Goal: Task Accomplishment & Management: Manage account settings

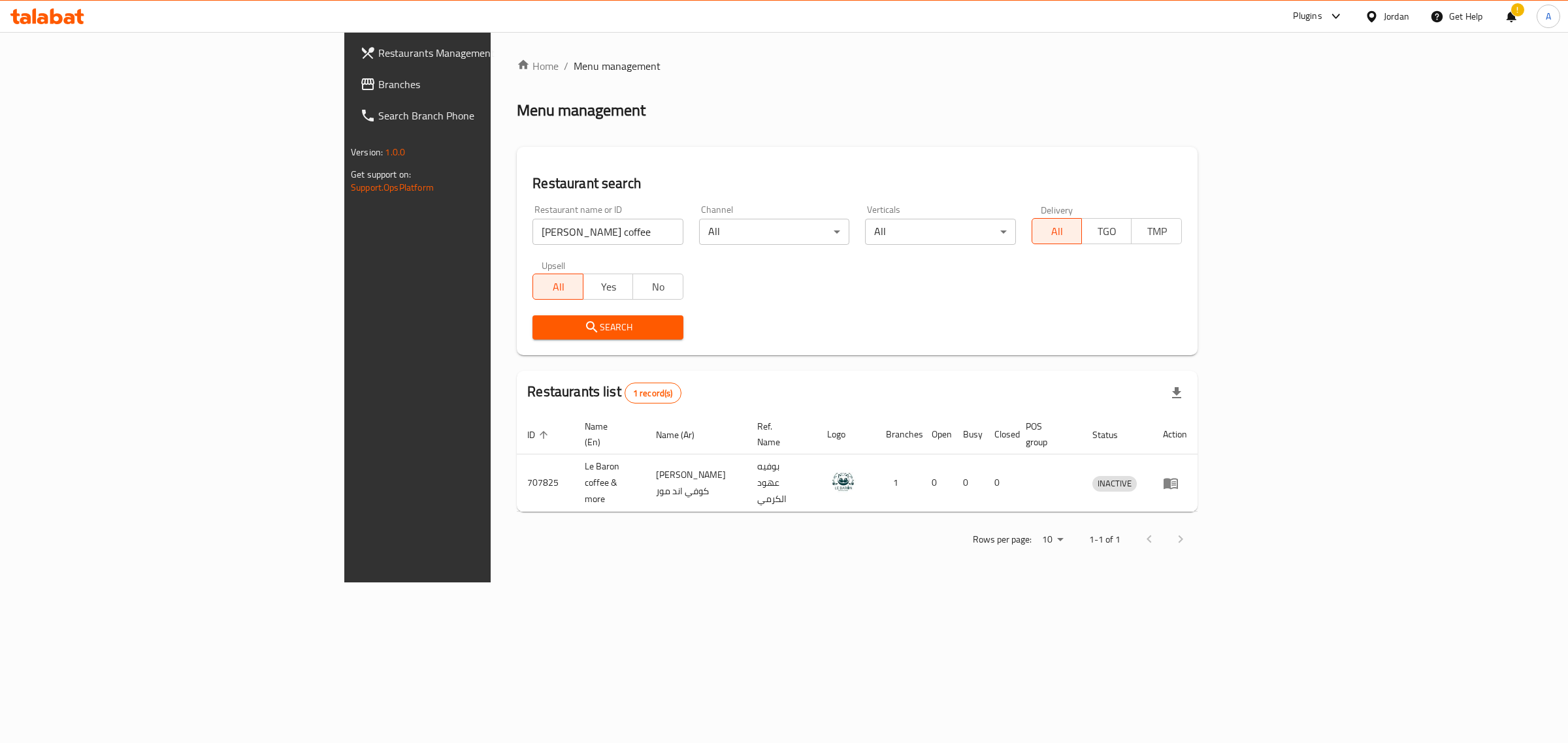
click at [1390, 15] on div "Jordan" at bounding box center [1396, 16] width 25 height 14
click at [1249, 164] on div "[GEOGRAPHIC_DATA]" at bounding box center [1310, 165] width 196 height 30
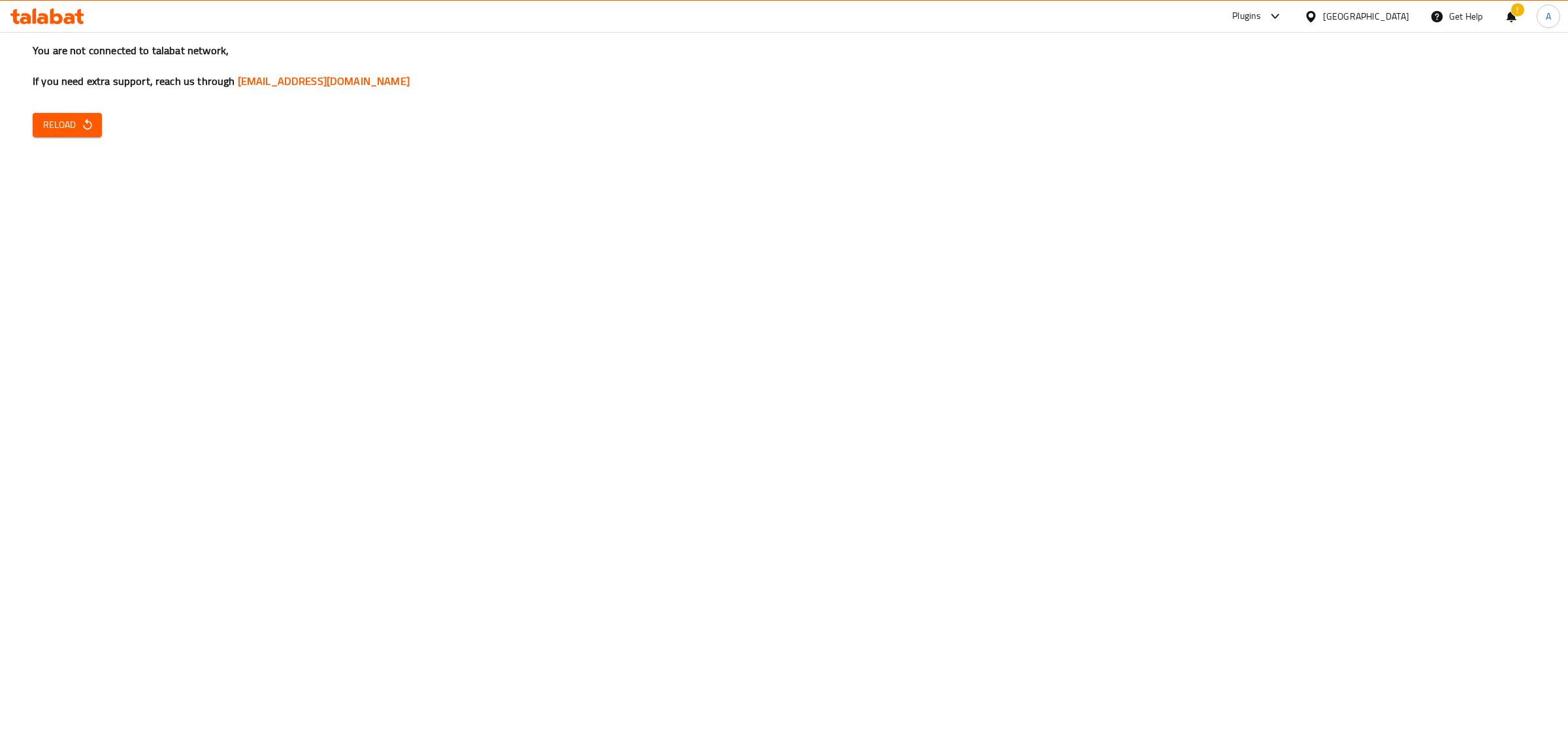
click at [56, 117] on span "Reload" at bounding box center [67, 125] width 48 height 16
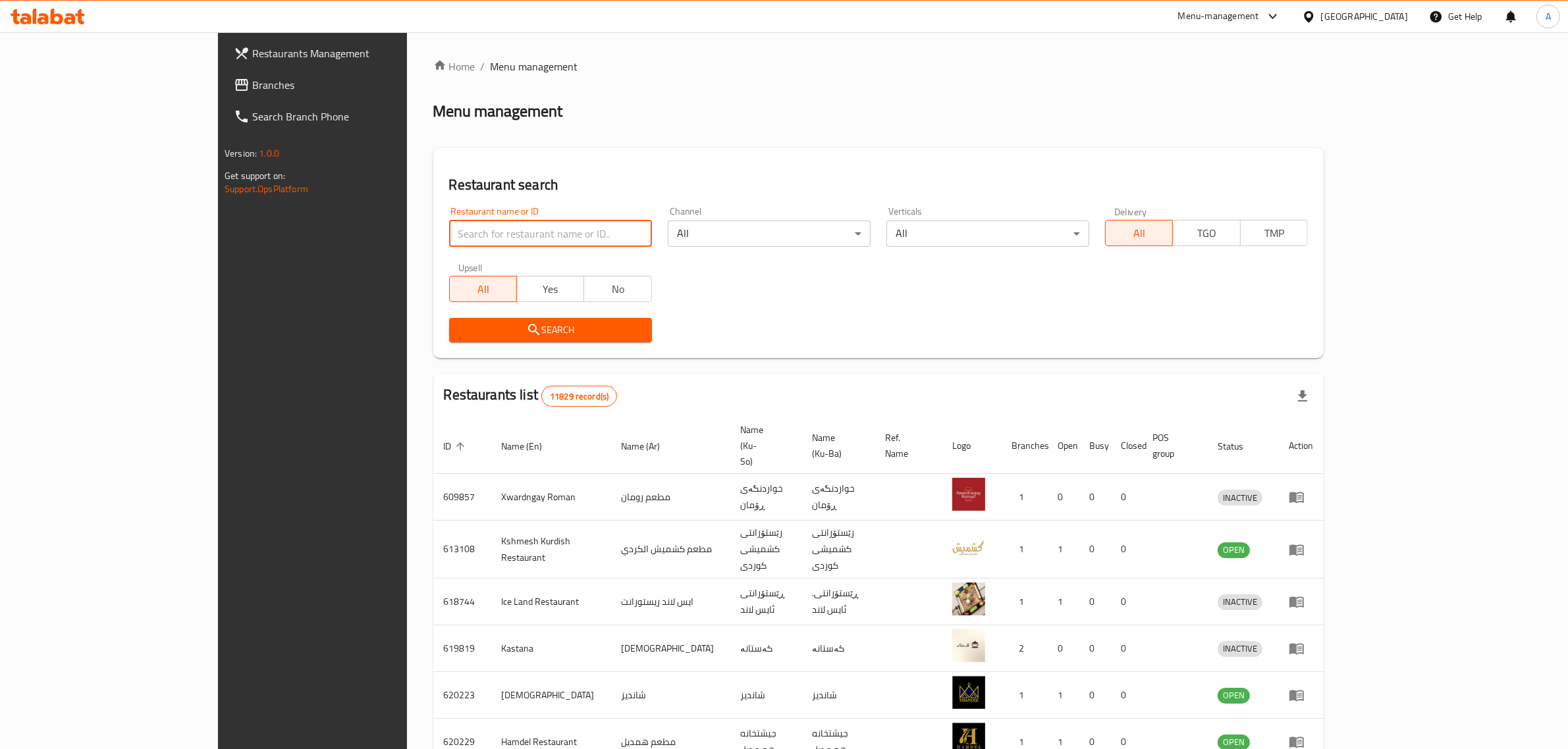
click at [449, 227] on input "search" at bounding box center [550, 233] width 203 height 26
paste input "Kanafa Elaa AL fah"
type input "Kanafa Elaa AL fah"
click button "Search" at bounding box center [550, 330] width 203 height 24
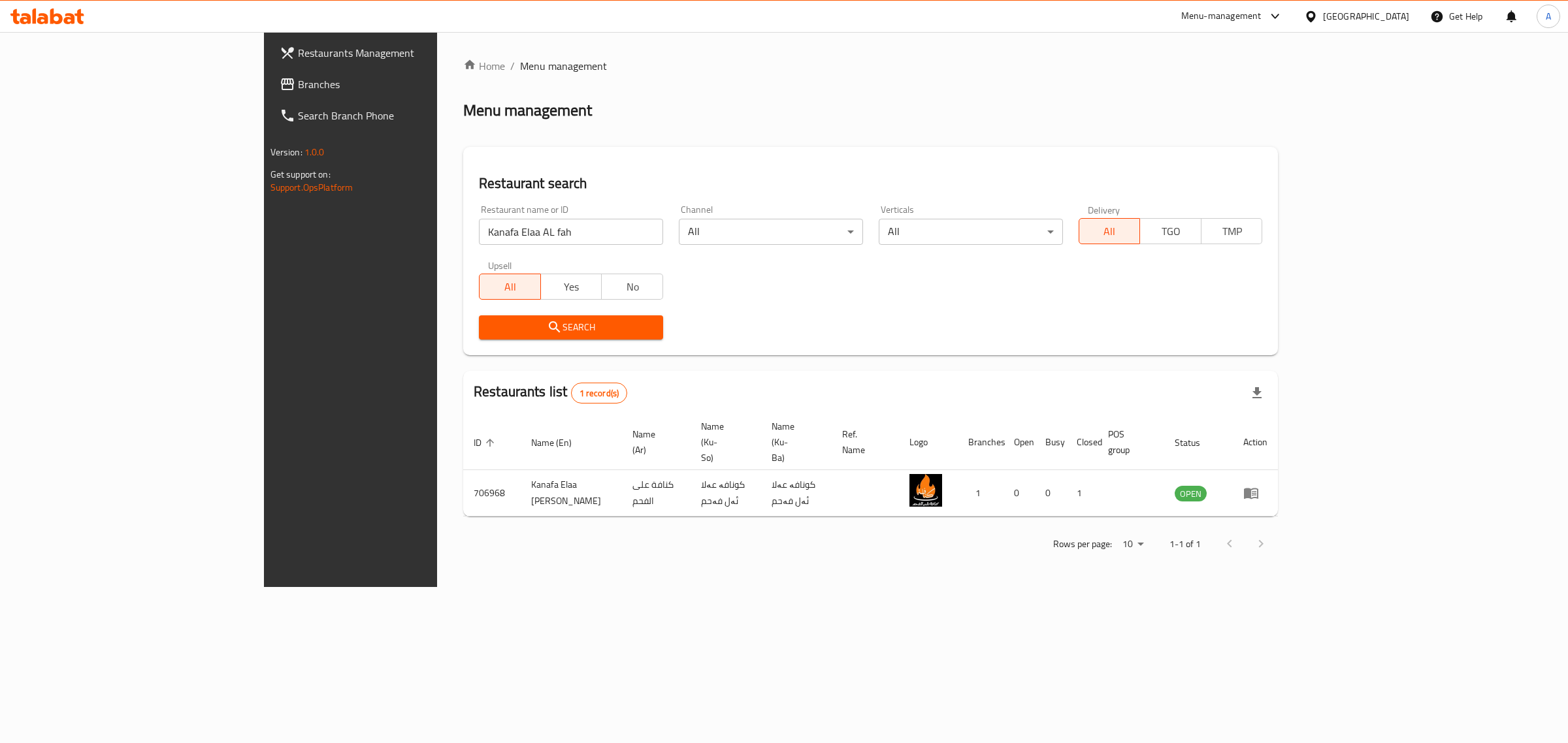
click at [1409, 20] on div "[GEOGRAPHIC_DATA]" at bounding box center [1356, 16] width 126 height 31
click at [1403, 20] on div "[GEOGRAPHIC_DATA]" at bounding box center [1366, 16] width 86 height 14
click at [1287, 131] on div "Egypt" at bounding box center [1310, 135] width 196 height 30
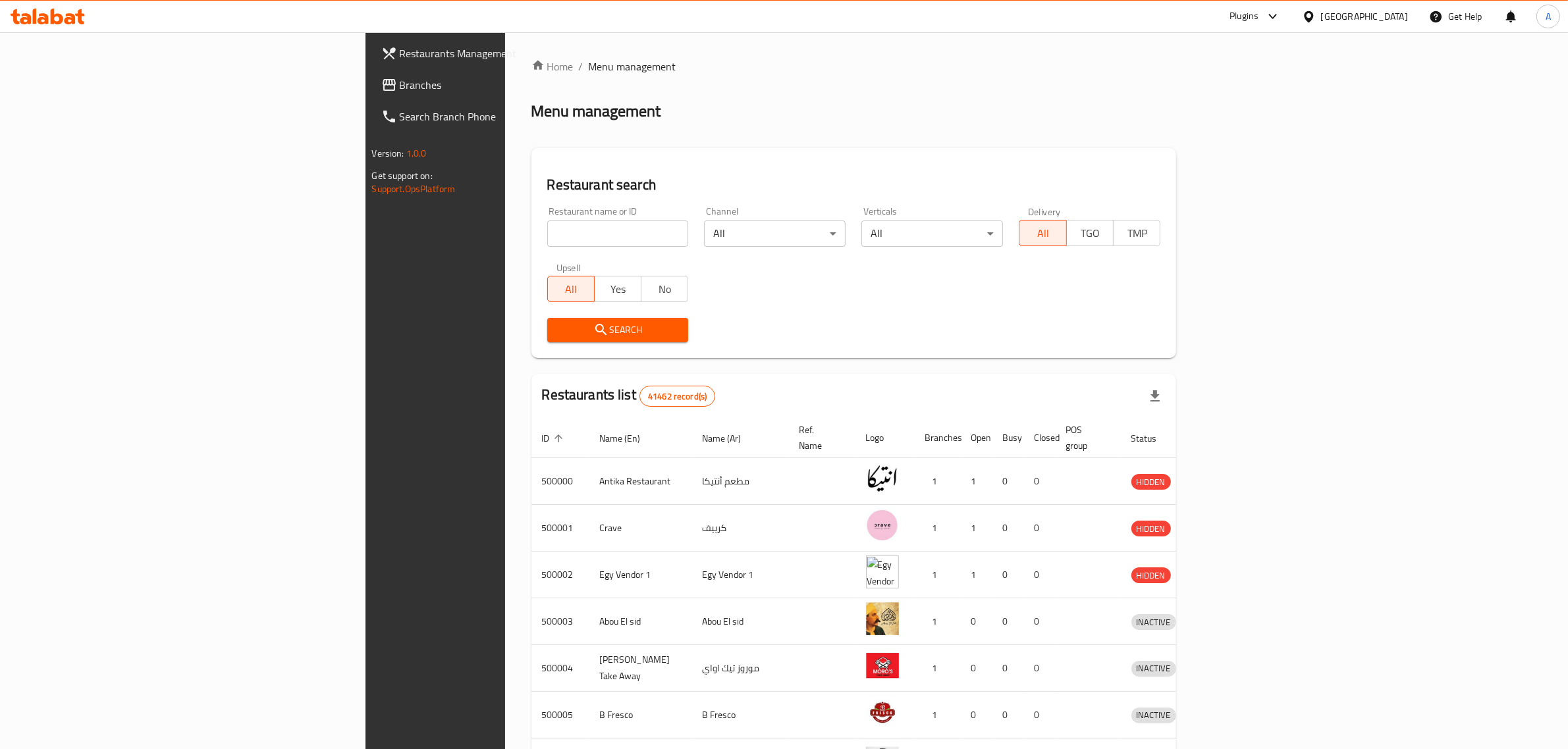
click at [547, 233] on input "search" at bounding box center [618, 233] width 142 height 26
drag, startPoint x: 515, startPoint y: 233, endPoint x: 135, endPoint y: 218, distance: 380.3
click at [366, 218] on div "Restaurants Management Branches Search Branch Phone Version: 1.0.0 Get support …" at bounding box center [784, 514] width 838 height 964
paste input "507832"
type input "507832"
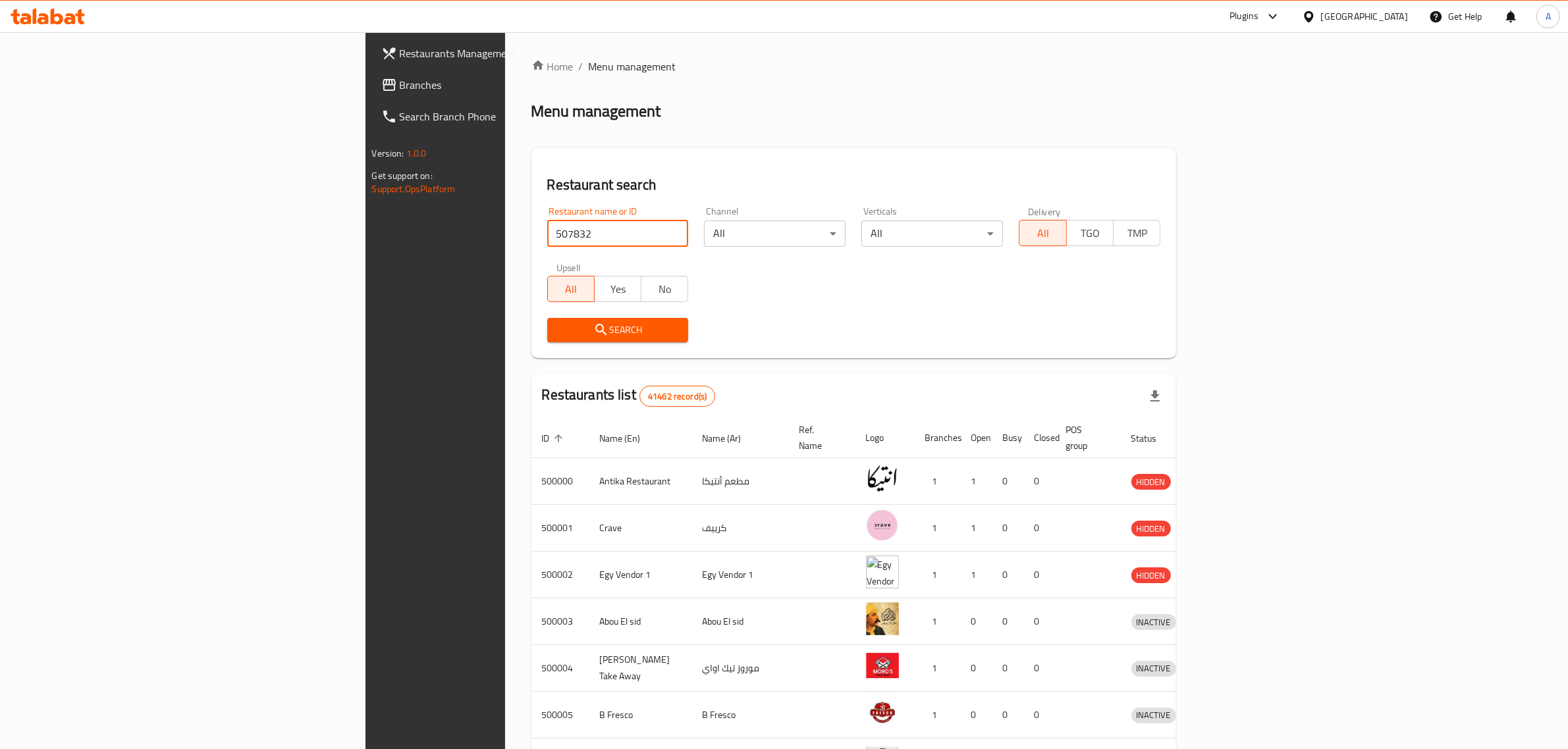
click button "Search" at bounding box center [618, 330] width 142 height 24
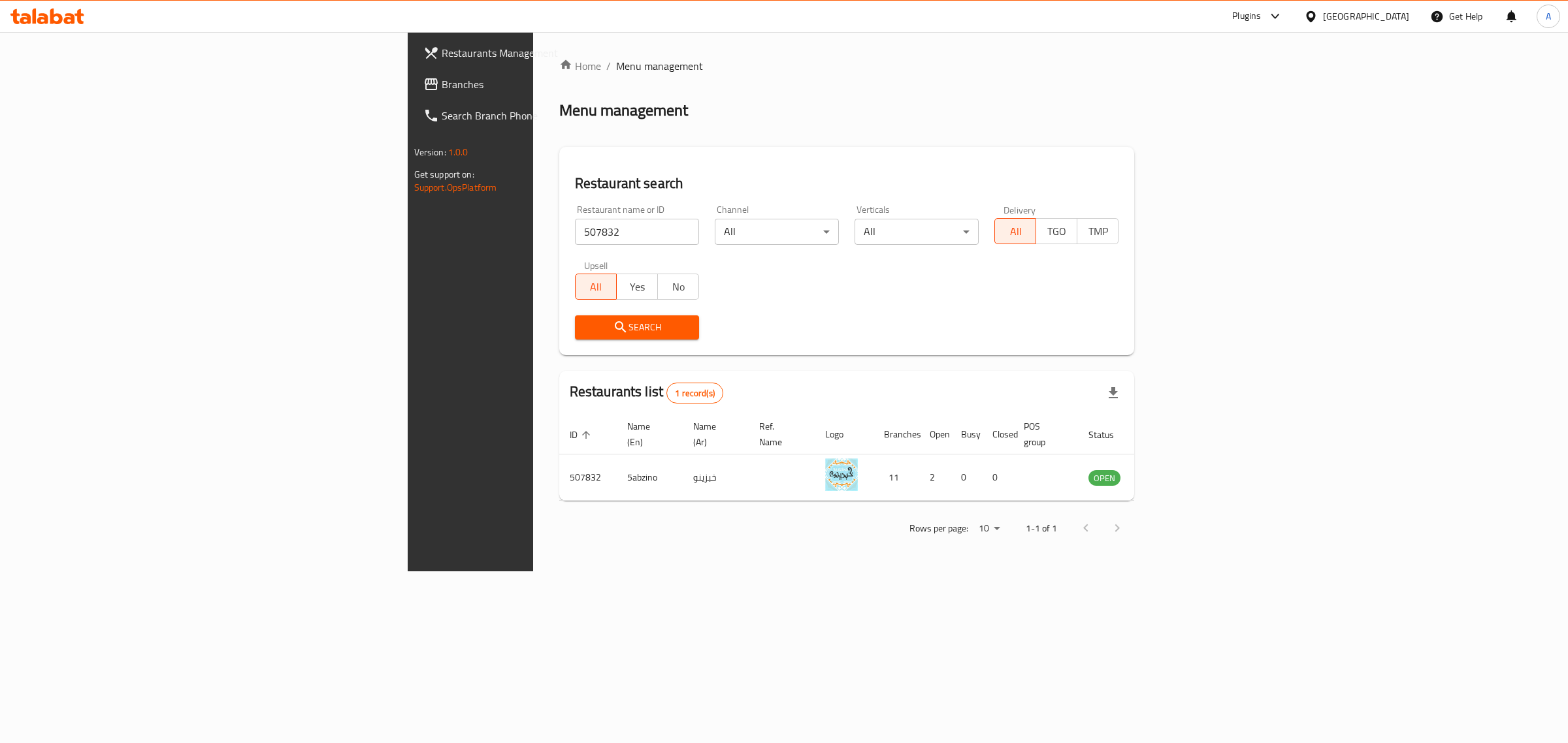
click at [1318, 21] on icon at bounding box center [1310, 16] width 13 height 13
click at [1224, 279] on div "[GEOGRAPHIC_DATA]" at bounding box center [1267, 281] width 86 height 14
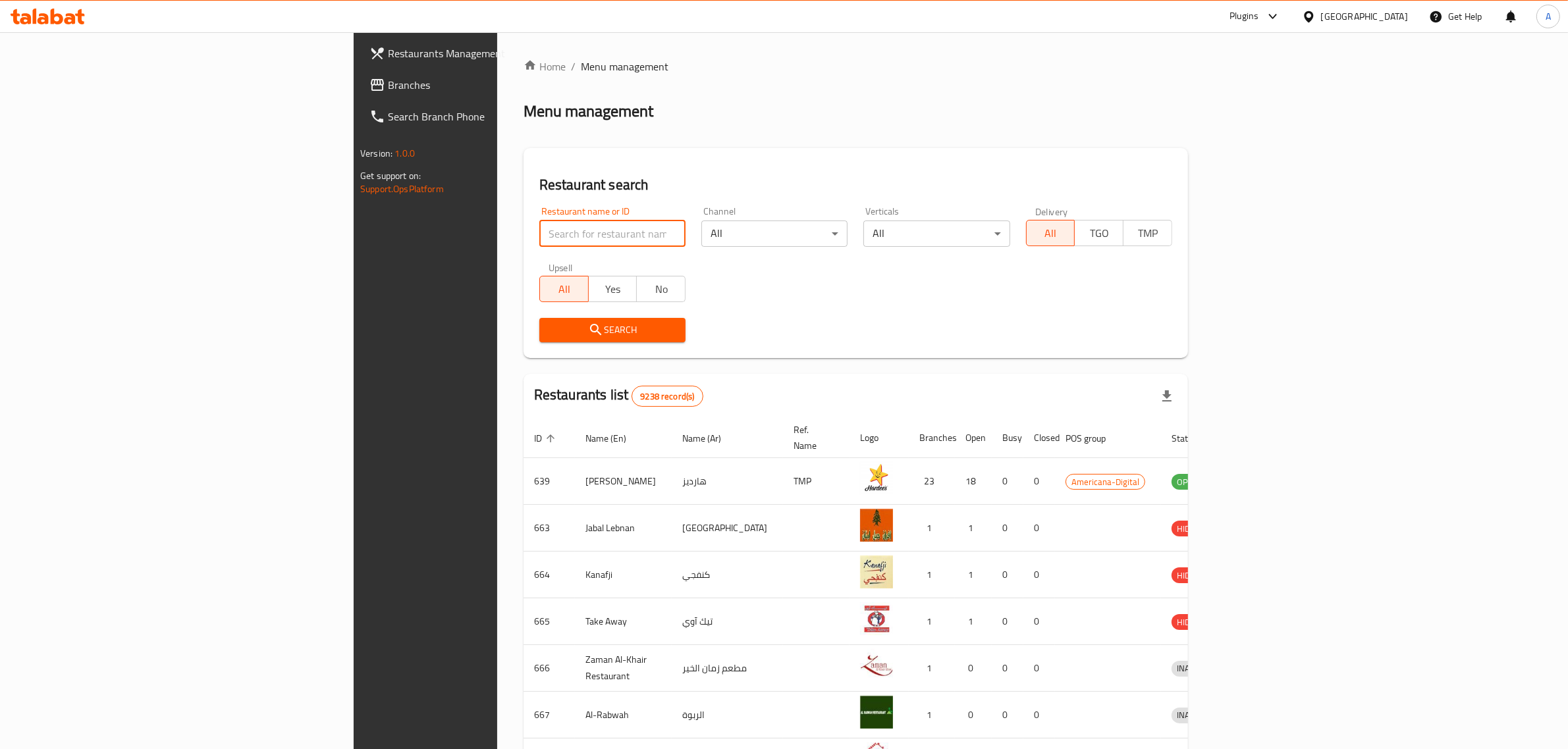
click at [540, 229] on input "search" at bounding box center [612, 233] width 146 height 26
paste input "DOHA SPICY"
click button "Search" at bounding box center [612, 330] width 146 height 24
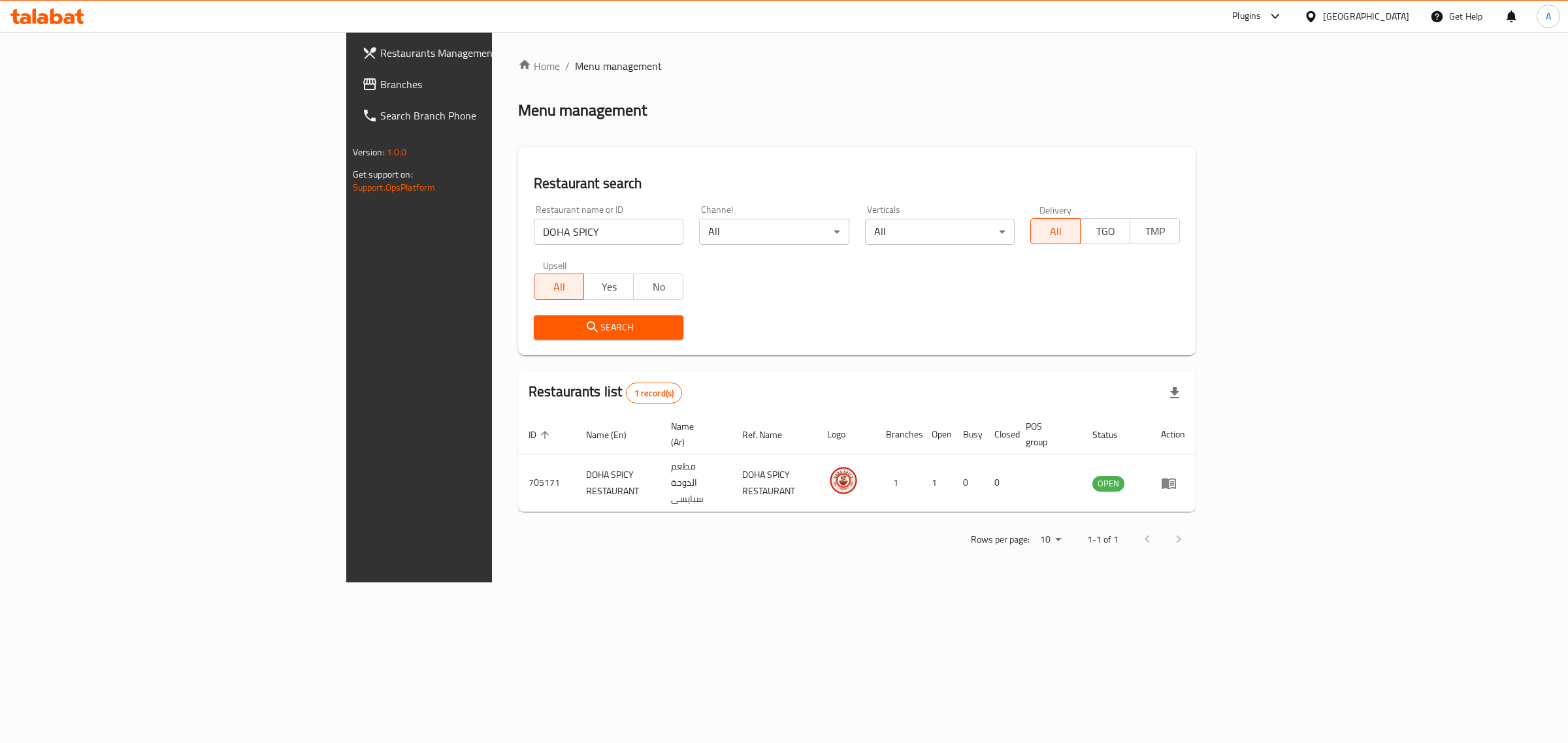
click at [534, 239] on input "DOHA SPICY" at bounding box center [608, 232] width 150 height 26
paste input "The Place Restaurant"
type input "The Place Restaurant"
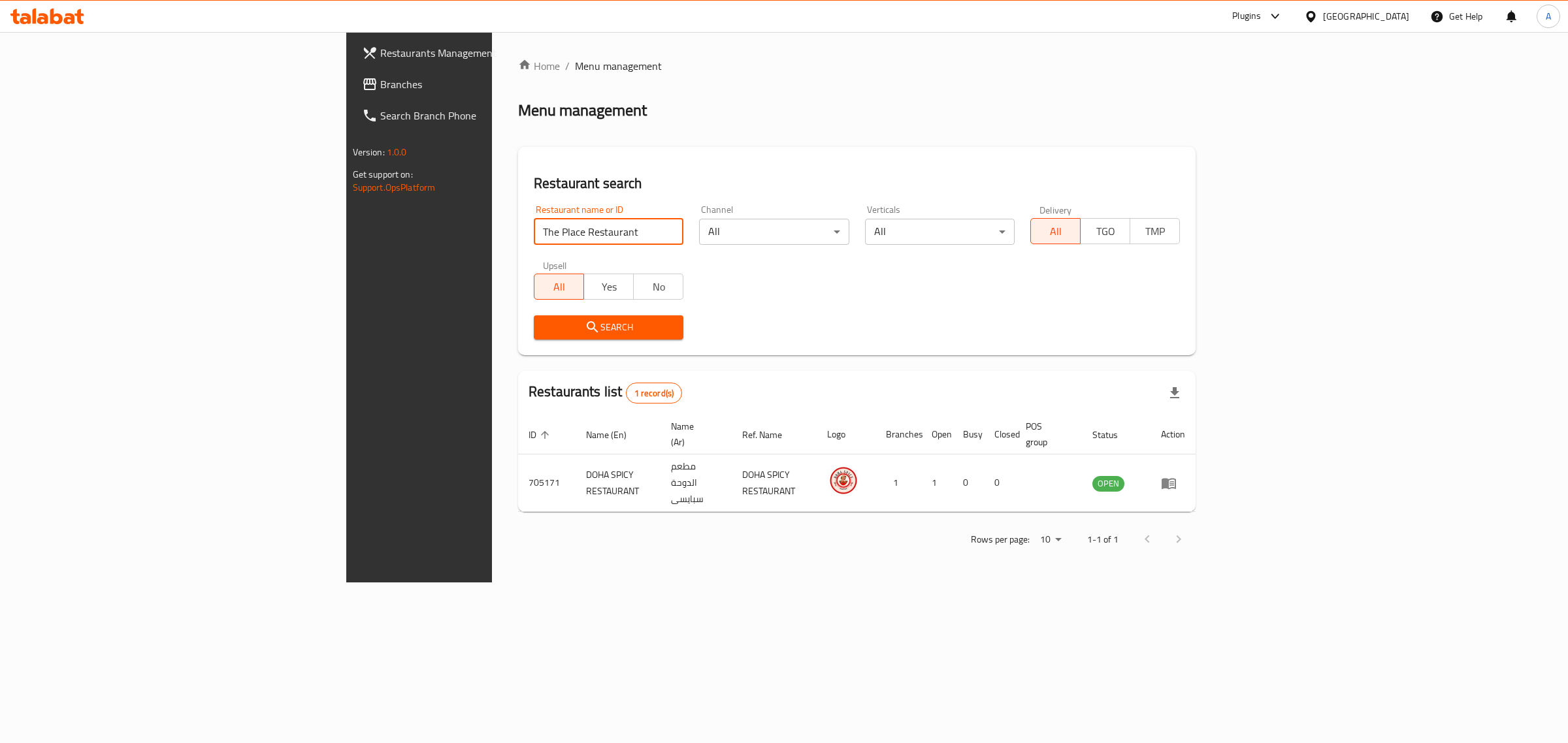
click button "Search" at bounding box center [608, 328] width 150 height 24
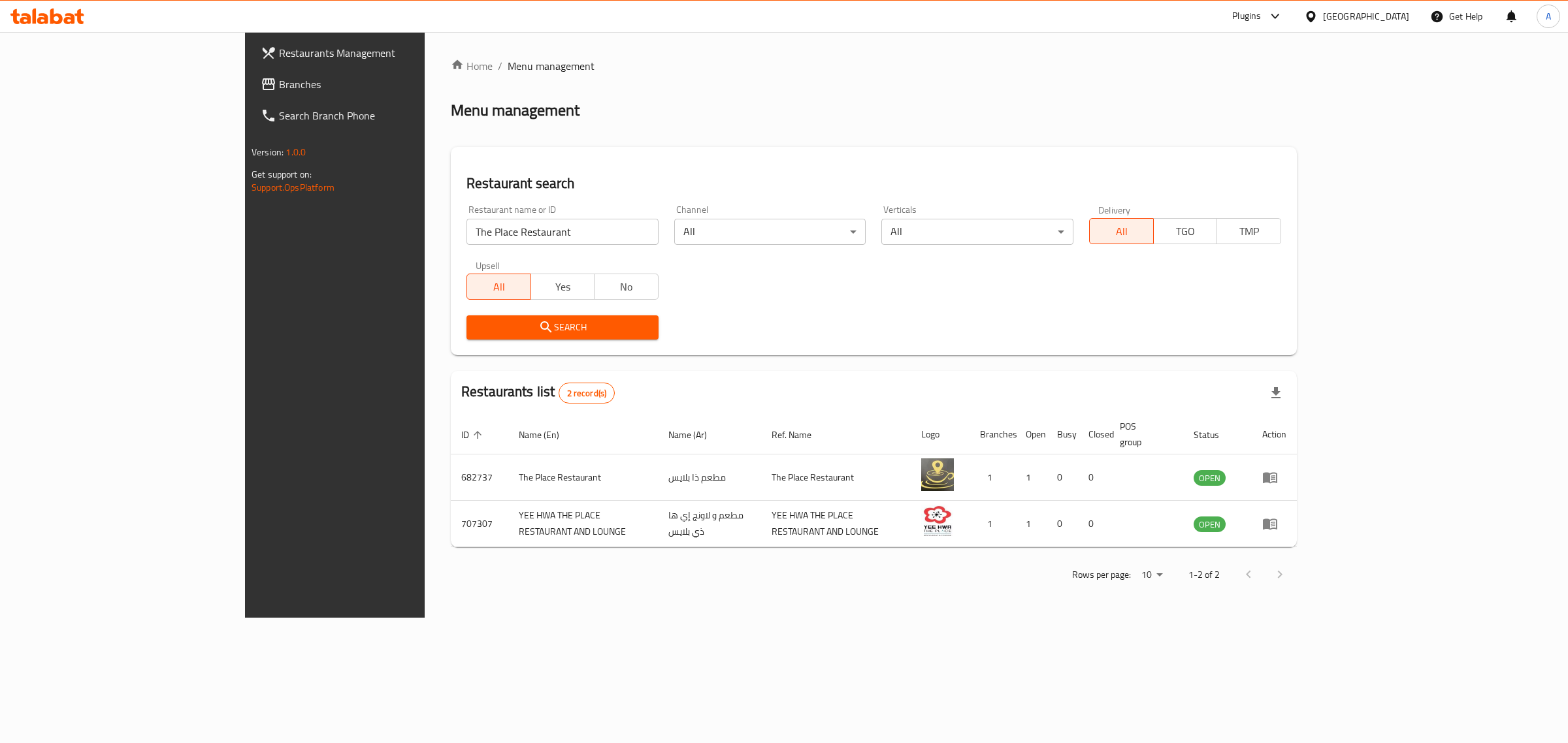
drag, startPoint x: 1452, startPoint y: 357, endPoint x: 861, endPoint y: 152, distance: 625.5
click at [861, 152] on div "Restaurant search Restaurant name or ID The Place Restaurant Restaurant name or…" at bounding box center [873, 251] width 846 height 208
click at [1402, 16] on div "Qatar" at bounding box center [1366, 16] width 86 height 14
click at [1279, 200] on div "Jordan" at bounding box center [1310, 195] width 196 height 30
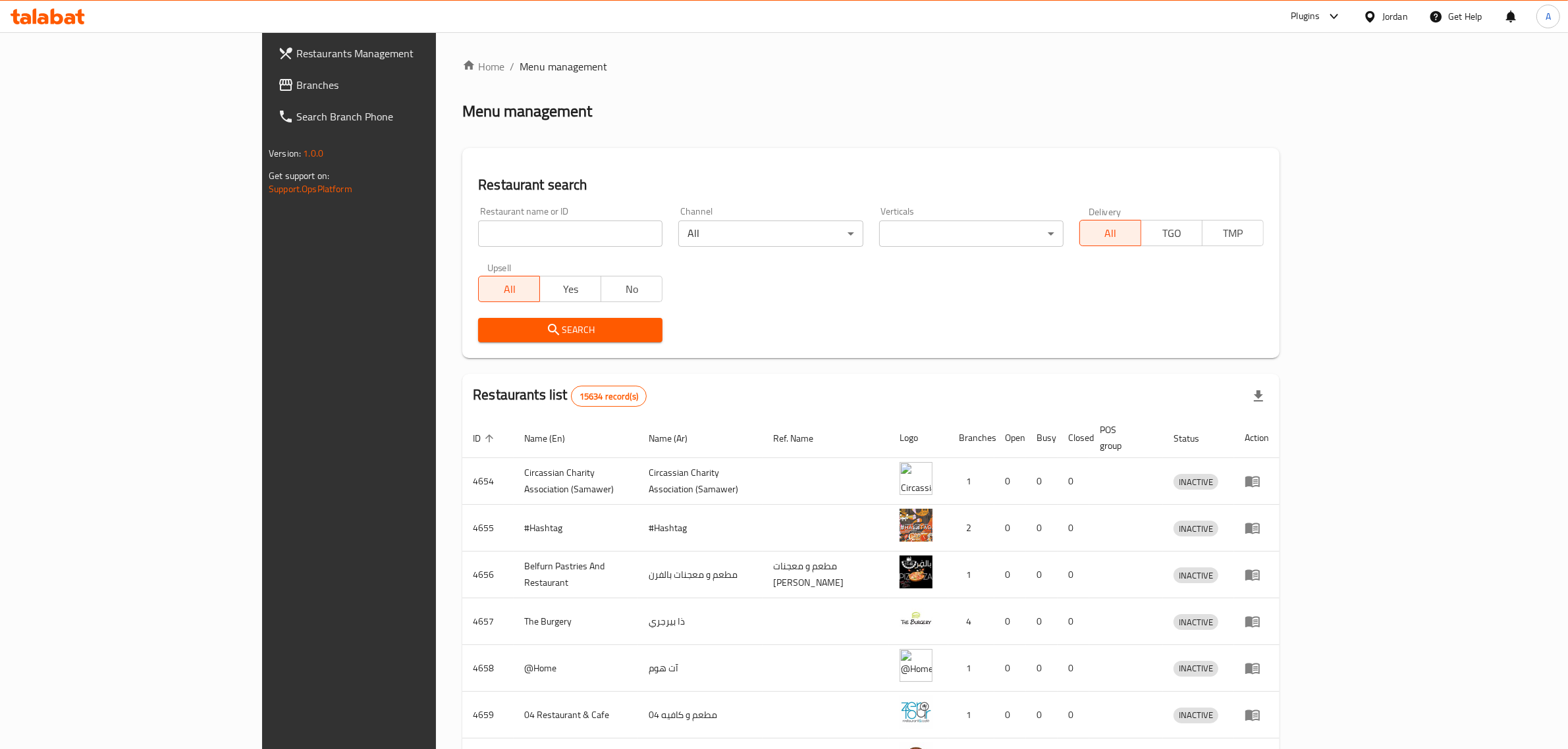
click at [506, 241] on input "search" at bounding box center [570, 233] width 185 height 26
paste input "ربوع عكا"
type input "ربوع عكا"
click button "Search" at bounding box center [570, 330] width 185 height 24
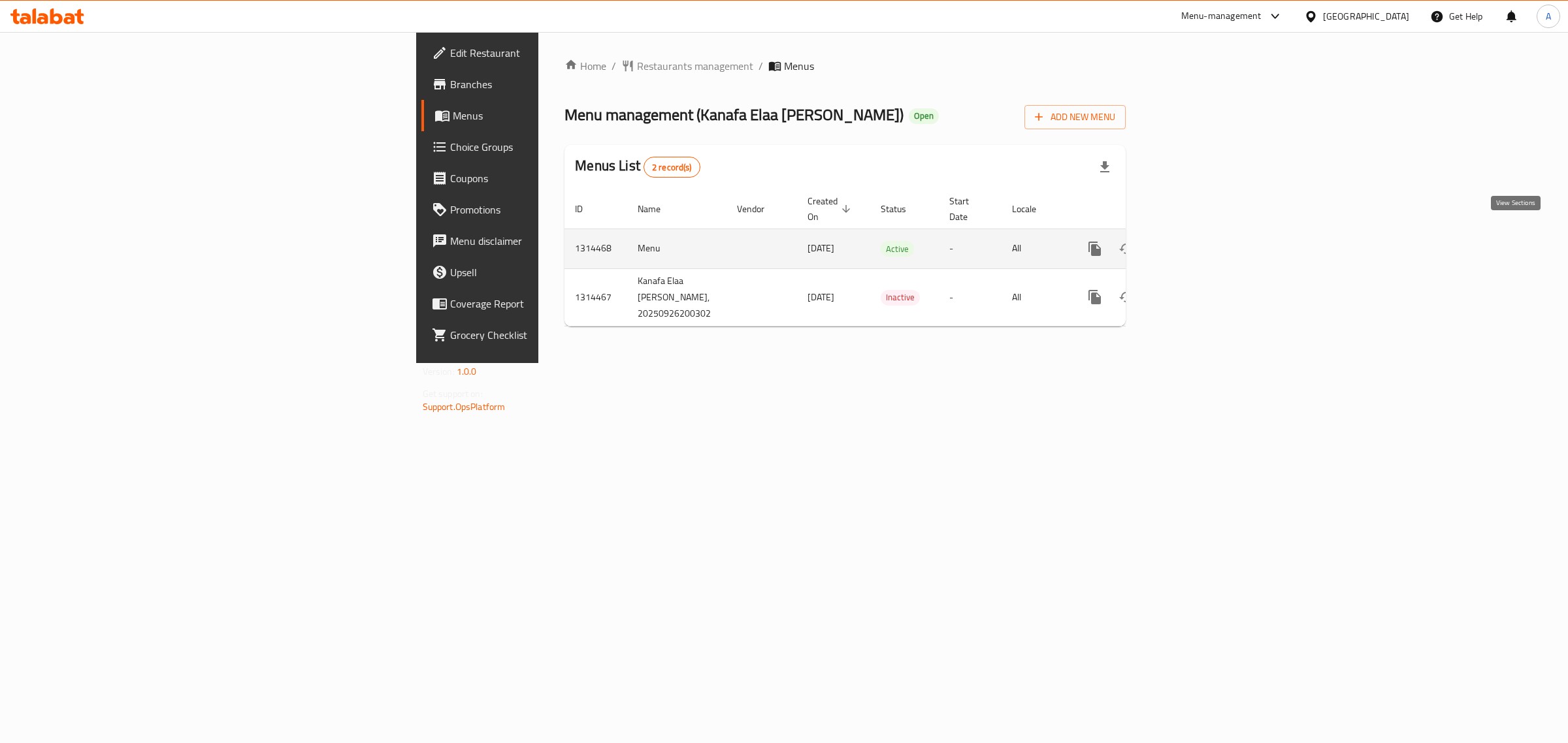
click at [1205, 233] on link "enhanced table" at bounding box center [1189, 249] width 31 height 31
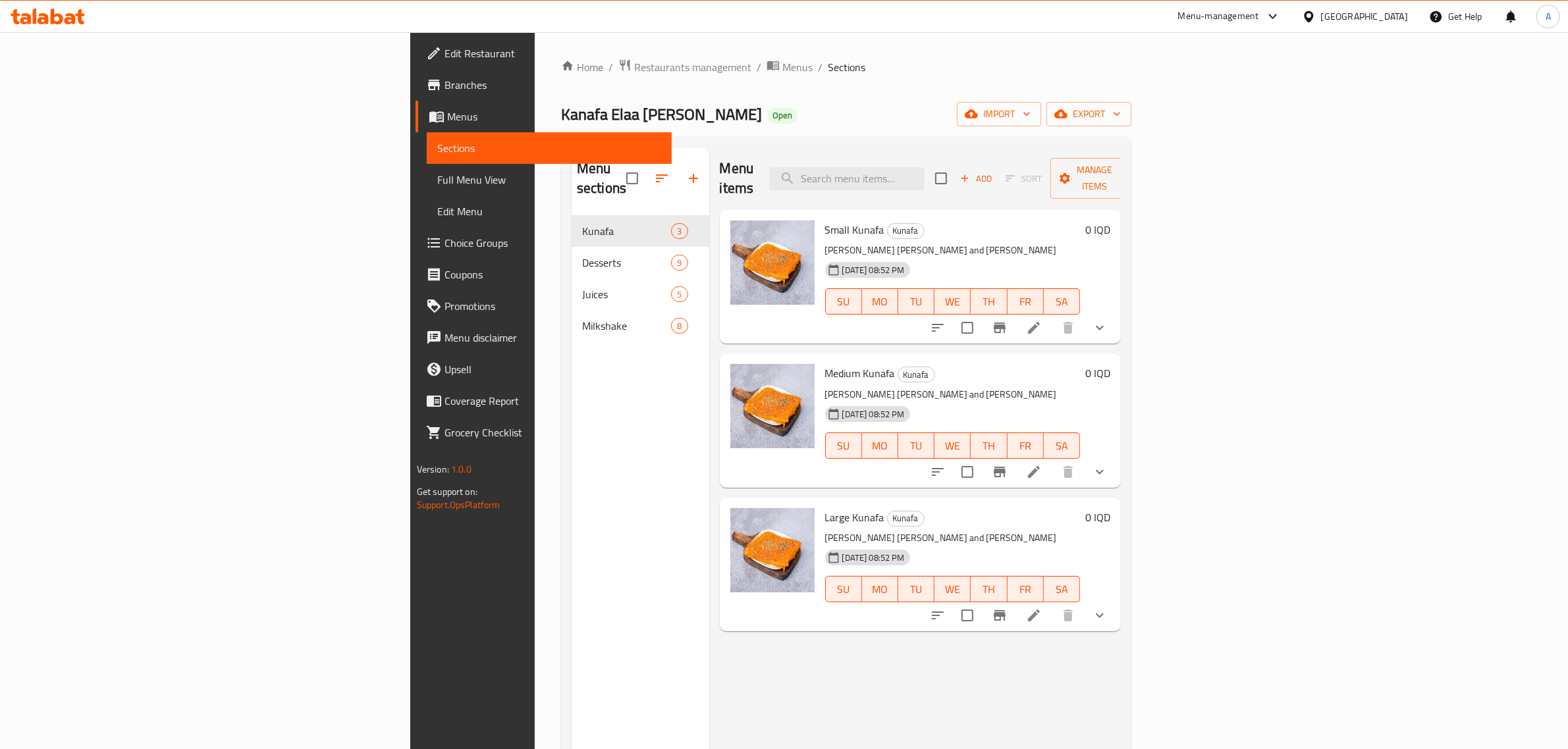
click at [1131, 112] on div "Kanafa Elaa [PERSON_NAME] Open import export" at bounding box center [847, 114] width 570 height 24
click at [1031, 113] on span "import" at bounding box center [999, 114] width 63 height 17
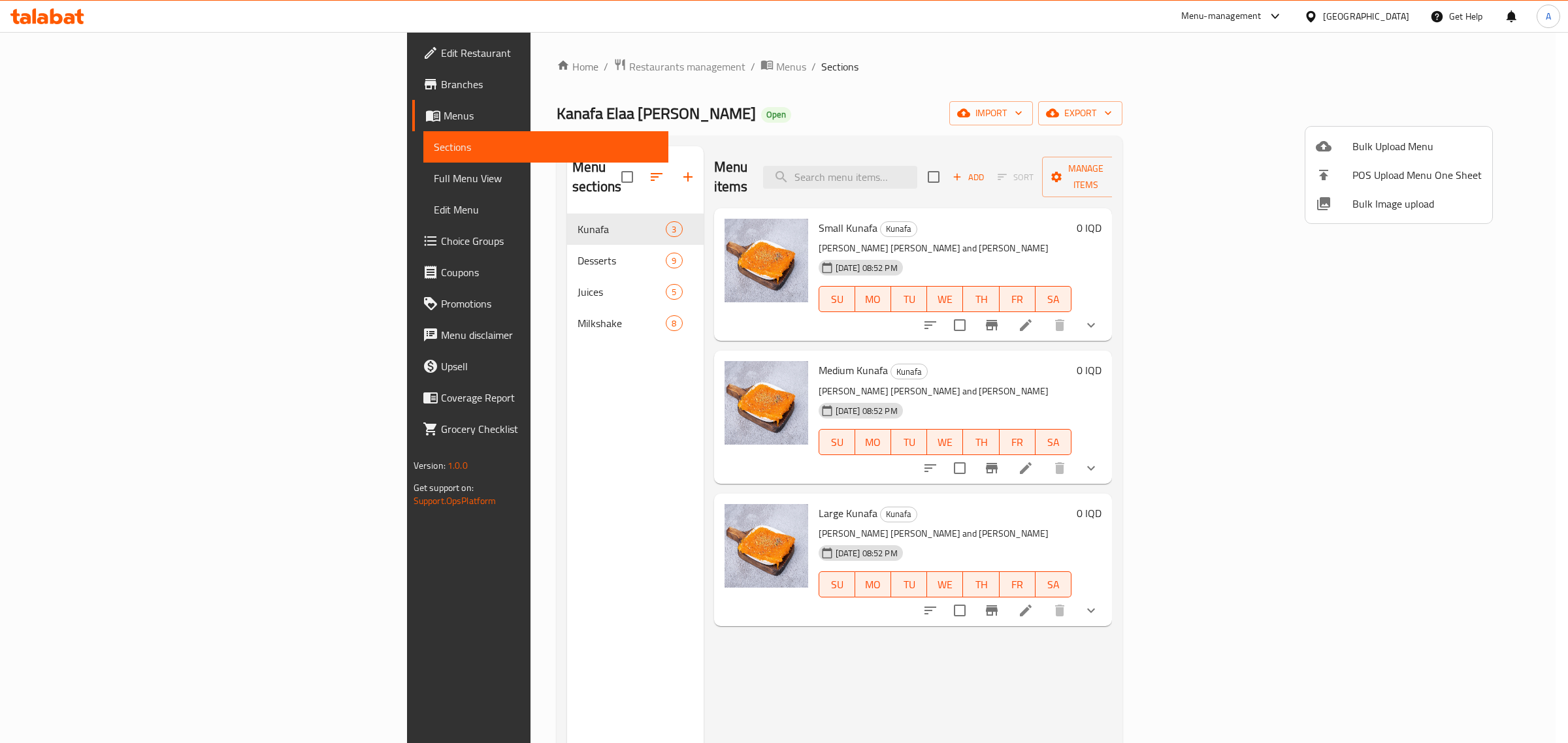
click at [1383, 197] on span "Bulk Image upload" at bounding box center [1417, 203] width 130 height 16
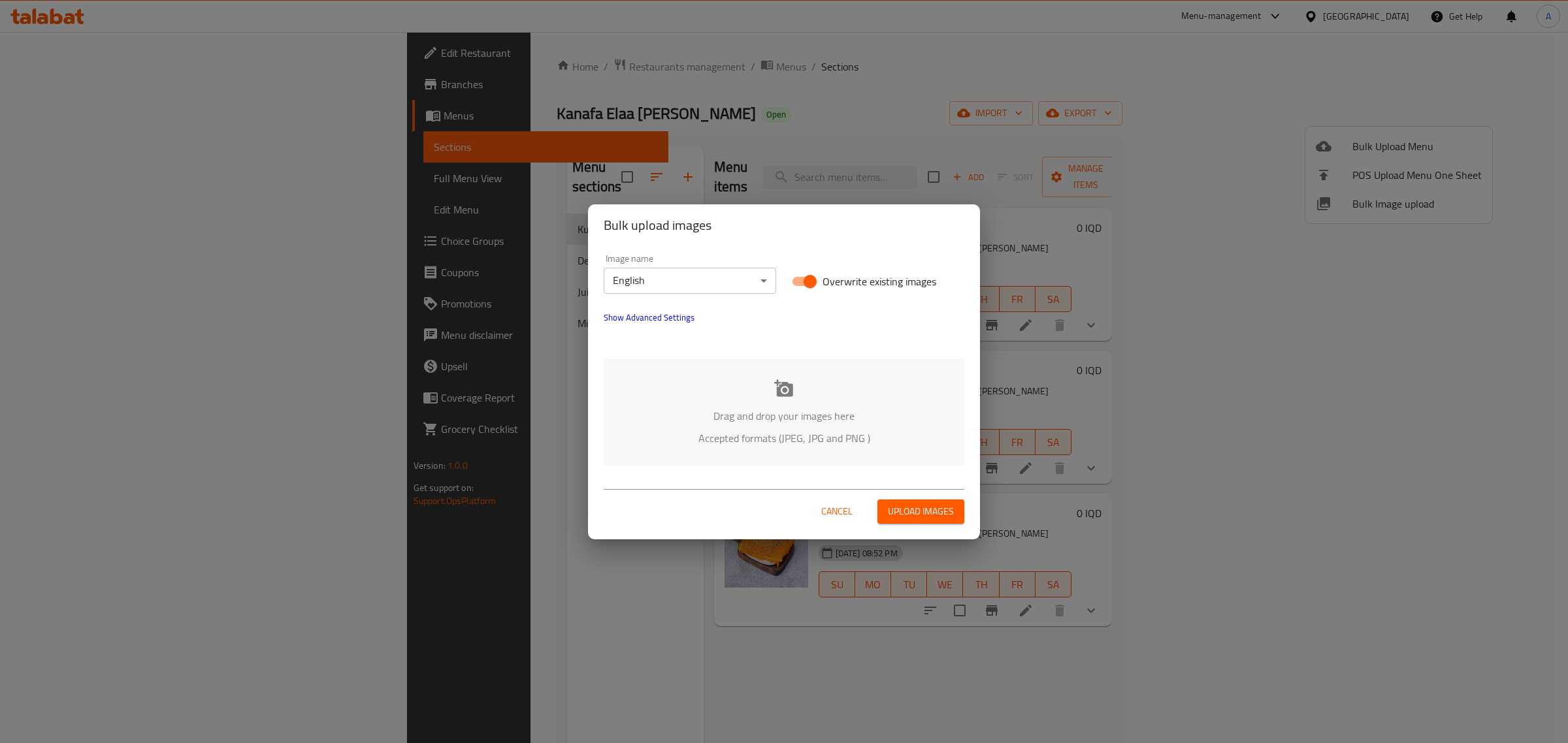
click at [650, 330] on button "Show Advanced Settings" at bounding box center [648, 317] width 106 height 31
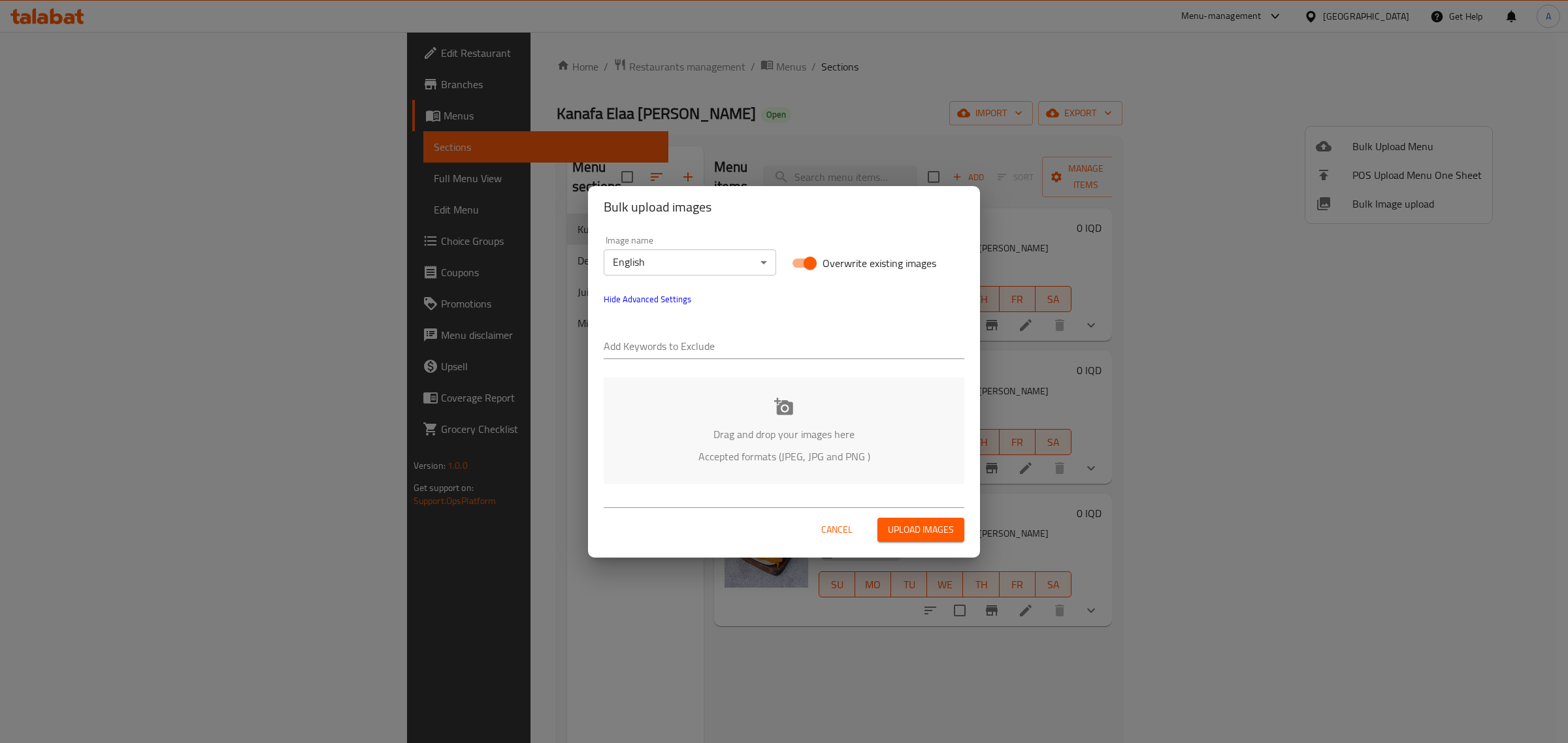
click at [651, 357] on input "text" at bounding box center [784, 348] width 360 height 21
paste input "Amer"
type input "Amer"
click at [728, 360] on div "Add Keywords to Exclude Amer" at bounding box center [783, 341] width 376 height 52
click at [732, 354] on input "text" at bounding box center [812, 348] width 305 height 21
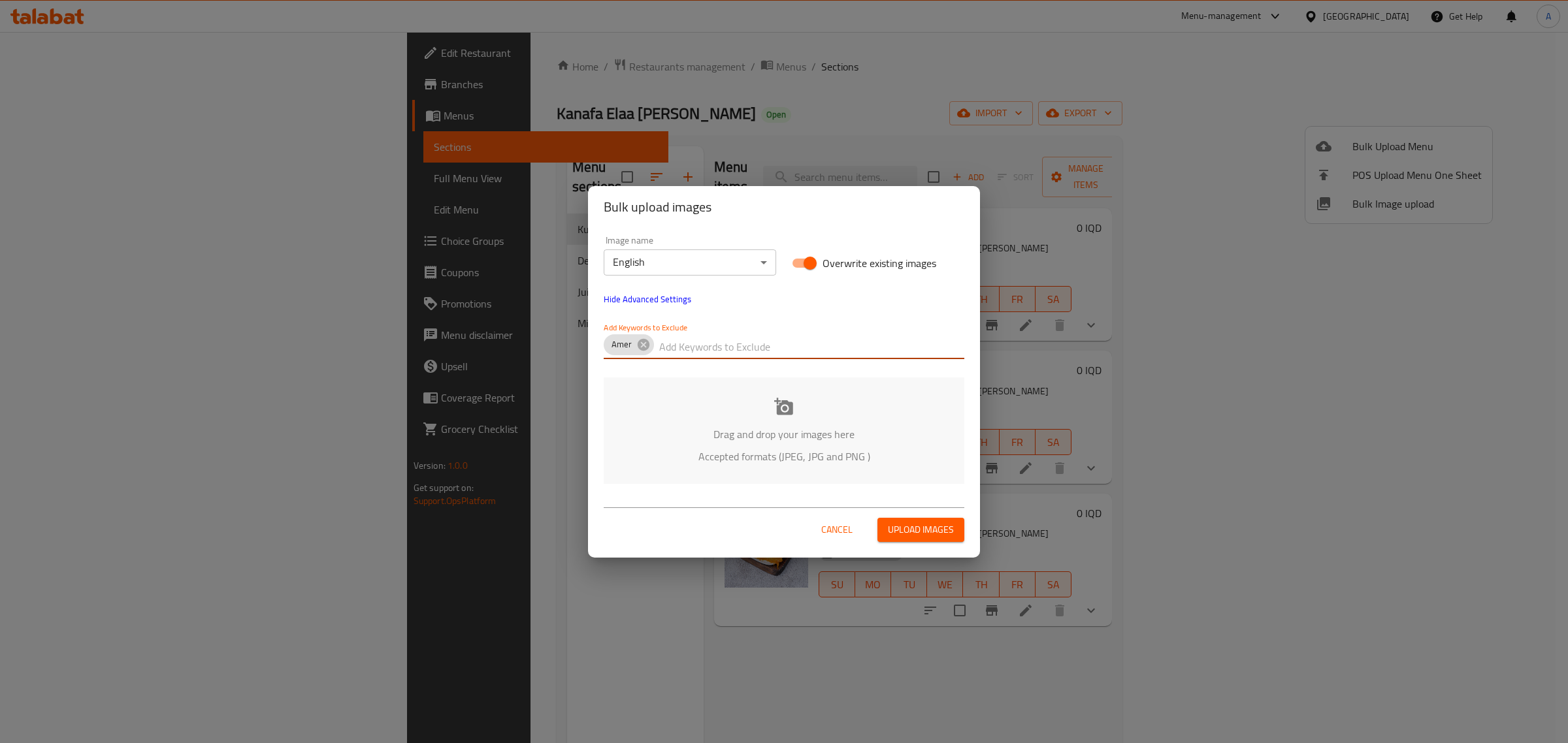
paste input "Kanafa Elaa AL fah"
type input "Kanafa Elaa AL fah"
click at [728, 268] on body "​ Menu-management Iraq Get Help A Edit Restaurant Branches Menus Sections Full …" at bounding box center [784, 387] width 1568 height 711
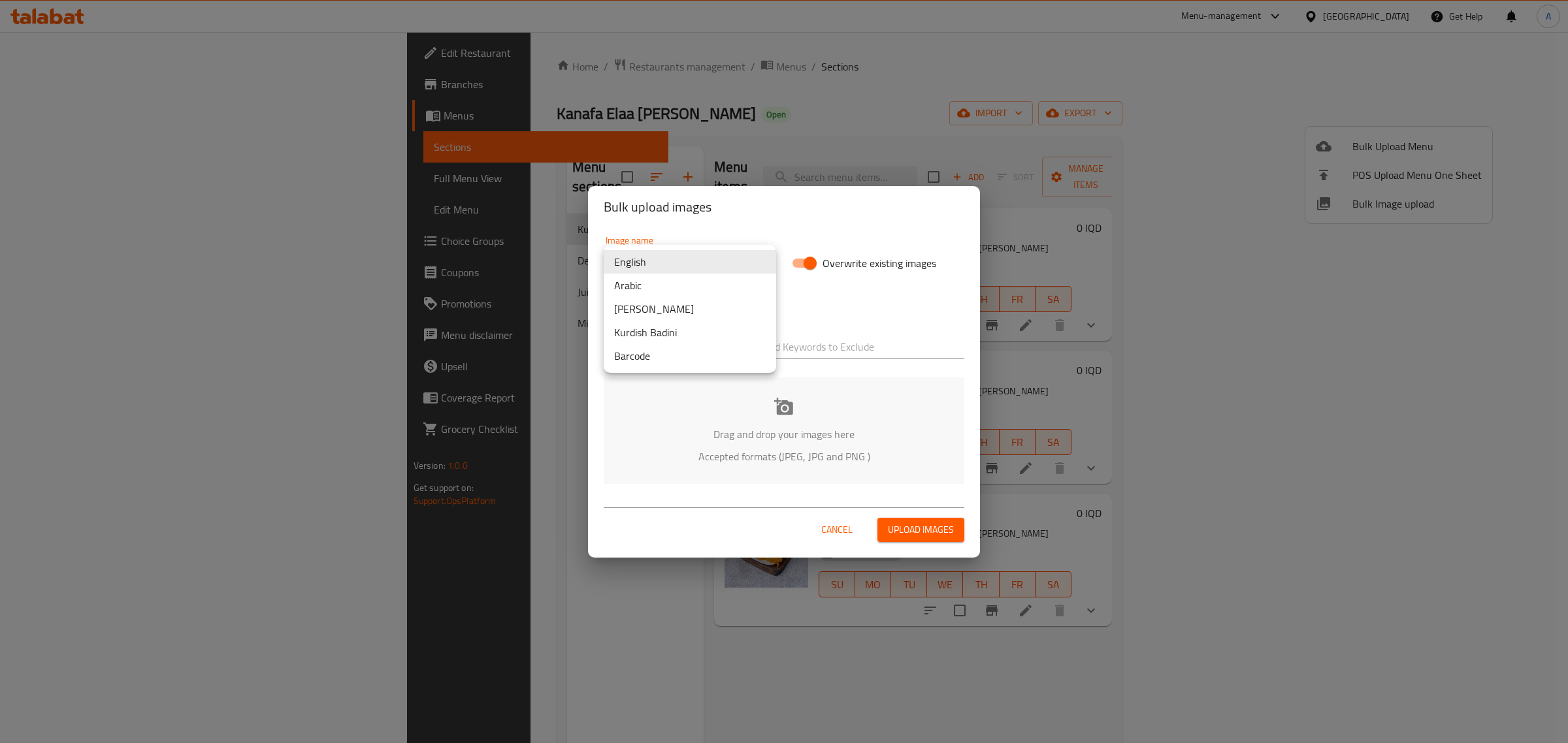
click at [690, 278] on li "Arabic" at bounding box center [690, 286] width 173 height 24
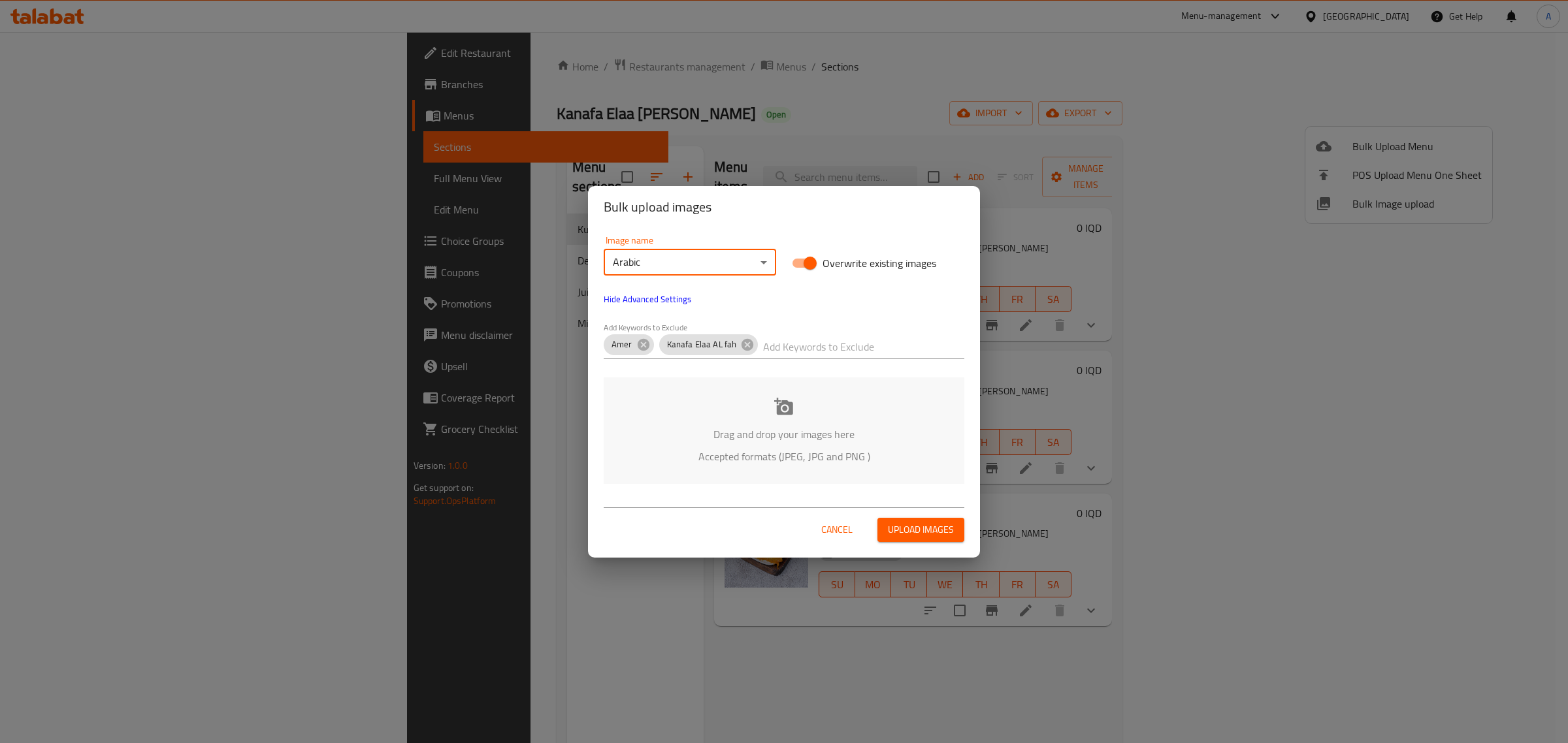
click at [755, 415] on div "Drag and drop your images here Accepted formats (JPEG, JPG and PNG )" at bounding box center [784, 430] width 360 height 106
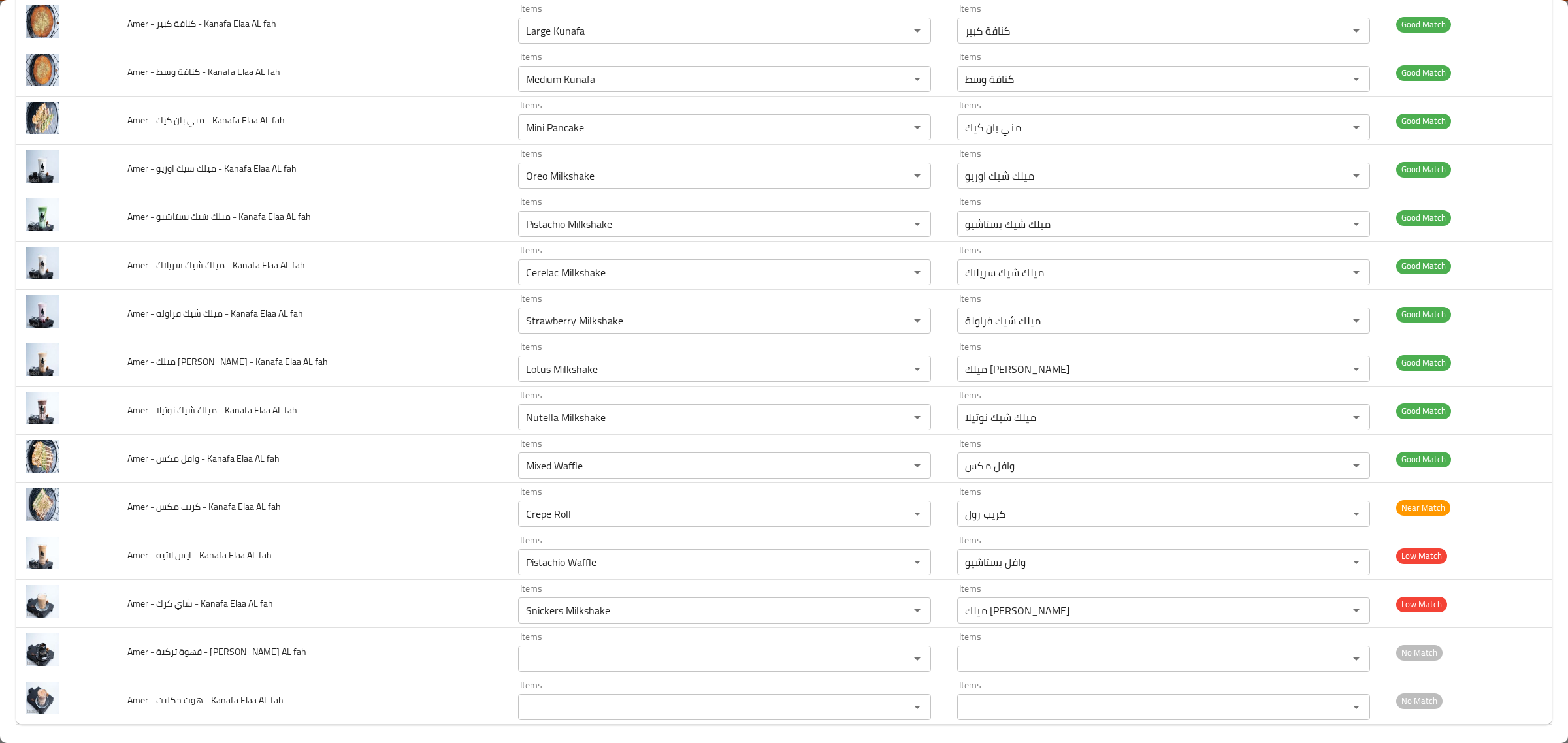
scroll to position [645, 0]
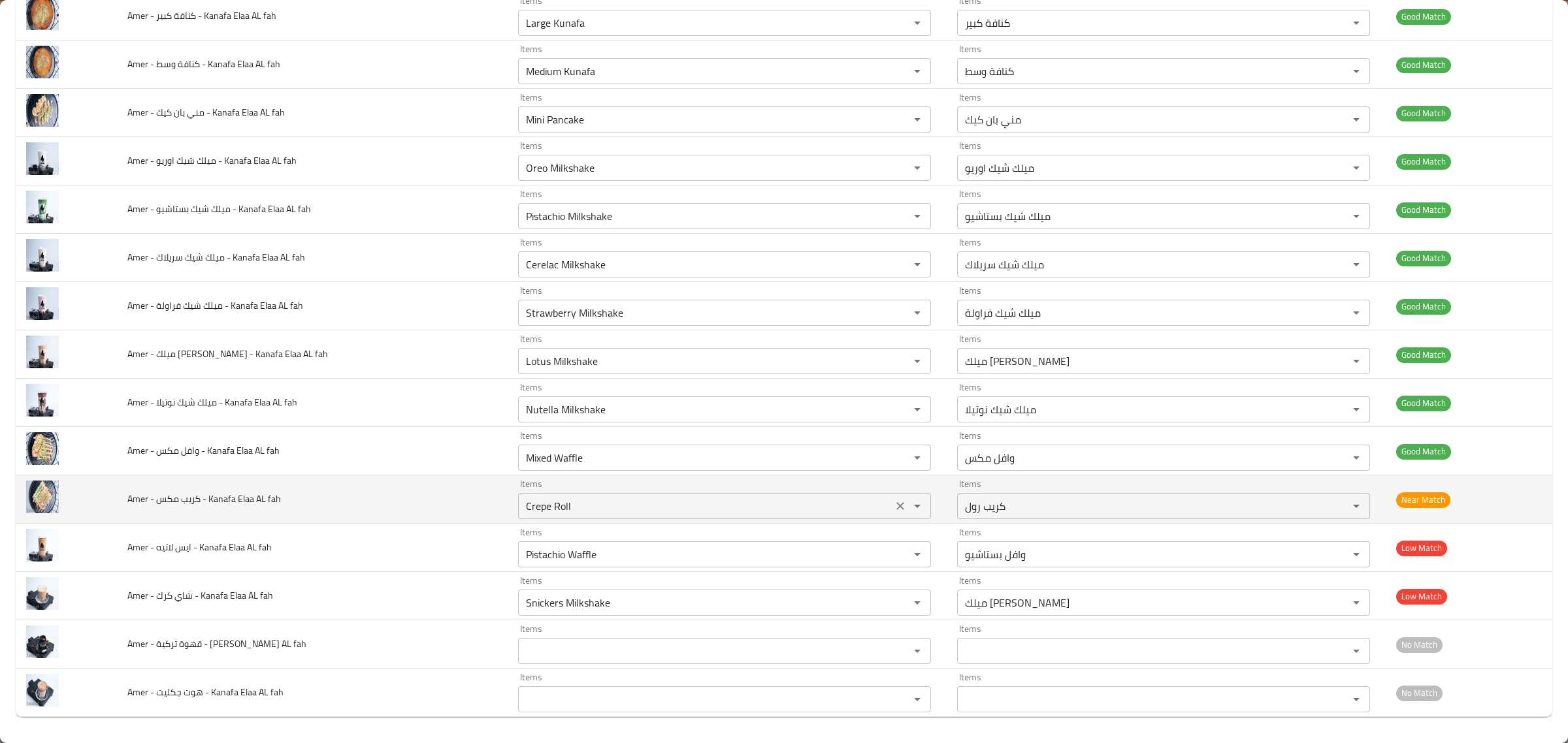
click at [587, 507] on fah "Crepe Roll" at bounding box center [705, 506] width 366 height 19
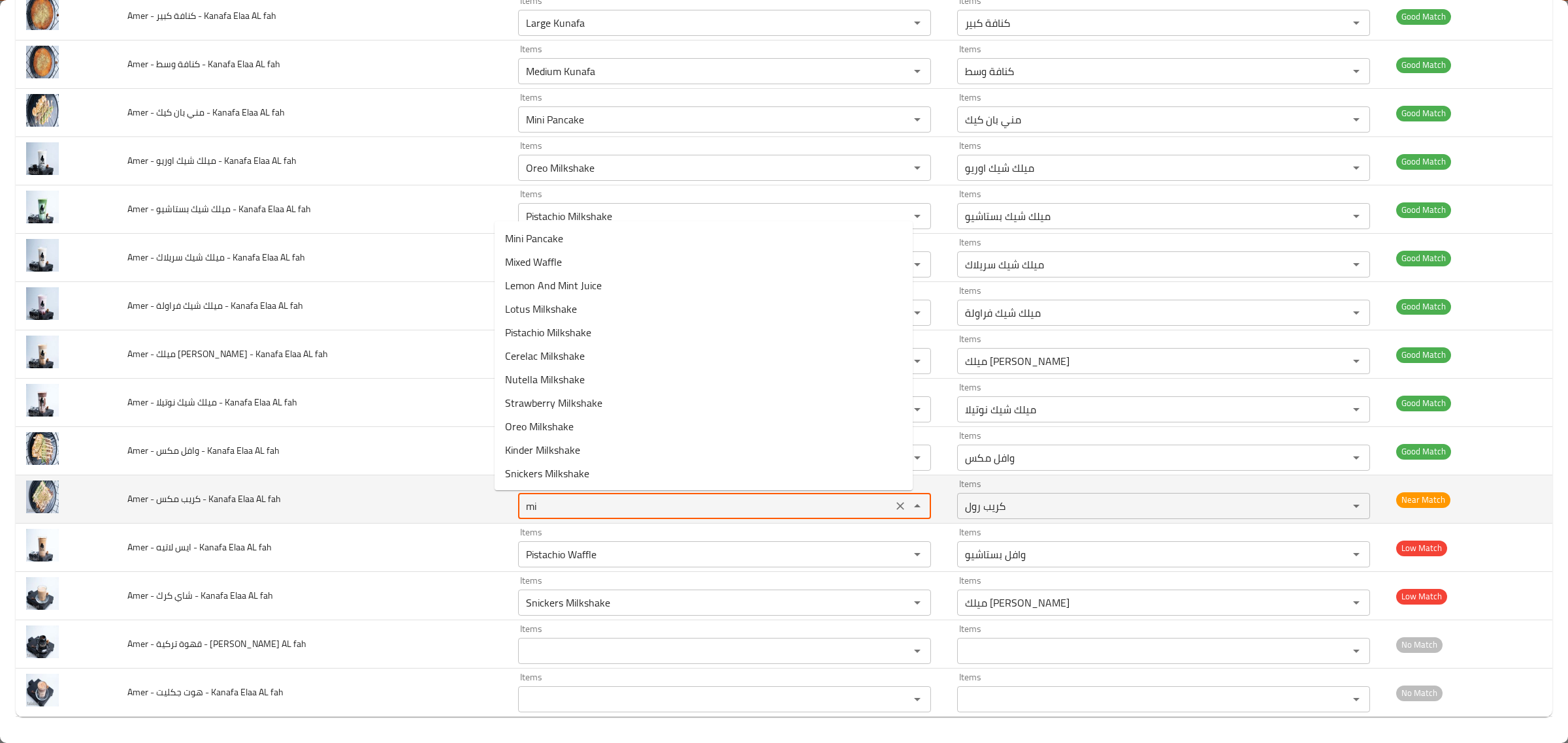
type fah "mix"
click at [896, 504] on icon "Clear" at bounding box center [900, 506] width 8 height 8
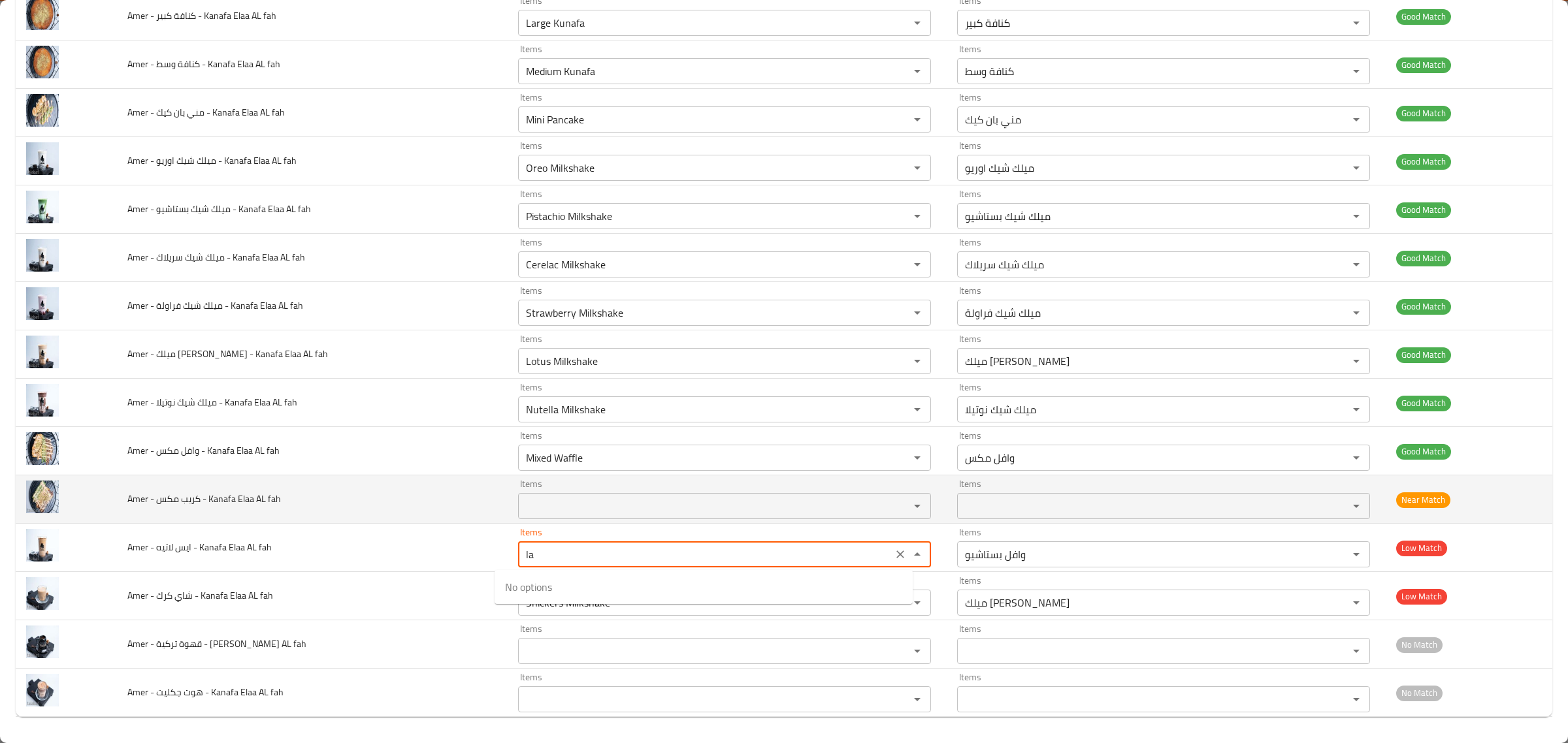
type fah "l"
type fah "i"
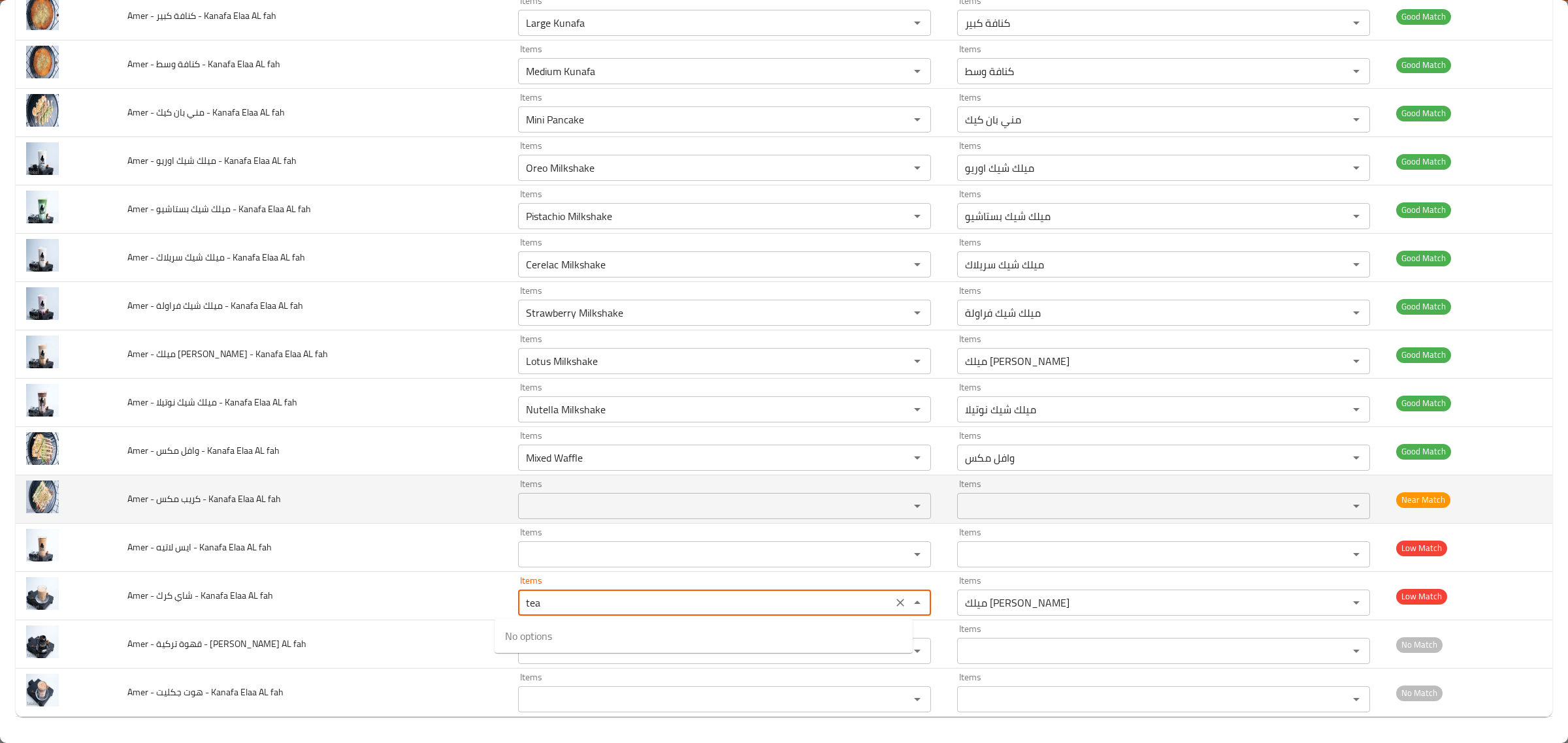
type fah "Snickers Milkshake"
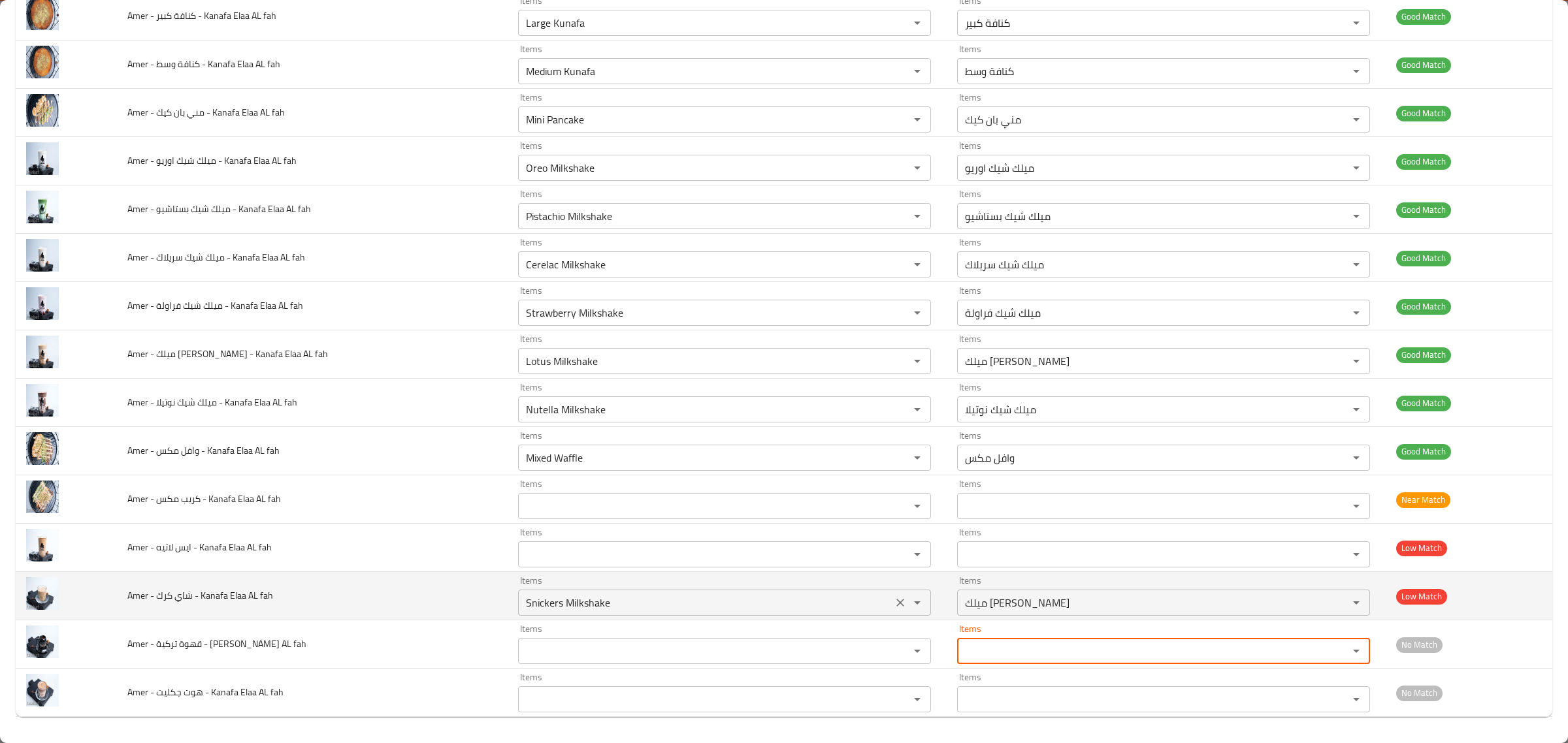
click at [893, 603] on icon "Clear" at bounding box center [900, 603] width 13 height 13
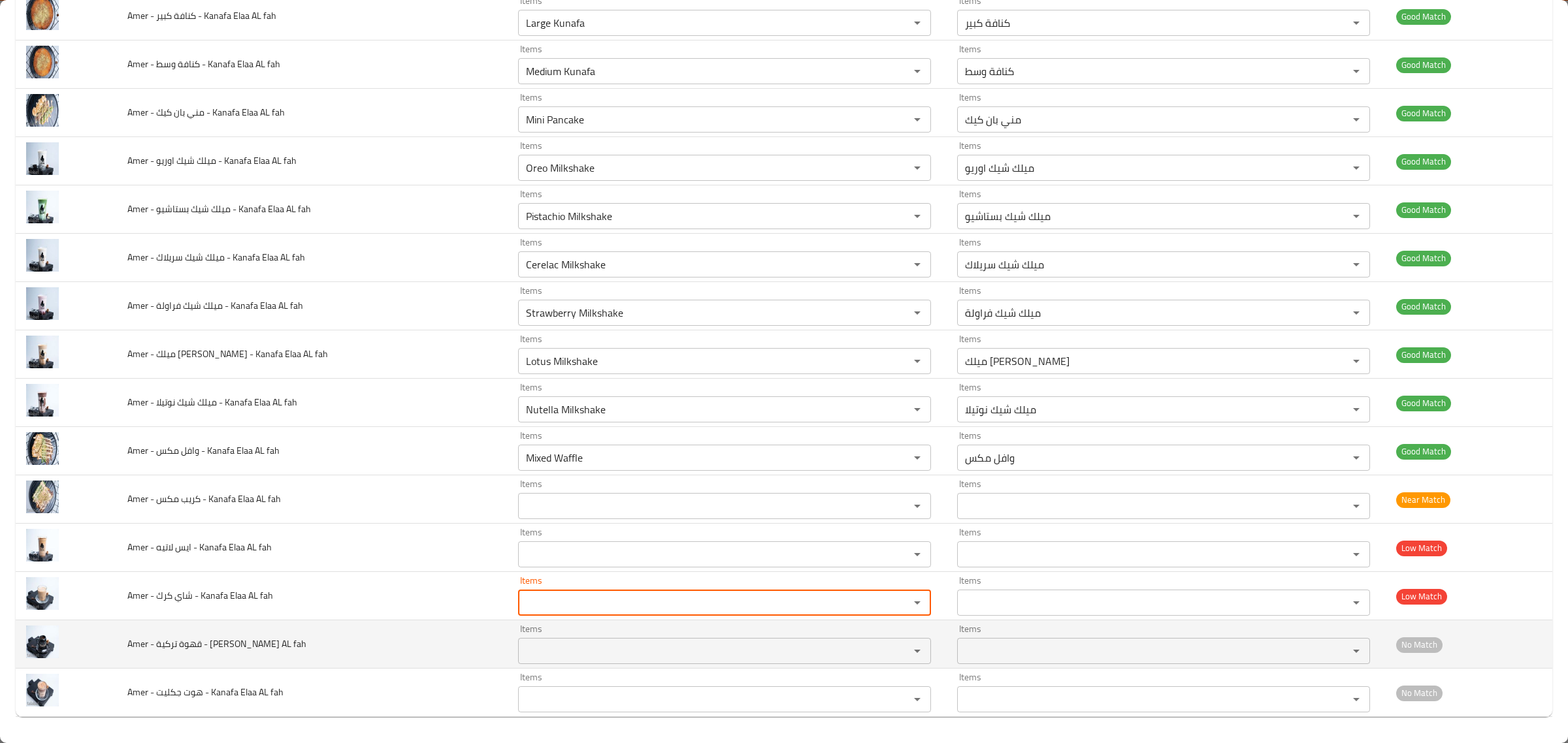
click at [850, 643] on fah "Items" at bounding box center [705, 651] width 366 height 19
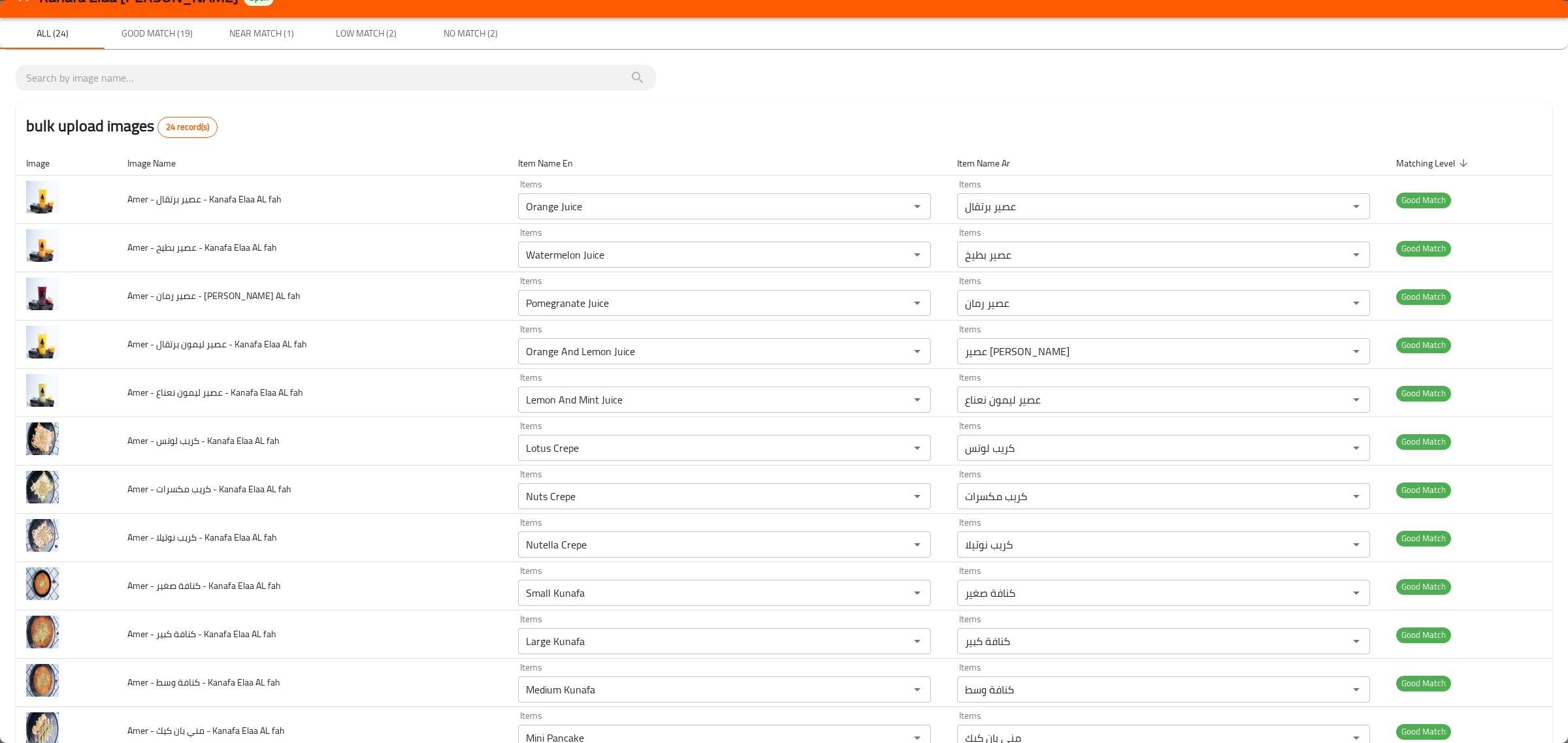
scroll to position [0, 0]
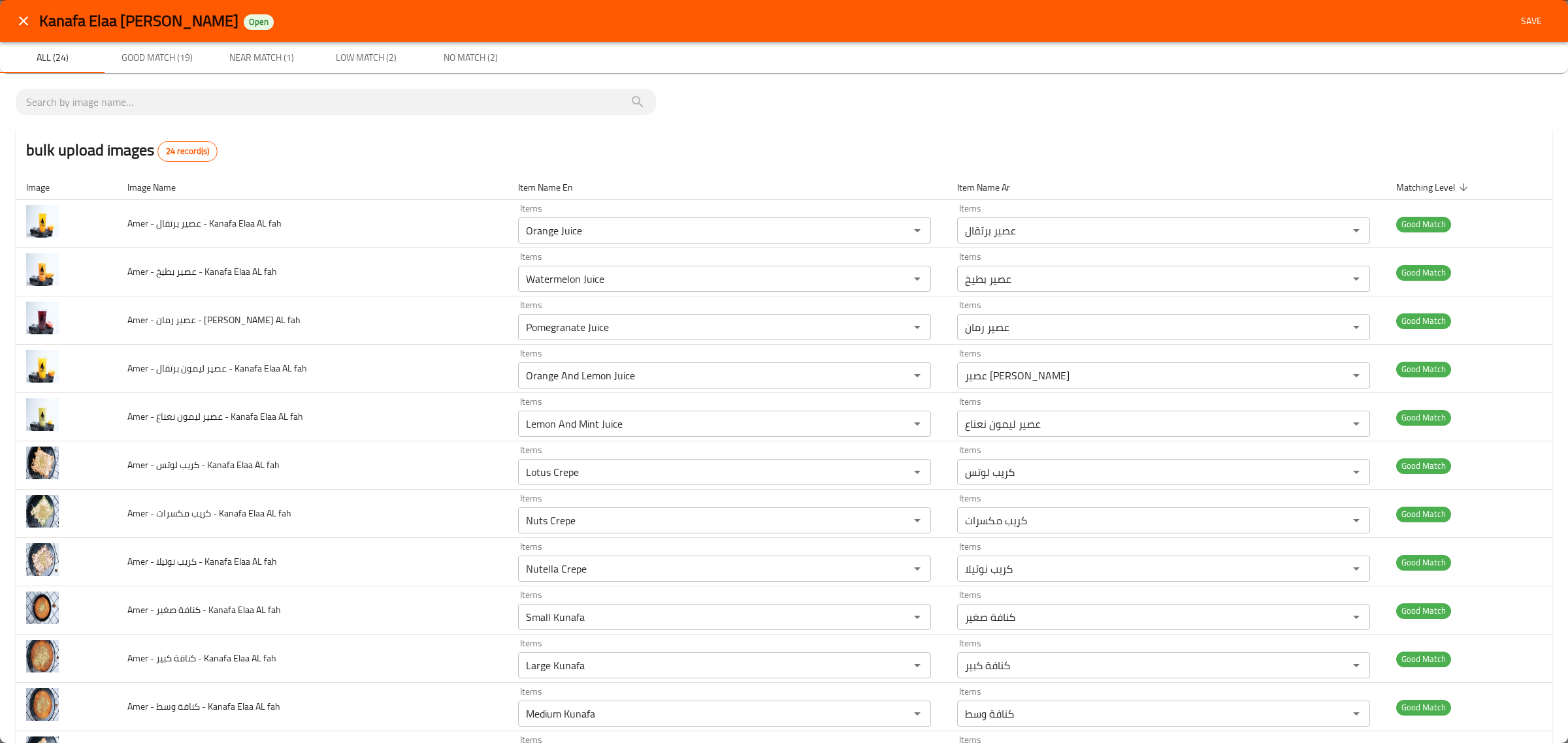
type fah "cof"
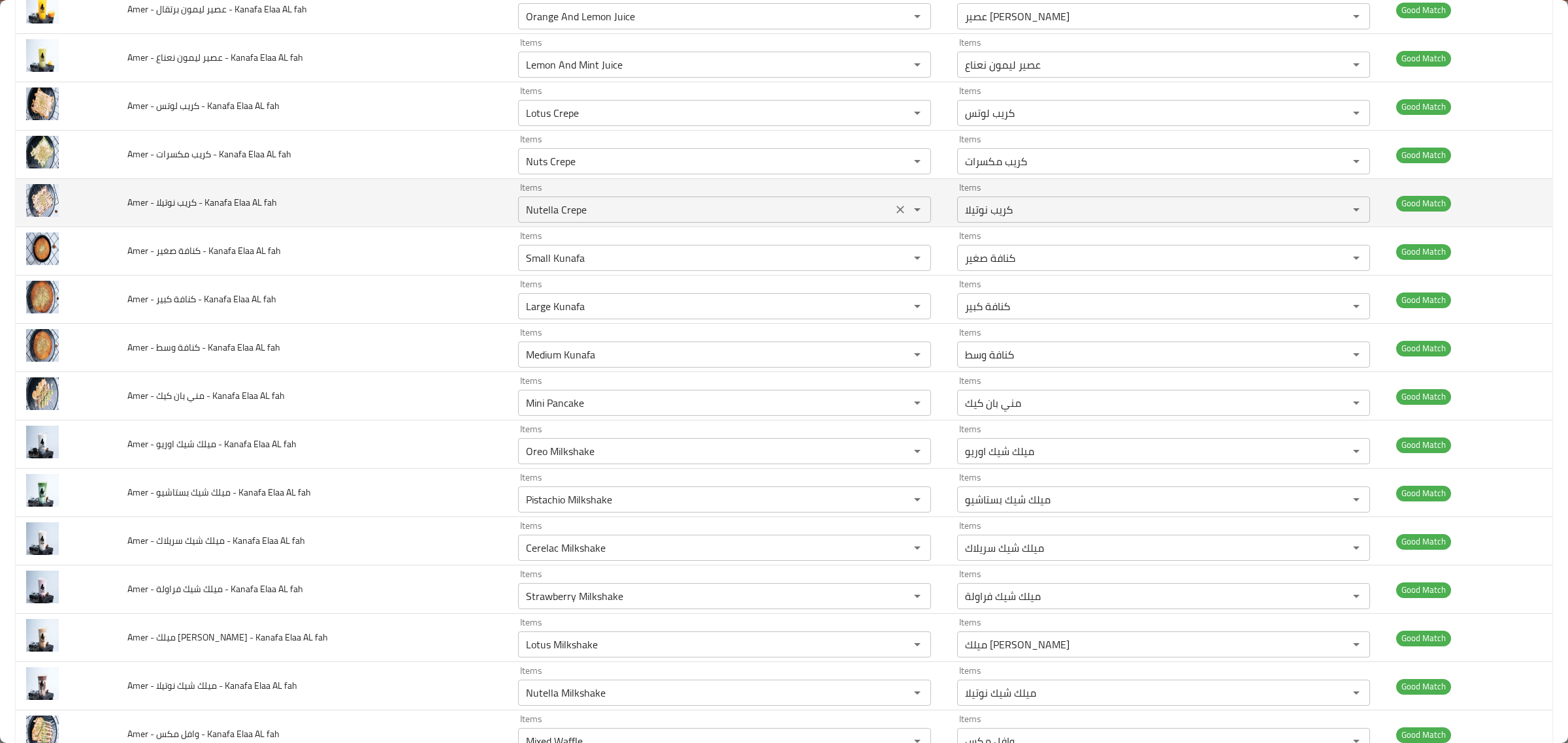
scroll to position [645, 0]
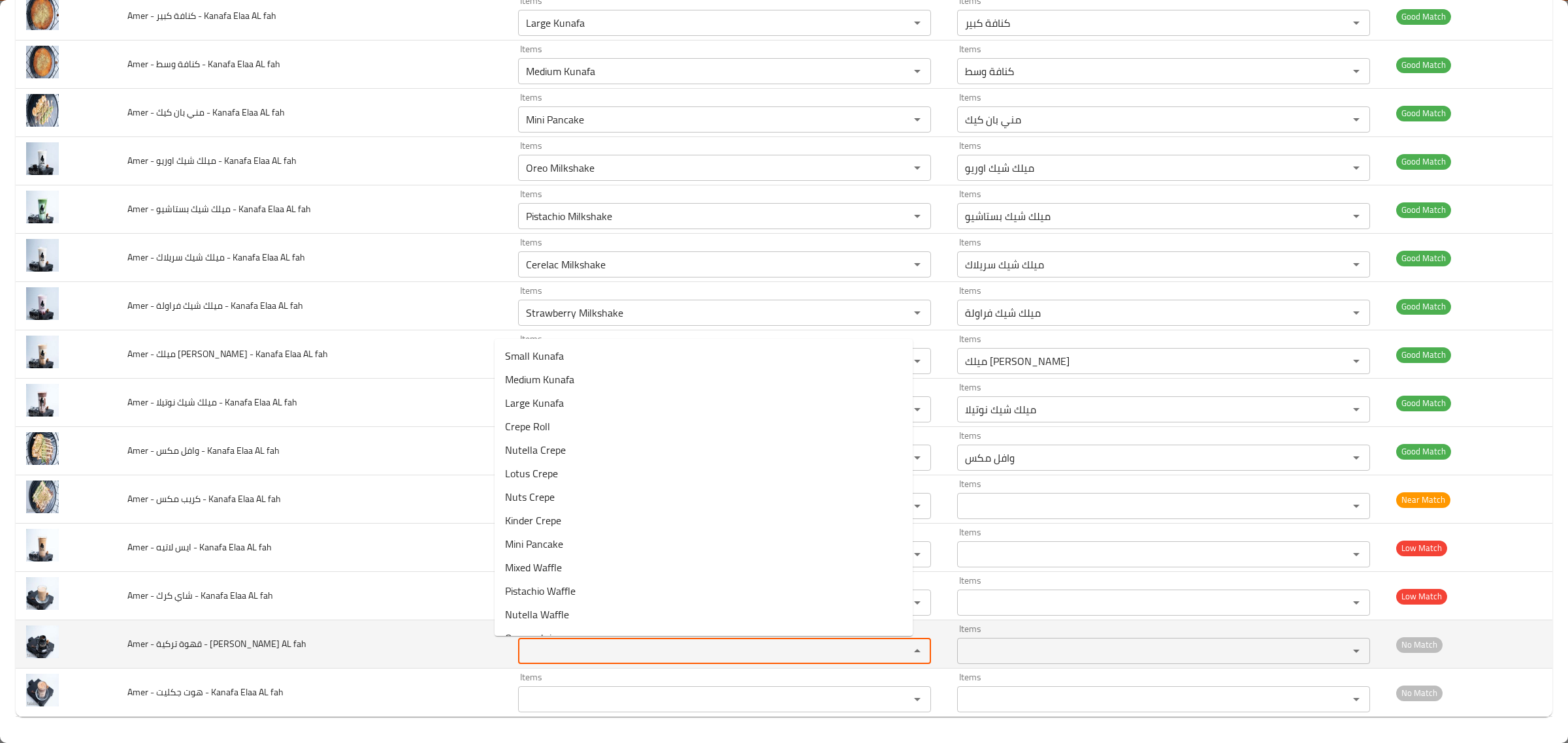
click at [584, 647] on fah "Items" at bounding box center [705, 651] width 366 height 19
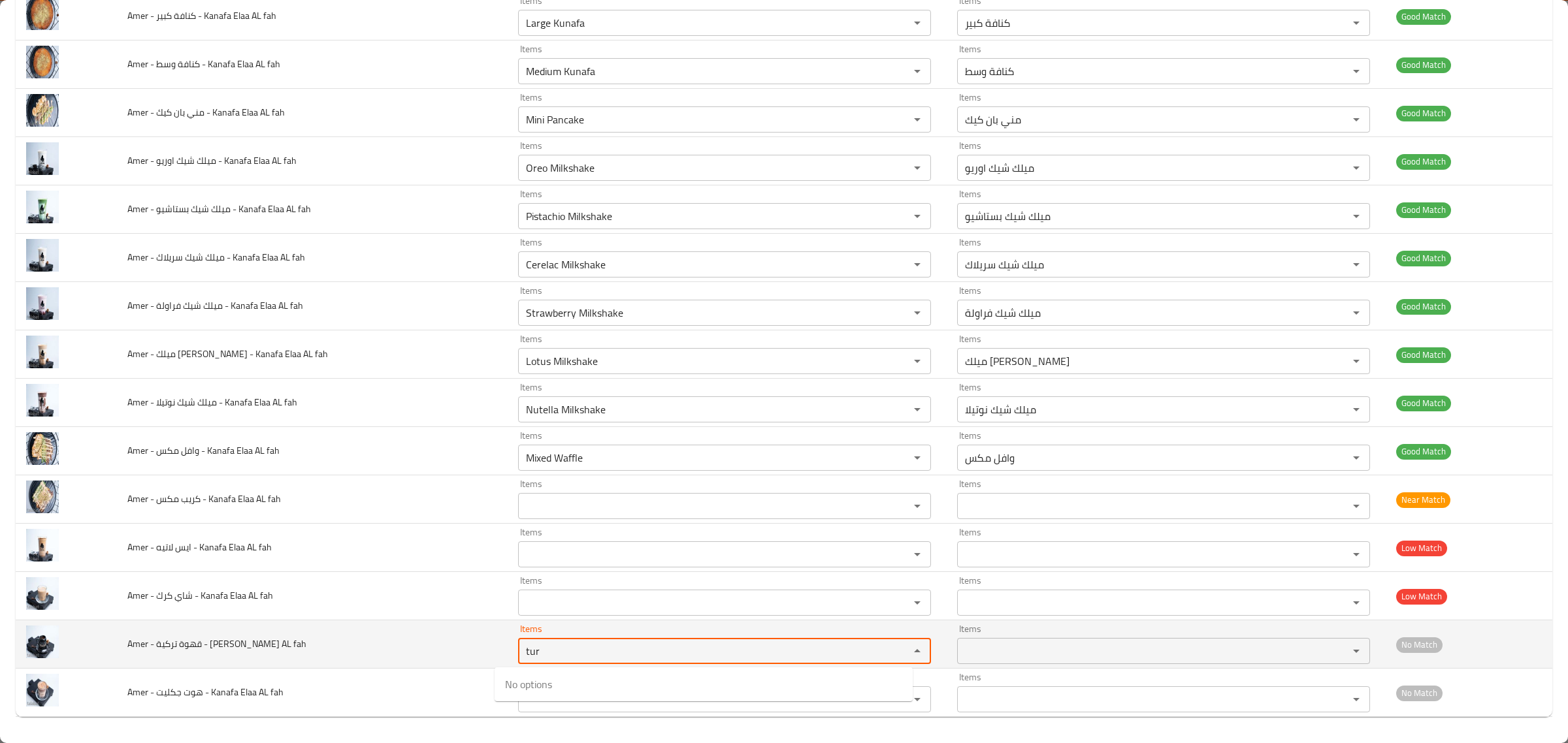
type fah "tur"
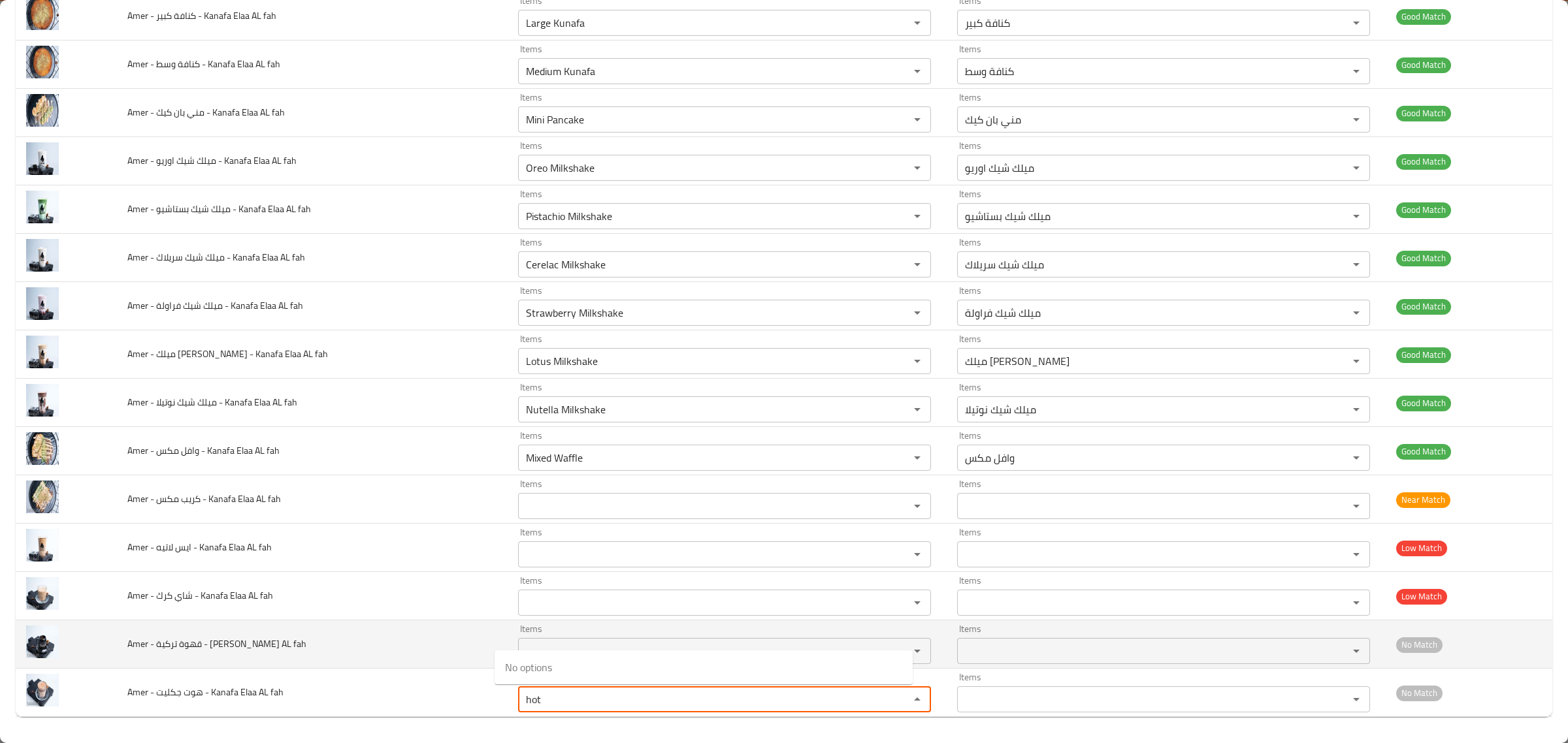
type fah "hot"
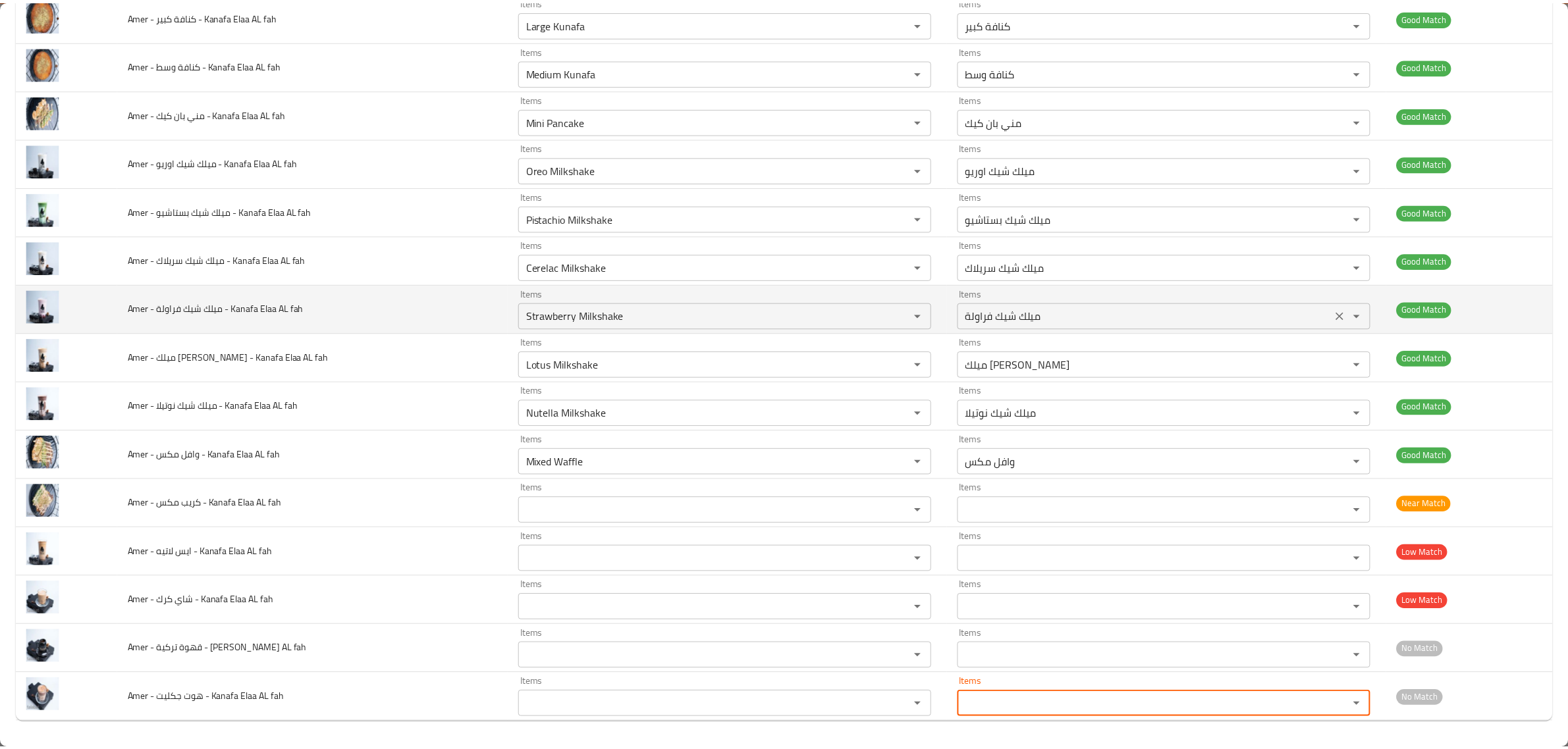
scroll to position [0, 0]
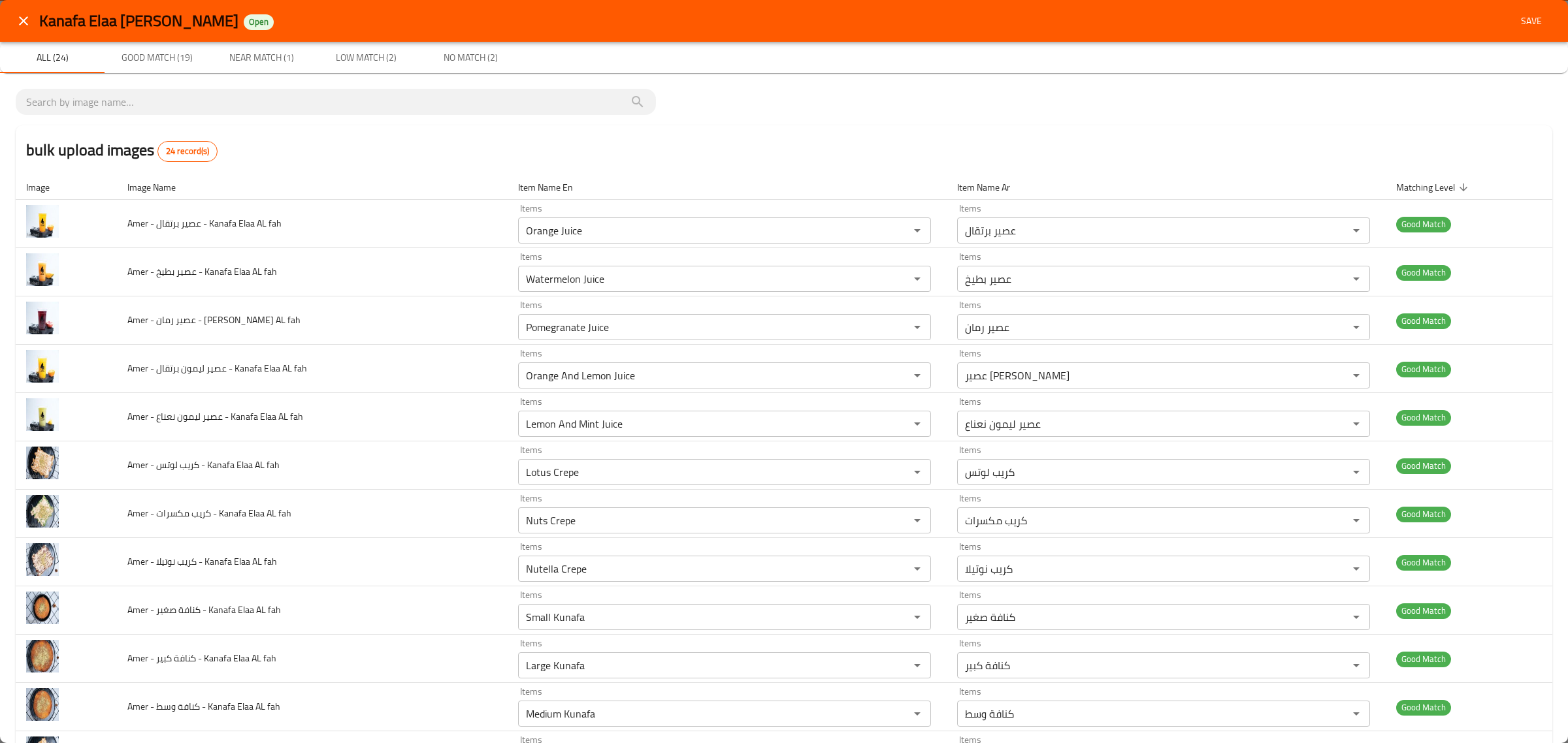
click at [1517, 29] on button "Save" at bounding box center [1532, 21] width 42 height 24
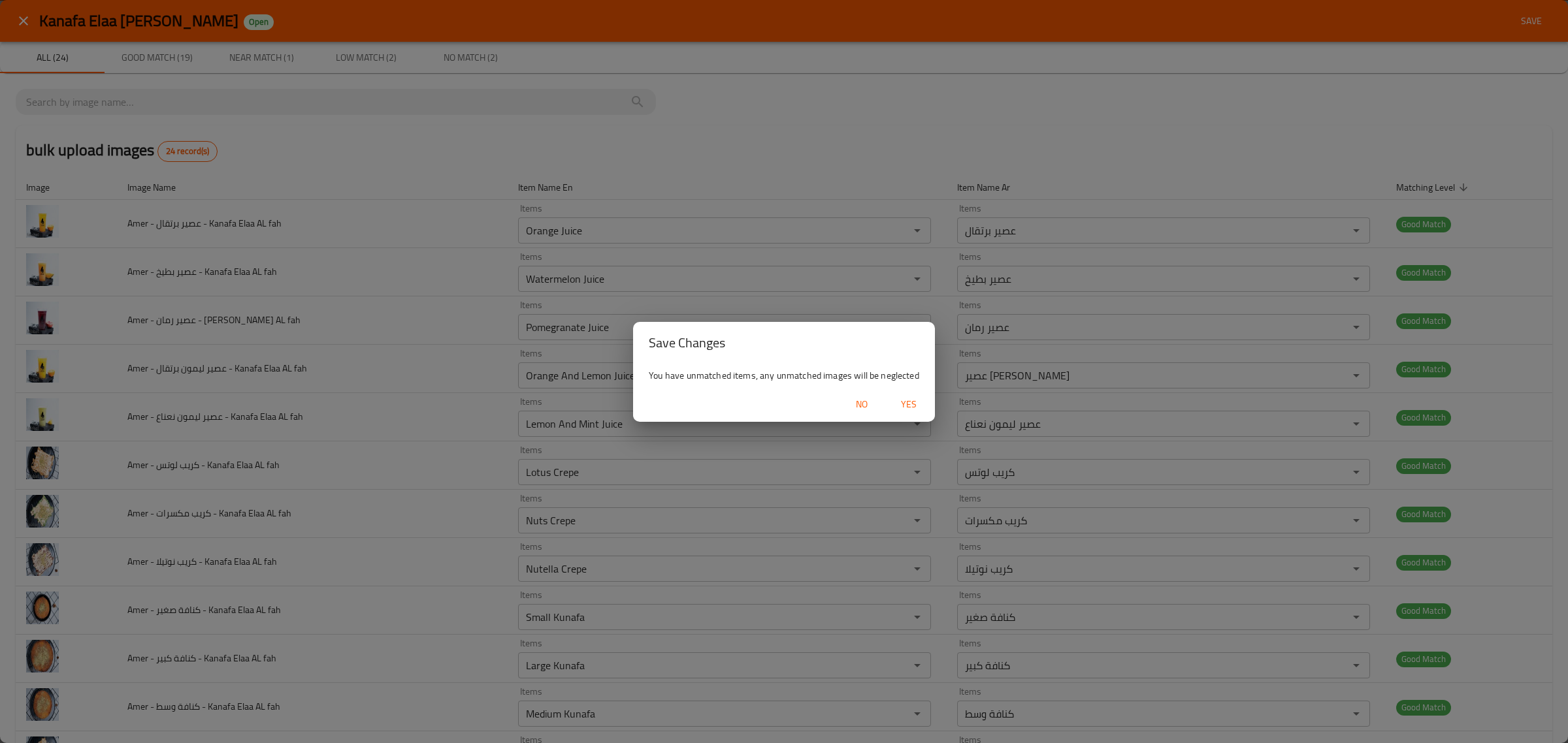
click at [909, 412] on span "Yes" at bounding box center [908, 405] width 31 height 16
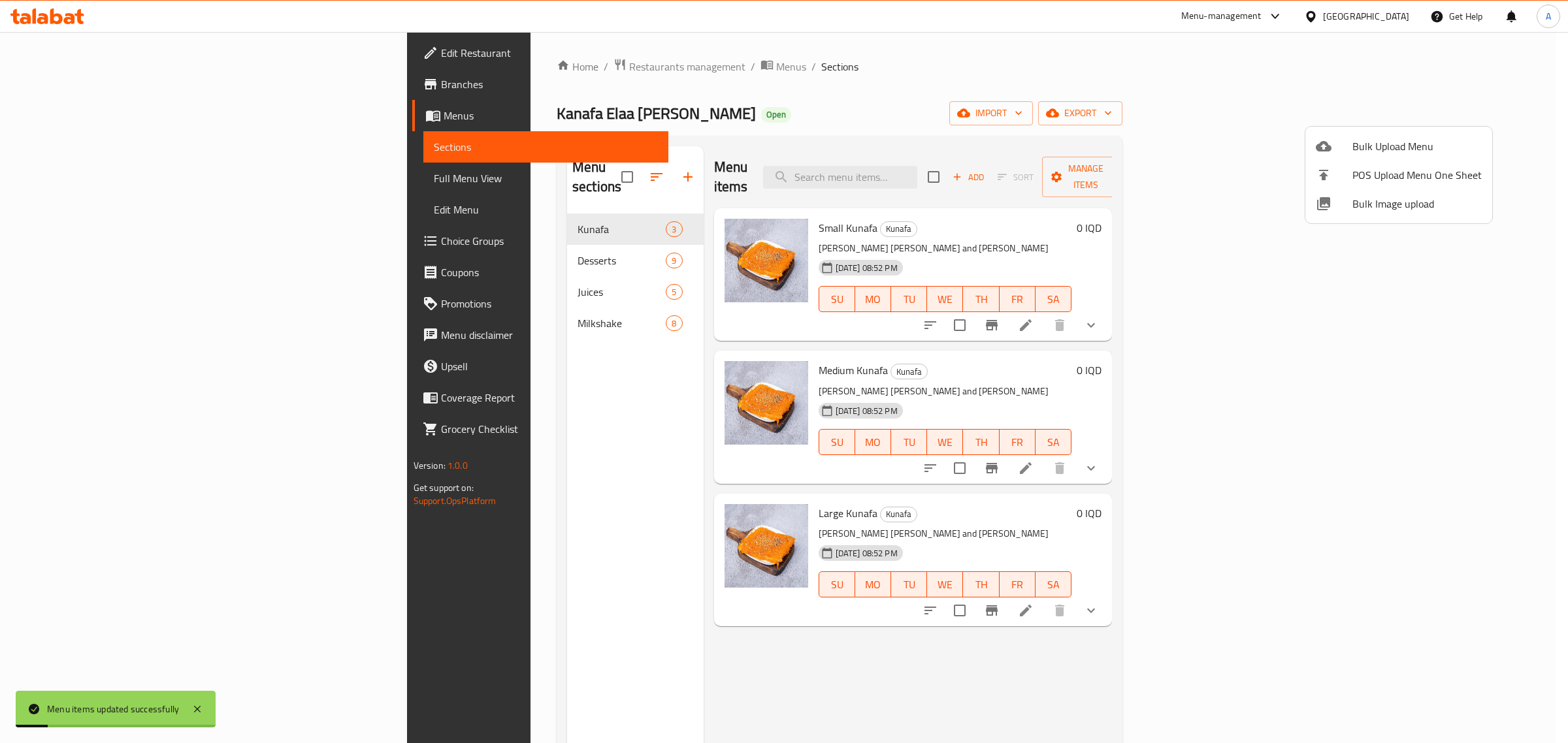
click at [340, 232] on div at bounding box center [784, 372] width 1568 height 743
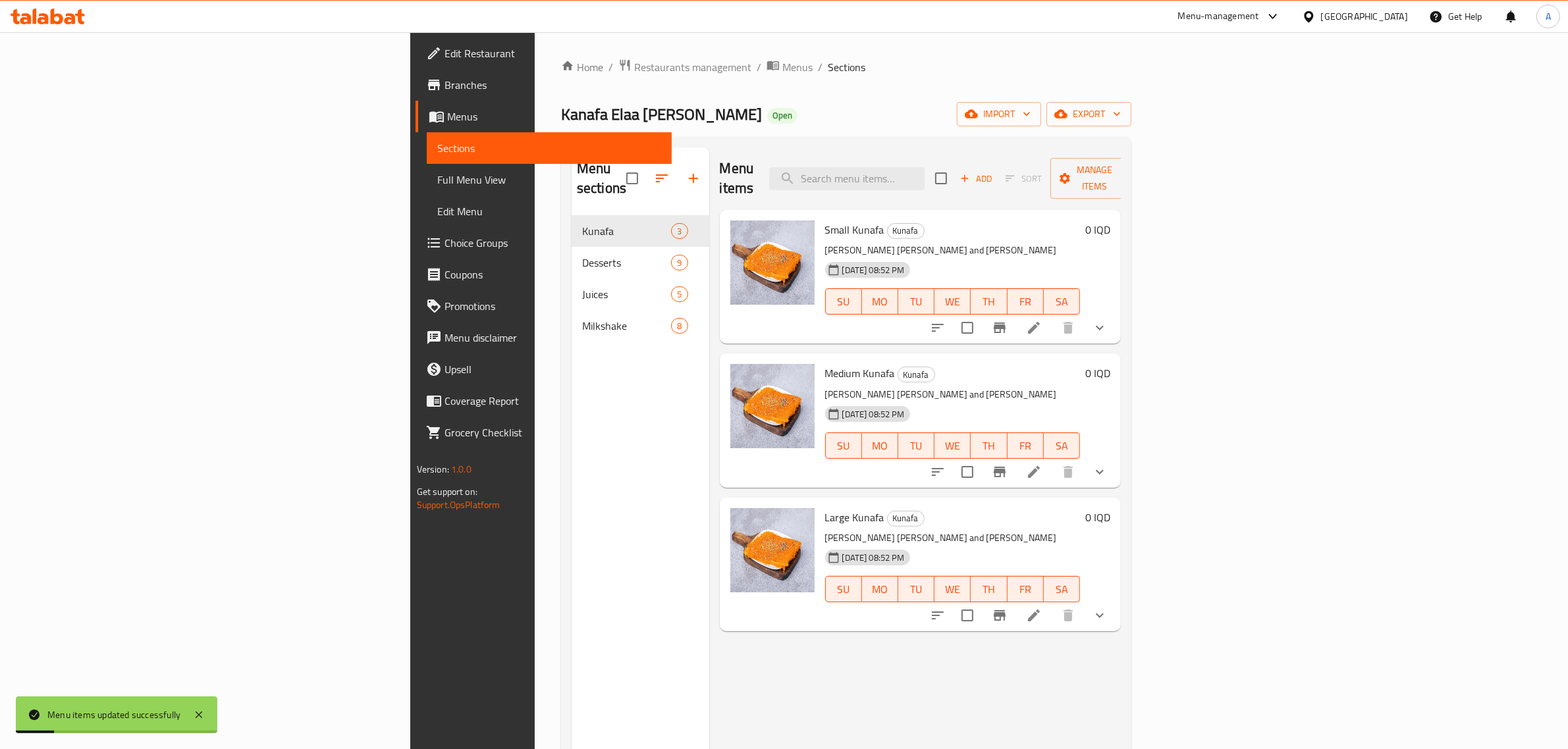
click at [572, 247] on div "Desserts 9" at bounding box center [640, 263] width 137 height 32
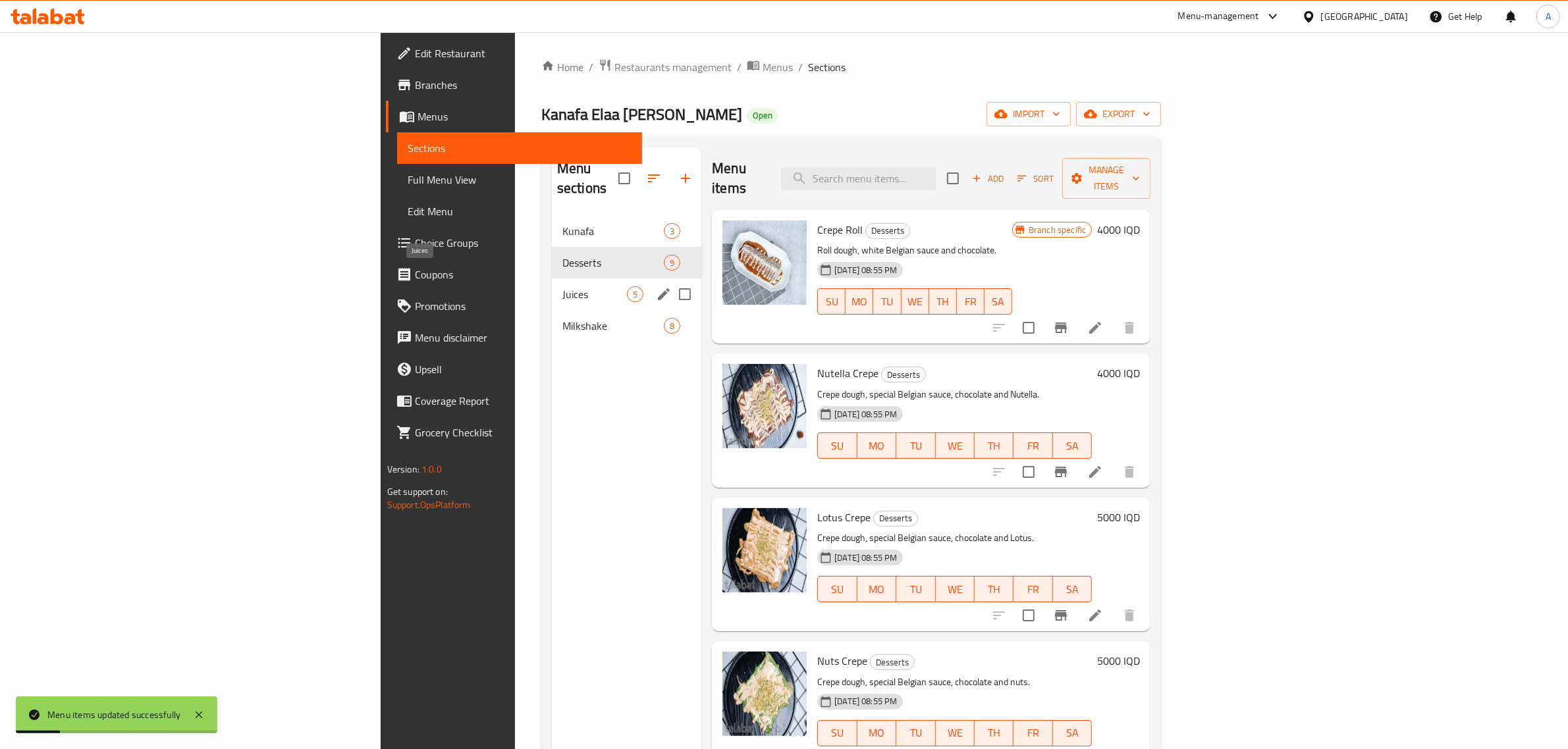
click at [562, 287] on span "Juices" at bounding box center [594, 294] width 65 height 16
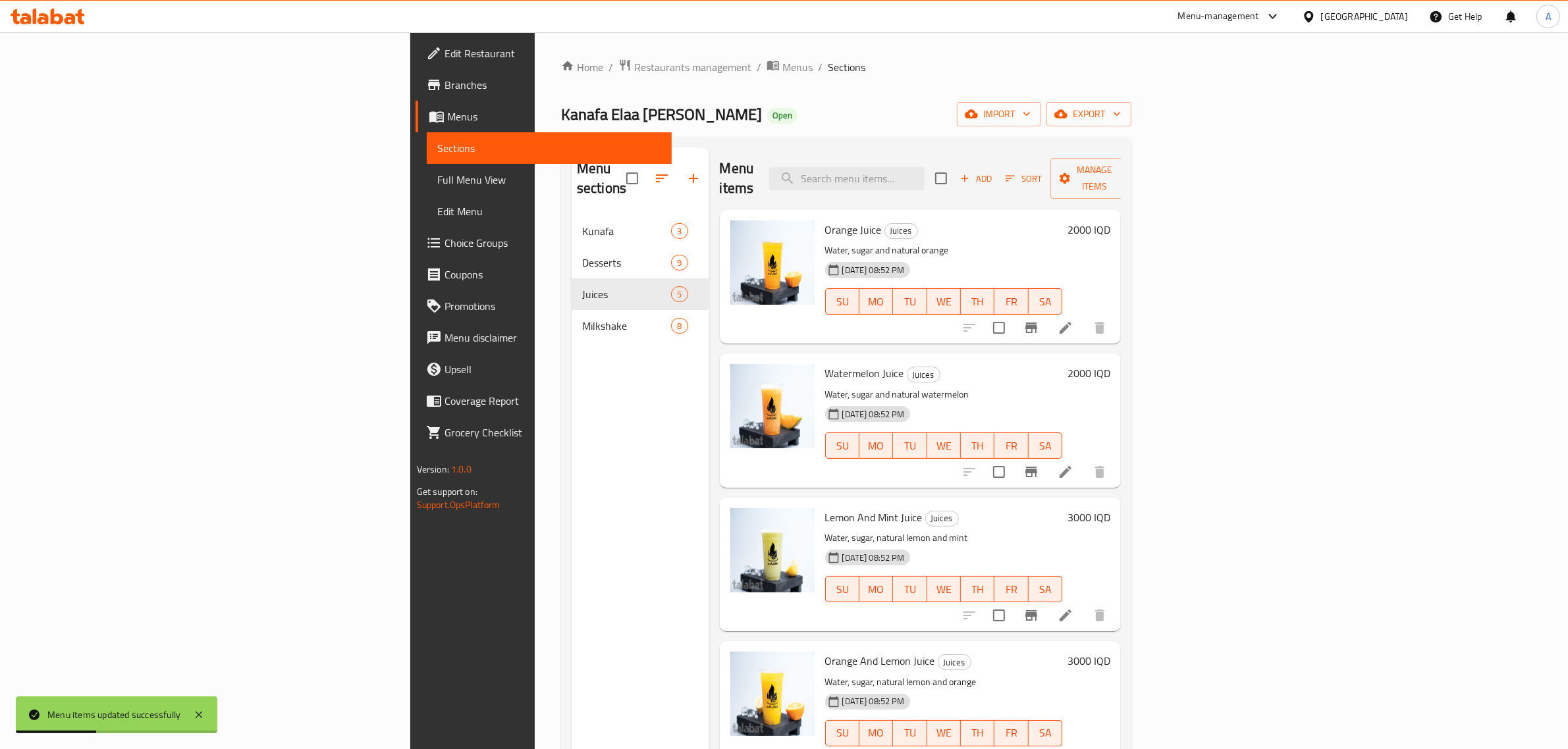
click at [572, 323] on nav "Kunafa 3 Desserts 9 Juices 5 Milkshake 8" at bounding box center [640, 278] width 137 height 137
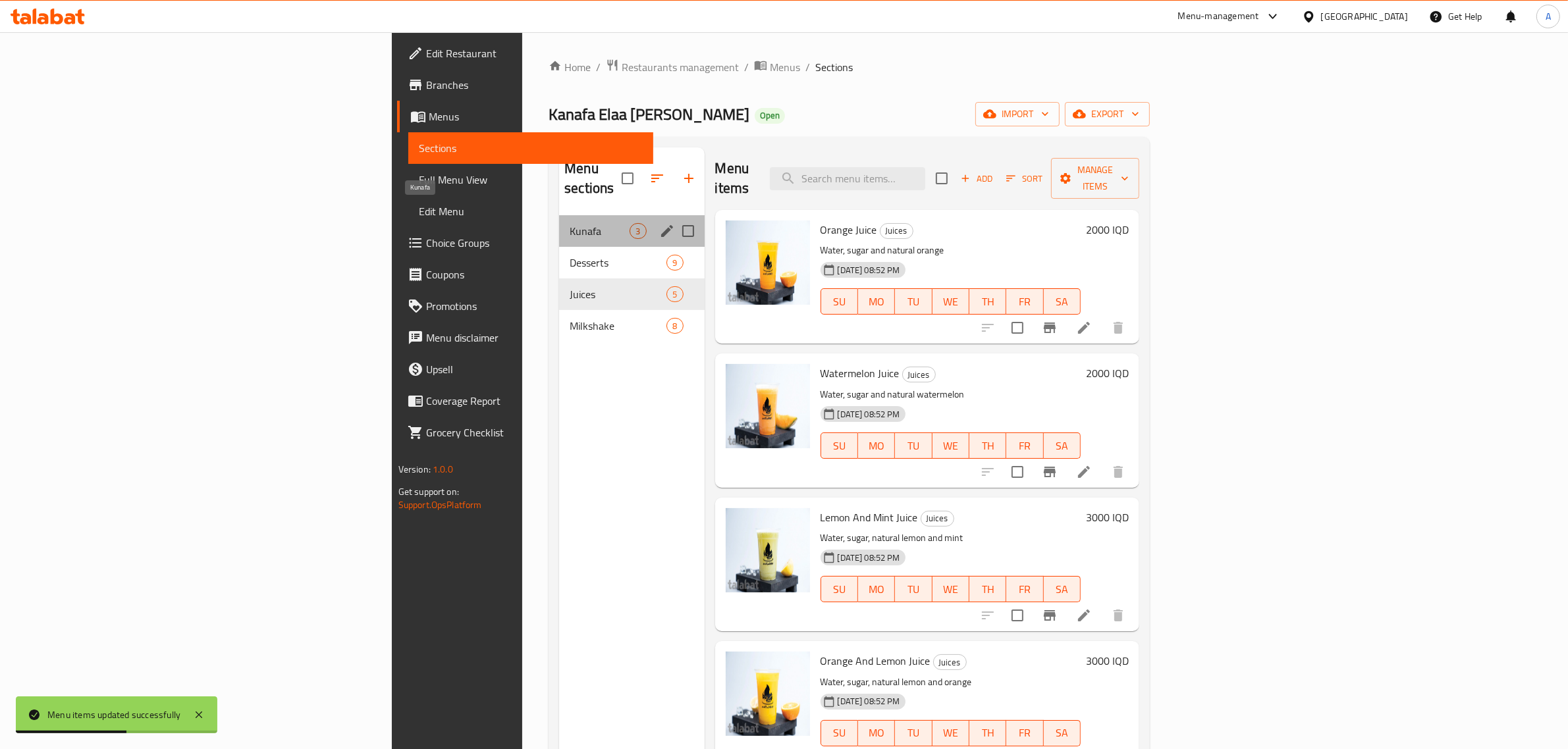
click at [570, 223] on span "Kunafa" at bounding box center [600, 230] width 60 height 16
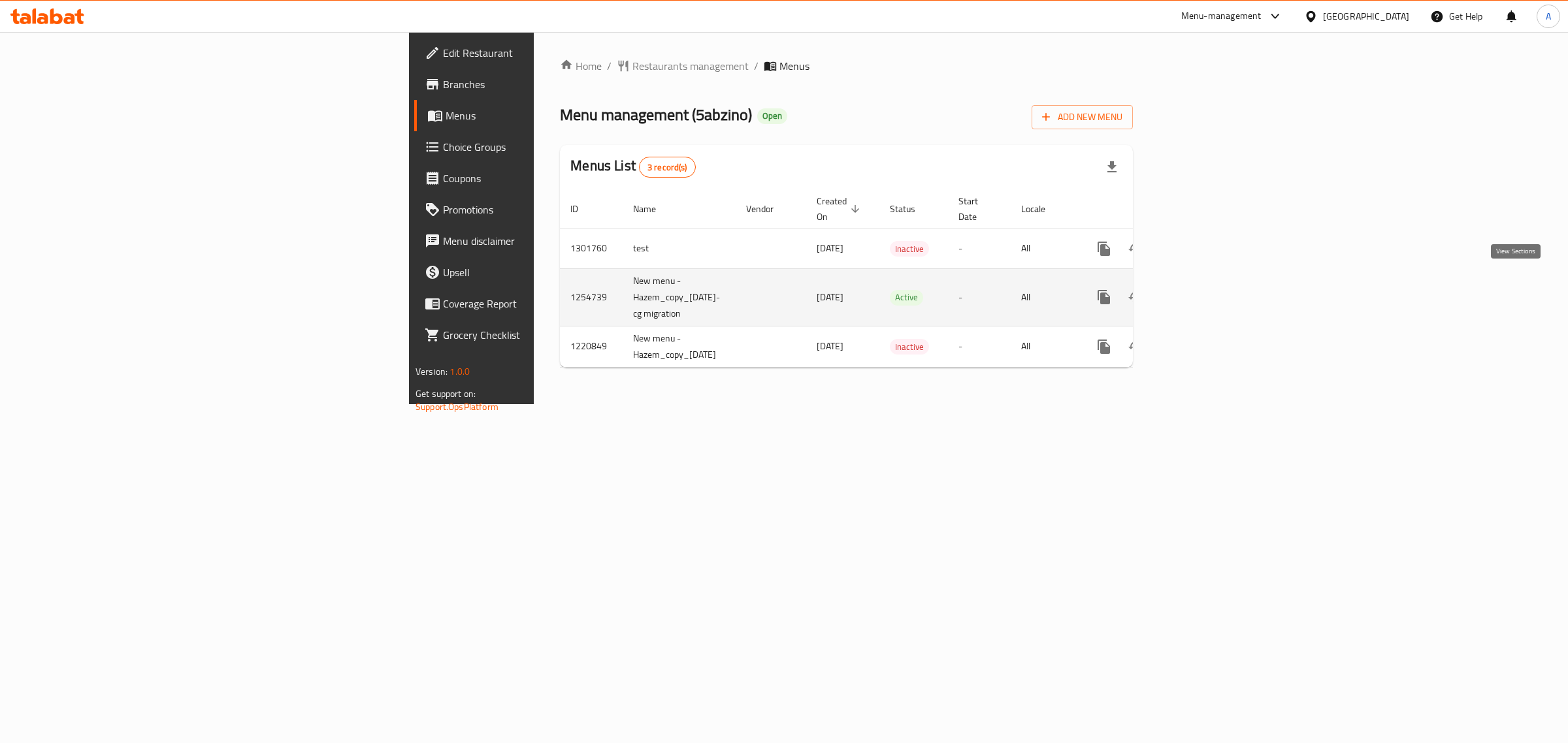
click at [1214, 292] on link "enhanced table" at bounding box center [1198, 297] width 31 height 31
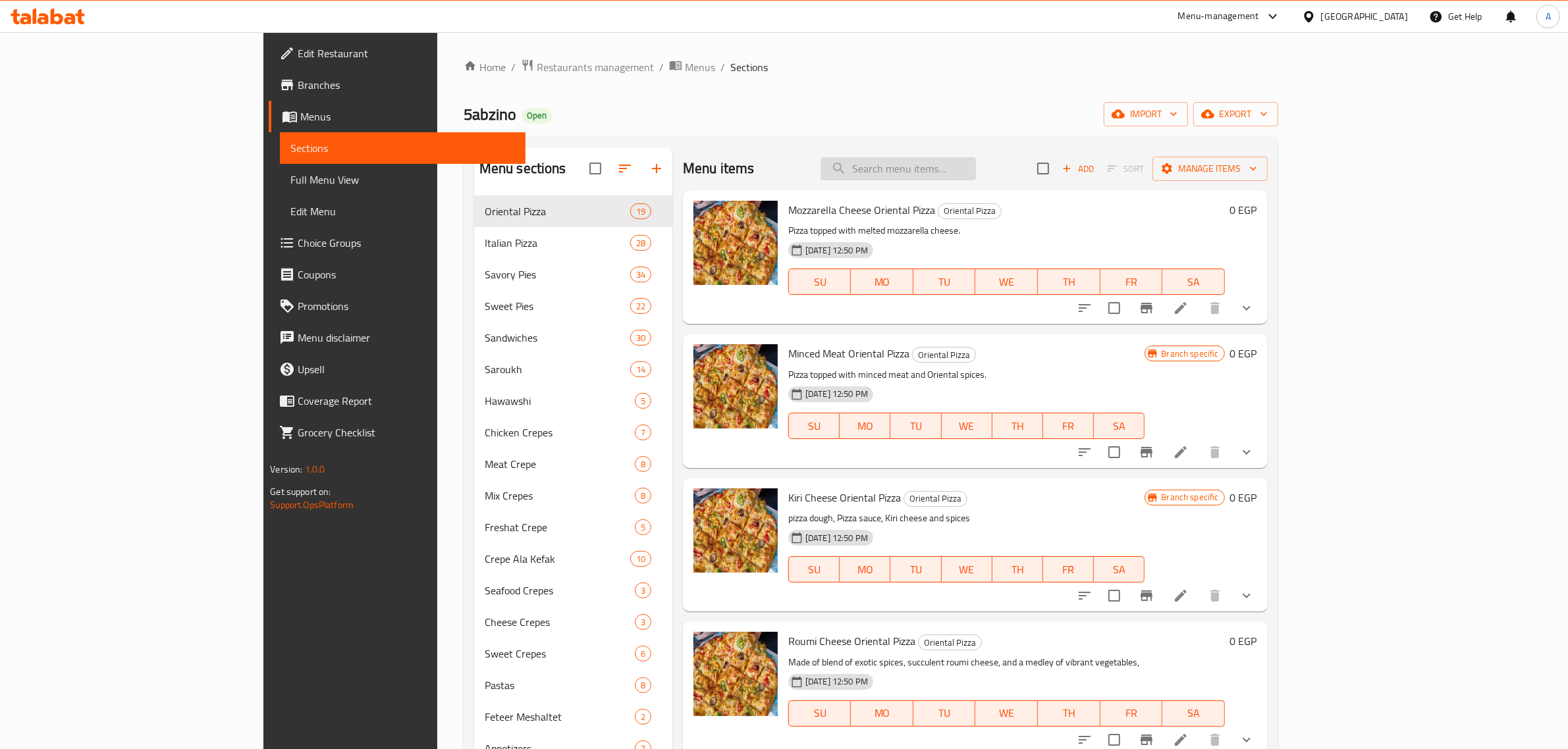
click at [976, 168] on input "search" at bounding box center [898, 169] width 155 height 23
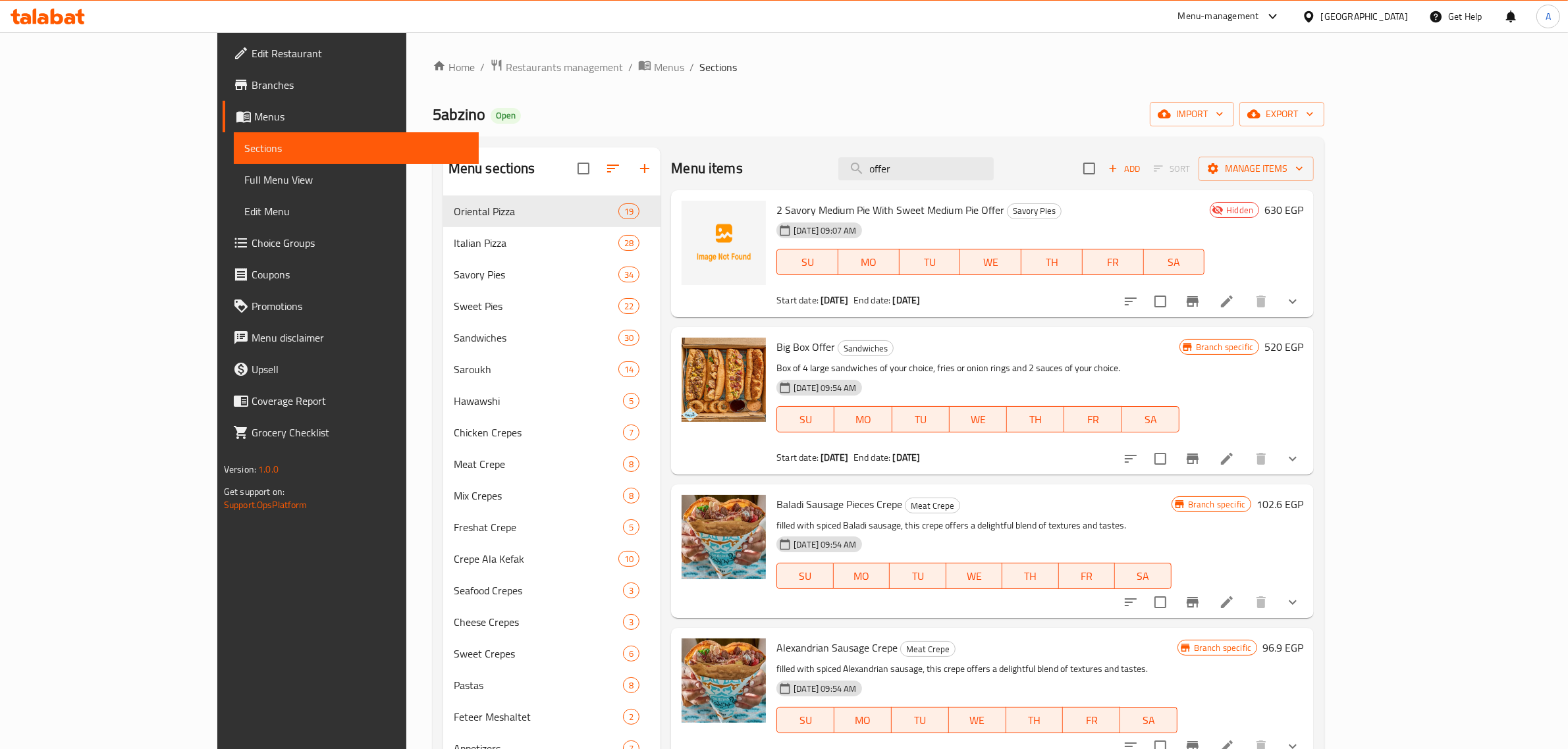
type input "offer"
click at [983, 156] on div "Menu items offer Add Sort Manage items" at bounding box center [992, 169] width 643 height 43
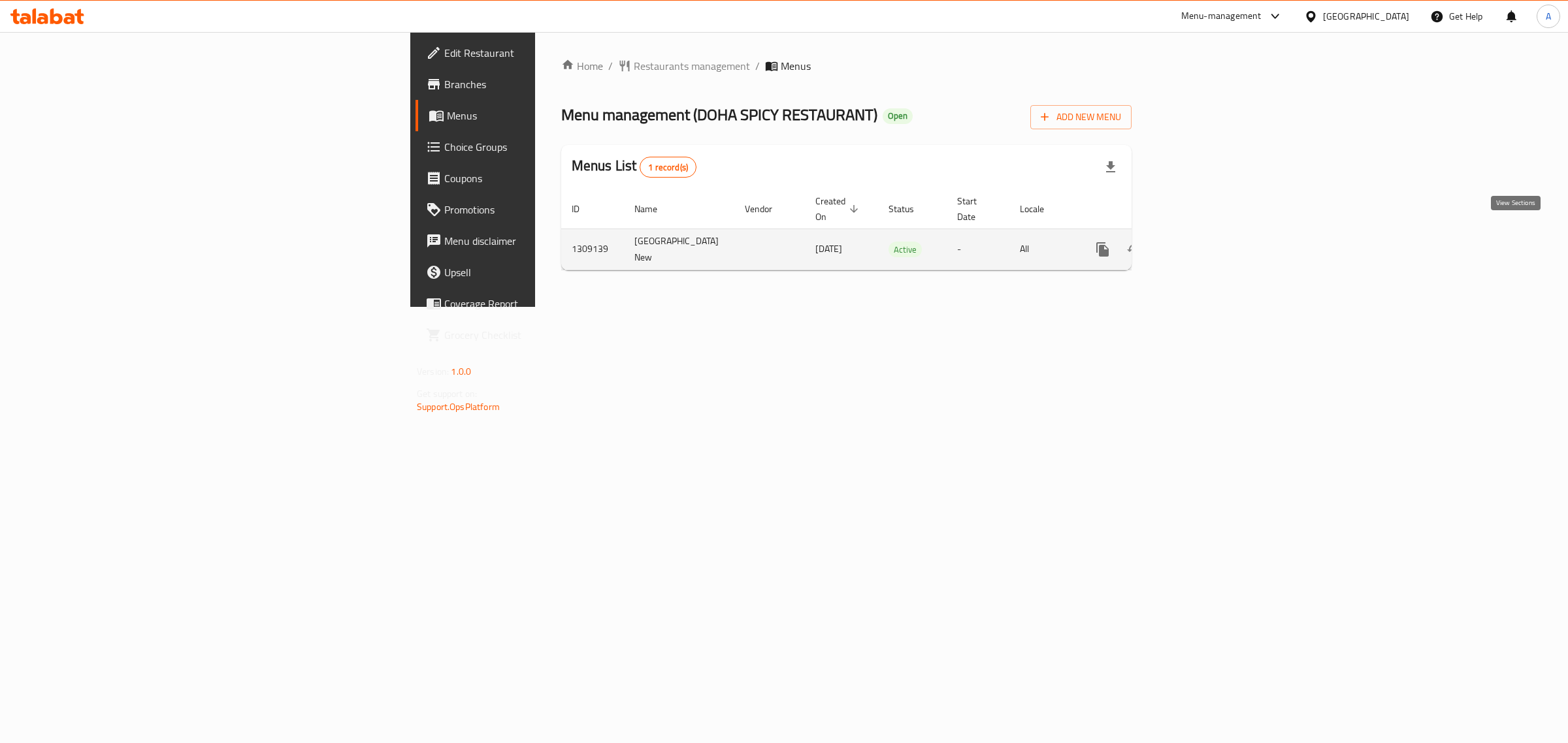
click at [1205, 242] on icon "enhanced table" at bounding box center [1196, 249] width 16 height 16
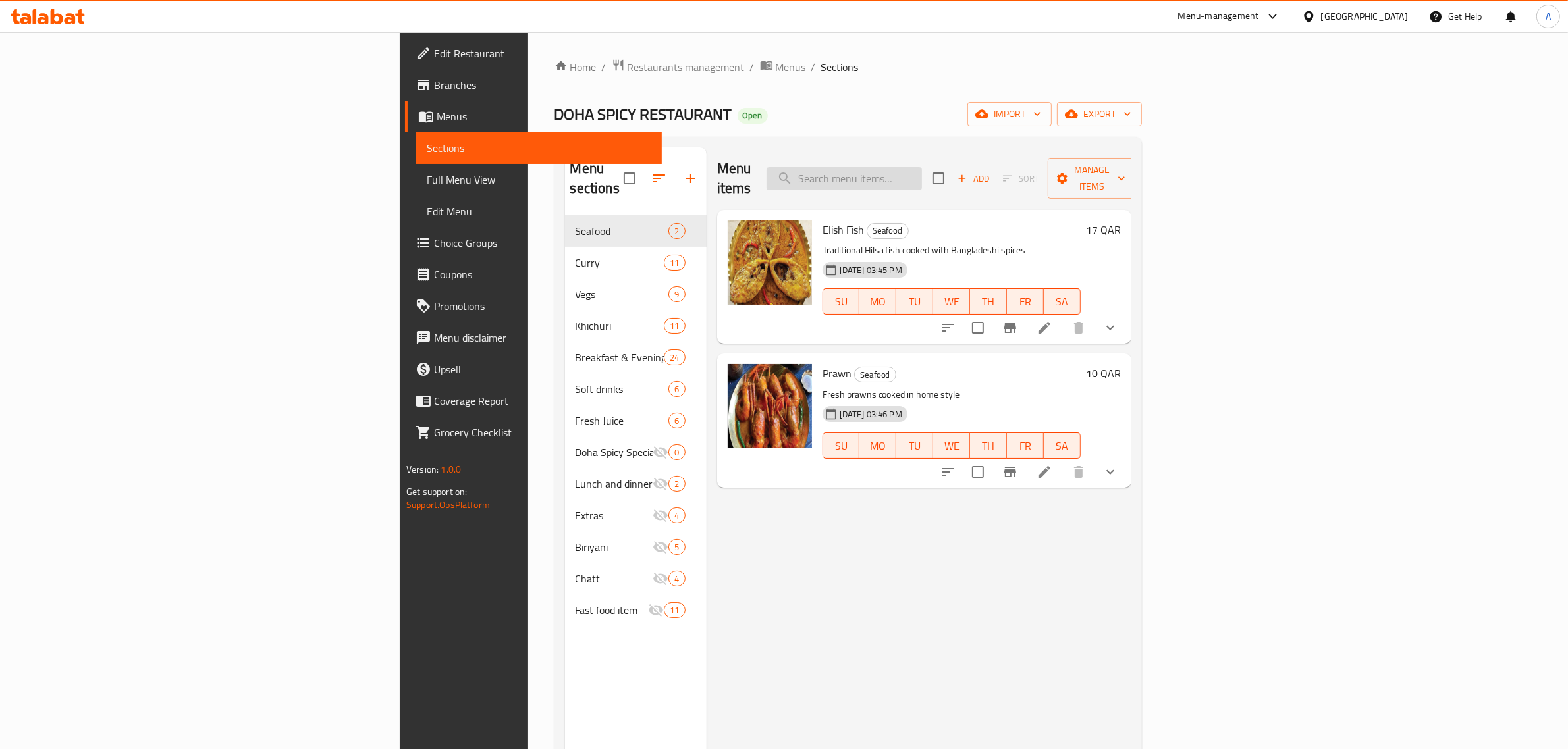
click at [922, 167] on input "search" at bounding box center [844, 179] width 155 height 23
paste input "DOHA SPICY"
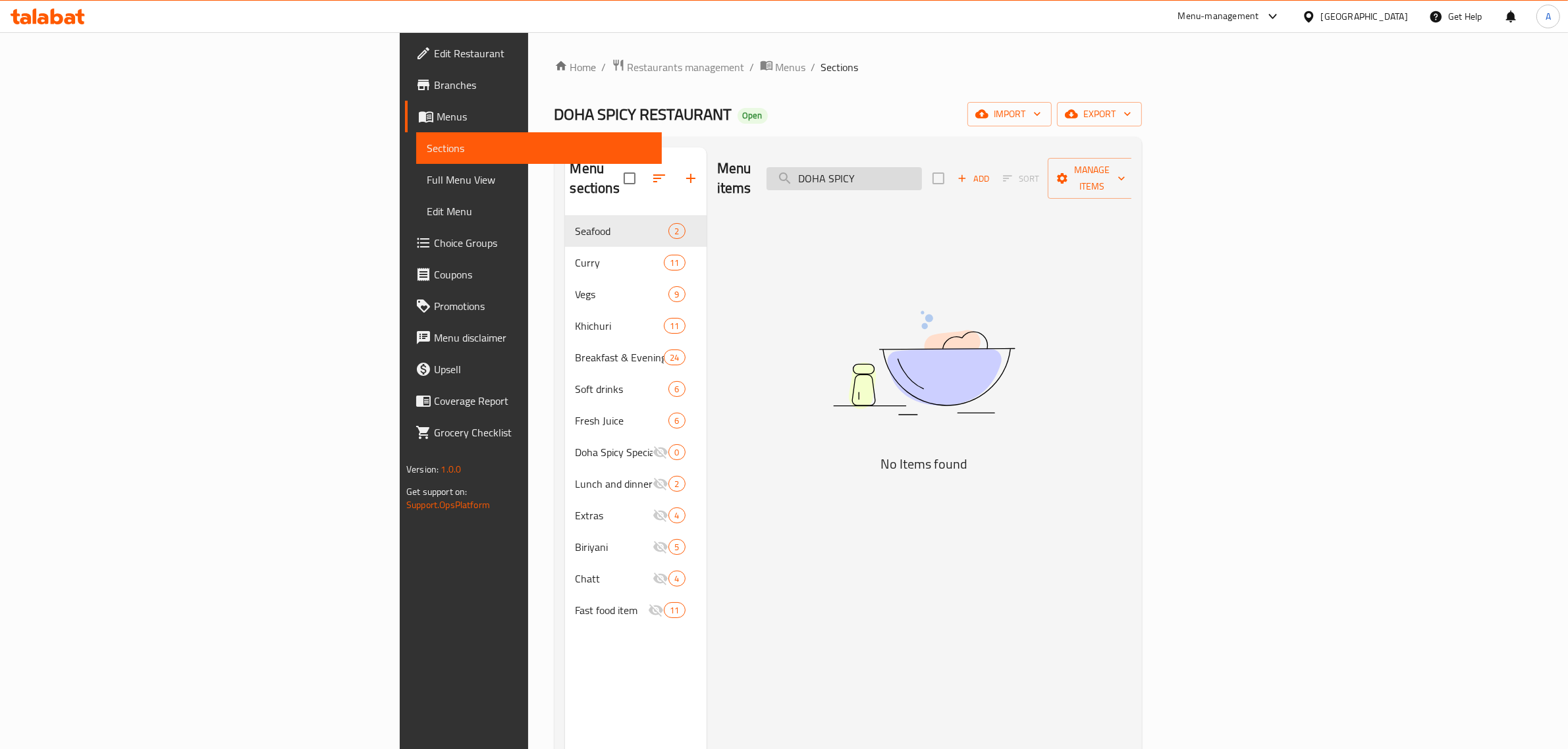
paste input "Banana Juice"
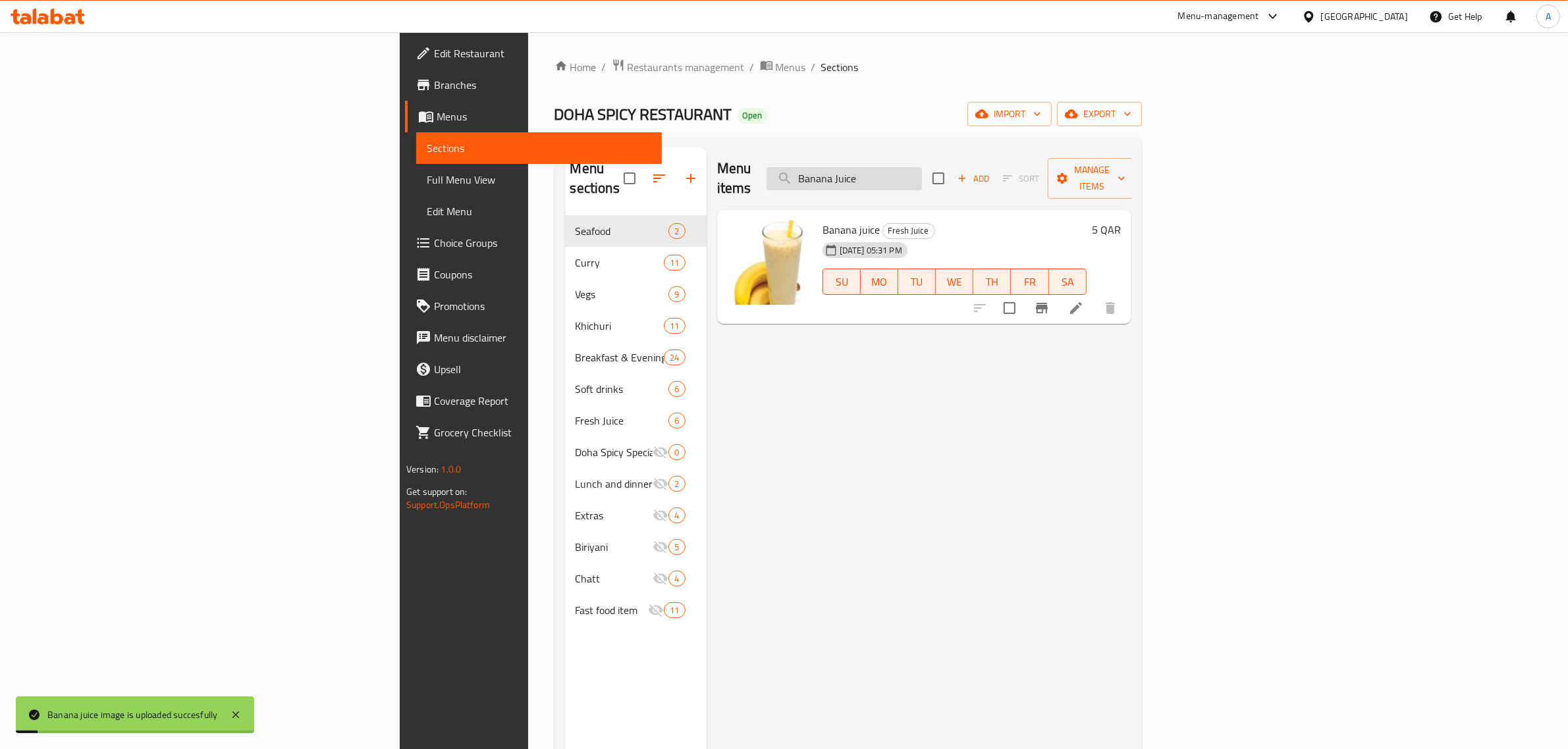
click at [922, 167] on input "Banana Juice" at bounding box center [844, 179] width 155 height 23
paste input "eef Kala Bhuna Khichuri"
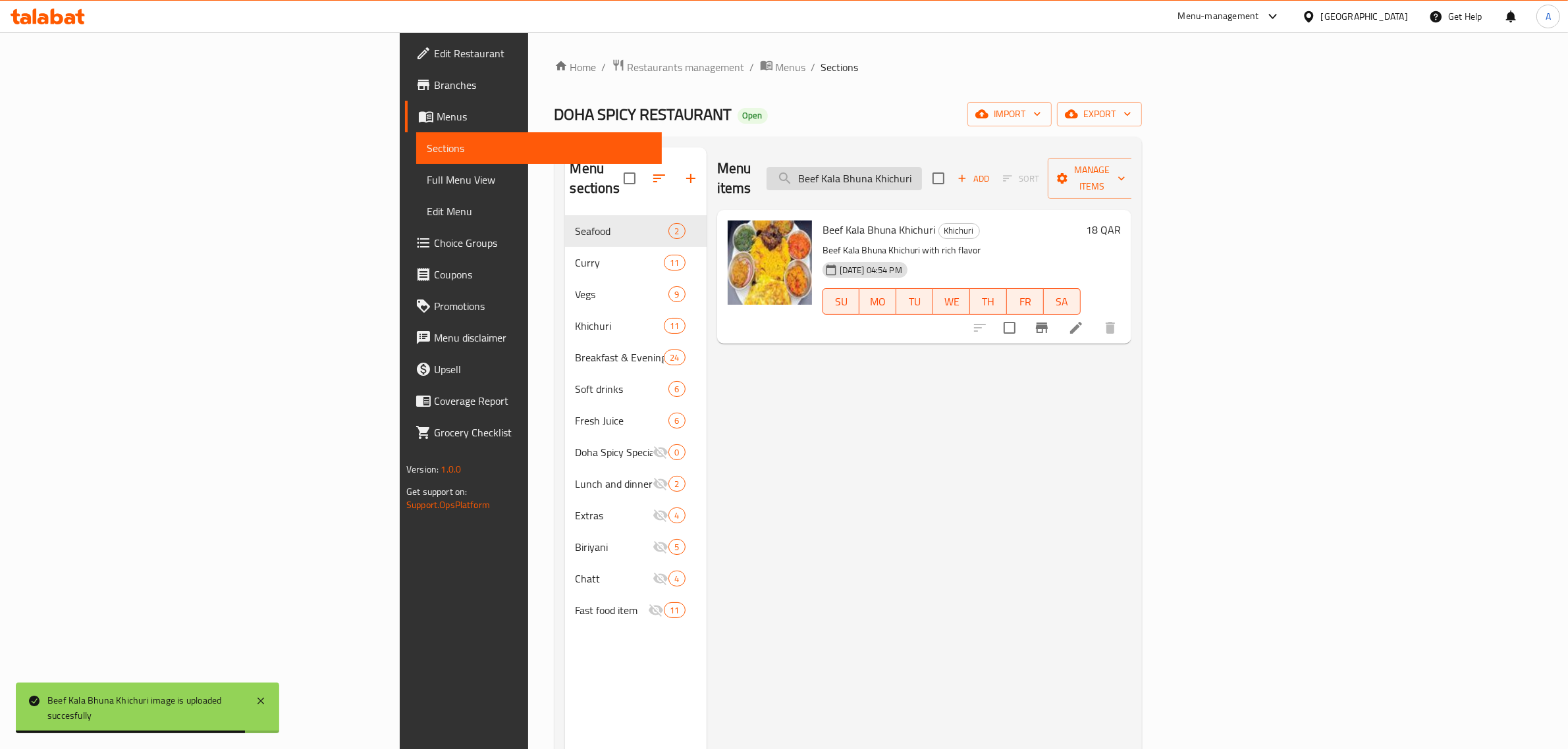
click at [922, 175] on input "Beef Kala Bhuna Khichuri" at bounding box center [844, 179] width 155 height 23
paste input "olija"
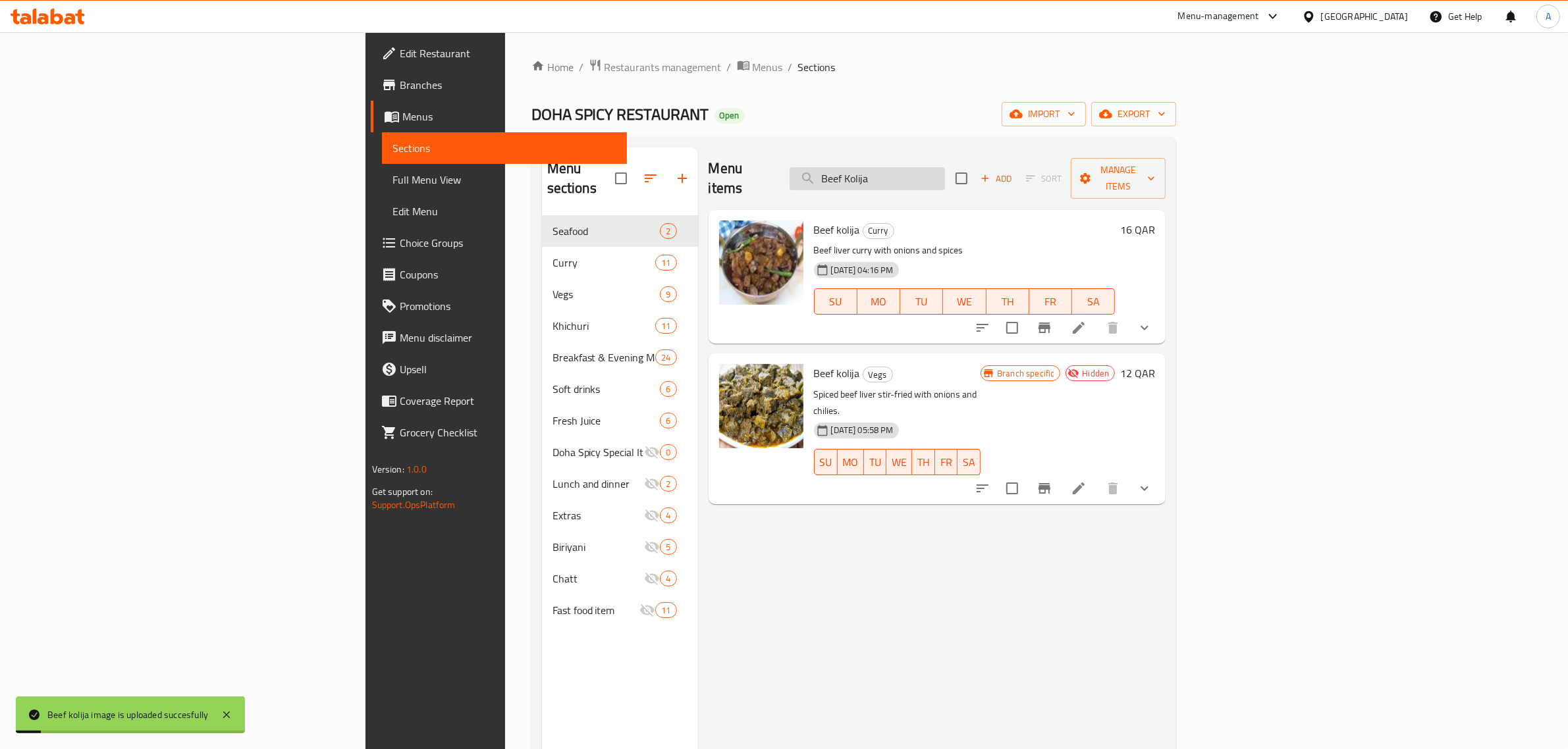
click at [945, 167] on input "Beef Kolija" at bounding box center [867, 179] width 155 height 23
paste input "Chicken Khichuri"
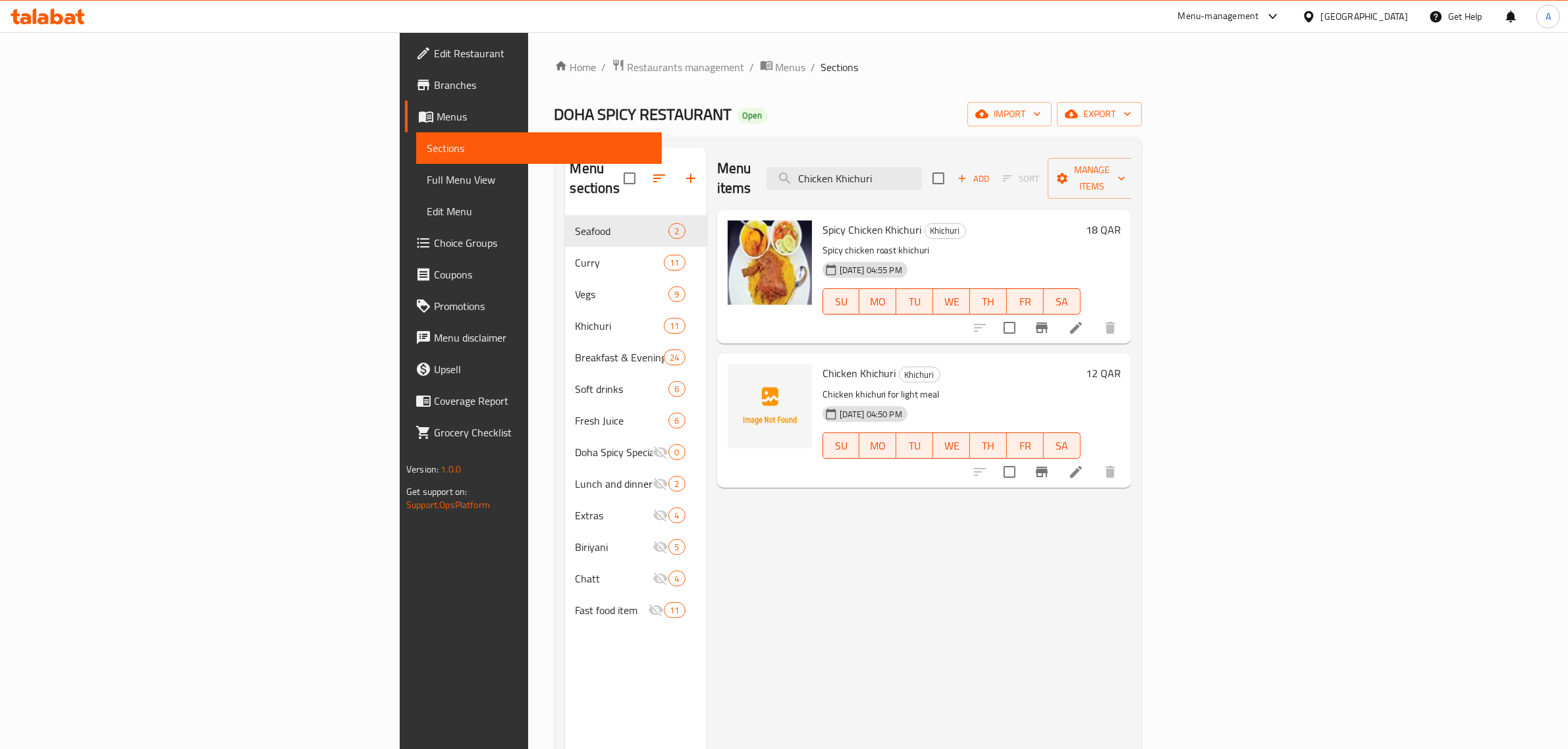
drag, startPoint x: 844, startPoint y: 113, endPoint x: 824, endPoint y: 100, distance: 23.9
click at [844, 113] on div "DOHA SPICY RESTAURANT Open import export" at bounding box center [848, 114] width 588 height 24
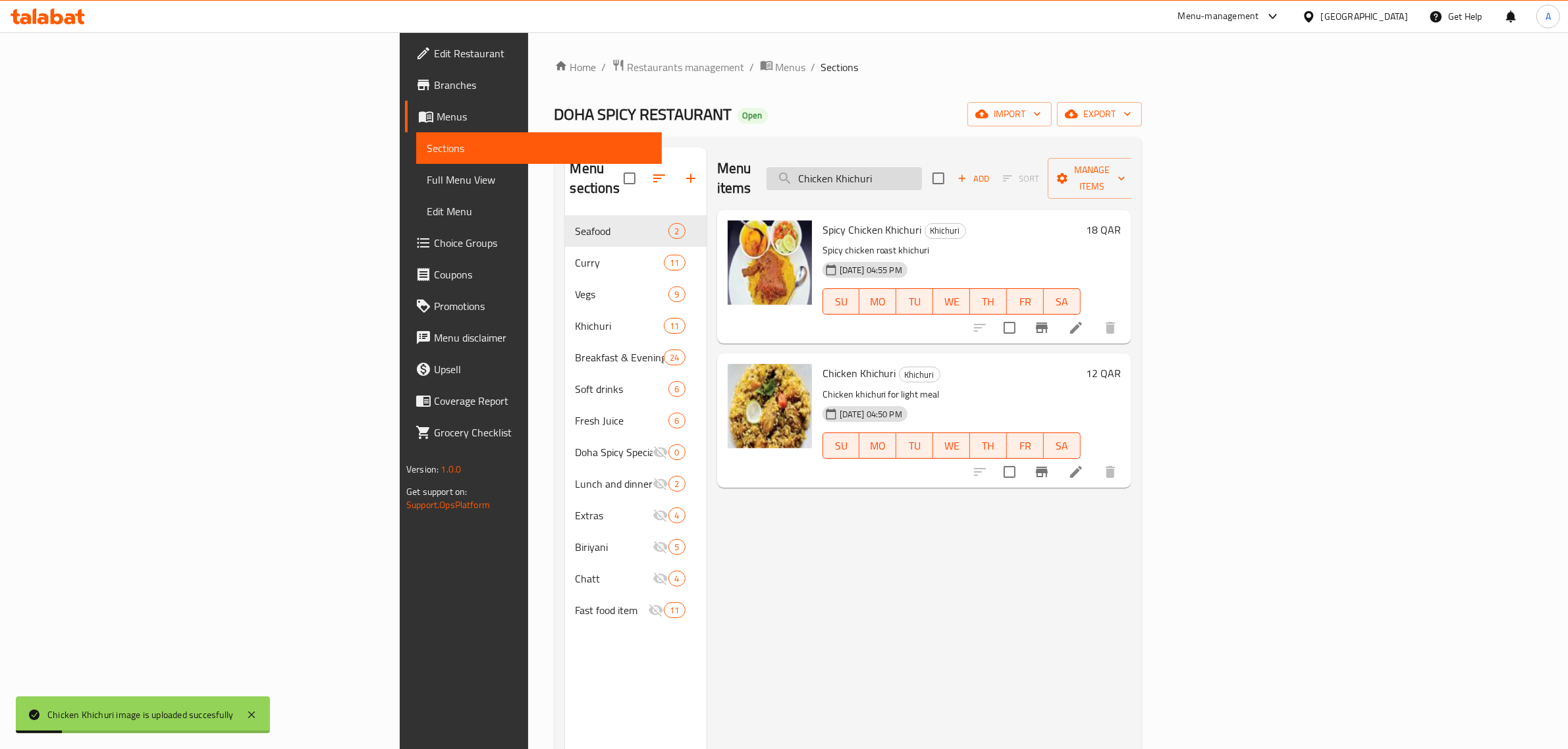
click at [922, 175] on input "Chicken Khichuri" at bounding box center [844, 179] width 155 height 23
paste input "Roast with Polao"
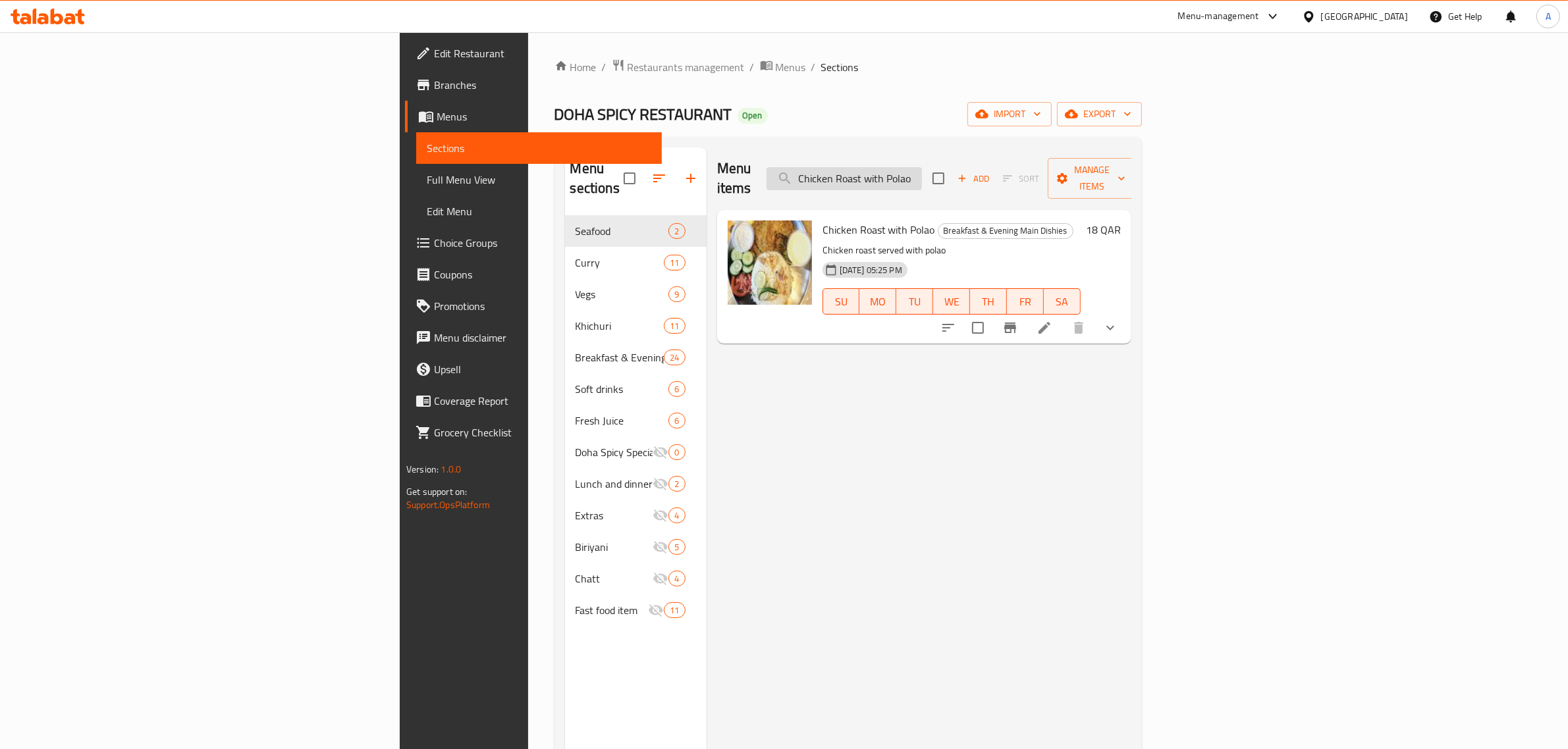
click at [922, 167] on input "Chicken Roast with Polao" at bounding box center [844, 179] width 155 height 23
paste input "otpoti"
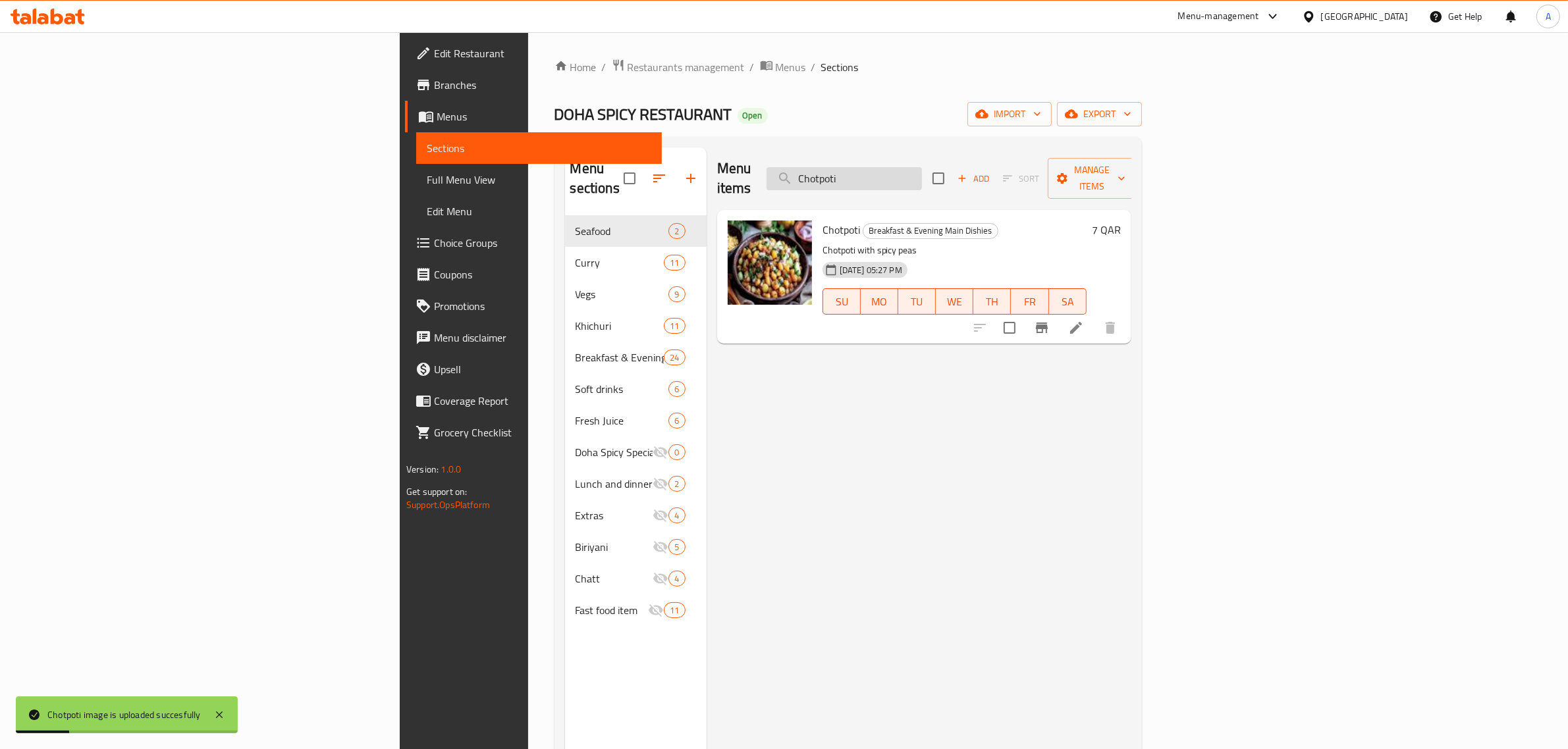
click at [922, 167] on input "Chotpoti" at bounding box center [844, 179] width 155 height 23
paste input "rab Khichur"
click at [922, 167] on input "Crab Khichuri" at bounding box center [844, 179] width 155 height 23
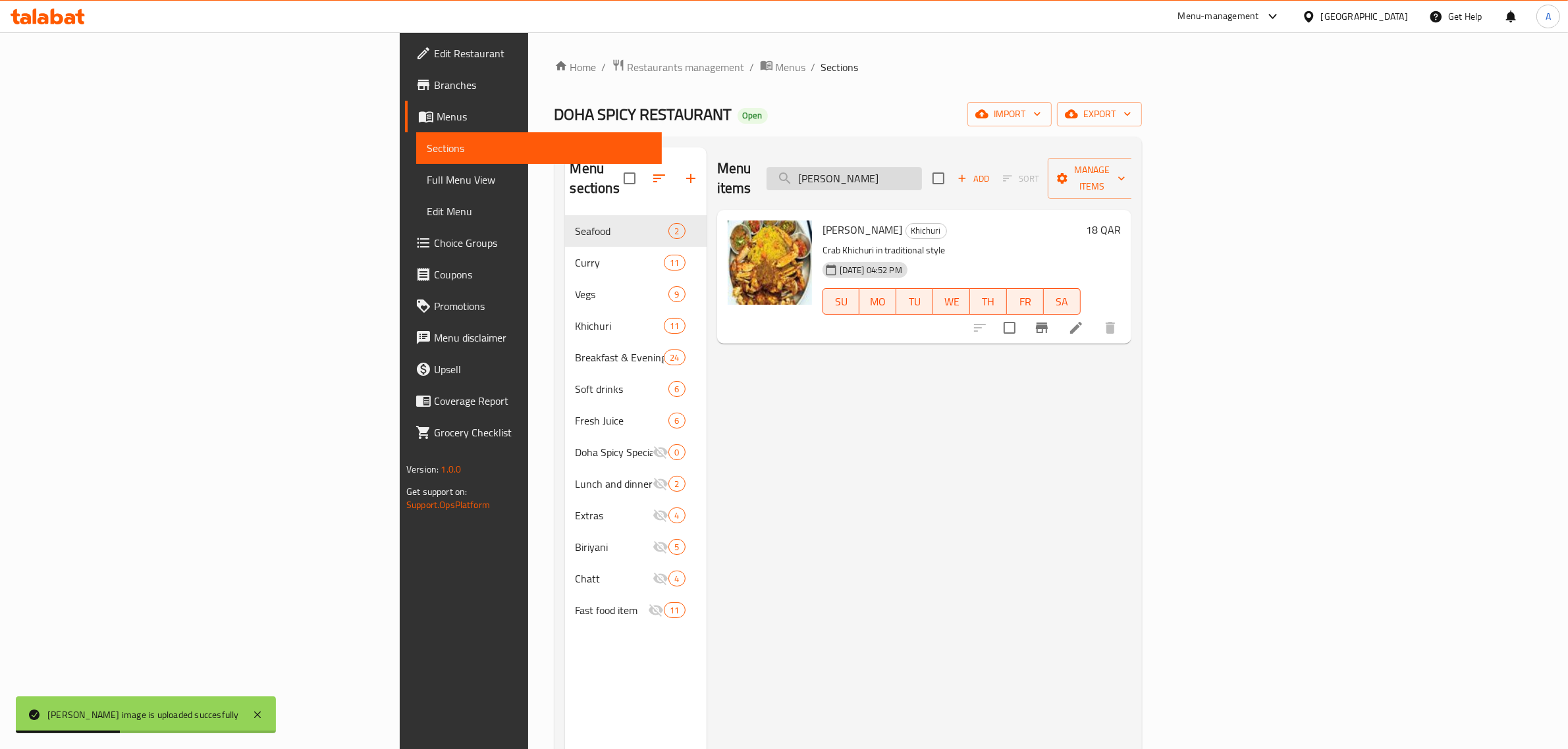
click at [922, 167] on input "Crab Khichuri" at bounding box center [844, 179] width 155 height 23
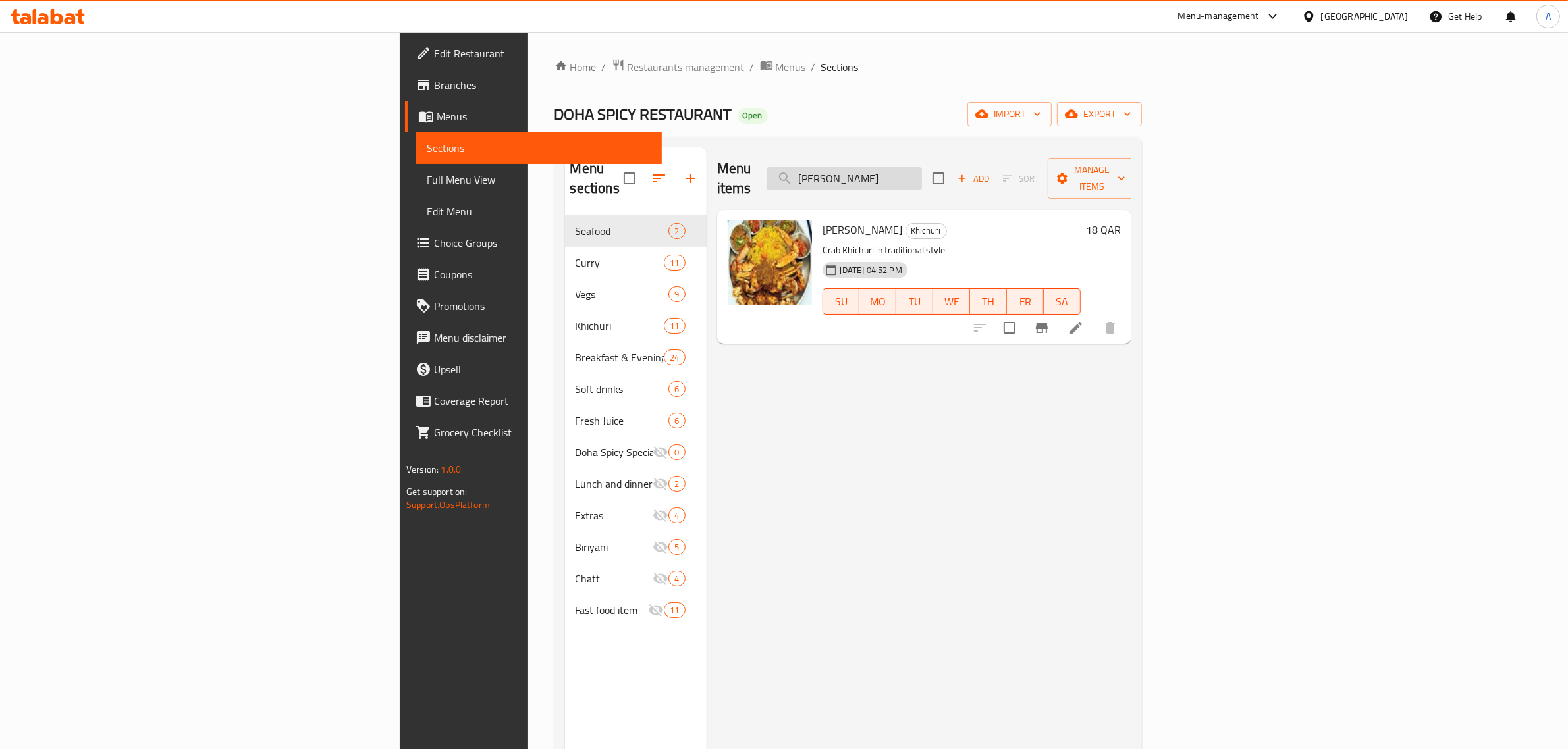
click at [922, 167] on input "Crab Khichuri" at bounding box center [844, 179] width 155 height 23
paste input "Fried Bitter Gourd"
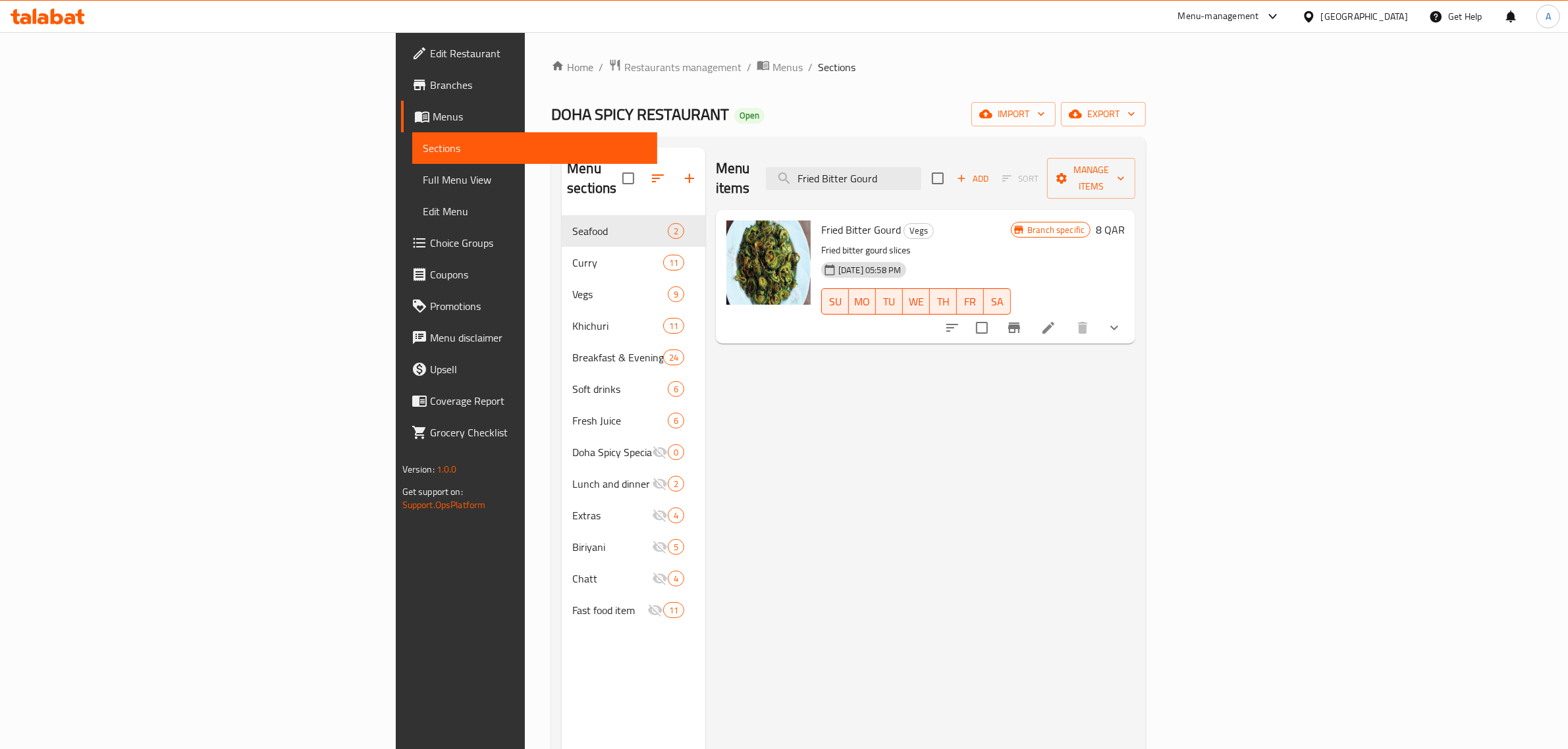
drag, startPoint x: 696, startPoint y: 63, endPoint x: 653, endPoint y: 15, distance: 64.4
click at [686, 48] on div "Home / Restaurants management / Menus / Sections DOHA SPICY RESTAURANT Open imp…" at bounding box center [848, 483] width 647 height 901
click at [921, 179] on input "Fried Bitter Gourd" at bounding box center [843, 179] width 155 height 23
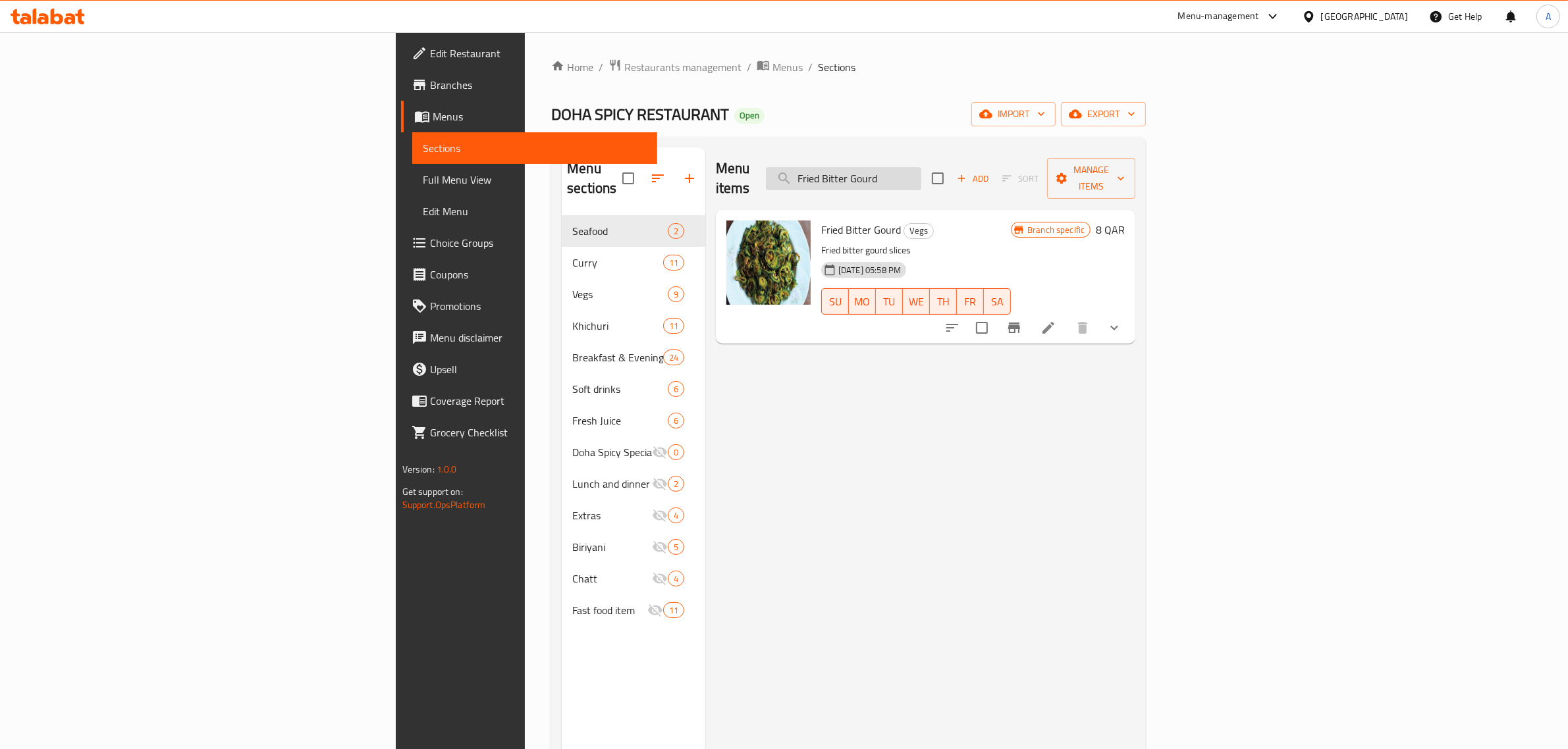
paste input "uska Pani Puri"
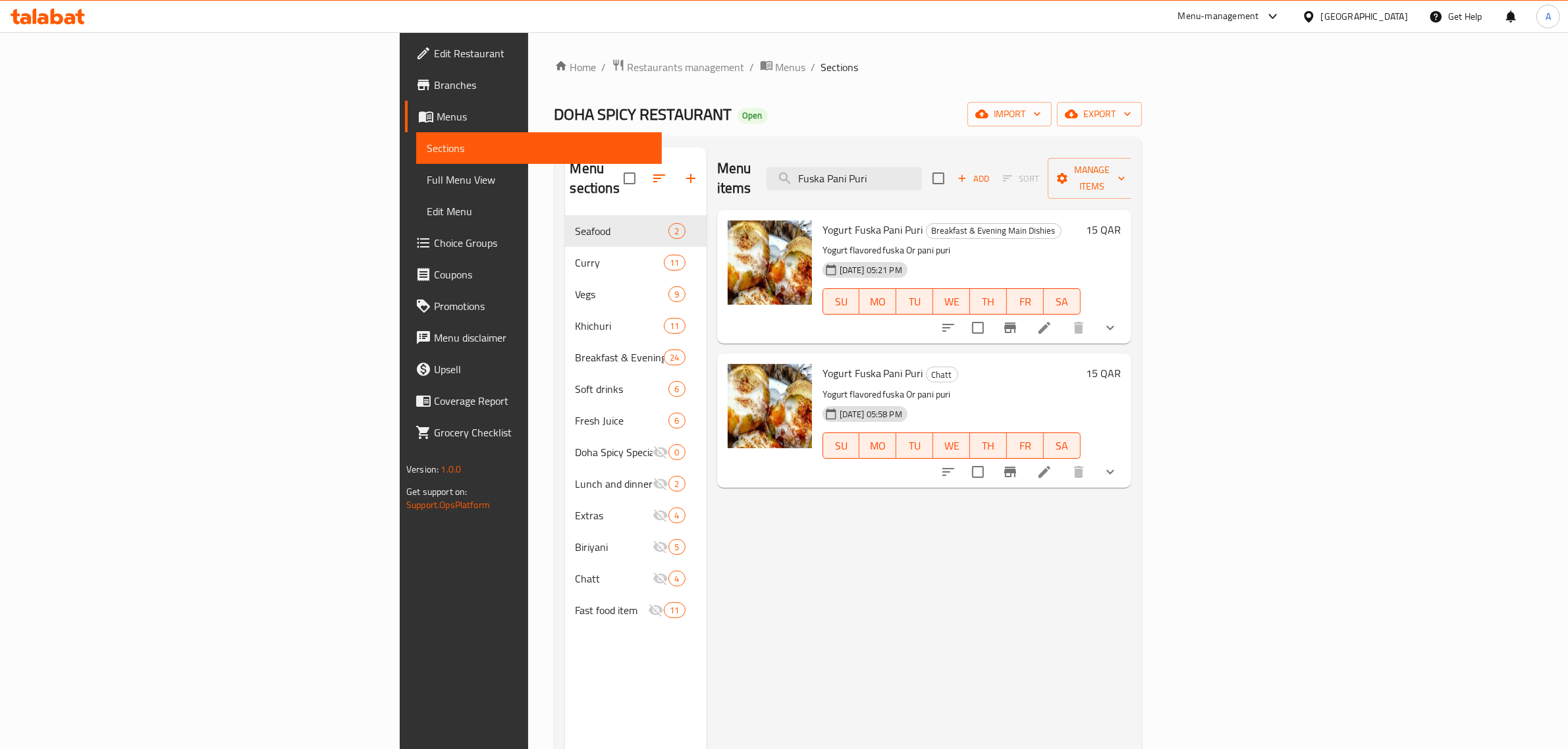
type input "Fuska Pani Puri"
click at [1126, 312] on button "show more" at bounding box center [1110, 328] width 32 height 32
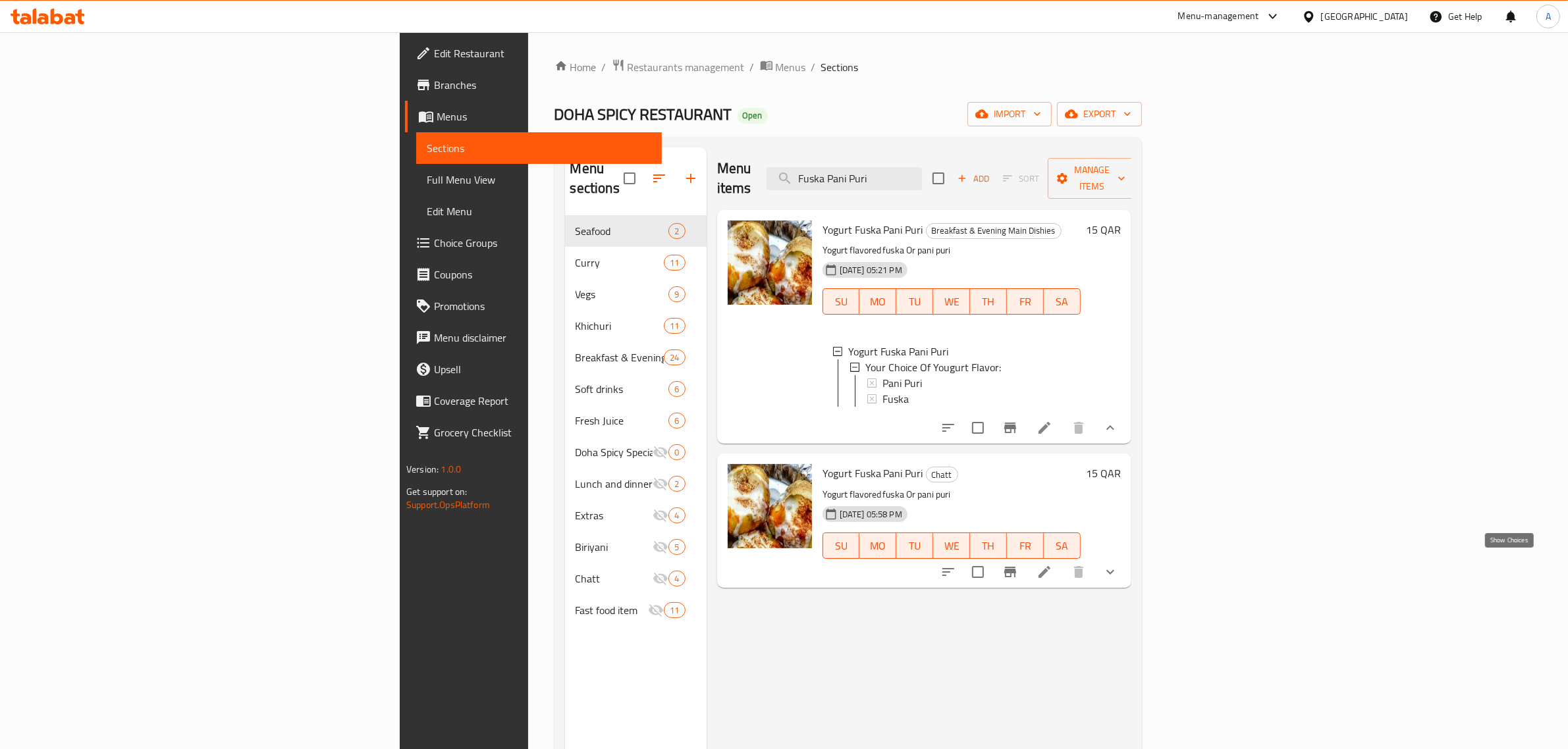
click at [1118, 564] on icon "show more" at bounding box center [1110, 572] width 16 height 16
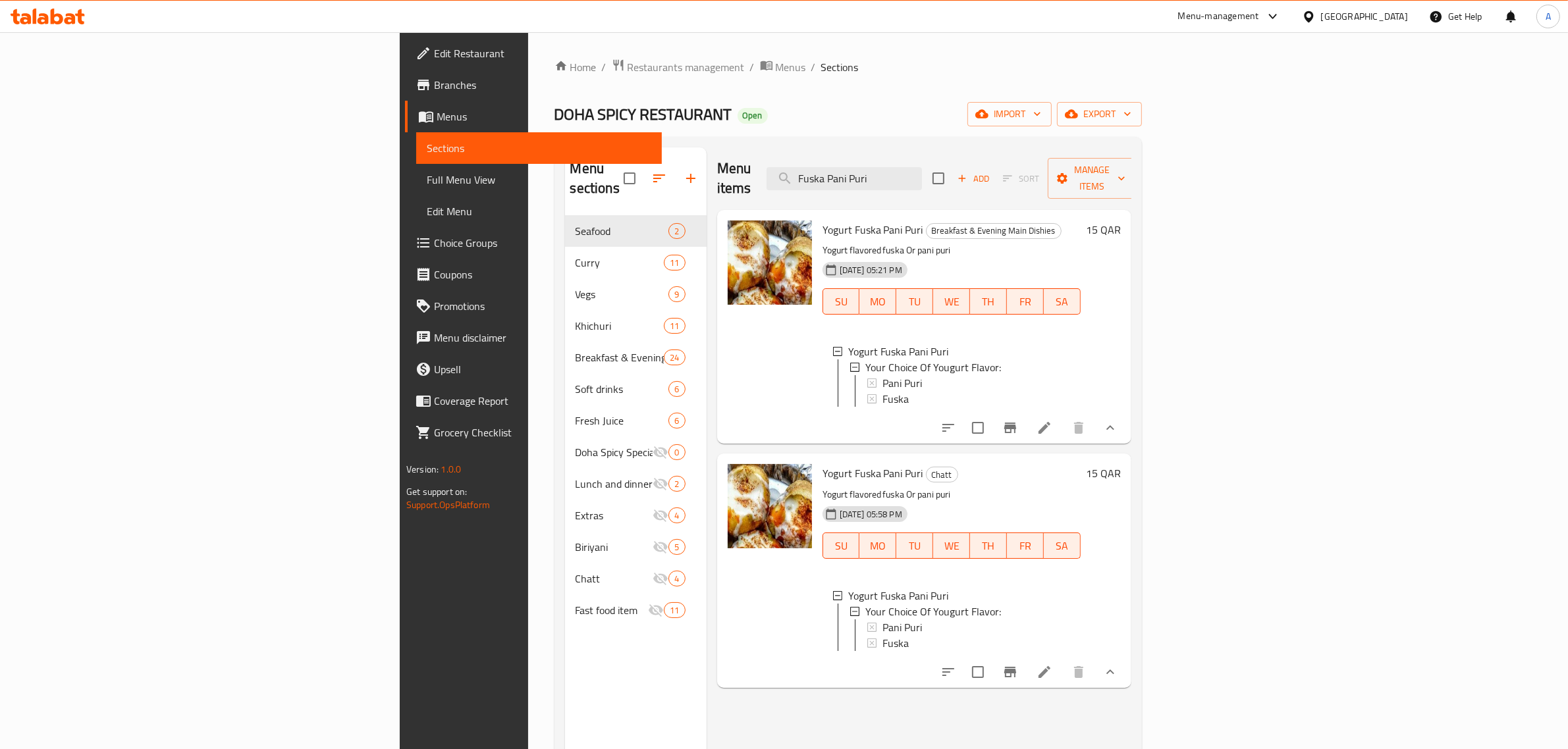
click at [664, 98] on div "Home / Restaurants management / Menus / Sections DOHA SPICY RESTAURANT Open imp…" at bounding box center [848, 483] width 588 height 849
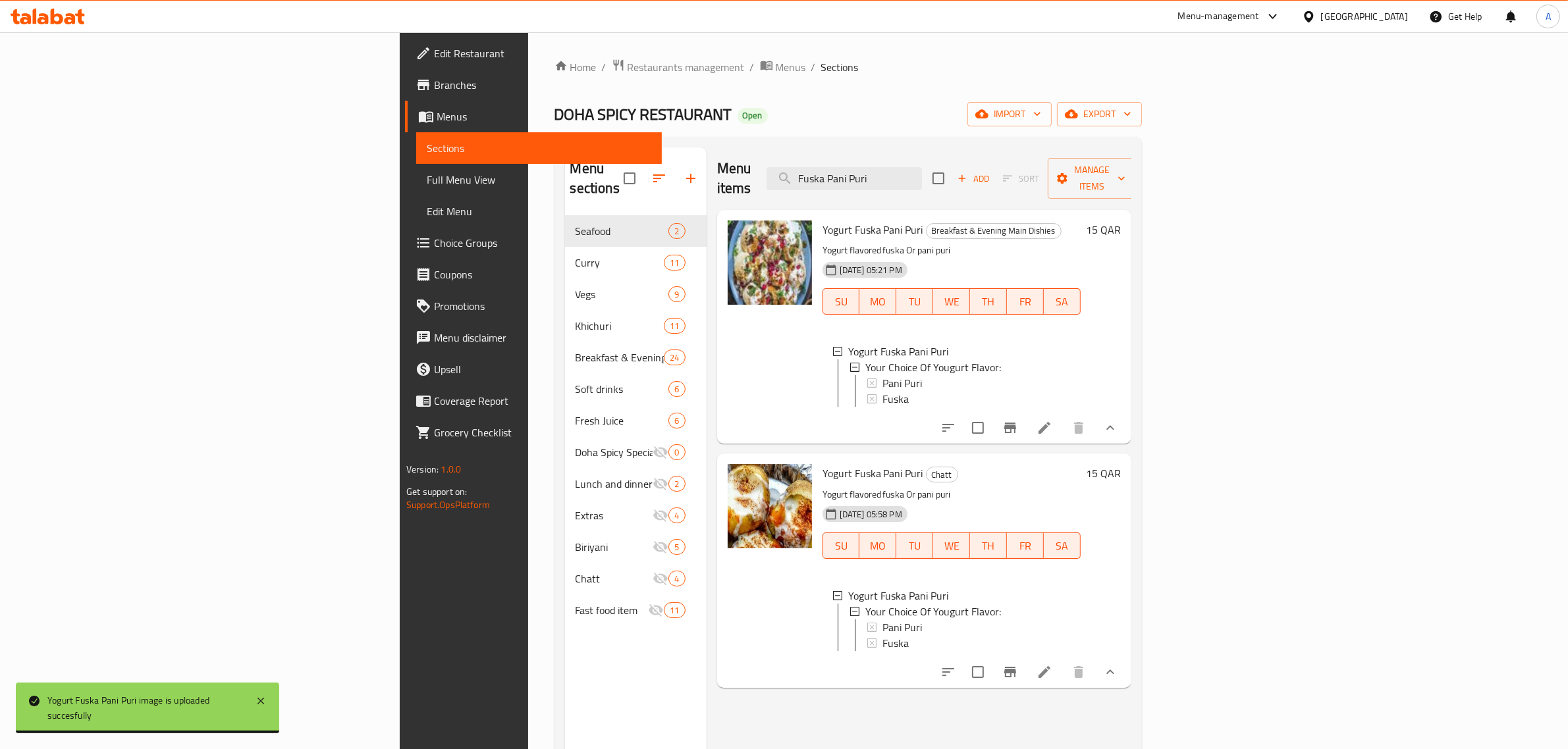
click at [761, 98] on div "Home / Restaurants management / Menus / Sections DOHA SPICY RESTAURANT Open imp…" at bounding box center [848, 483] width 588 height 849
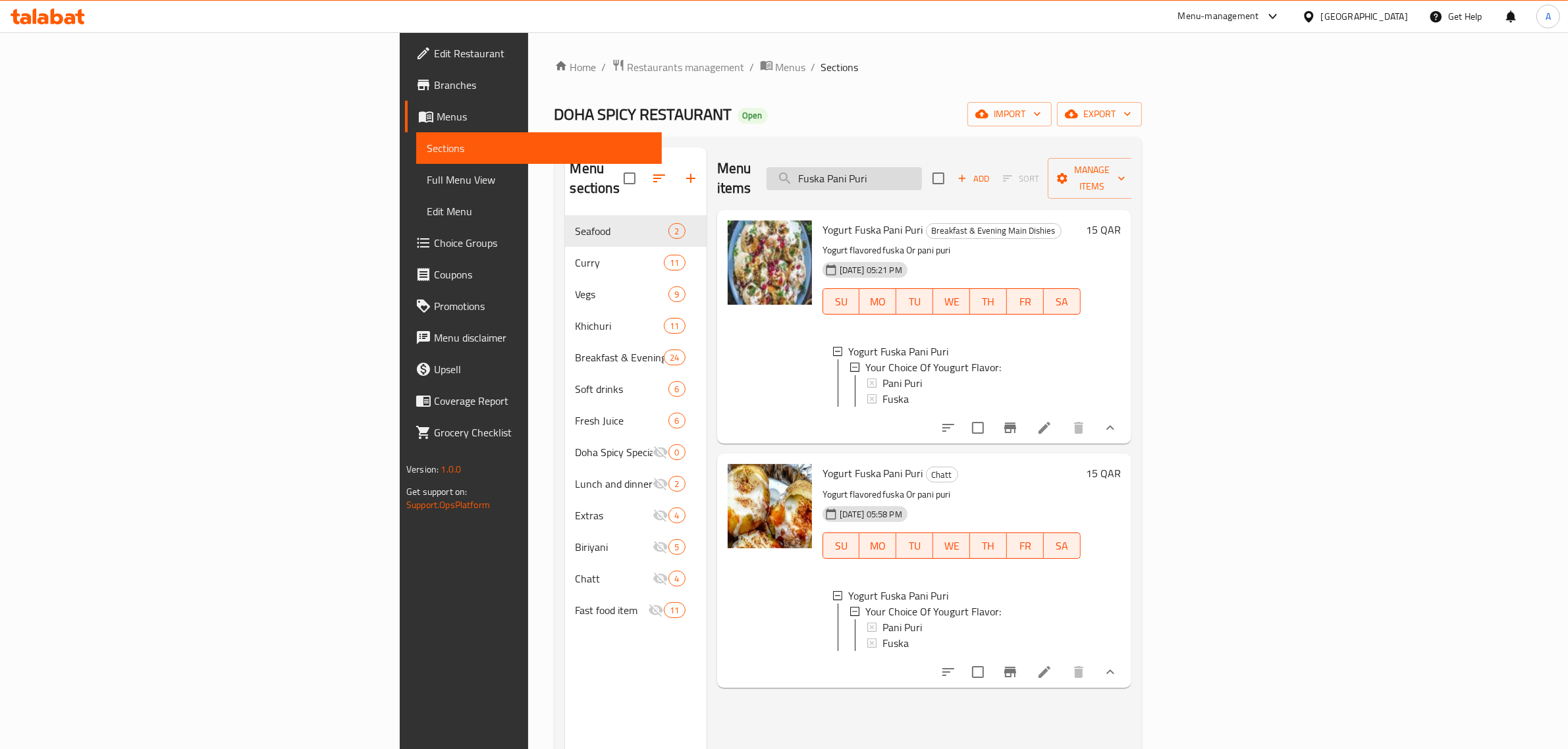
click at [922, 167] on input "Fuska Pani Puri" at bounding box center [844, 179] width 155 height 23
paste input "Hilsa Khich"
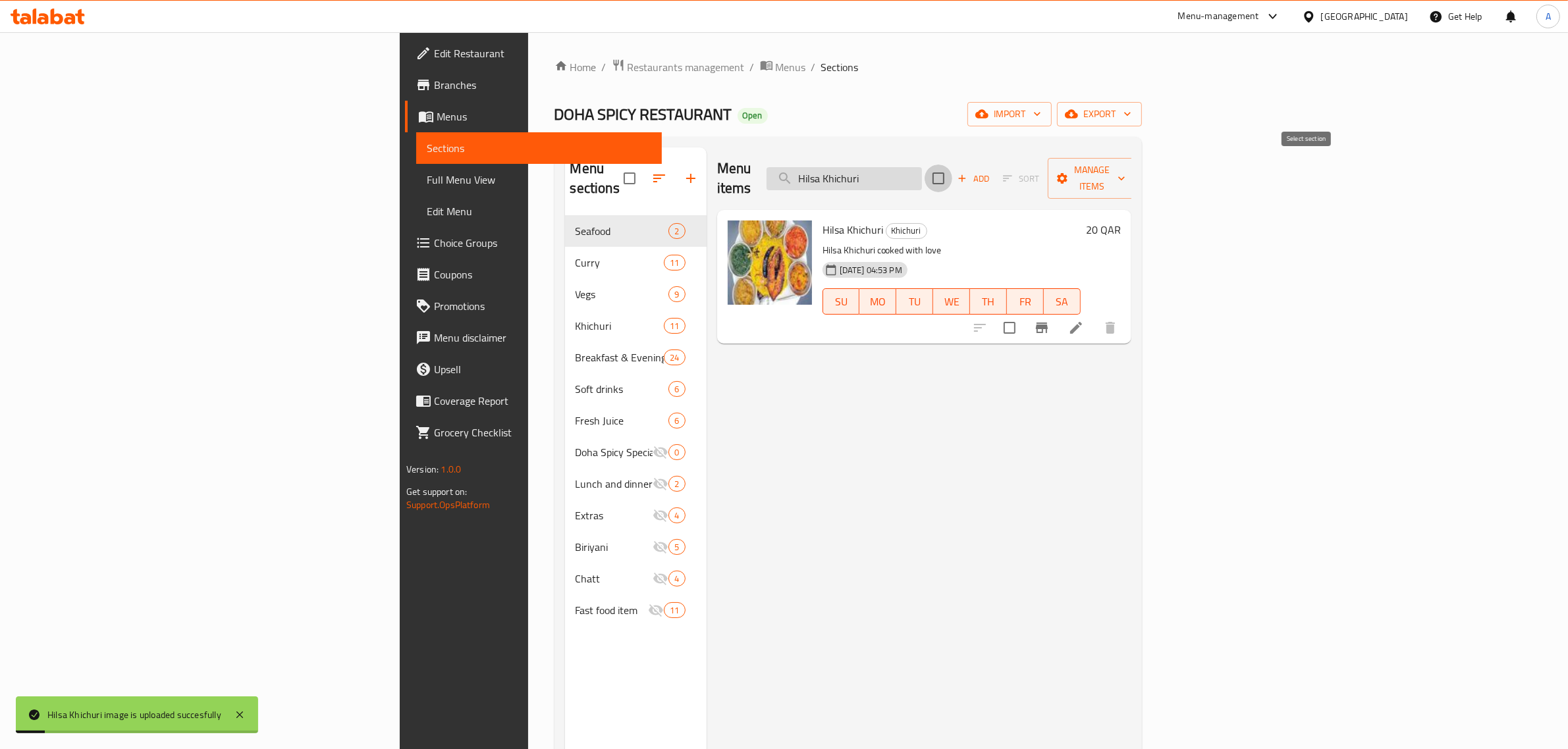
click at [922, 170] on input "Hilsa Khichuri" at bounding box center [844, 179] width 155 height 23
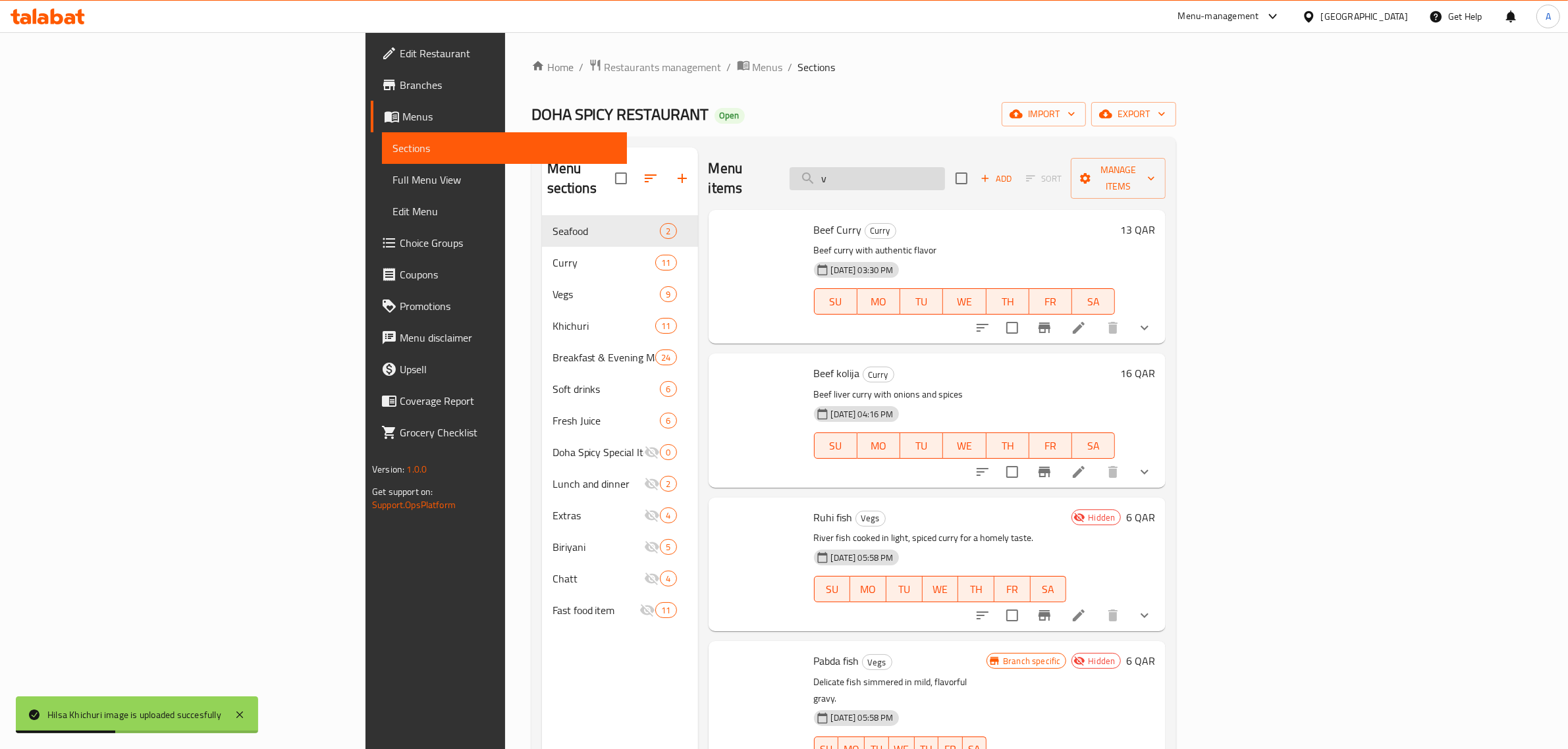
drag, startPoint x: 1040, startPoint y: 170, endPoint x: 928, endPoint y: 168, distance: 112.0
click at [928, 168] on input "v" at bounding box center [867, 179] width 155 height 23
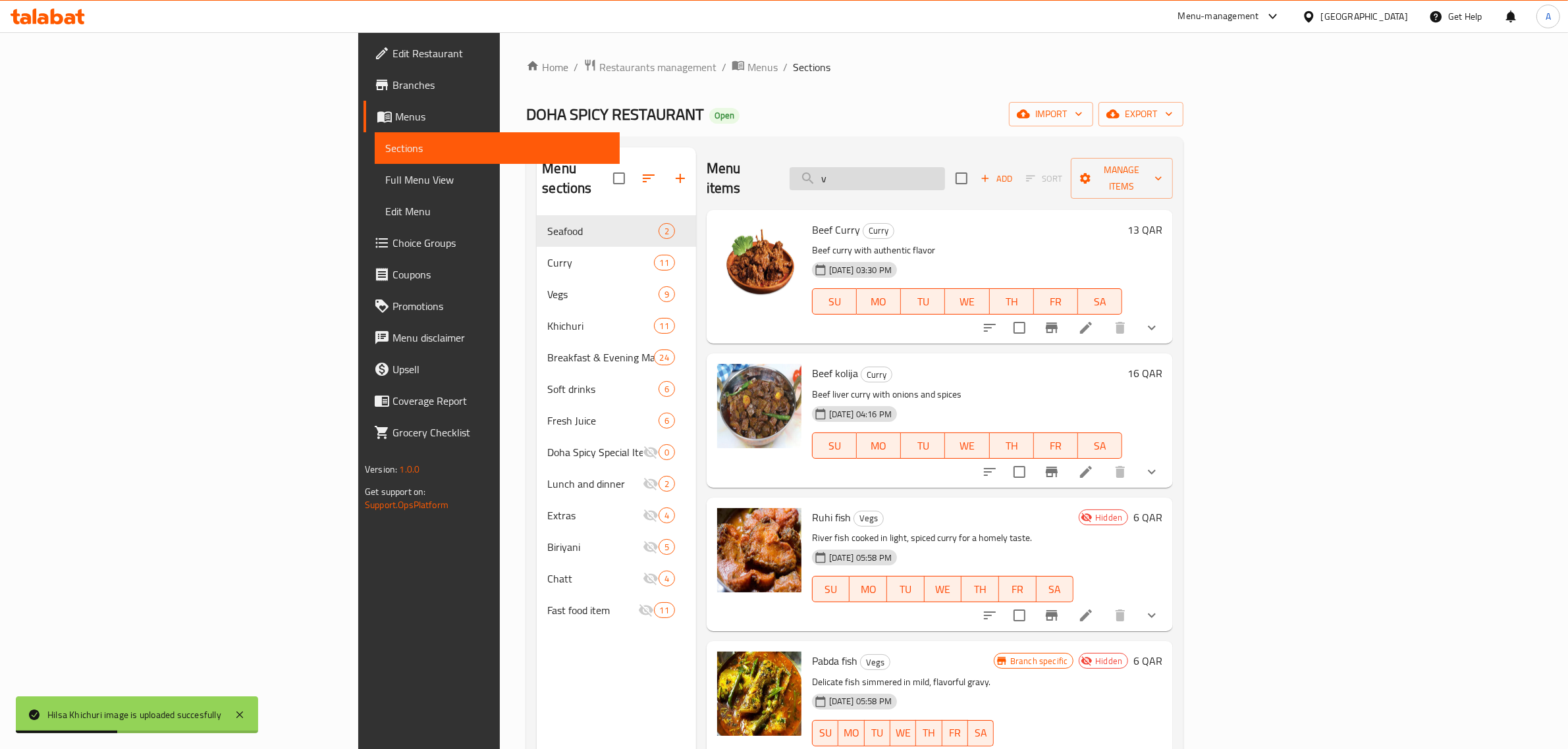
paste input "Hilsa Polao"
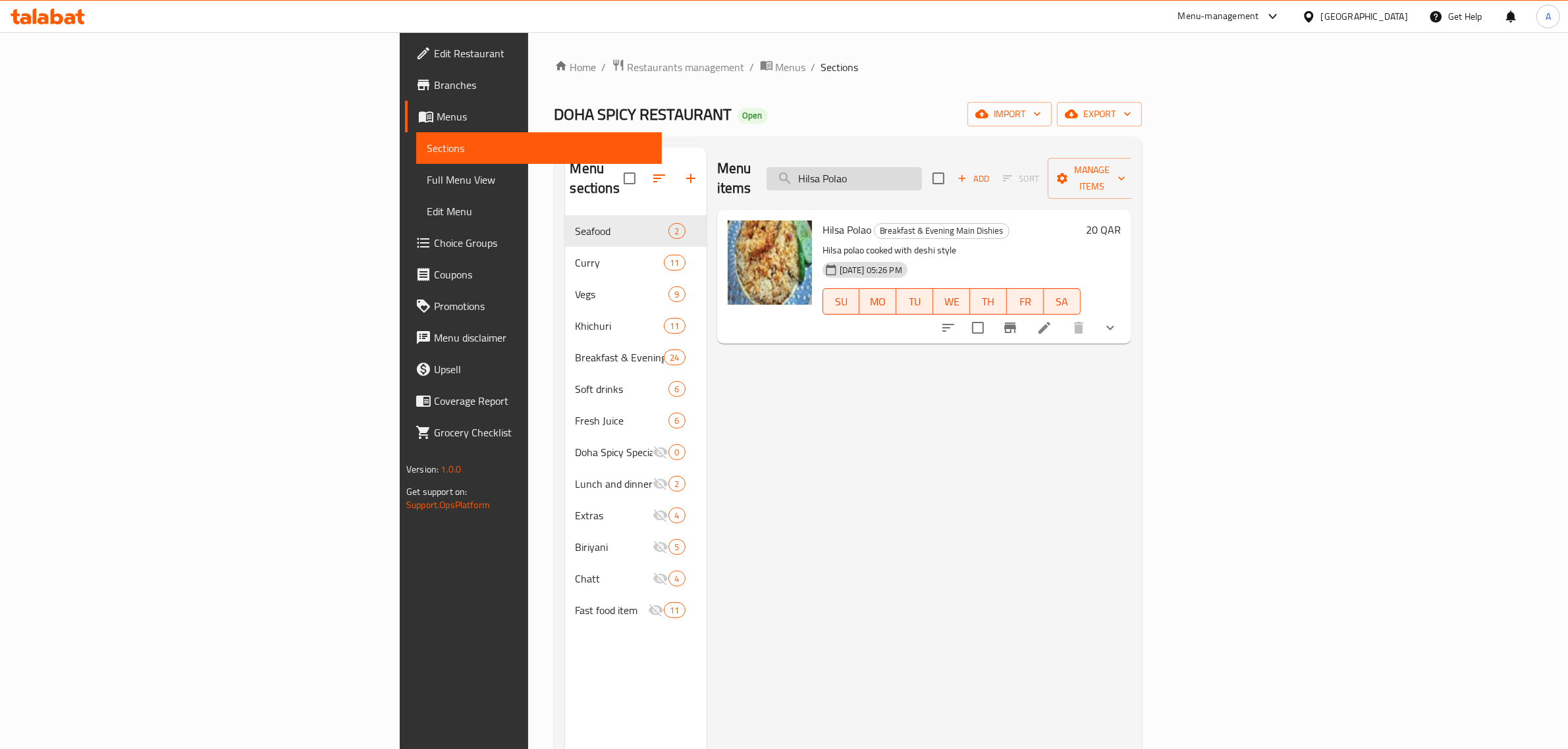
click at [922, 169] on input "Hilsa Polao" at bounding box center [844, 179] width 155 height 23
paste input "Jhal Muri"
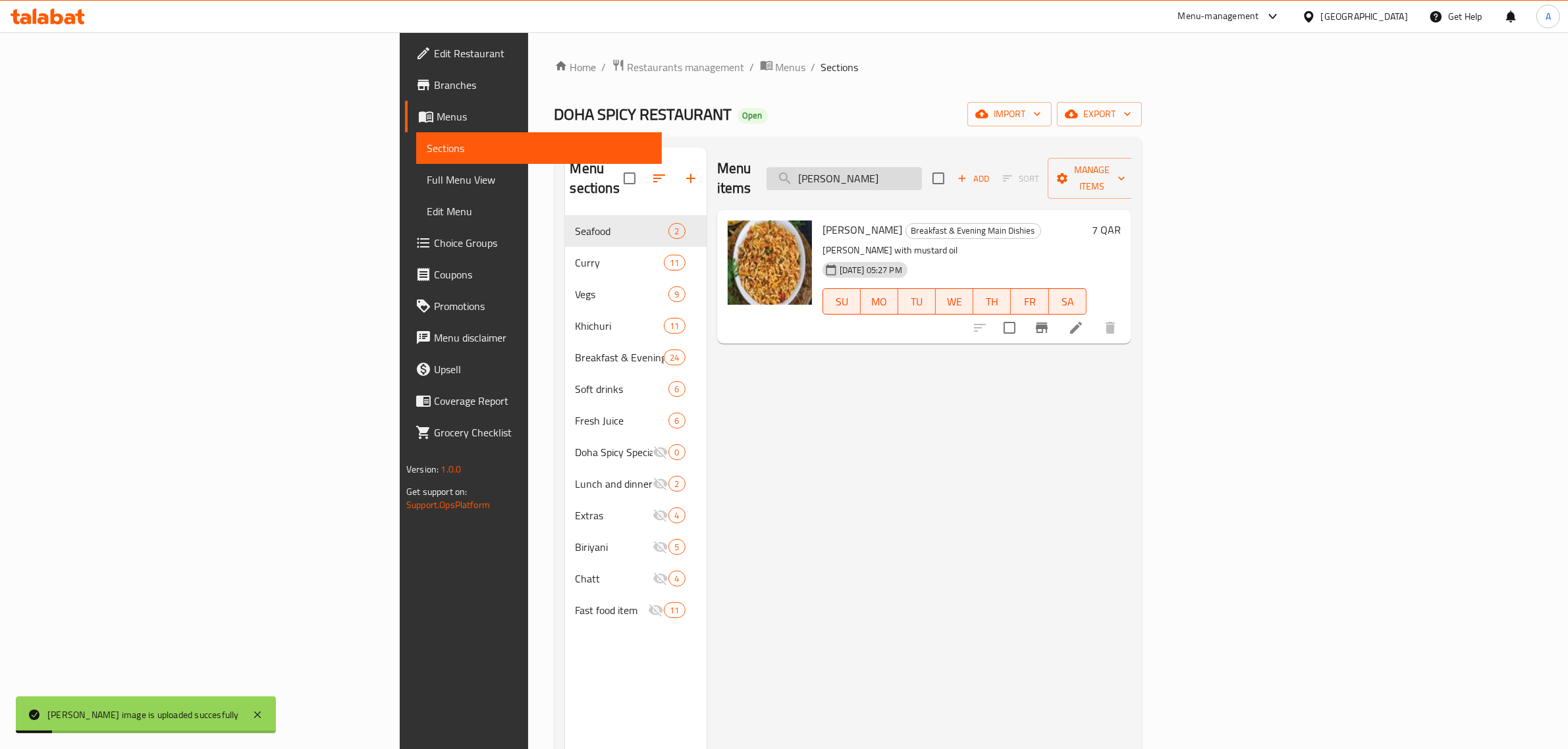
click at [922, 171] on input "Jhal Muri" at bounding box center [844, 179] width 155 height 23
click at [922, 170] on input "Jhal Muri" at bounding box center [844, 179] width 155 height 23
paste input "Lemon Mint"
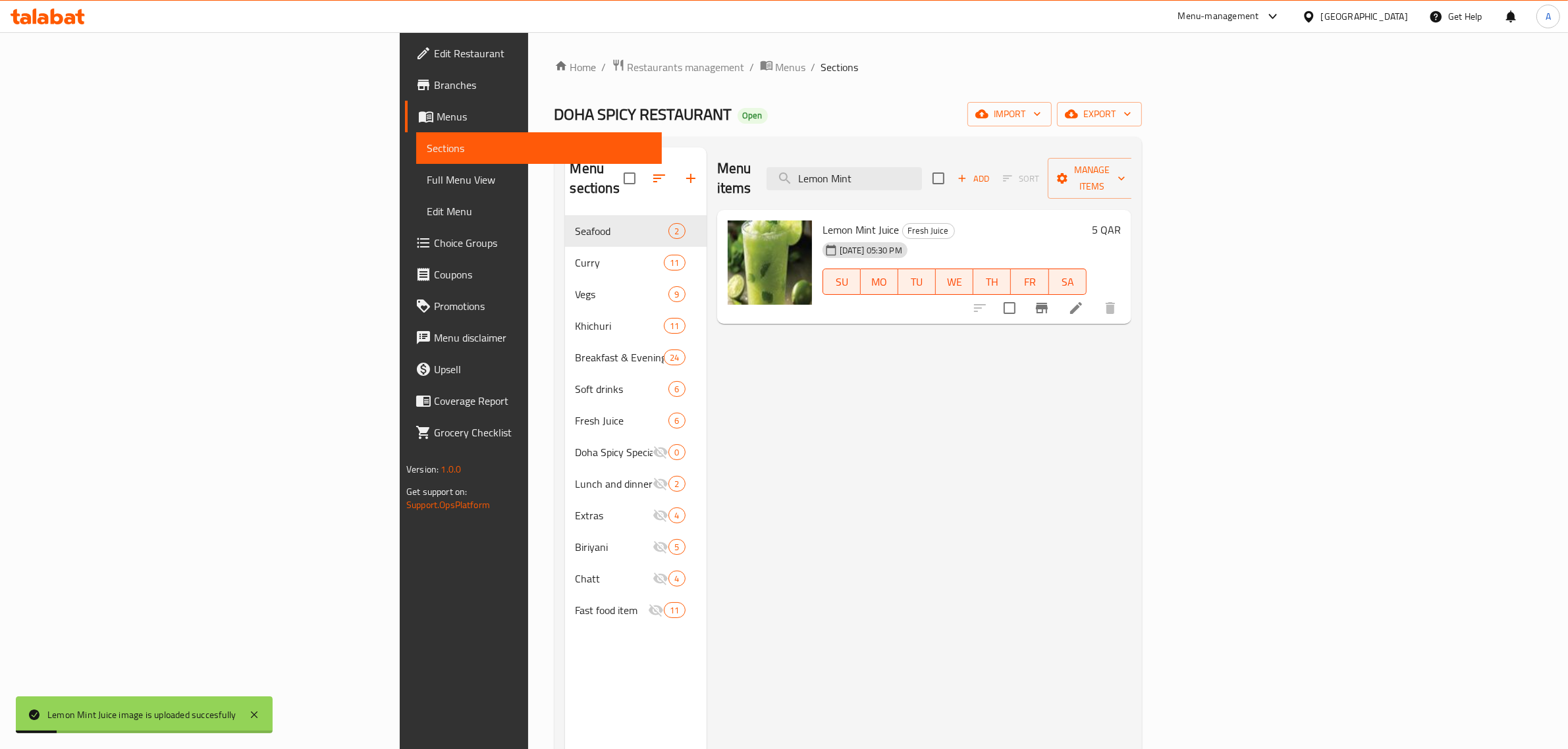
drag, startPoint x: 1023, startPoint y: 170, endPoint x: 823, endPoint y: 173, distance: 200.0
click at [823, 173] on div "Menu items Lemon Mint Add Sort Manage items" at bounding box center [924, 179] width 414 height 62
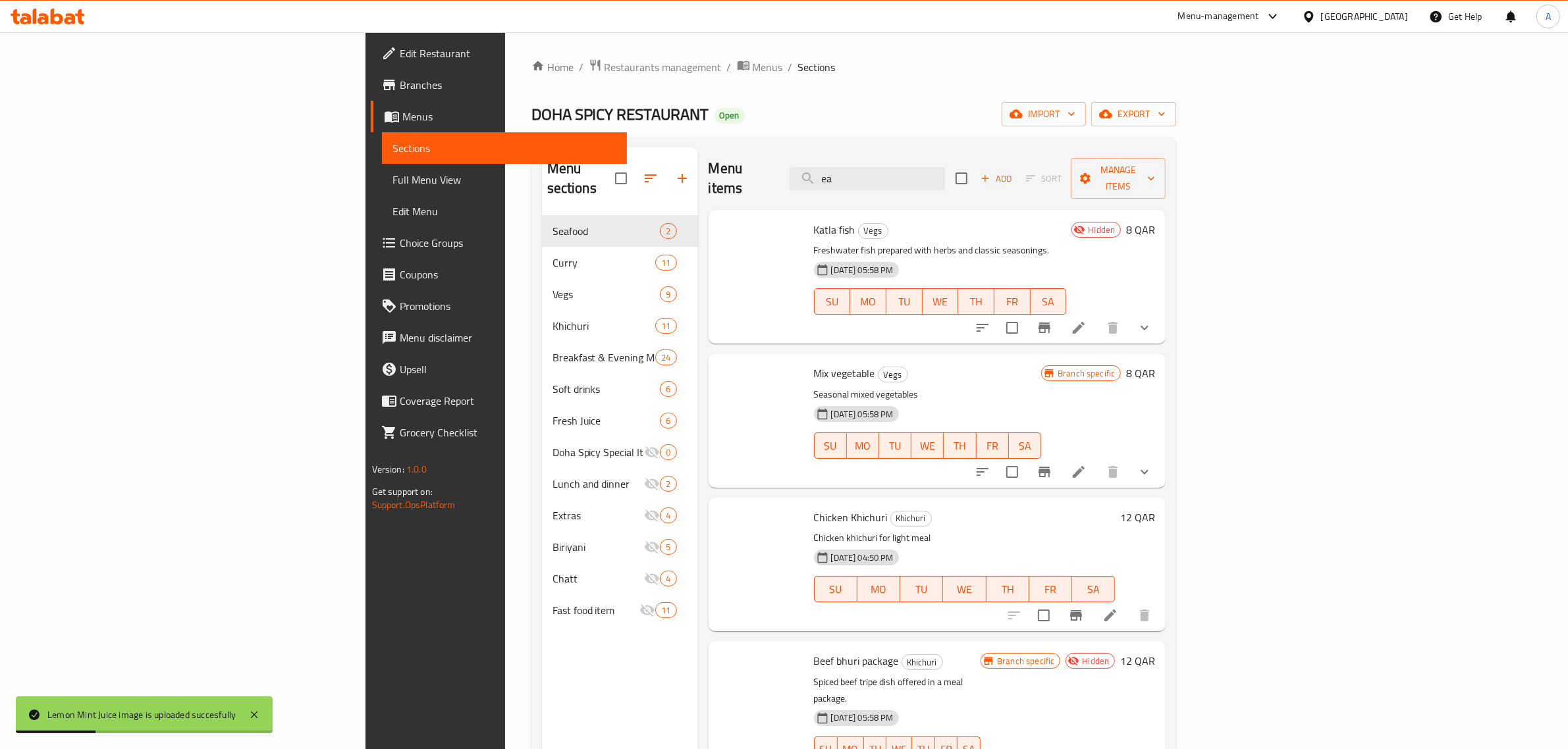
click at [841, 162] on div "Menu items ea Add Sort Manage items" at bounding box center [937, 179] width 458 height 62
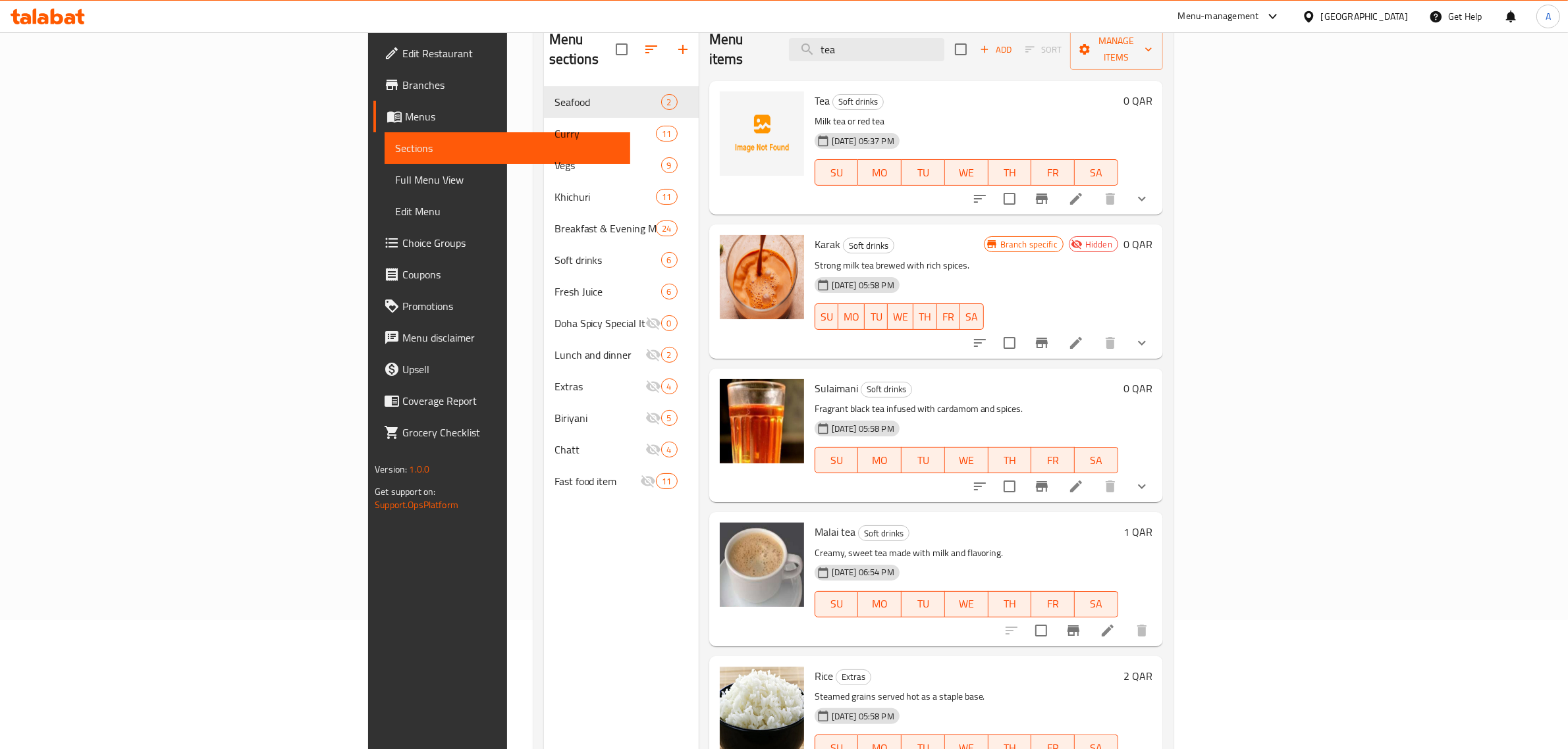
scroll to position [103, 0]
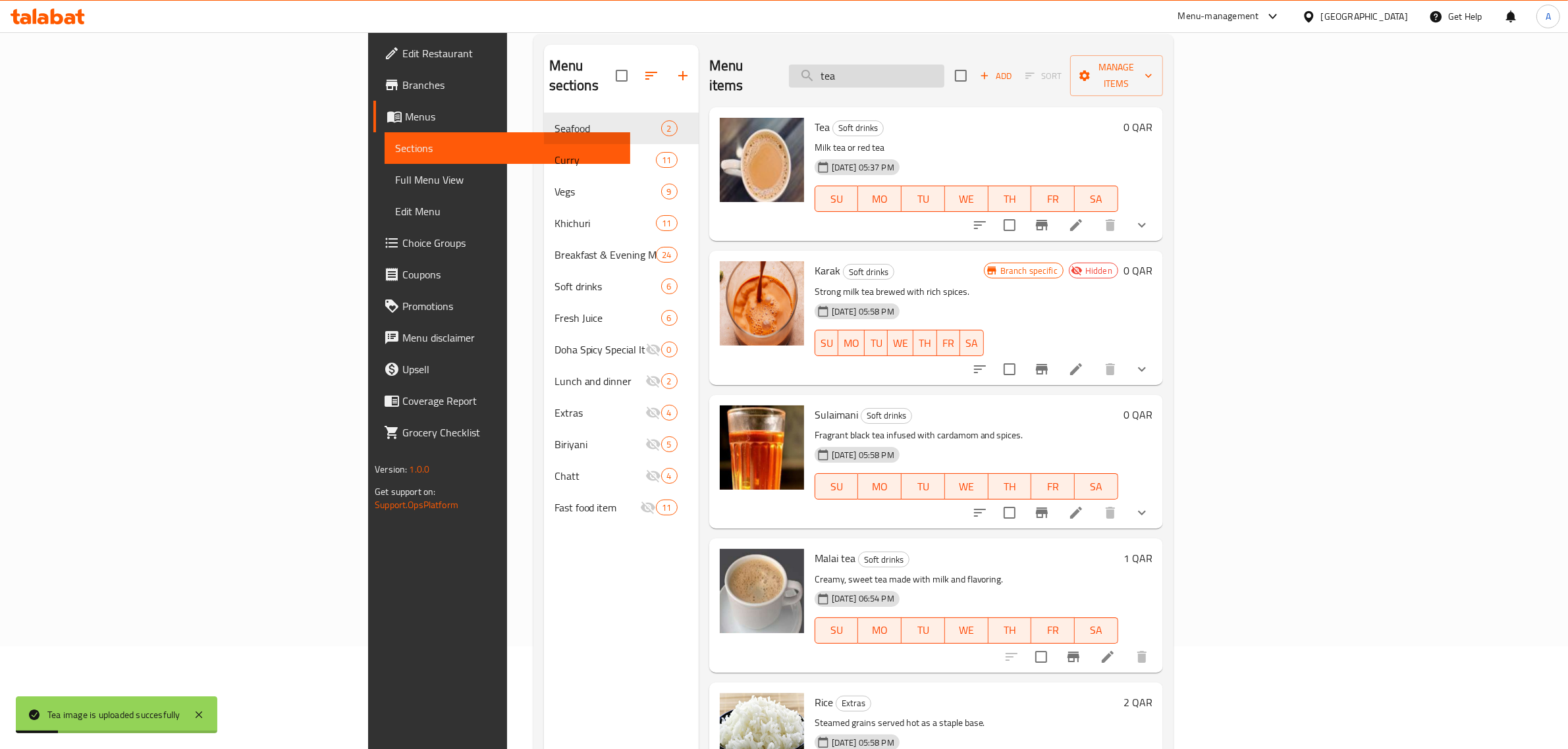
click at [944, 71] on input "tea" at bounding box center [866, 76] width 155 height 23
paste input "Mutton Rezal"
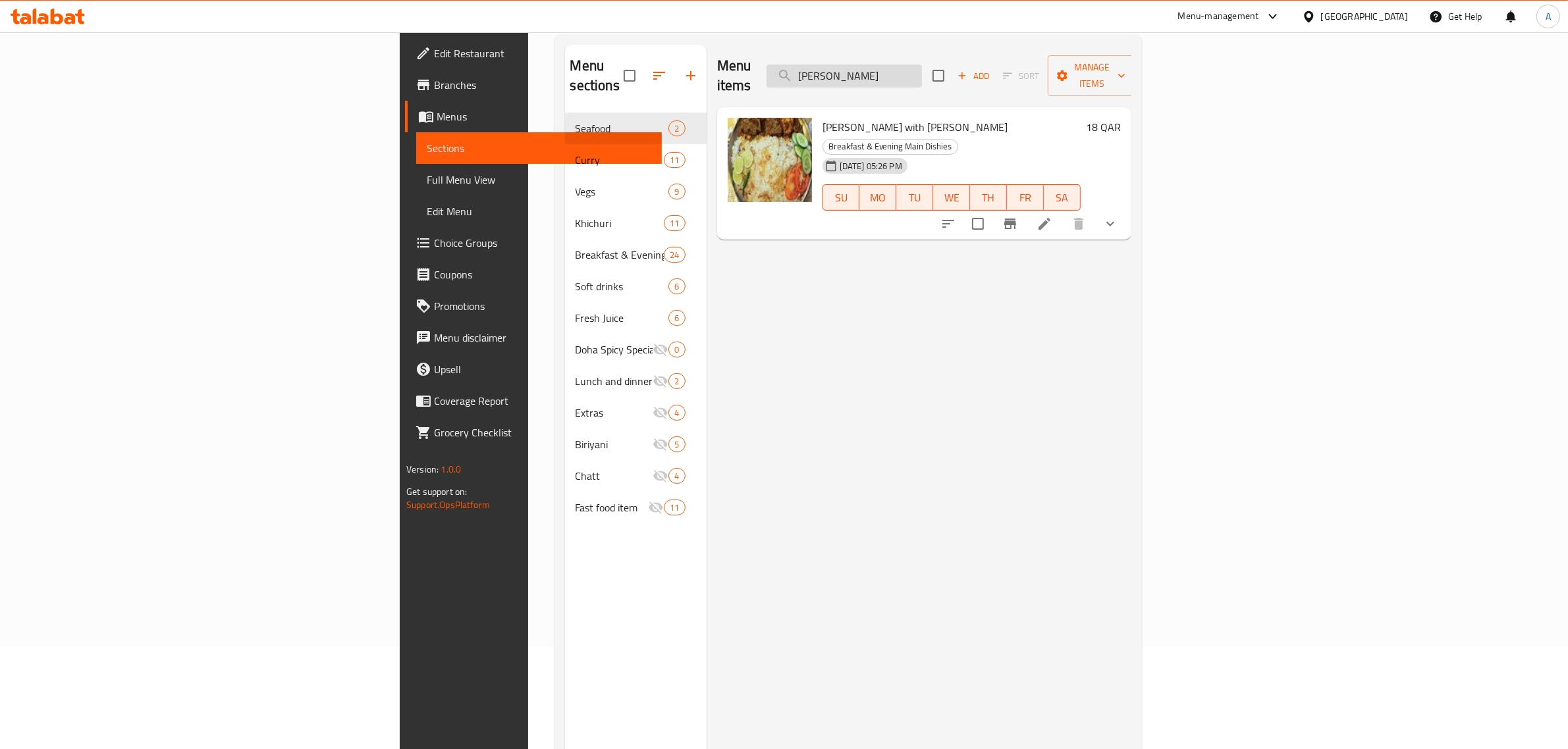
click at [922, 74] on input "Mutton Rezala" at bounding box center [844, 76] width 155 height 23
paste input "p"
drag, startPoint x: 1034, startPoint y: 68, endPoint x: 900, endPoint y: 67, distance: 134.0
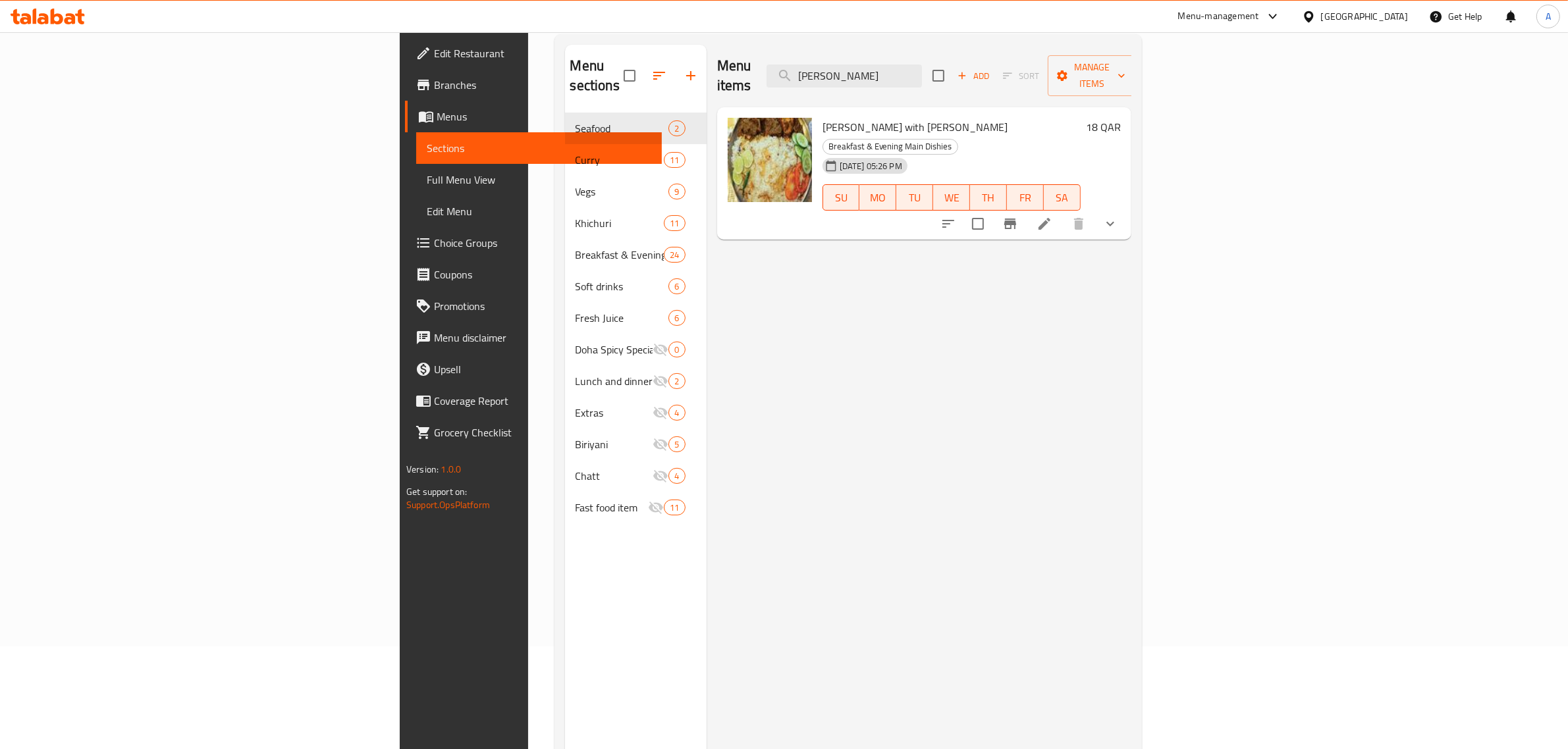
click at [900, 67] on div "Menu items Mutton Rezala Add Sort Manage items" at bounding box center [924, 76] width 414 height 62
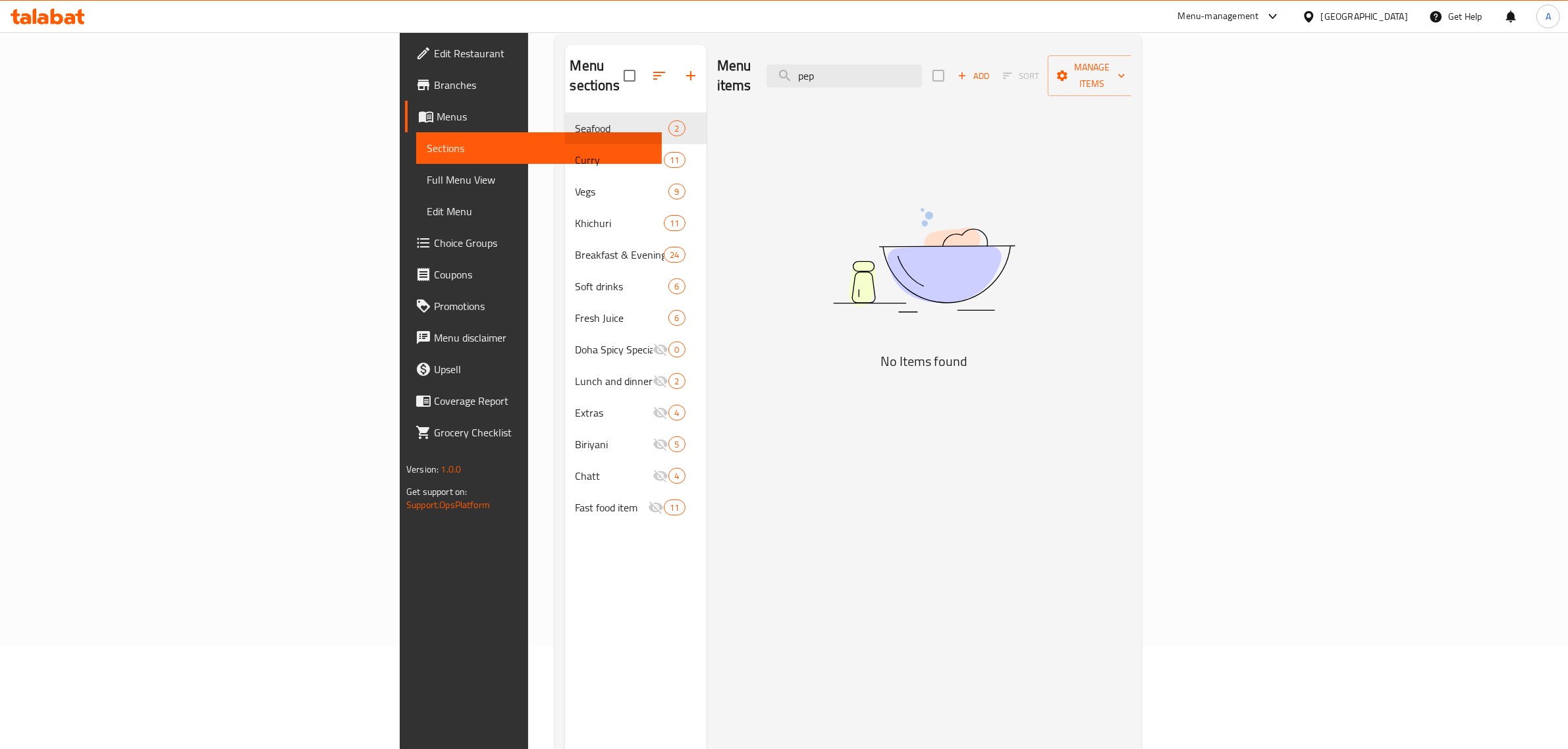
drag, startPoint x: 992, startPoint y: 68, endPoint x: 863, endPoint y: 68, distance: 129.0
click at [863, 68] on div "Menu items pep Add Sort Manage items" at bounding box center [924, 76] width 414 height 62
type input "cola"
drag, startPoint x: 932, startPoint y: 70, endPoint x: 810, endPoint y: 67, distance: 122.0
click at [810, 67] on div "Menu items cola Add Sort Manage items" at bounding box center [924, 76] width 414 height 62
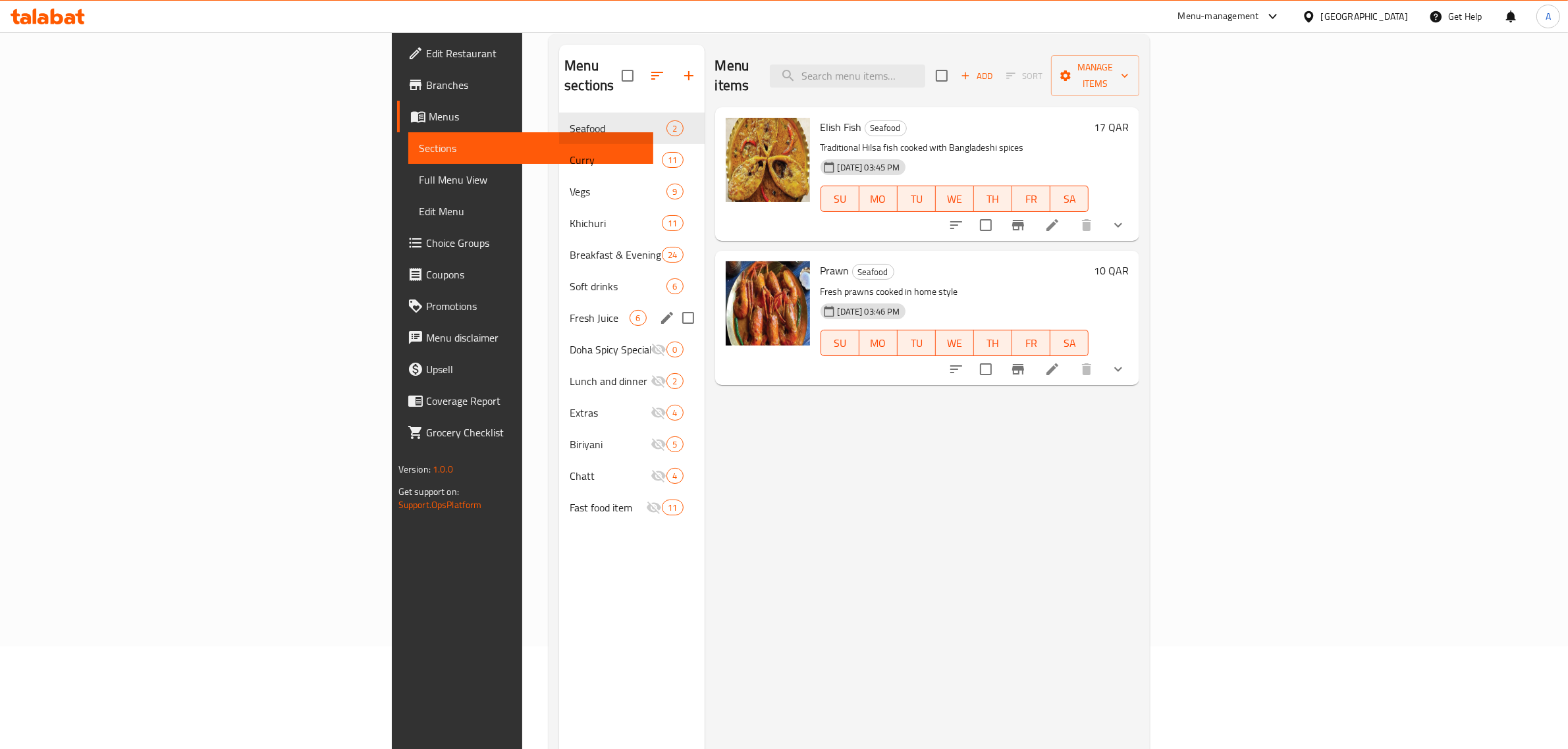
click at [559, 302] on div "Fresh Juice 6" at bounding box center [631, 318] width 145 height 32
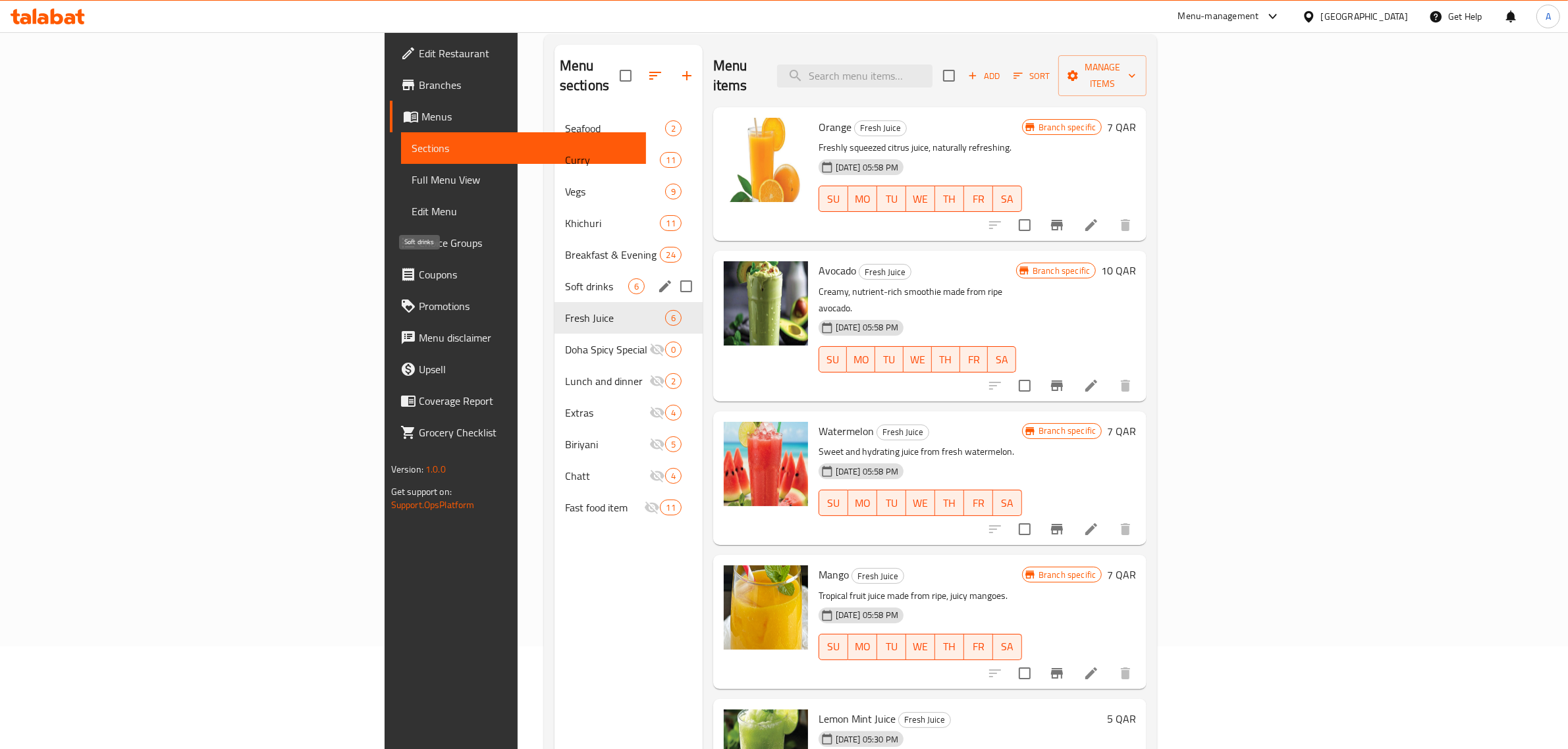
click at [565, 278] on span "Soft drinks" at bounding box center [597, 286] width 63 height 16
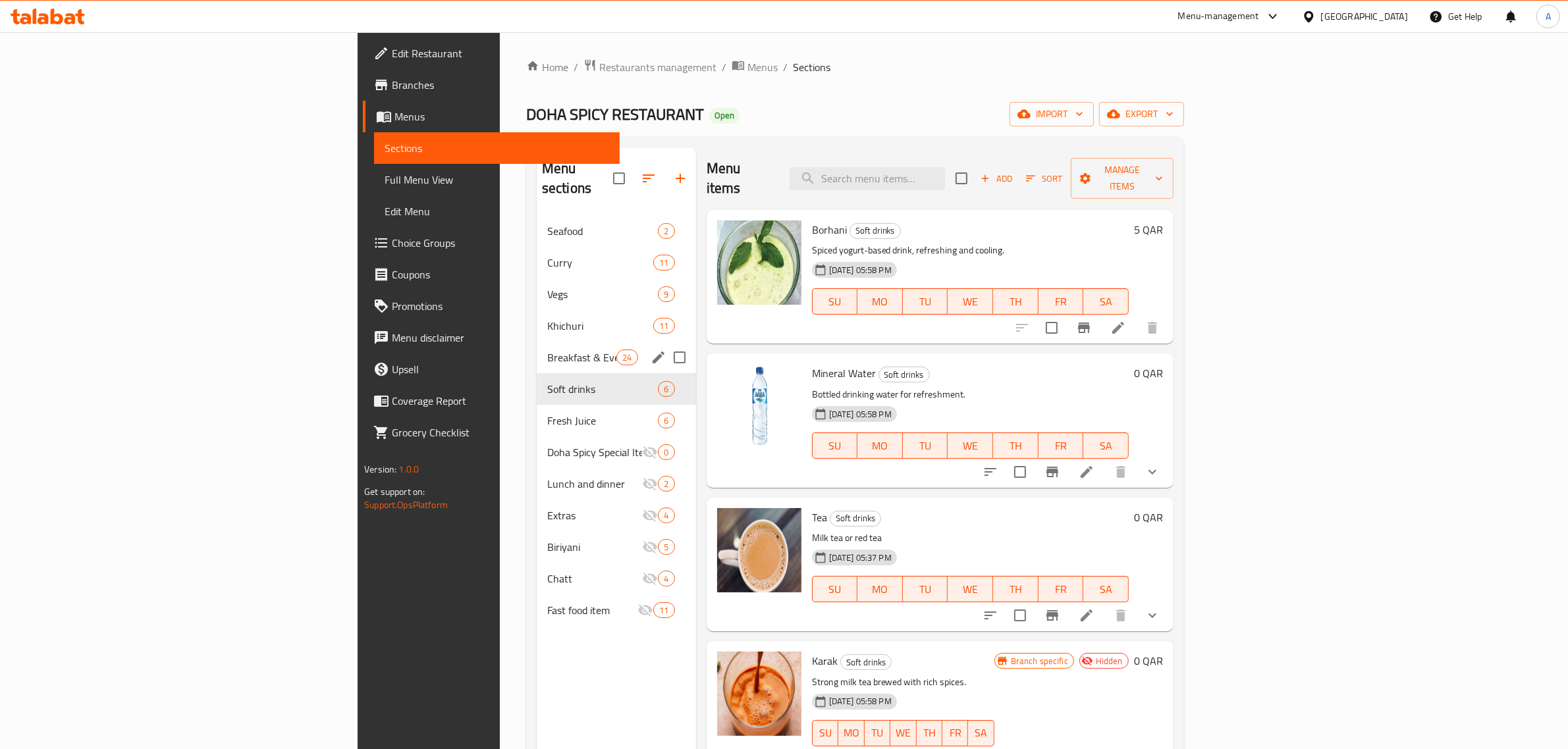
click at [537, 341] on div "Breakfast & Evening Main Dishies 24" at bounding box center [616, 357] width 159 height 32
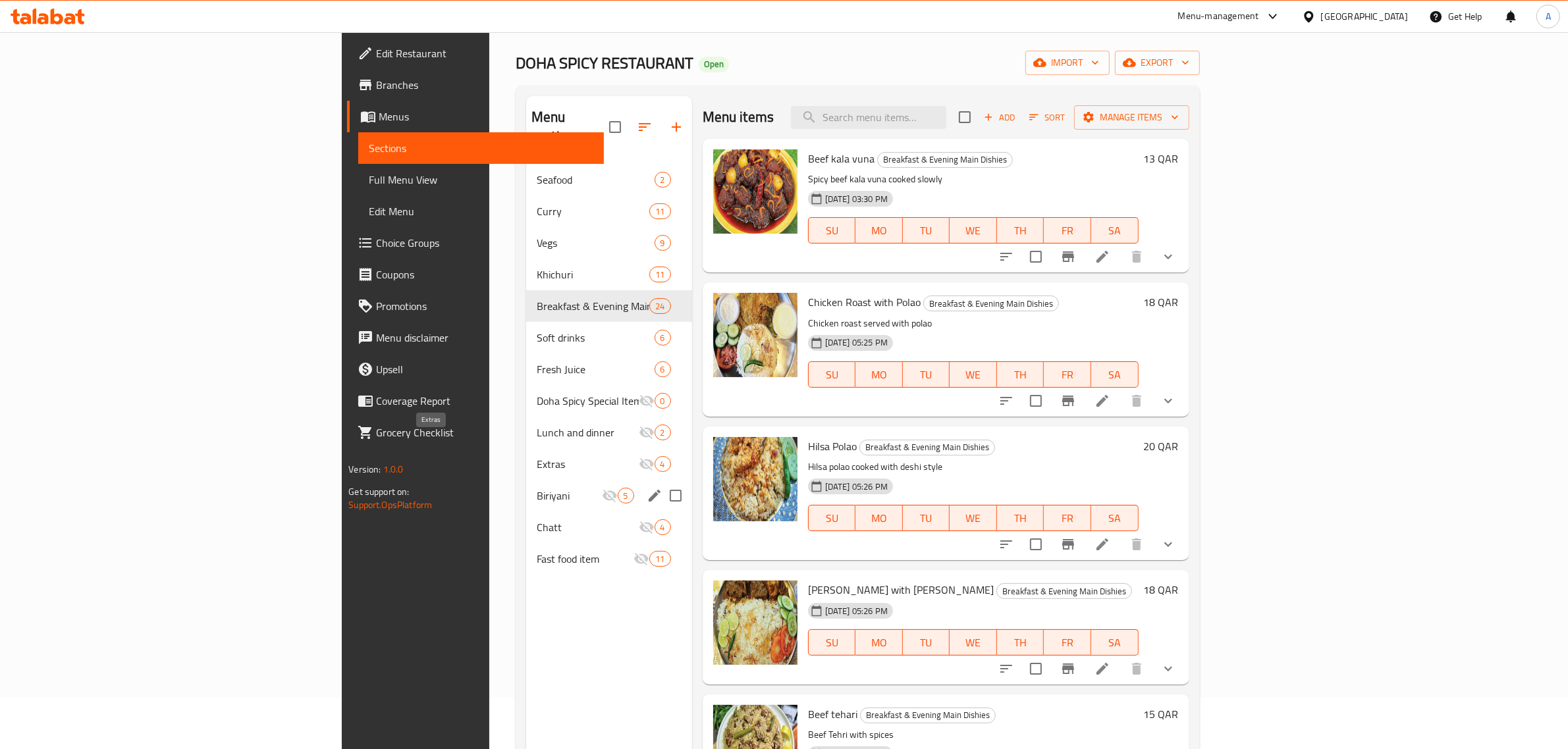
scroll to position [185, 0]
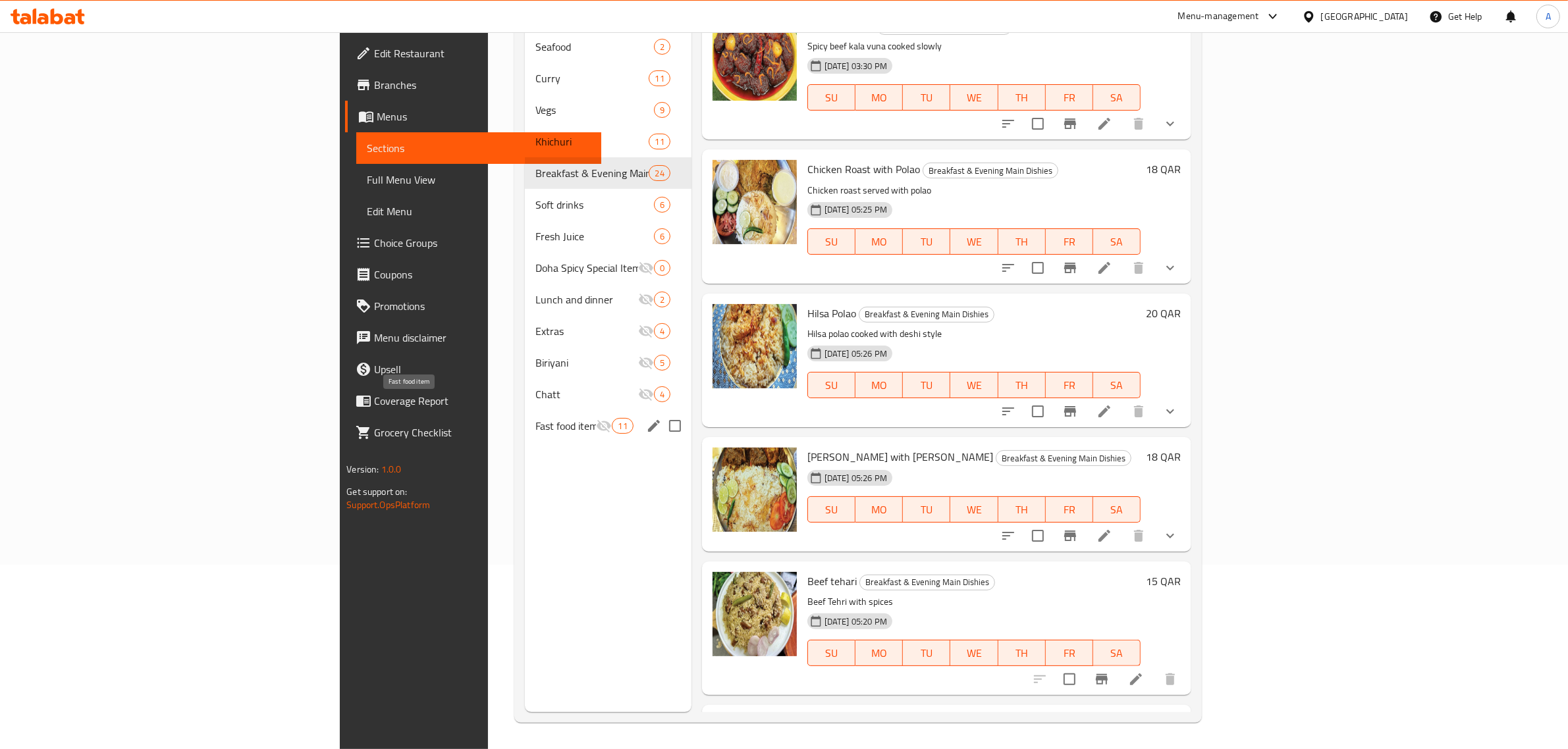
click at [535, 418] on span "Fast food item" at bounding box center [566, 426] width 62 height 16
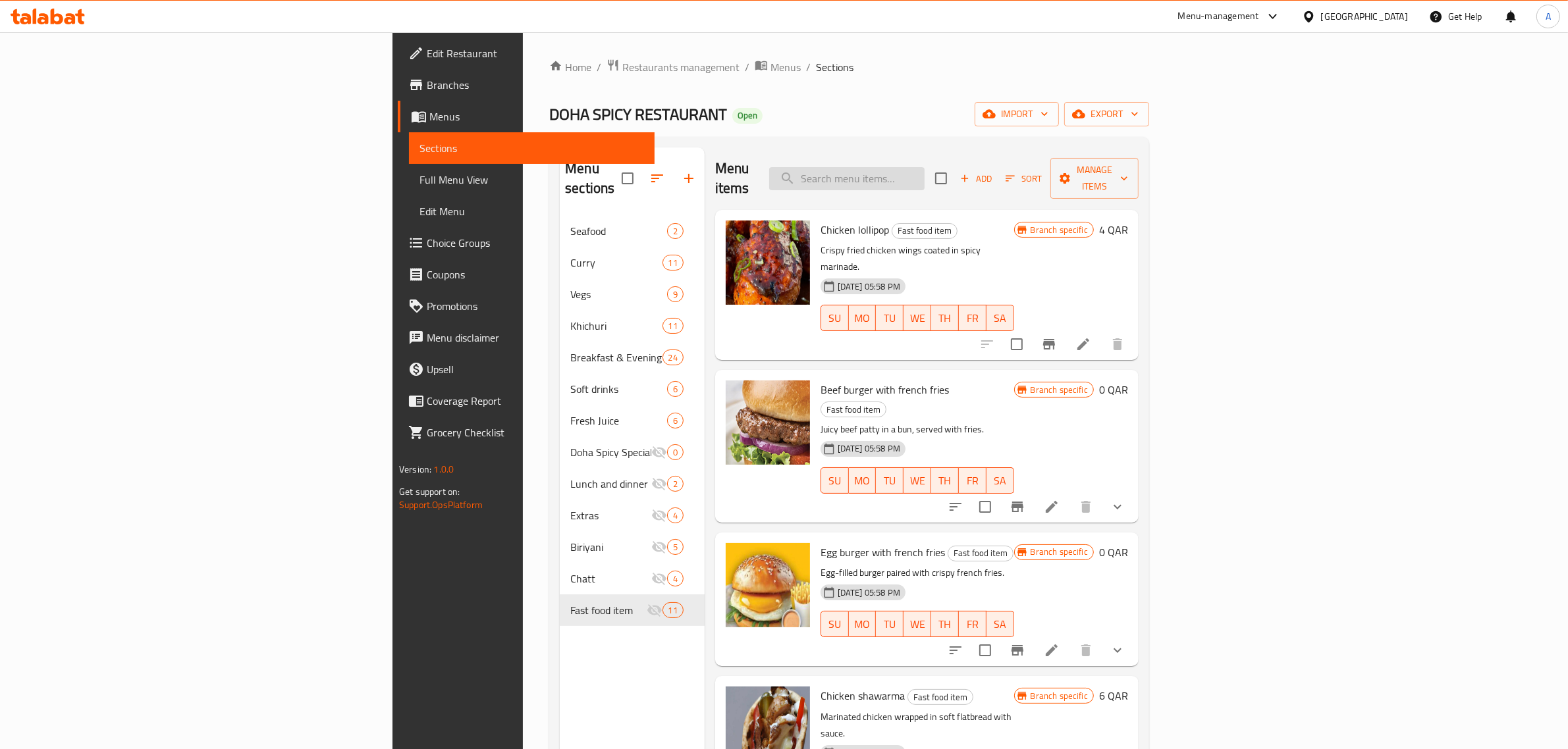
click at [925, 176] on input "search" at bounding box center [847, 179] width 155 height 23
paste input "Rummy Khichuri"
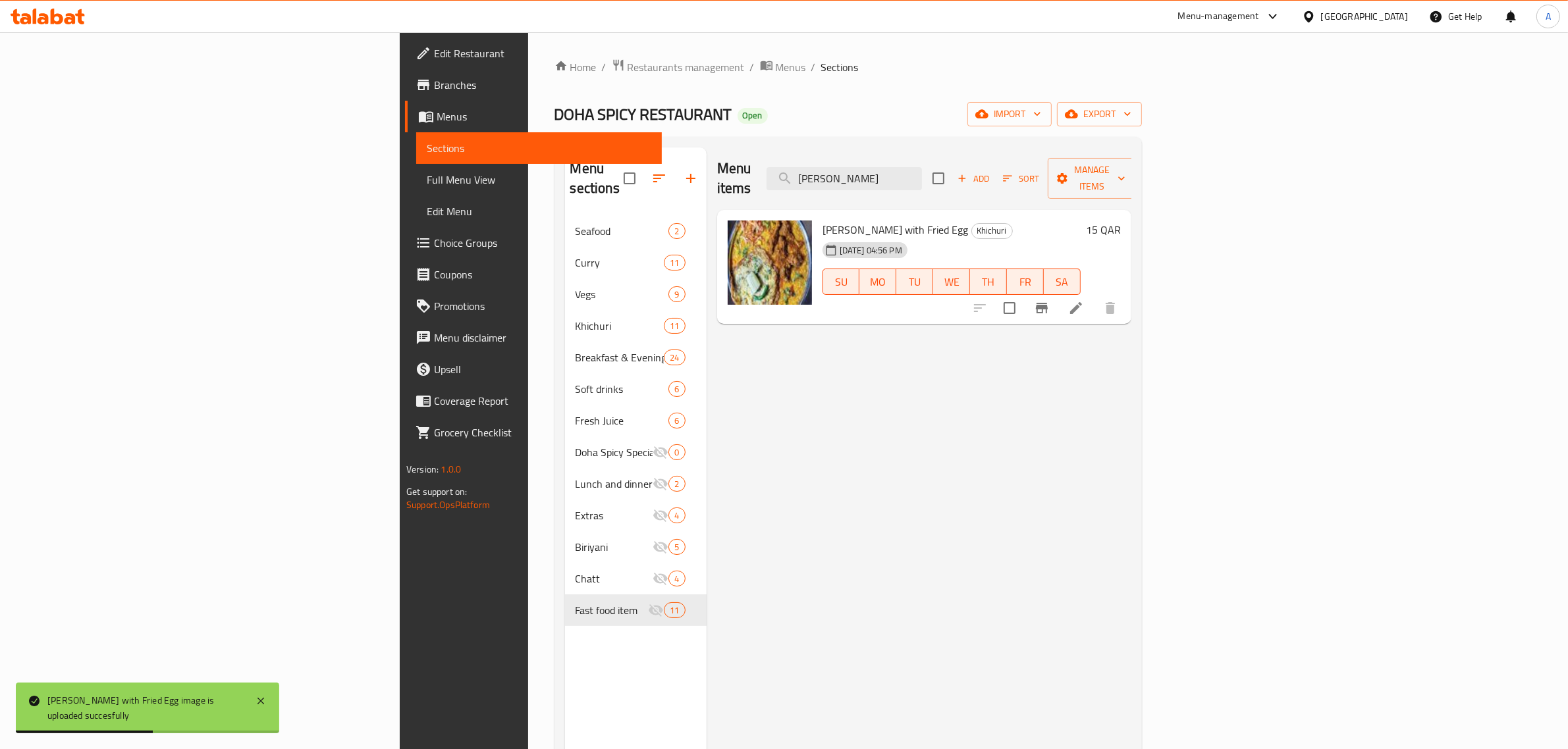
click at [1002, 152] on div "Menu items Rummy Khichuri Add Sort Manage items" at bounding box center [924, 179] width 414 height 62
click at [922, 167] on input "Rummy Khichuri" at bounding box center [844, 179] width 155 height 23
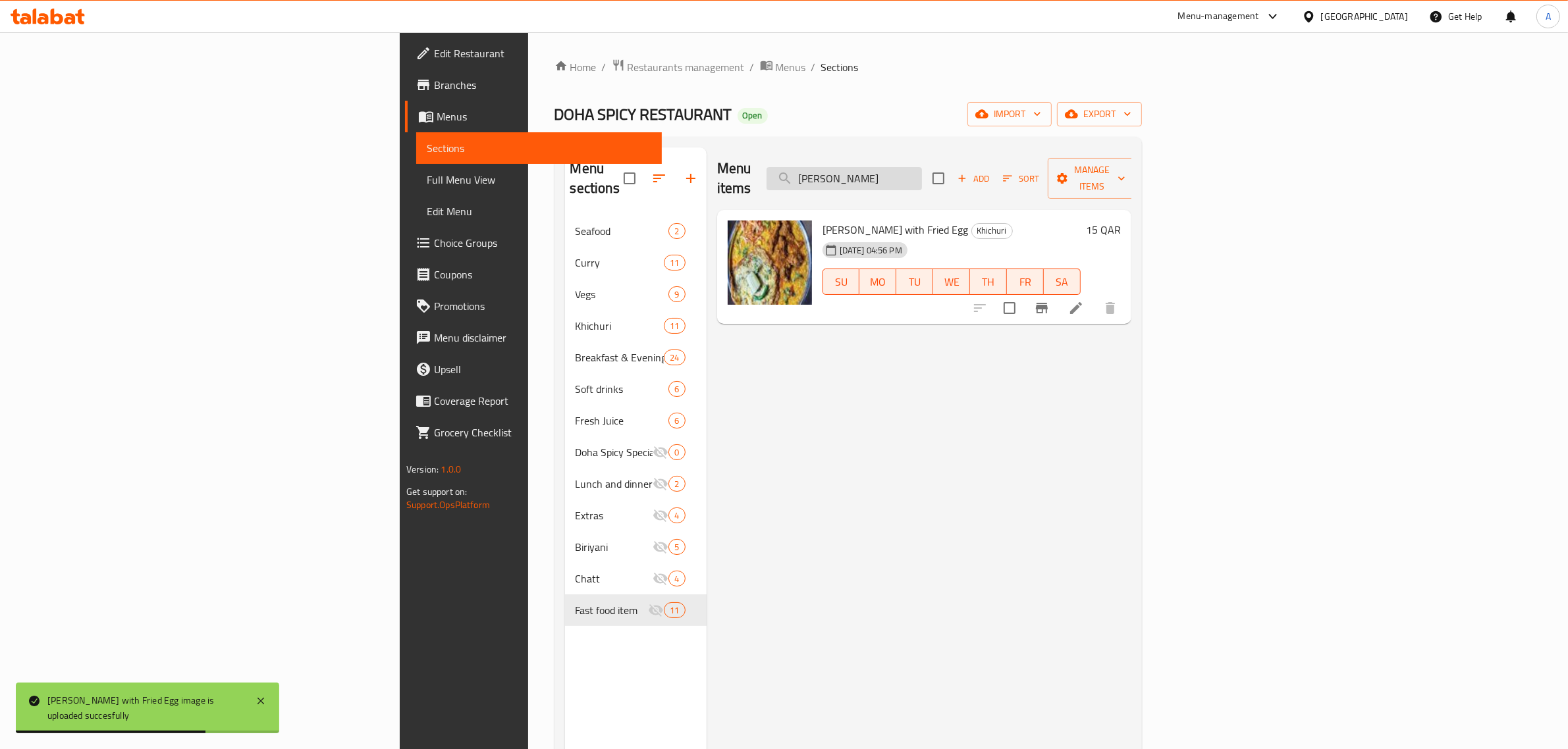
paste input "Shrimp"
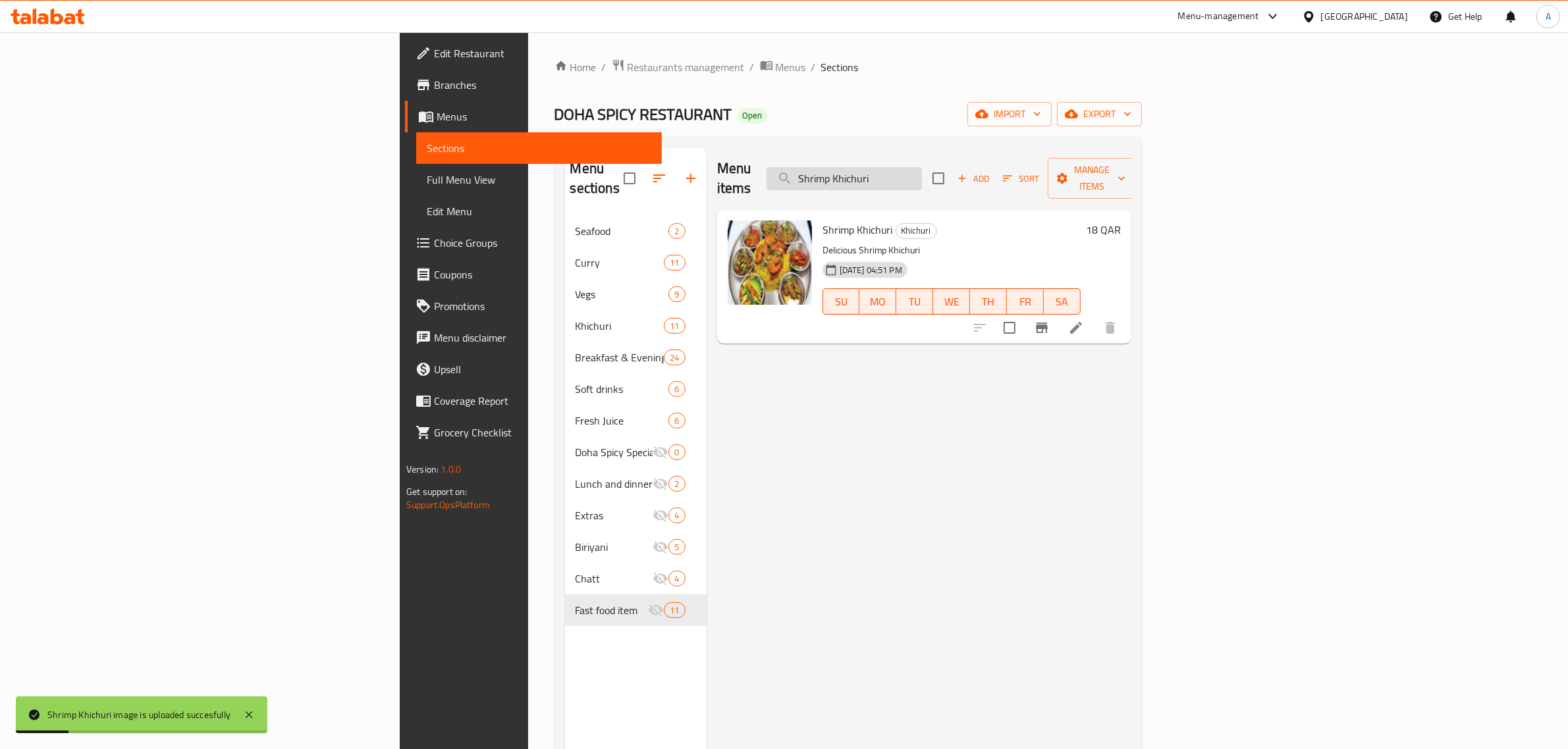
click at [922, 167] on input "Shrimp Khichuri" at bounding box center [844, 179] width 155 height 23
paste input "picy Chicken Roast"
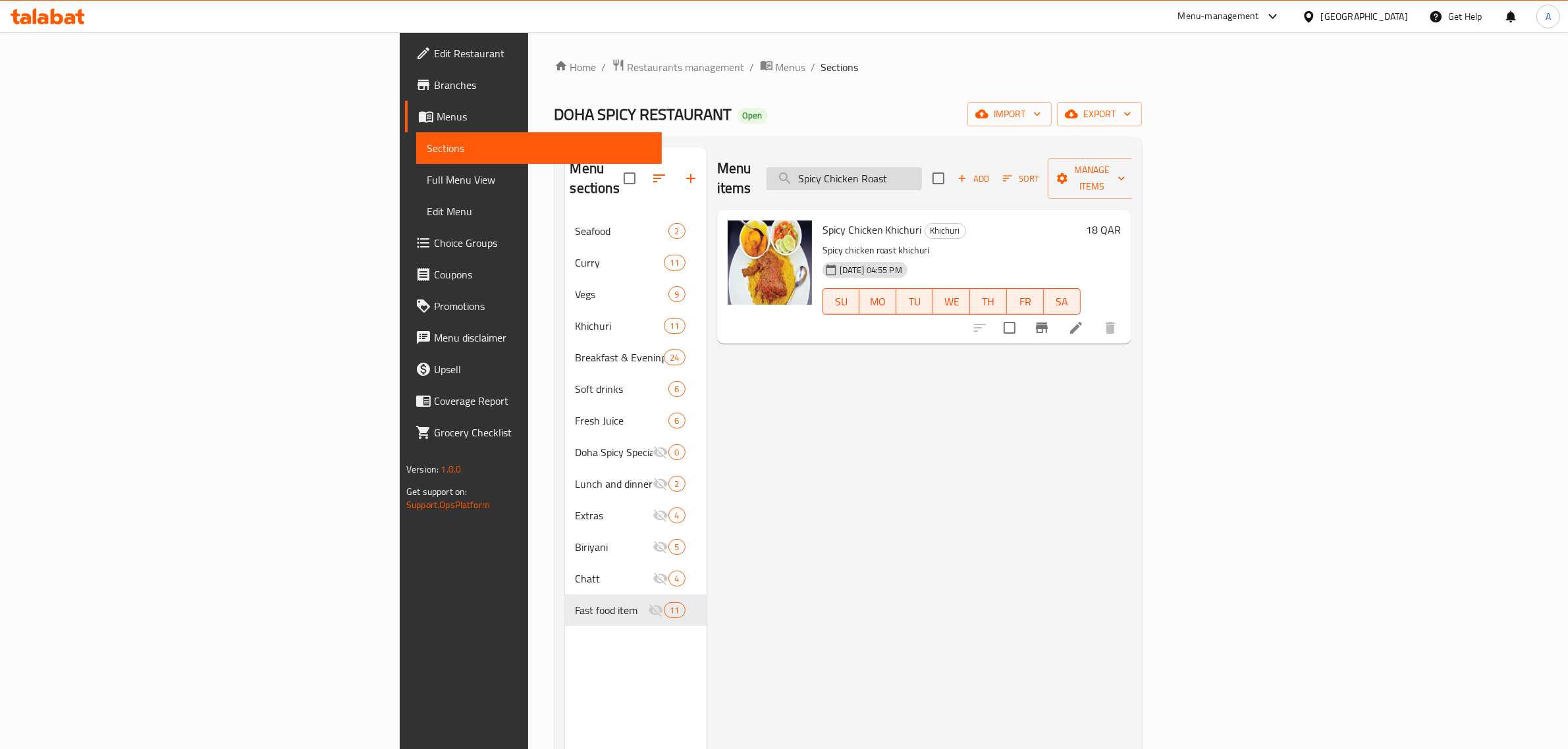
click at [922, 172] on input "Spicy Chicken Roast" at bounding box center [844, 179] width 155 height 23
paste input "Yogurt Fuska"
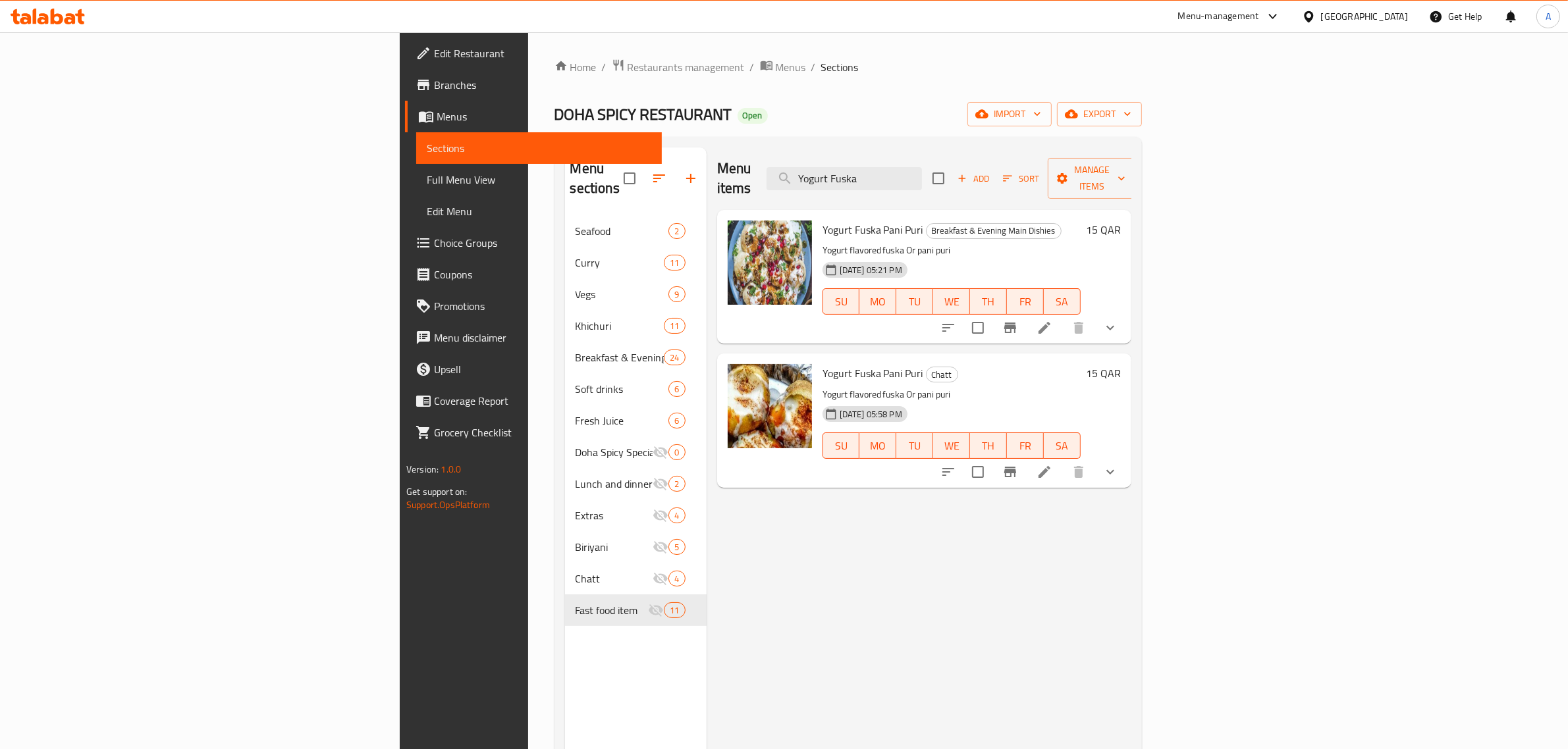
type input "Yogurt Fuska"
drag, startPoint x: 781, startPoint y: 147, endPoint x: 667, endPoint y: 11, distance: 177.5
click at [781, 148] on div "Menu items Yogurt Fuska Add Sort Manage items" at bounding box center [924, 179] width 414 height 62
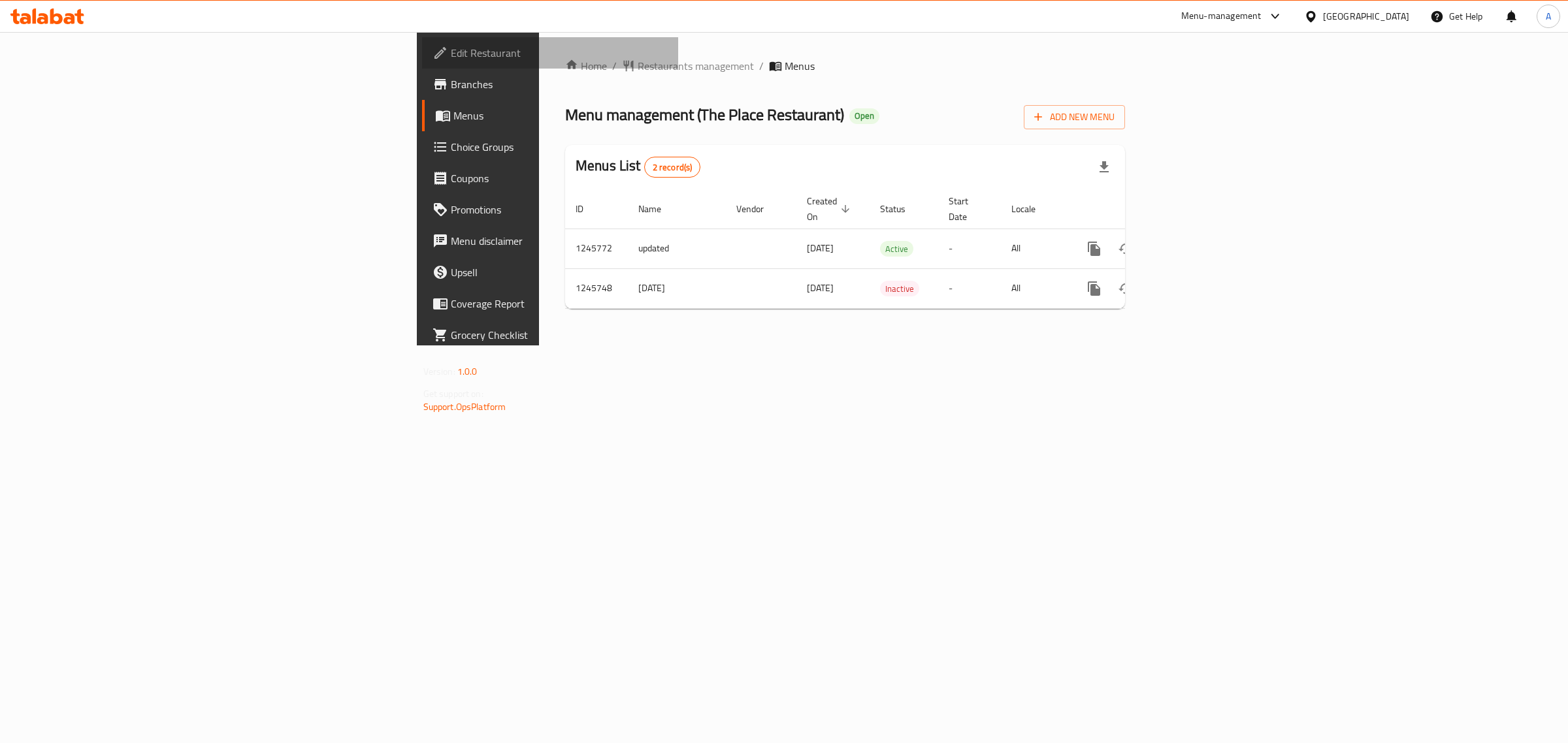
click at [450, 46] on span "Edit Restaurant" at bounding box center [559, 53] width 217 height 16
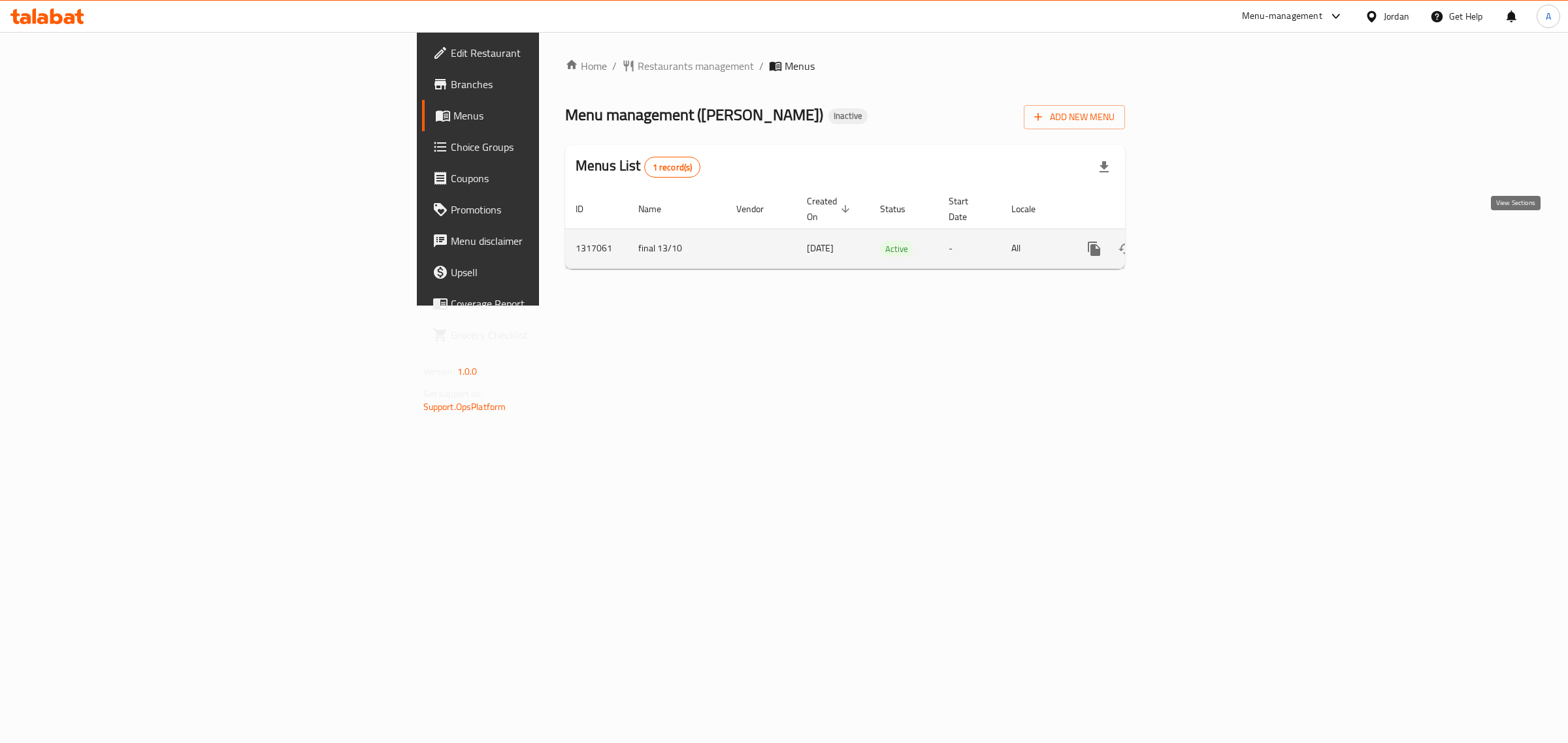
click at [1204, 233] on link "enhanced table" at bounding box center [1188, 249] width 31 height 31
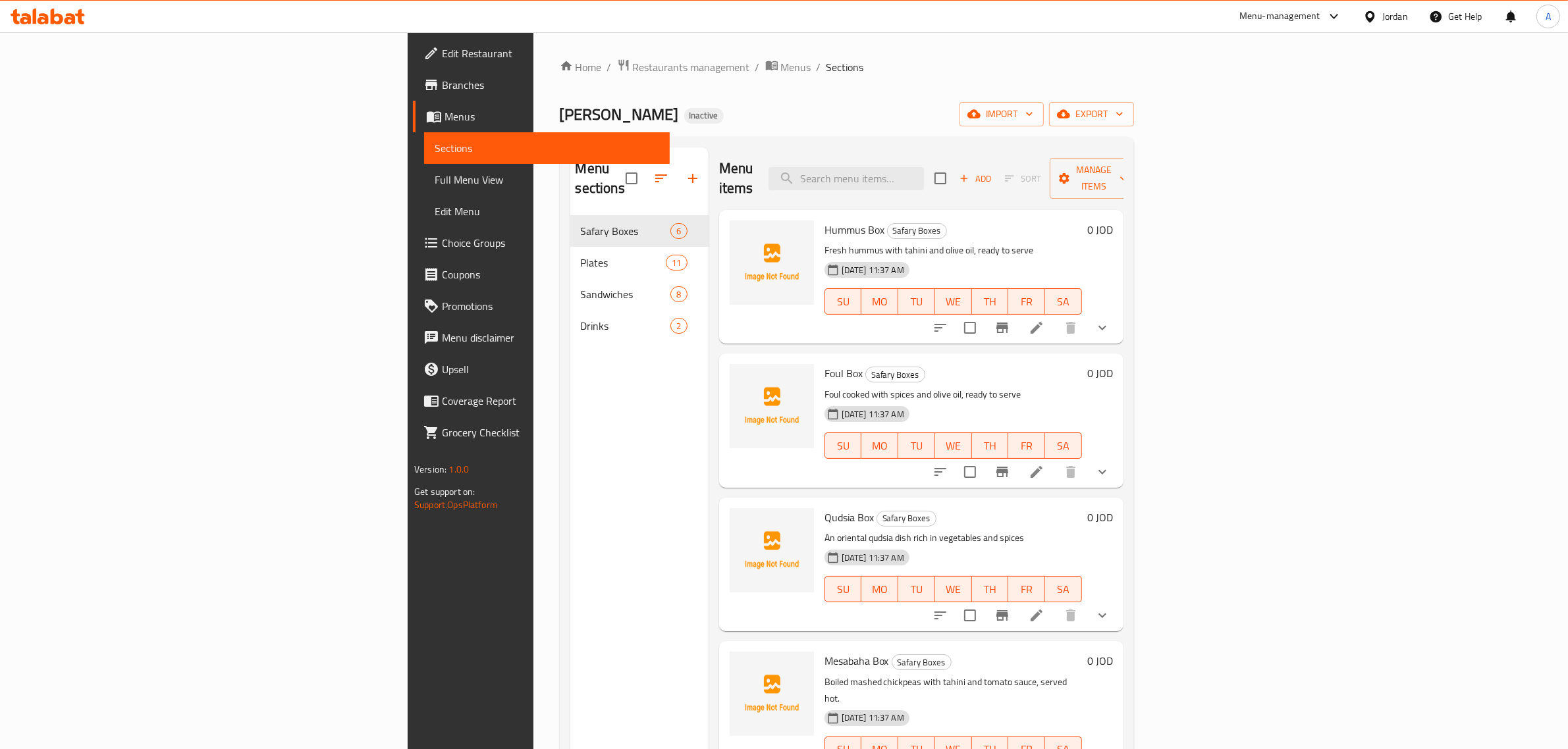
click at [686, 94] on div "Home / Restaurants management / Menus / Sections Rbou Akka Inactive import expo…" at bounding box center [847, 483] width 574 height 849
click at [1034, 116] on span "import" at bounding box center [1001, 114] width 63 height 17
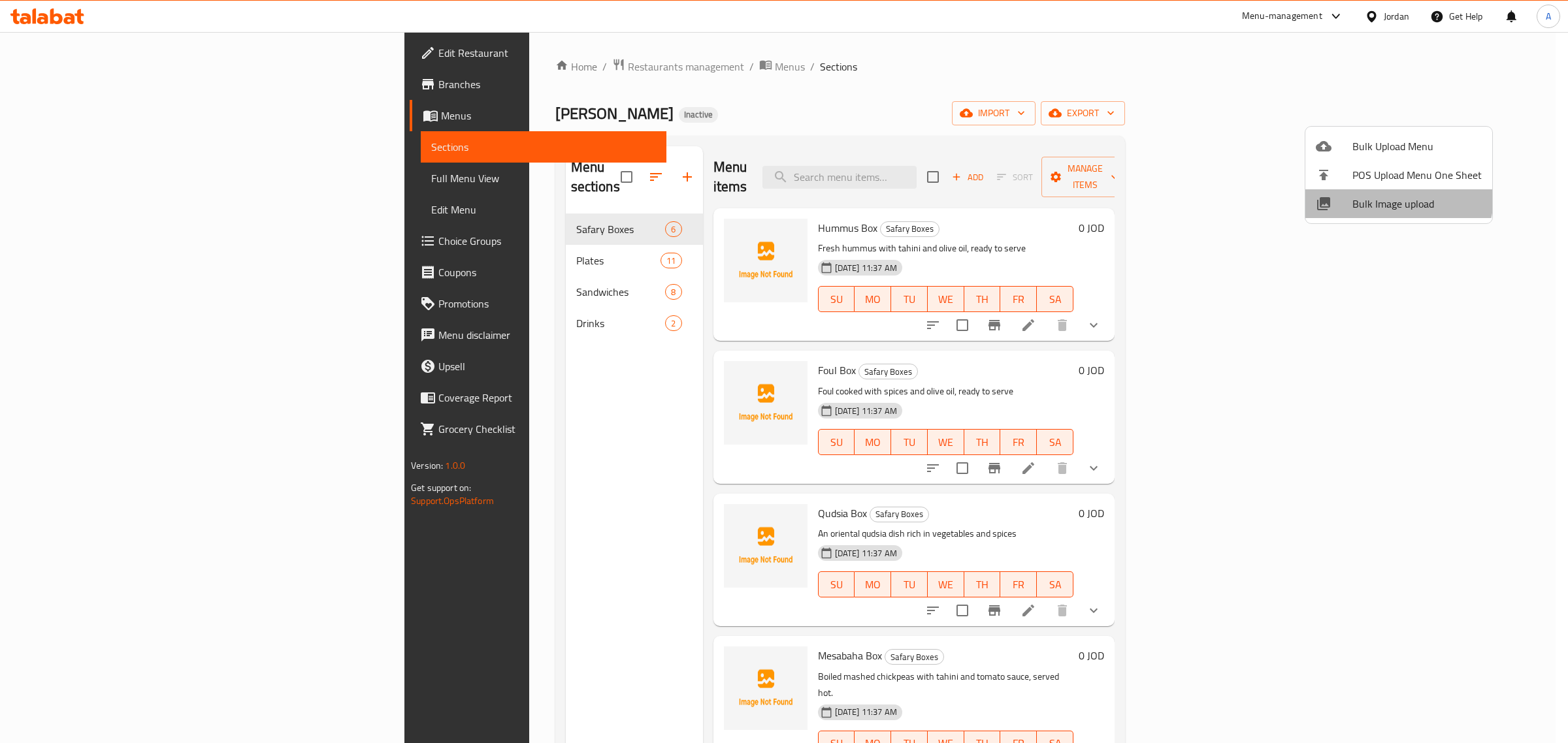
click at [1383, 196] on span "Bulk Image upload" at bounding box center [1417, 203] width 130 height 16
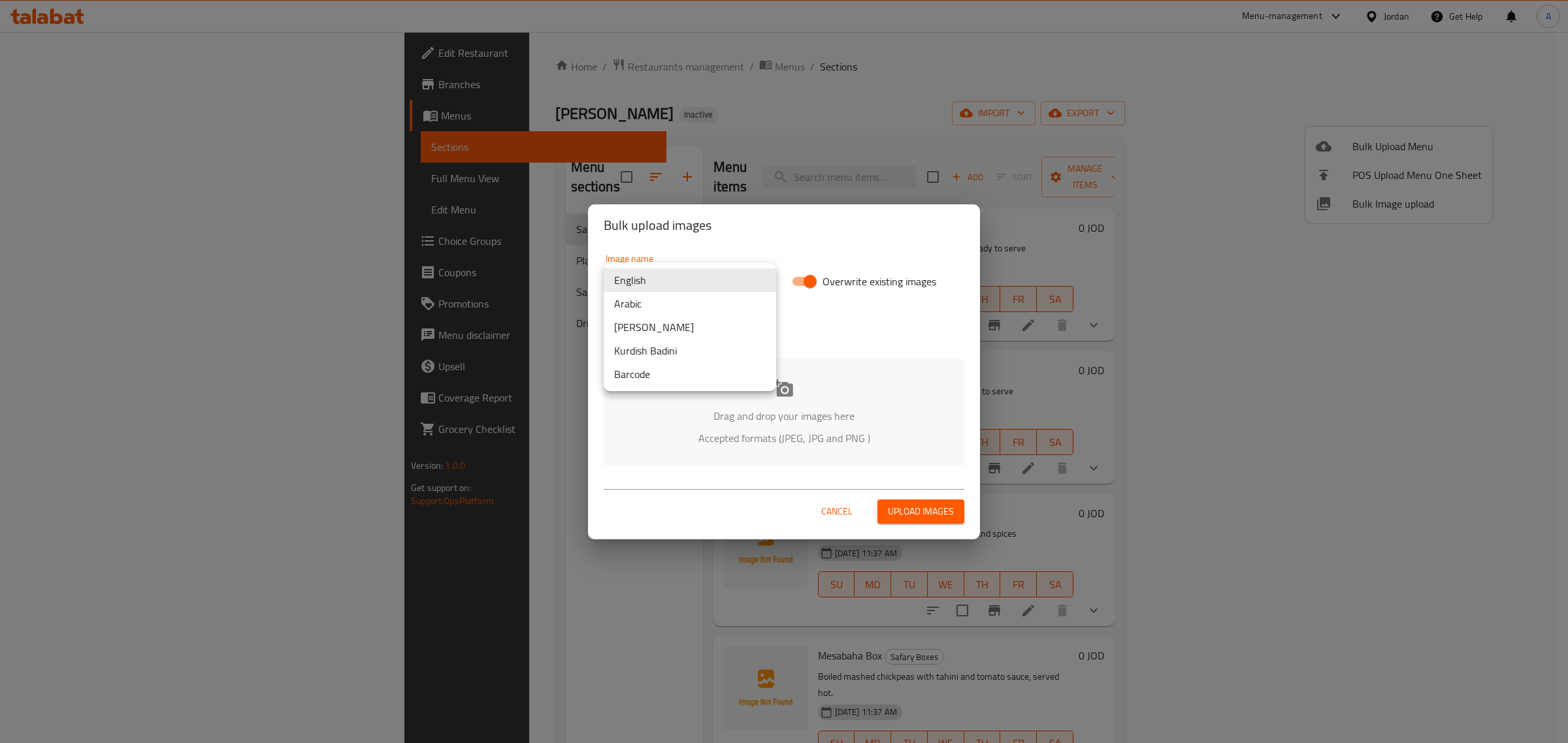
drag, startPoint x: 713, startPoint y: 269, endPoint x: 697, endPoint y: 296, distance: 31.4
click at [713, 269] on body "​ Menu-management Jordan Get Help A Edit Restaurant Branches Menus Sections Ful…" at bounding box center [784, 387] width 1568 height 711
click at [689, 299] on li "Arabic" at bounding box center [690, 304] width 173 height 24
click at [775, 401] on div "Drag and drop your images here Accepted formats (JPEG, JPG and PNG )" at bounding box center [784, 412] width 360 height 106
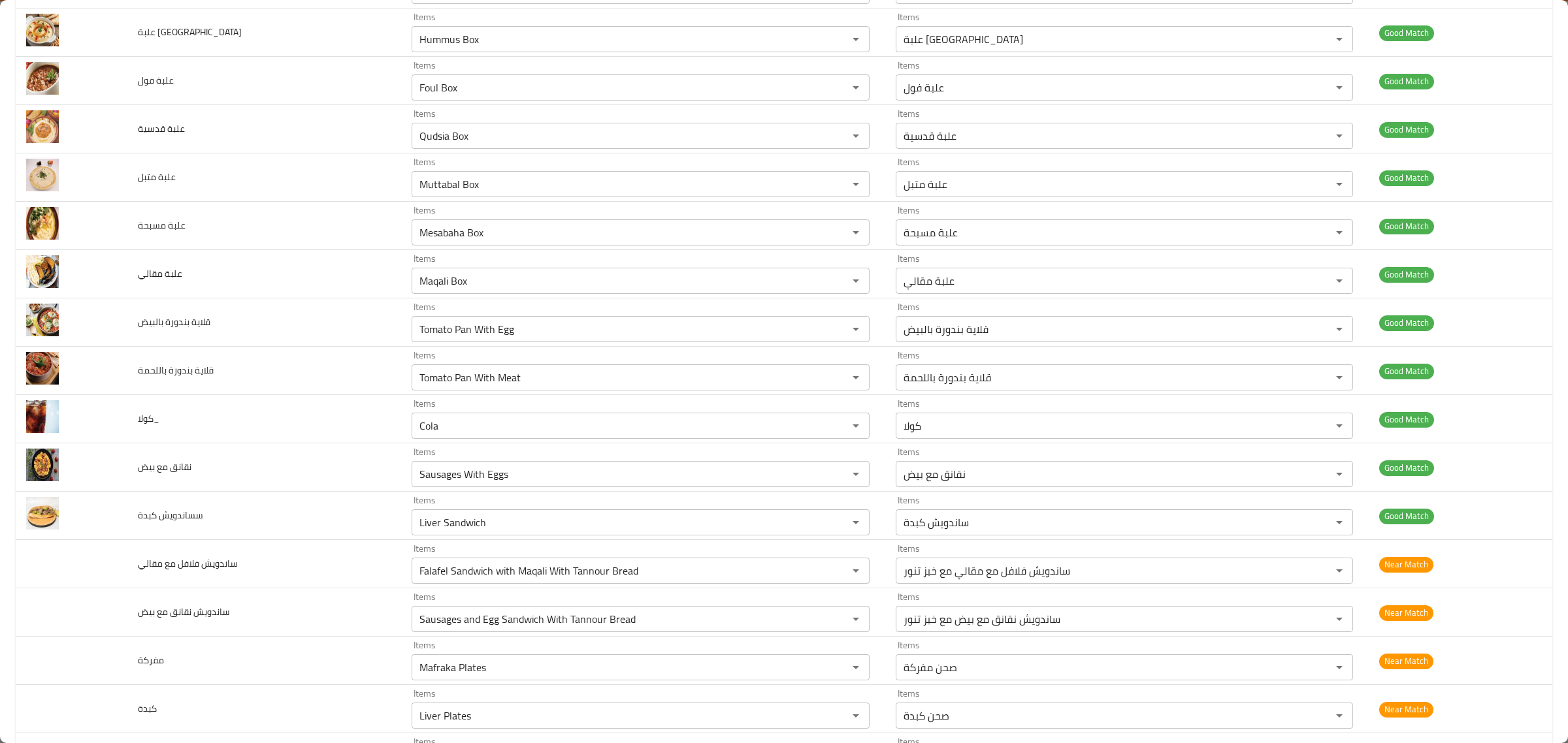
scroll to position [791, 0]
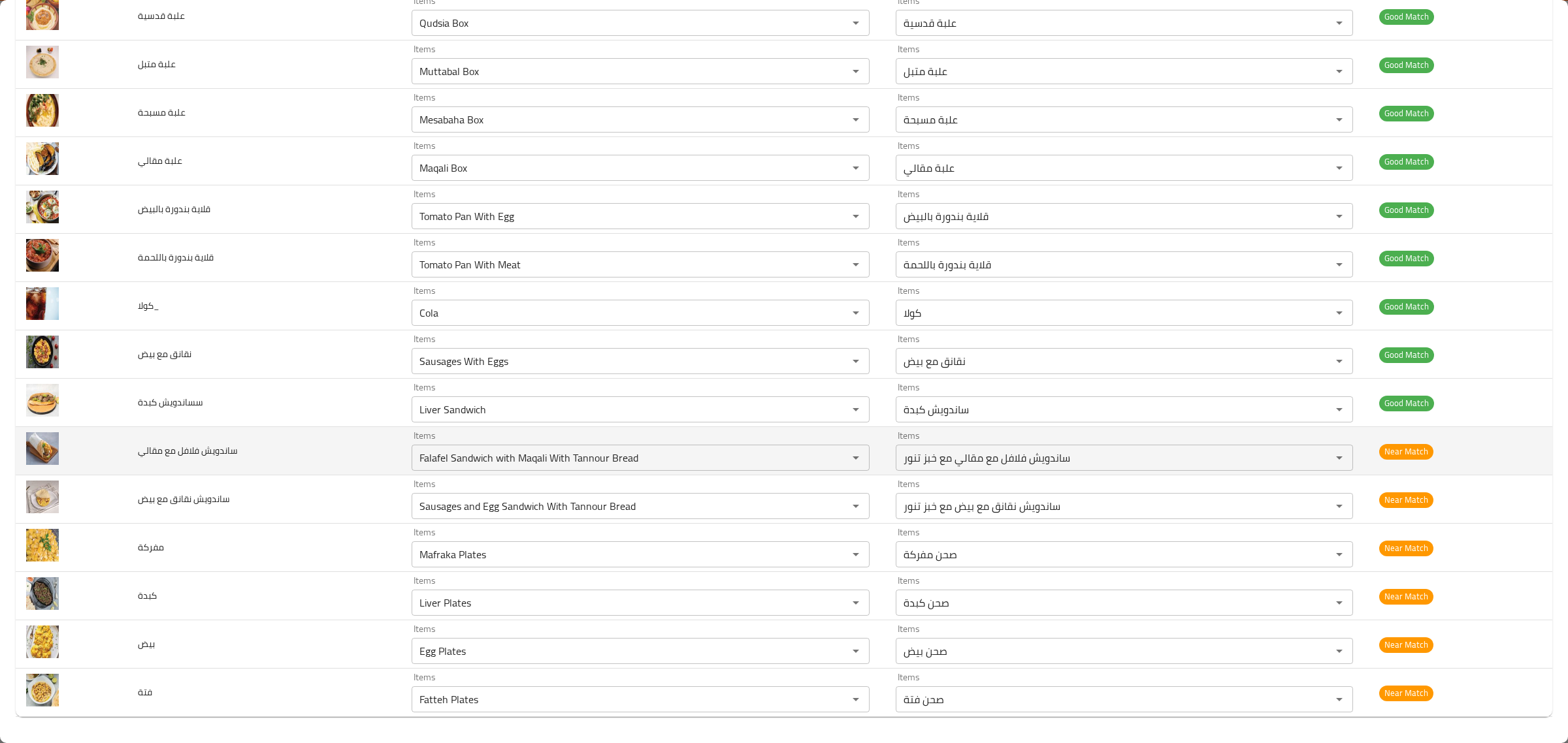
click at [738, 471] on td "Items Falafel Sandwich with Maqali With Tannour Bread Items" at bounding box center [643, 451] width 483 height 48
click at [738, 466] on مقالي "Falafel Sandwich with Maqali With Tannour Bread" at bounding box center [621, 458] width 411 height 19
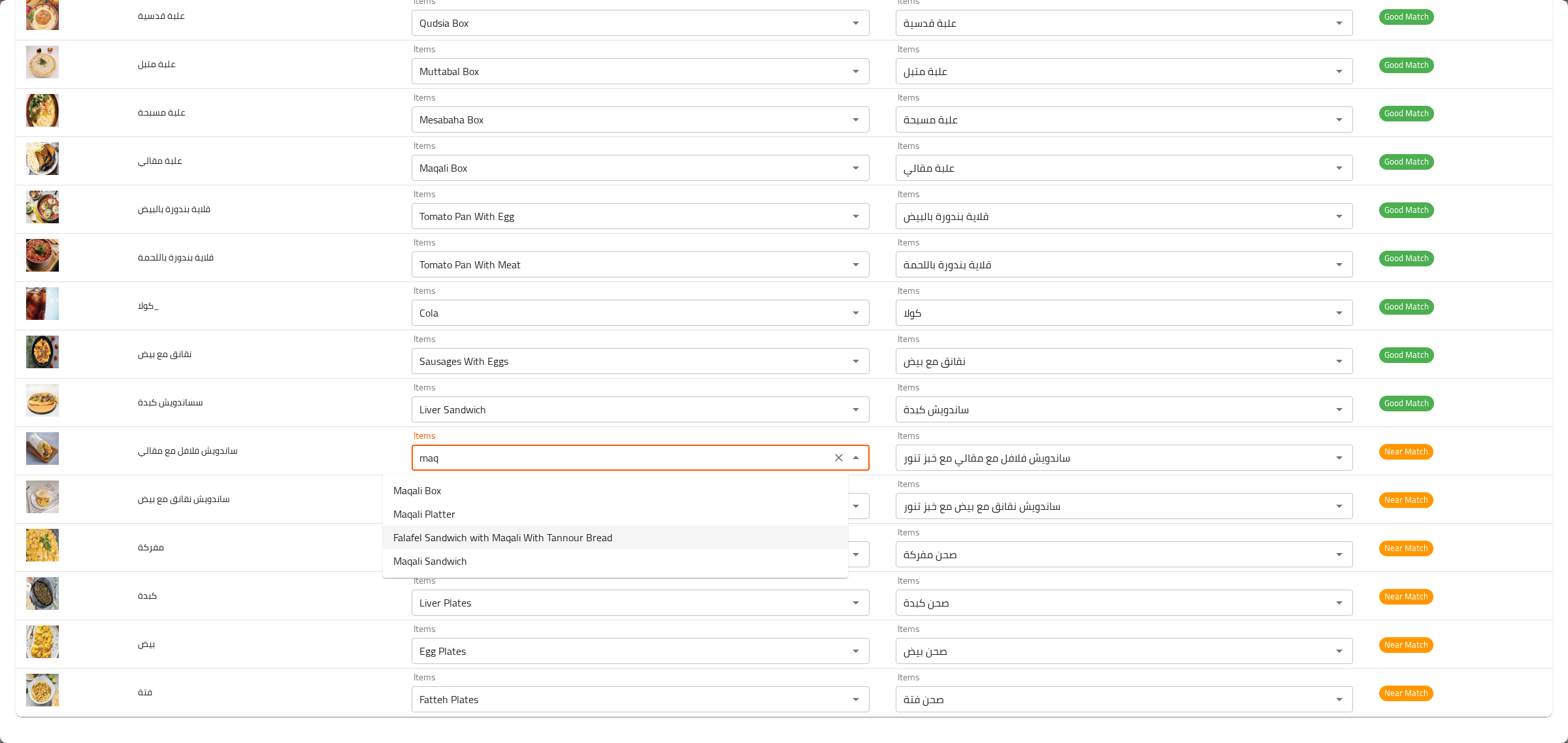
click at [603, 542] on span "Falafel Sandwich with Maqali With Tannour Bread" at bounding box center [503, 538] width 219 height 16
type مقالي "Falafel Sandwich with Maqali With Tannour Bread"
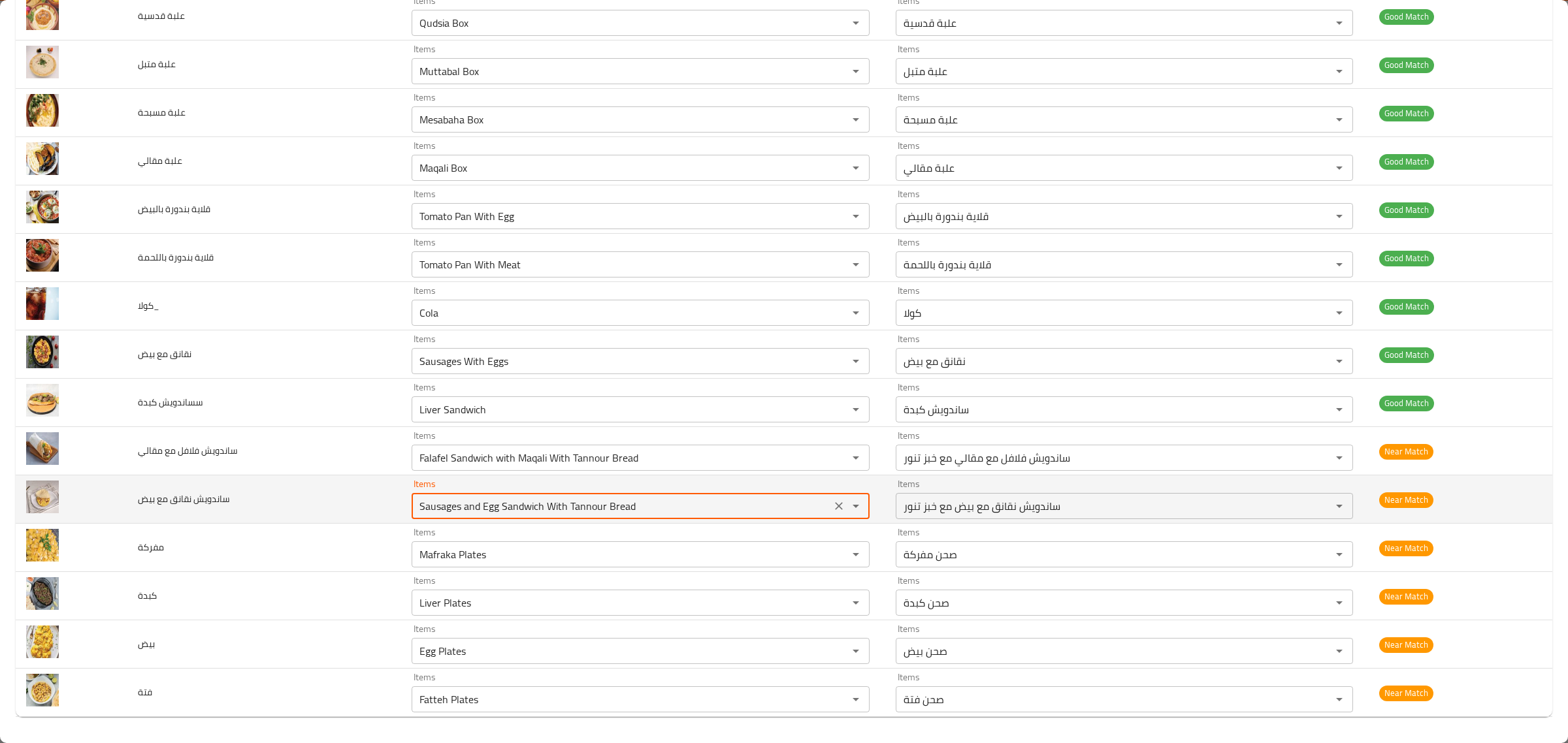
click at [622, 505] on بيض "Sausages and Egg Sandwich With Tannour Bread" at bounding box center [621, 506] width 411 height 19
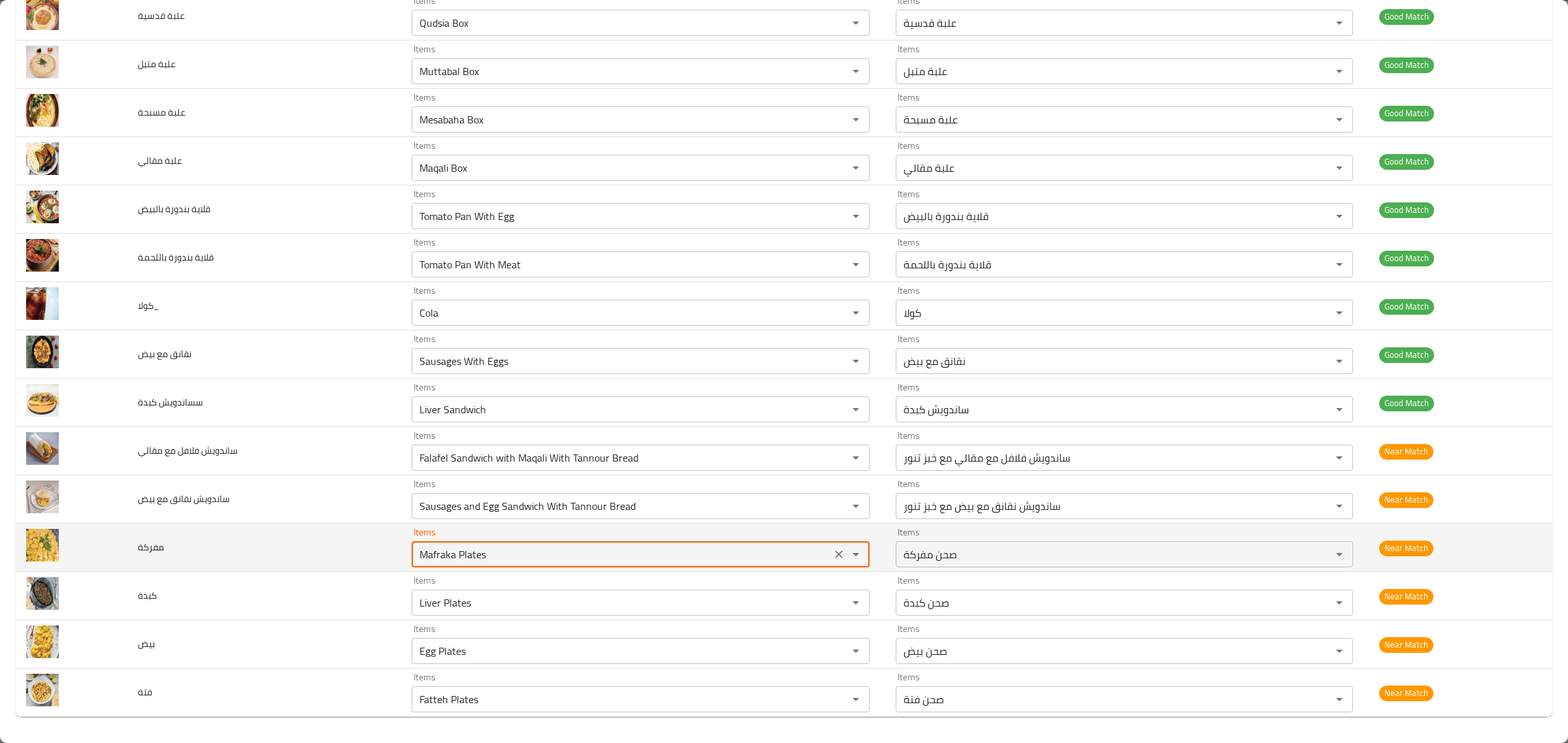
click at [657, 551] on input "Mafraka Plates" at bounding box center [621, 555] width 411 height 19
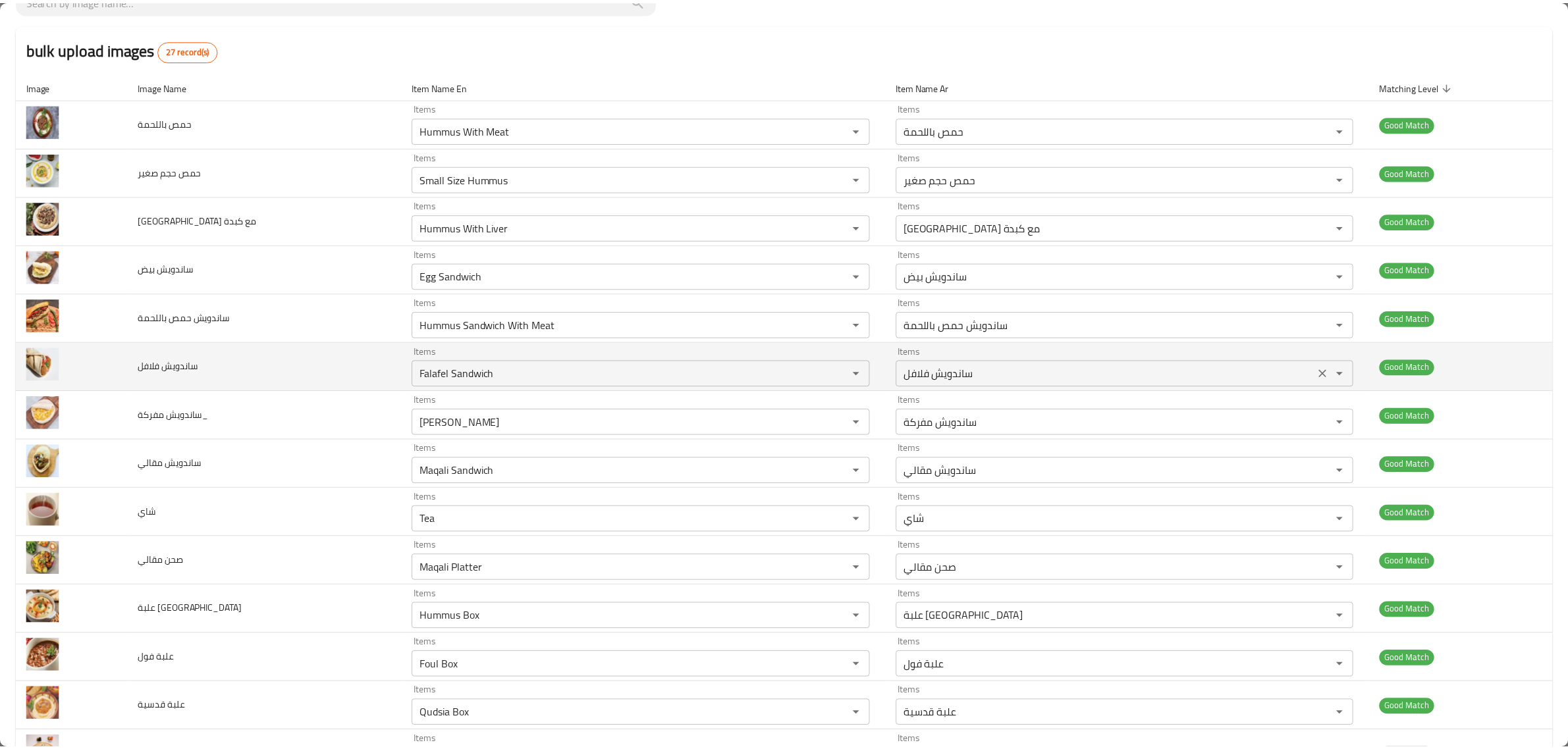
scroll to position [0, 0]
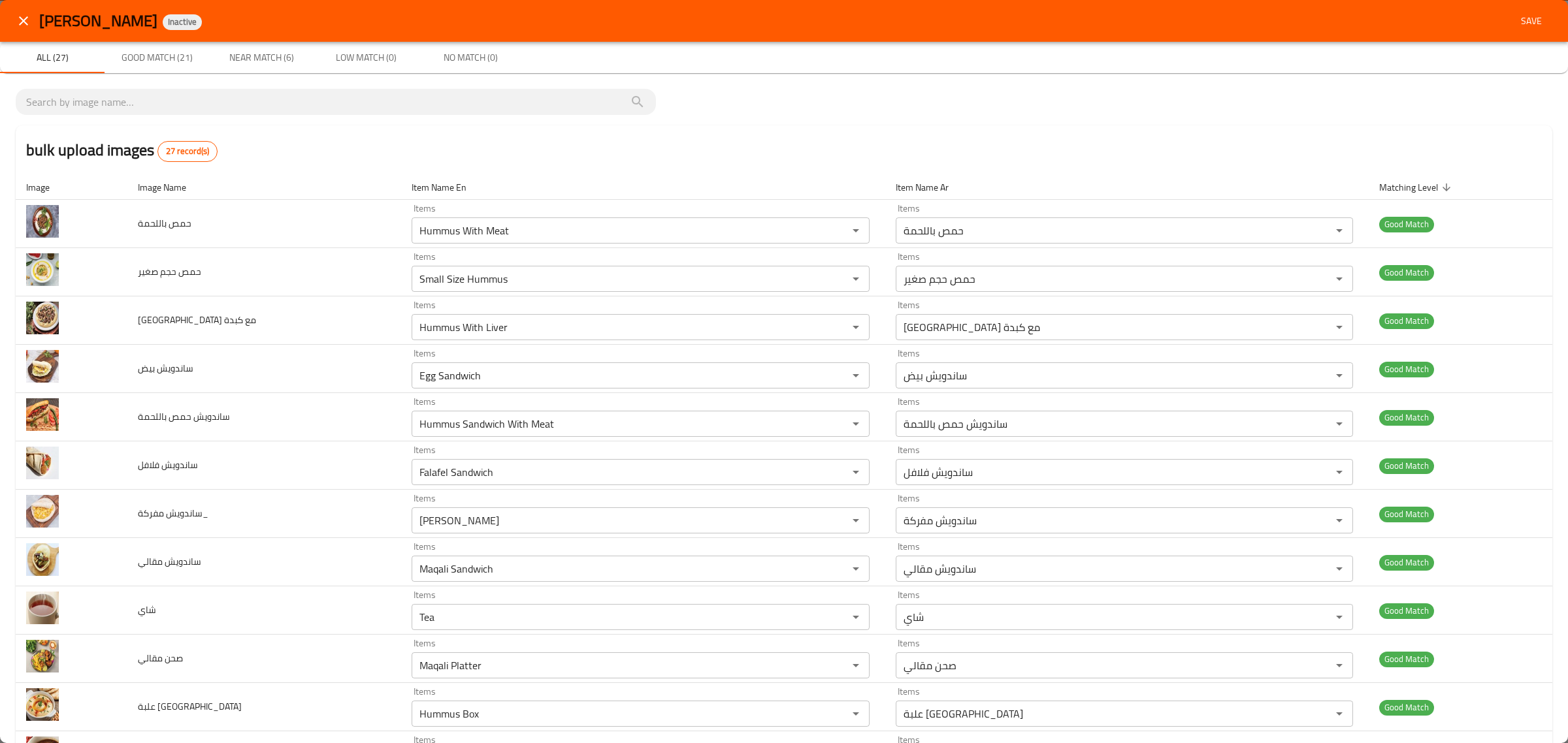
drag, startPoint x: 1513, startPoint y: 4, endPoint x: 1516, endPoint y: 10, distance: 6.7
click at [1514, 4] on div "Rbou Akka Inactive Save" at bounding box center [784, 21] width 1568 height 42
click at [1516, 10] on button "Save" at bounding box center [1532, 21] width 42 height 24
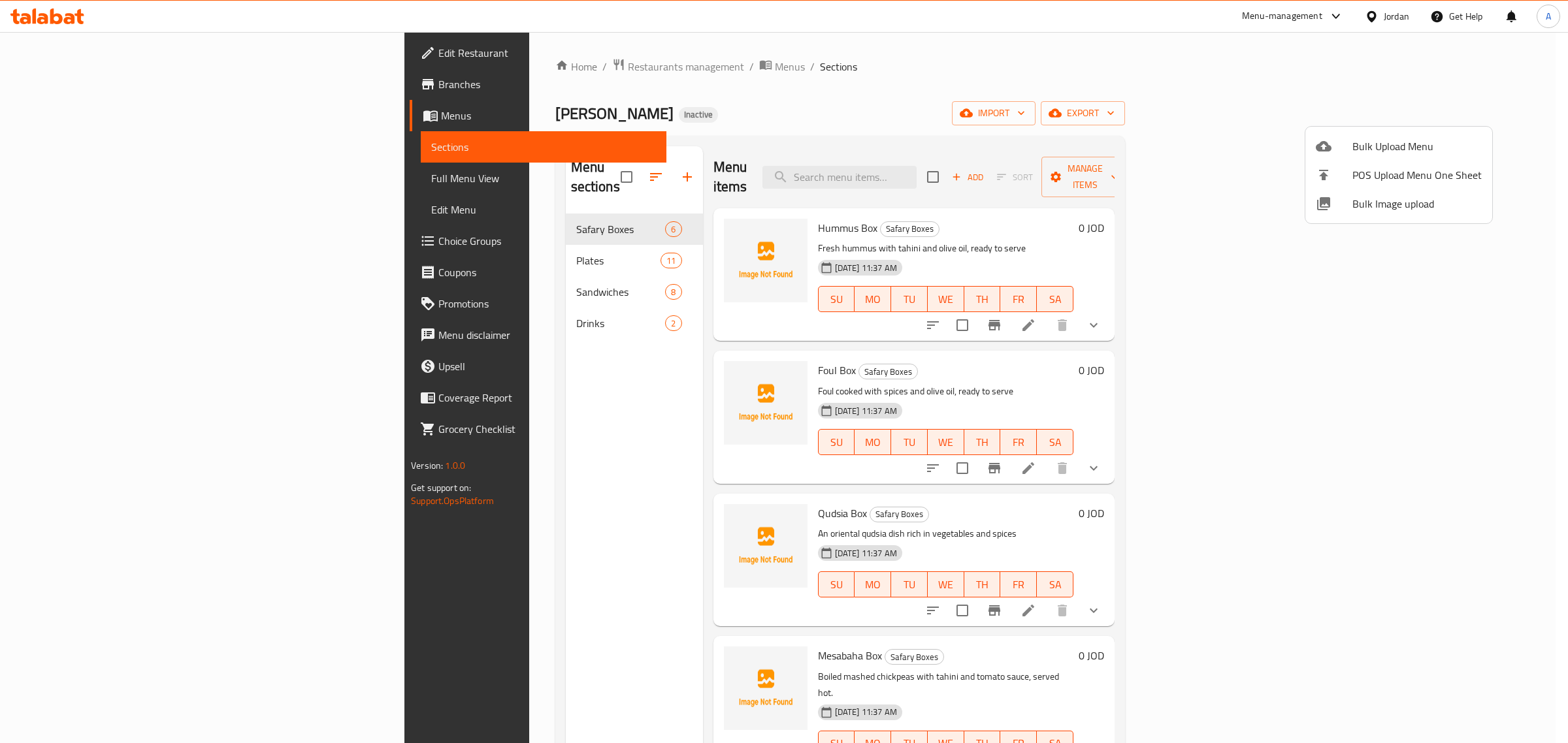
click at [405, 237] on div at bounding box center [784, 372] width 1568 height 743
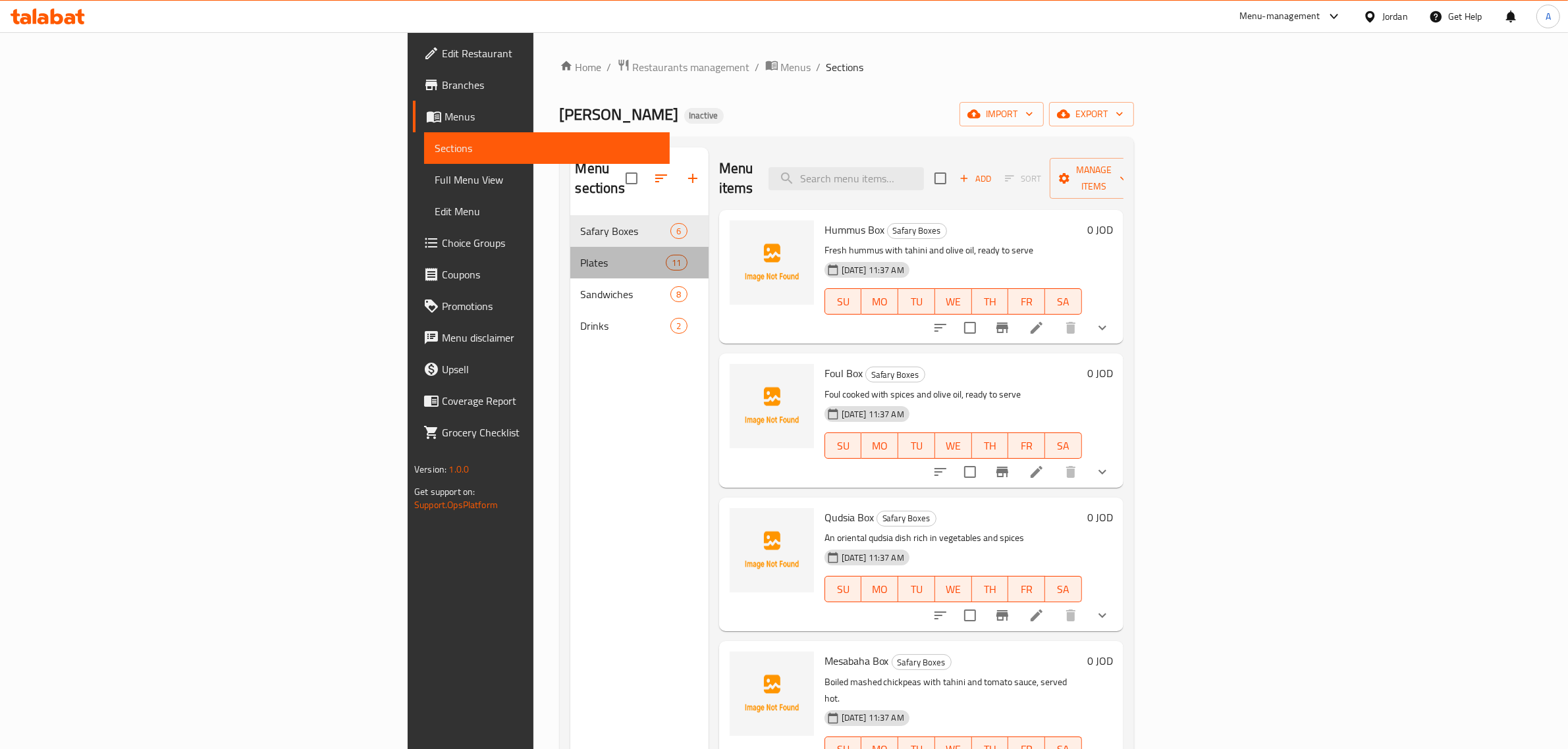
click at [581, 255] on span "Plates" at bounding box center [624, 263] width 86 height 16
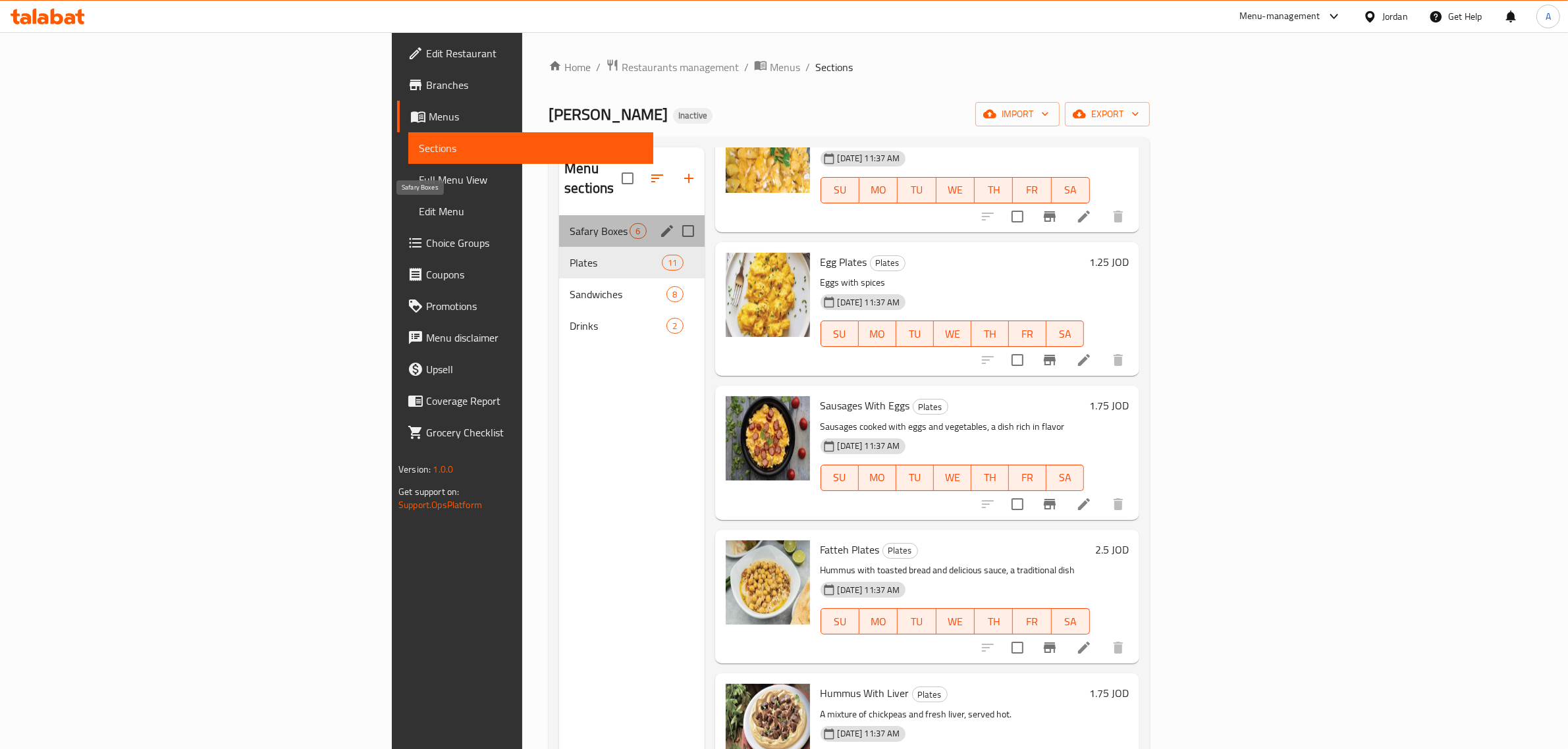
click at [570, 223] on span "Safary Boxes" at bounding box center [600, 230] width 60 height 16
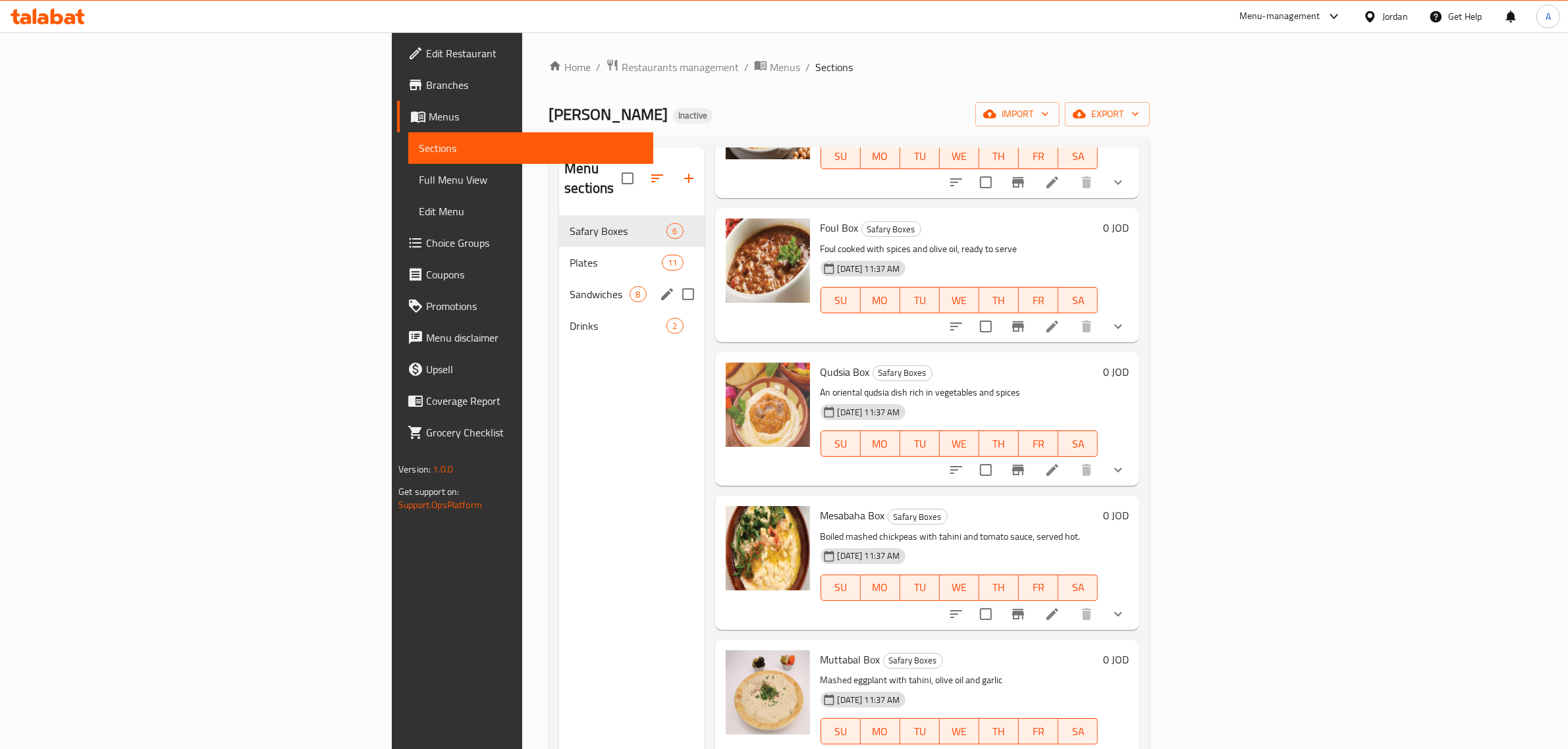
click at [570, 287] on span "Sandwiches" at bounding box center [600, 294] width 60 height 16
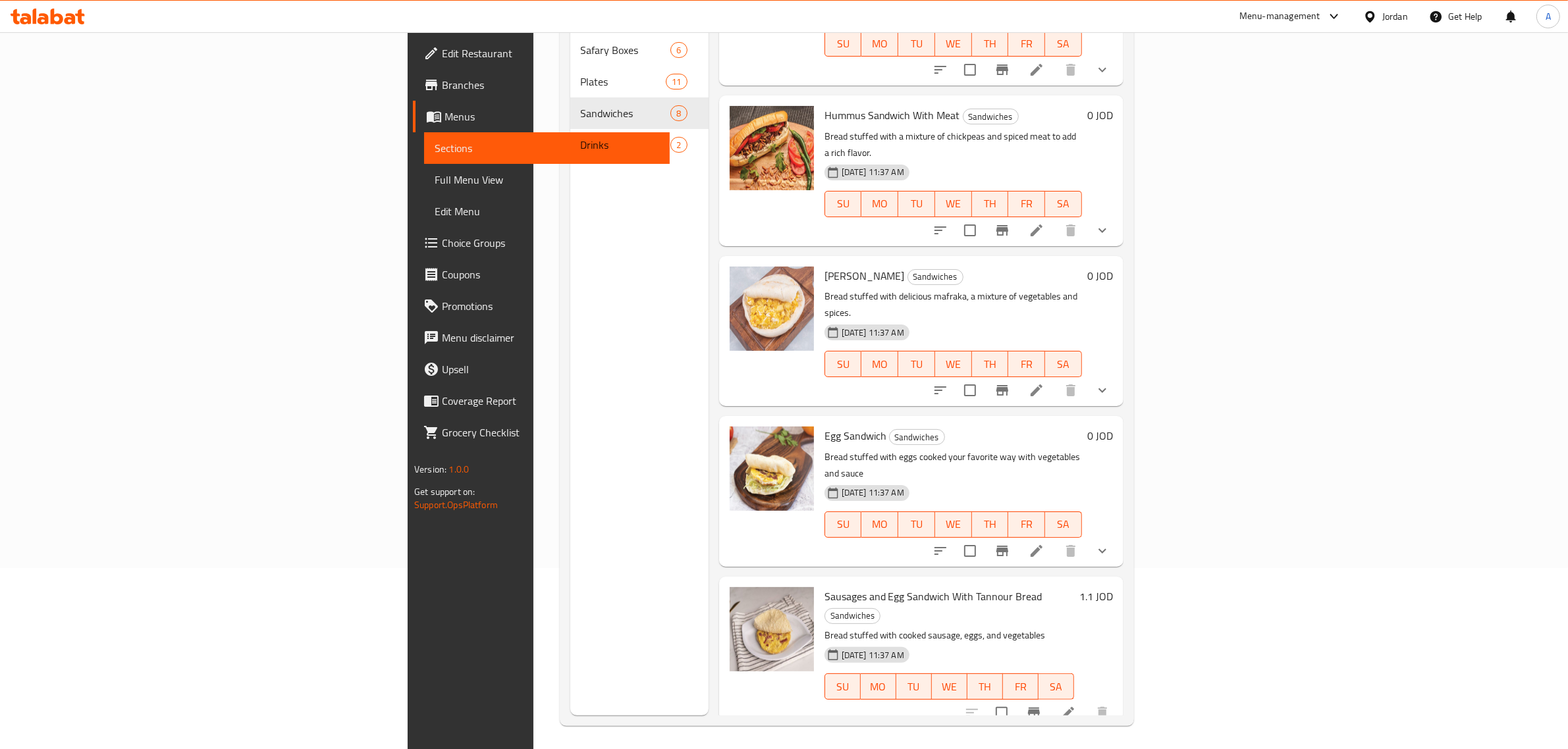
scroll to position [185, 0]
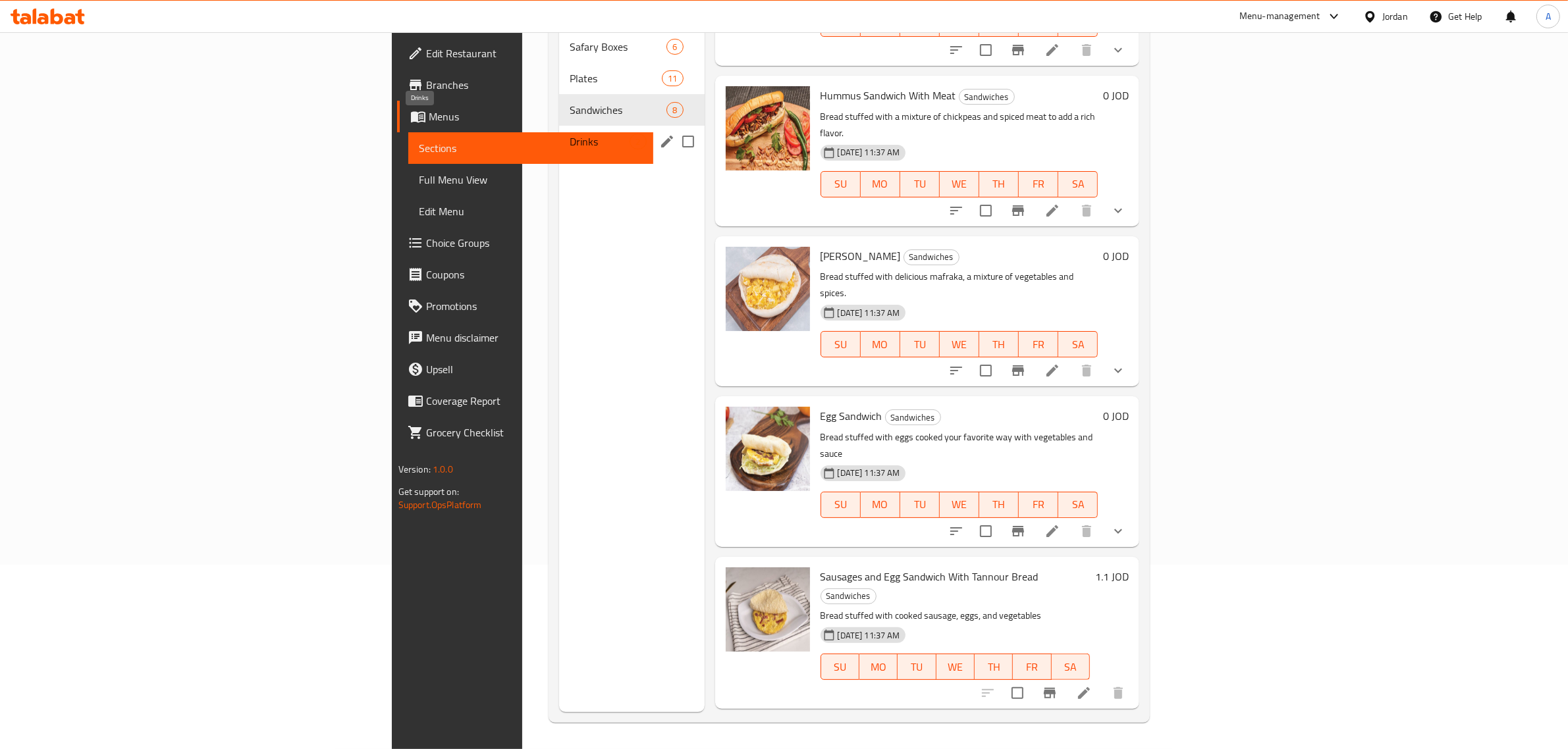
click at [570, 134] on span "Drinks" at bounding box center [600, 141] width 60 height 16
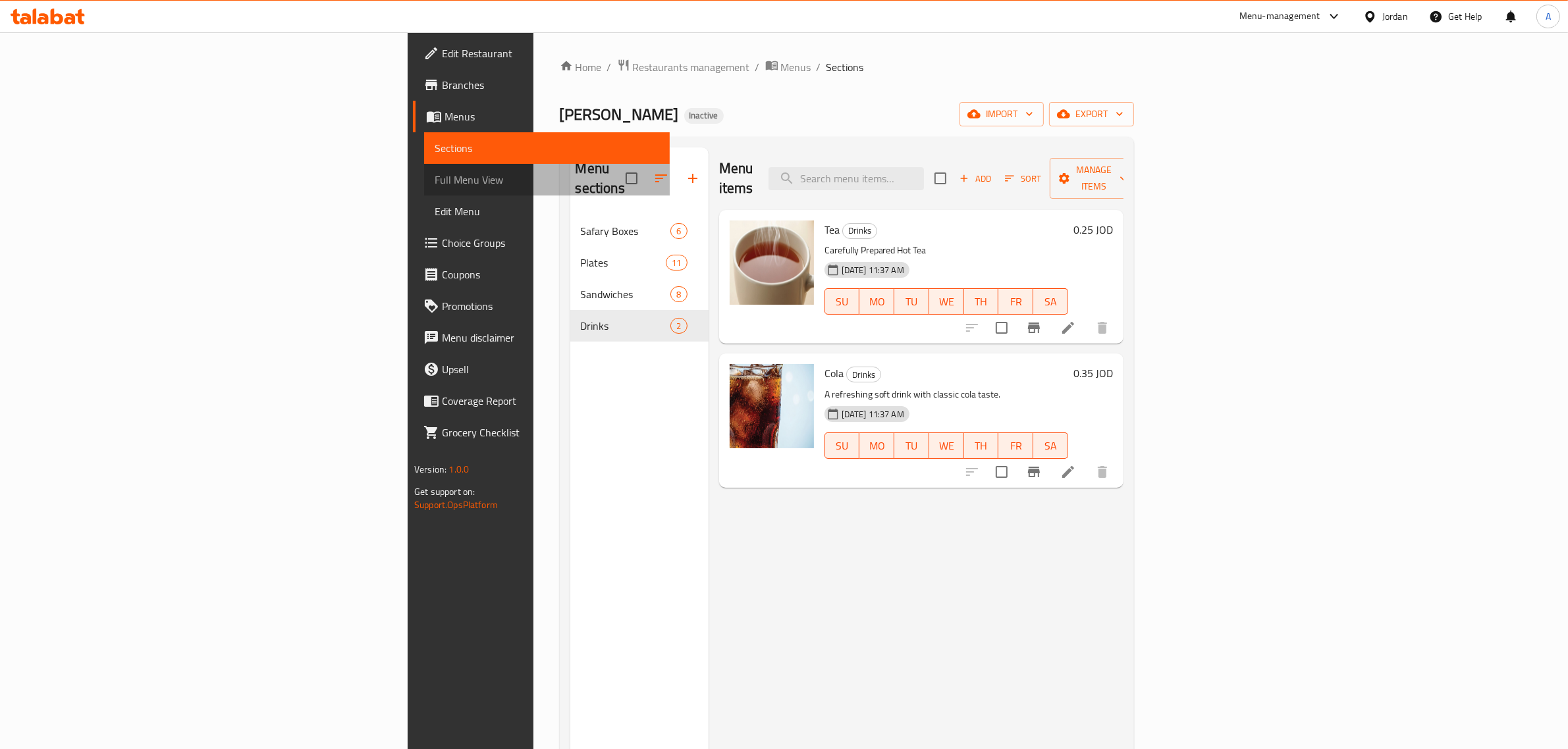
click at [435, 175] on span "Full Menu View" at bounding box center [546, 179] width 224 height 16
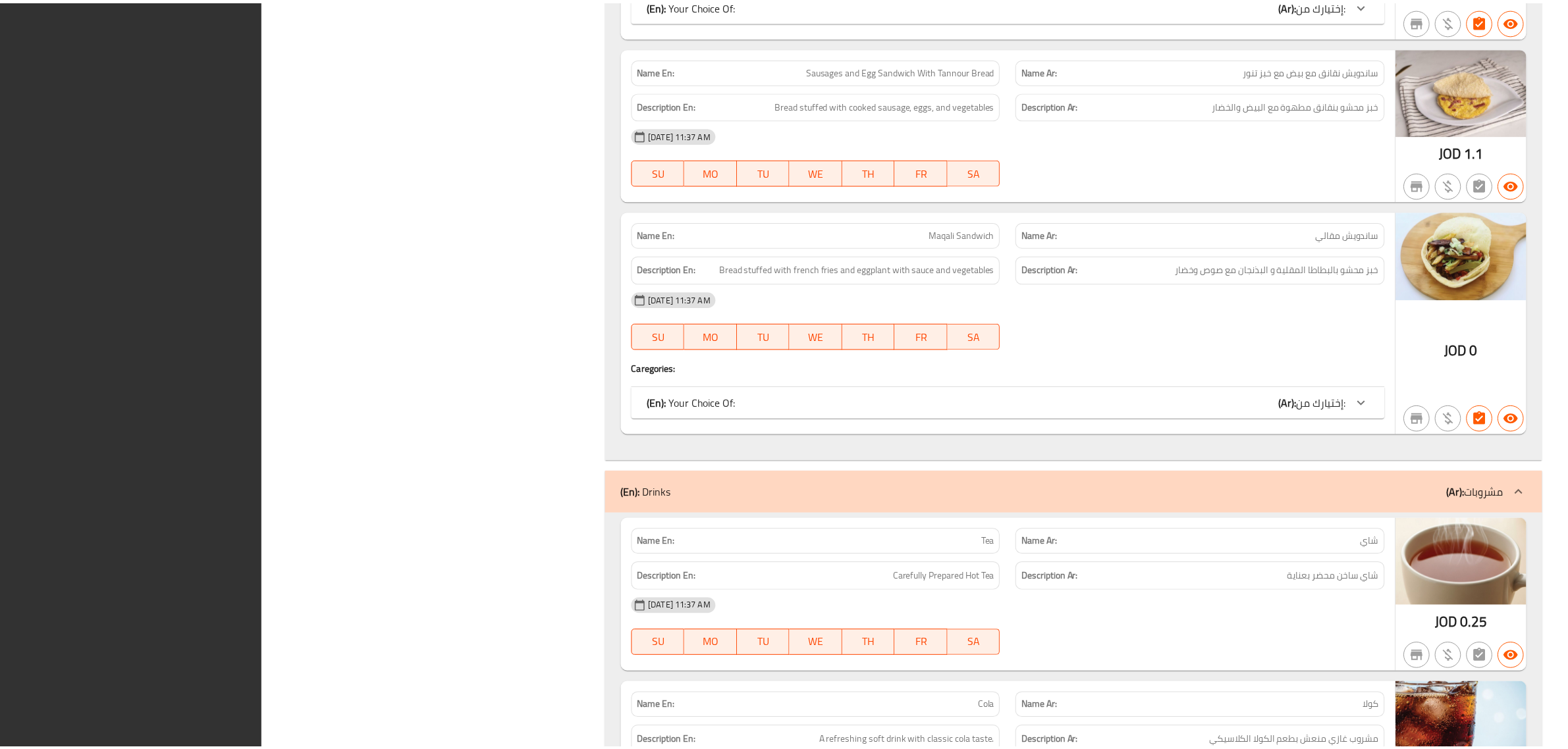
scroll to position [5085, 0]
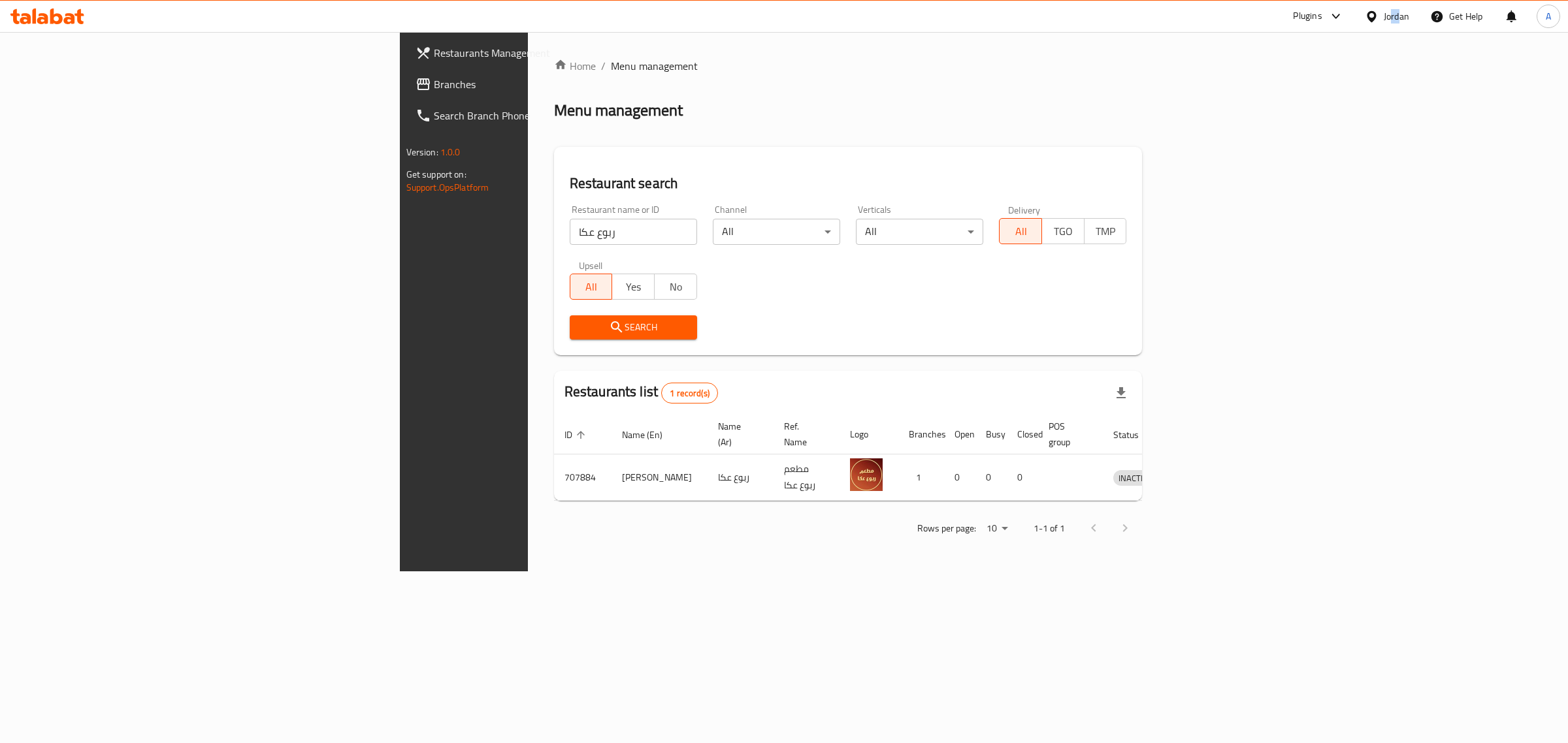
click at [1389, 21] on div "Jordan" at bounding box center [1396, 16] width 25 height 14
click at [1265, 129] on div "[GEOGRAPHIC_DATA]" at bounding box center [1310, 135] width 196 height 30
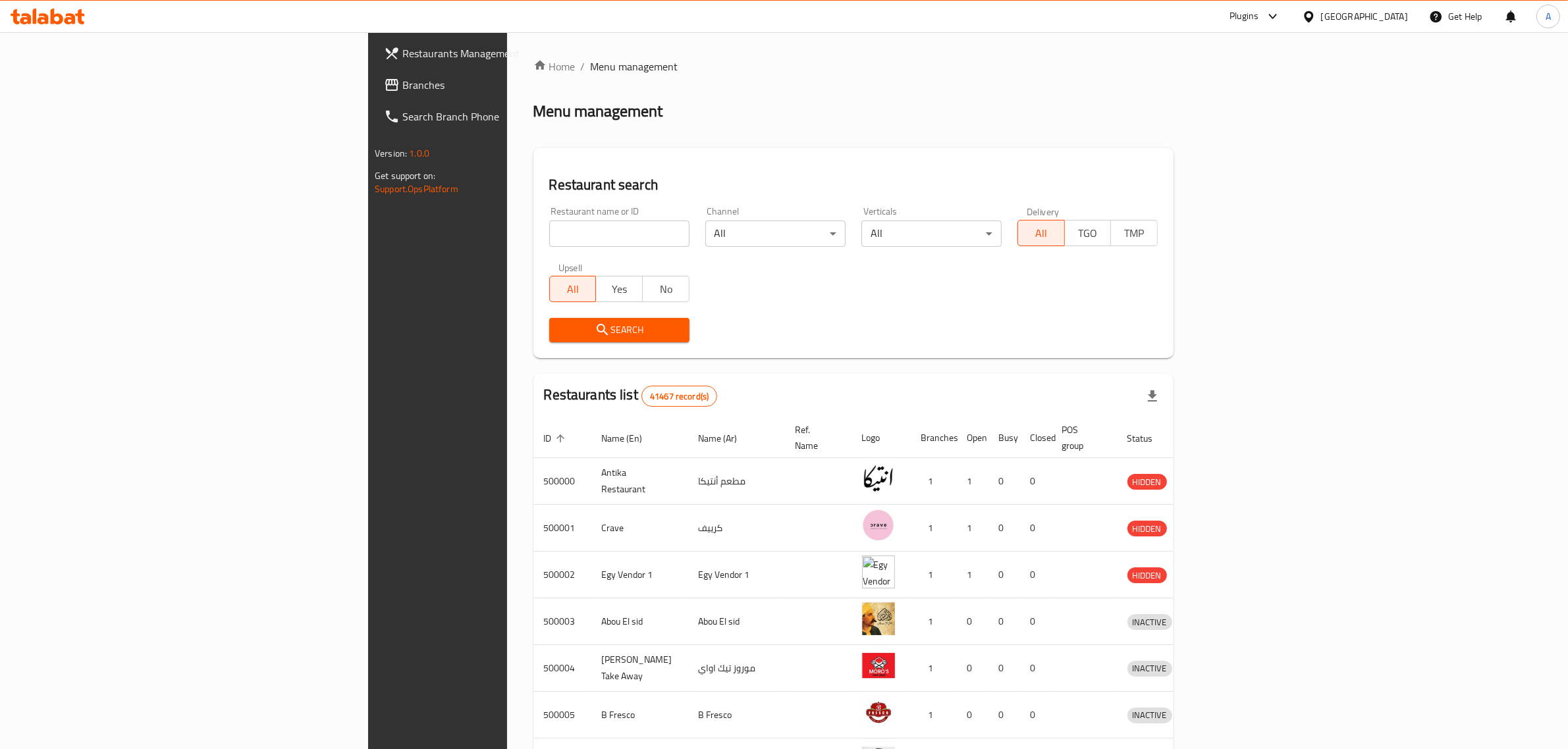
click at [549, 233] on input "search" at bounding box center [619, 233] width 140 height 26
paste input "663160"
type input "663160"
click button "Search" at bounding box center [619, 330] width 140 height 24
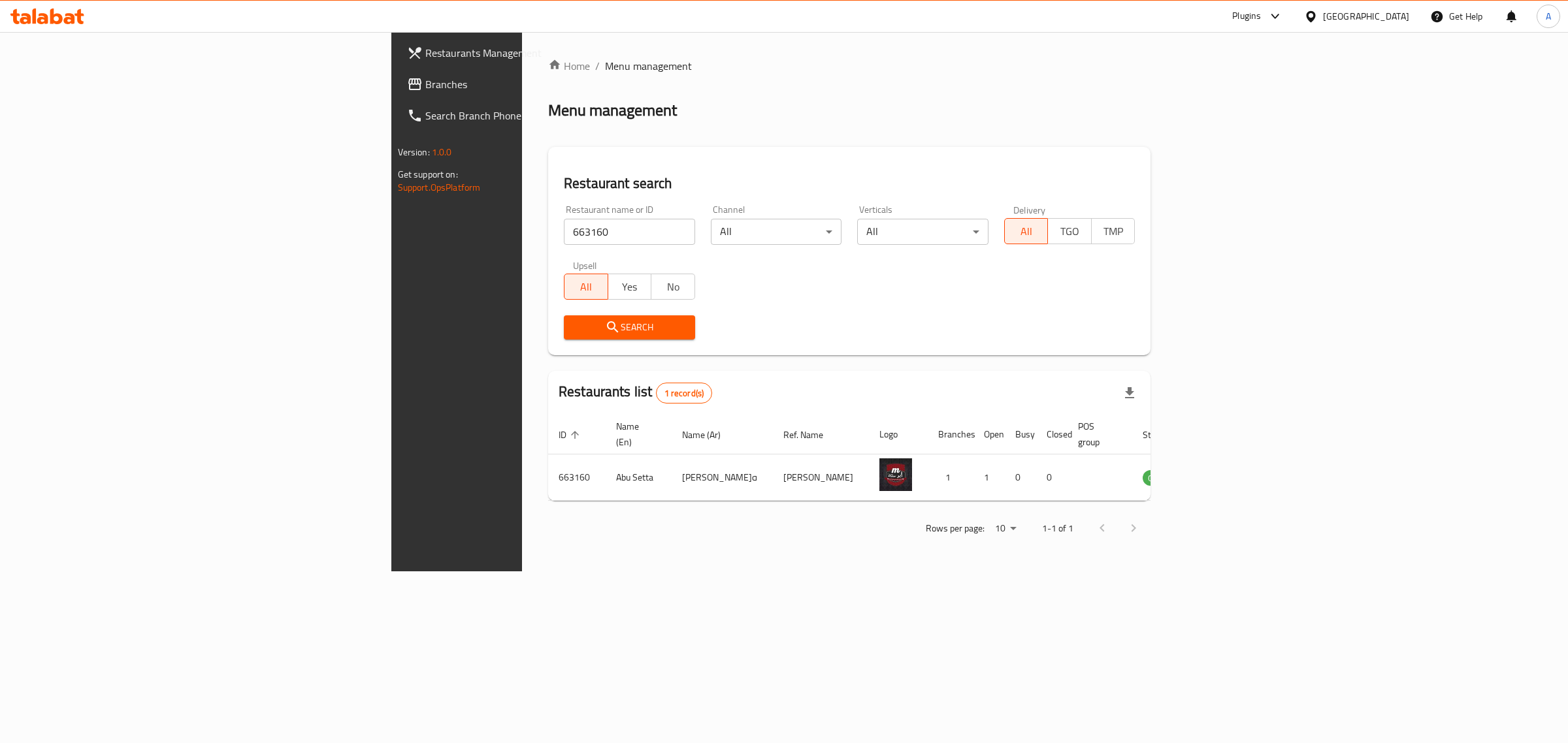
click at [1395, 23] on div "[GEOGRAPHIC_DATA]" at bounding box center [1366, 16] width 86 height 14
click at [1269, 339] on div "[GEOGRAPHIC_DATA]" at bounding box center [1267, 342] width 86 height 14
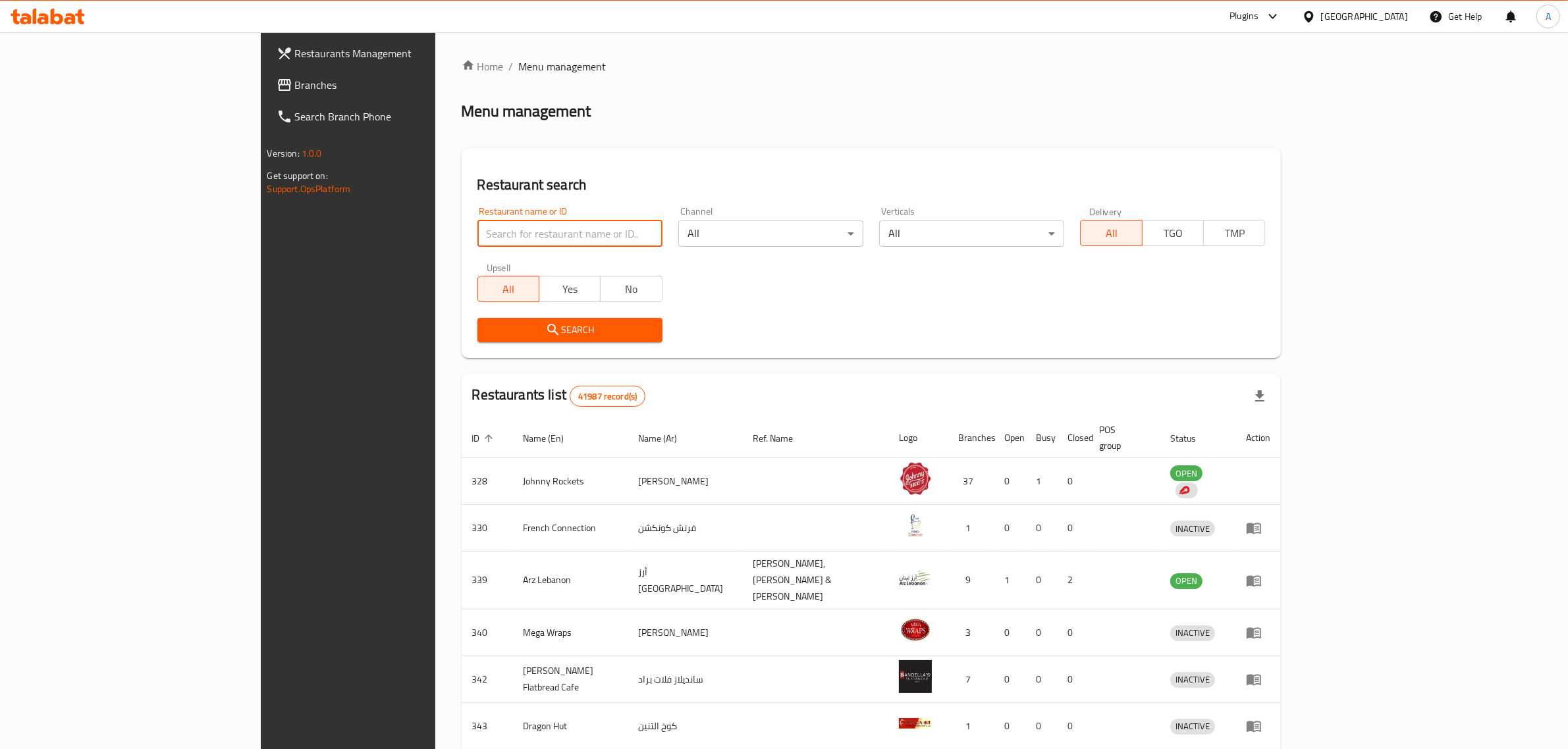
click at [477, 233] on input "search" at bounding box center [570, 233] width 185 height 26
paste input "[PERSON_NAME]"
click button "Search" at bounding box center [570, 330] width 185 height 24
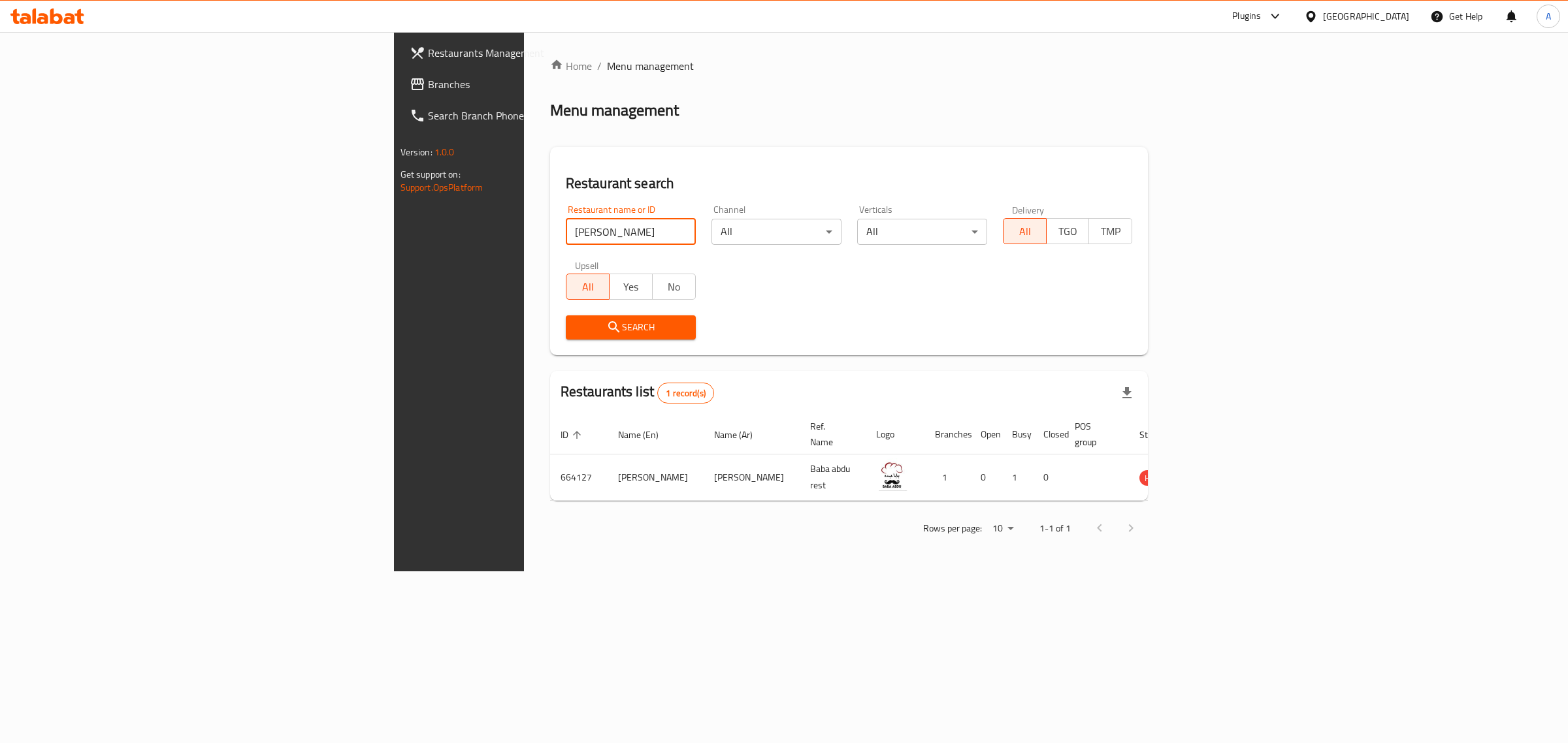
click at [566, 229] on input "[PERSON_NAME]" at bounding box center [631, 232] width 130 height 26
paste input "urgeritza"
type input "Burgeritza"
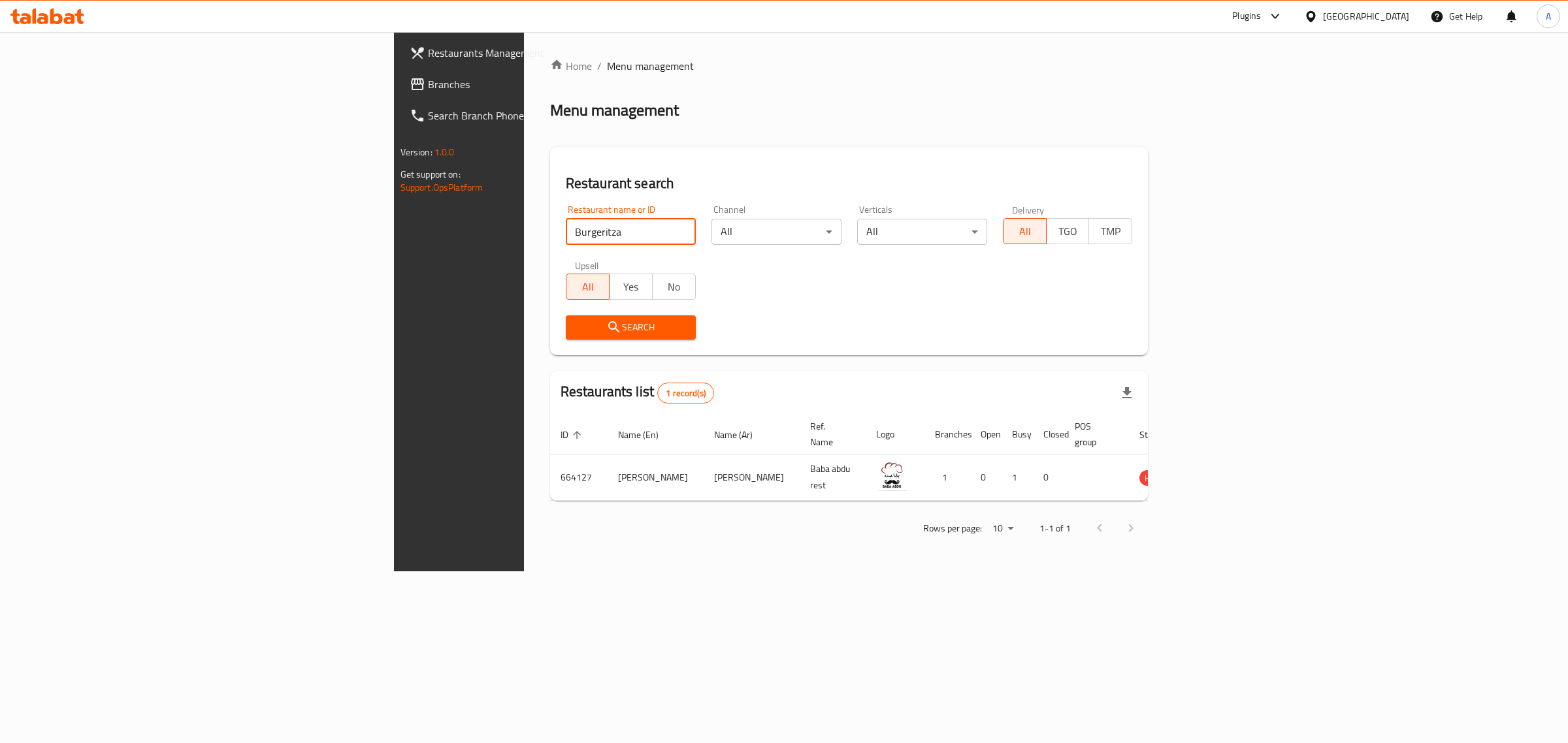
click button "Search" at bounding box center [631, 328] width 130 height 24
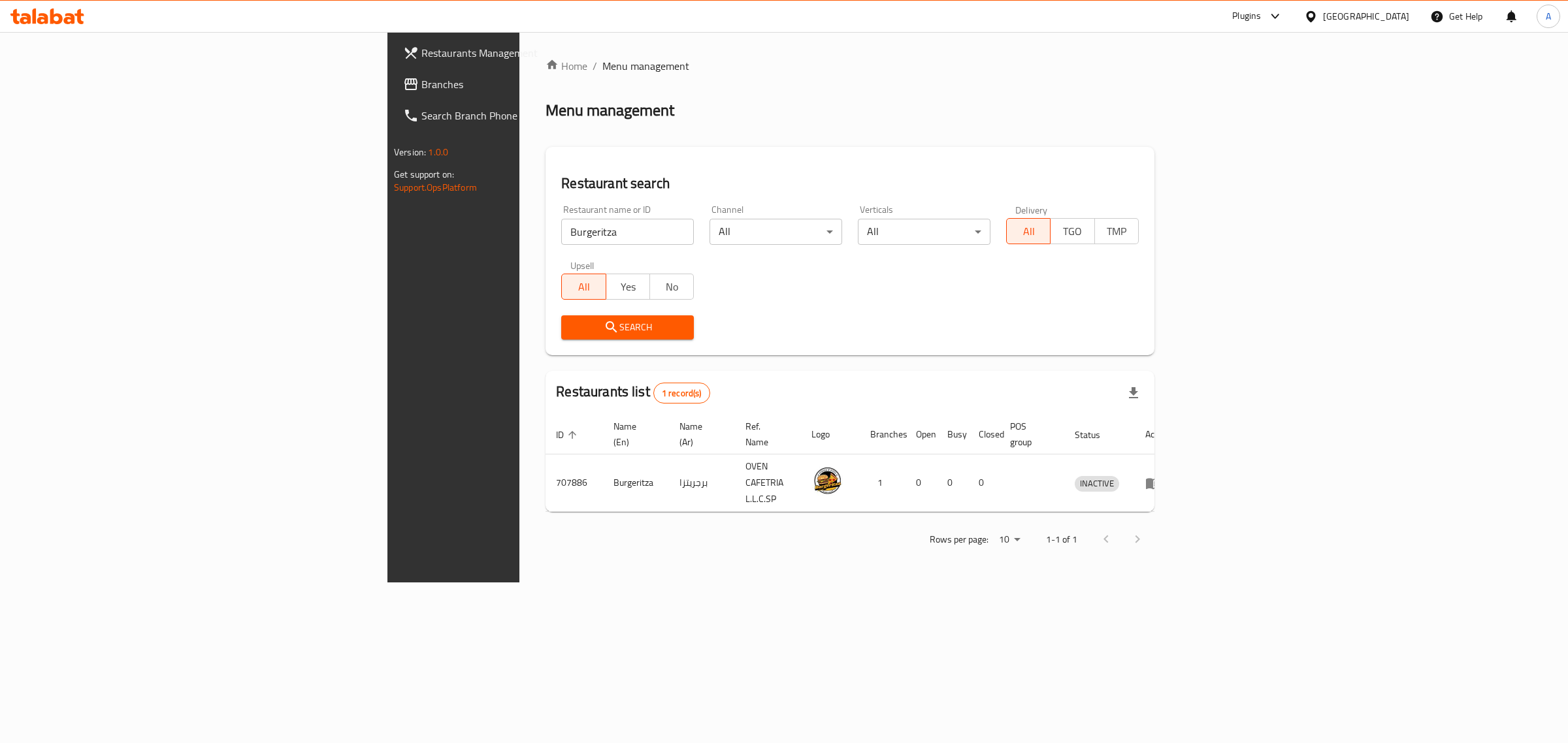
click at [1392, 16] on div "[GEOGRAPHIC_DATA]" at bounding box center [1366, 16] width 86 height 14
click at [1255, 129] on div "[GEOGRAPHIC_DATA]" at bounding box center [1310, 135] width 196 height 30
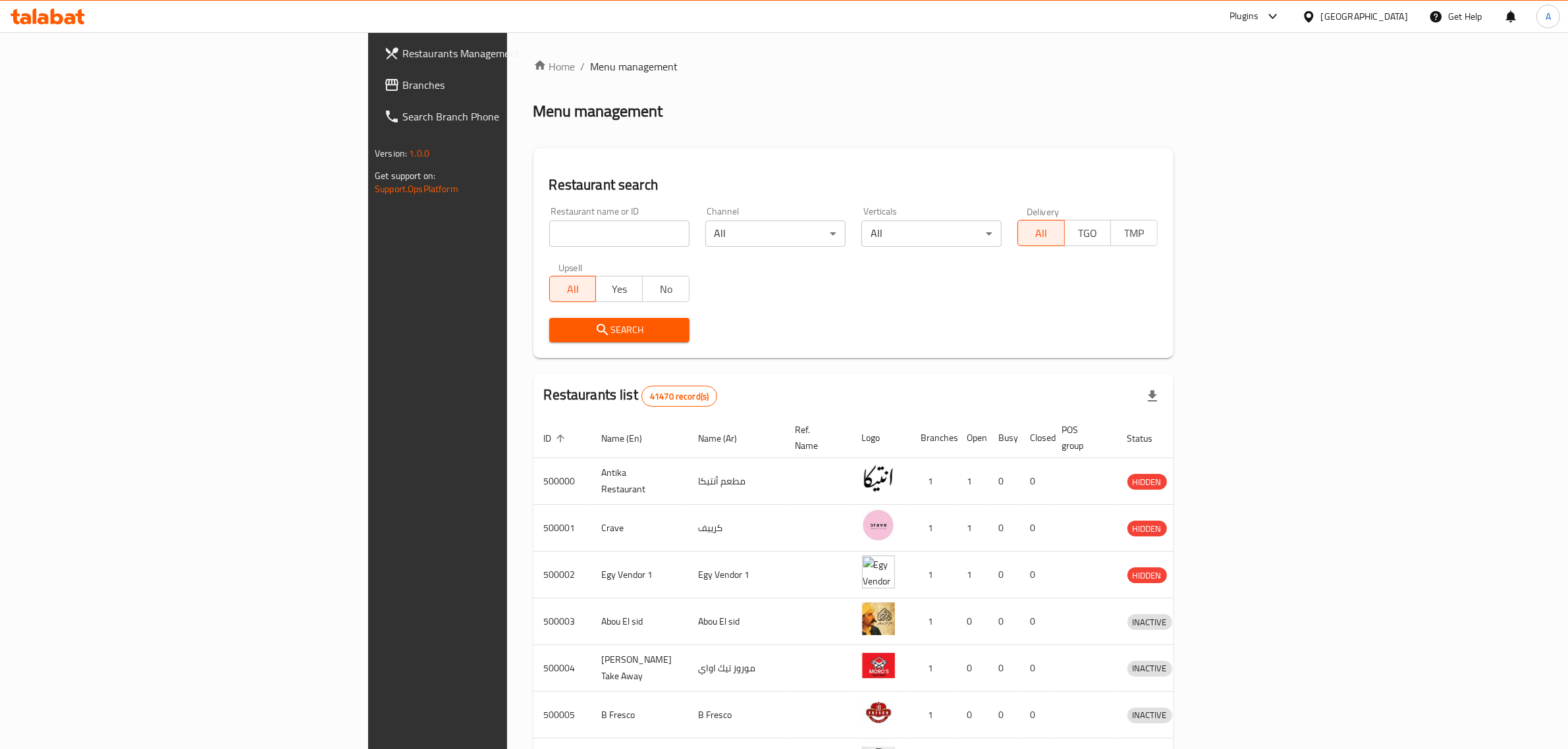
click at [549, 228] on input "search" at bounding box center [619, 233] width 140 height 26
paste input "Zain Coffee"
type input "Zain Coffee"
click button "Search" at bounding box center [619, 330] width 140 height 24
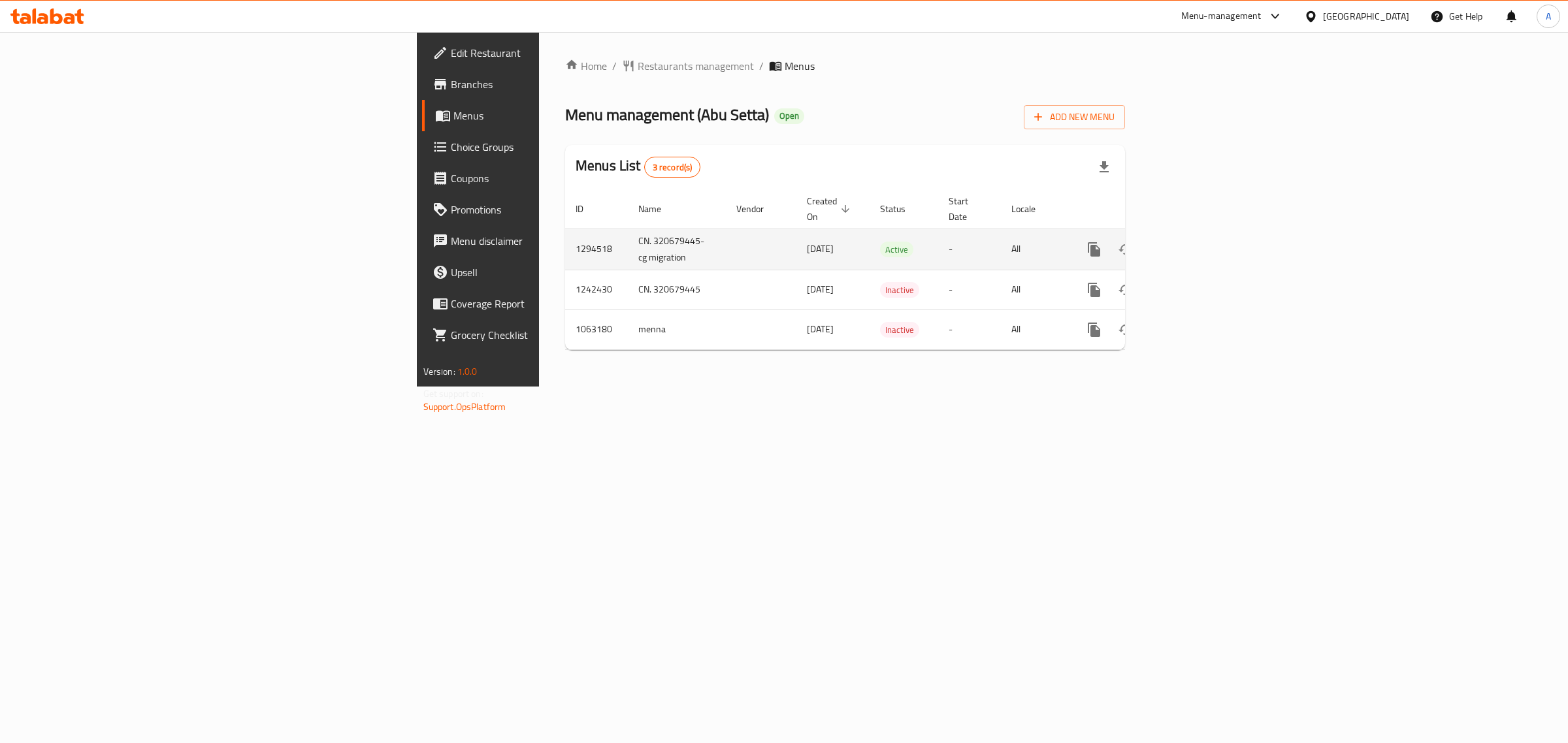
click at [1196, 242] on icon "enhanced table" at bounding box center [1188, 249] width 16 height 16
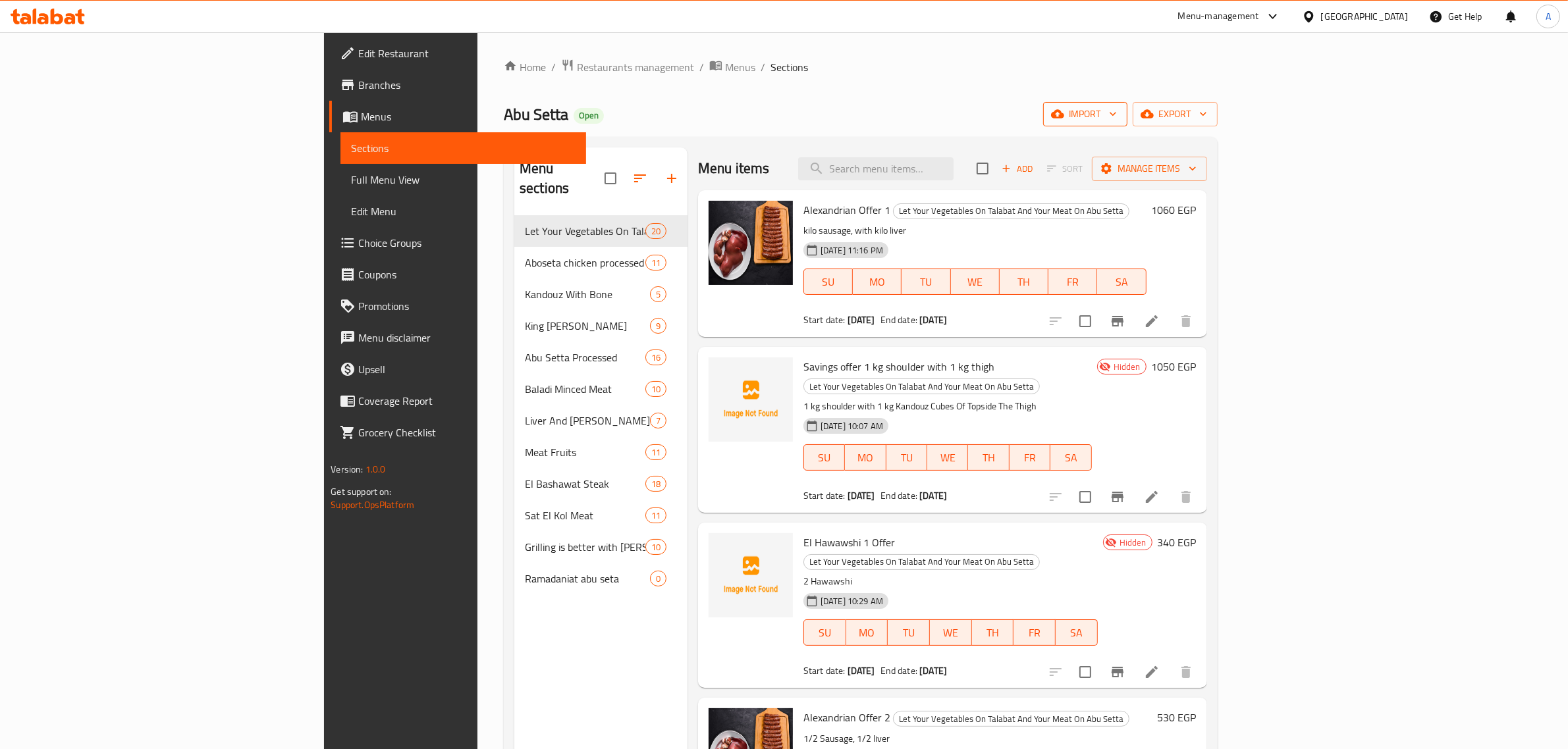
click at [1117, 113] on span "import" at bounding box center [1085, 114] width 63 height 17
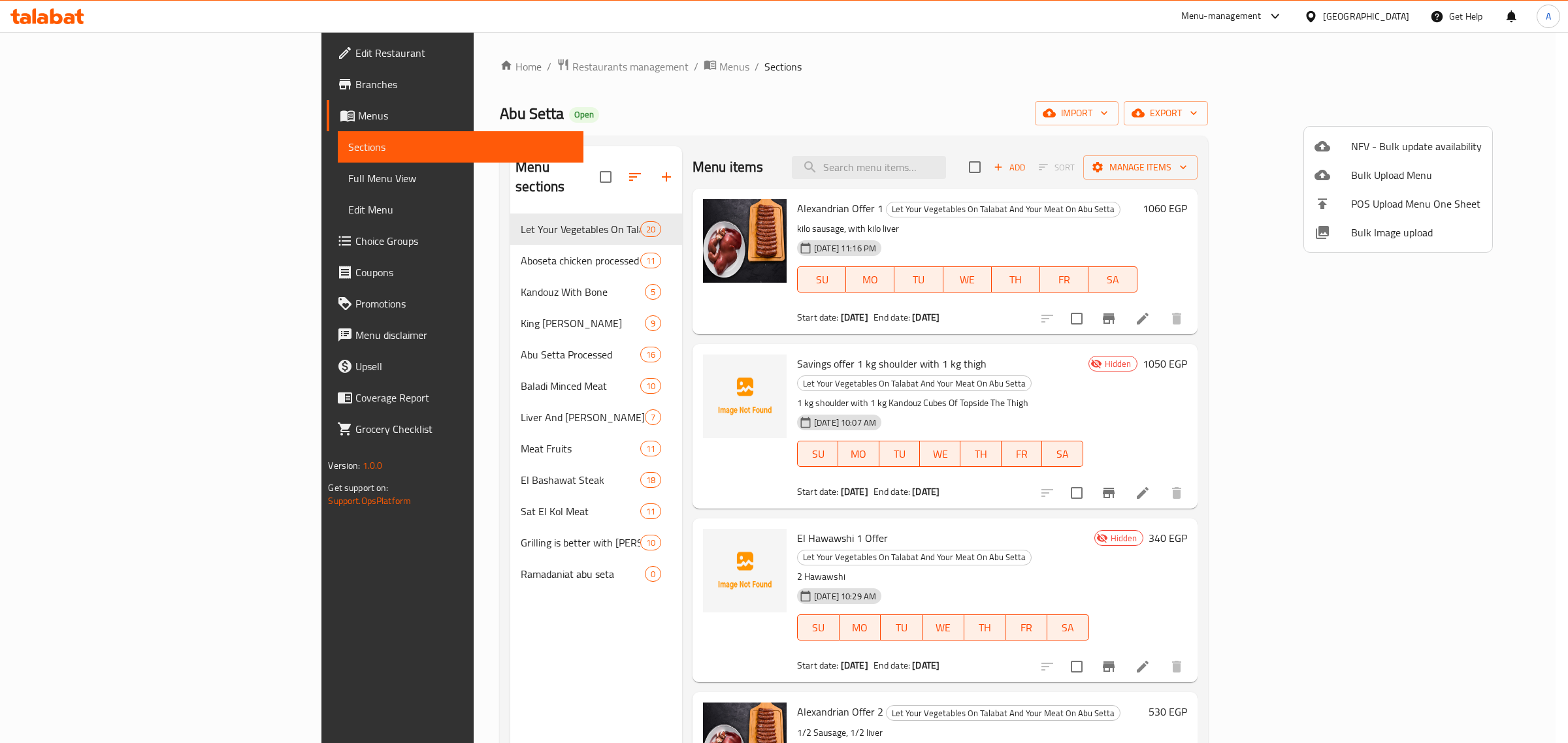
click at [1007, 168] on div at bounding box center [784, 372] width 1568 height 743
click at [946, 168] on input "search" at bounding box center [868, 168] width 154 height 23
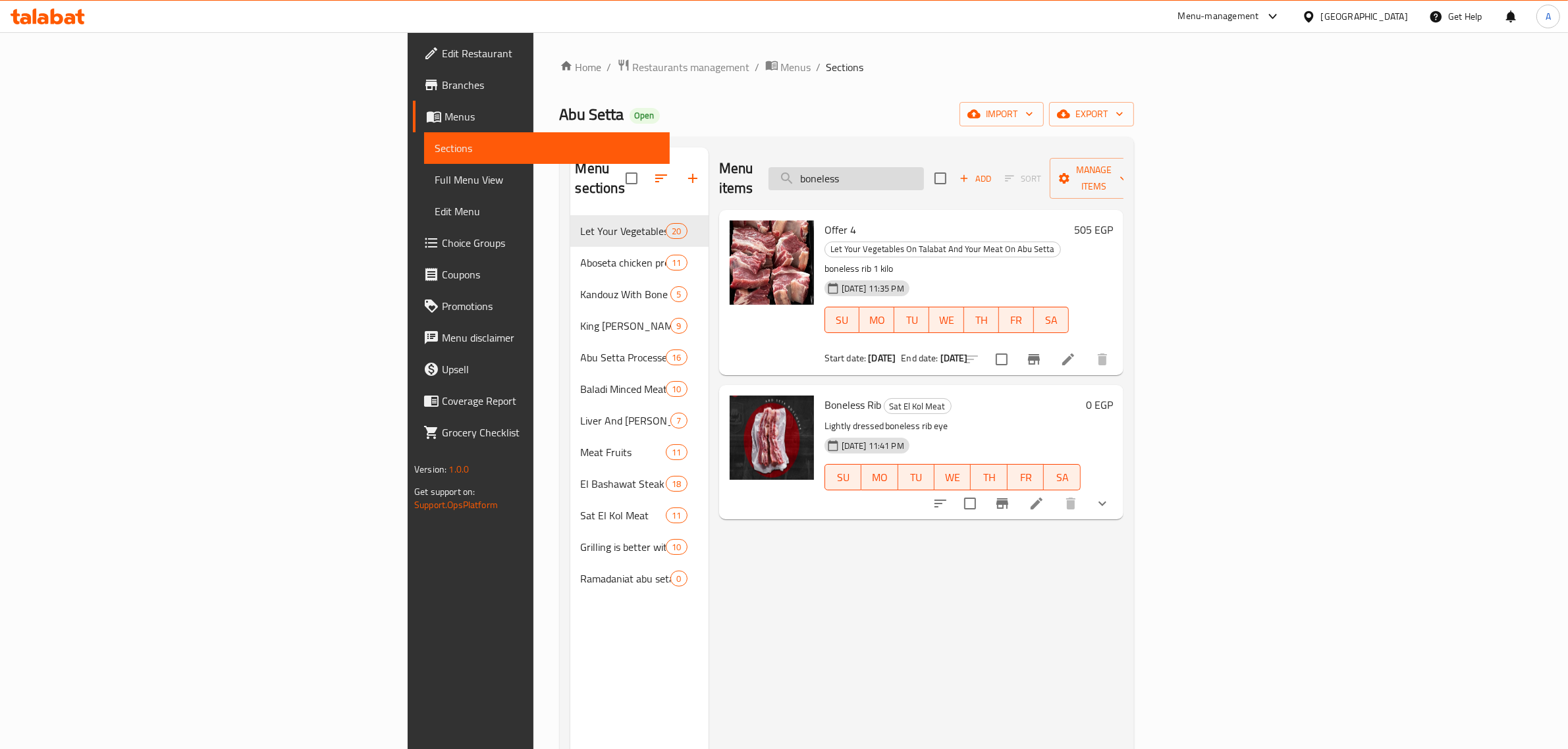
click at [924, 168] on input "boneless" at bounding box center [846, 179] width 155 height 23
click at [924, 169] on input "boneless" at bounding box center [846, 179] width 155 height 23
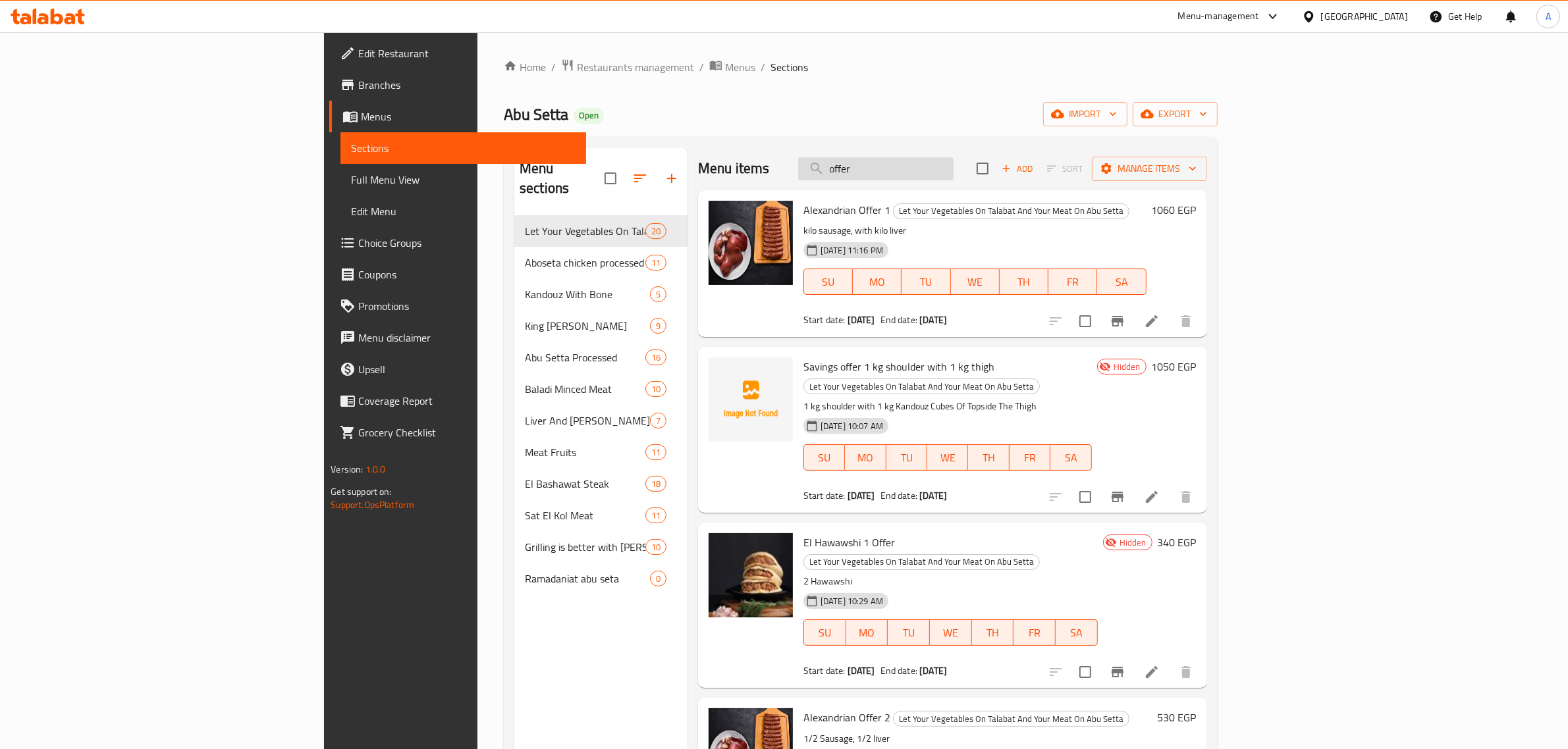
click at [953, 169] on input "offer" at bounding box center [875, 169] width 155 height 23
click at [953, 164] on input "offer" at bounding box center [875, 169] width 155 height 23
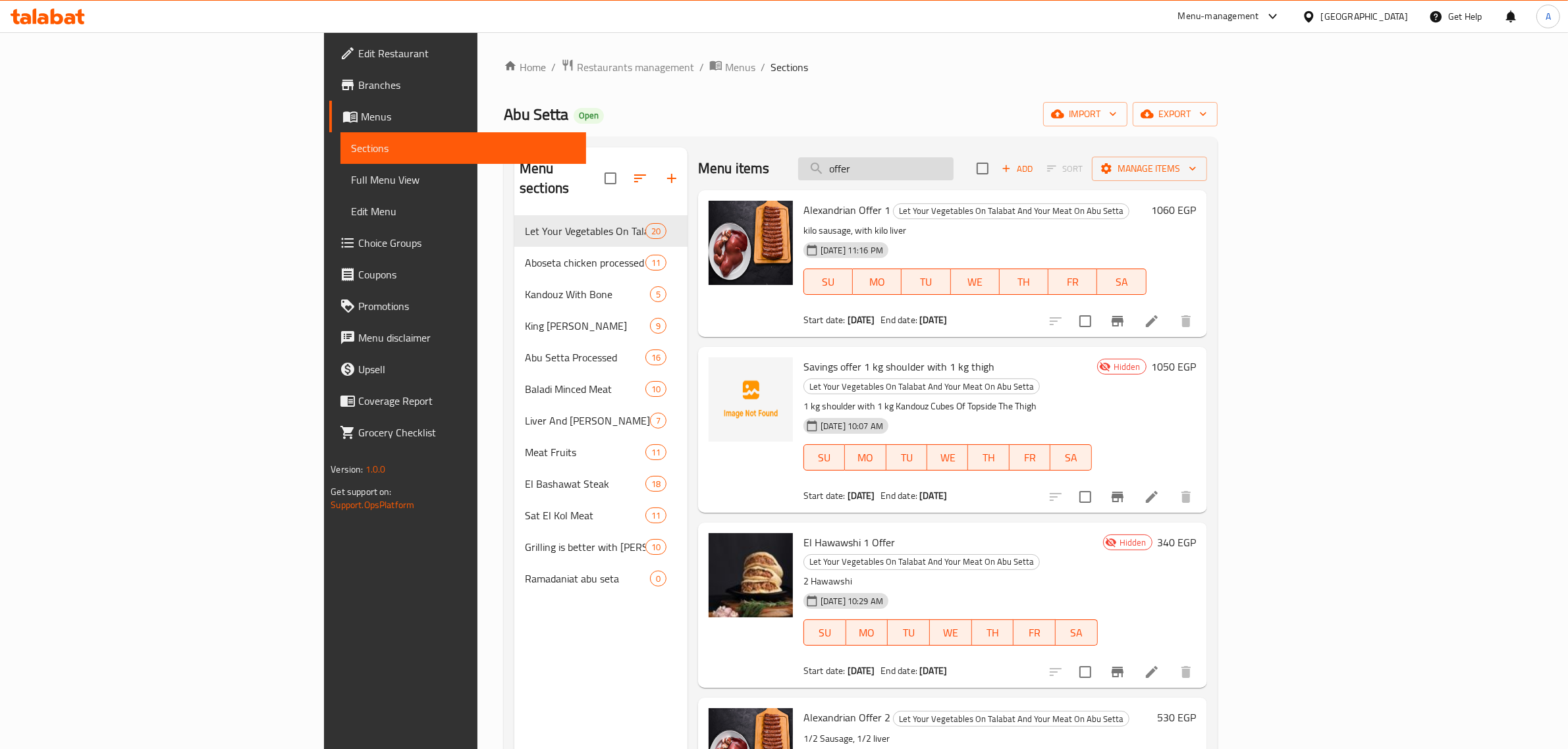
click at [953, 164] on input "offer" at bounding box center [875, 169] width 155 height 23
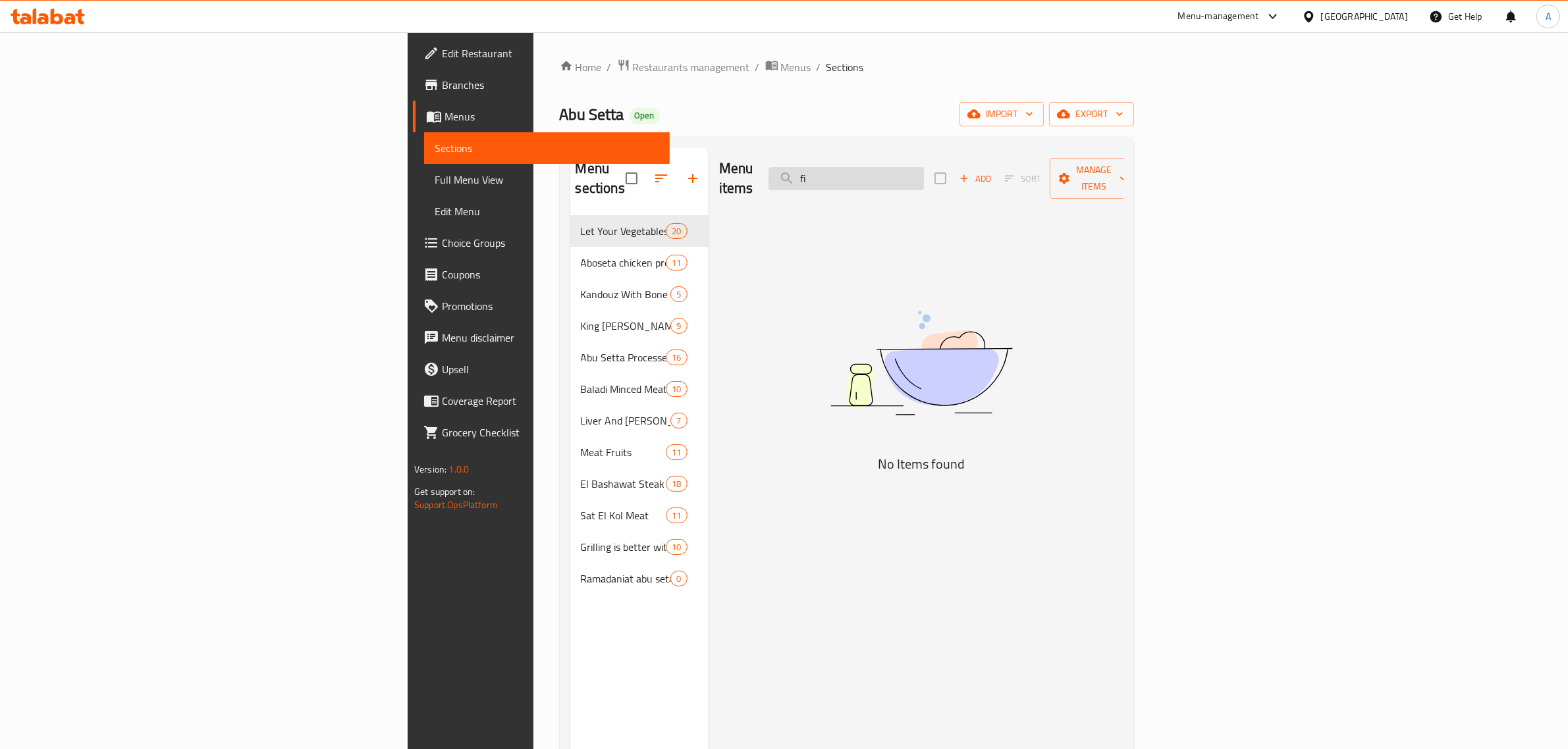
type input "f"
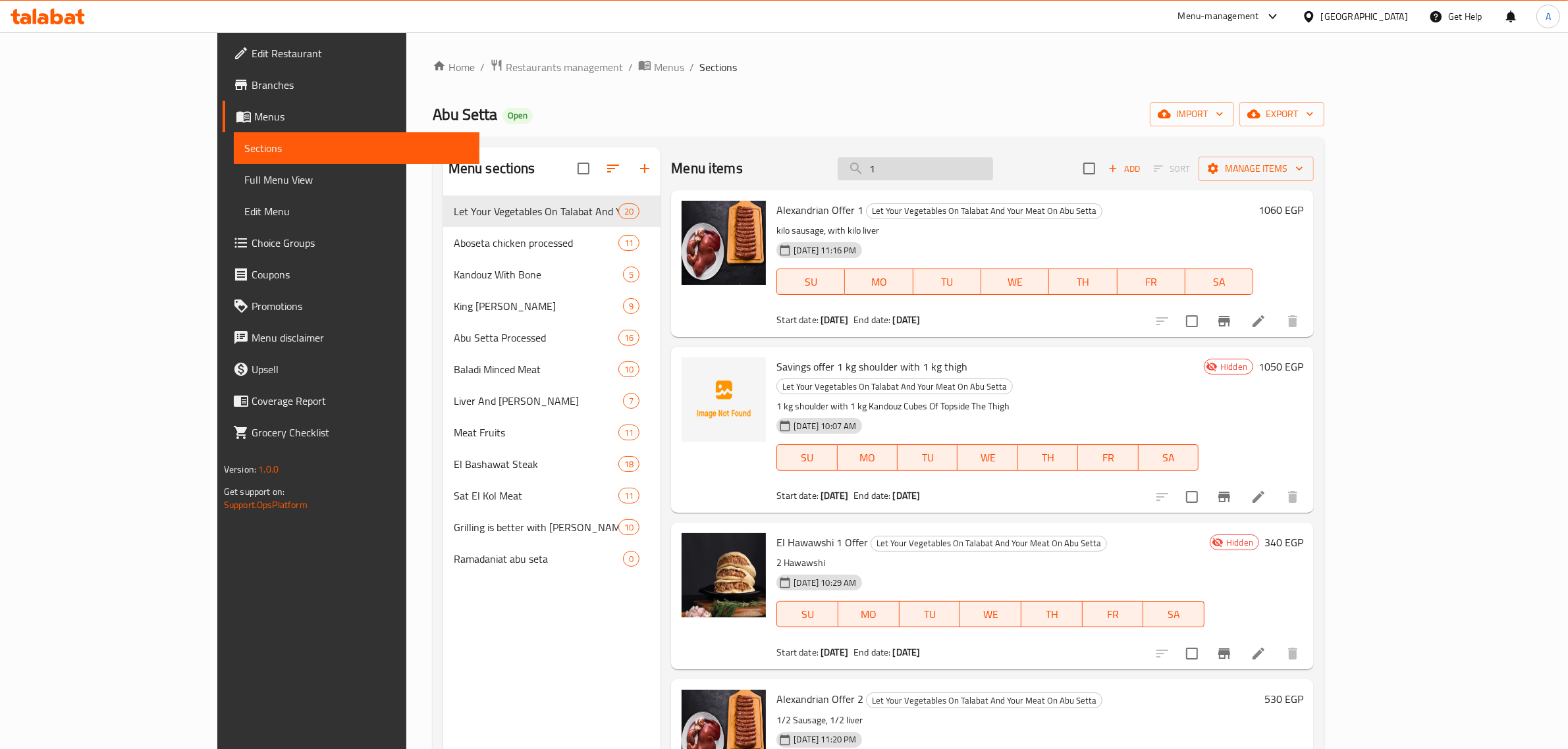
click at [993, 178] on input "1" at bounding box center [915, 169] width 155 height 23
click at [993, 176] on input "1" at bounding box center [915, 169] width 155 height 23
type input "offer"
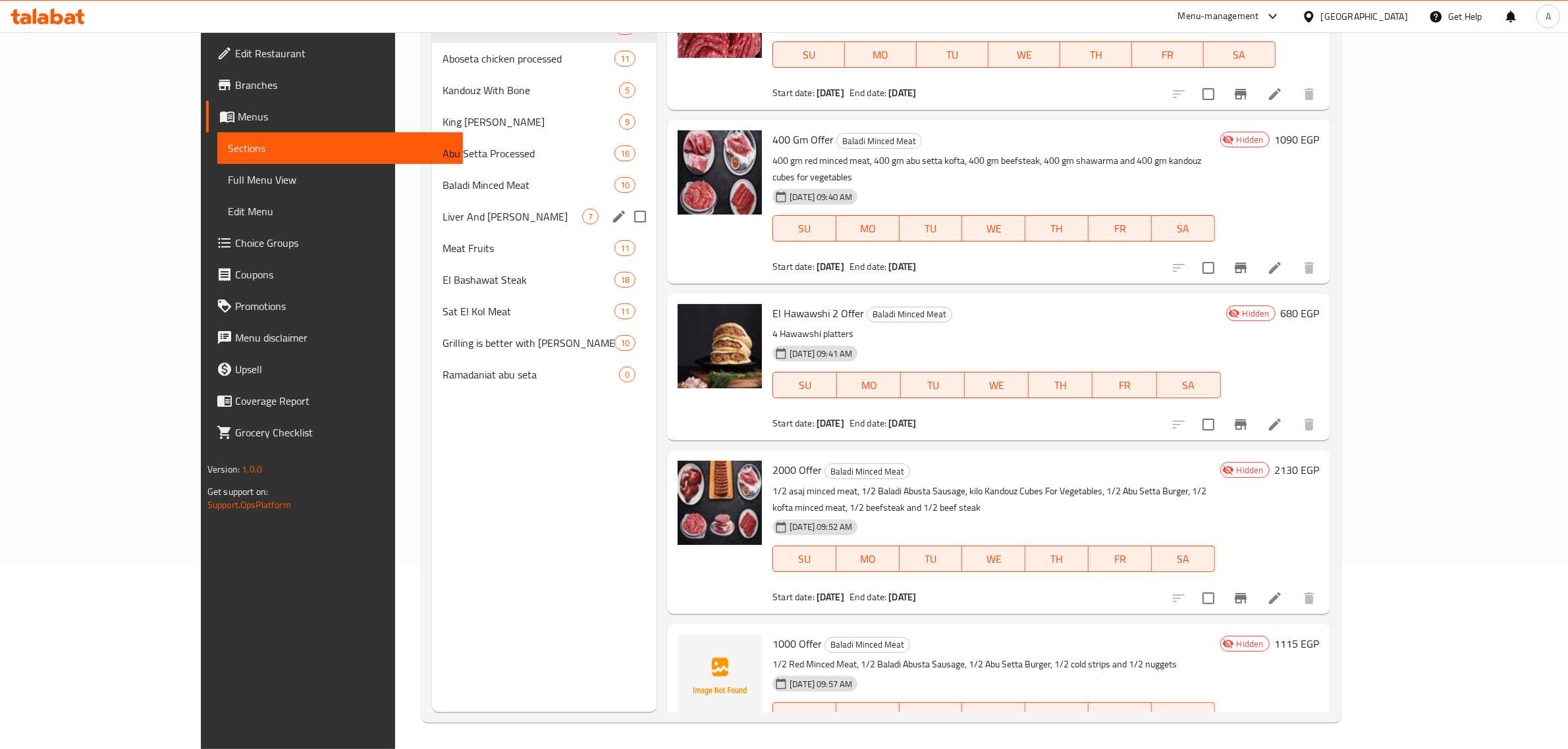
scroll to position [103, 0]
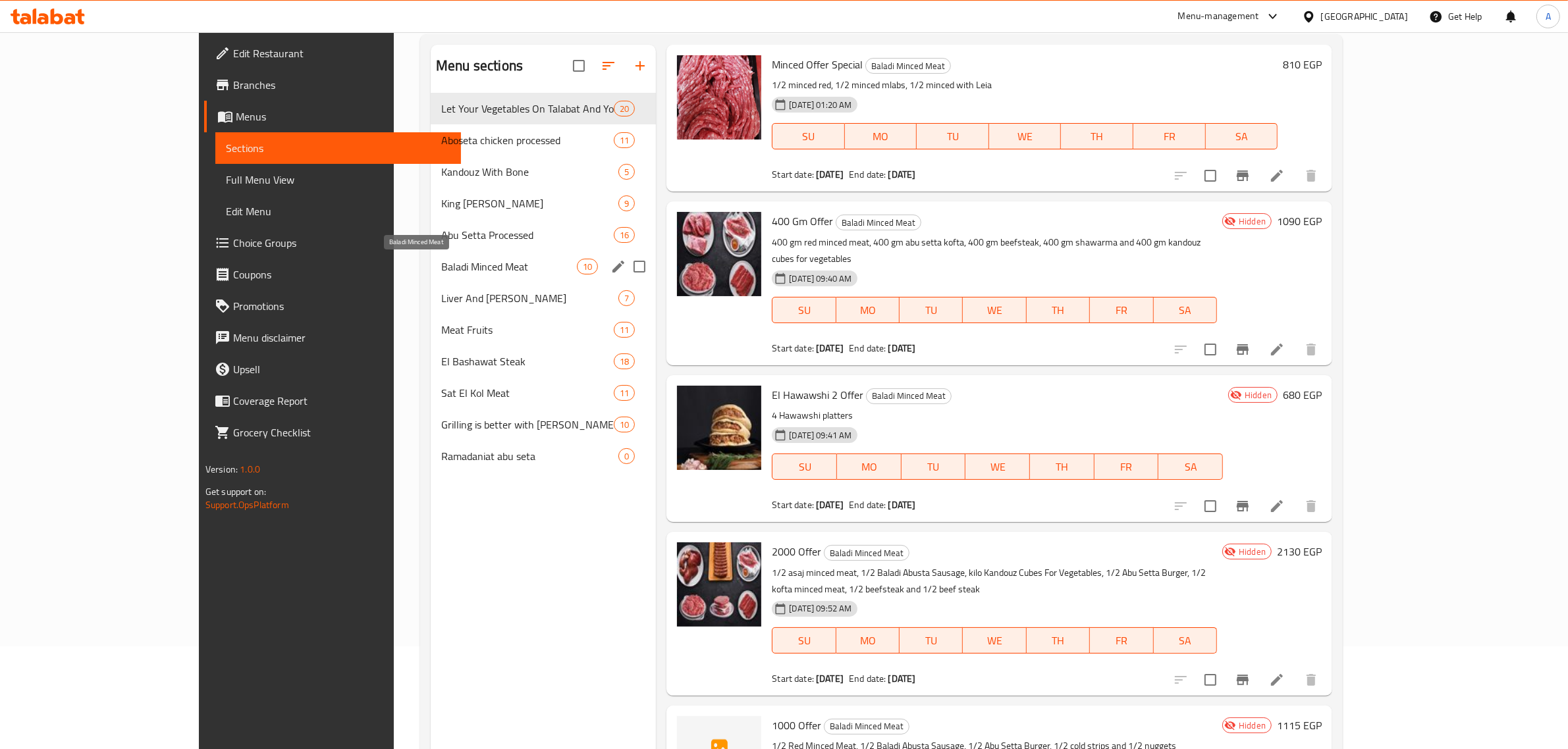
click at [441, 260] on span "Baladi Minced Meat" at bounding box center [509, 266] width 136 height 16
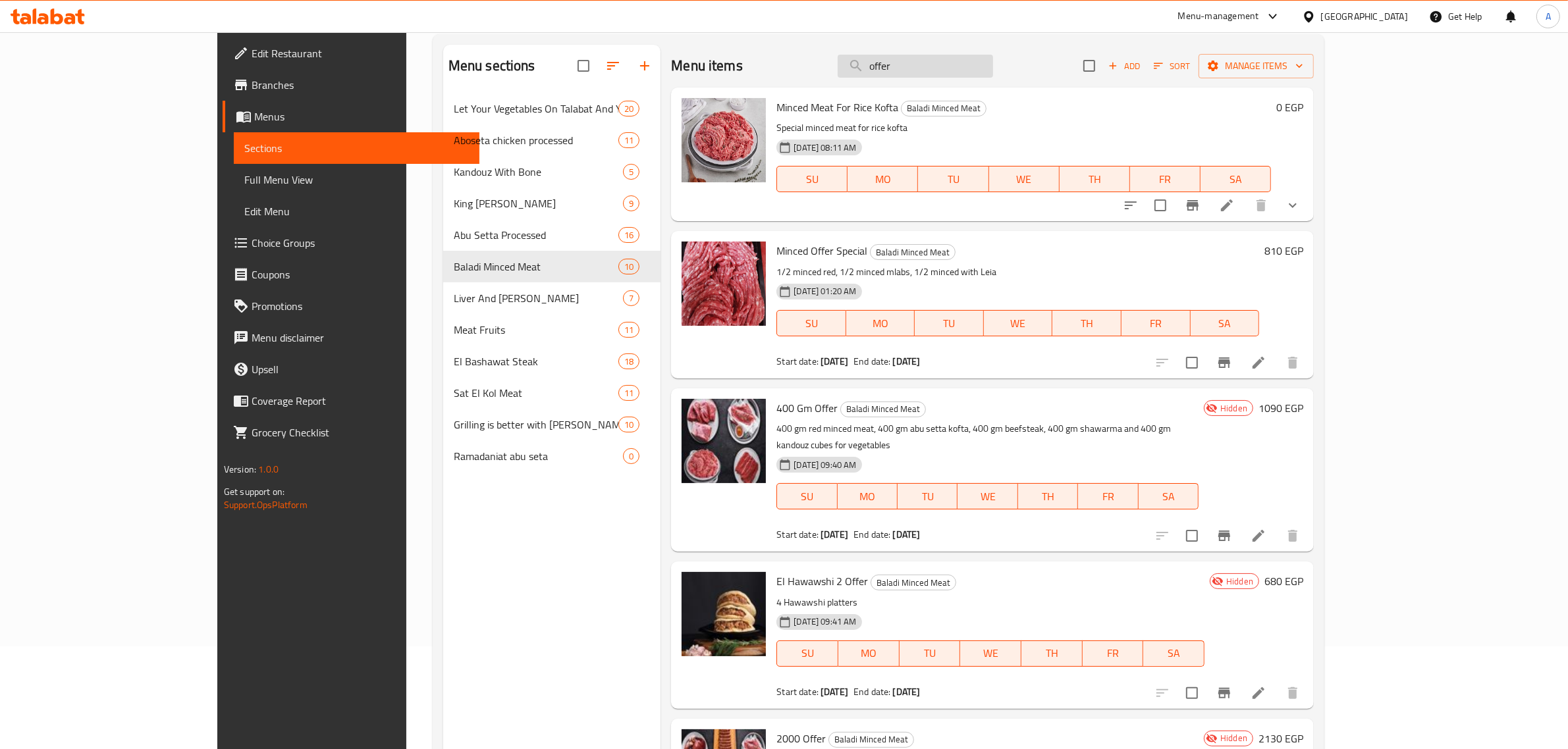
click at [993, 59] on input "offer" at bounding box center [915, 66] width 155 height 23
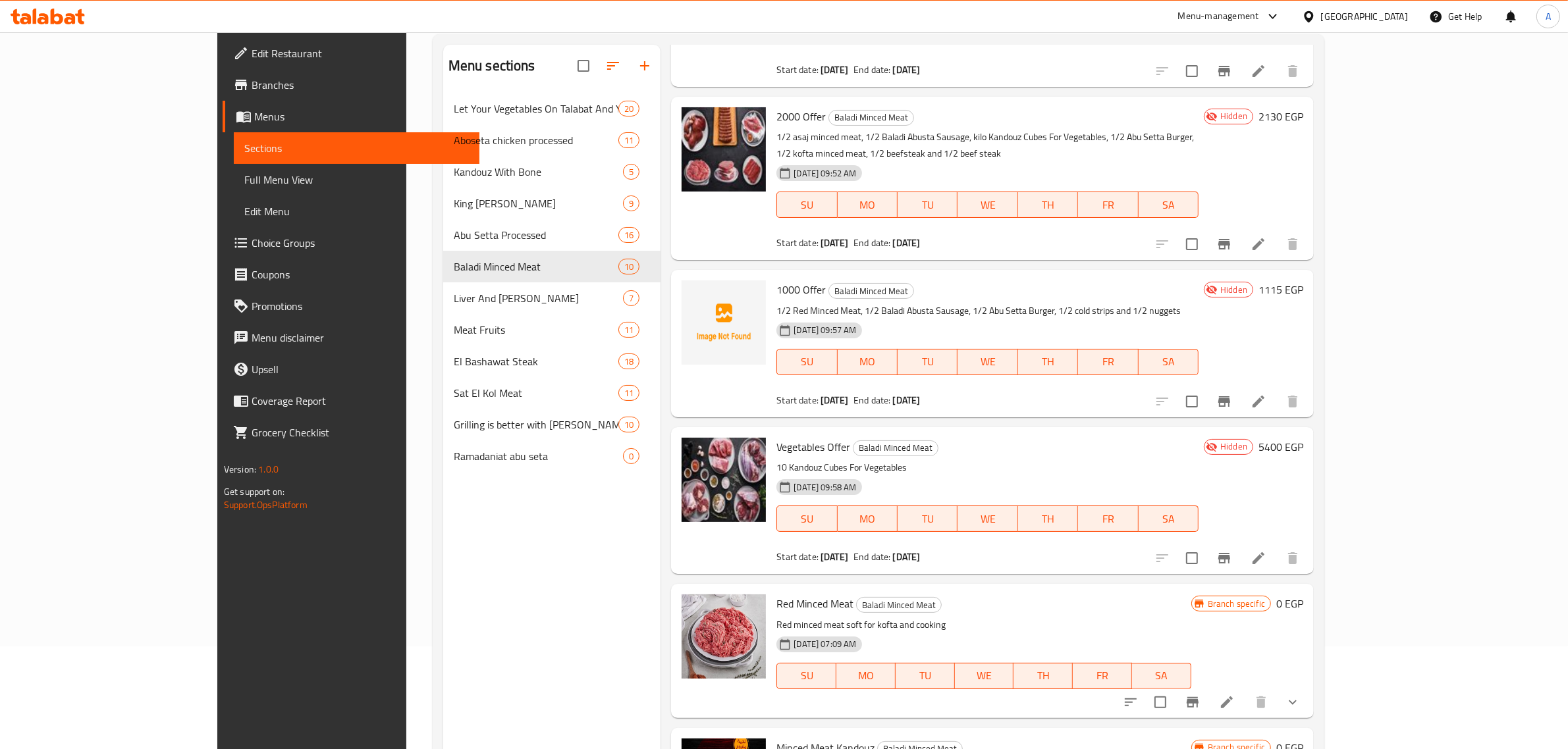
scroll to position [553, 0]
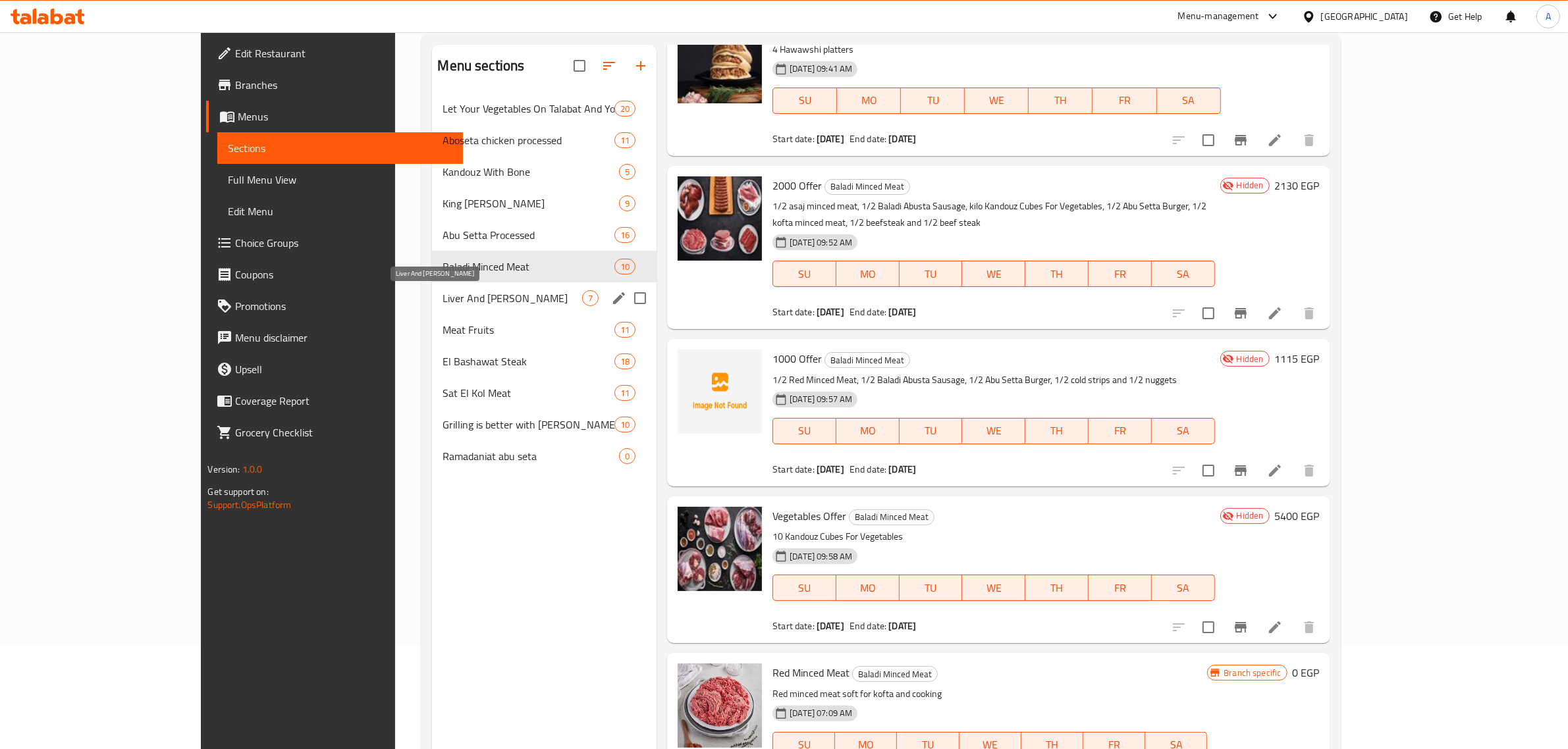
click at [443, 305] on span "Liver And Akkawi" at bounding box center [513, 298] width 140 height 16
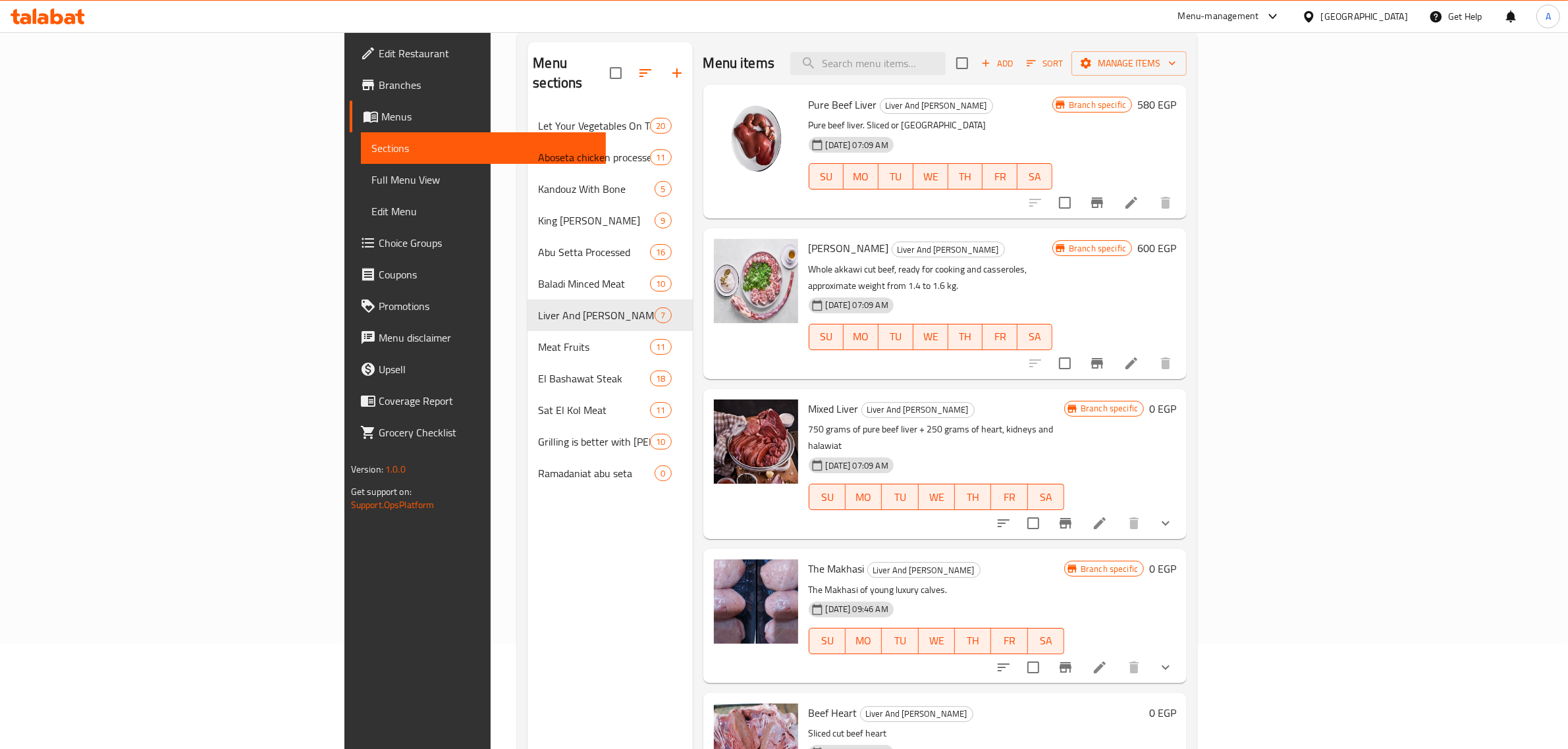
scroll to position [20, 0]
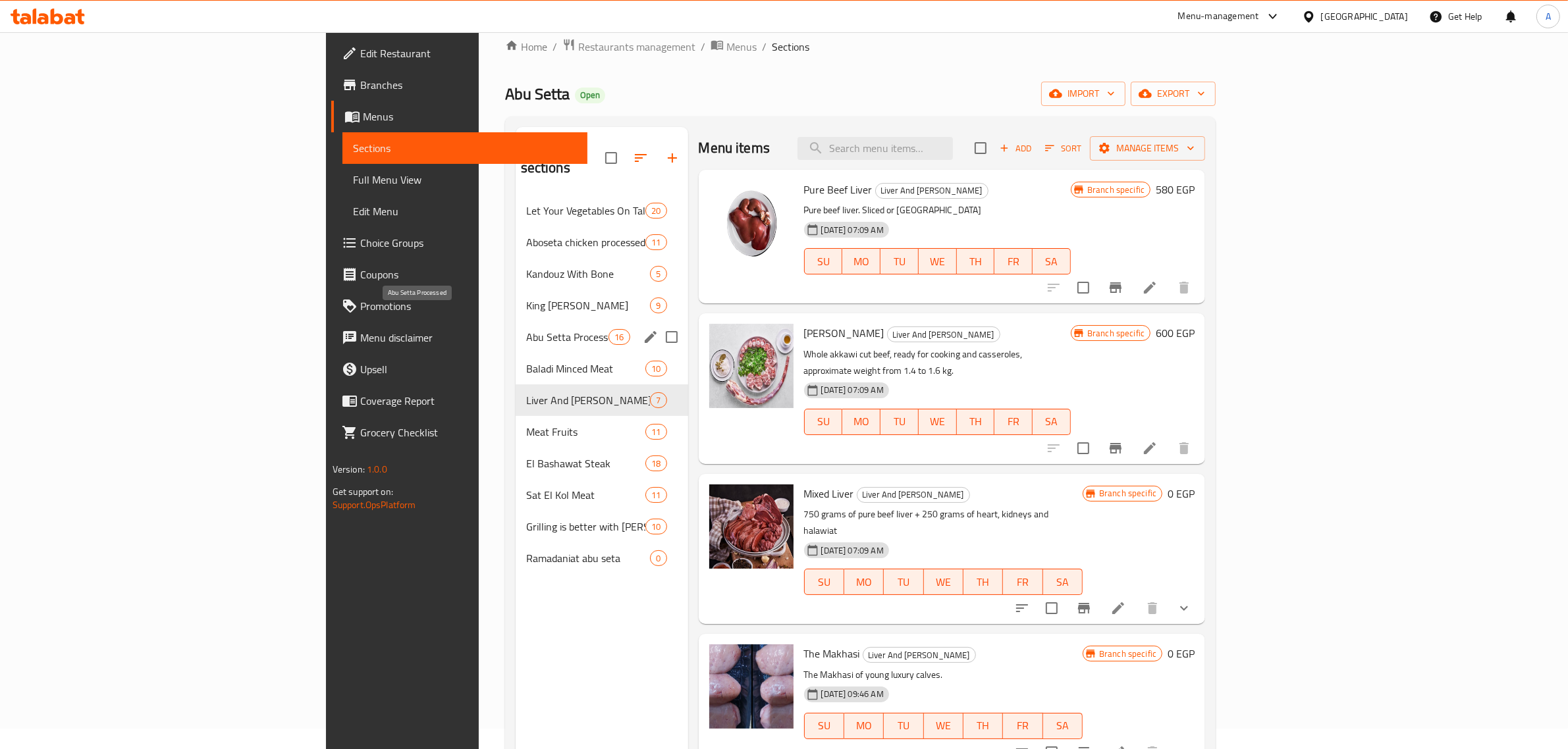
click at [526, 329] on span "Abu Setta Processed" at bounding box center [567, 337] width 83 height 16
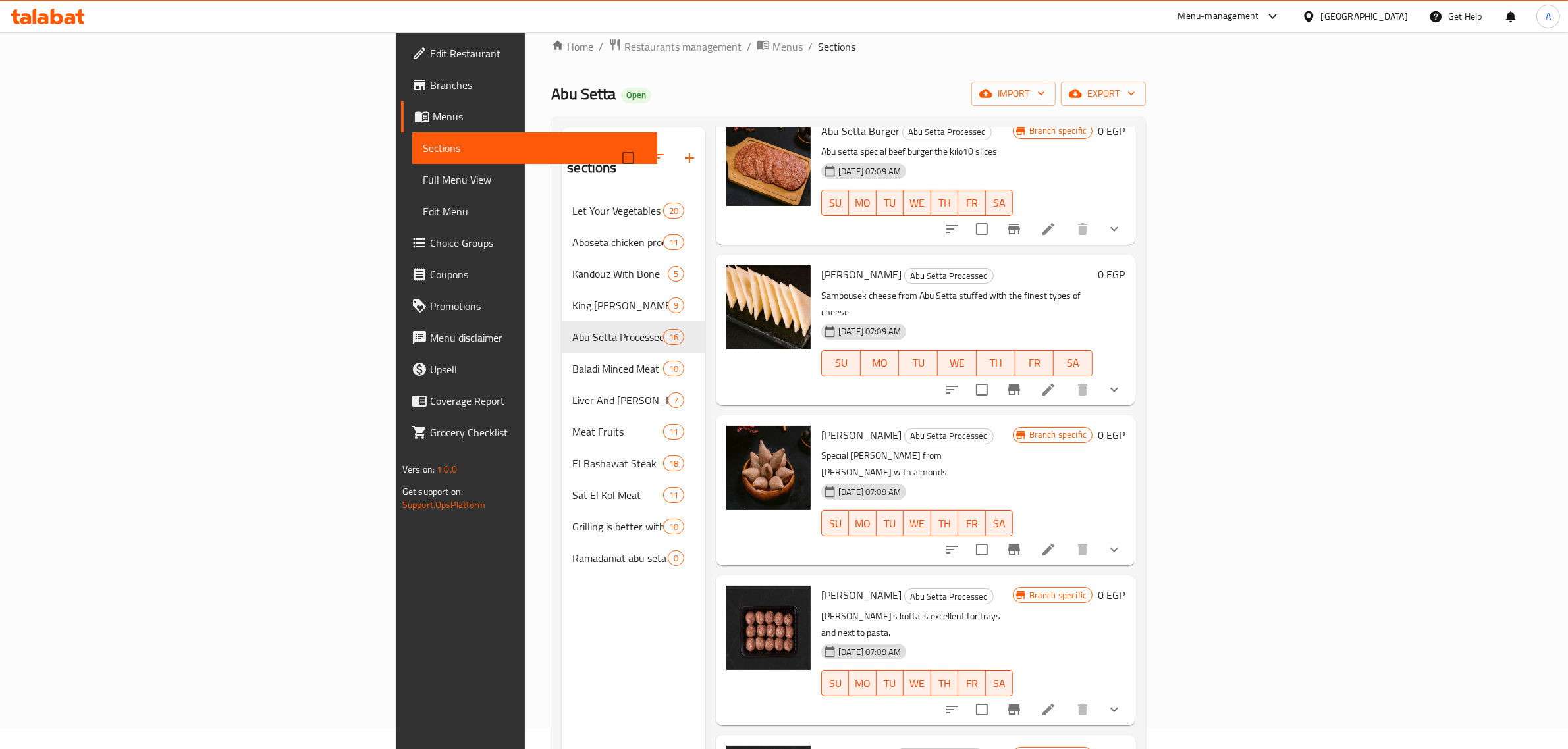
scroll to position [1623, 0]
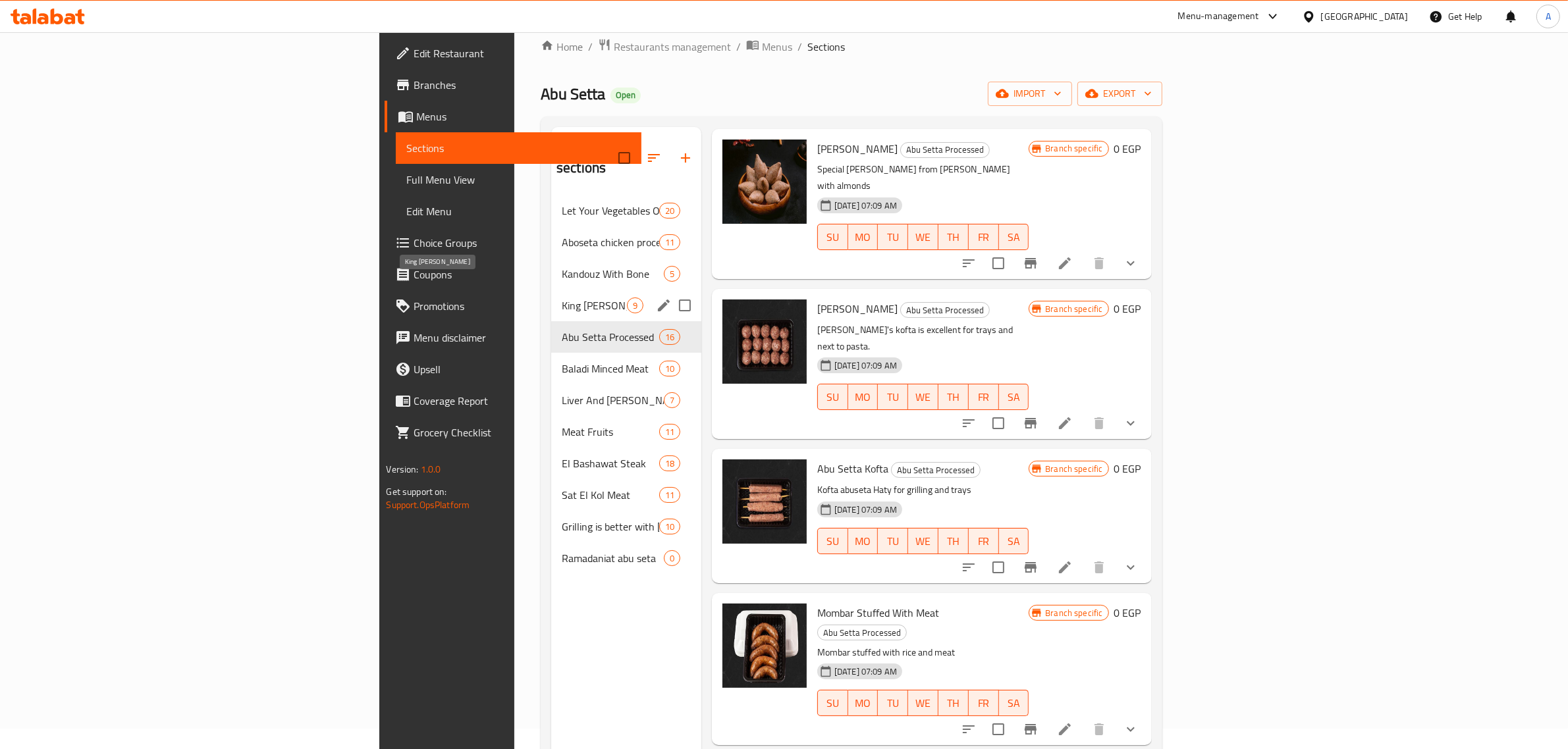
click at [561, 298] on span "King Lamb" at bounding box center [594, 305] width 65 height 16
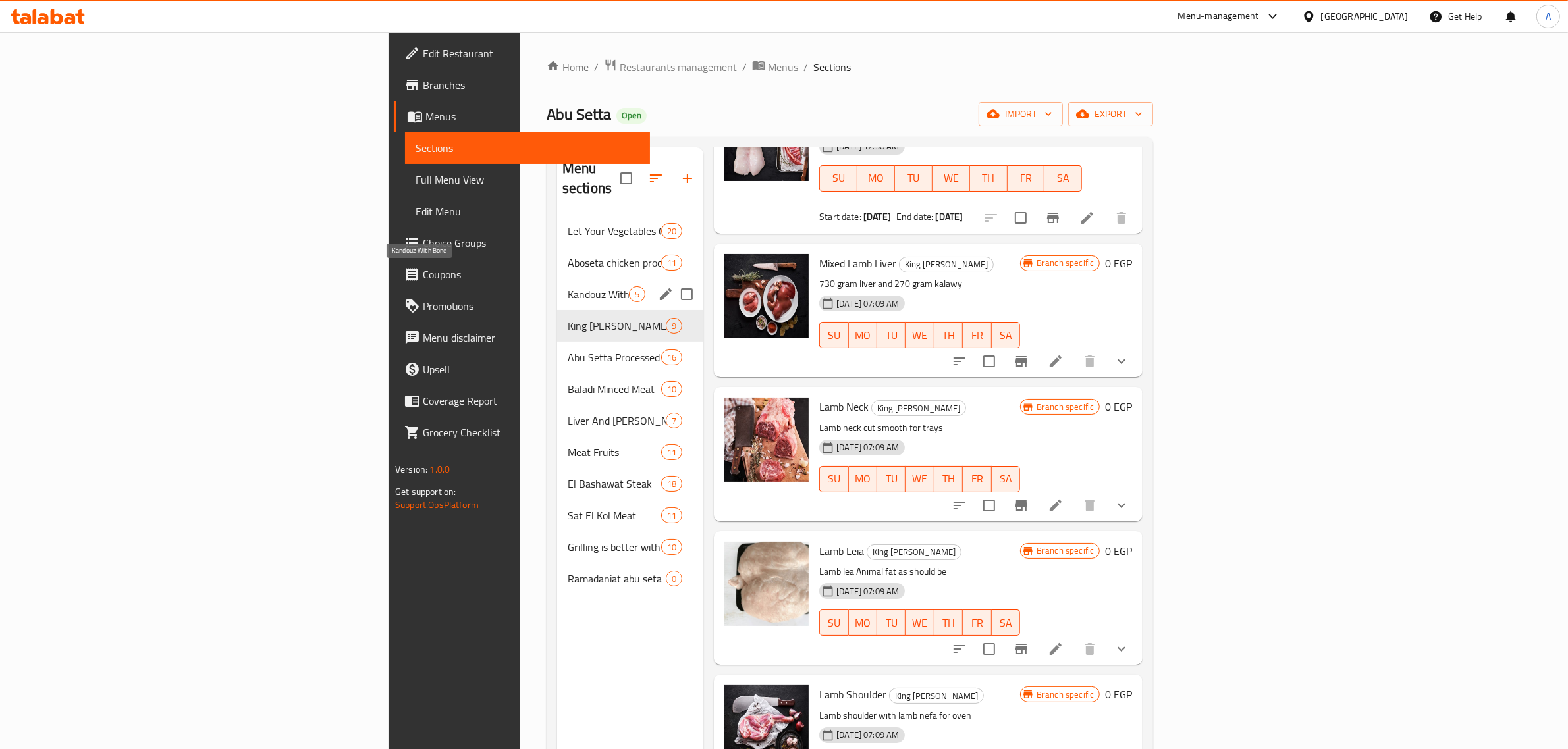
click at [567, 287] on span "Kandouz With Bone" at bounding box center [598, 294] width 62 height 16
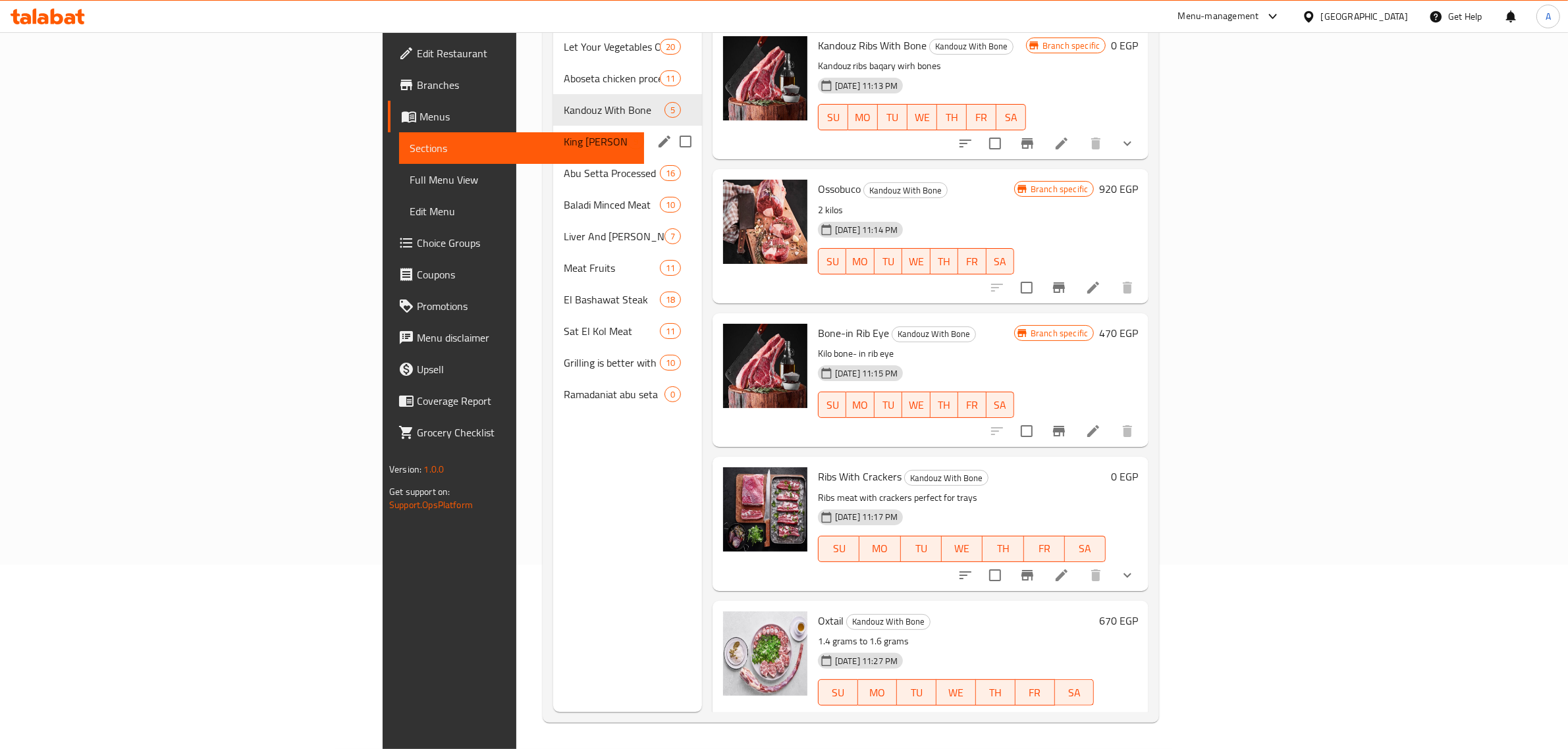
scroll to position [20, 0]
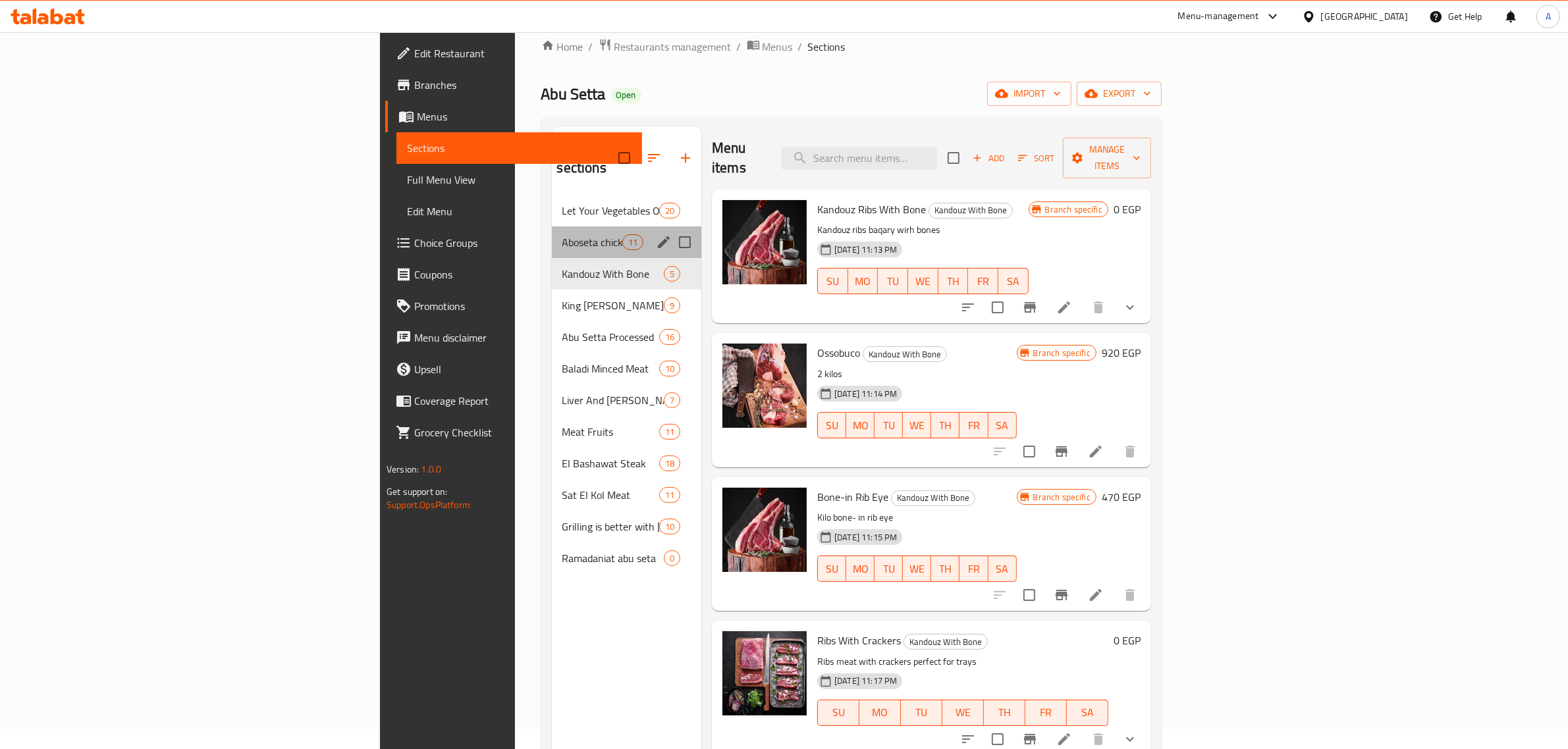
click at [552, 227] on div "Aboseta chicken processed 11" at bounding box center [627, 242] width 150 height 32
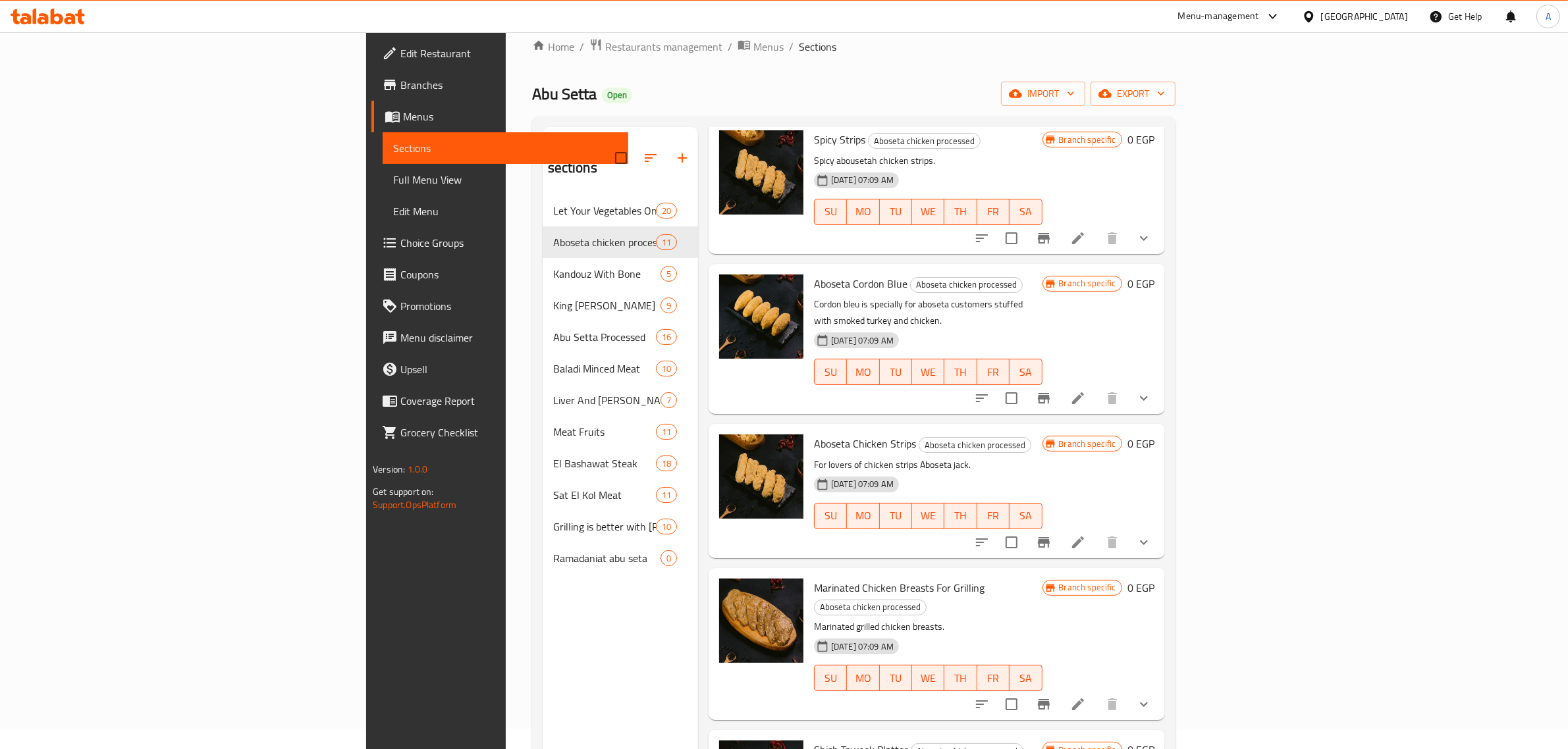
scroll to position [916, 0]
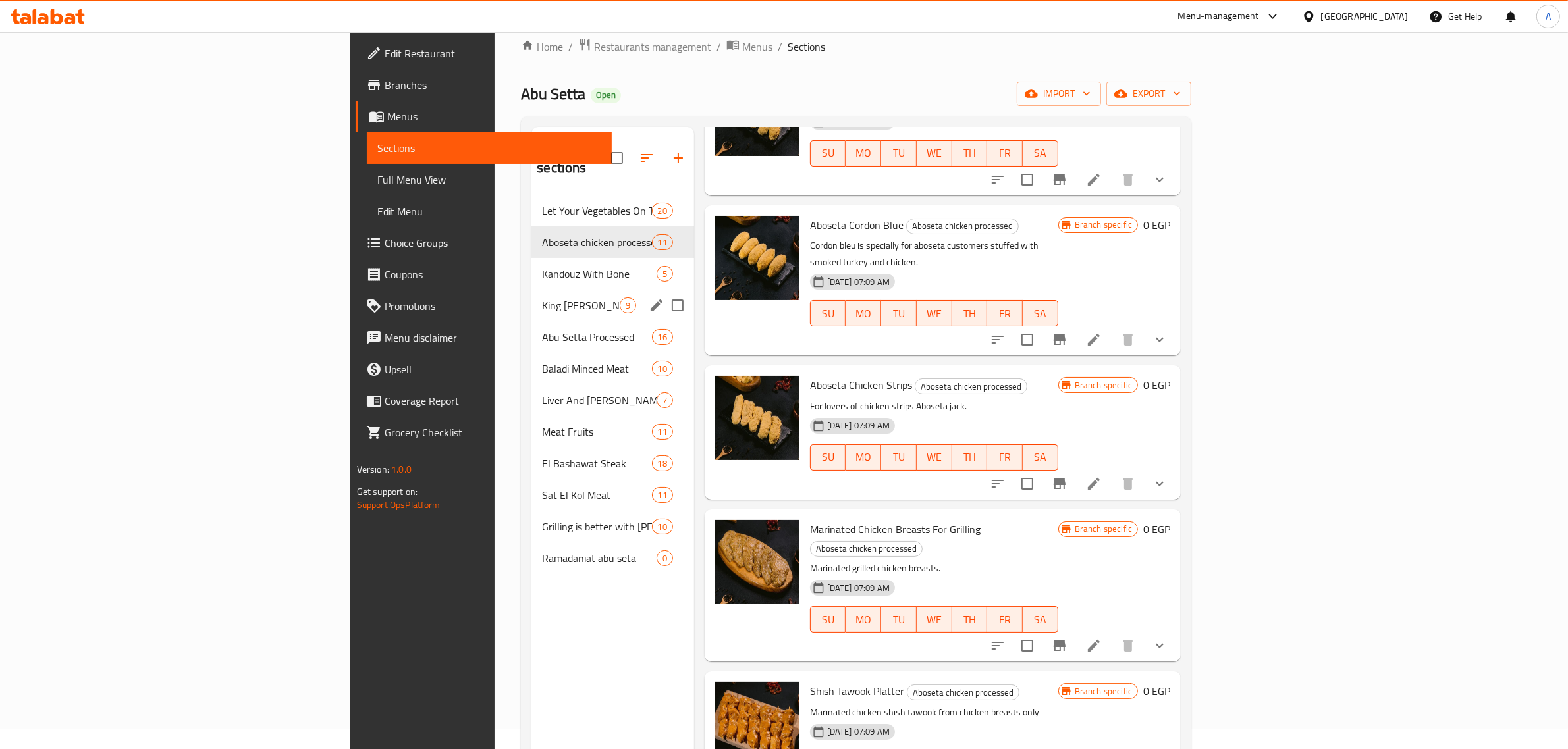
click at [531, 290] on div "King Lamb 9" at bounding box center [612, 305] width 162 height 32
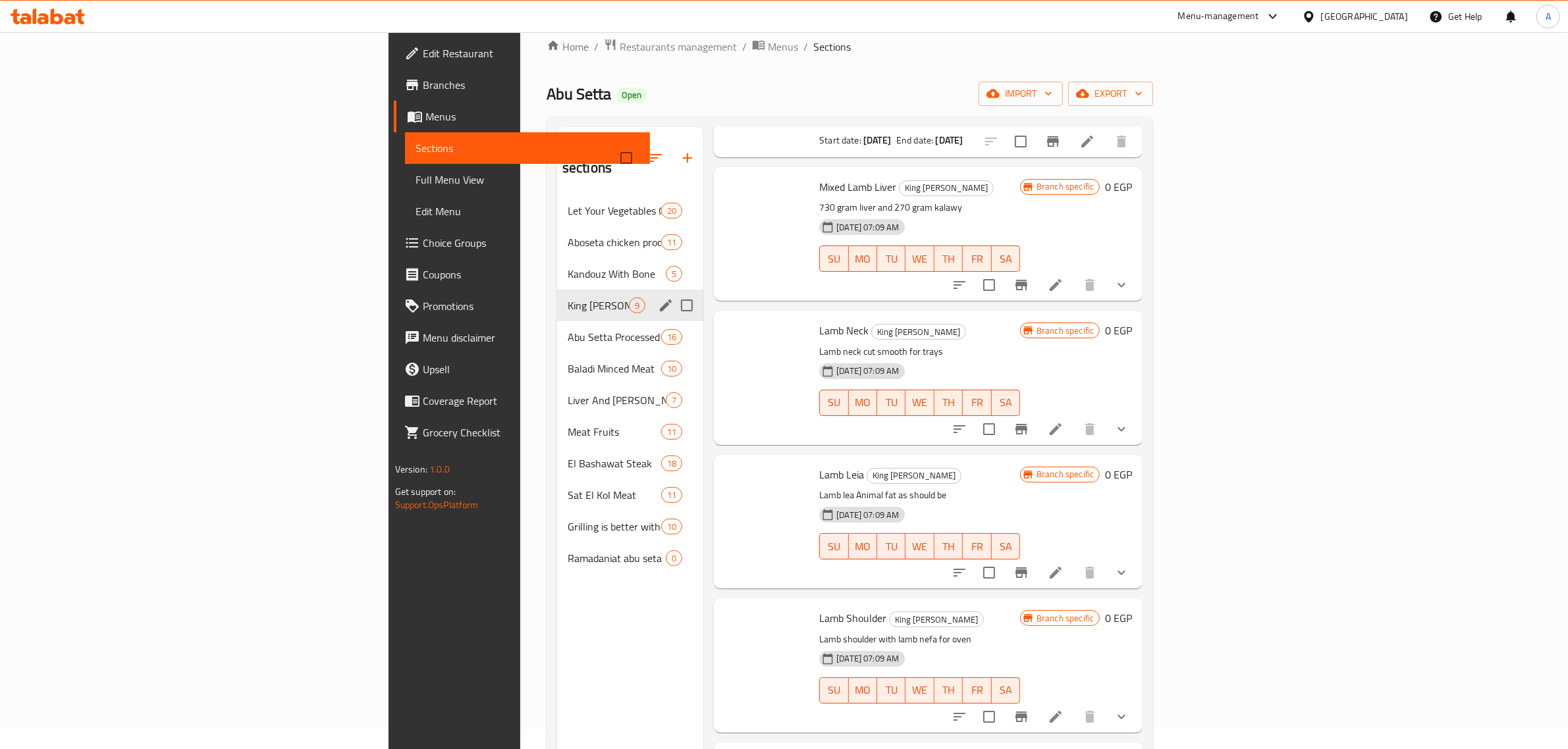
scroll to position [603, 0]
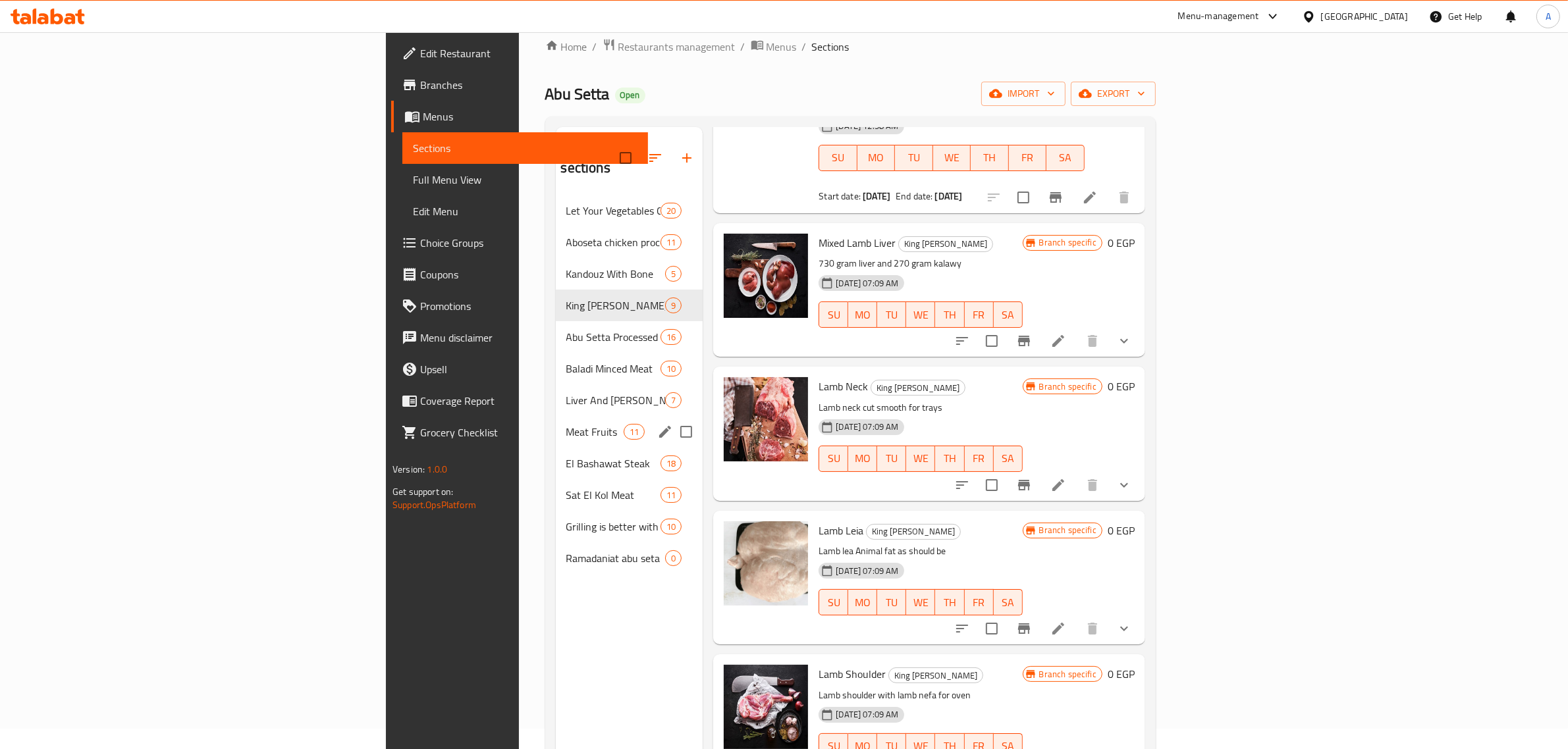
click at [556, 417] on div "Meat Fruits 11" at bounding box center [630, 432] width 148 height 32
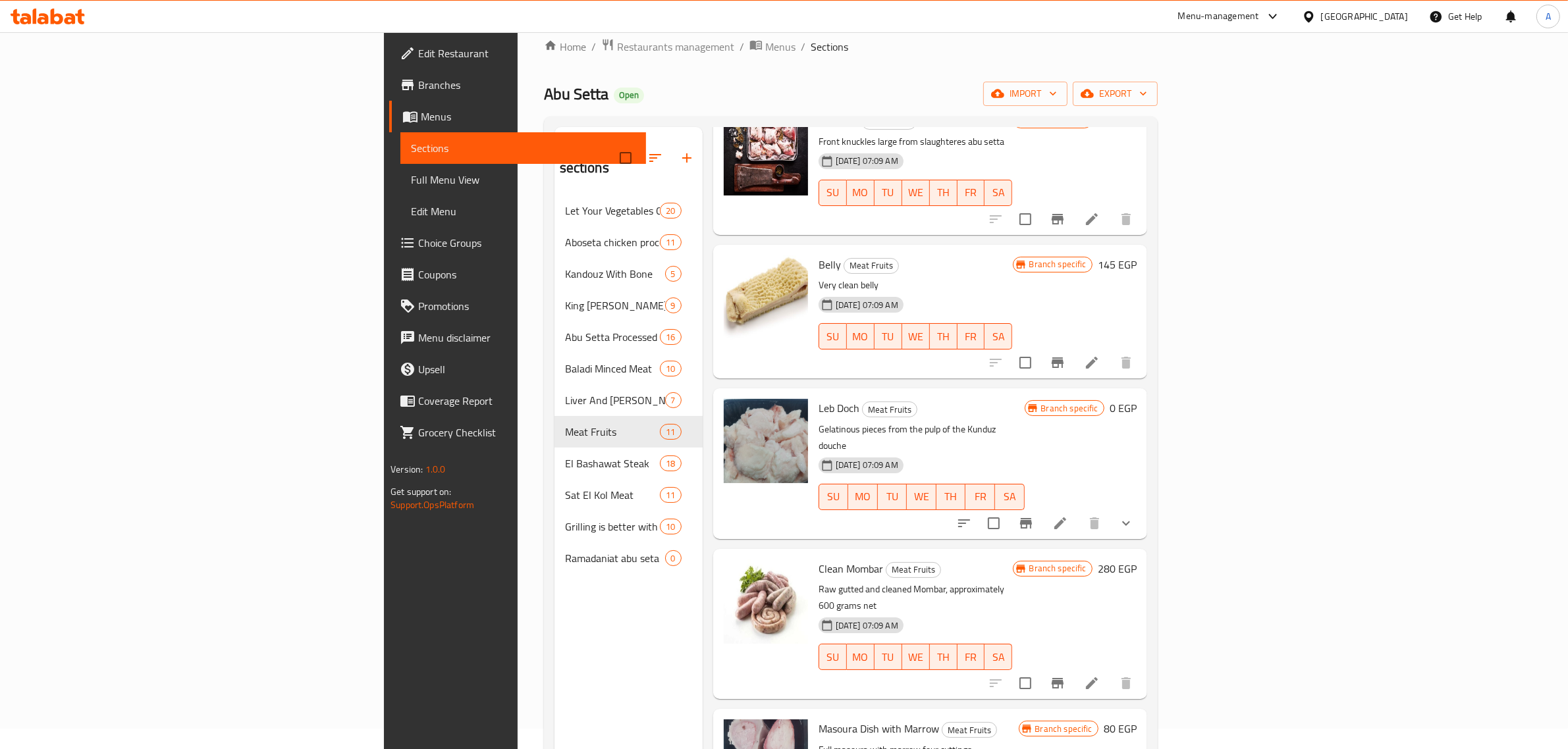
scroll to position [890, 0]
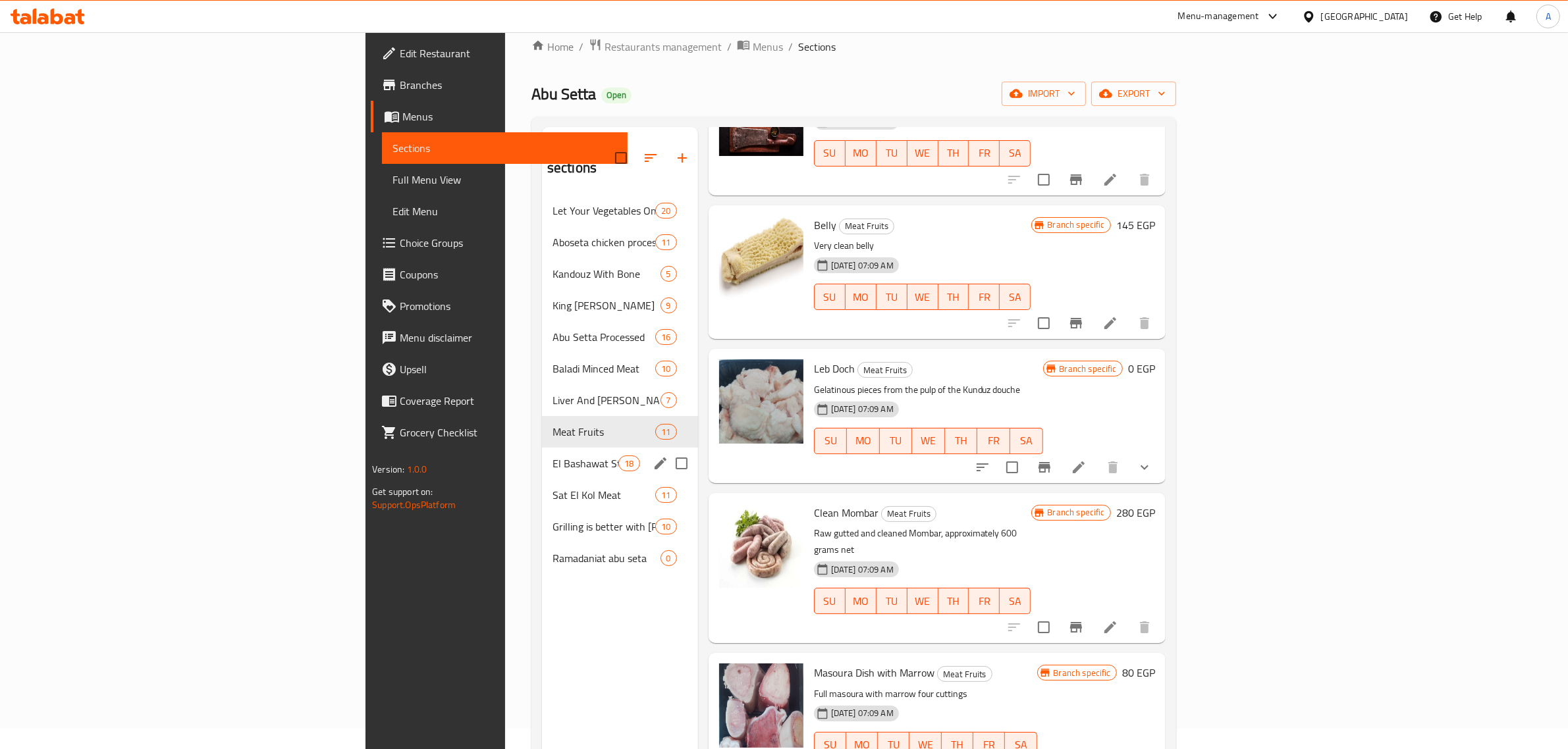
click at [542, 448] on div "El Bashawat Steak 18" at bounding box center [620, 464] width 156 height 32
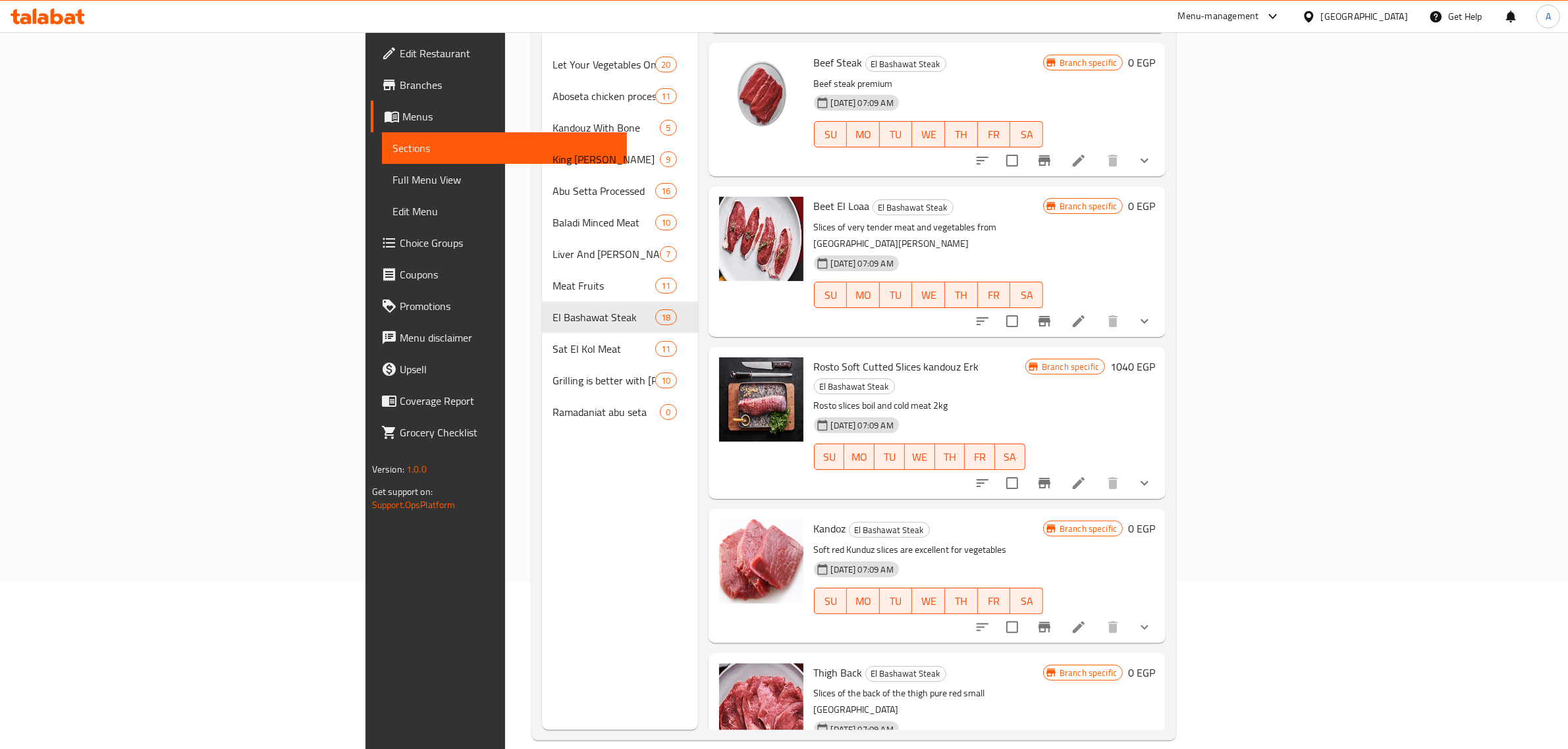
scroll to position [185, 0]
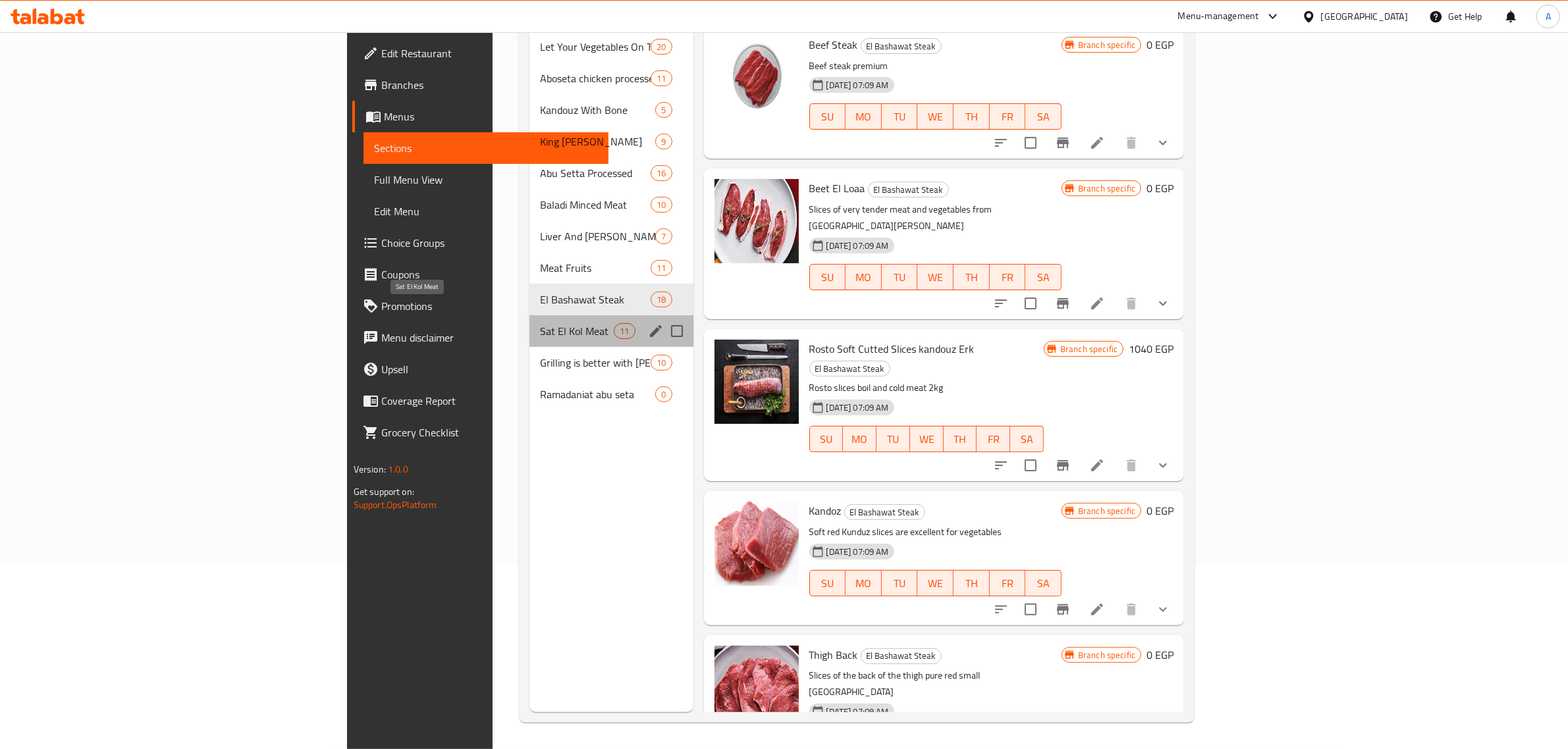
click at [540, 323] on span "Sat El Kol Meat" at bounding box center [576, 331] width 74 height 16
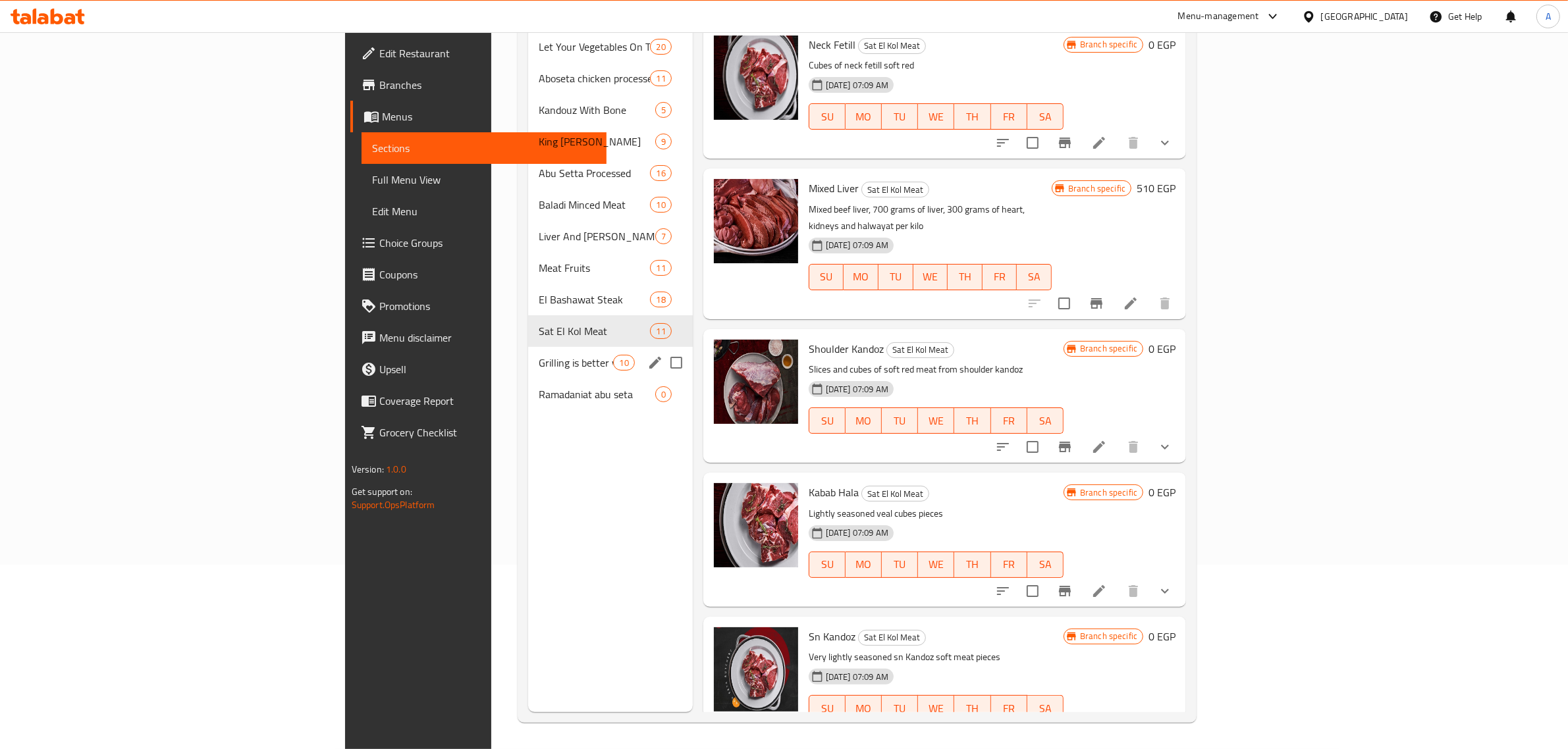
click at [539, 355] on span "Grilling is better with Abu Sitta" at bounding box center [576, 362] width 75 height 16
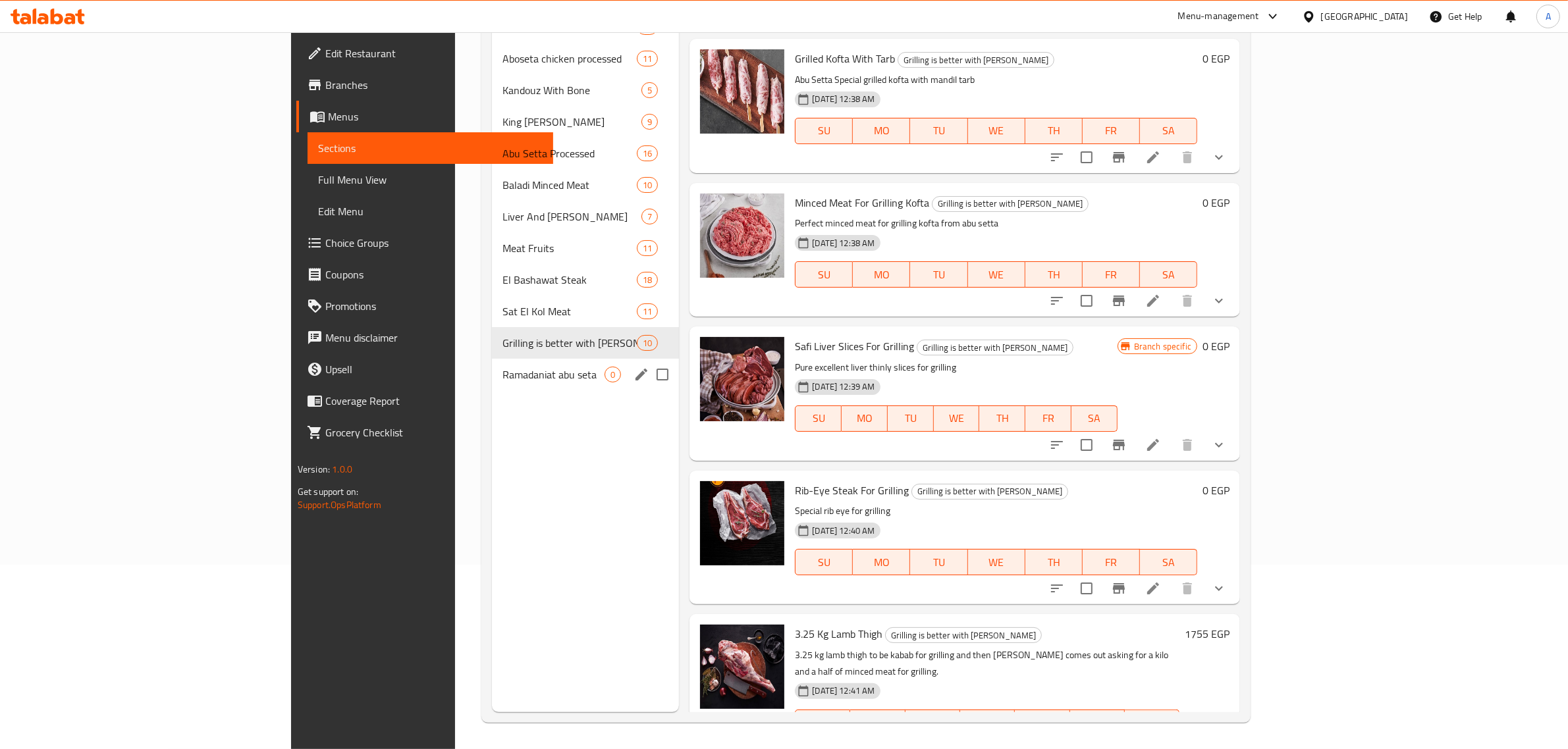
click at [502, 370] on span "Ramadaniat abu seta" at bounding box center [553, 374] width 102 height 16
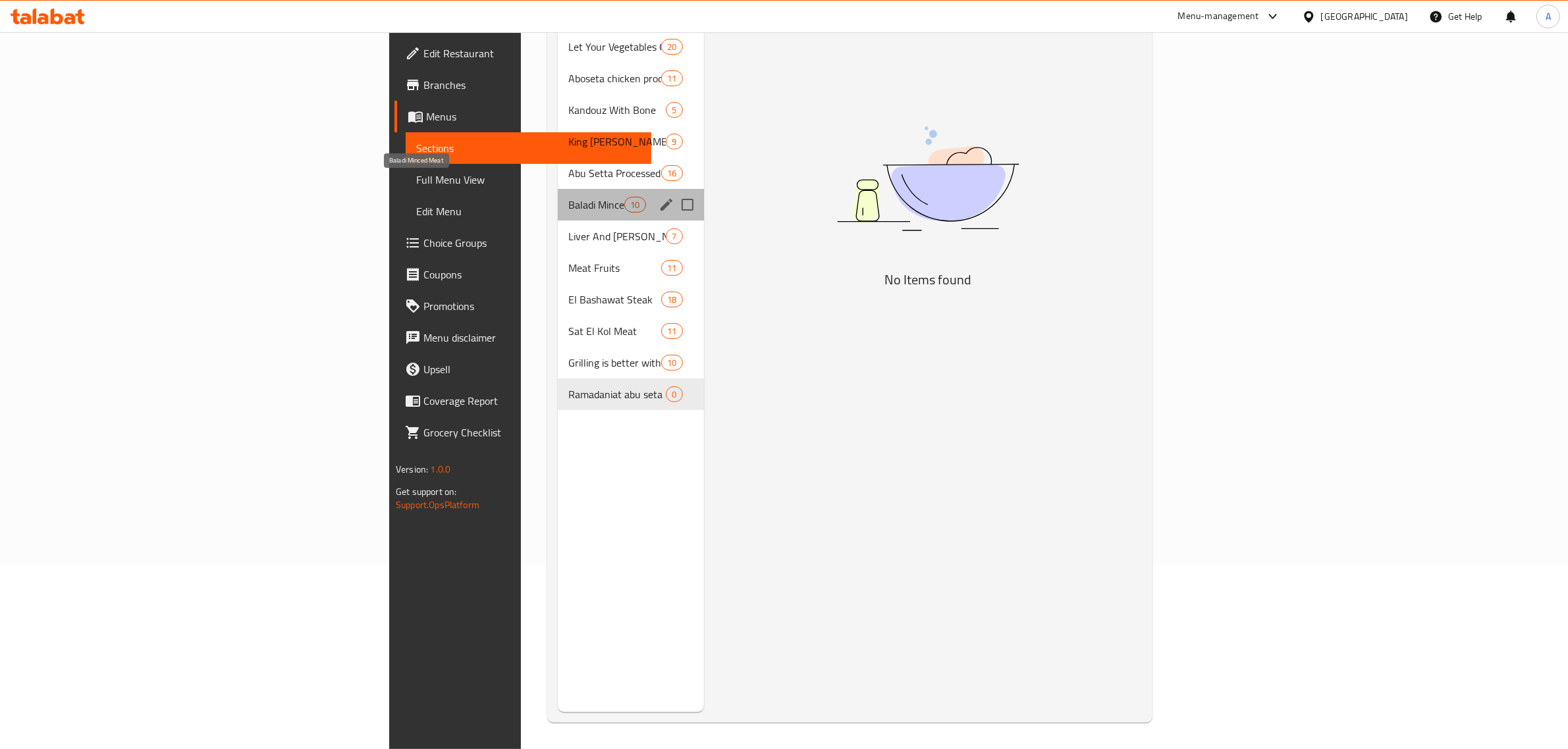
click at [568, 197] on span "Baladi Minced Meat" at bounding box center [596, 204] width 56 height 16
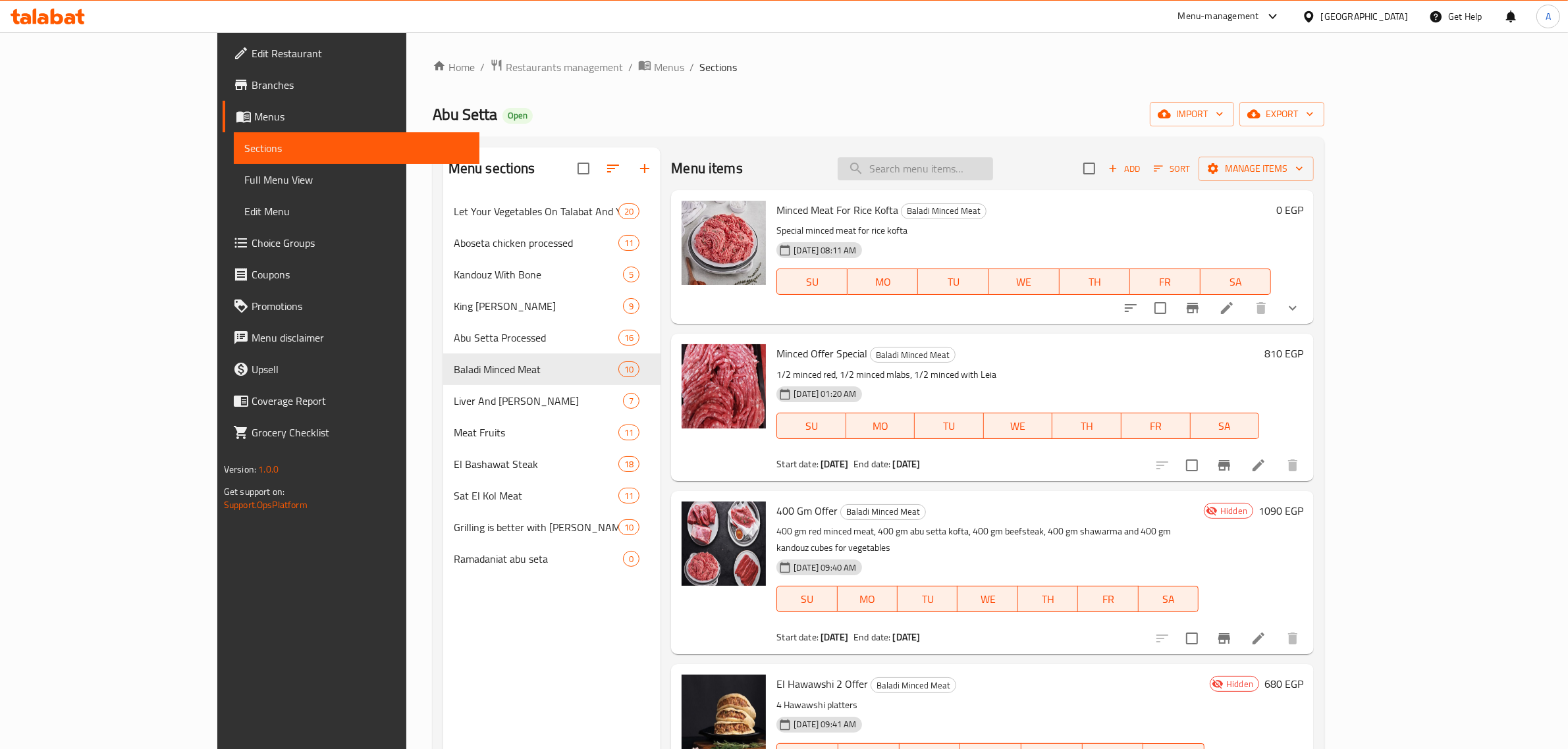
click at [993, 169] on input "search" at bounding box center [915, 169] width 155 height 23
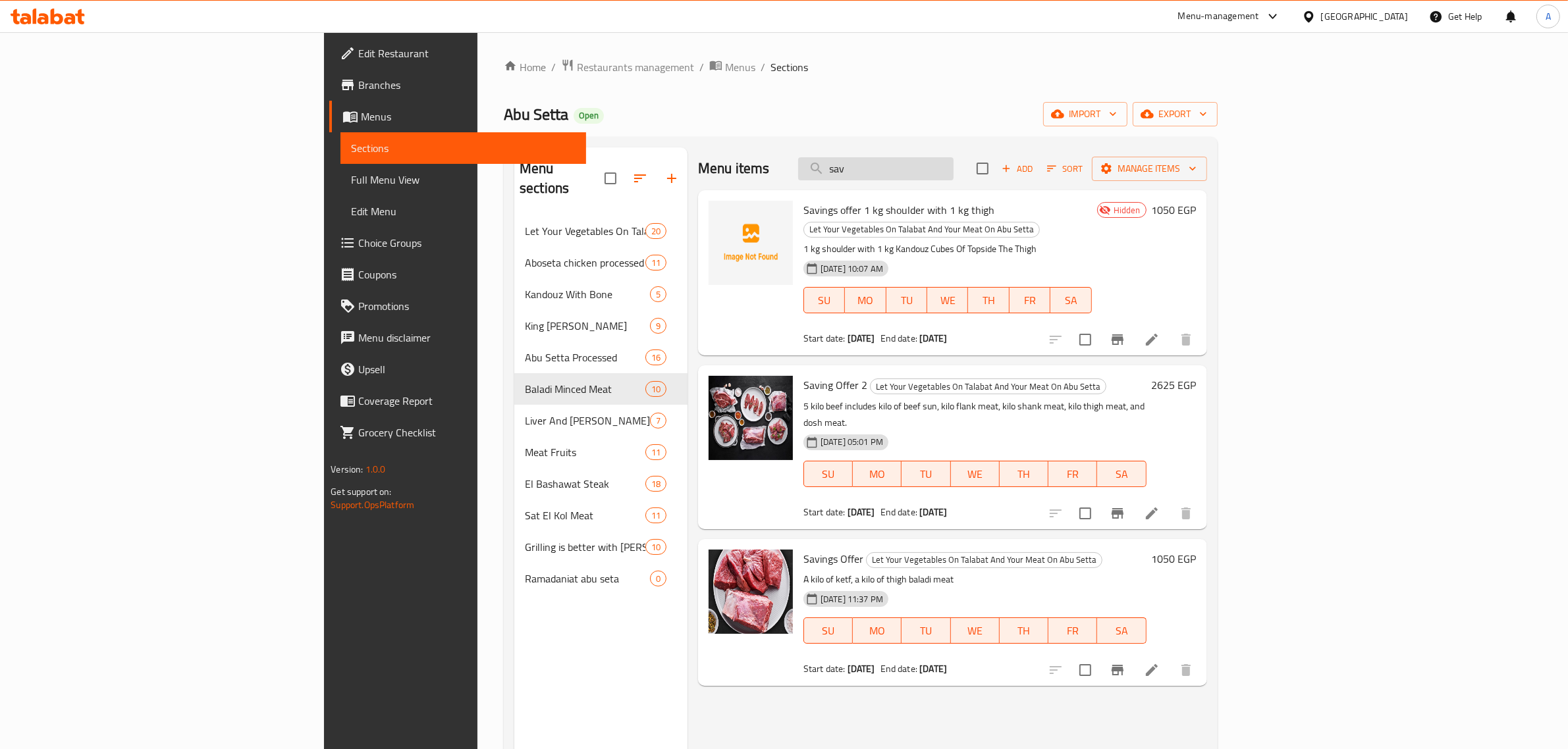
type input "sav"
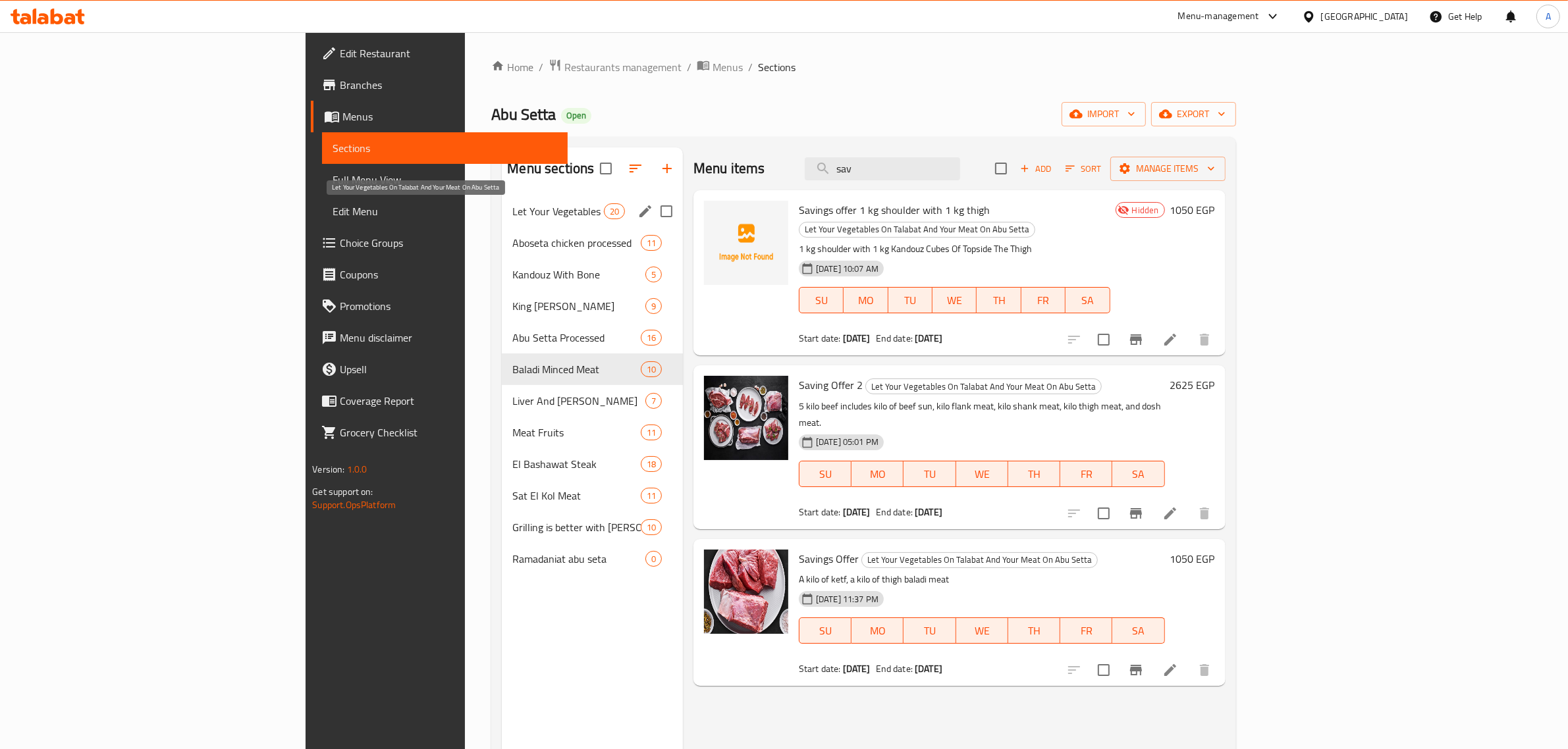
click at [513, 207] on span "Let Your Vegetables On Talabat And Your Meat On Abu Setta" at bounding box center [558, 211] width 91 height 16
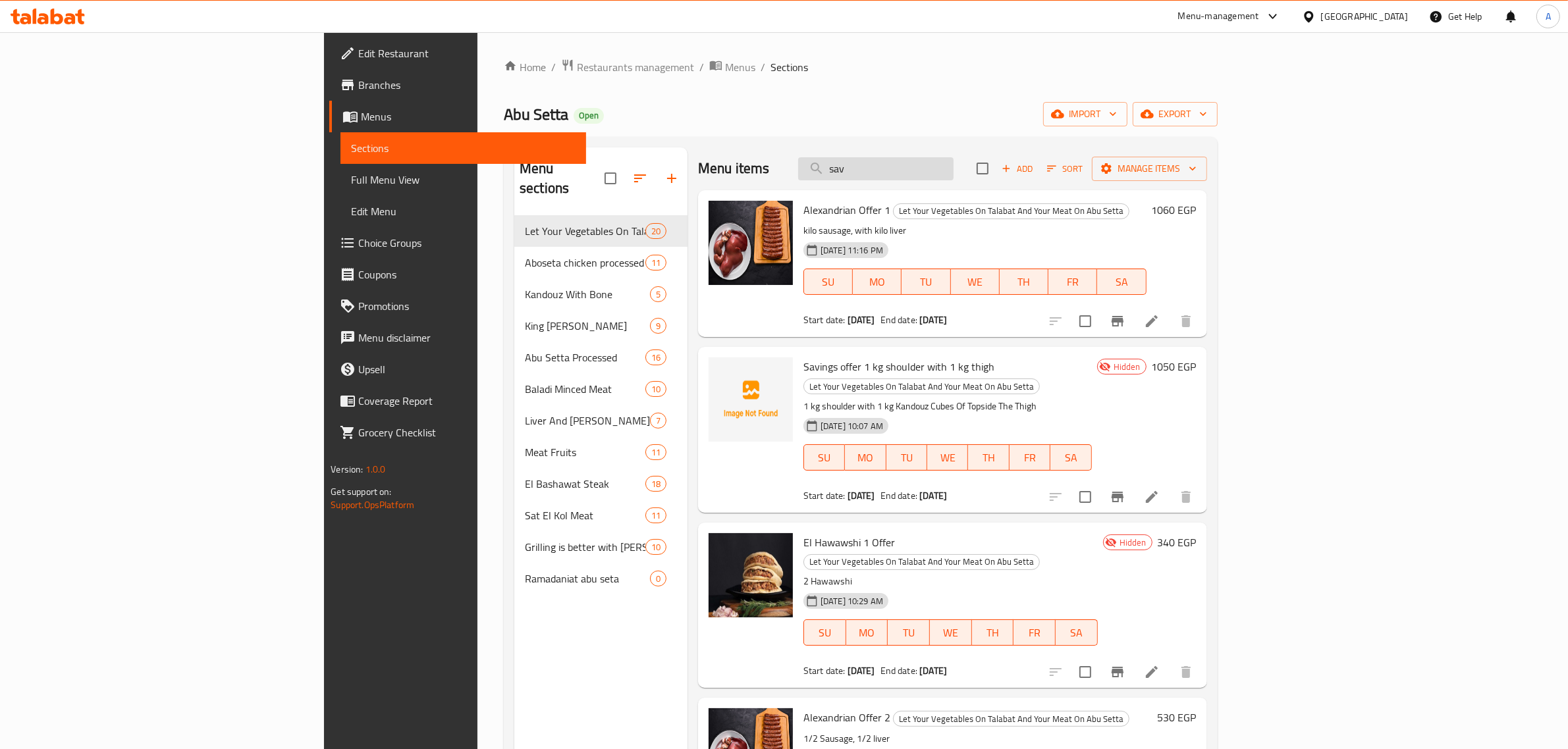
click at [953, 166] on input "sav" at bounding box center [875, 169] width 155 height 23
click at [853, 367] on span "Savings offer 1 kg shoulder with 1 kg thigh" at bounding box center [898, 367] width 191 height 20
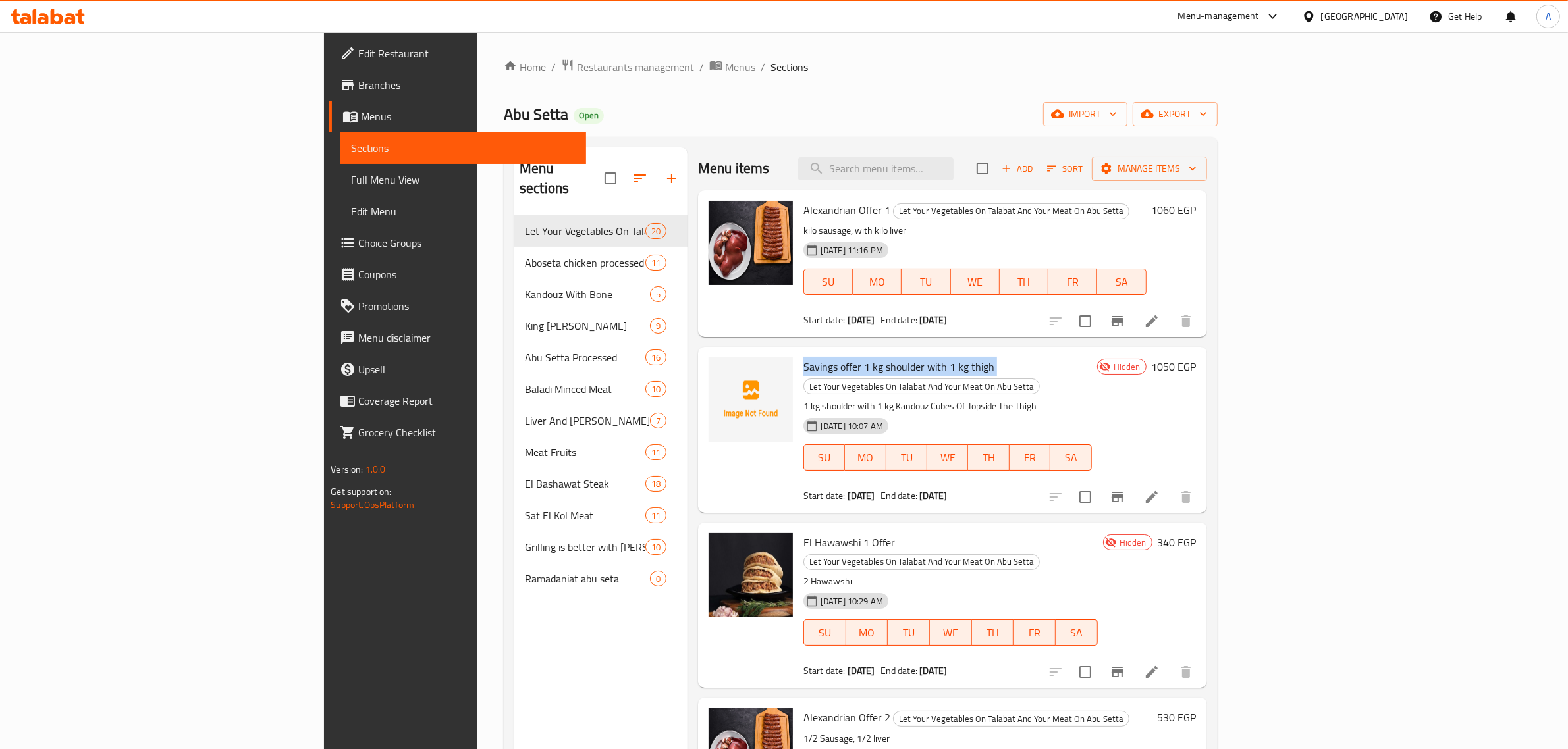
copy h6 "Savings offer 1 kg shoulder with 1 kg thigh"
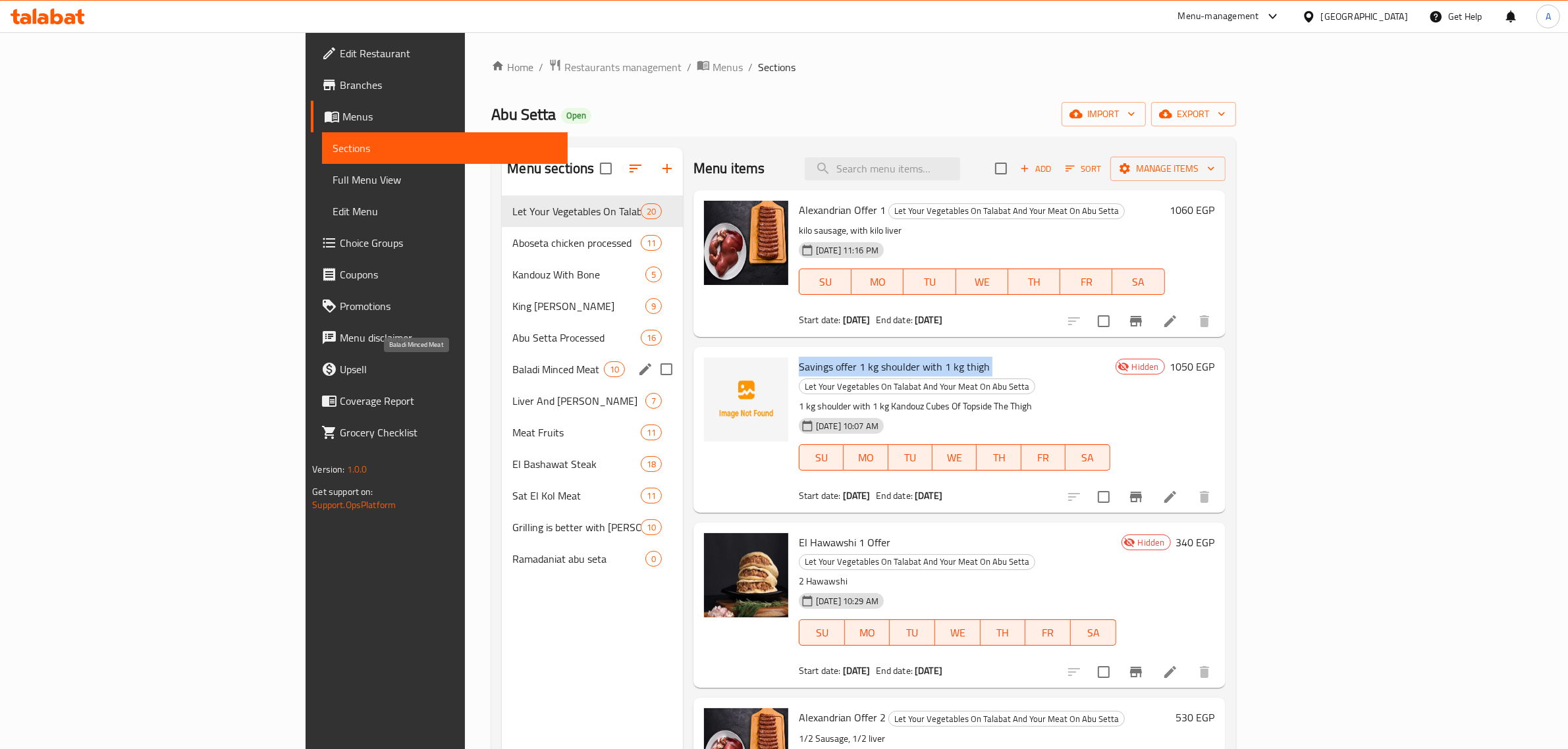
click at [513, 372] on span "Baladi Minced Meat" at bounding box center [558, 369] width 91 height 16
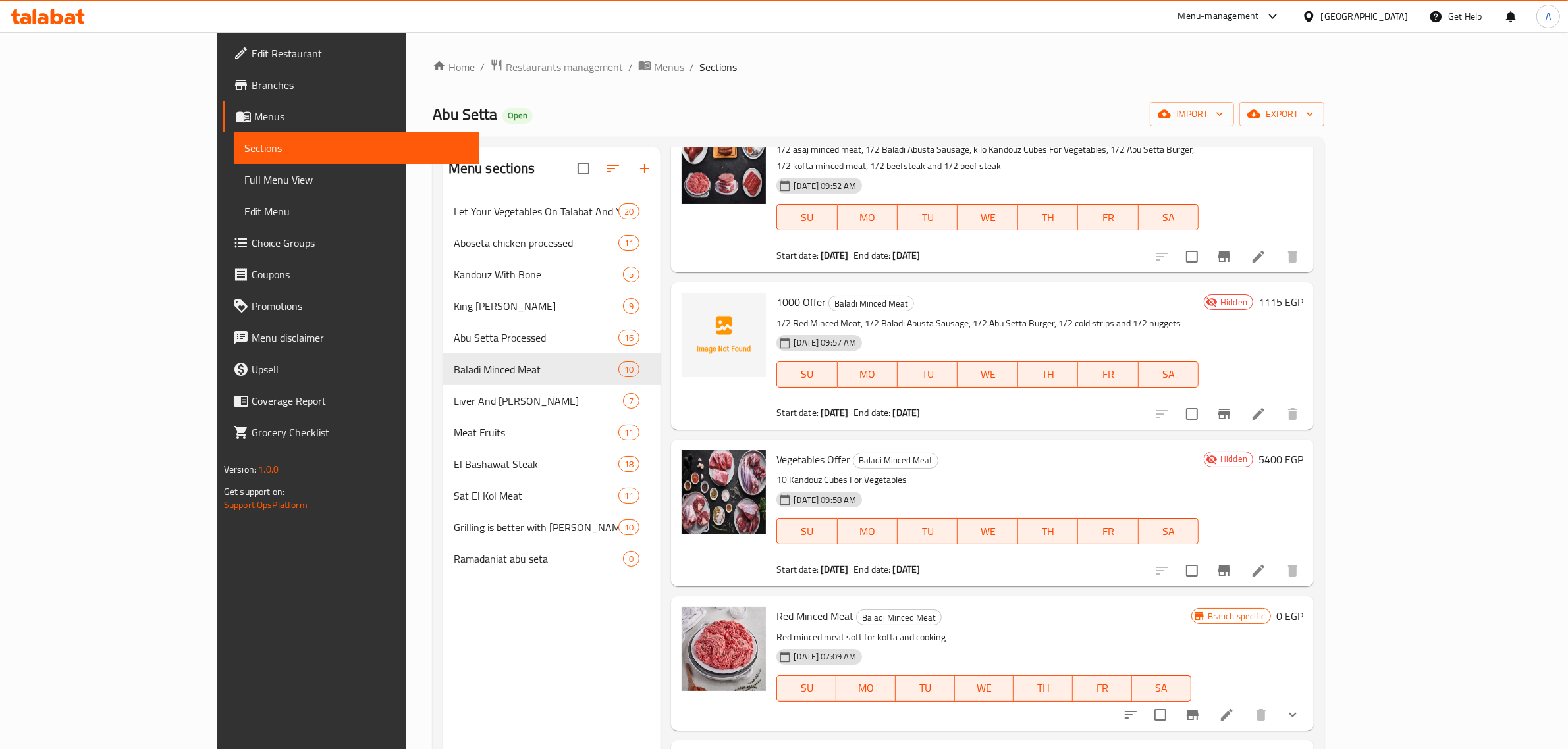
scroll to position [553, 0]
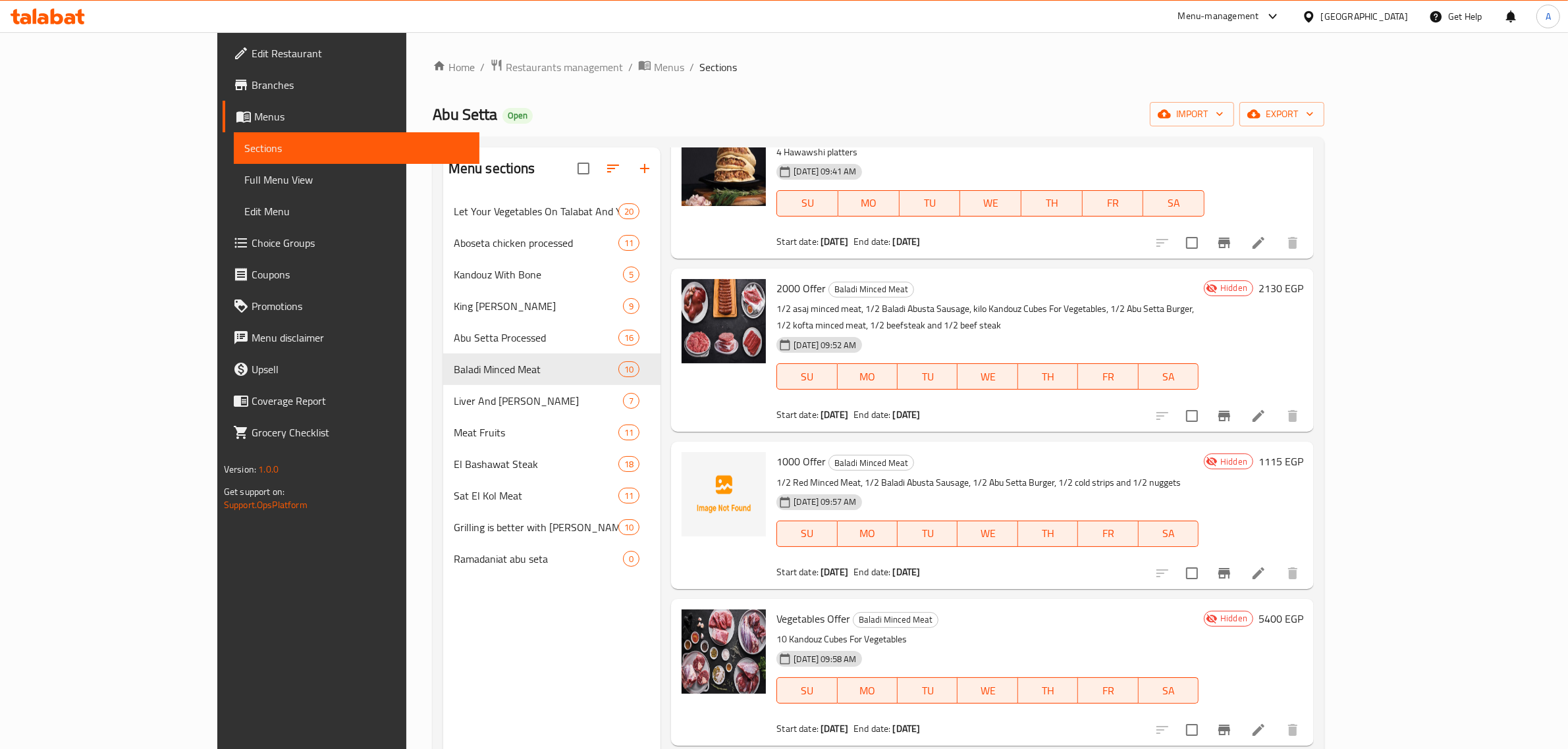
click at [776, 452] on span "1000 Offer" at bounding box center [801, 462] width 50 height 20
copy h6 "1000 Offer"
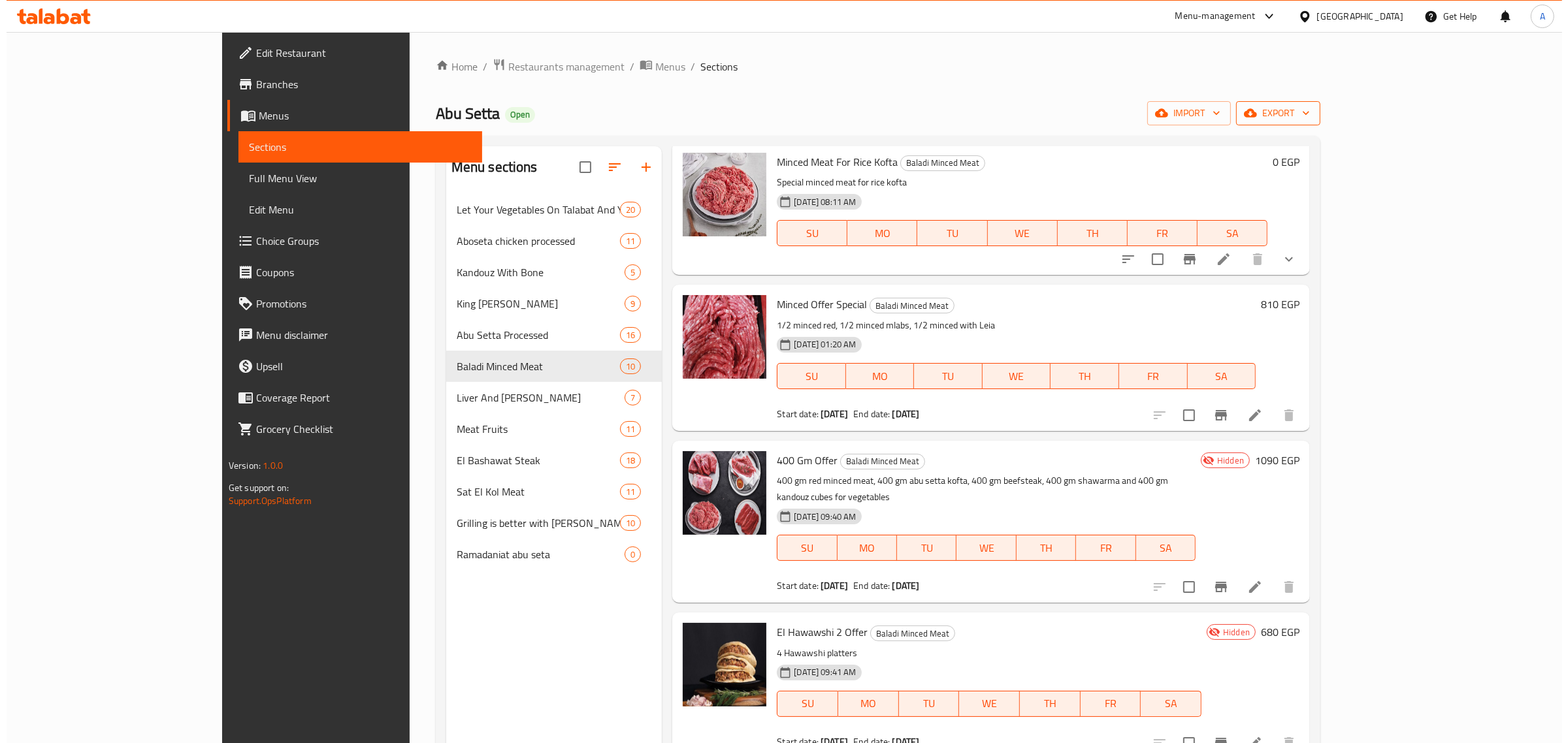
scroll to position [0, 0]
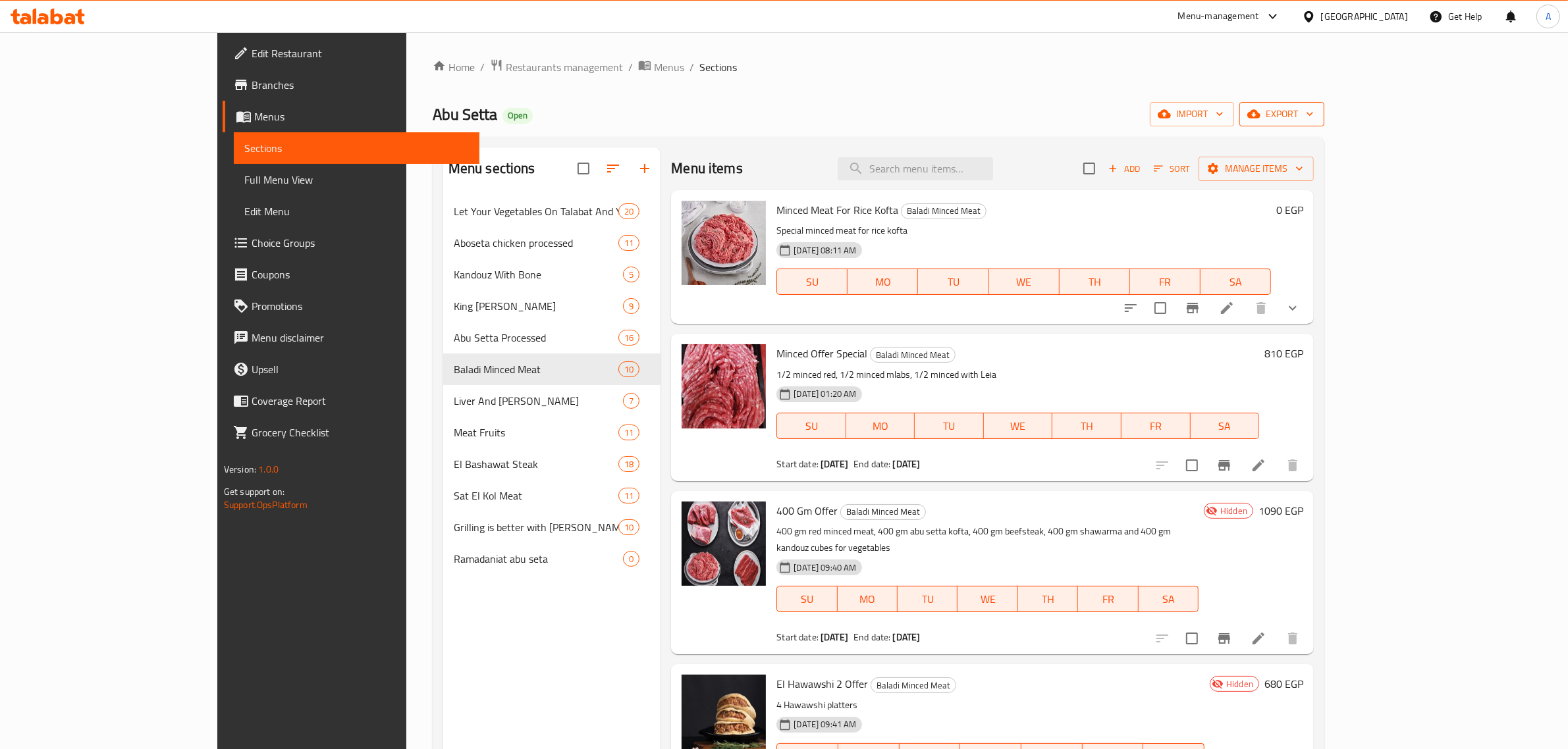
click at [1314, 109] on span "export" at bounding box center [1281, 114] width 64 height 17
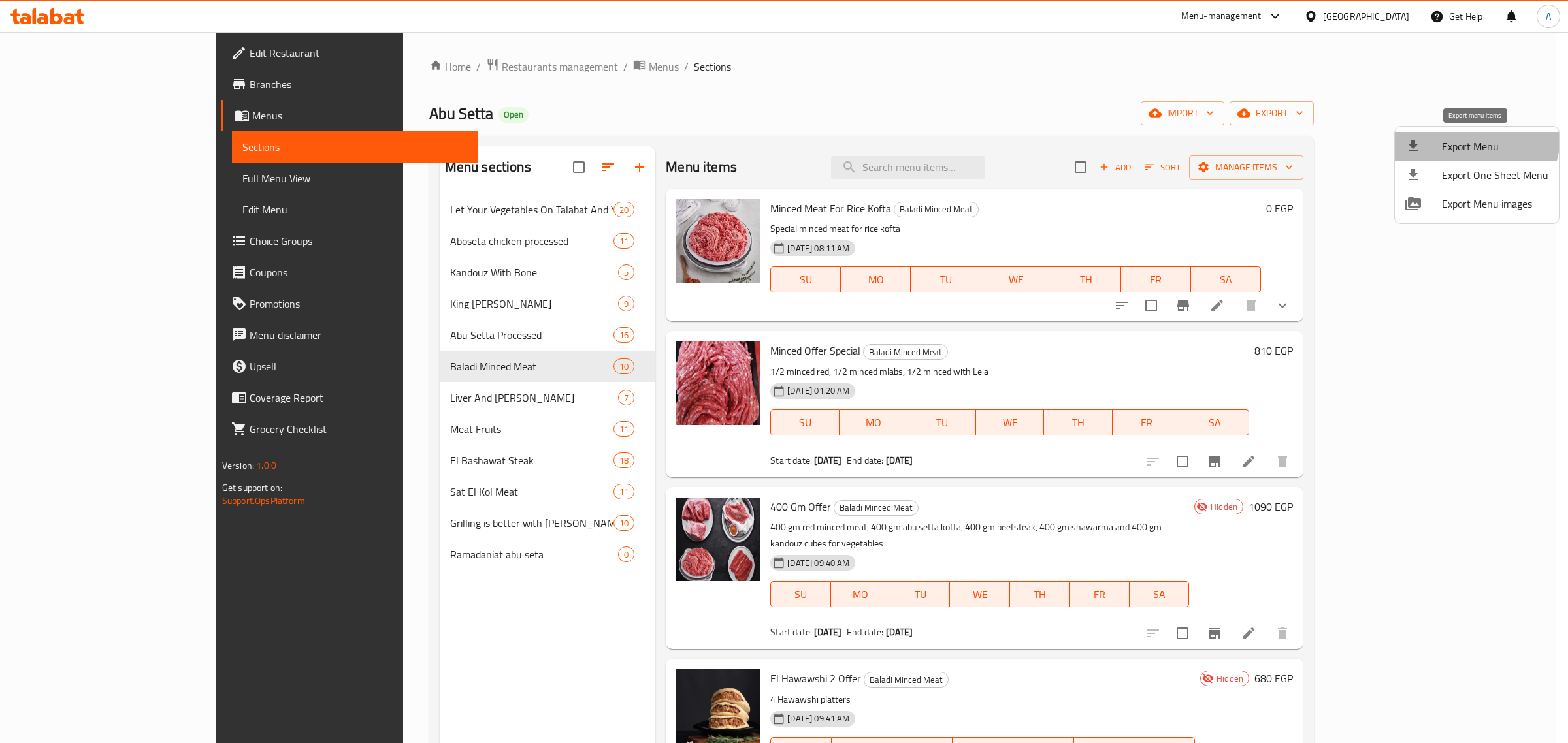
click at [1473, 138] on span "Export Menu" at bounding box center [1494, 146] width 106 height 16
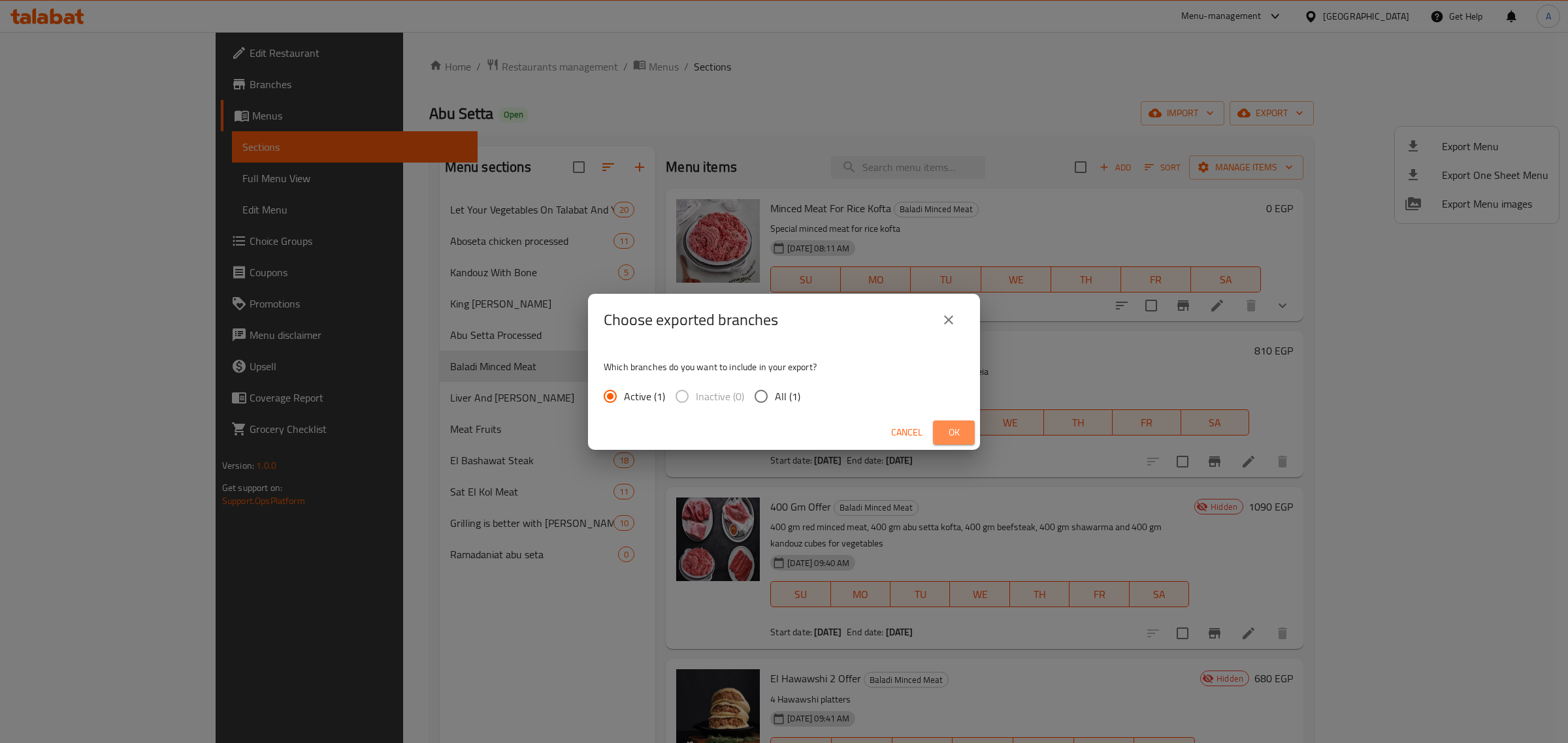
click at [938, 433] on button "Ok" at bounding box center [954, 433] width 42 height 24
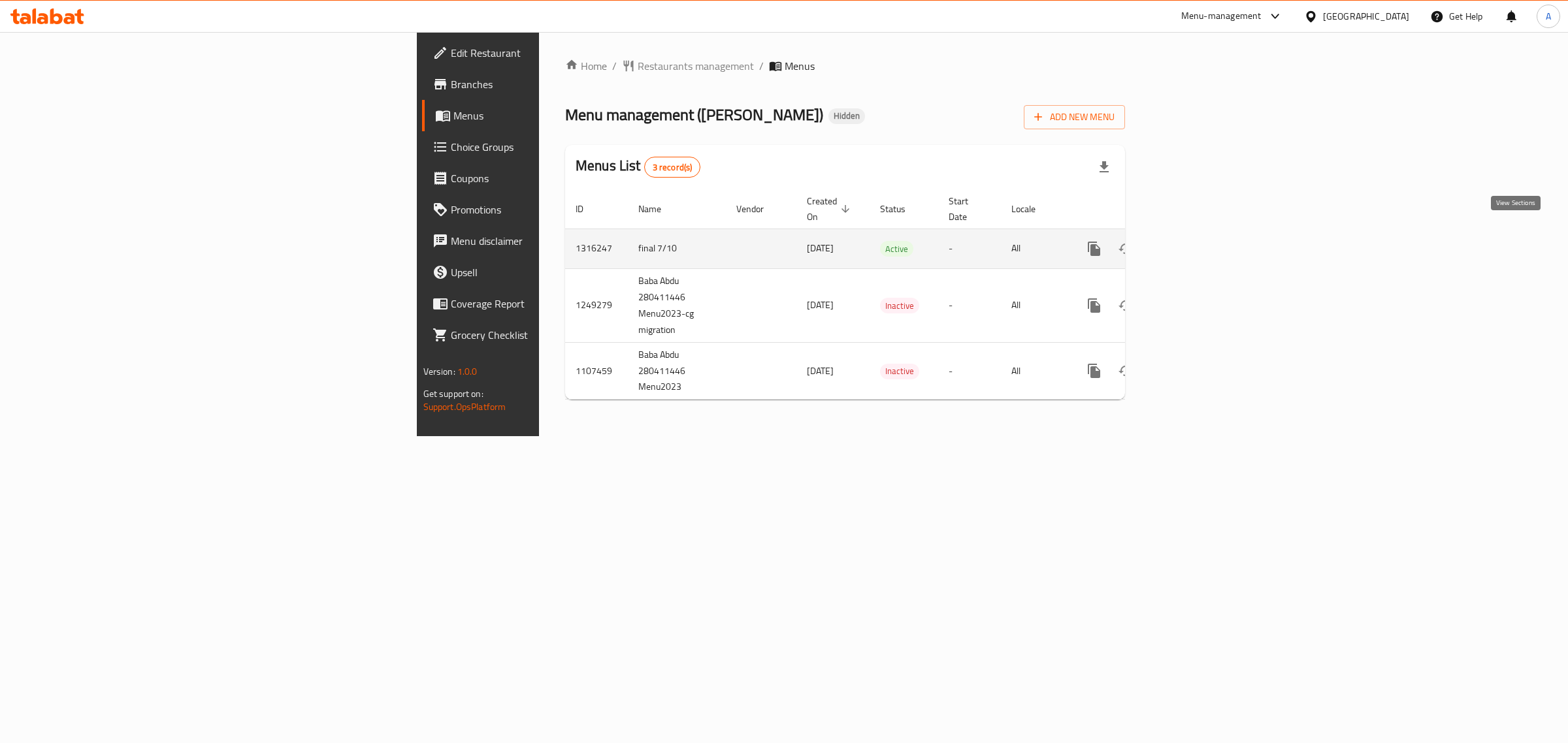
click at [1204, 242] on link "enhanced table" at bounding box center [1188, 249] width 31 height 31
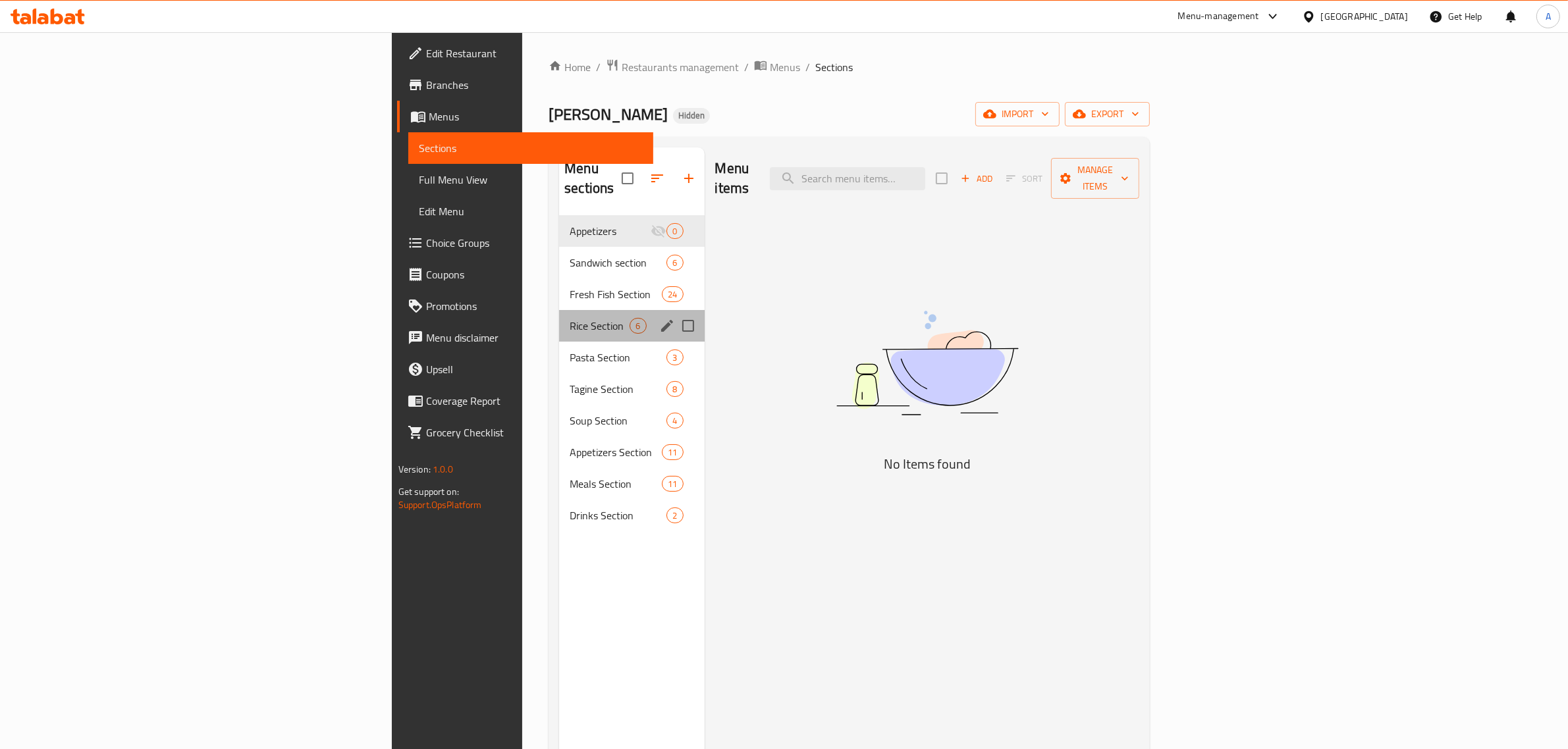
click at [559, 310] on div "Rice Section 6" at bounding box center [631, 326] width 145 height 32
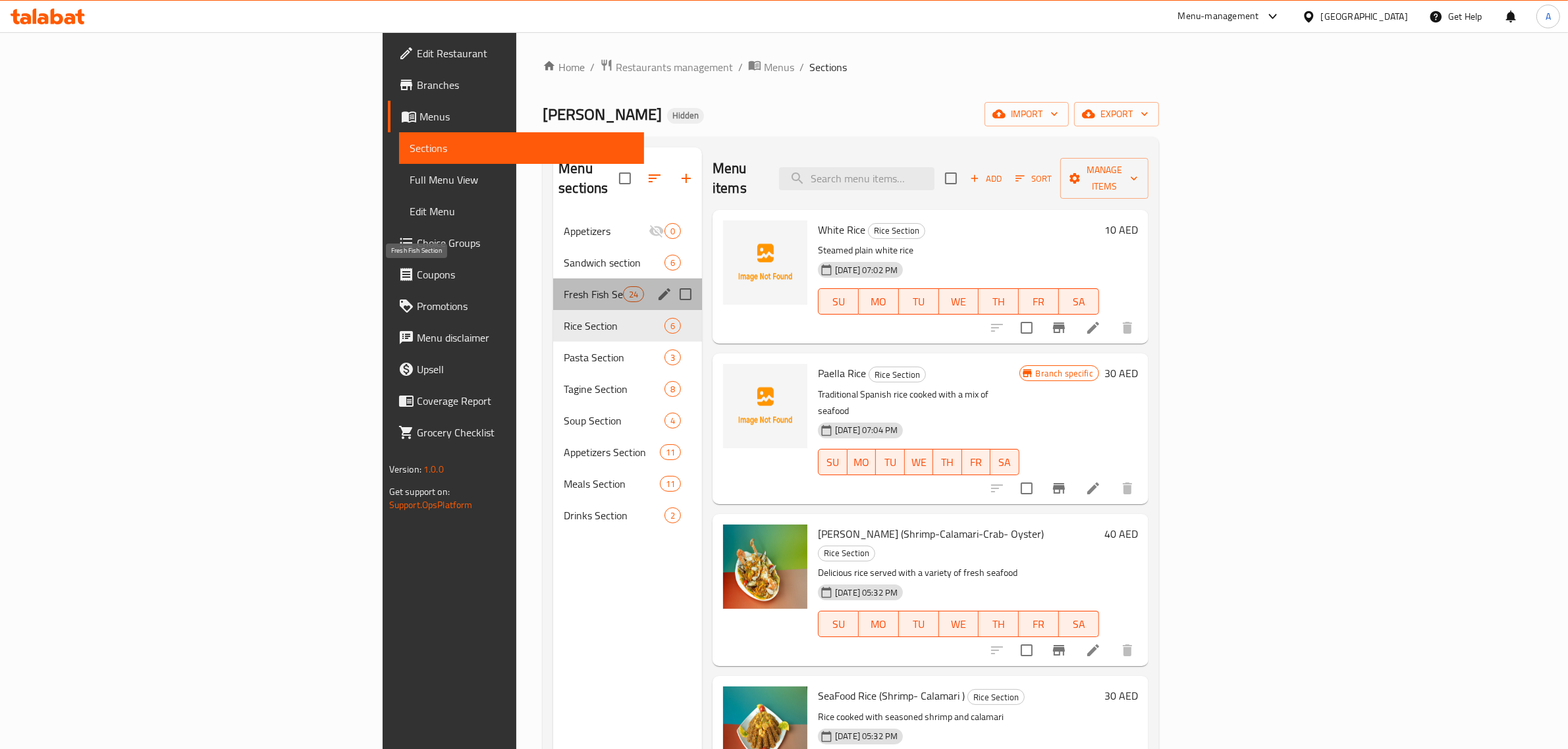
click at [564, 287] on span "Fresh Fish Section" at bounding box center [593, 294] width 59 height 16
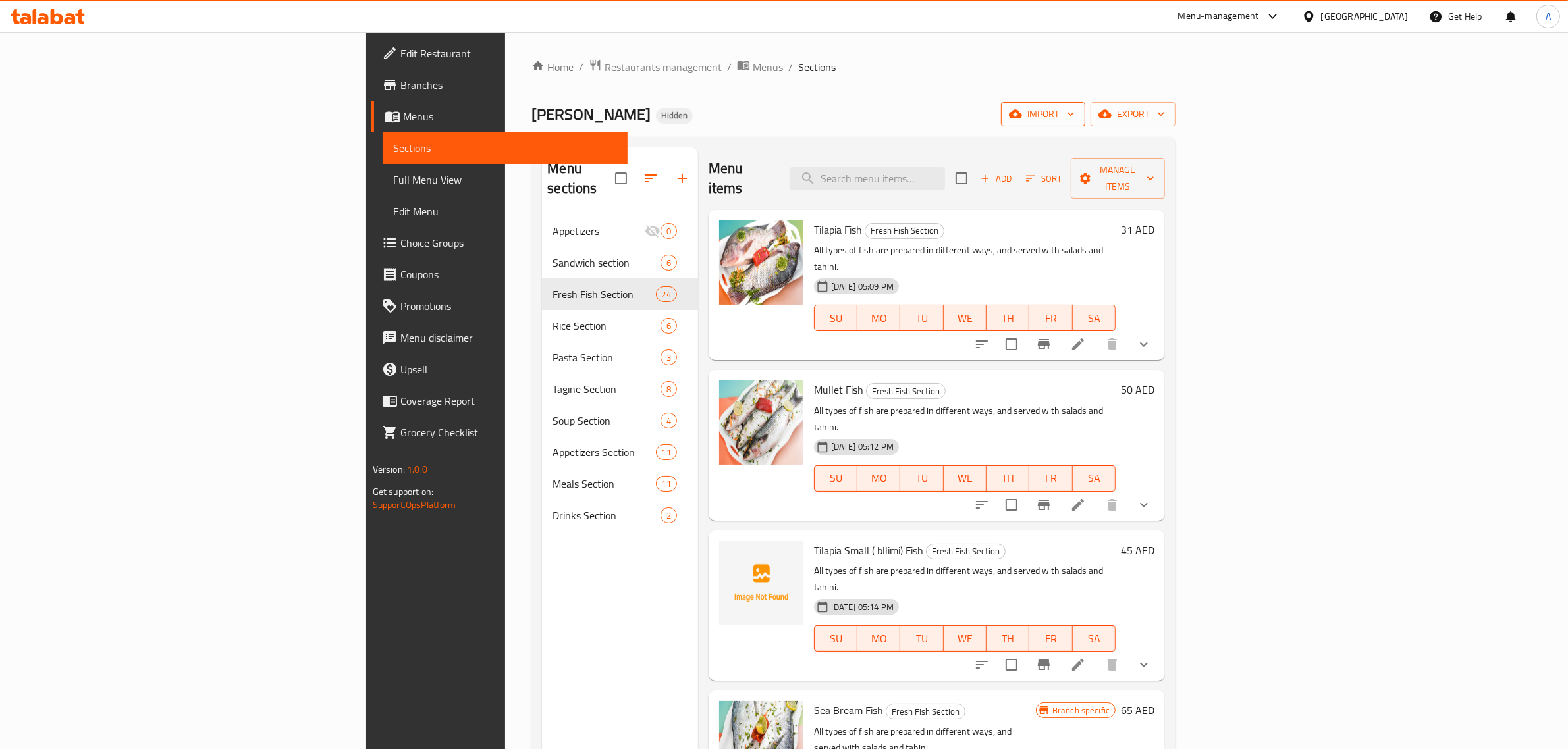
click at [1075, 116] on span "import" at bounding box center [1043, 114] width 63 height 17
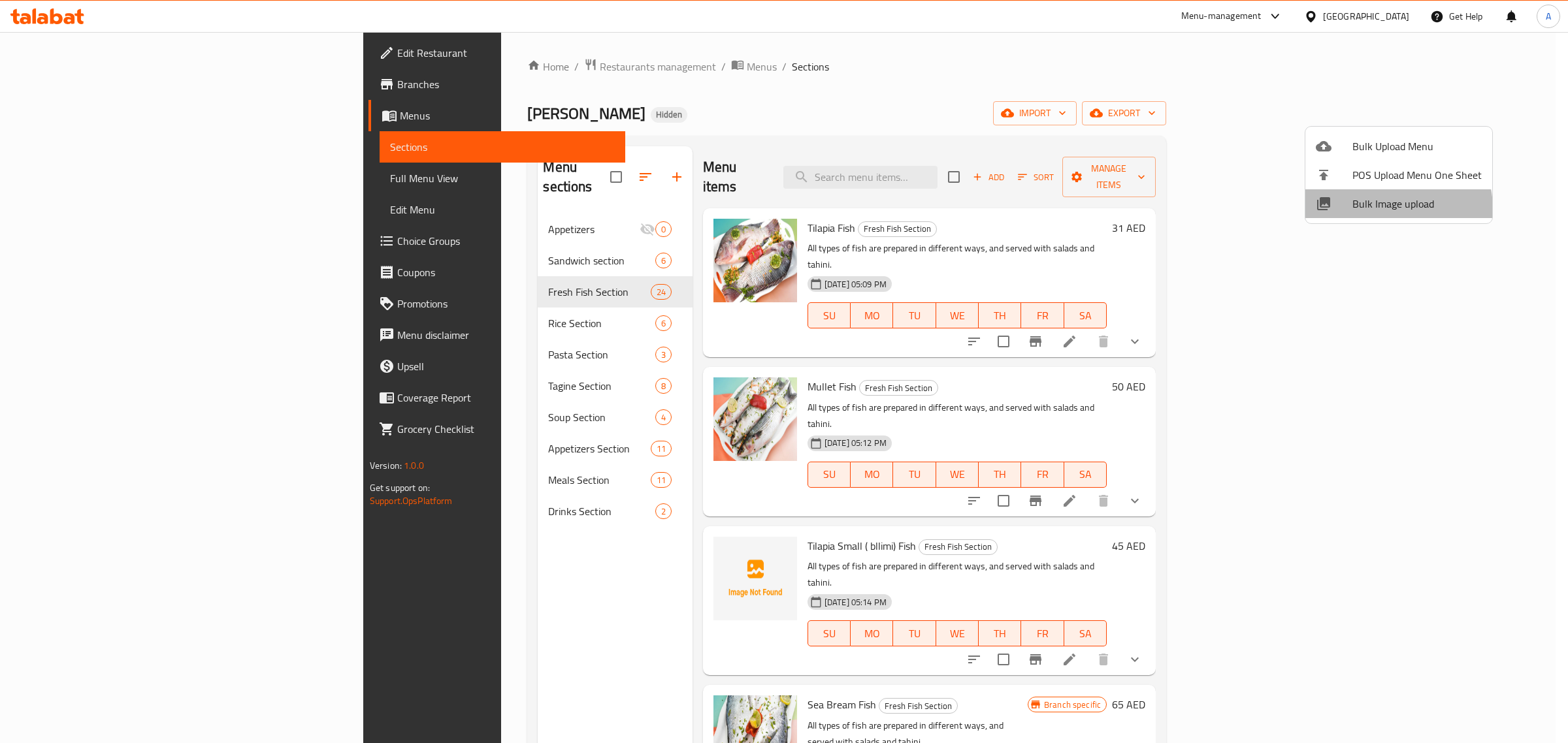
click at [1385, 209] on span "Bulk Image upload" at bounding box center [1417, 203] width 130 height 16
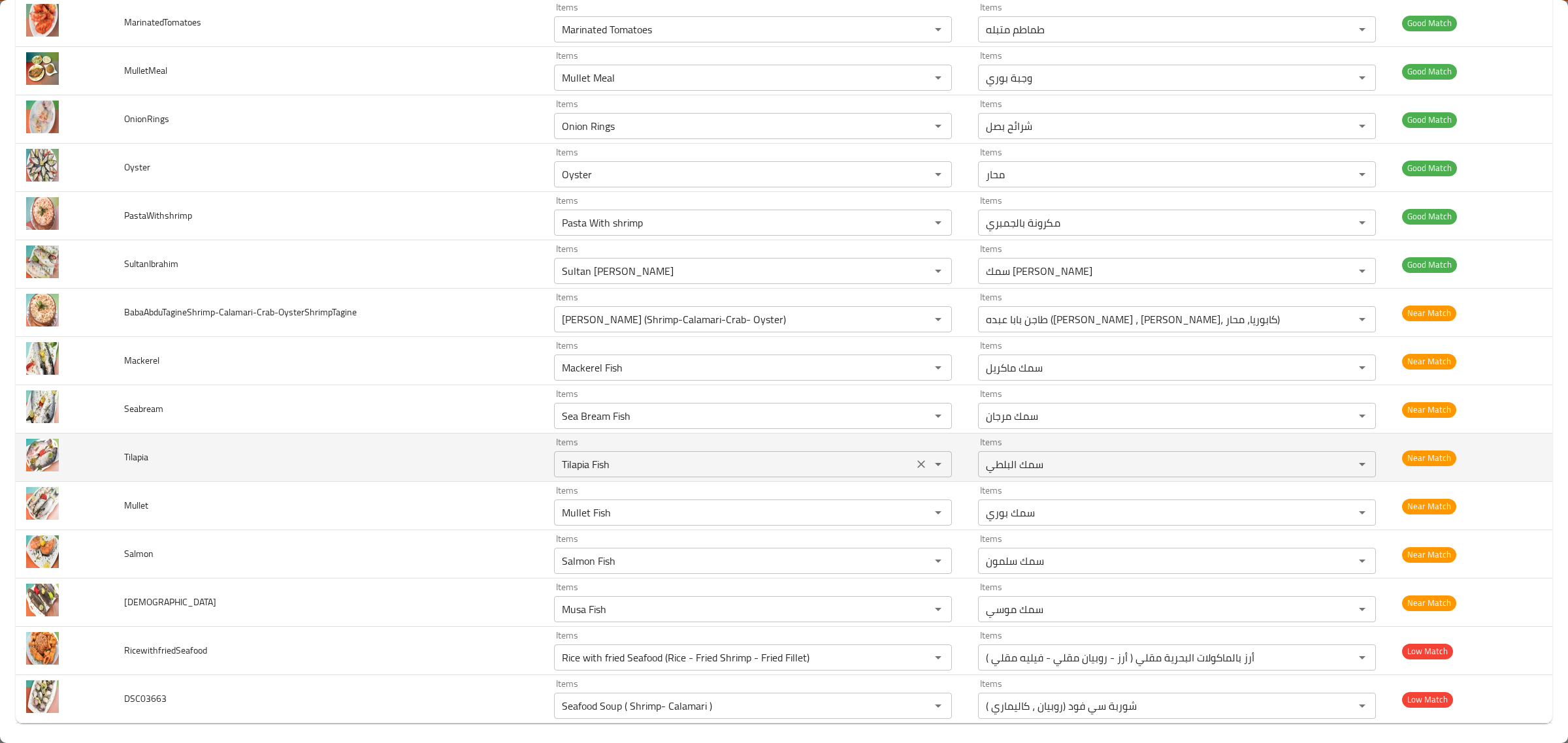
scroll to position [1033, 0]
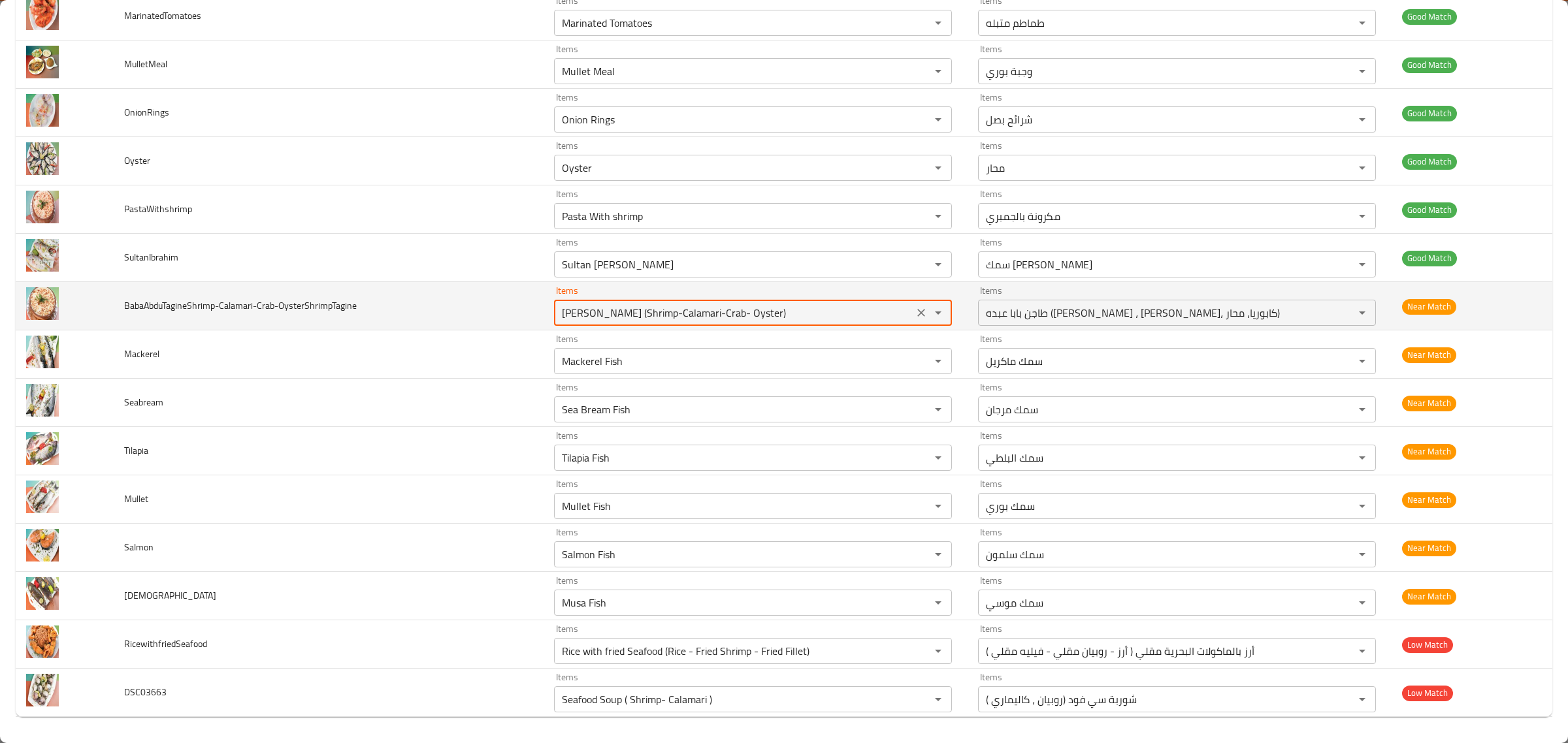
click at [743, 312] on input "[PERSON_NAME] (Shrimp-Calamari-Crab- Oyster)" at bounding box center [733, 313] width 351 height 19
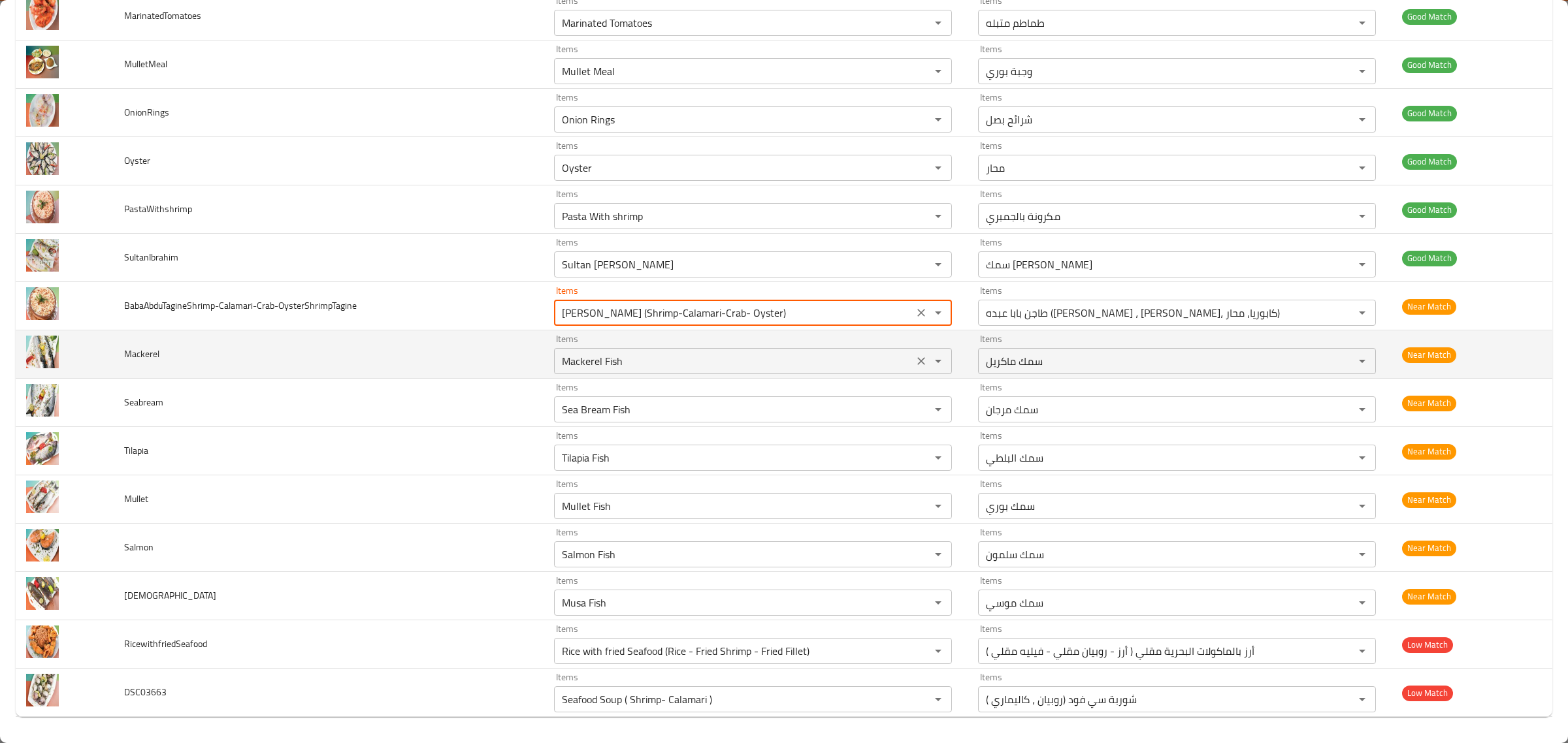
click at [789, 370] on input "Mackerel Fish" at bounding box center [733, 361] width 351 height 19
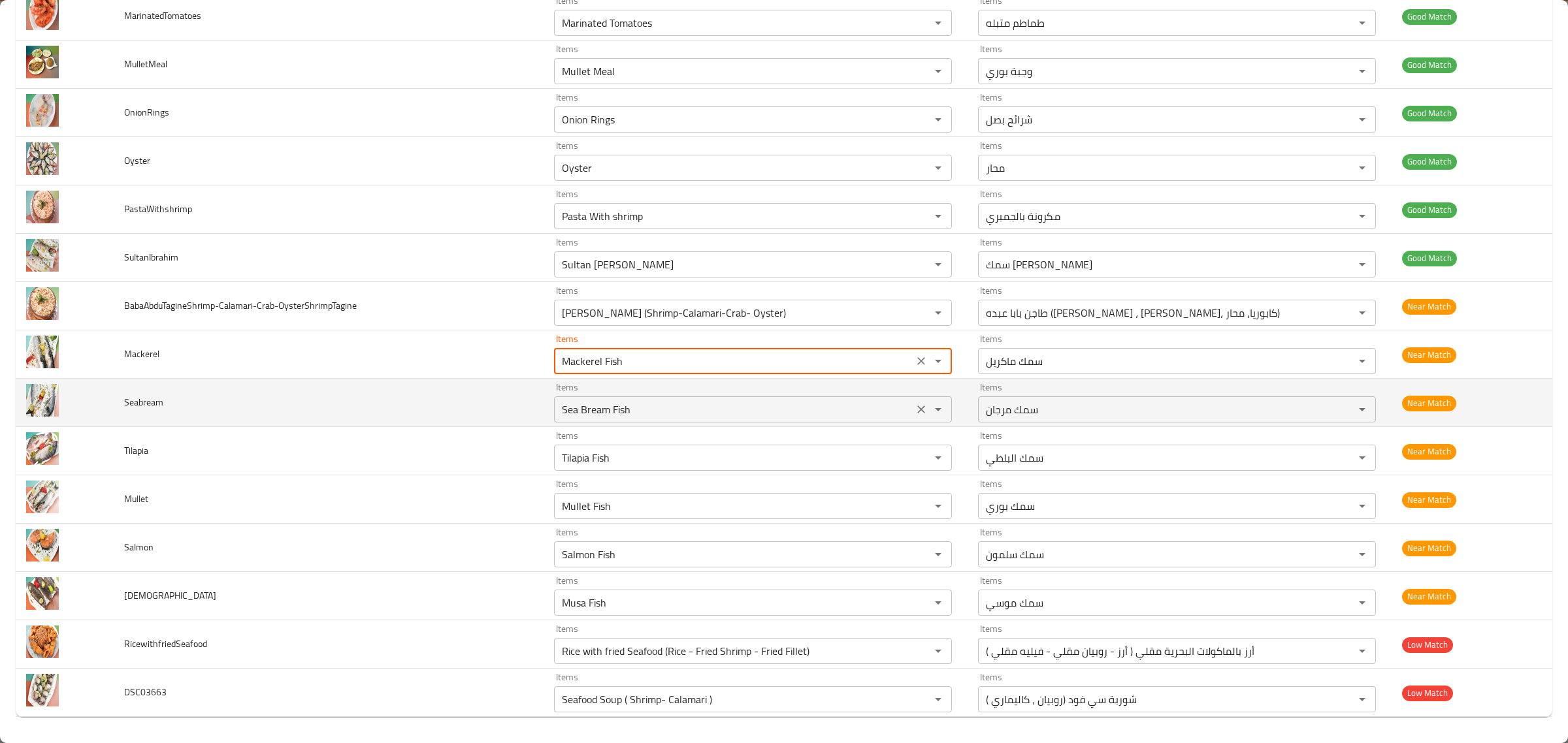
click at [788, 415] on input "Sea Bream Fish" at bounding box center [733, 409] width 351 height 19
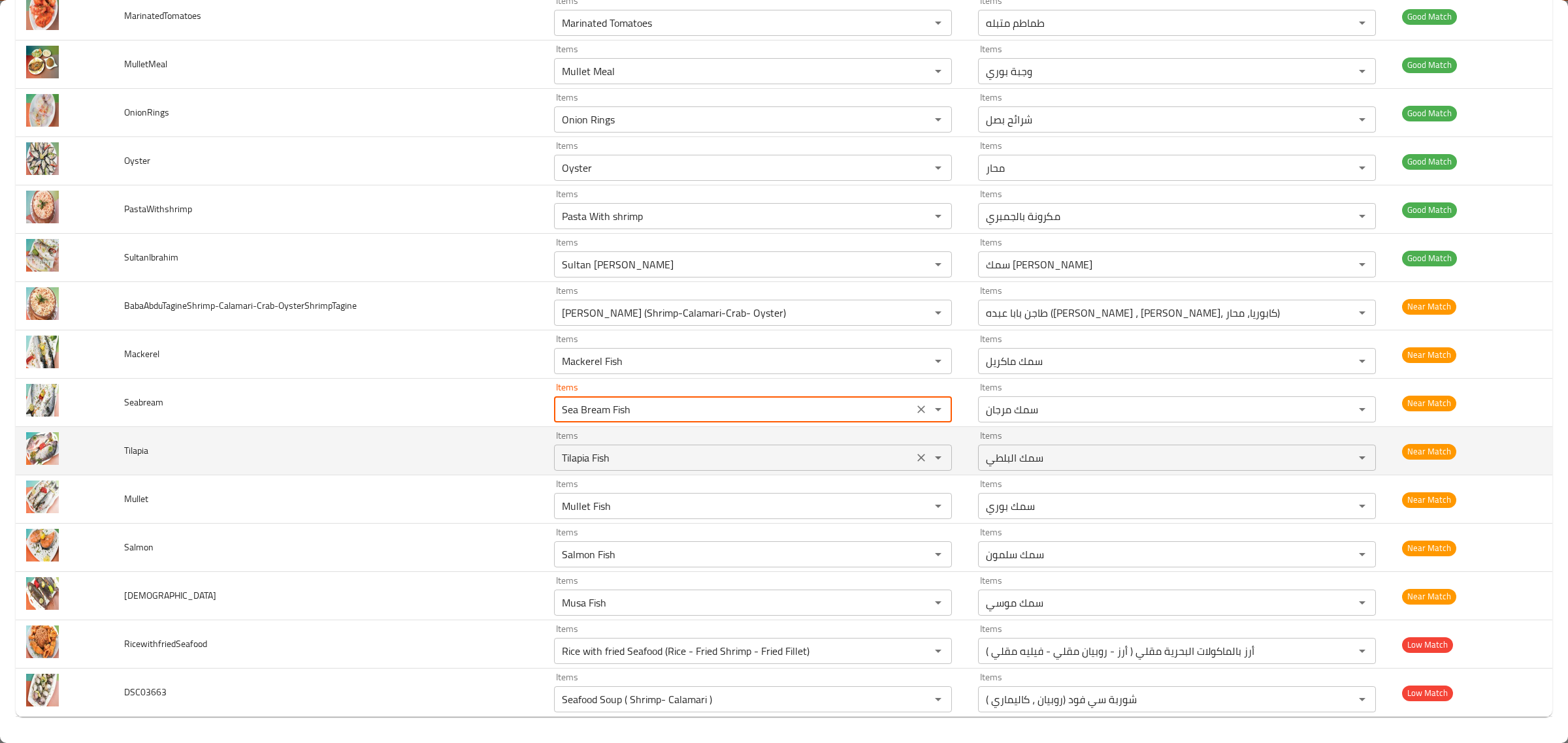
click at [776, 450] on input "Tilapia Fish" at bounding box center [733, 458] width 351 height 19
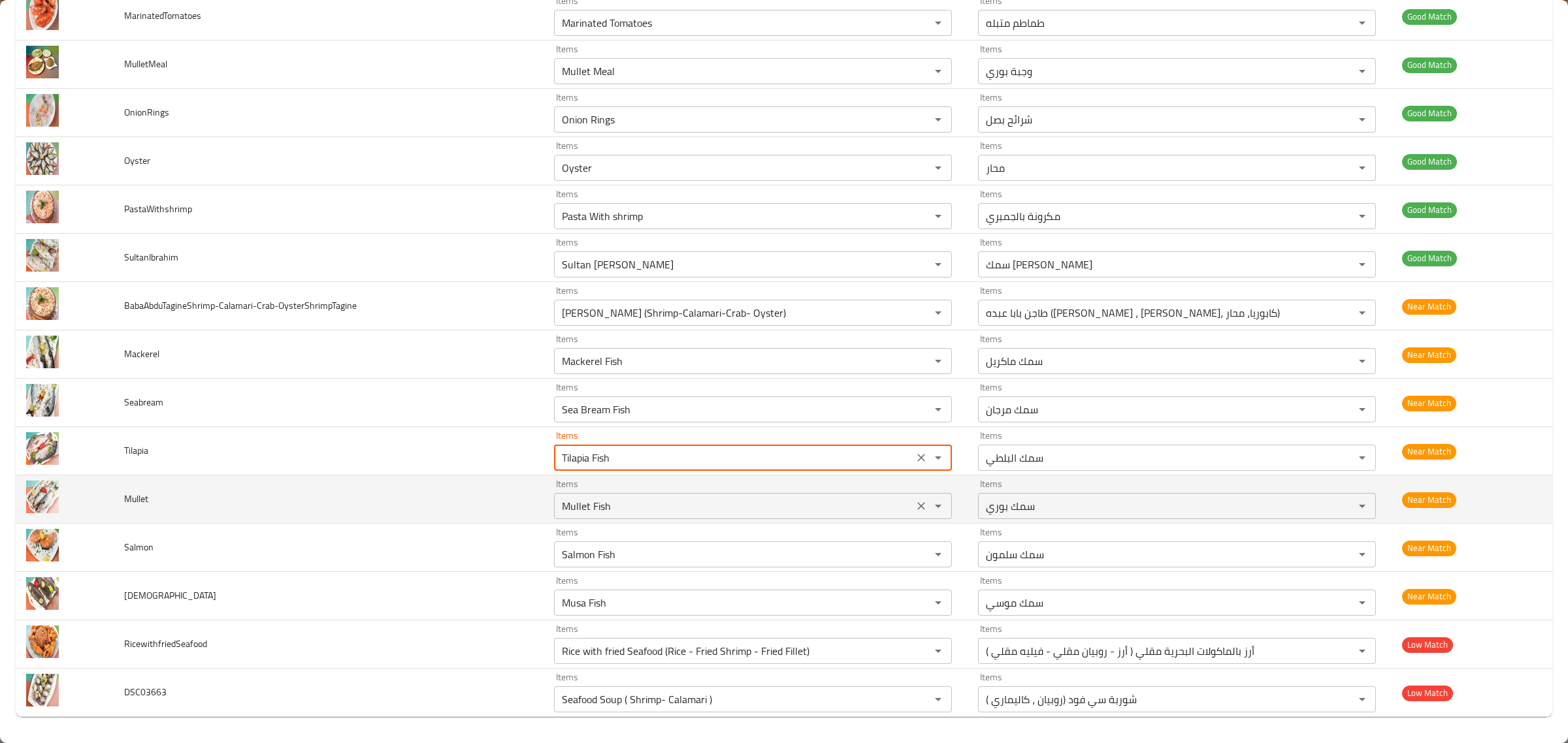
click at [756, 514] on input "Mullet Fish" at bounding box center [733, 506] width 351 height 19
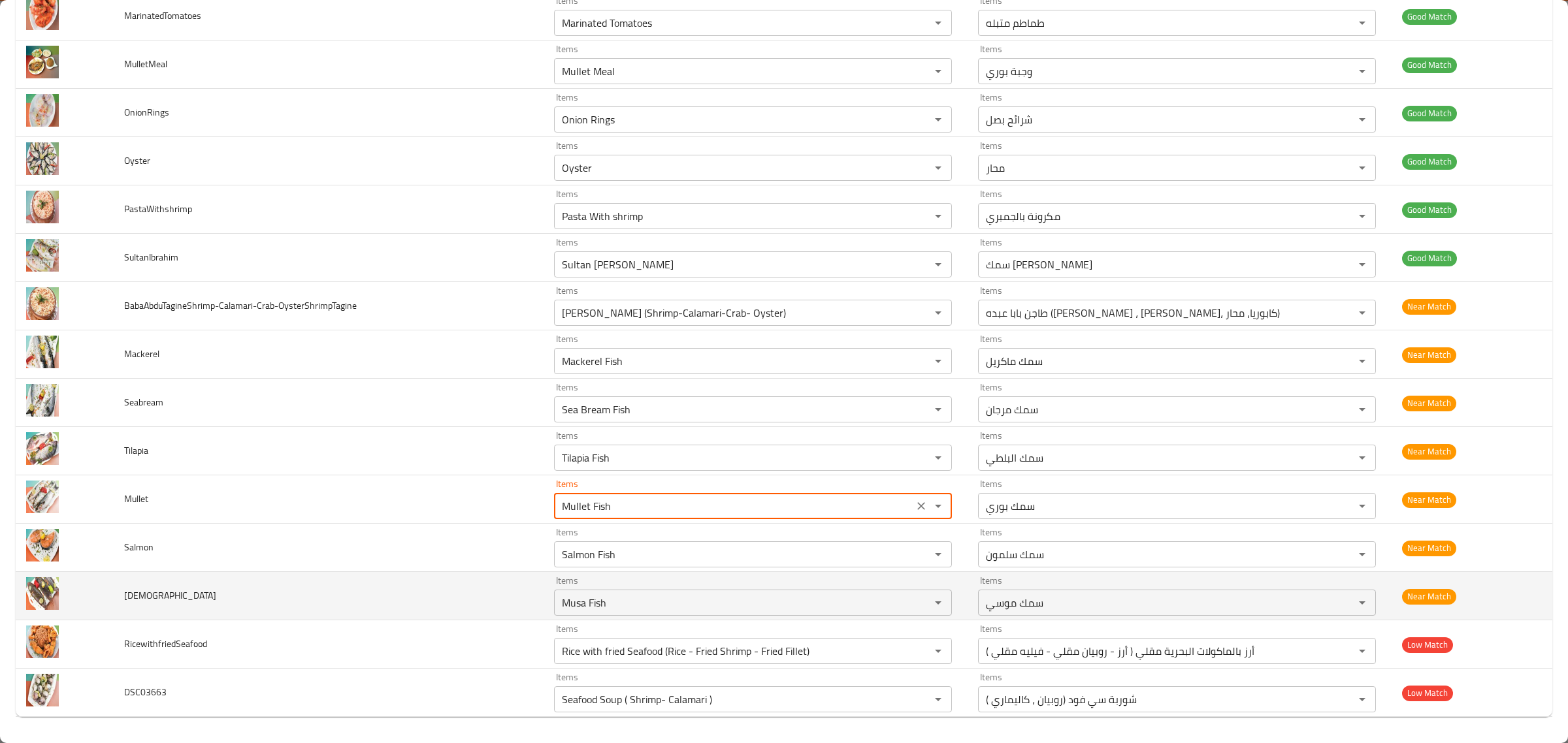
click at [753, 573] on td "Items Musa Fish Items" at bounding box center [755, 596] width 424 height 48
click at [753, 605] on input "Musa Fish" at bounding box center [733, 603] width 351 height 19
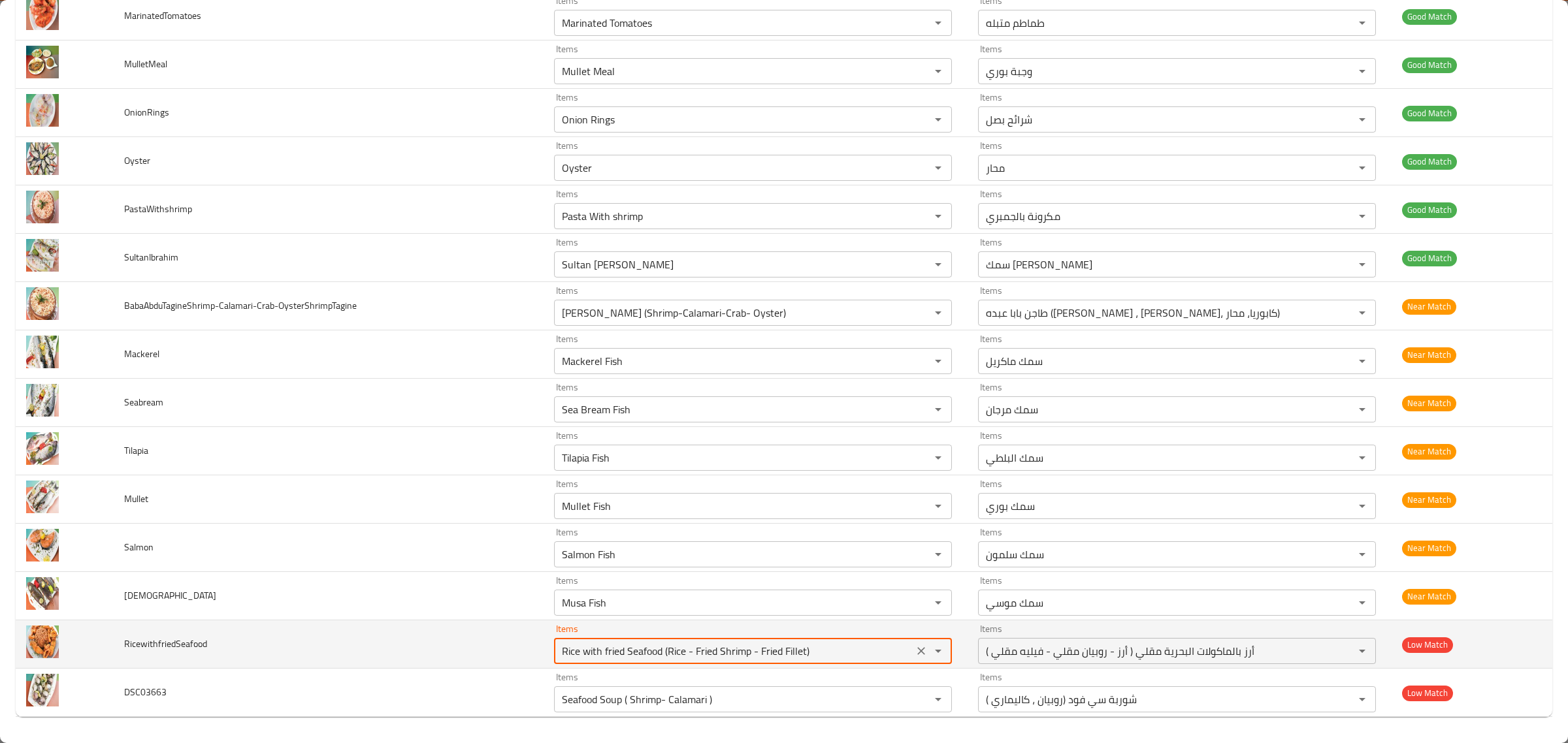
click at [782, 660] on input "Rice with fried Seafood (Rice - Fried Shrimp - Fried Fillet)" at bounding box center [733, 651] width 351 height 19
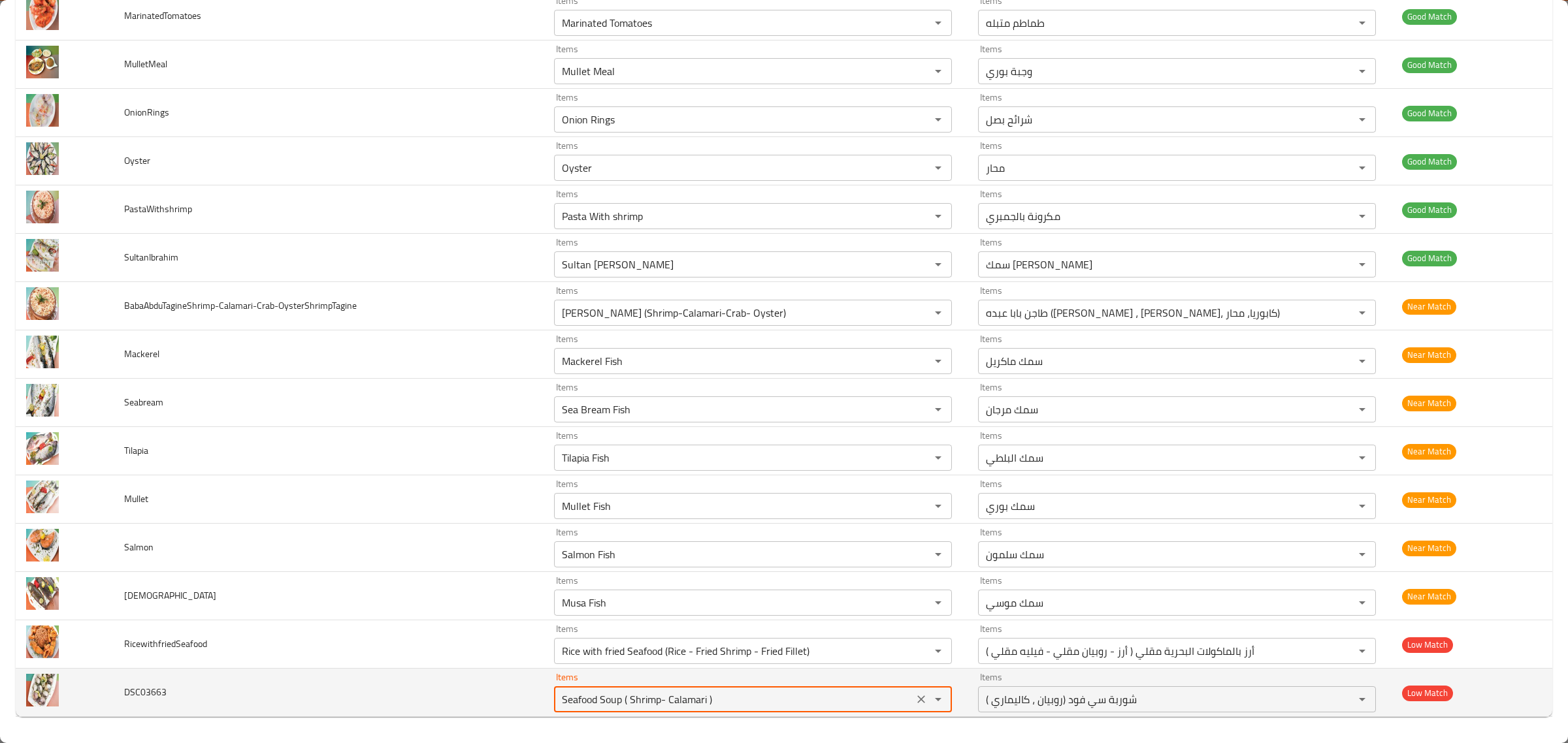
click at [768, 692] on input "Seafood Soup ( Shrimp- Calamari )" at bounding box center [733, 699] width 351 height 19
click at [914, 698] on icon "Clear" at bounding box center [921, 700] width 13 height 13
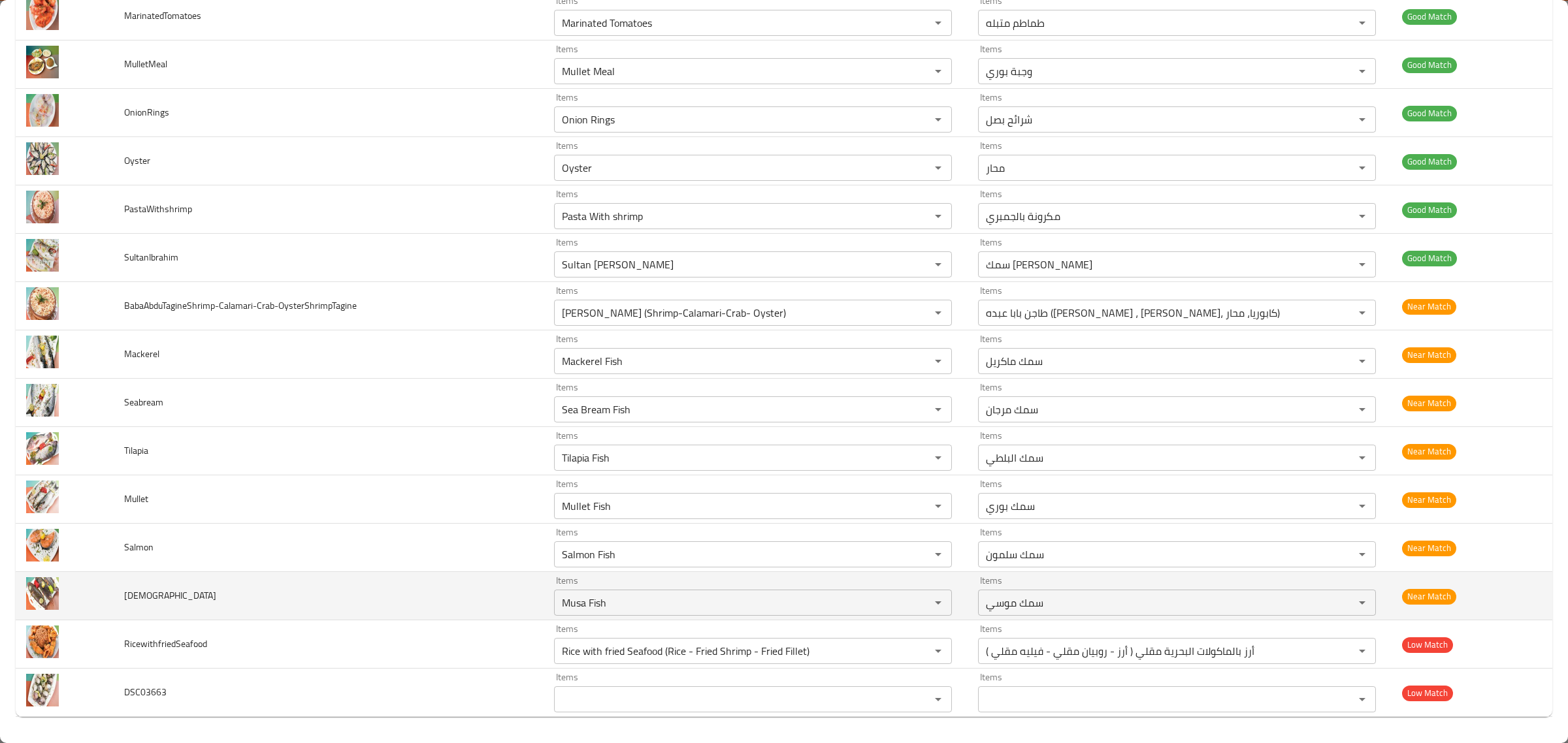
click at [445, 598] on td "Musa" at bounding box center [329, 596] width 430 height 48
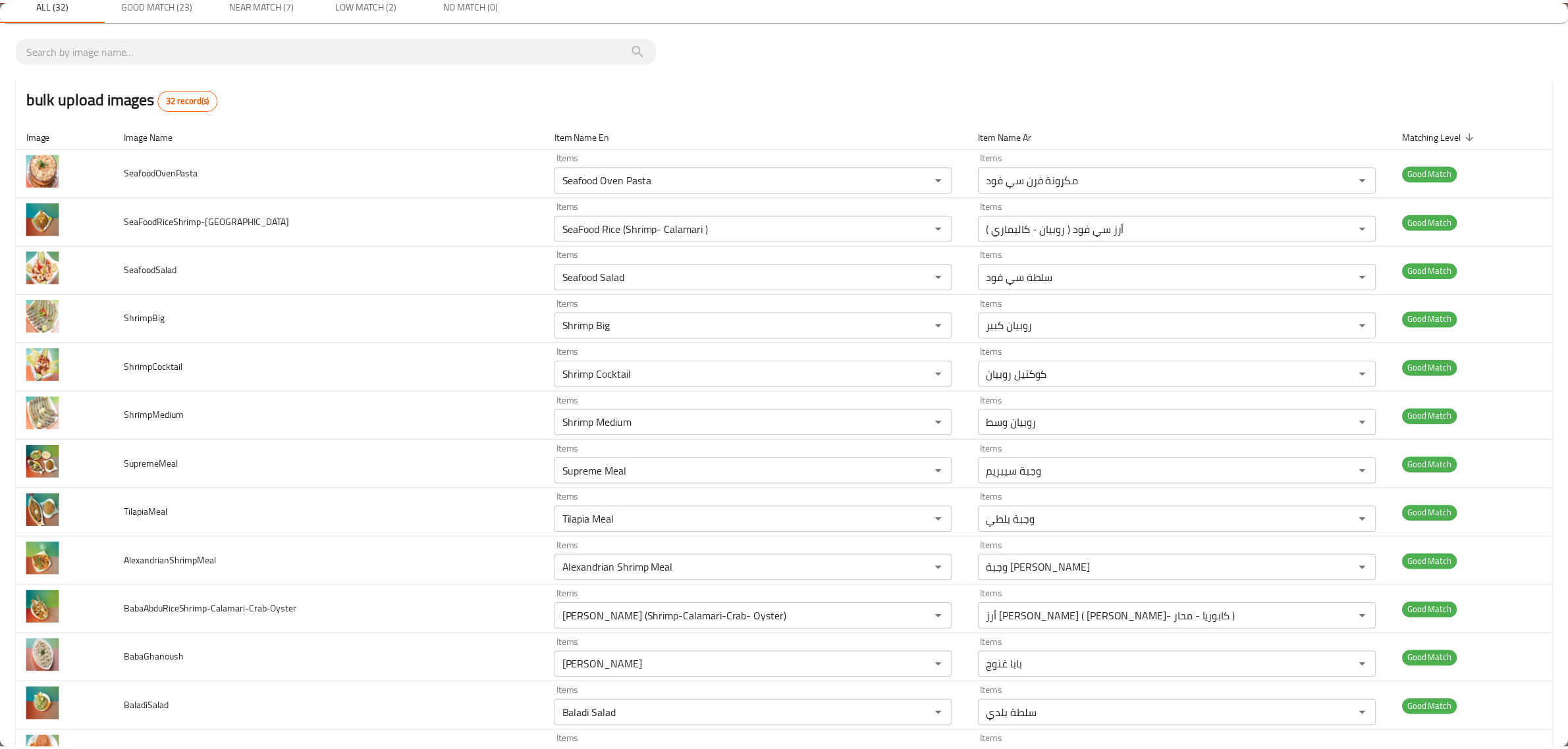
scroll to position [0, 0]
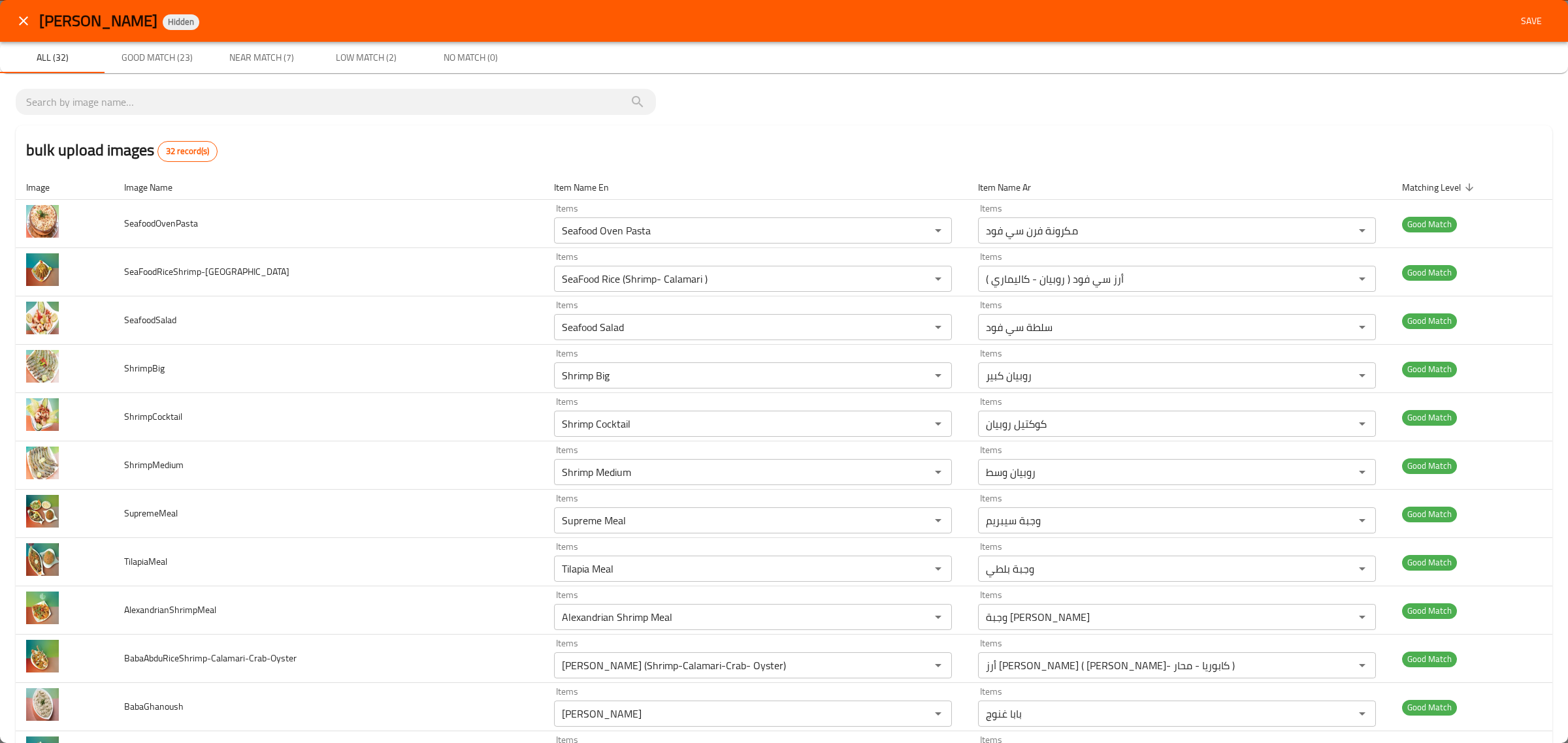
click at [1521, 30] on button "Save" at bounding box center [1532, 21] width 42 height 24
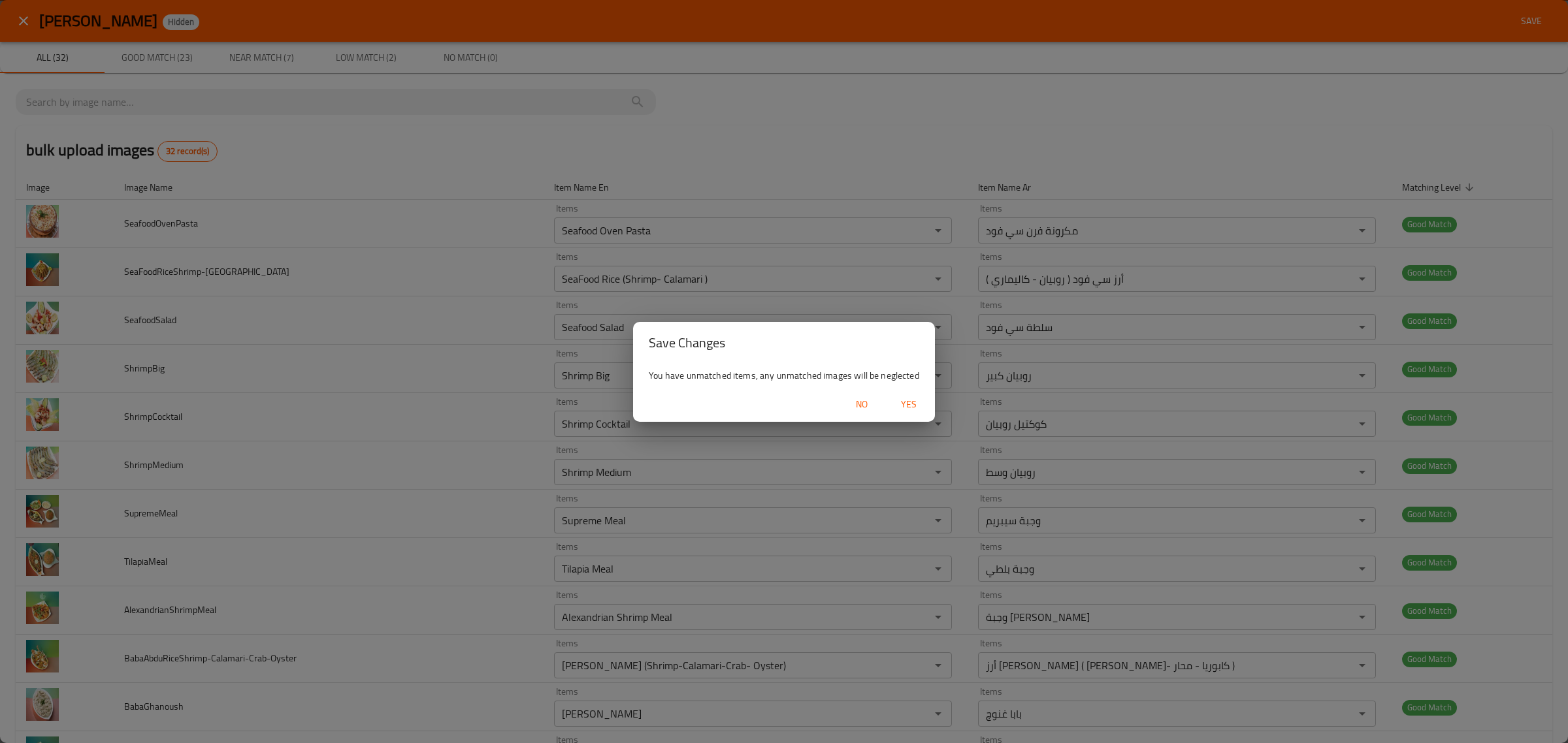
click at [925, 409] on button "Yes" at bounding box center [908, 404] width 42 height 24
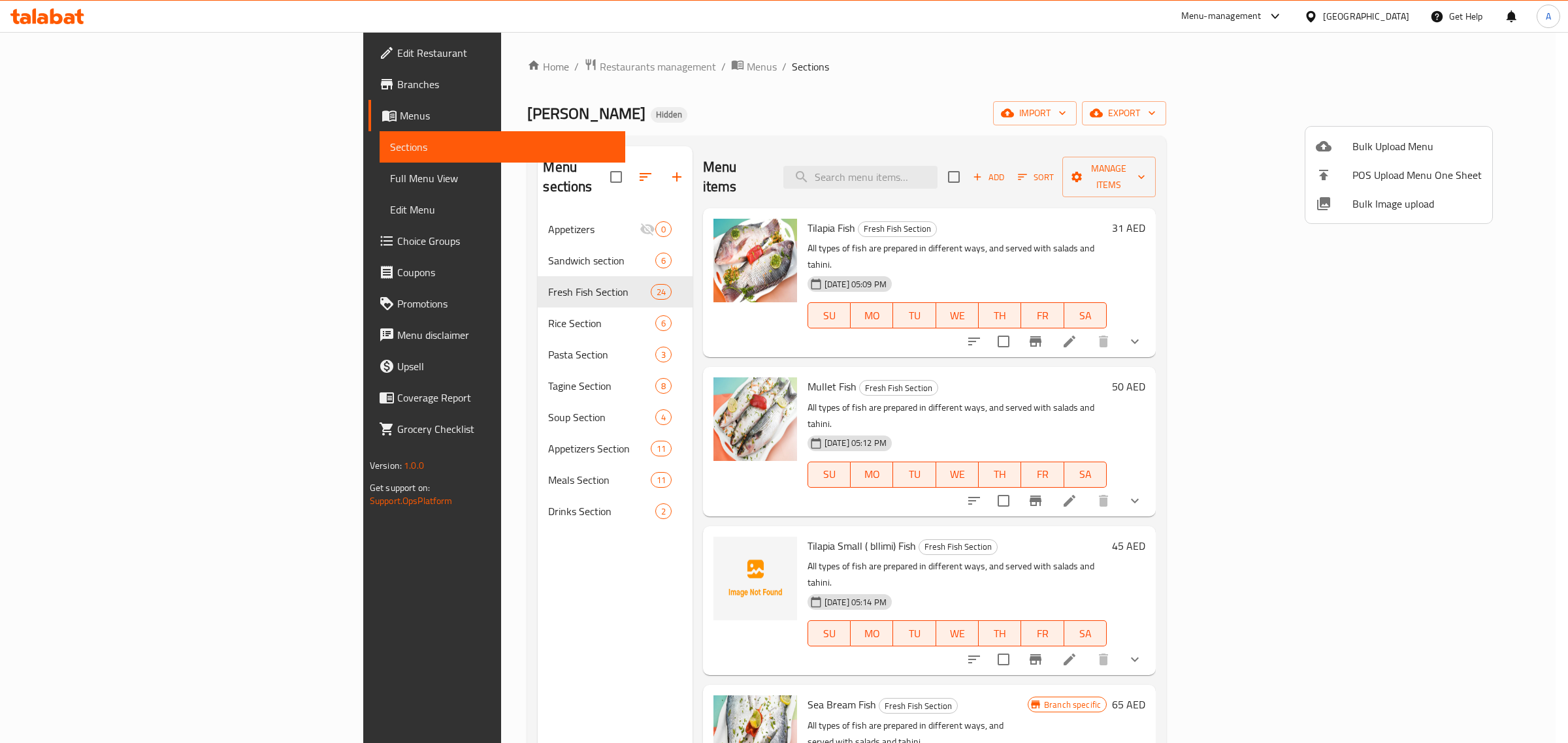
click at [482, 249] on div at bounding box center [784, 372] width 1568 height 743
click at [538, 249] on div "Sandwich section 6" at bounding box center [614, 261] width 154 height 31
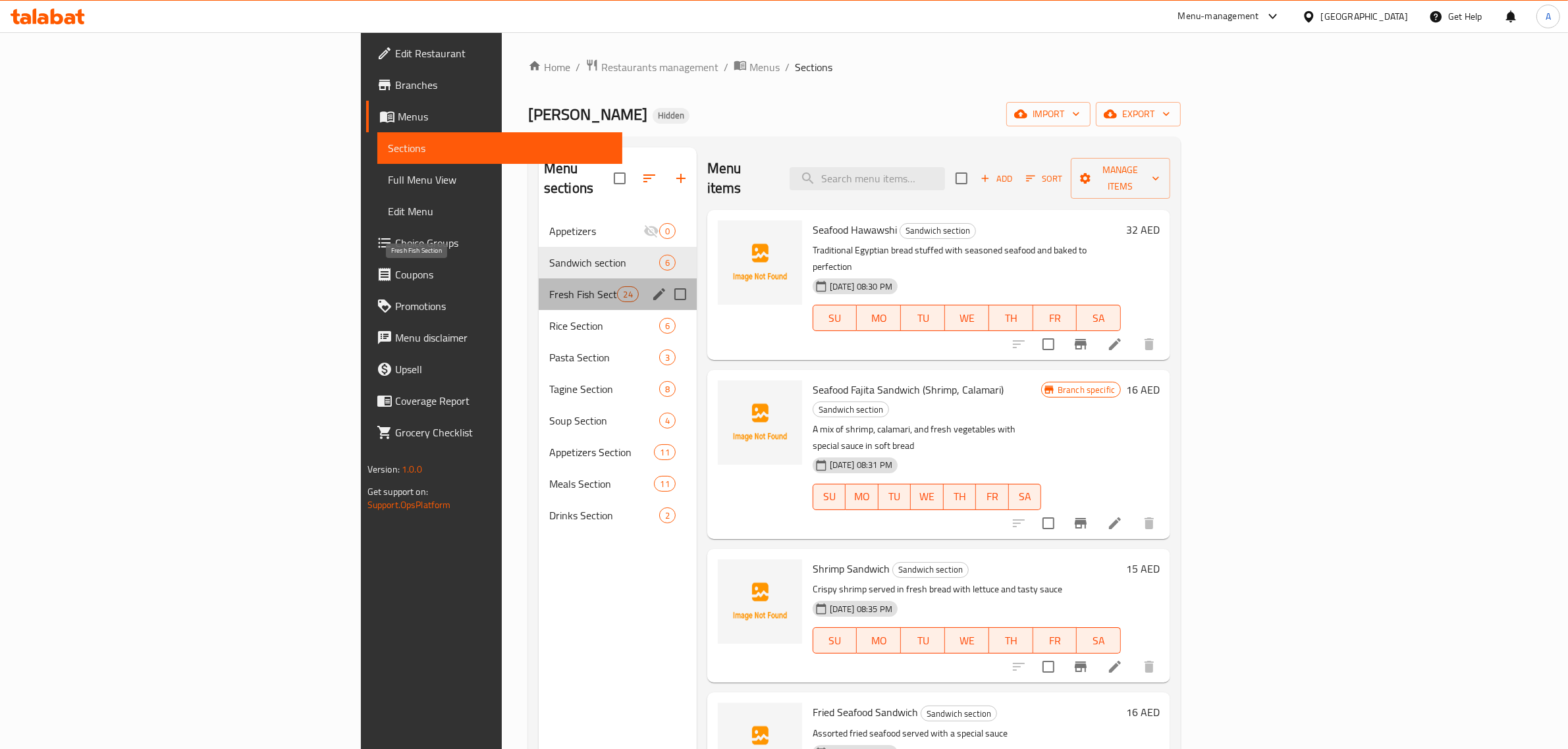
click at [549, 287] on span "Fresh Fish Section" at bounding box center [583, 294] width 68 height 16
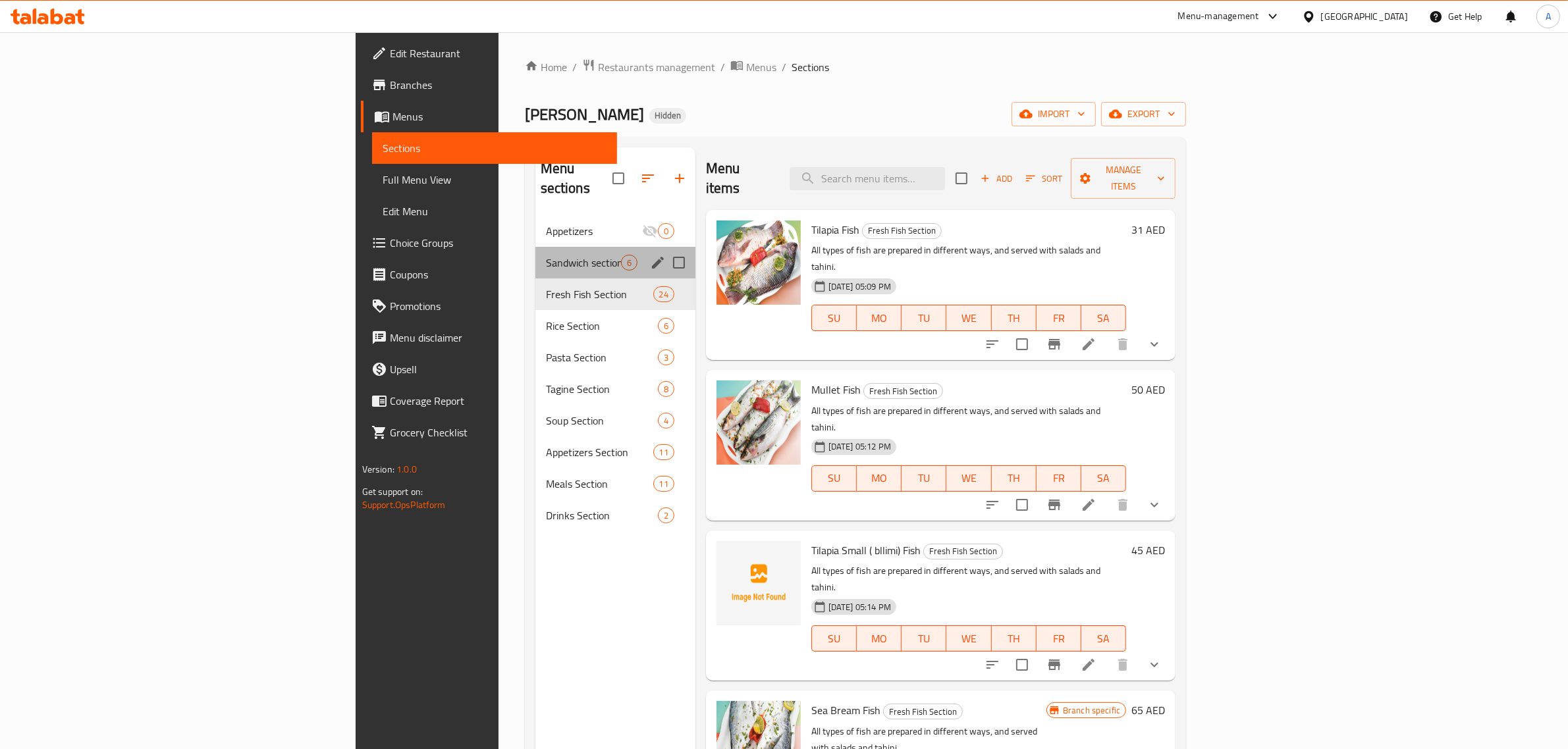
click at [535, 251] on div "Sandwich section 6" at bounding box center [615, 263] width 160 height 32
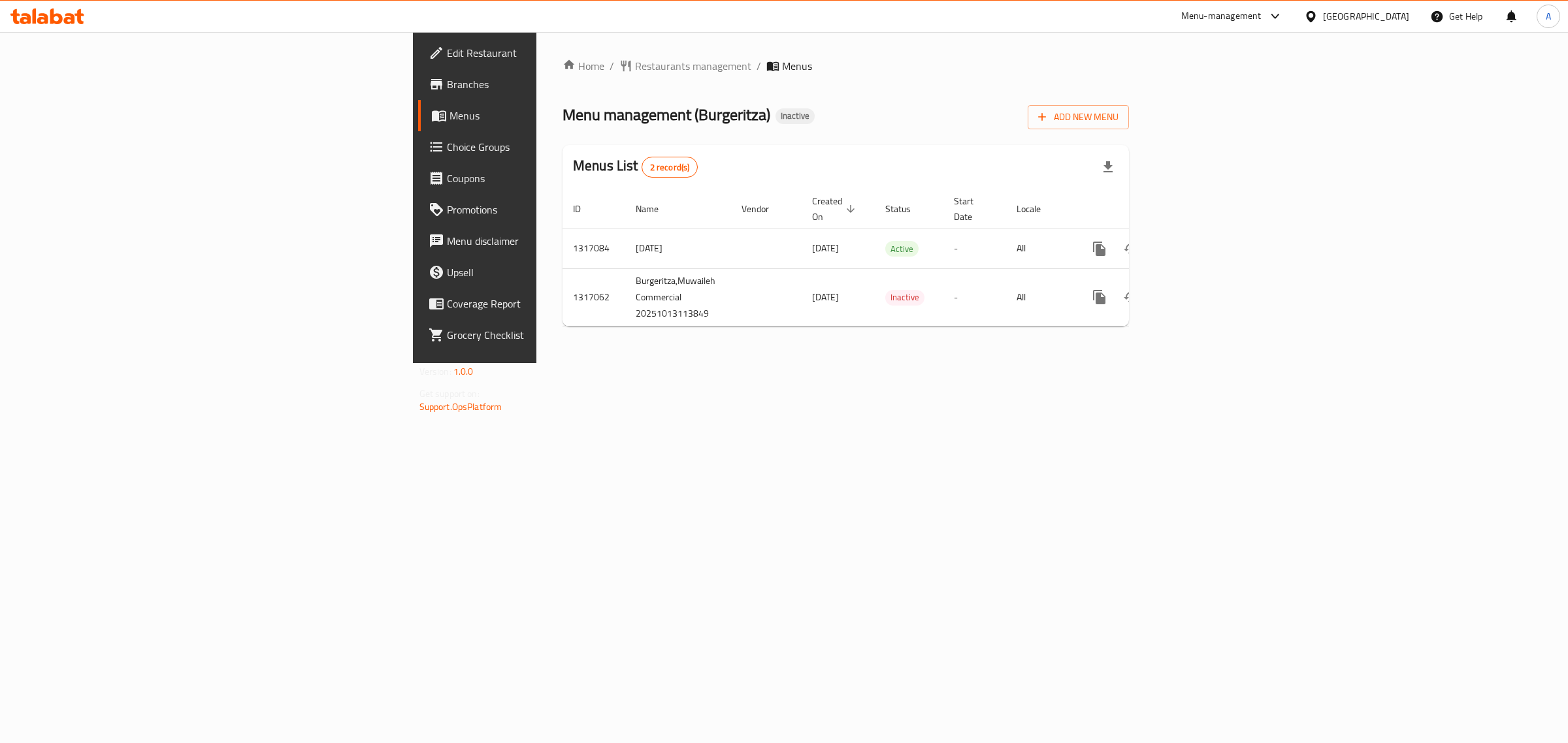
click at [536, 363] on div "Home / Restaurants management / Menus Menu management ( Burgeritza ) Inactive A…" at bounding box center [845, 197] width 619 height 331
click at [1209, 240] on div "enhanced table" at bounding box center [1147, 249] width 125 height 31
click at [1202, 241] on icon "enhanced table" at bounding box center [1193, 249] width 16 height 16
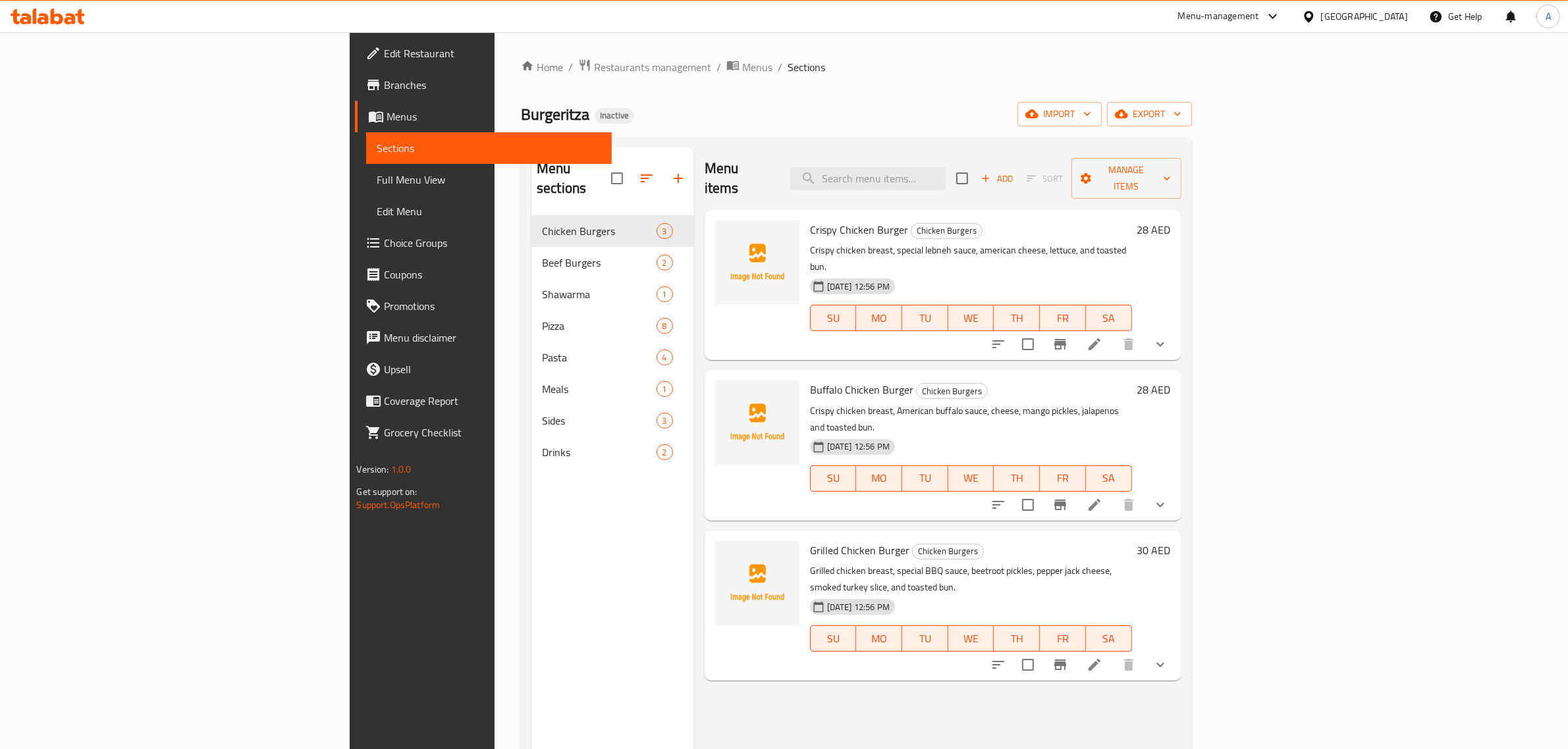
click at [742, 67] on ol "Home / Restaurants management / Menus / Sections" at bounding box center [856, 67] width 670 height 17
click at [1091, 116] on span "import" at bounding box center [1060, 114] width 63 height 17
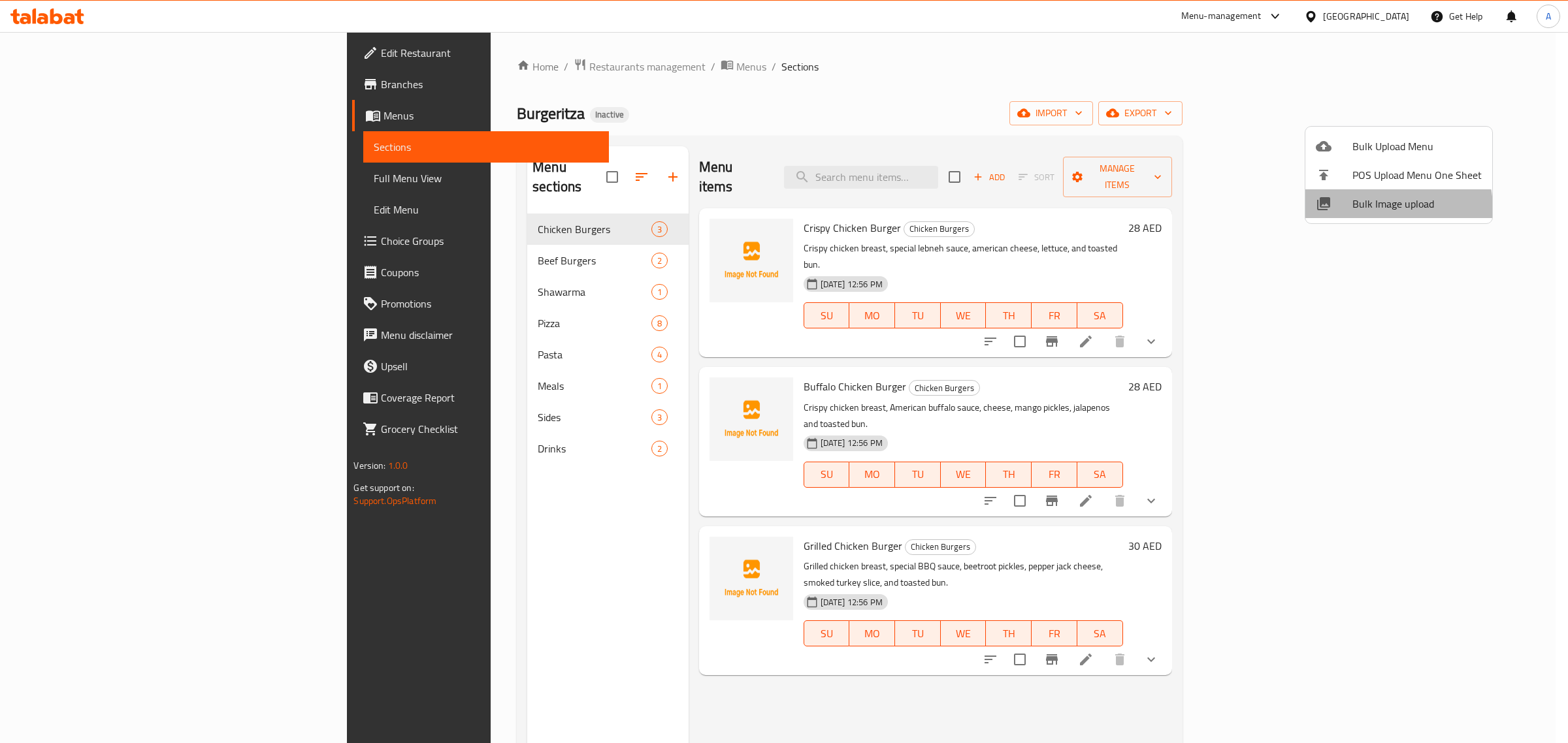
click at [1377, 209] on span "Bulk Image upload" at bounding box center [1417, 203] width 130 height 16
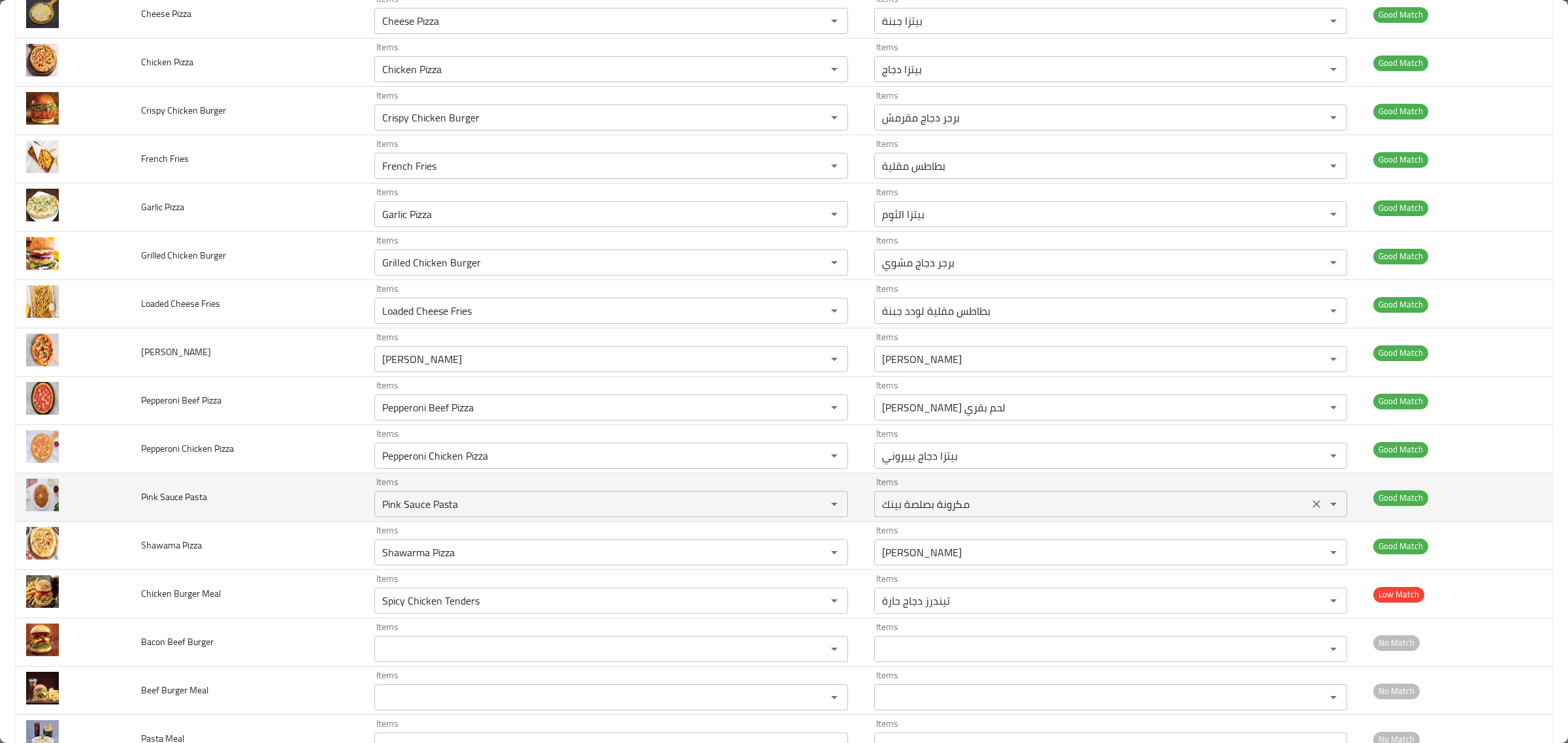
scroll to position [791, 0]
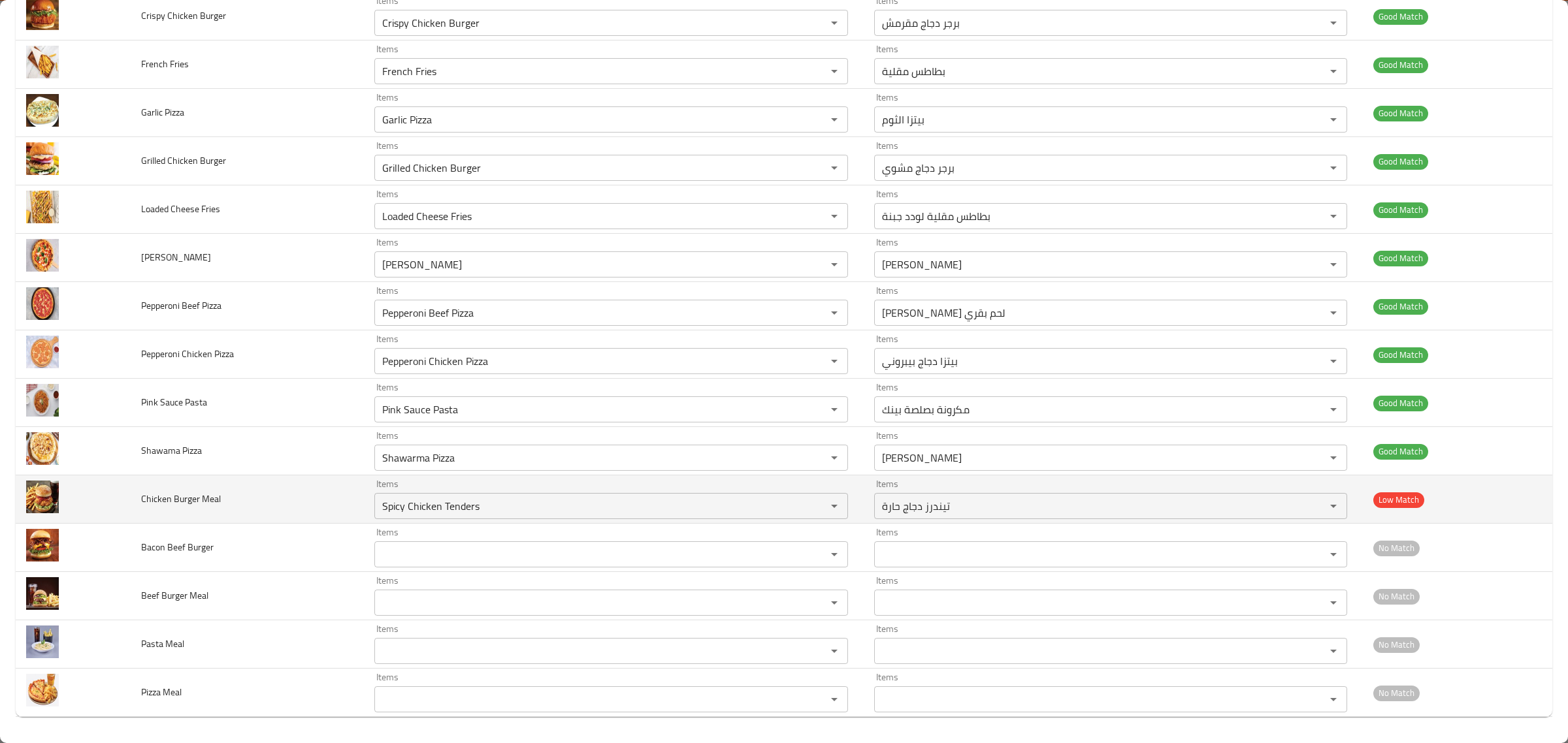
click at [686, 476] on td "Items Spicy Chicken Tenders Items" at bounding box center [614, 500] width 499 height 48
click at [686, 498] on Meal "Spicy Chicken Tenders" at bounding box center [591, 506] width 427 height 19
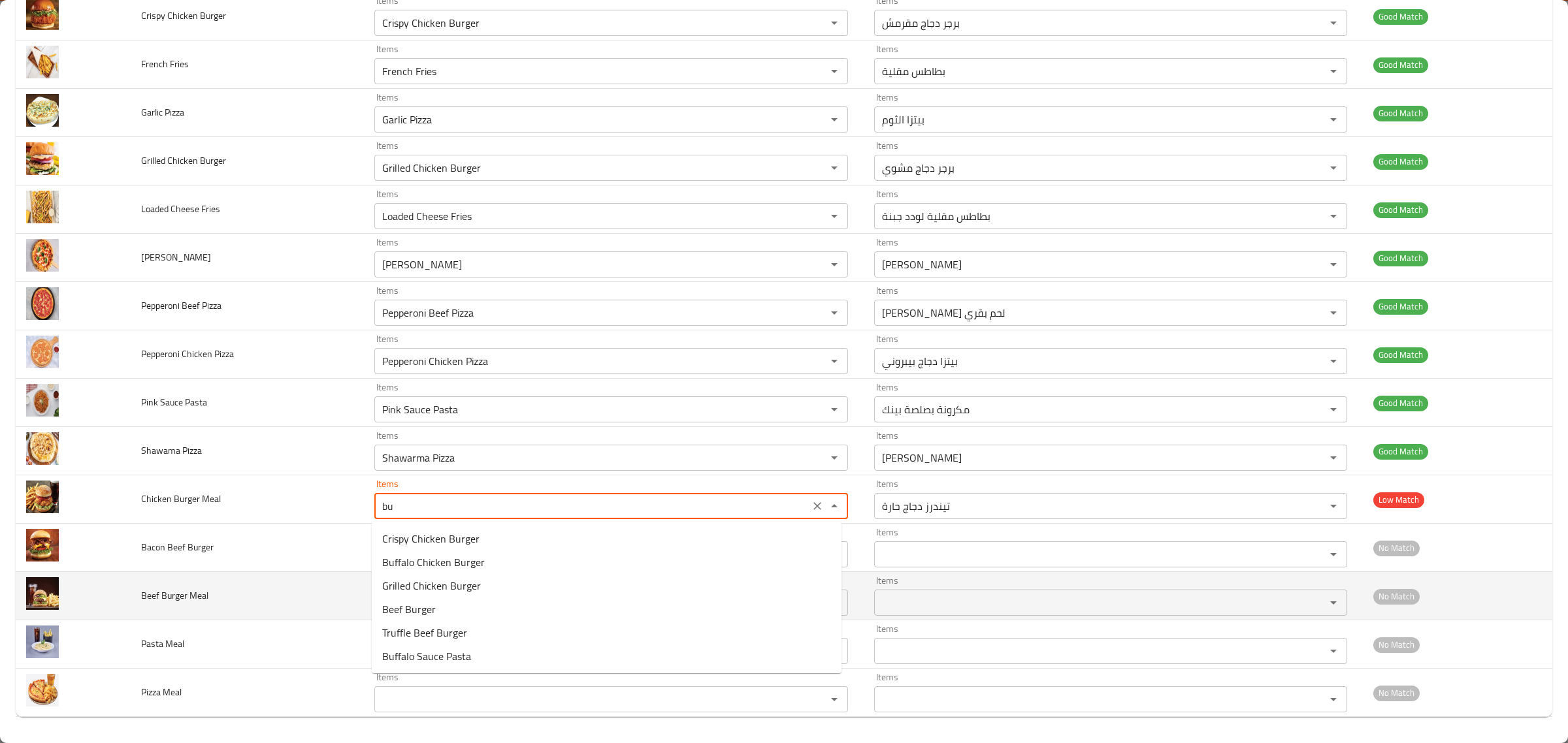
type Meal "bur"
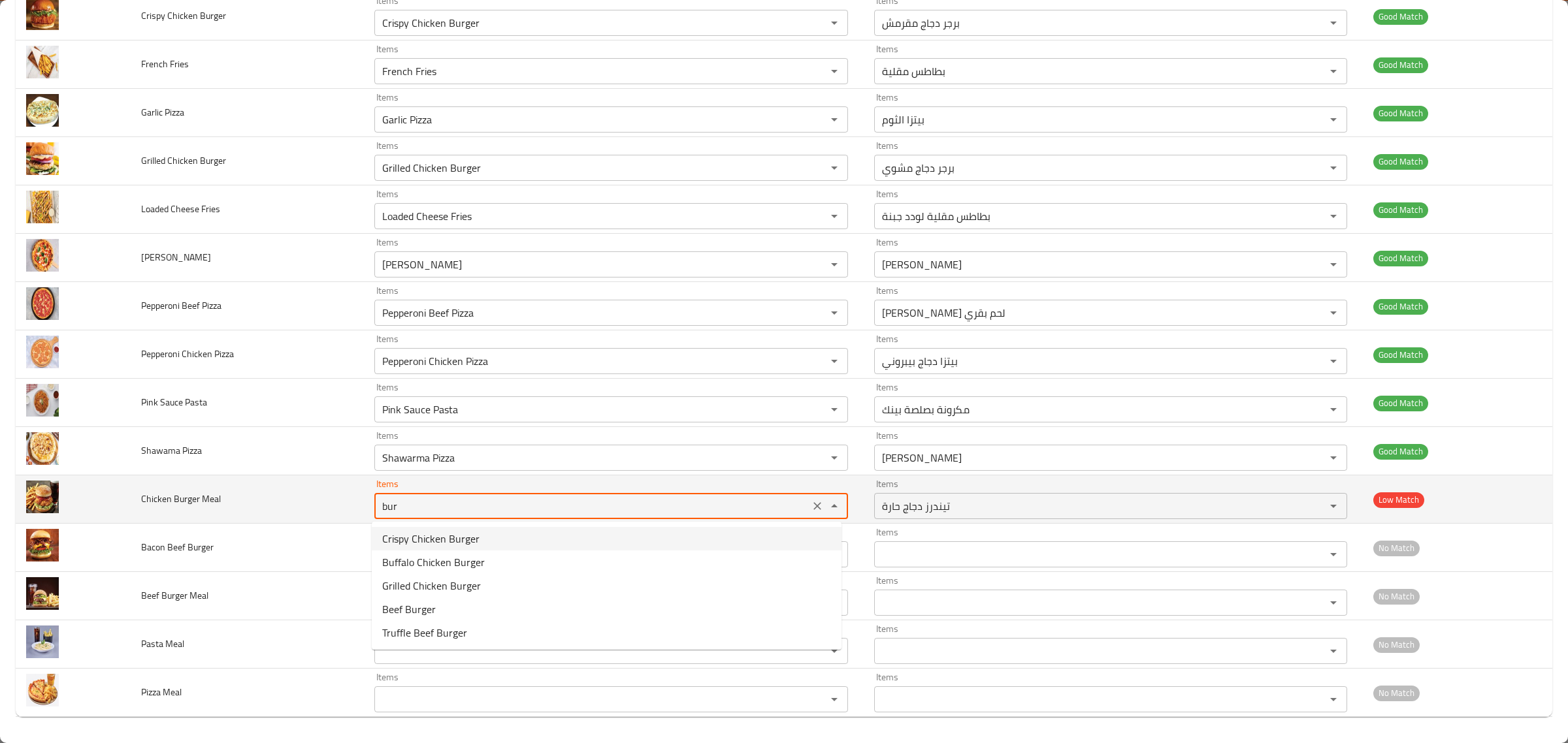
click at [814, 503] on icon "Clear" at bounding box center [817, 506] width 8 height 8
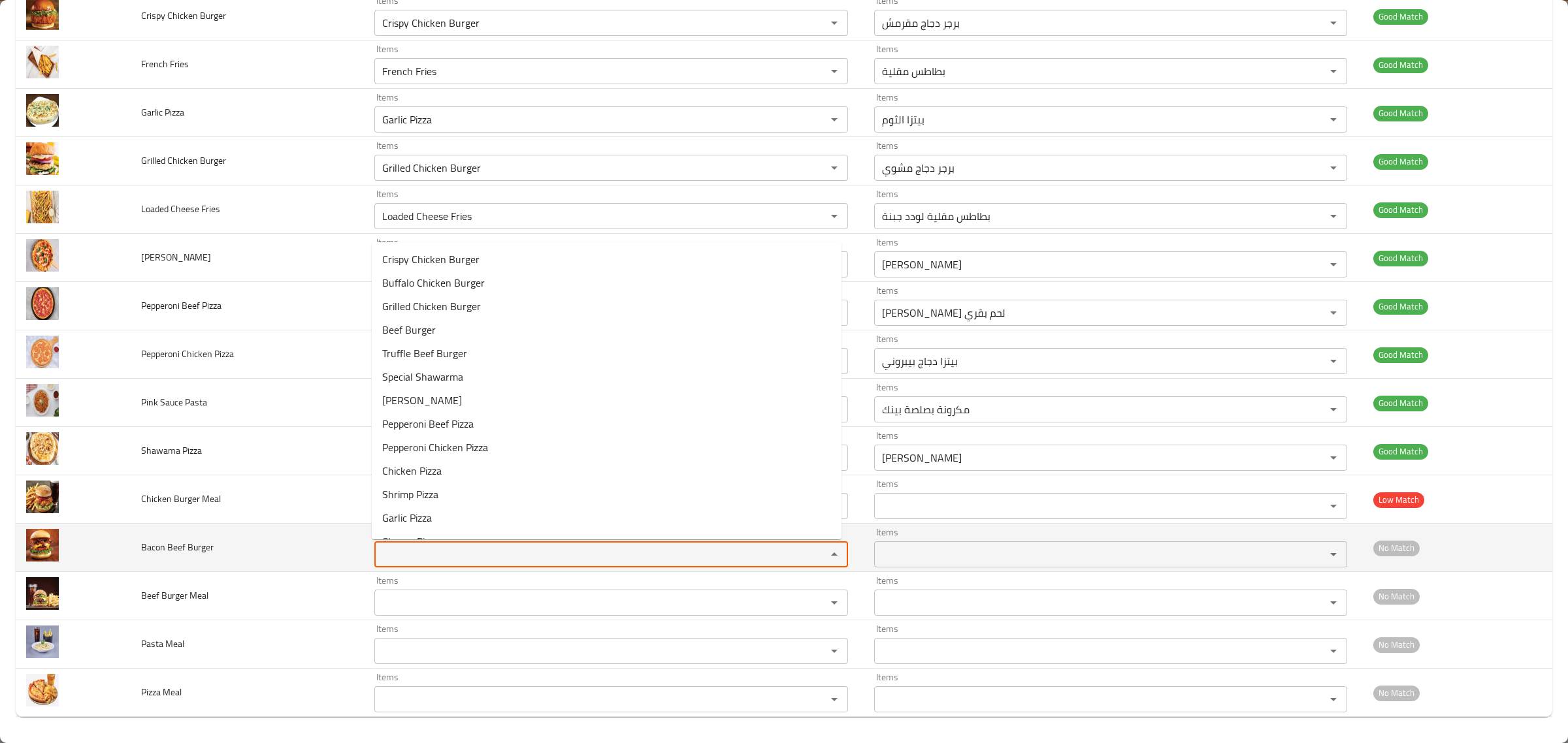
click at [663, 550] on Burger "Items" at bounding box center [591, 555] width 427 height 19
type Burger "b"
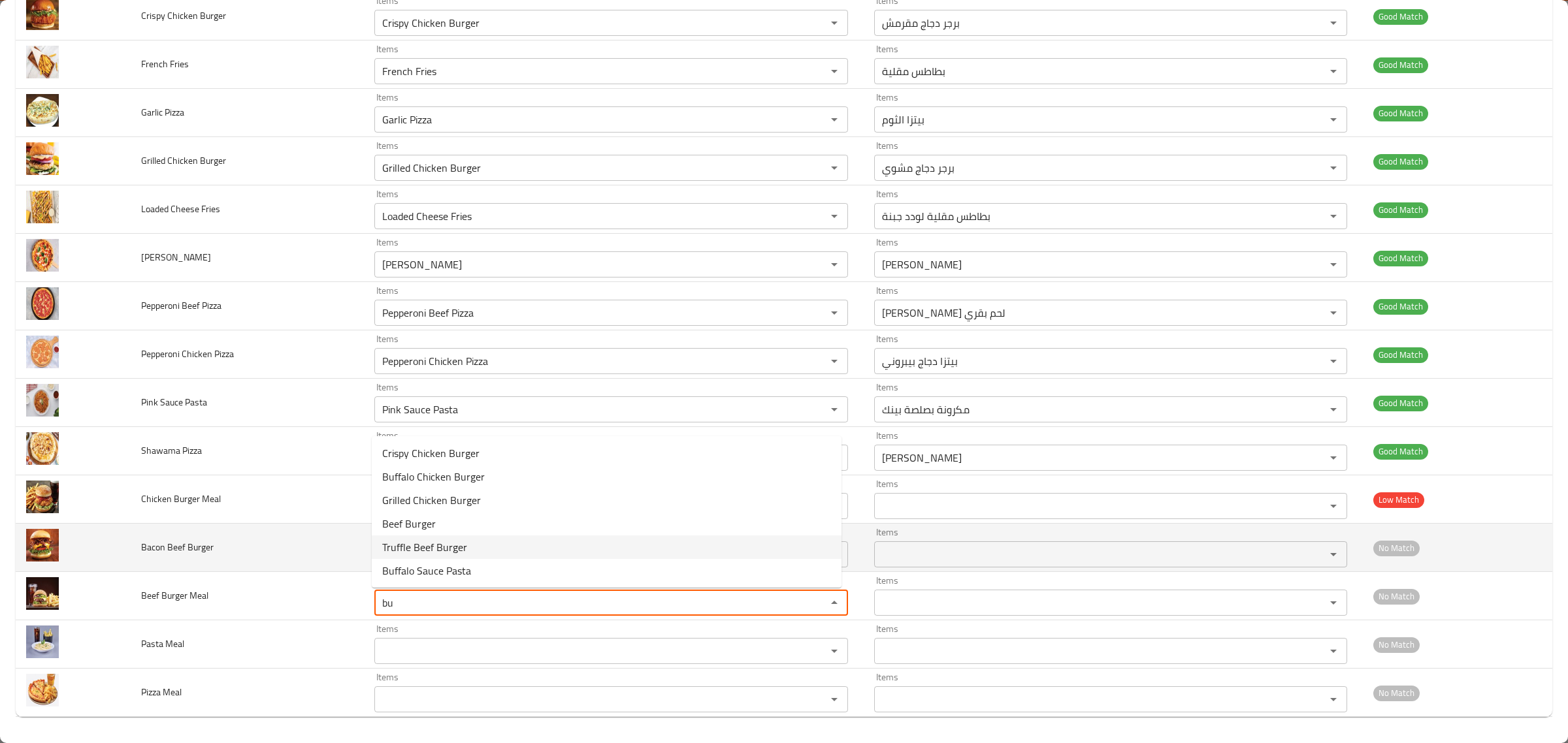
type Meal "b"
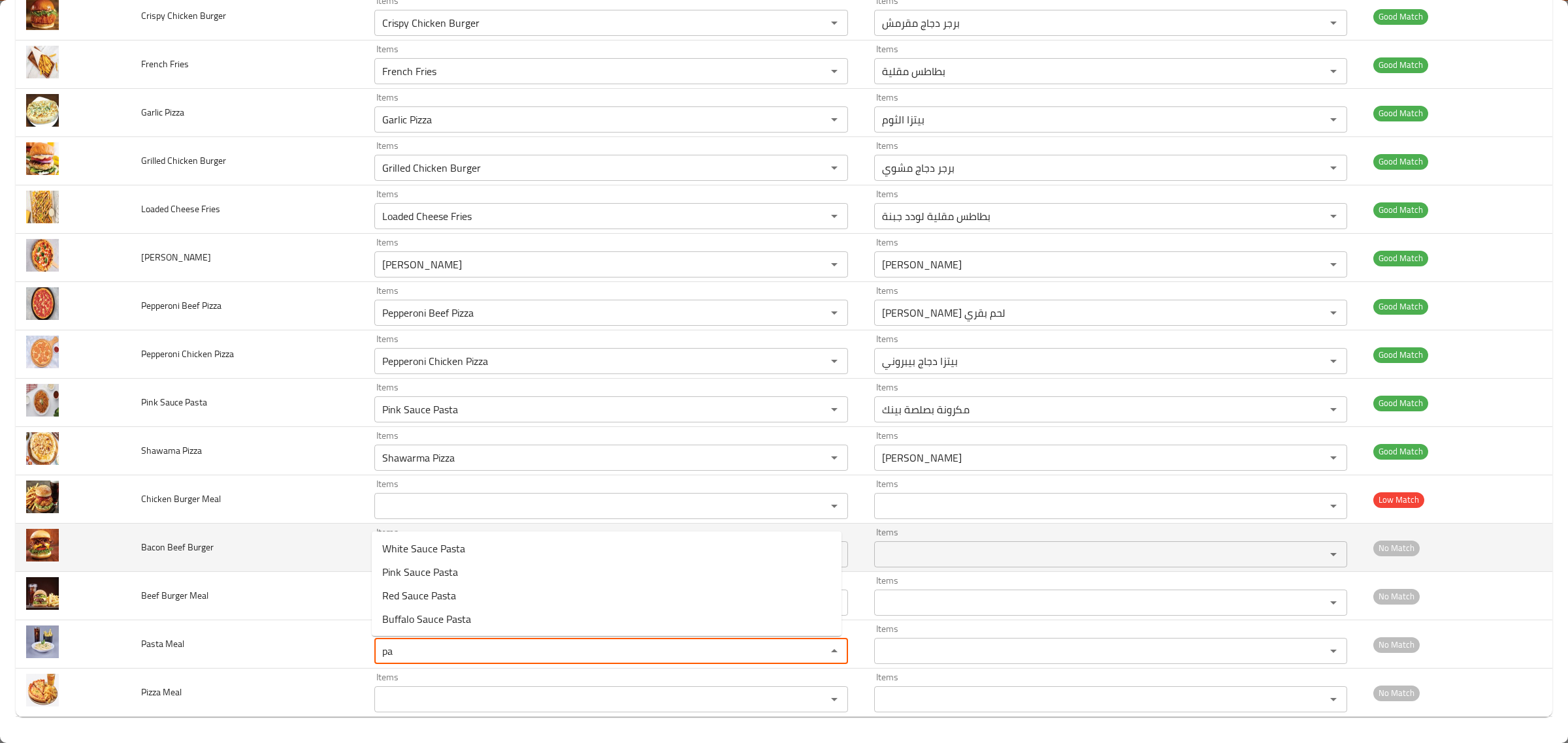
type Meal "p"
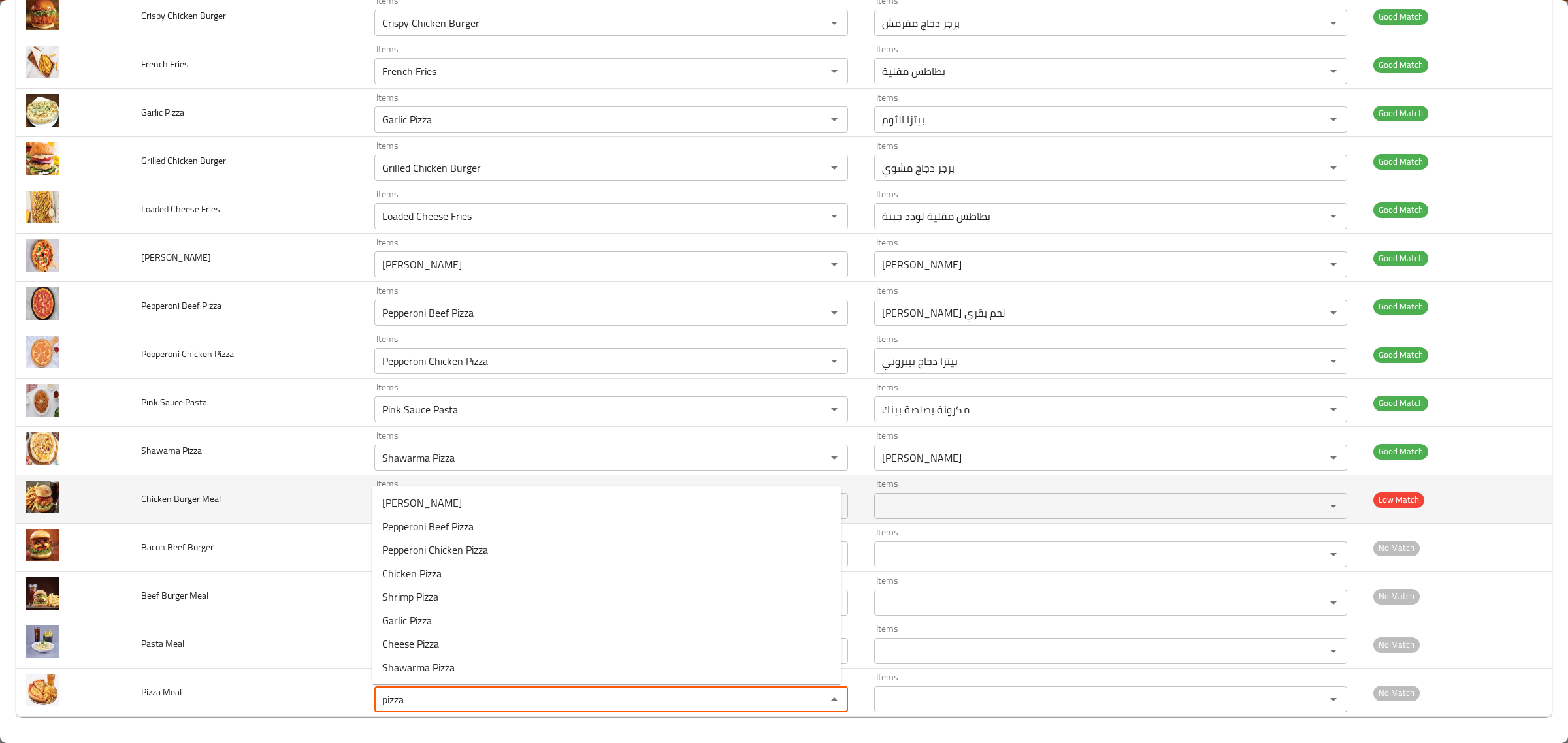
type Meal "pizza"
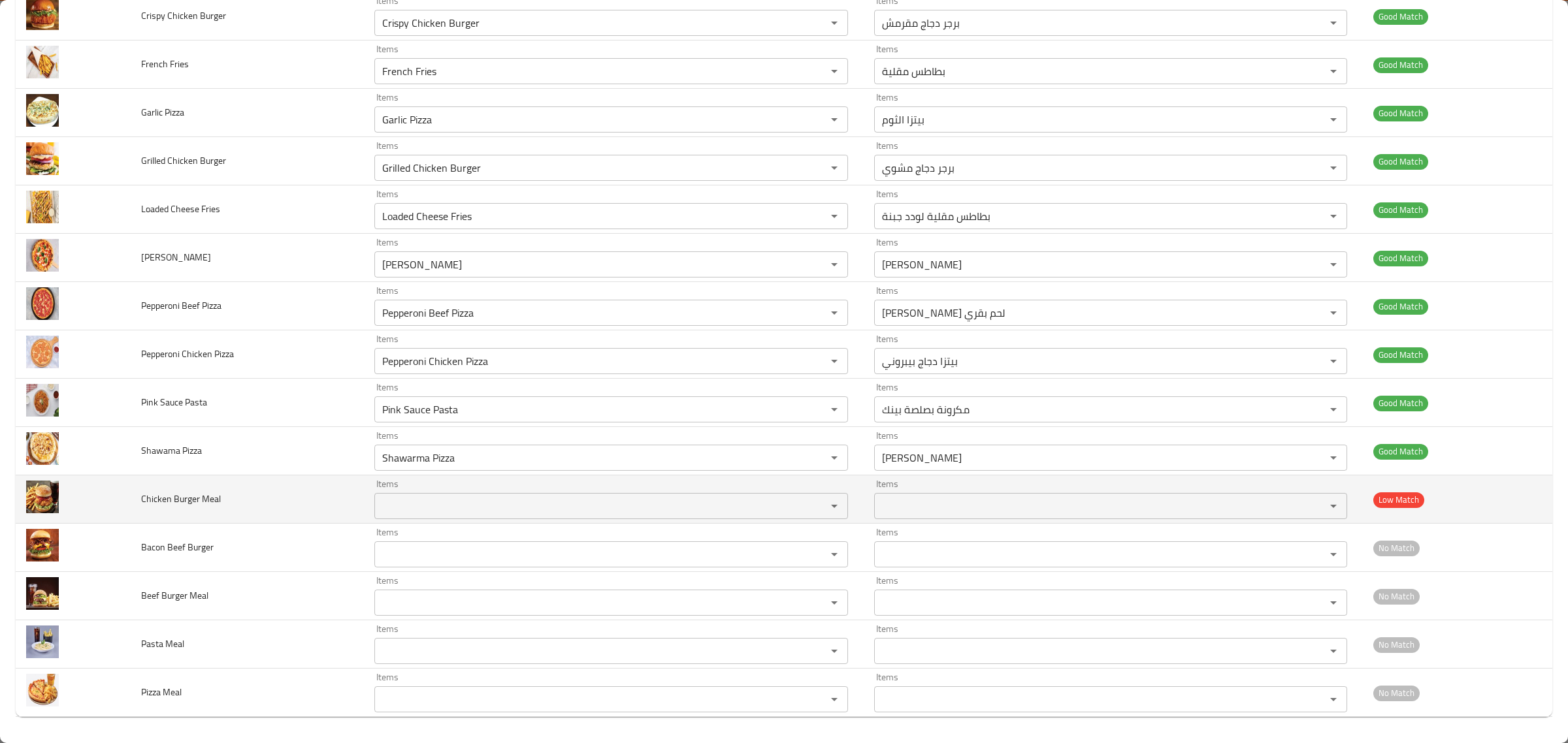
click at [227, 501] on td "Chicken Burger Meal" at bounding box center [246, 500] width 233 height 48
click at [118, 510] on td "enhanced table" at bounding box center [73, 500] width 115 height 48
click at [170, 497] on span "Chicken Burger Meal" at bounding box center [181, 499] width 80 height 17
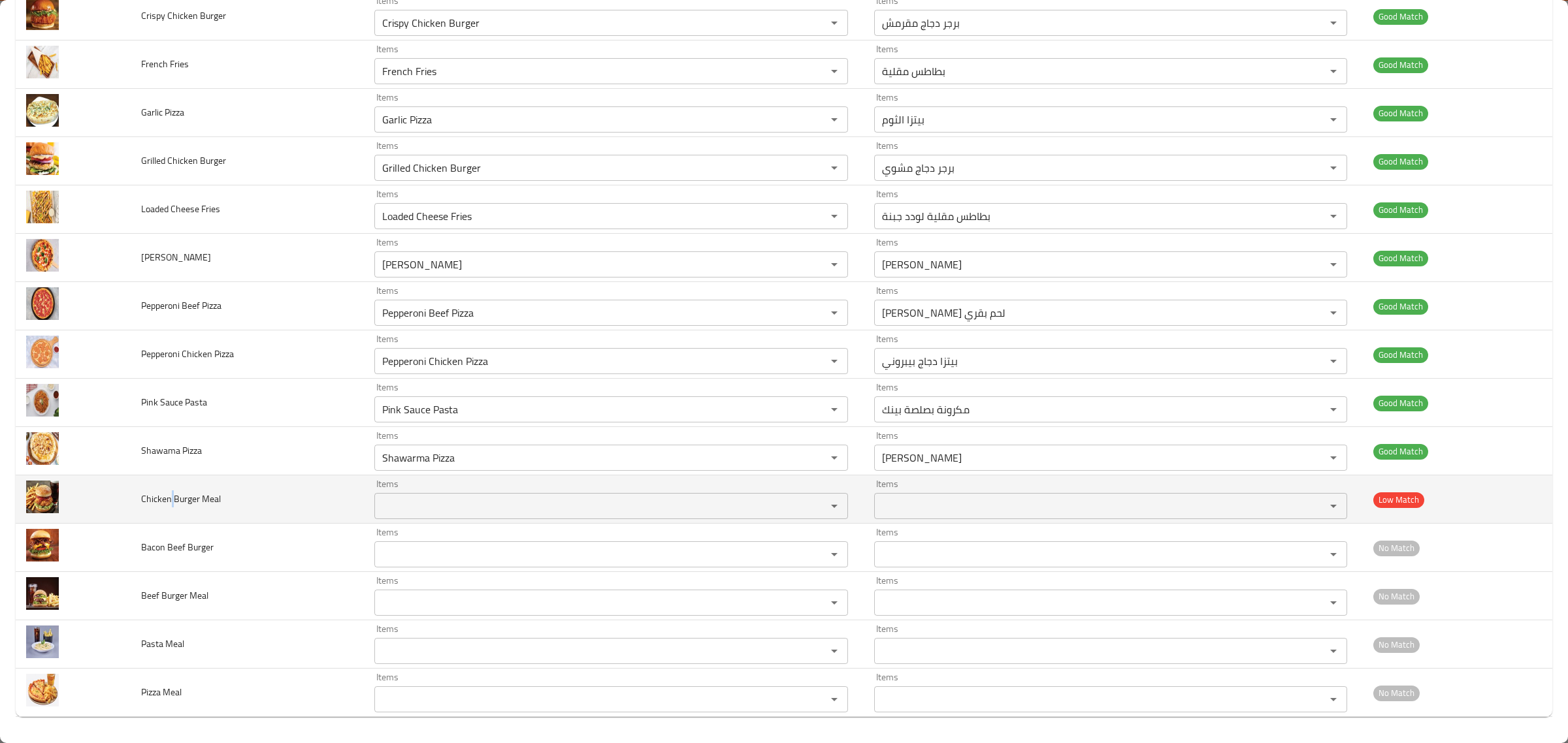
click at [170, 497] on span "Chicken Burger Meal" at bounding box center [181, 499] width 80 height 17
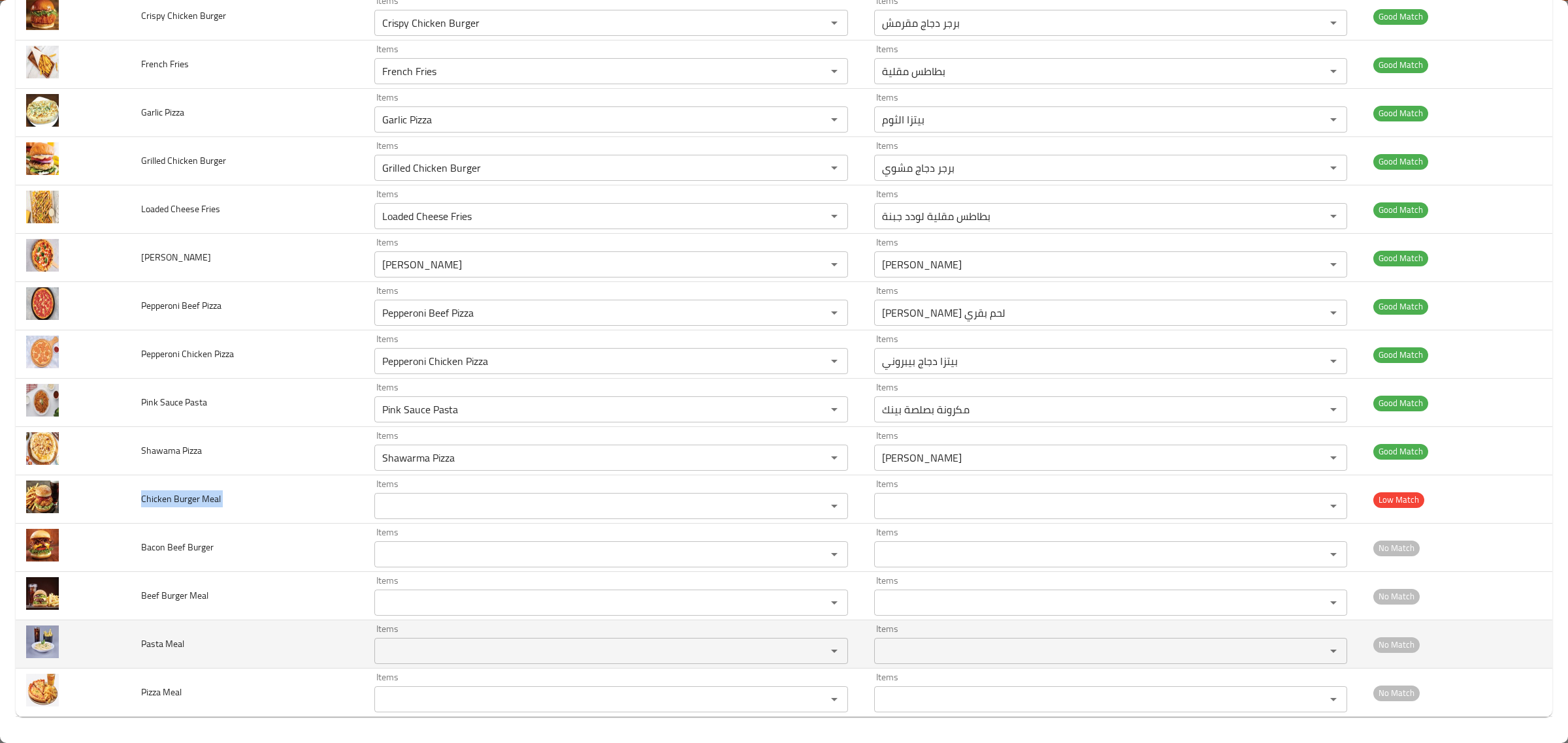
copy span "Chicken Burger Meal"
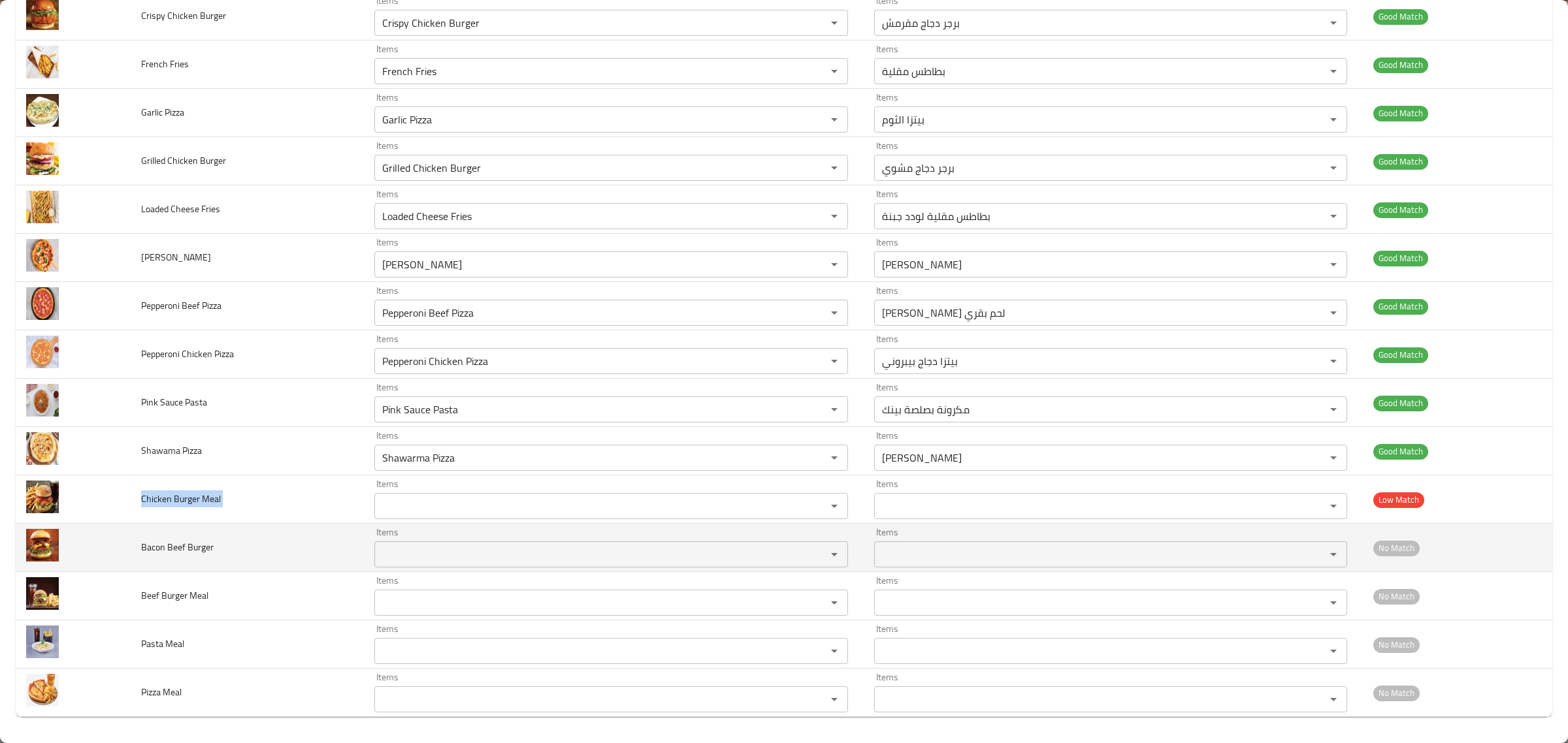
click at [157, 535] on td "Bacon Beef Burger" at bounding box center [246, 548] width 233 height 48
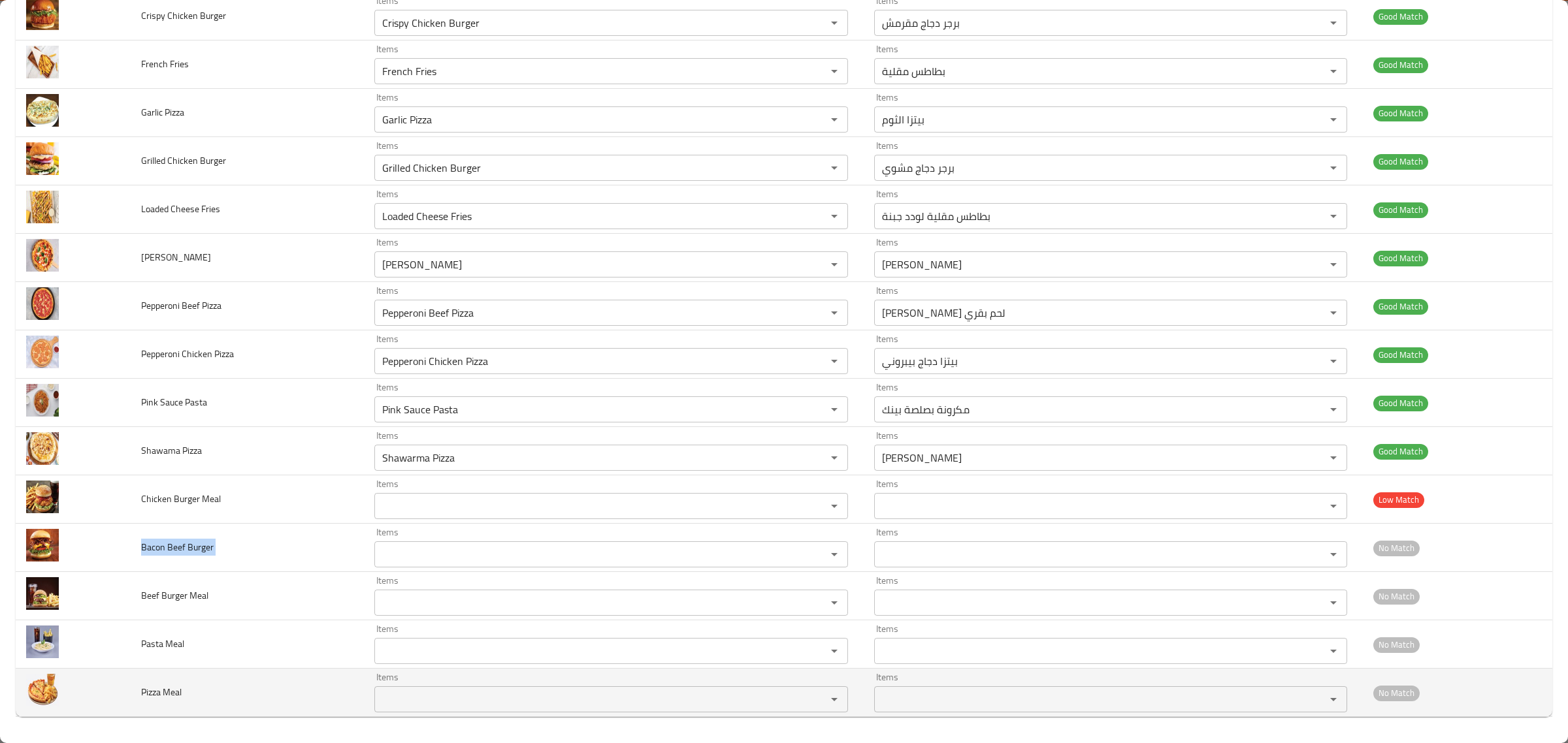
copy span "Bacon Beef Burger"
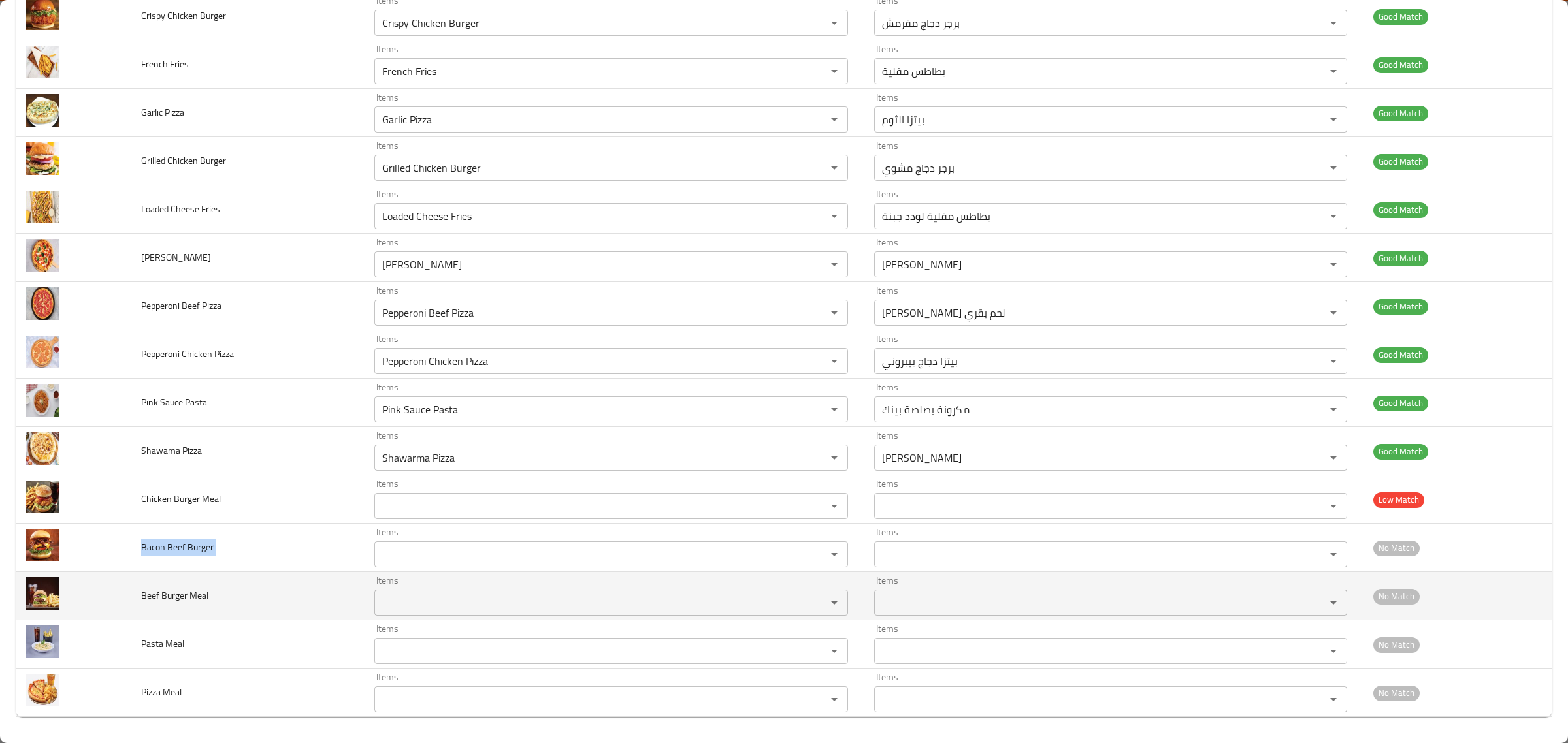
click at [165, 610] on td "Beef Burger Meal" at bounding box center [246, 596] width 233 height 48
click at [165, 609] on td "Beef Burger Meal" at bounding box center [246, 596] width 233 height 48
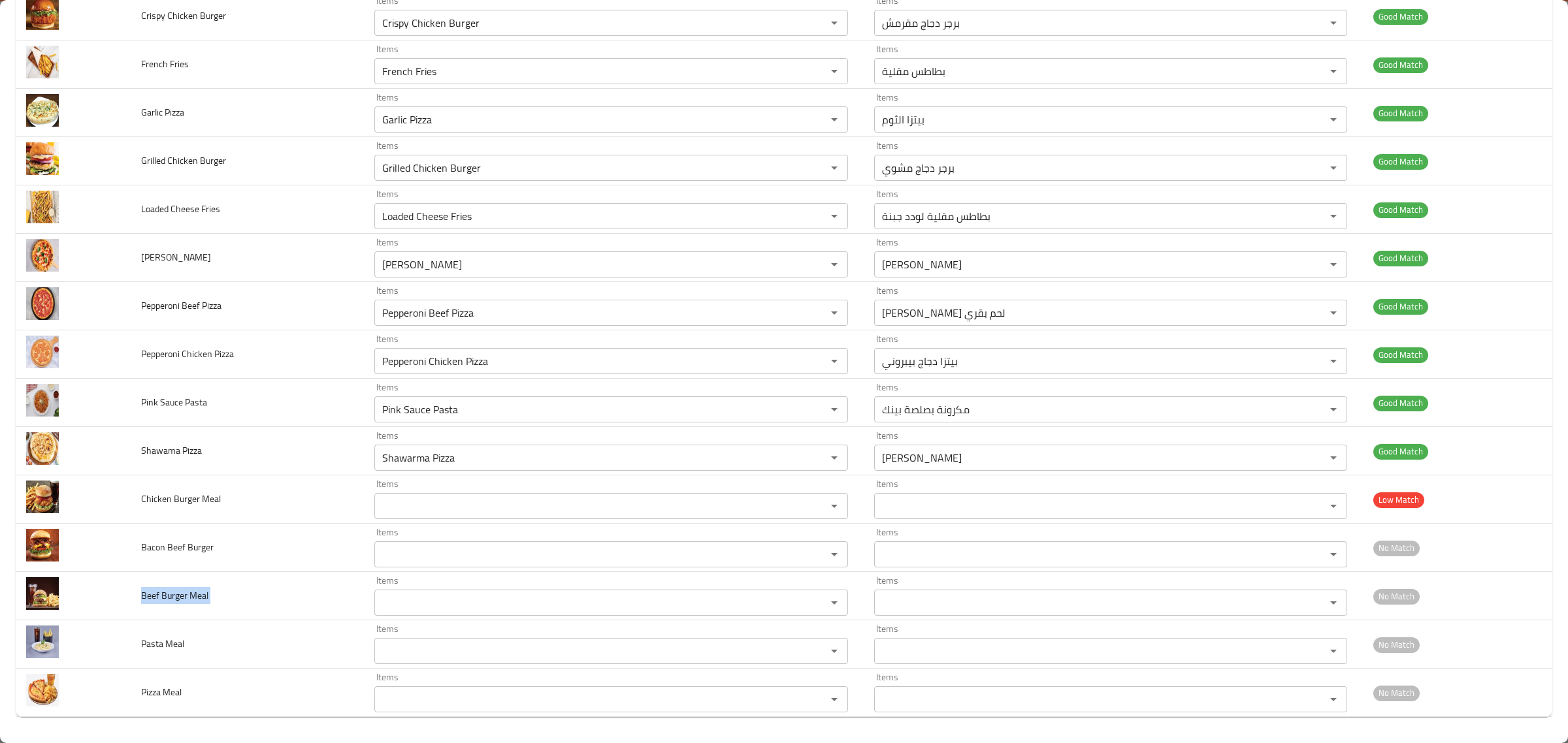
copy span "Beef Burger Meal"
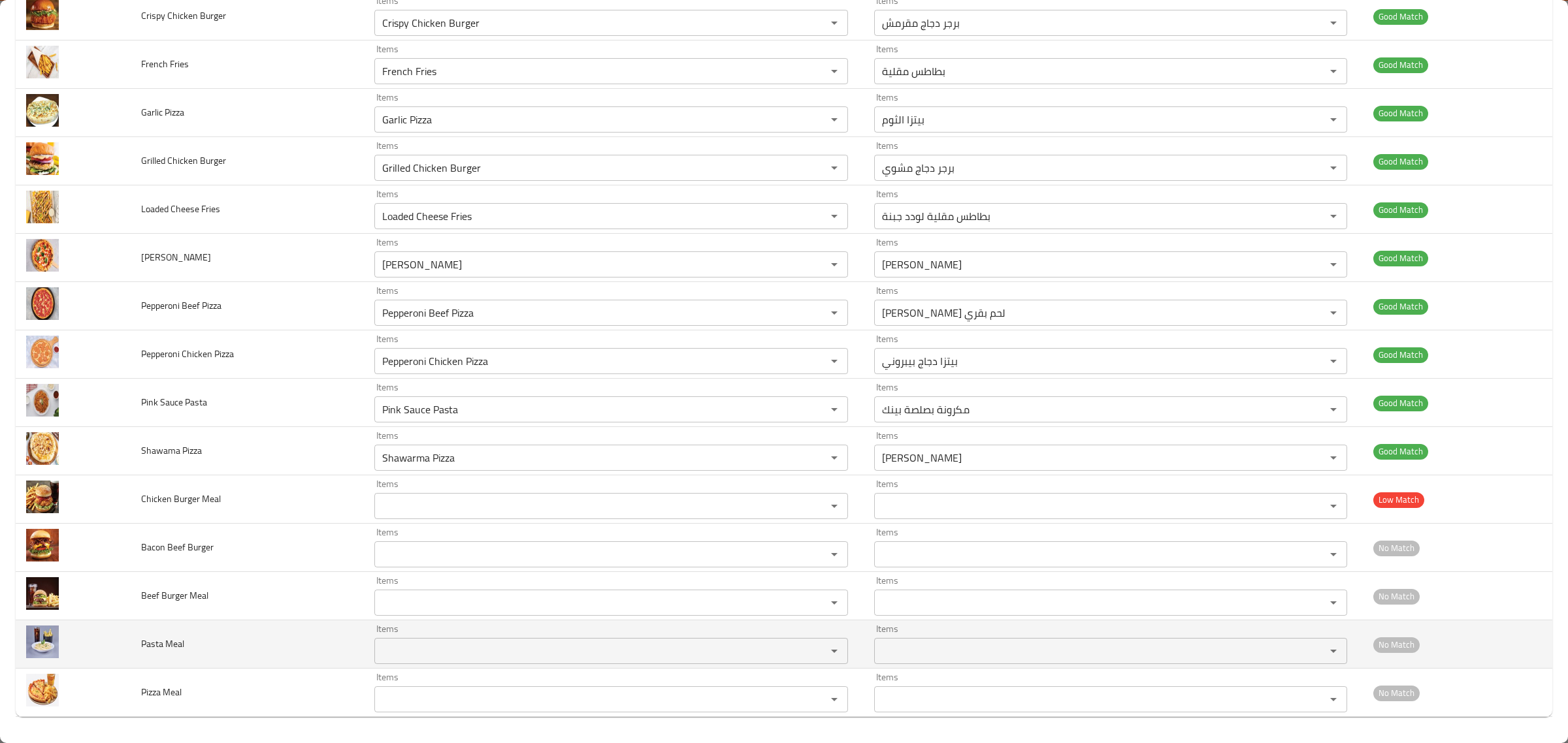
click at [144, 648] on span "Pasta Meal" at bounding box center [163, 644] width 43 height 17
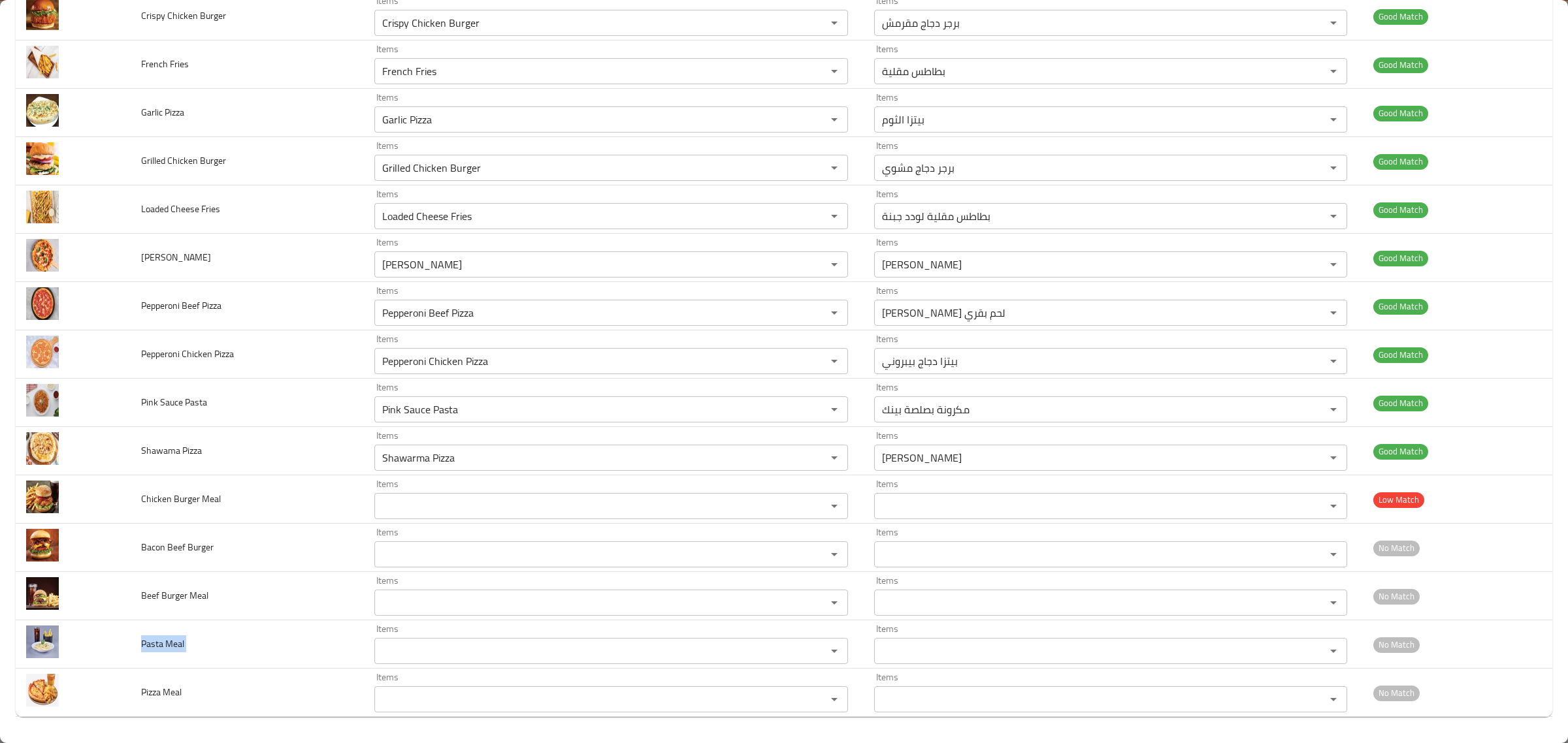
copy span "Pasta Meal"
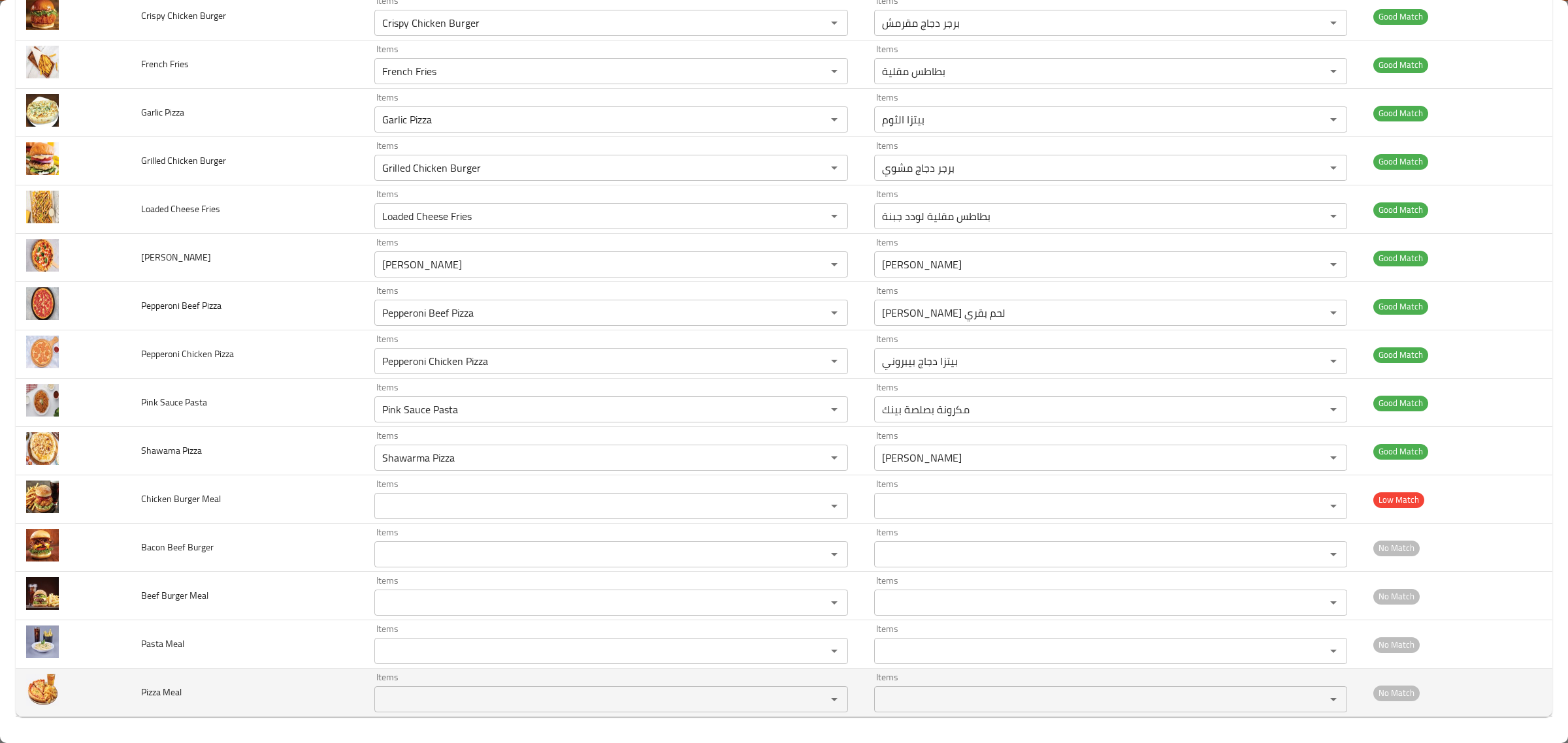
click at [130, 683] on td "Pizza Meal" at bounding box center [246, 692] width 233 height 48
click at [146, 686] on td "Pizza Meal" at bounding box center [246, 692] width 233 height 48
click at [146, 686] on span "Pizza Meal" at bounding box center [162, 692] width 40 height 17
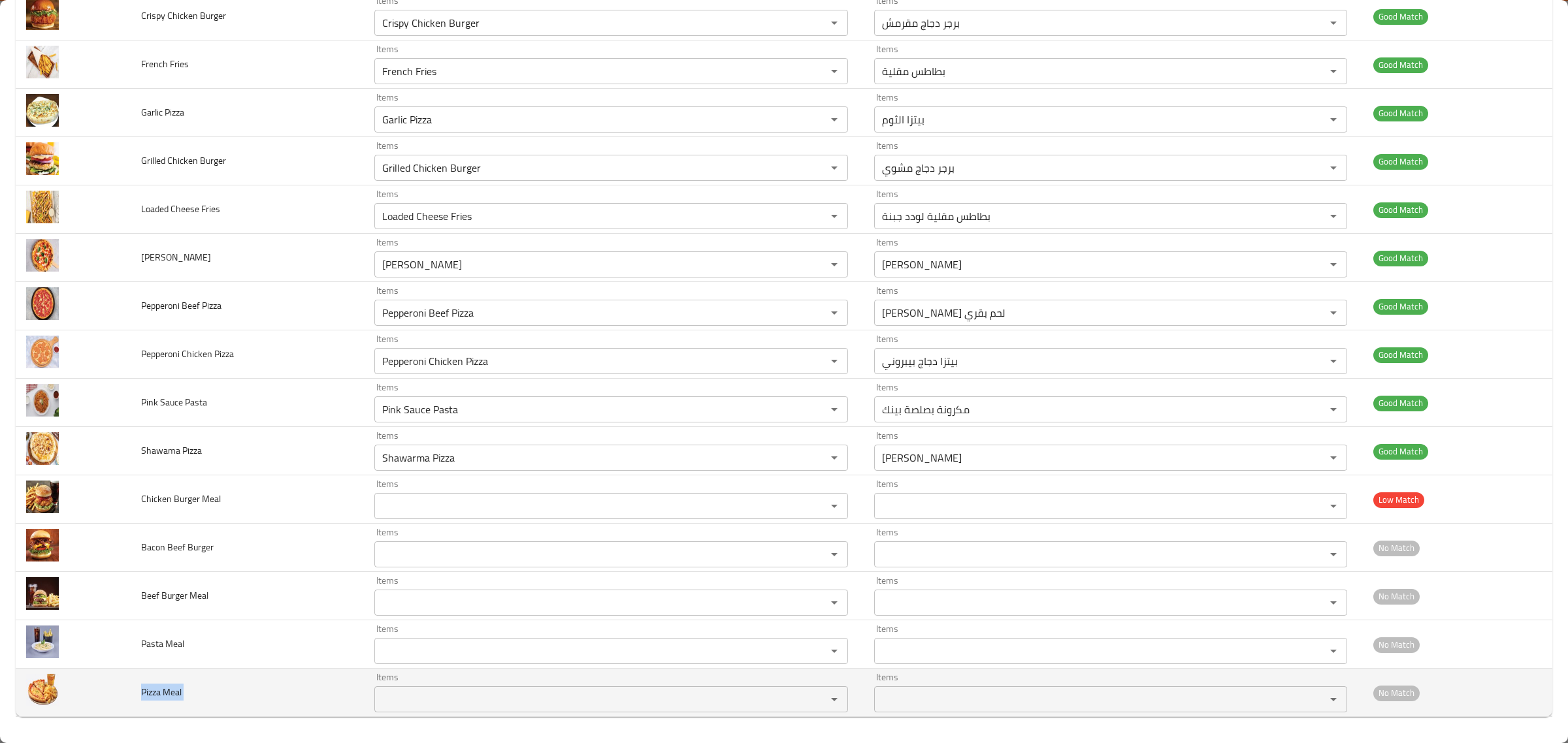
copy span "Pizza Meal"
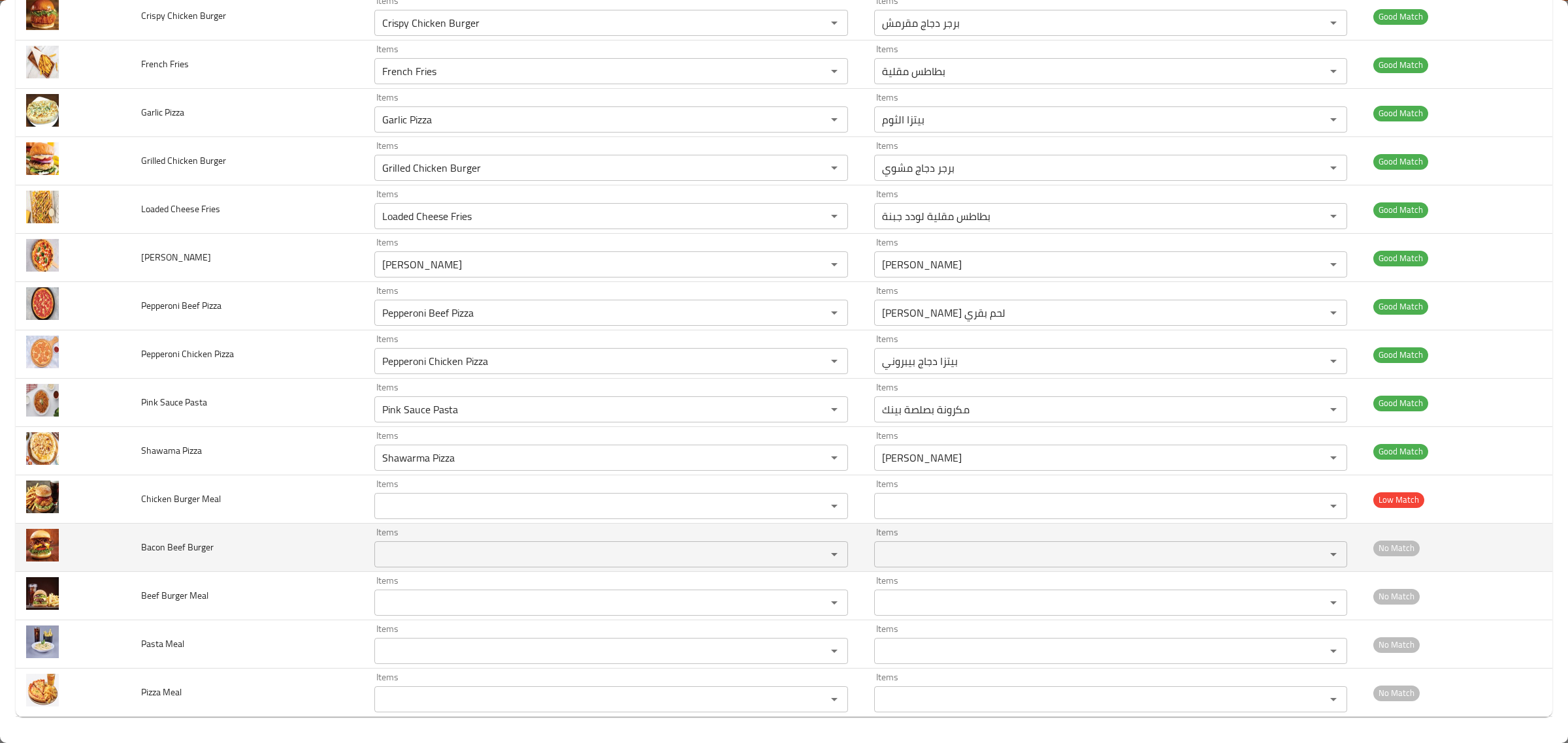
click at [242, 537] on td "Bacon Beef Burger" at bounding box center [246, 548] width 233 height 48
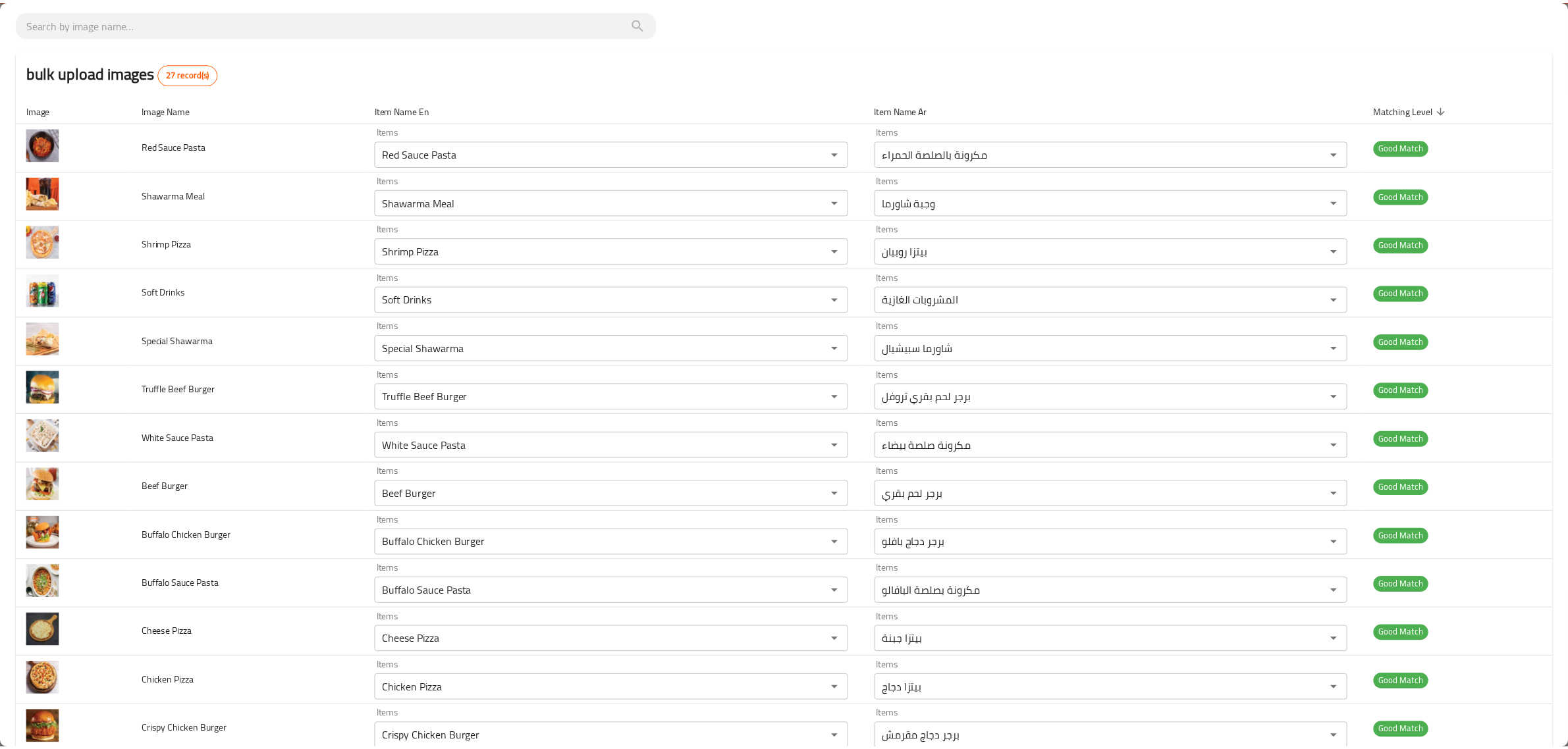
scroll to position [0, 0]
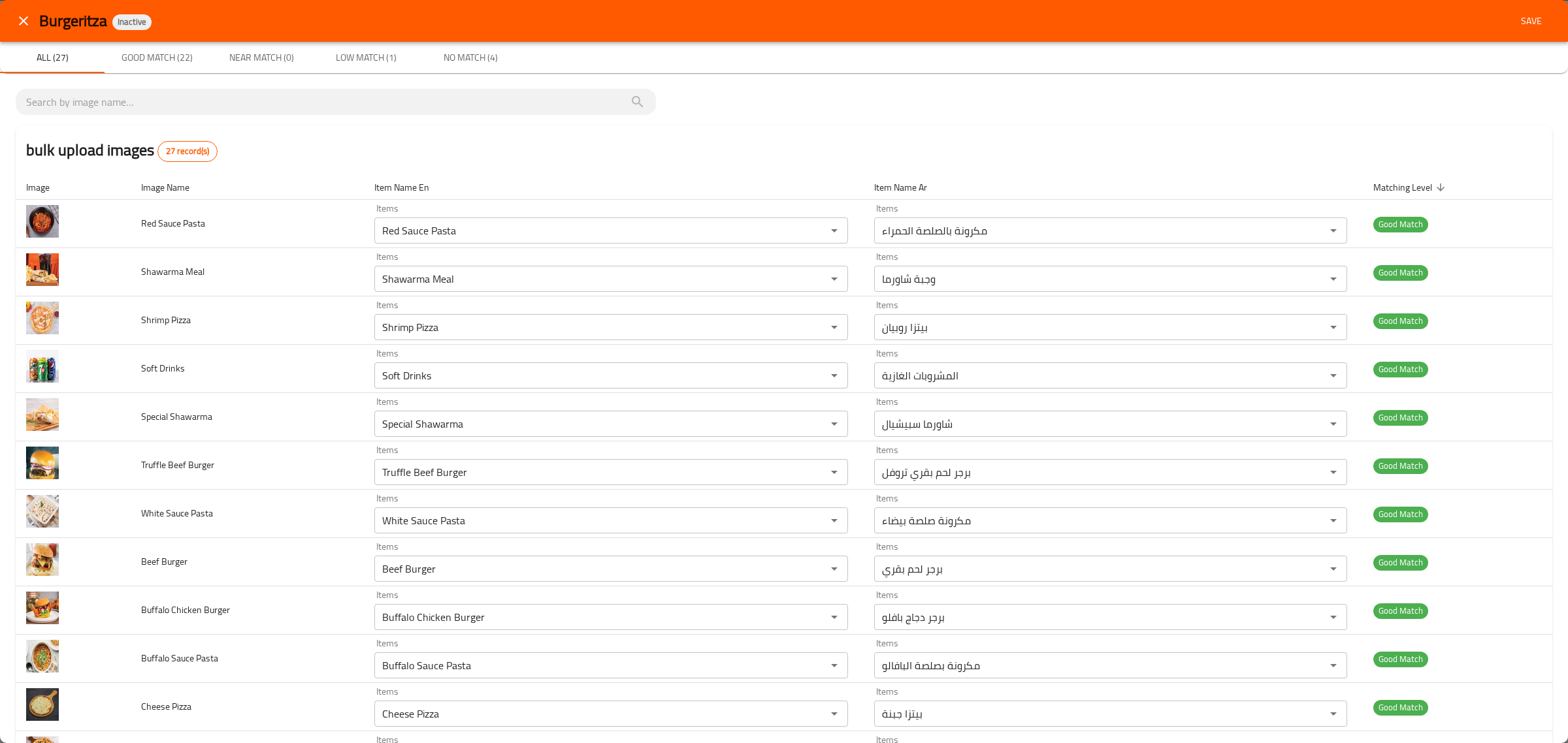
click at [1532, 22] on span "Save" at bounding box center [1532, 22] width 31 height 16
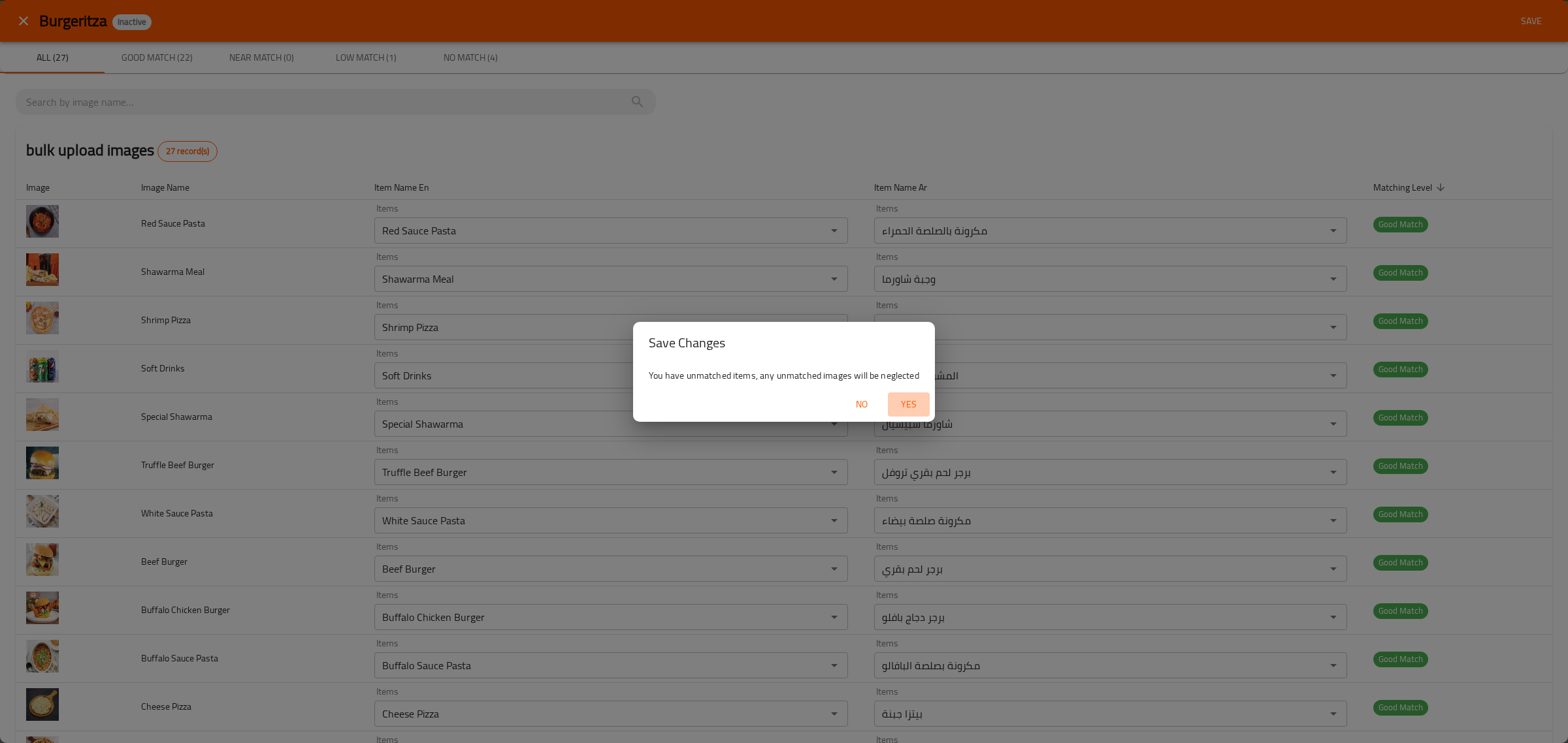
click at [899, 398] on span "Yes" at bounding box center [908, 405] width 31 height 16
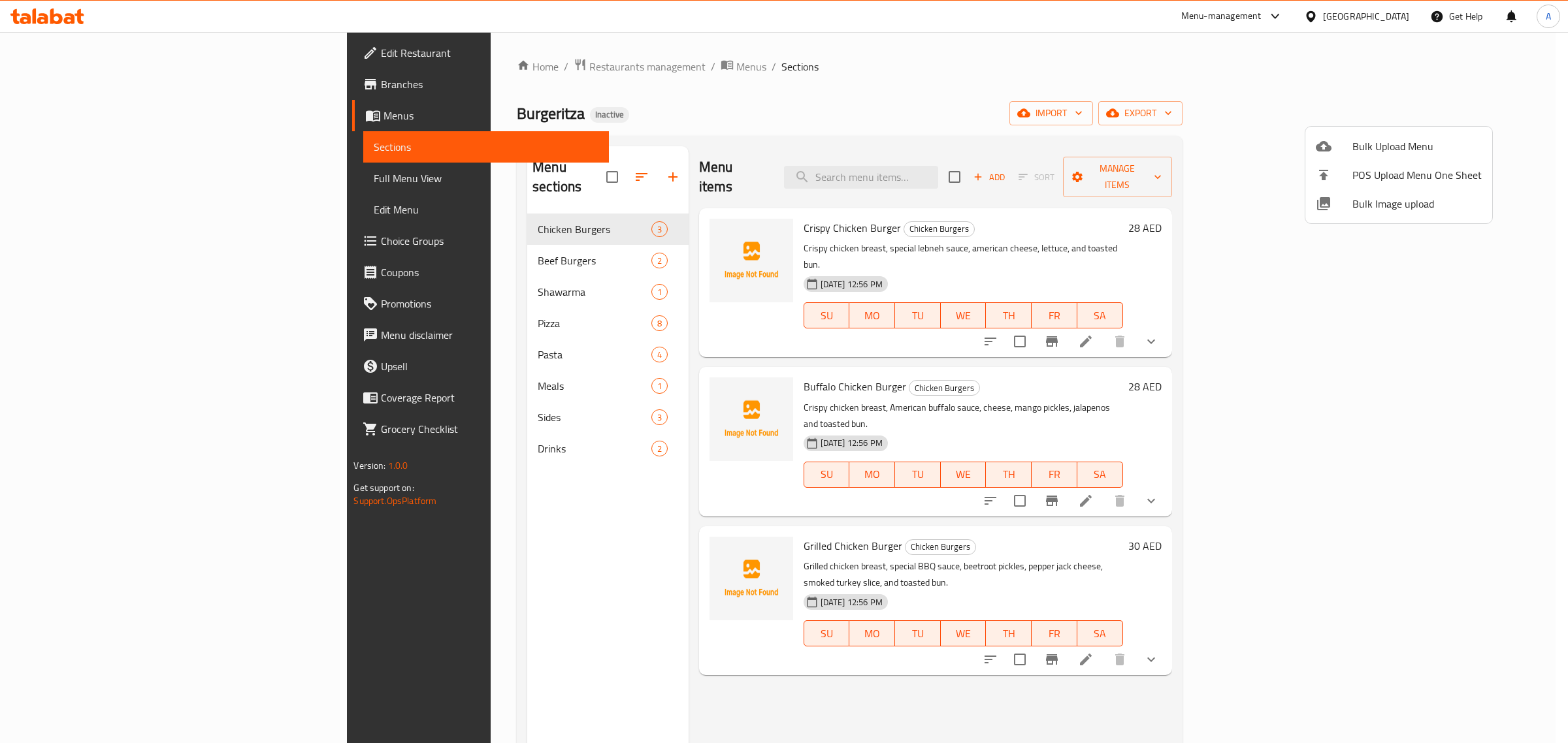
click at [478, 240] on div at bounding box center [784, 372] width 1568 height 743
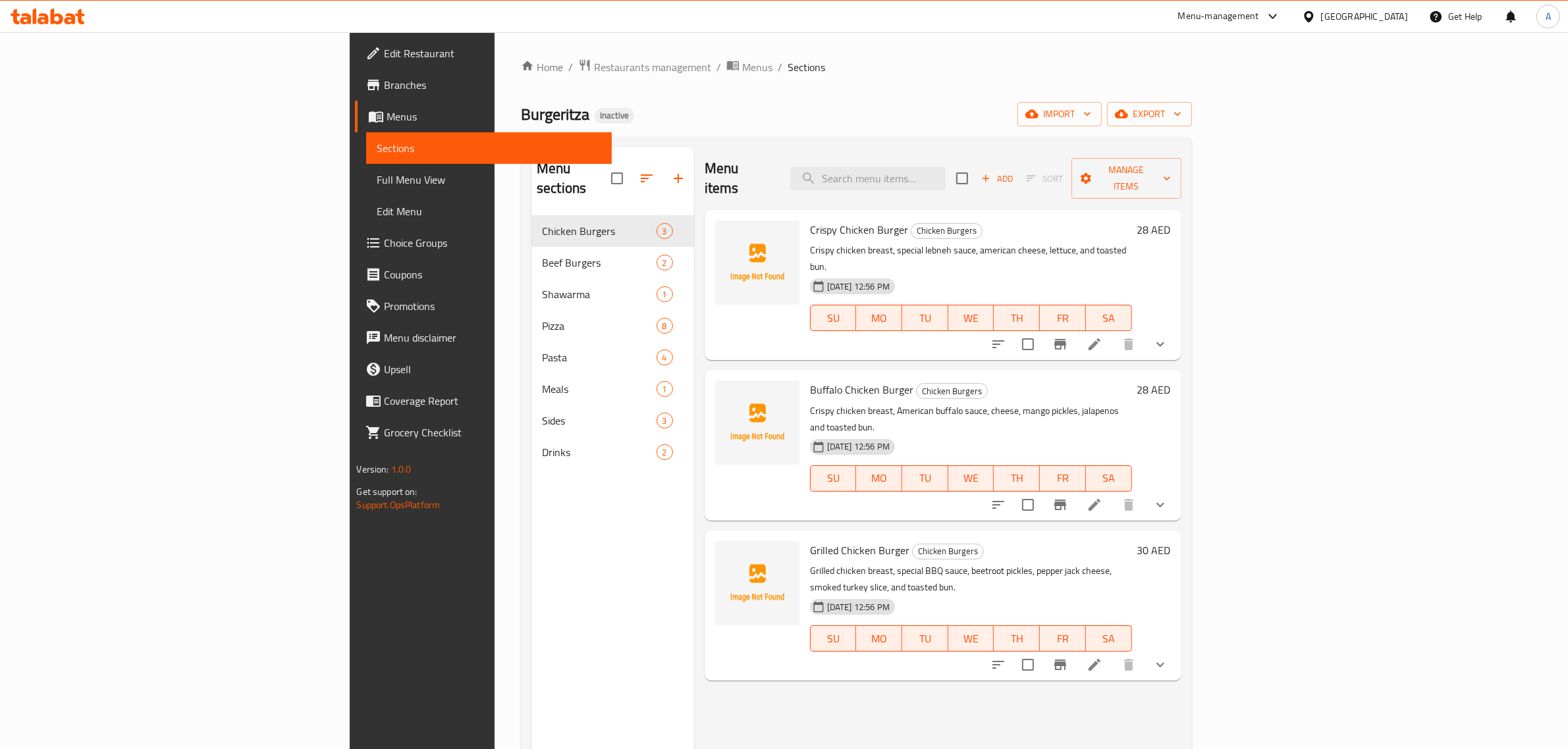
click at [542, 255] on span "Beef Burgers" at bounding box center [599, 263] width 114 height 16
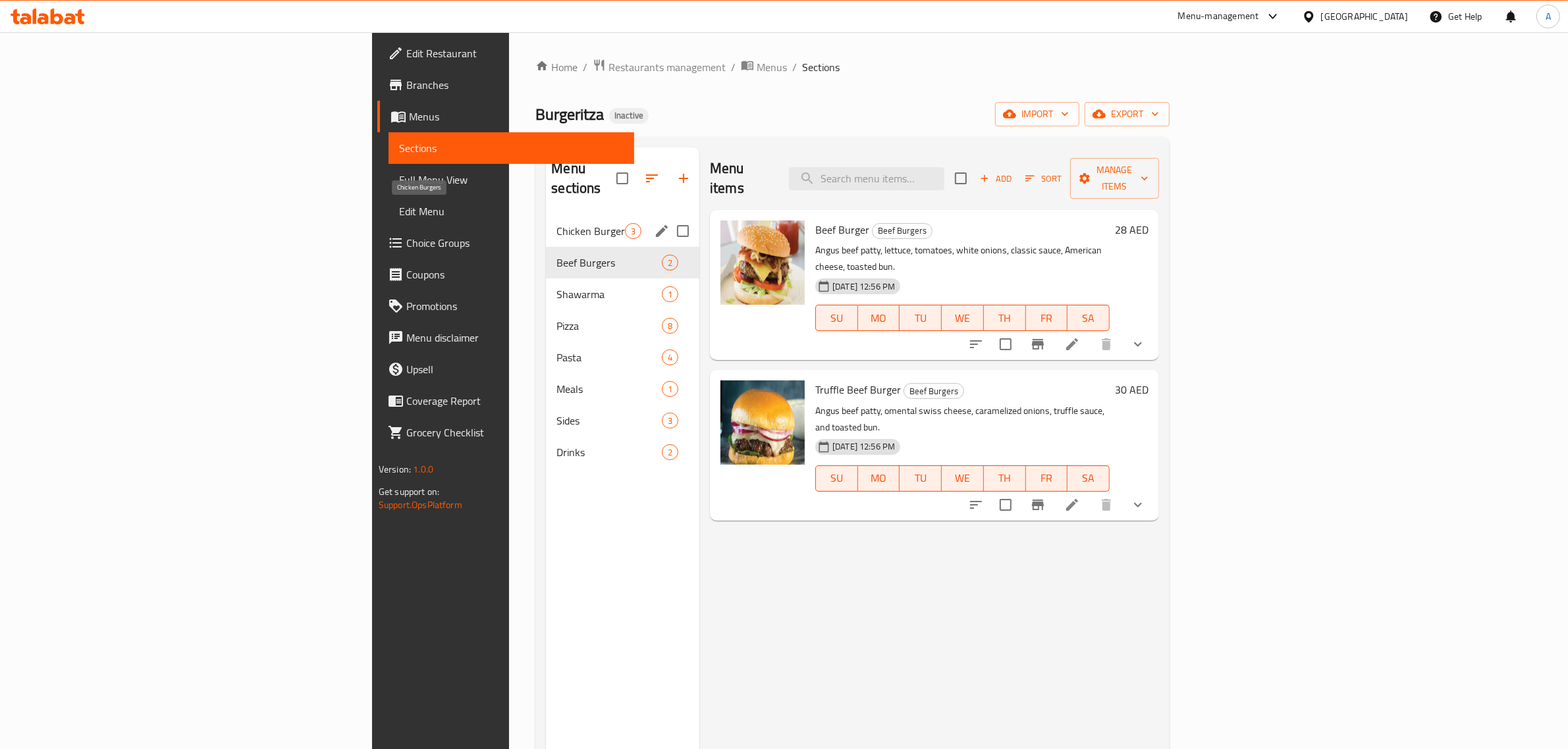
click at [556, 223] on span "Chicken Burgers" at bounding box center [590, 230] width 68 height 16
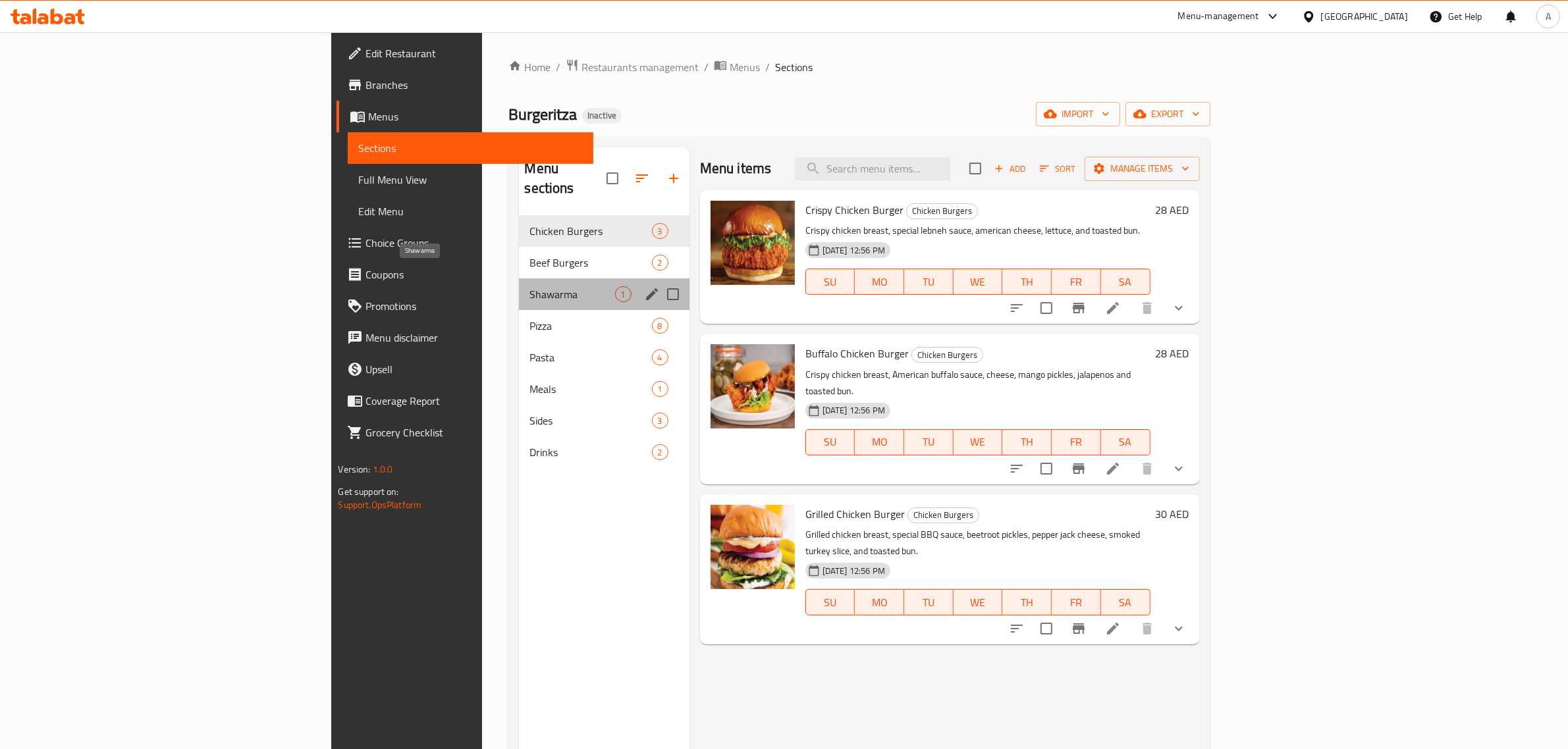
click at [529, 287] on span "Shawarma" at bounding box center [571, 294] width 85 height 16
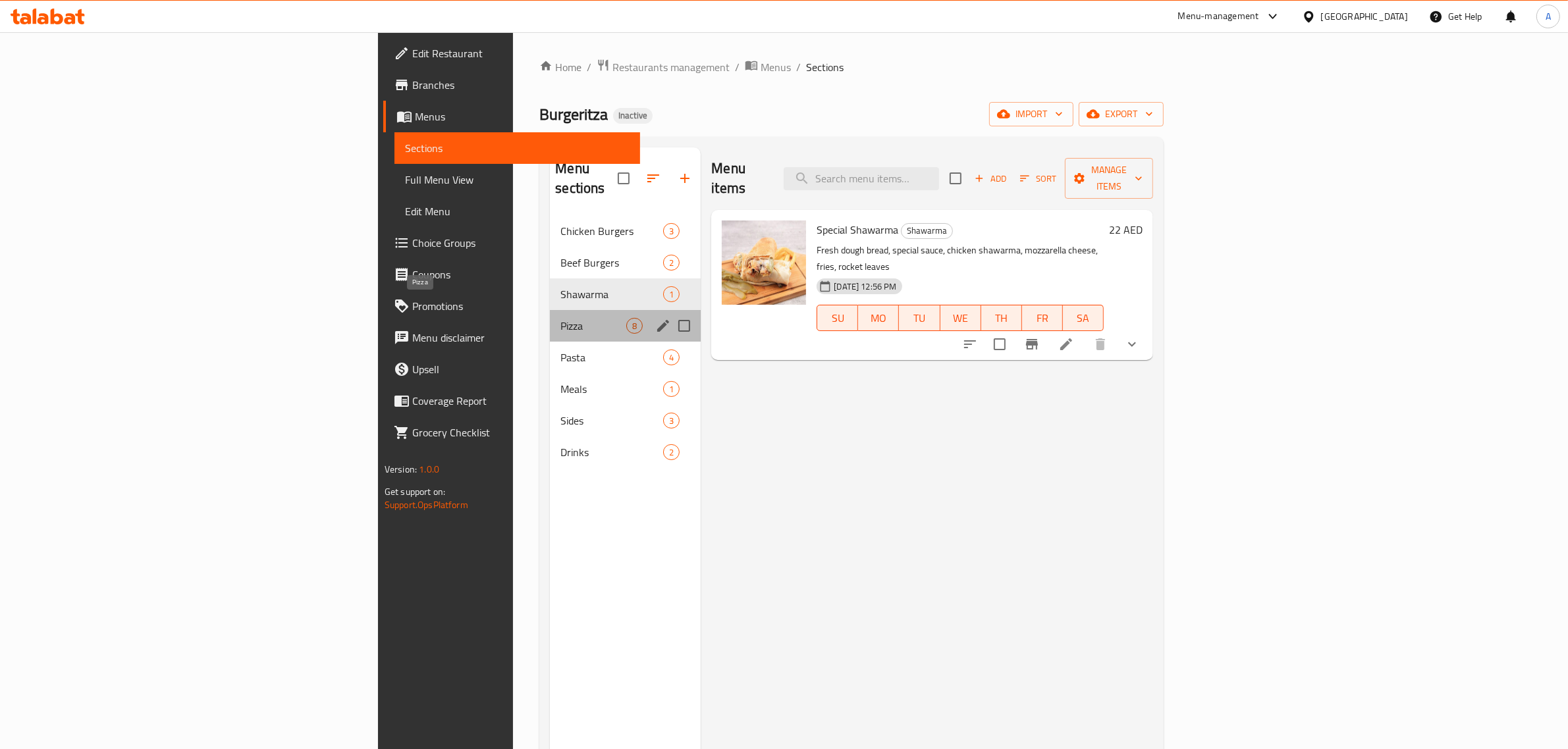
click at [561, 318] on span "Pizza" at bounding box center [594, 326] width 66 height 16
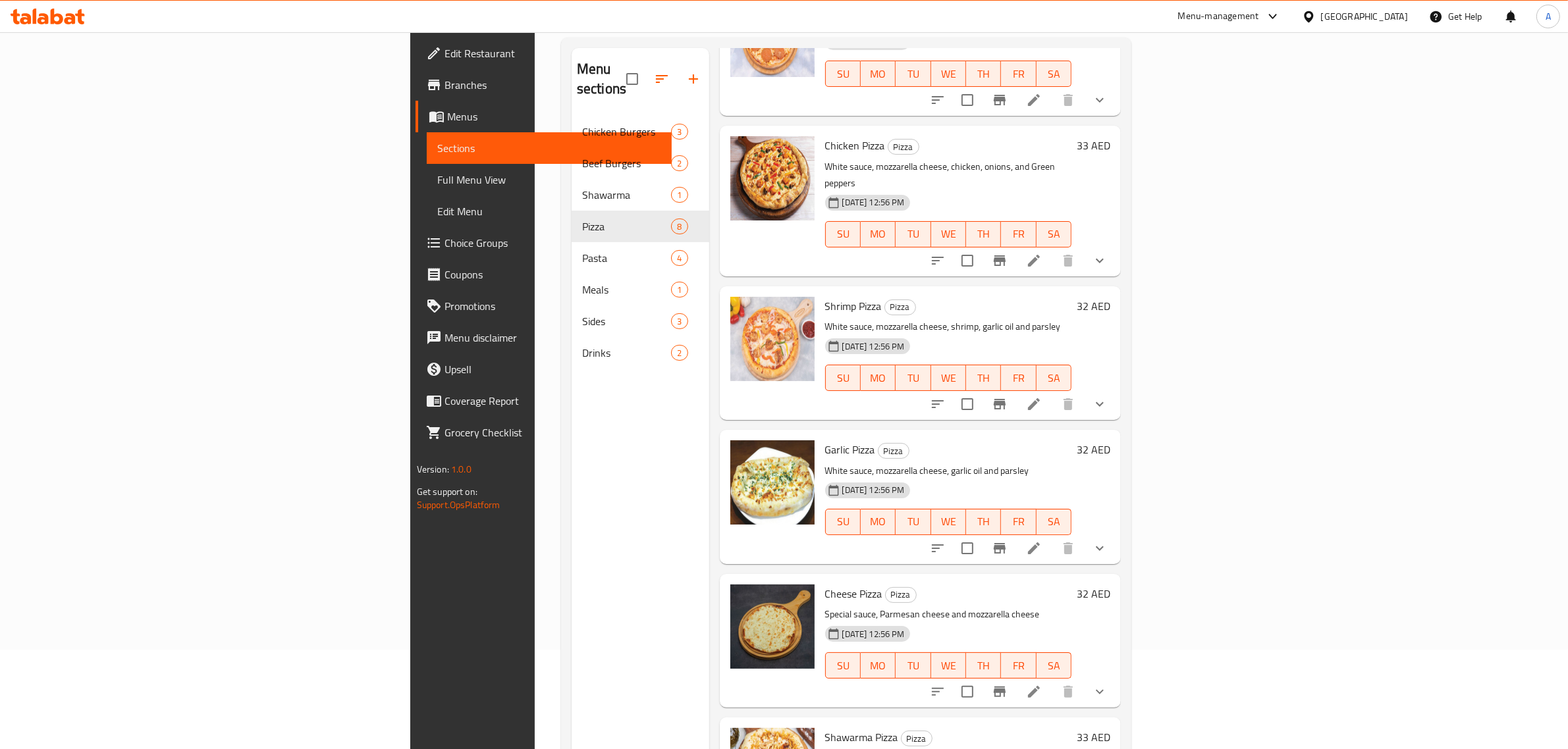
scroll to position [185, 0]
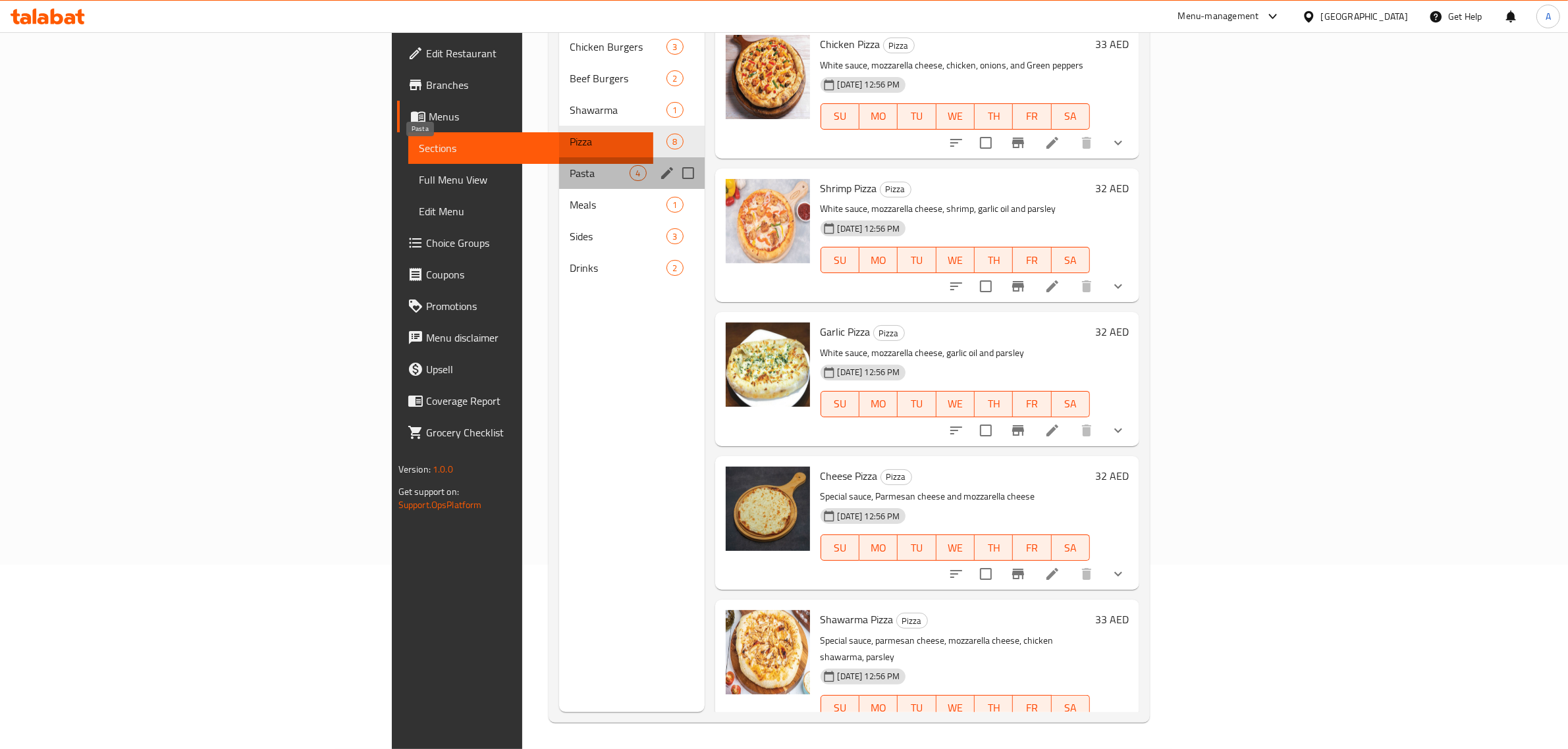
click at [570, 165] on span "Pasta" at bounding box center [600, 173] width 60 height 16
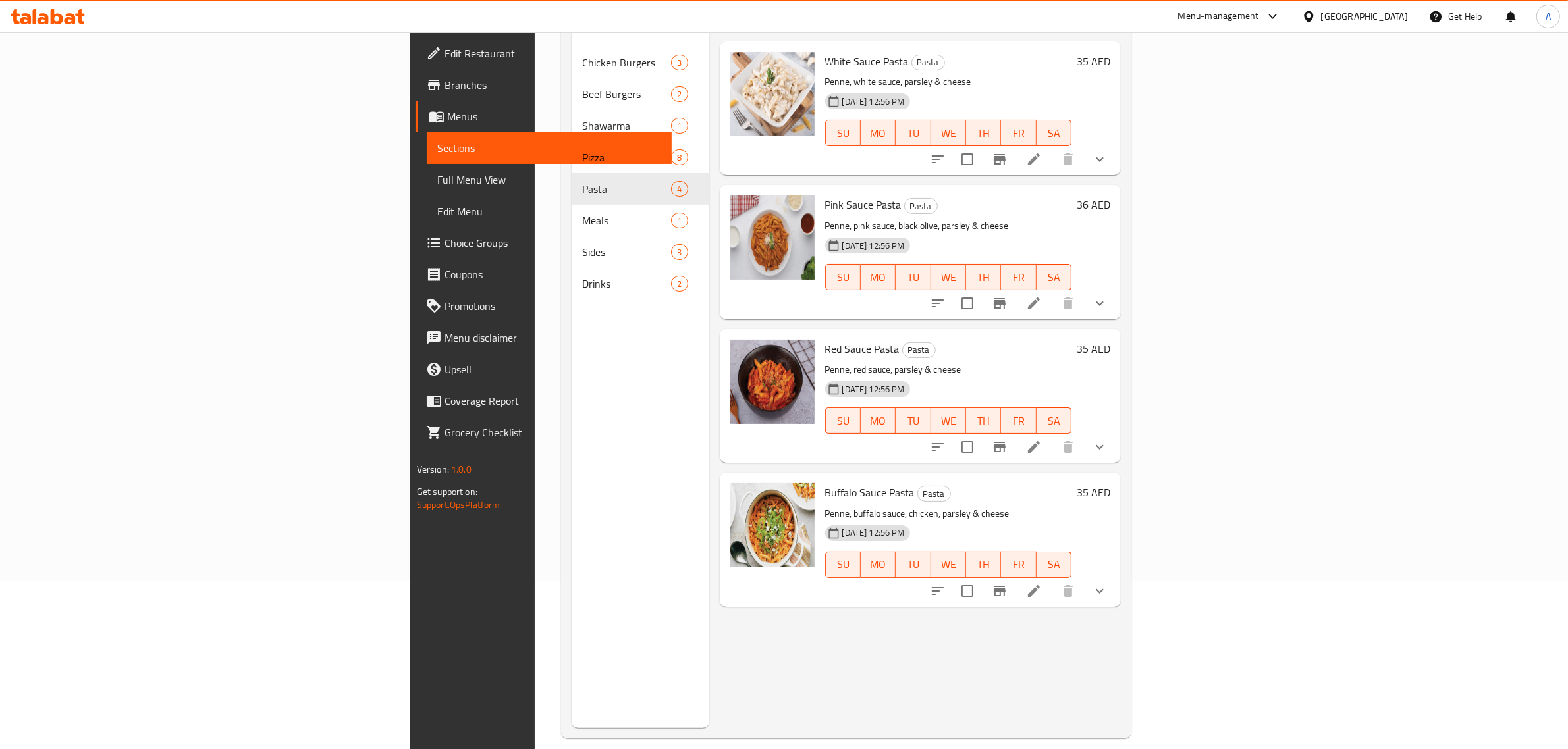
scroll to position [185, 0]
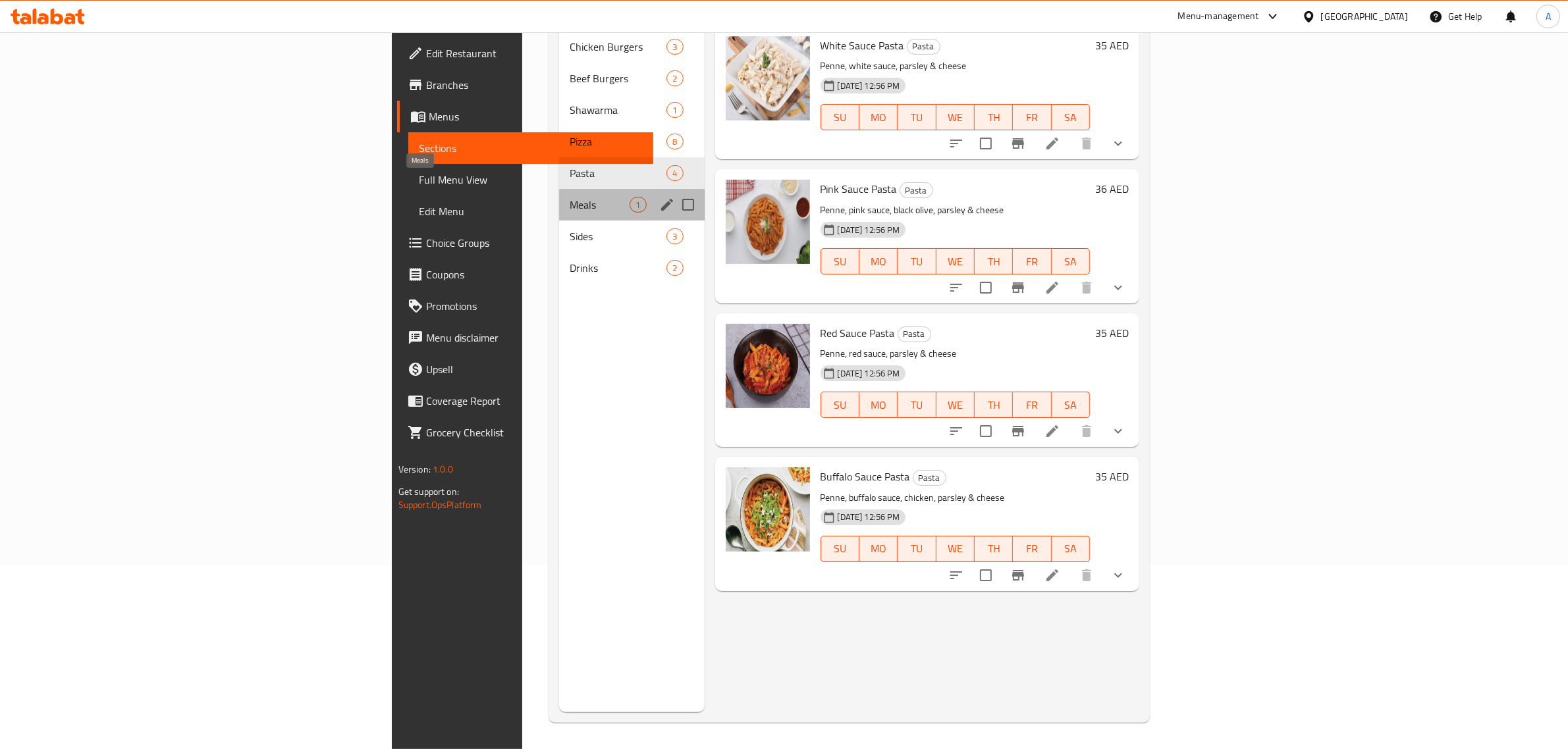
click at [570, 197] on span "Meals" at bounding box center [600, 204] width 60 height 16
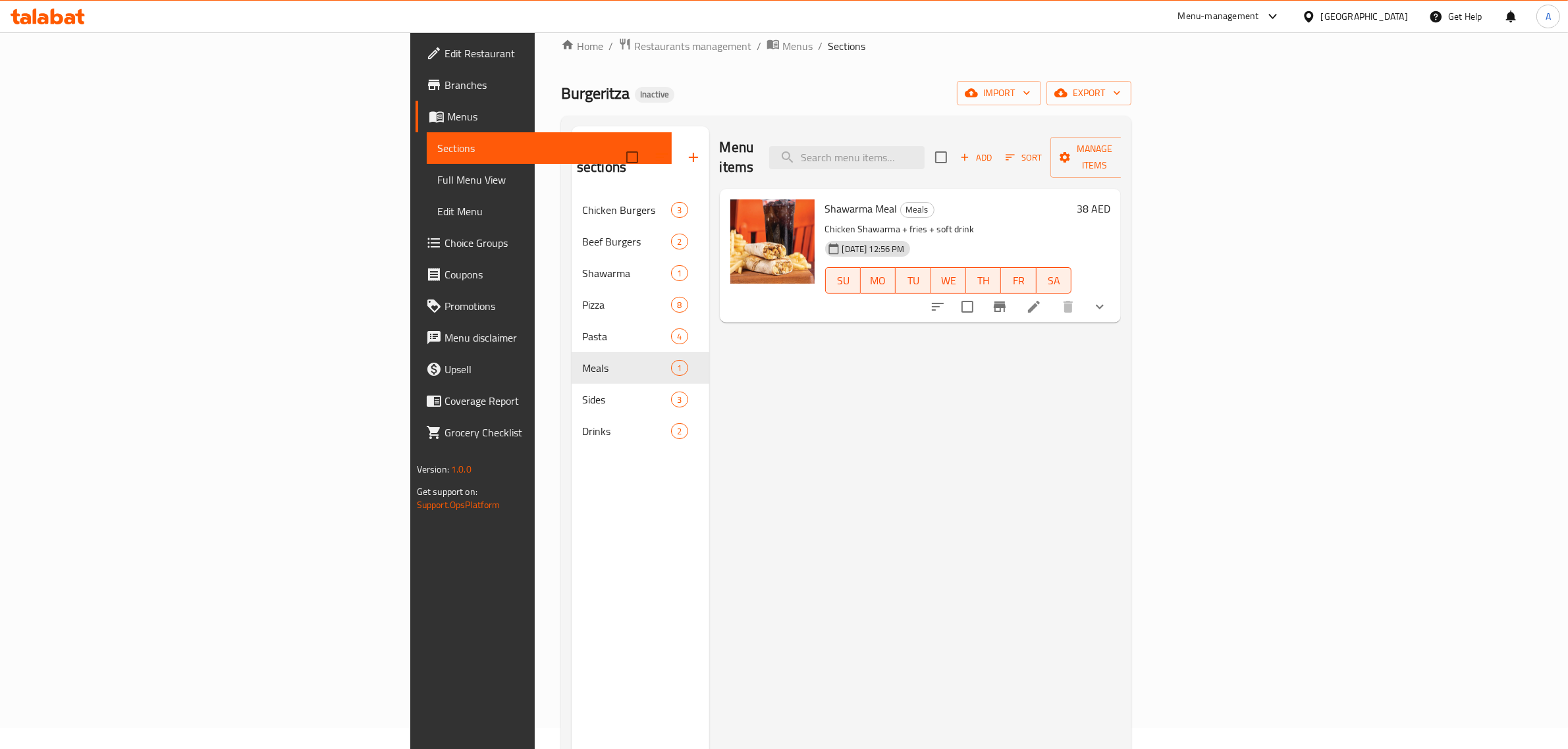
scroll to position [20, 0]
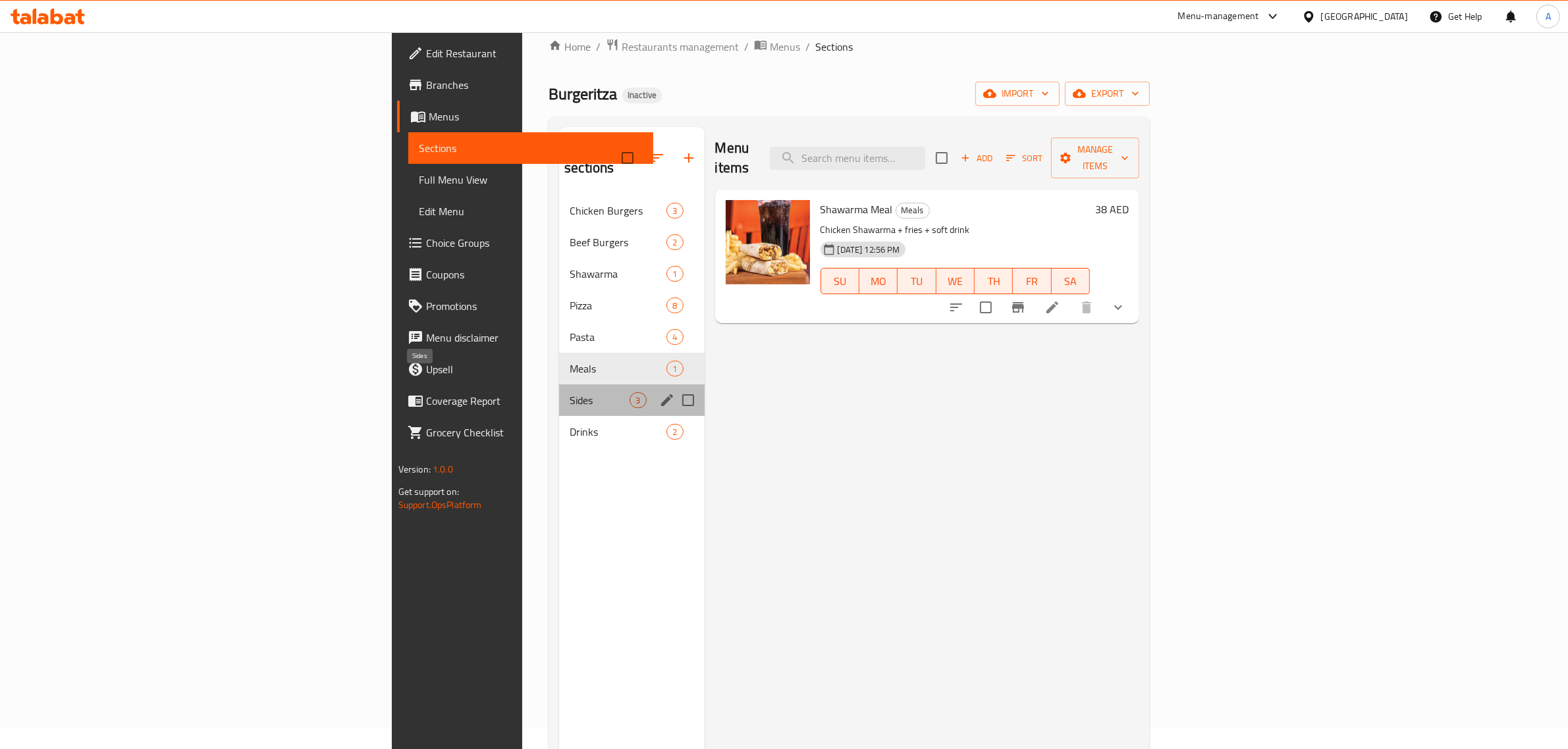
click at [570, 393] on span "Sides" at bounding box center [600, 400] width 60 height 16
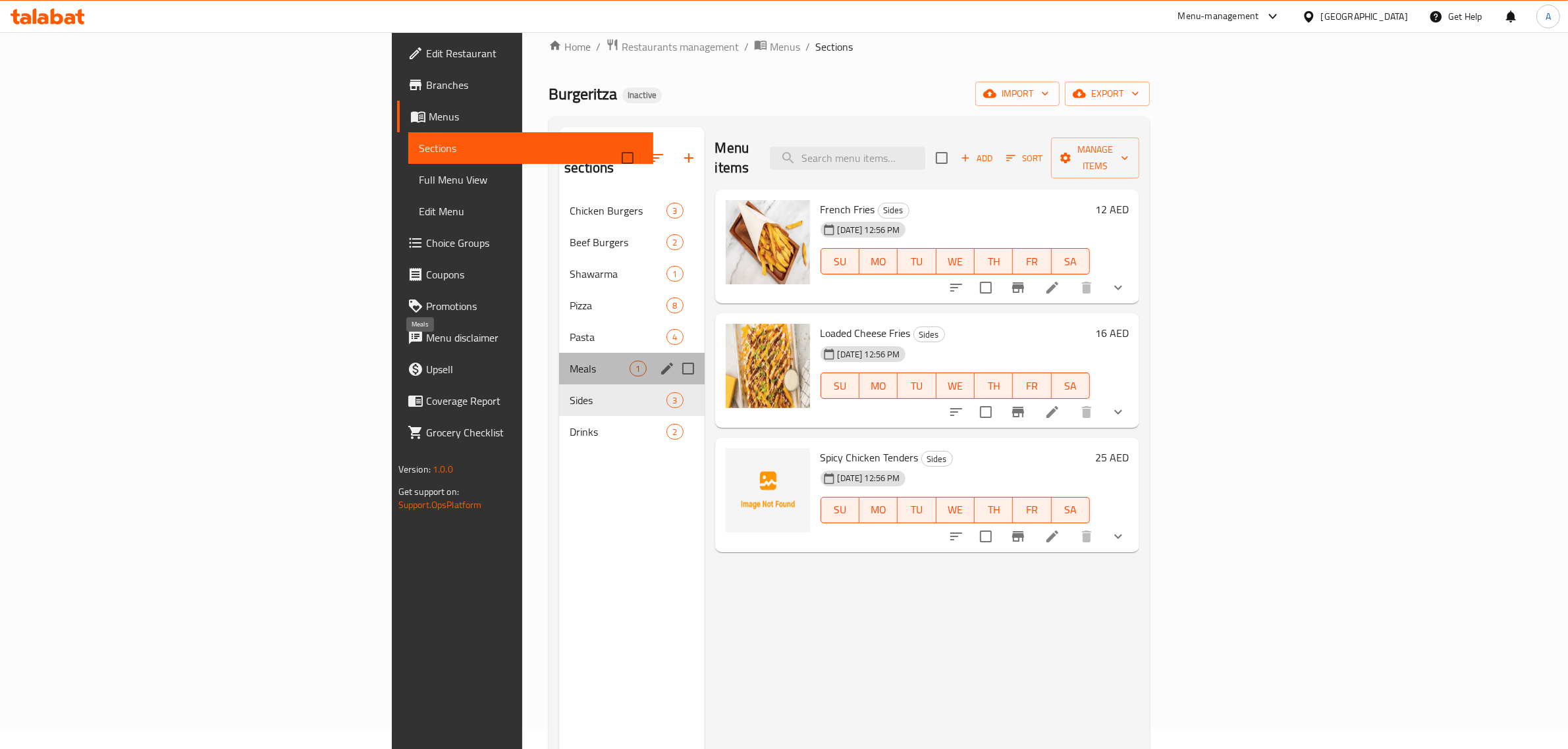
click at [570, 361] on span "Meals" at bounding box center [600, 368] width 60 height 16
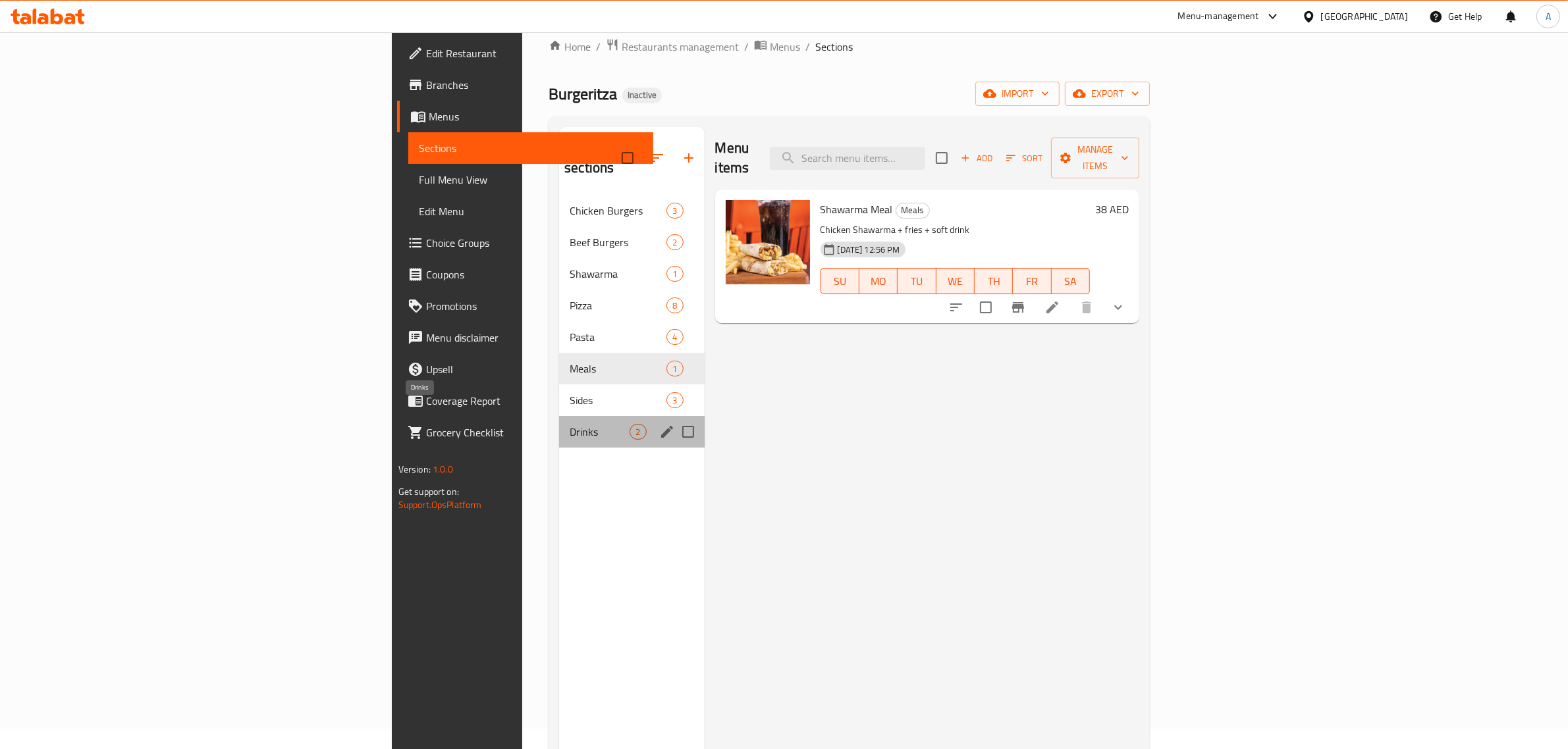
click at [570, 424] on span "Drinks" at bounding box center [600, 432] width 60 height 16
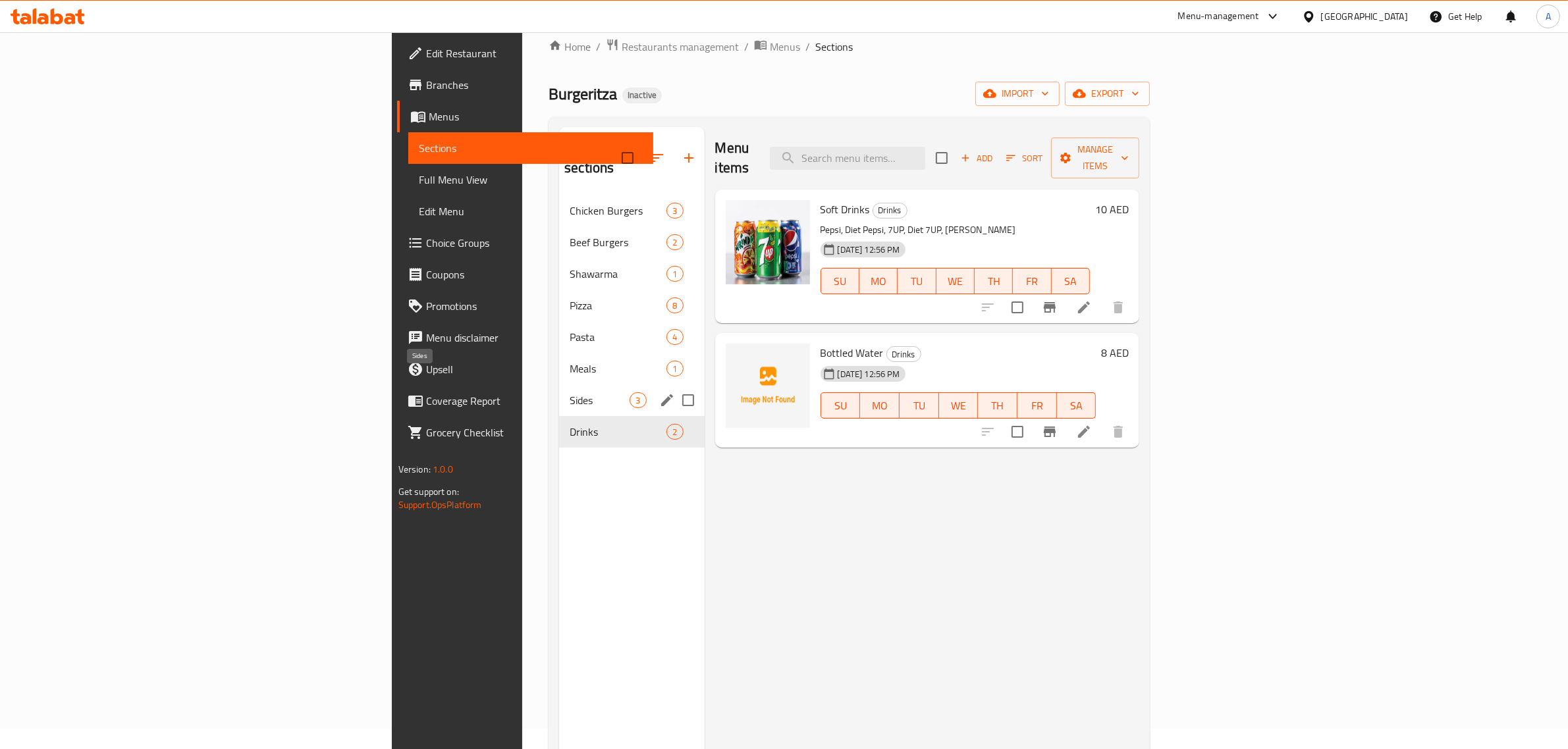
click at [570, 393] on span "Sides" at bounding box center [600, 400] width 60 height 16
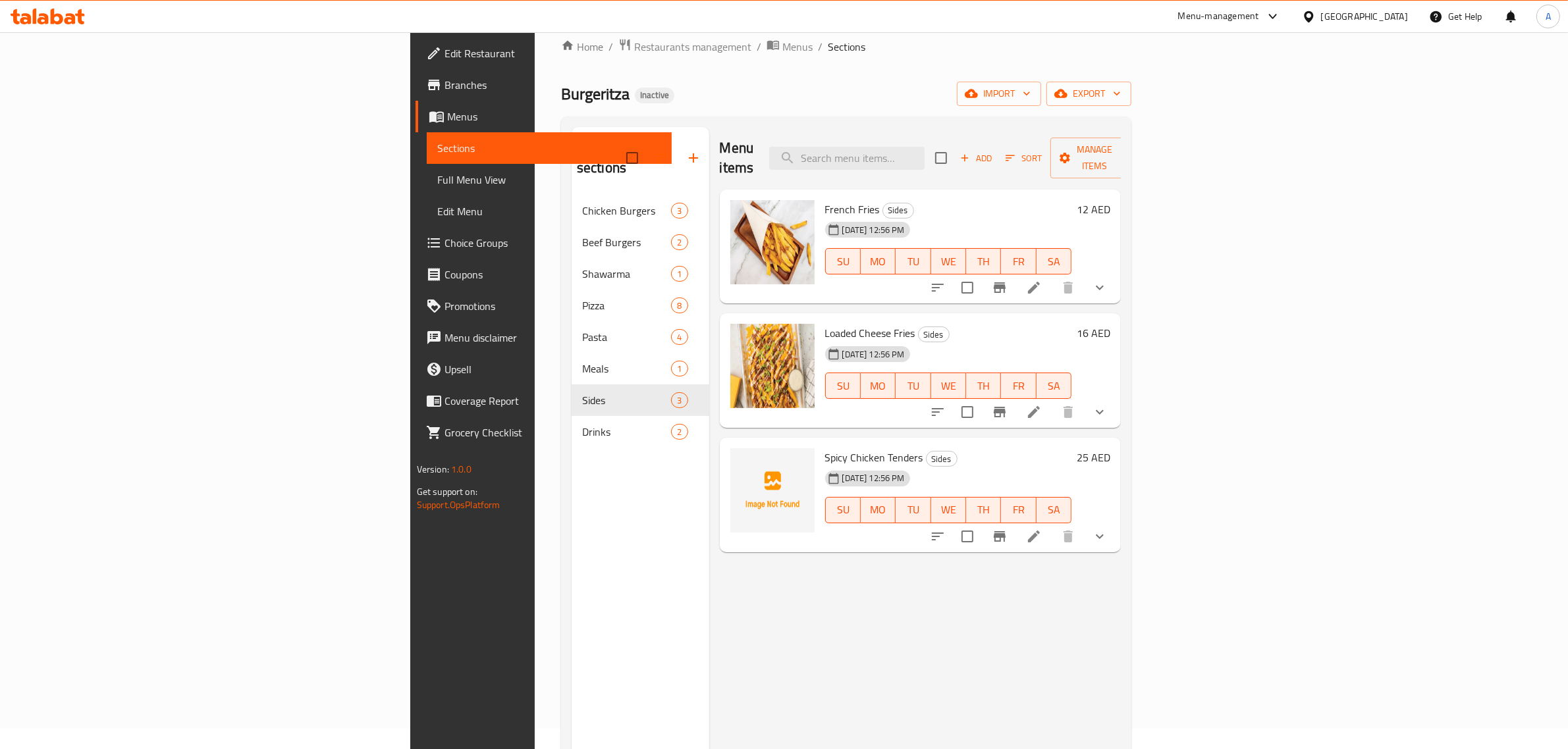
drag, startPoint x: 781, startPoint y: 556, endPoint x: 564, endPoint y: 449, distance: 241.9
click at [781, 556] on div "Menu items Add Sort Manage items French Fries Sides 13-10-2025 12:56 PM SU MO T…" at bounding box center [915, 501] width 412 height 749
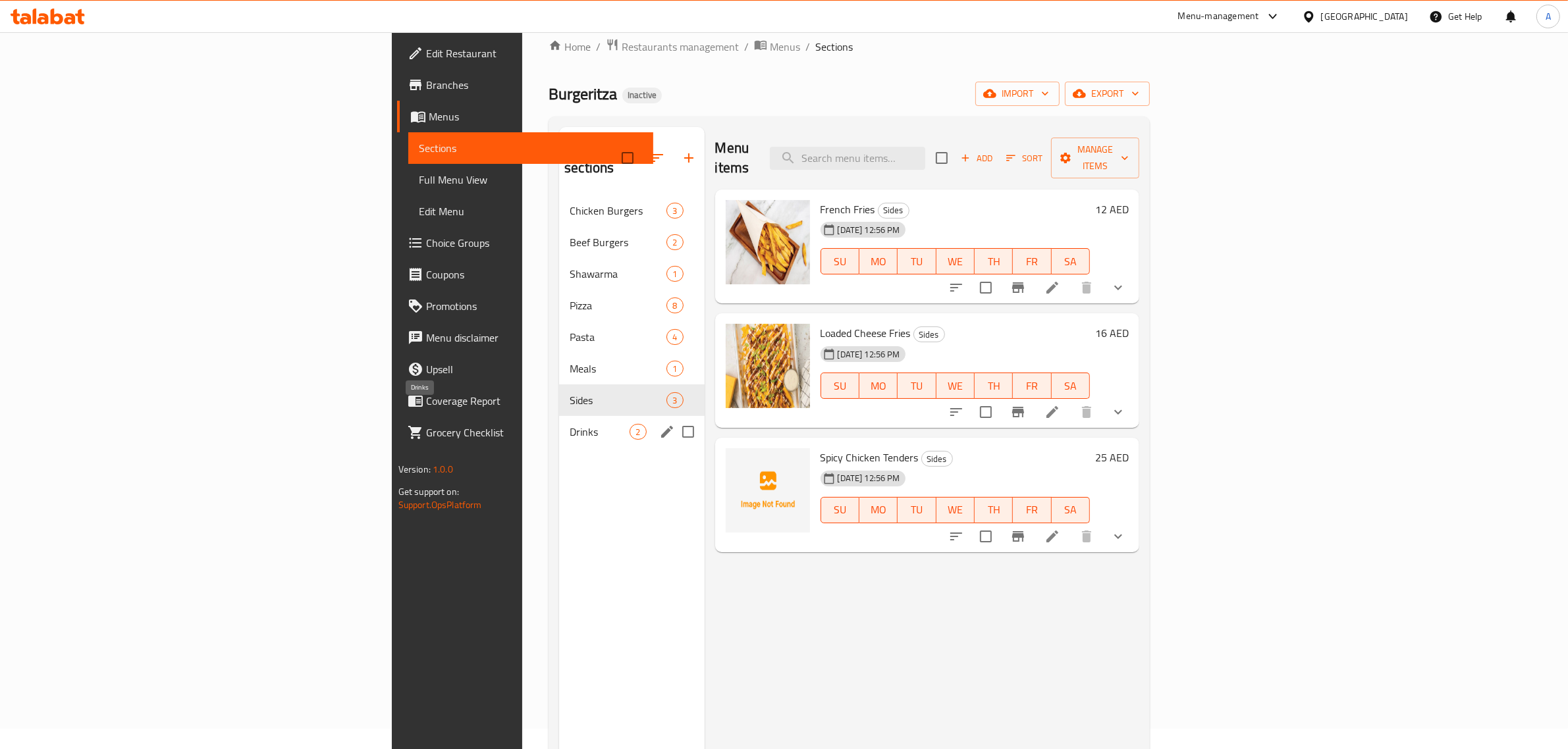
click at [570, 424] on span "Drinks" at bounding box center [600, 432] width 60 height 16
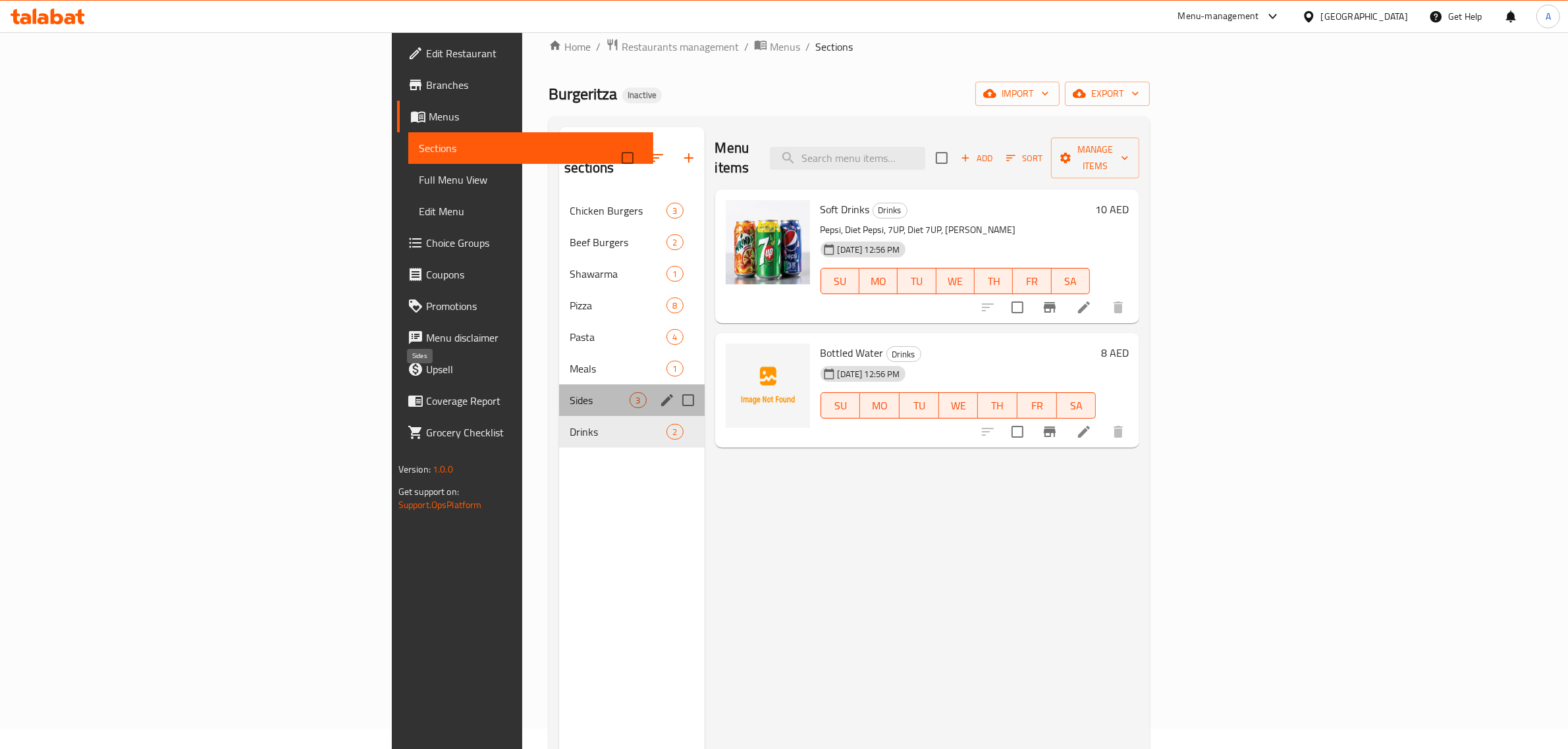
click at [570, 393] on span "Sides" at bounding box center [600, 400] width 60 height 16
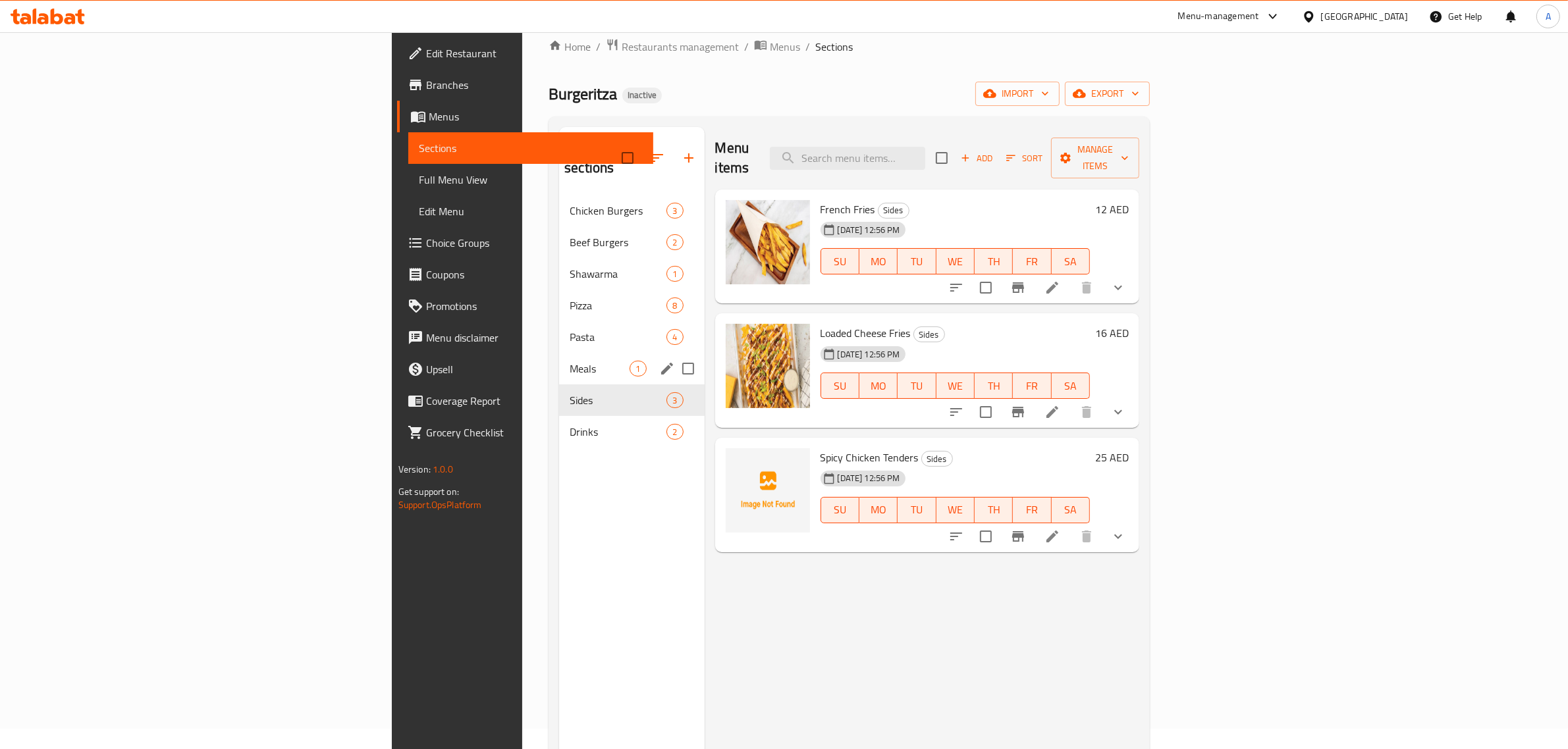
click at [570, 361] on span "Meals" at bounding box center [600, 368] width 60 height 16
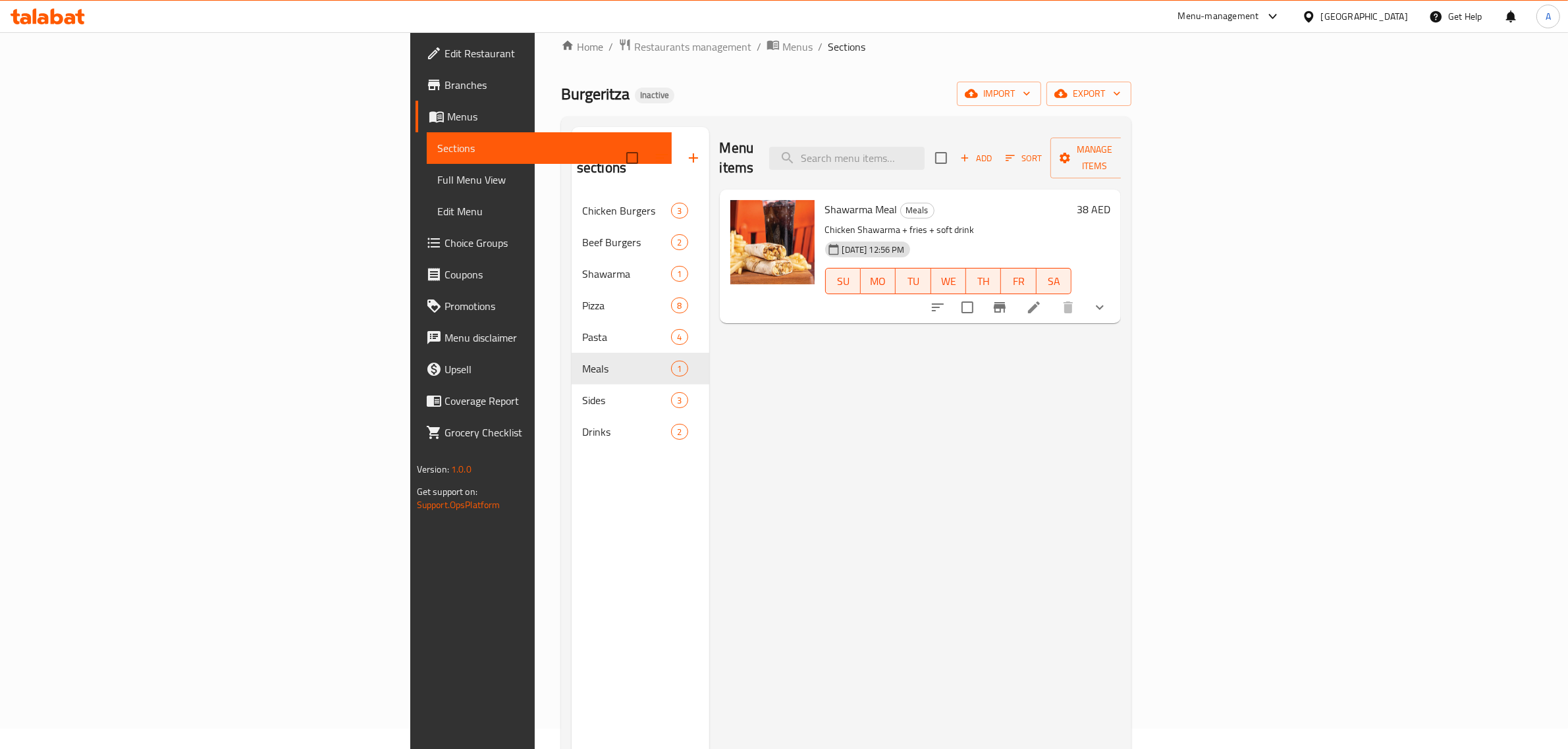
click at [427, 170] on link "Full Menu View" at bounding box center [549, 179] width 245 height 32
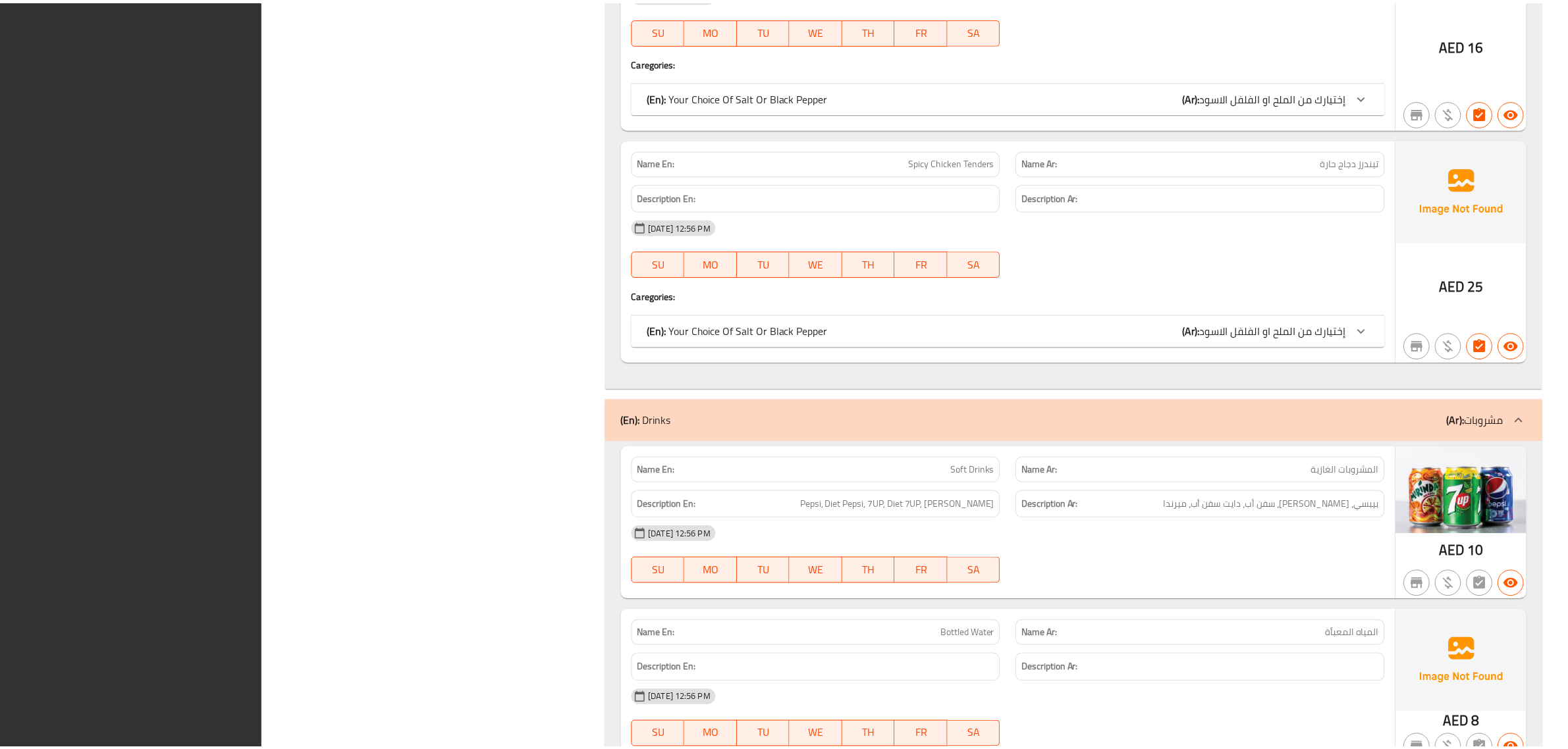
scroll to position [5627, 0]
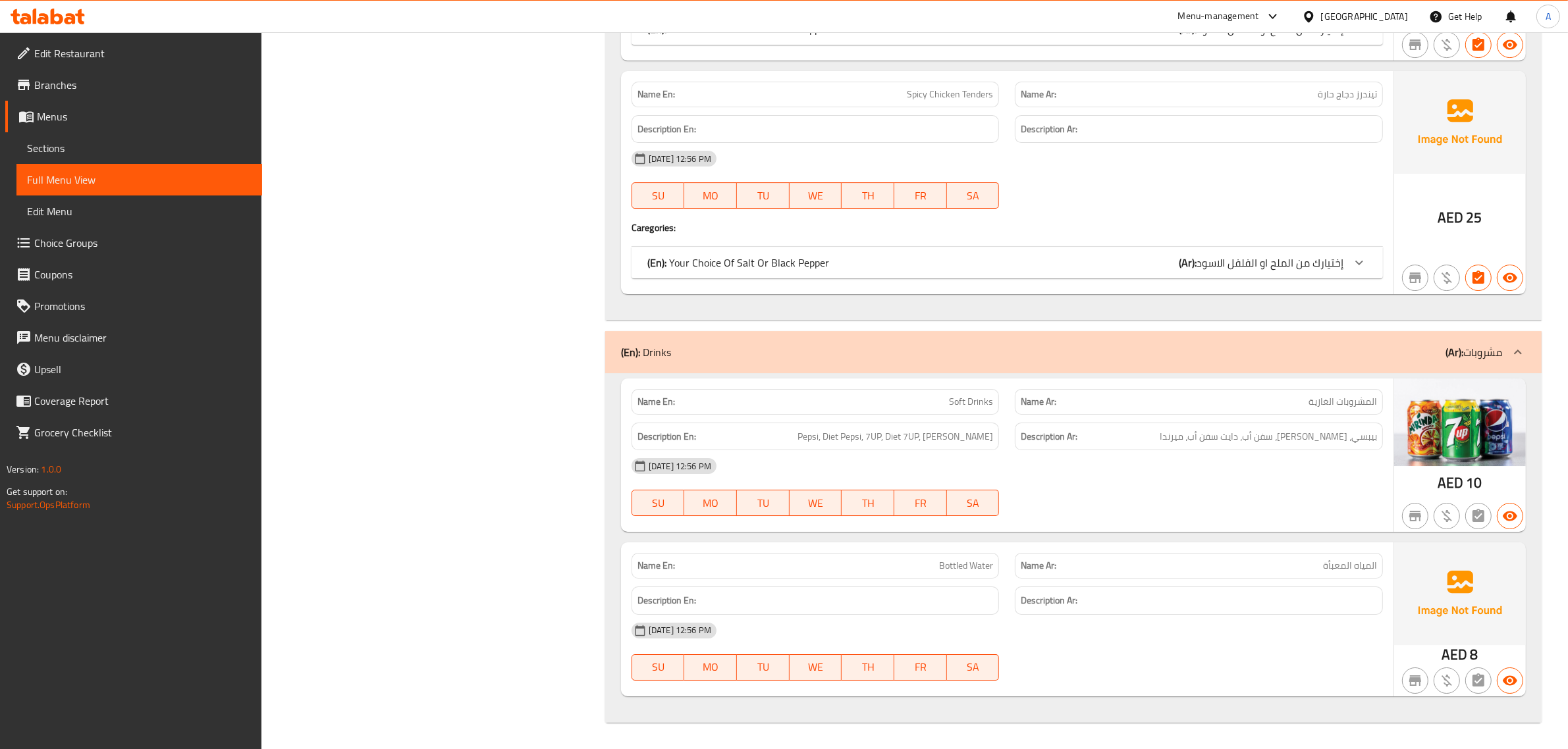
click at [66, 47] on span "Edit Restaurant" at bounding box center [143, 53] width 218 height 16
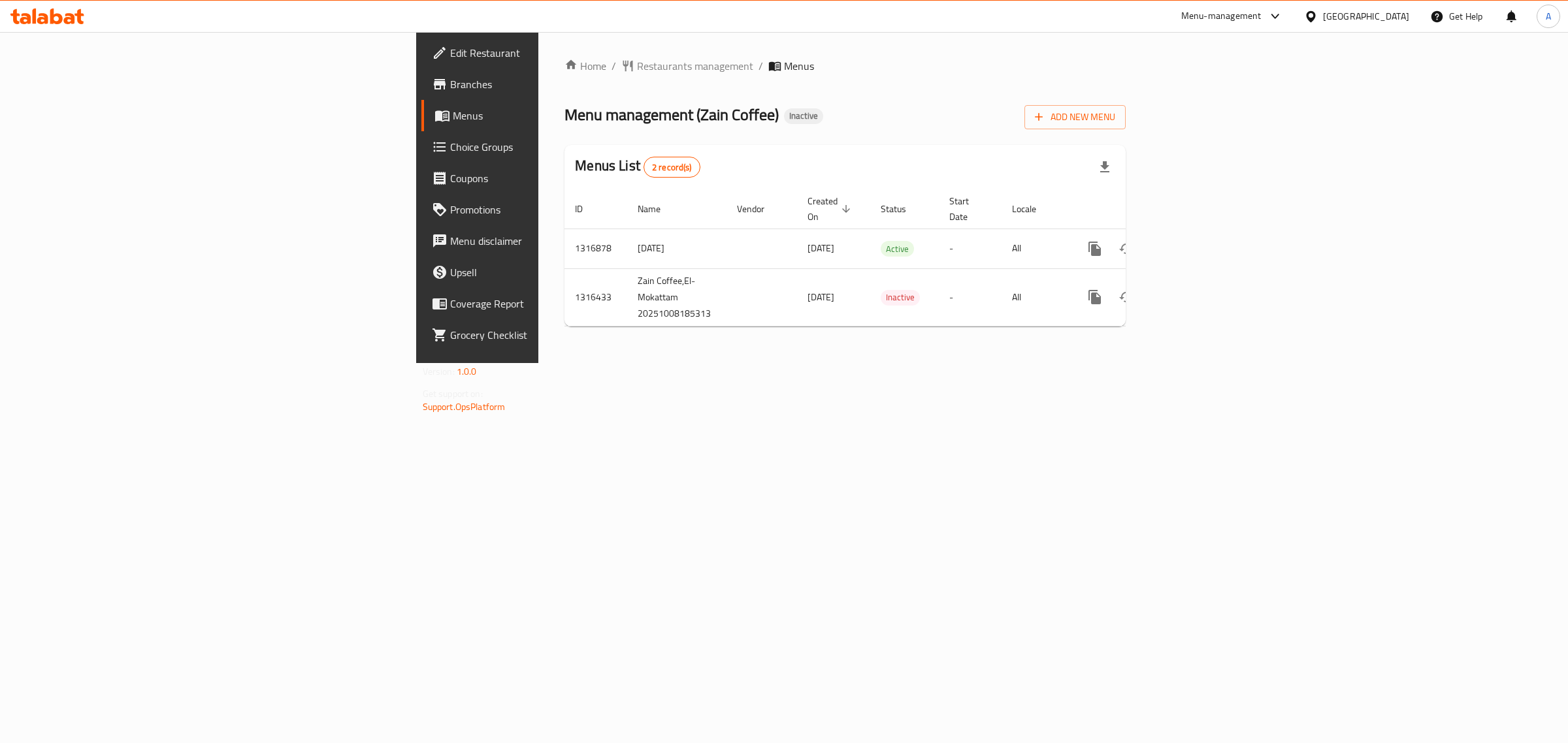
click at [745, 56] on div "Home / Restaurants management / Menus Menu management ( Zain Coffee ) Inactive …" at bounding box center [845, 197] width 614 height 331
click at [1205, 233] on link "enhanced table" at bounding box center [1189, 249] width 31 height 31
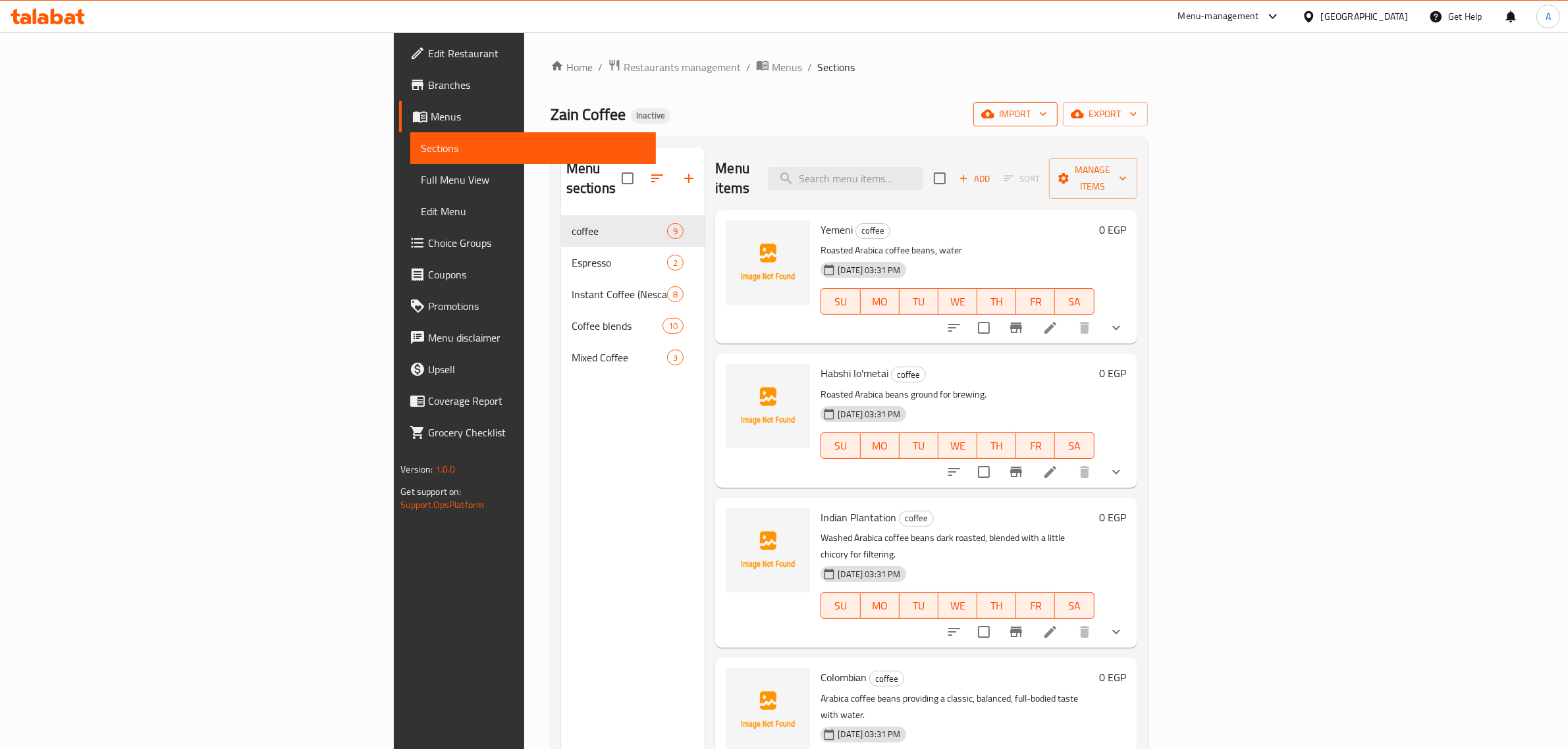
click at [1047, 117] on span "import" at bounding box center [1016, 114] width 63 height 17
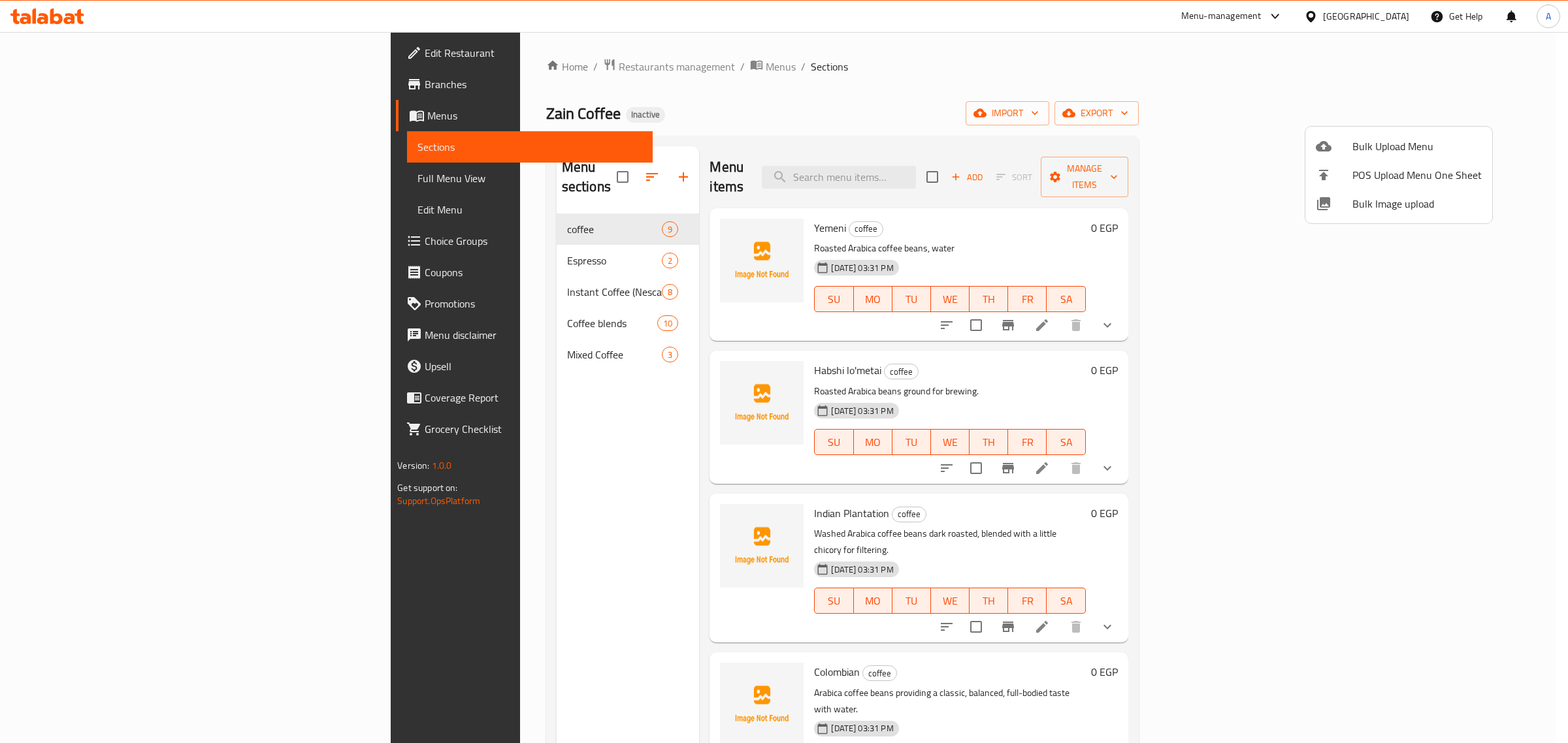
click at [1354, 211] on span "Bulk Image upload" at bounding box center [1417, 203] width 130 height 16
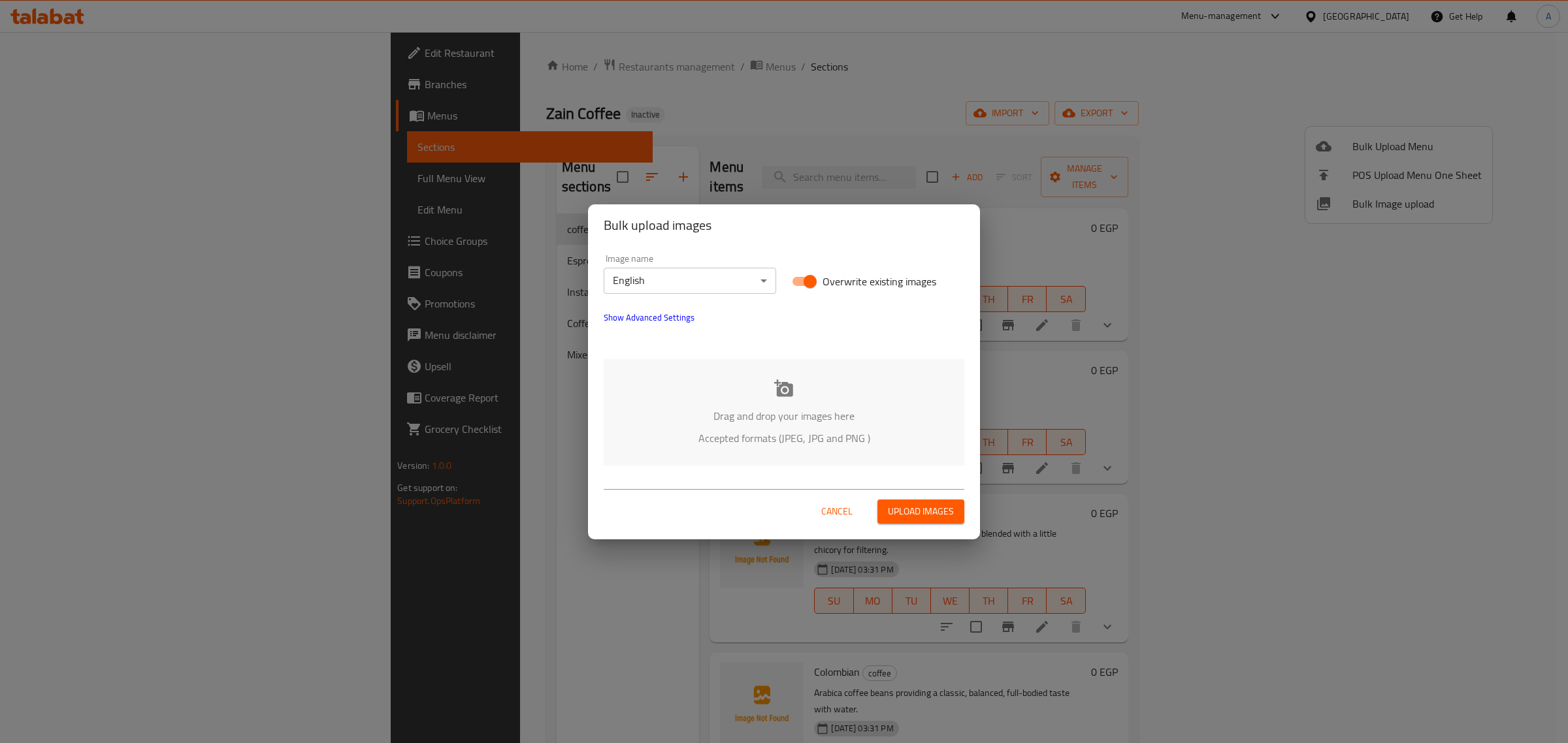
click at [674, 278] on body "​ Menu-management [GEOGRAPHIC_DATA] Get Help A Edit Restaurant Branches Menus S…" at bounding box center [784, 387] width 1568 height 711
click at [669, 308] on li "Arabic" at bounding box center [690, 304] width 173 height 24
click at [769, 408] on p "Drag and drop your images here" at bounding box center [784, 415] width 322 height 16
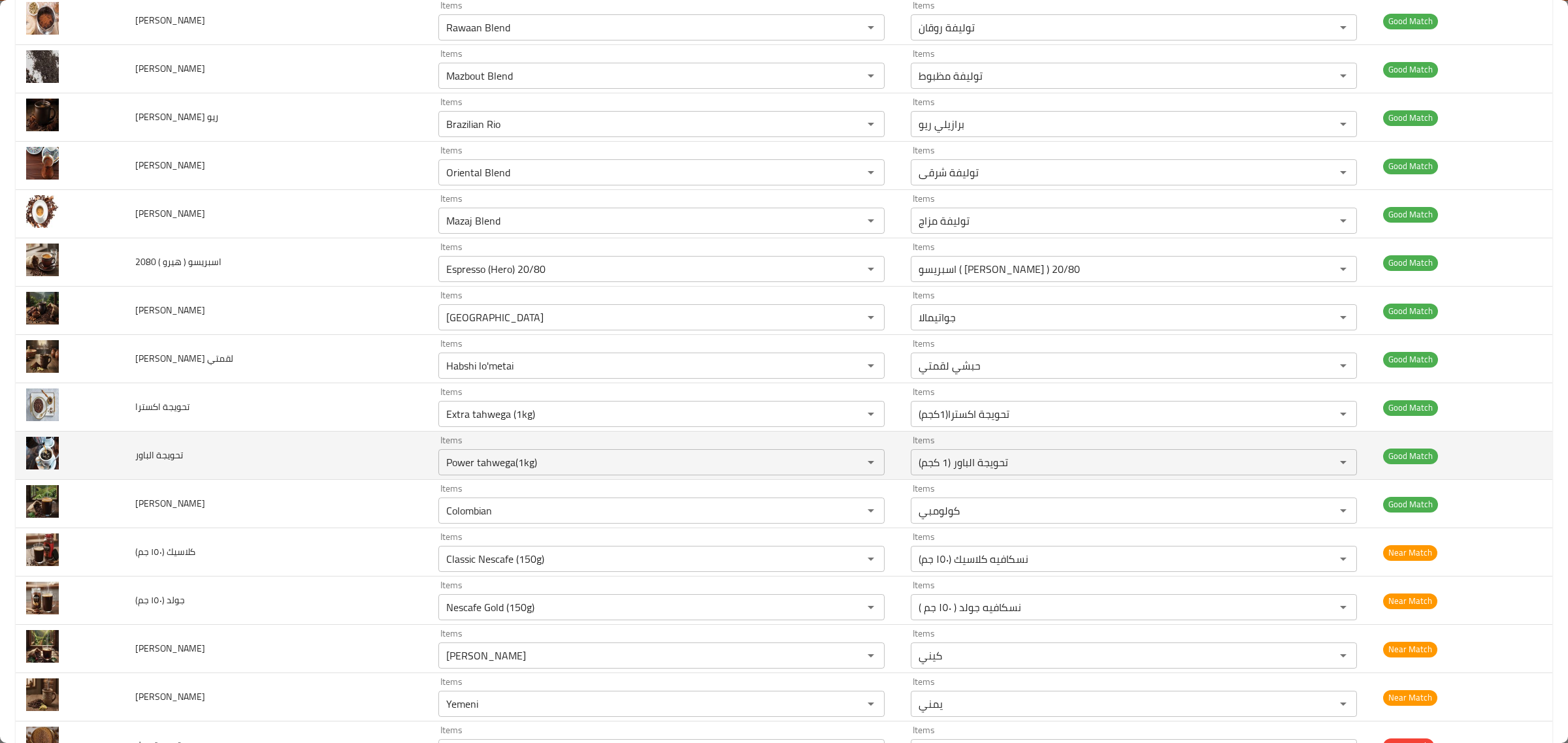
scroll to position [1033, 0]
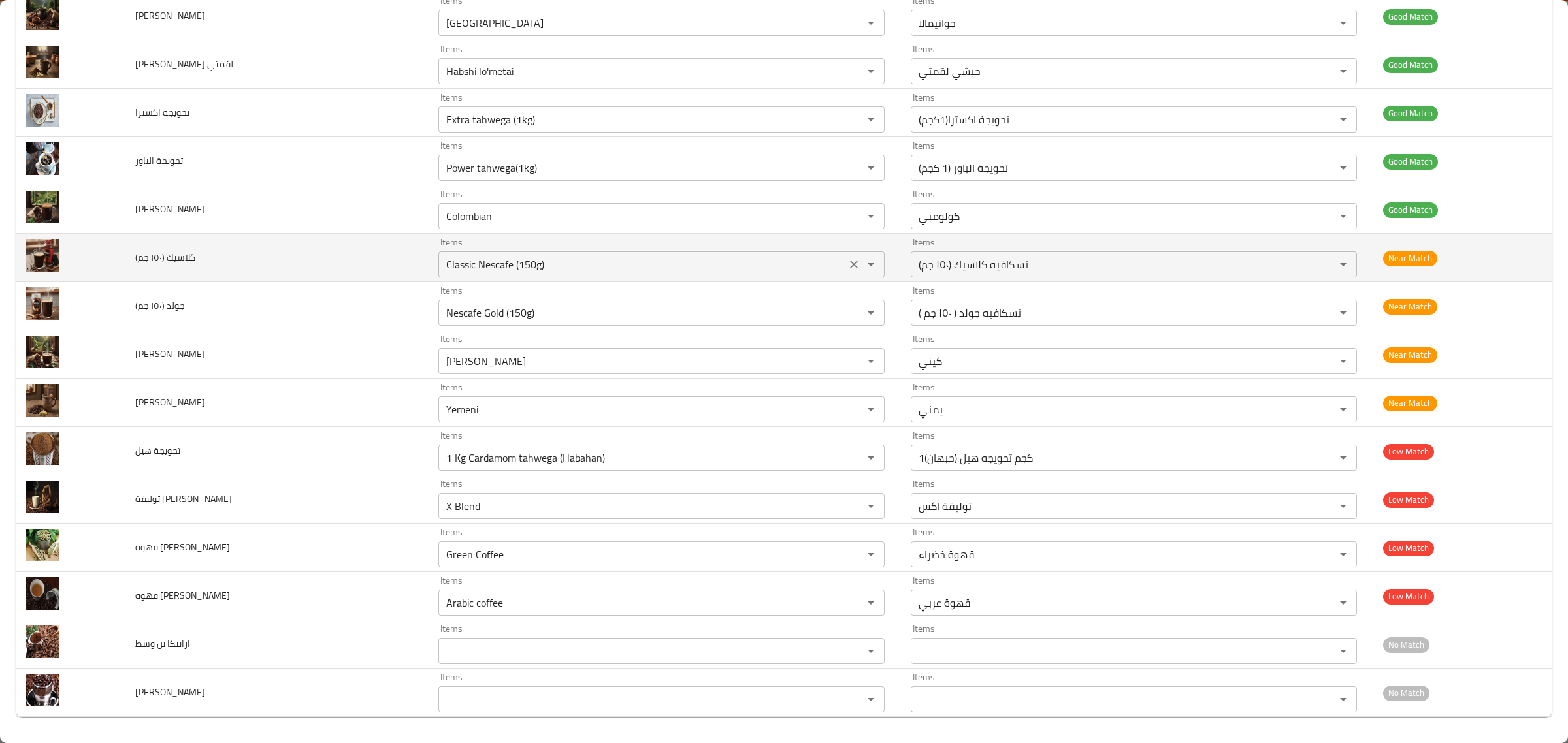
click at [696, 258] on جم\) "Classic Nescafe (150g)" at bounding box center [642, 264] width 400 height 19
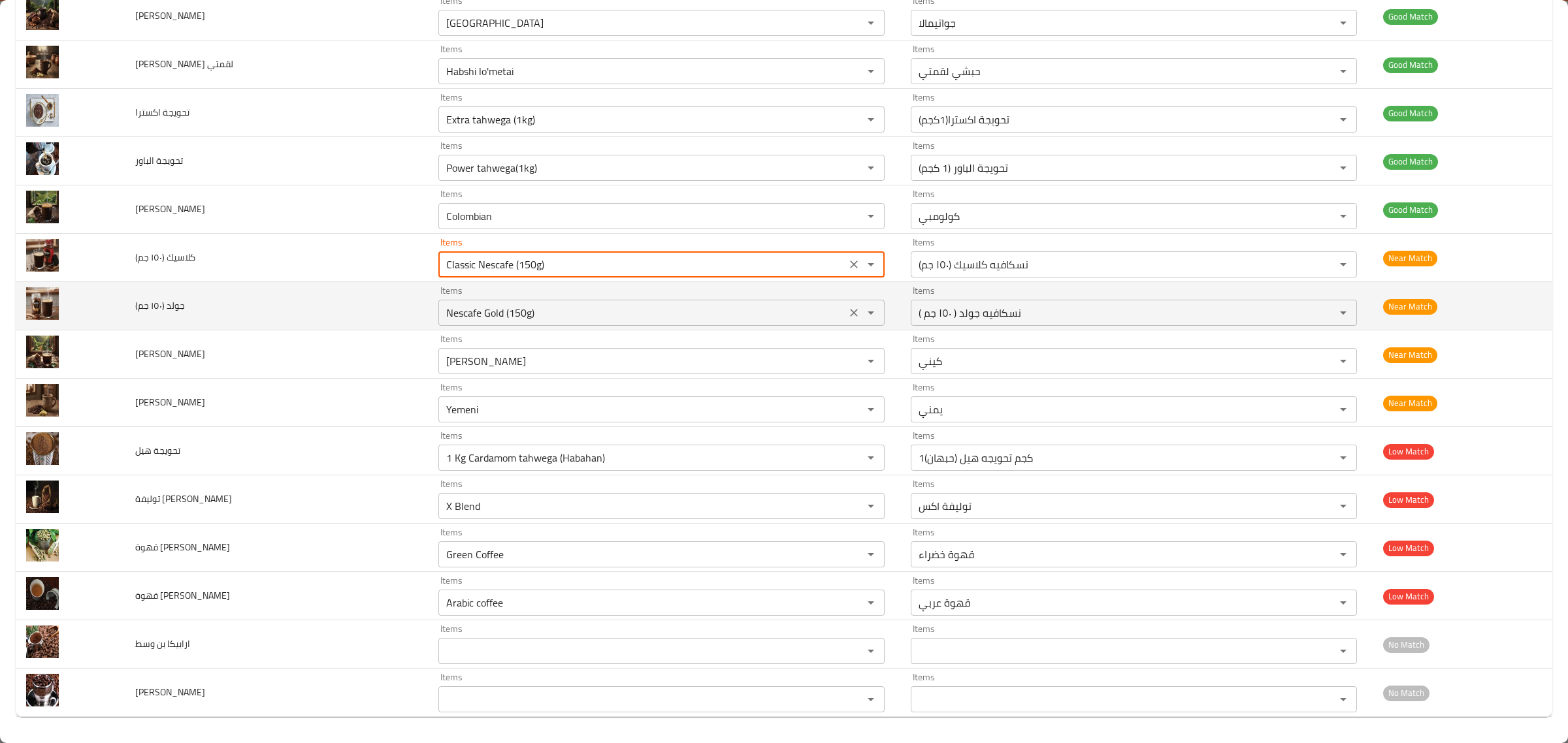
click at [691, 307] on جم\) "Nescafe Gold (150g)" at bounding box center [642, 313] width 400 height 19
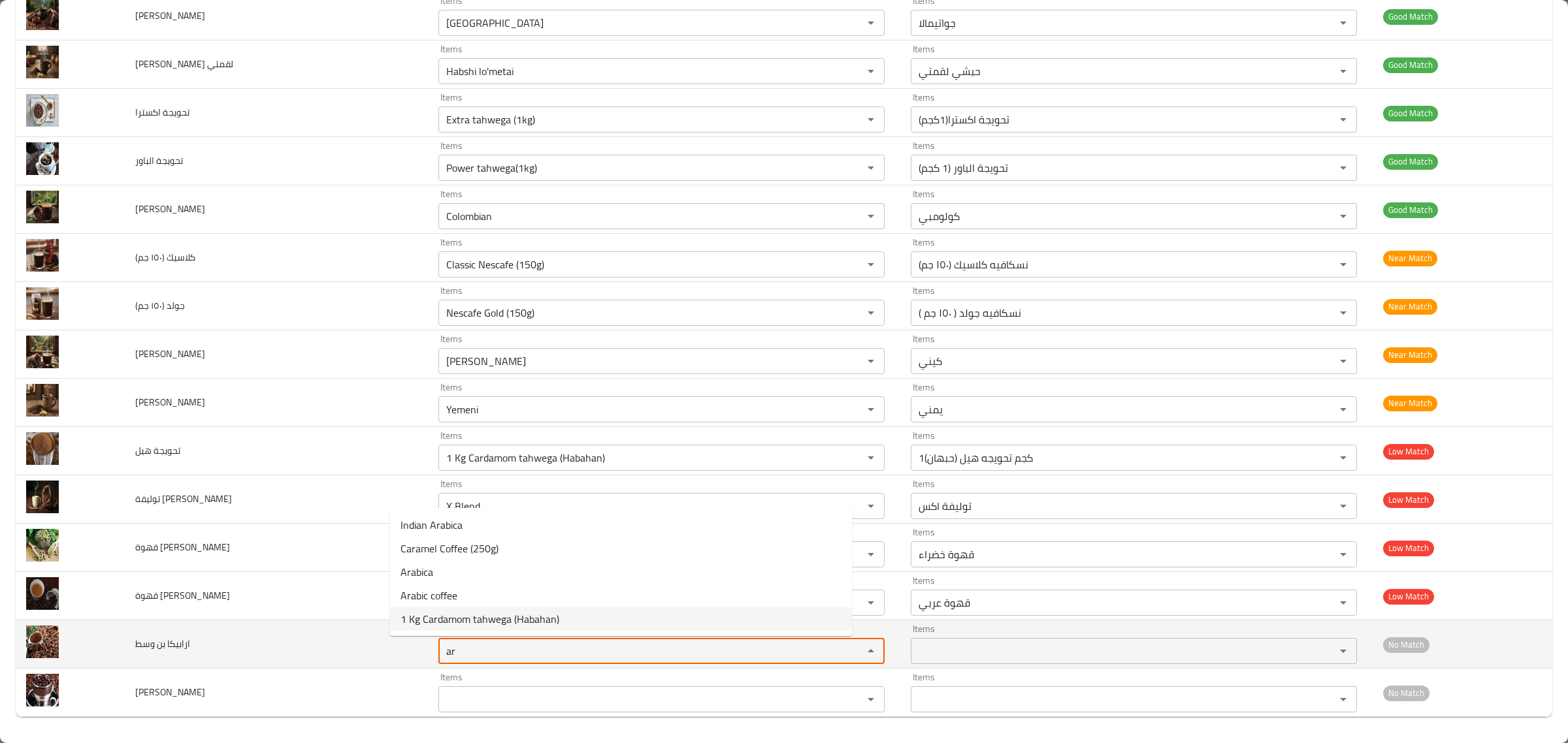
drag, startPoint x: 495, startPoint y: 642, endPoint x: 328, endPoint y: 631, distance: 167.4
click at [328, 631] on tr "ارابيكا بن وسط Items ar Items Items Items No Match" at bounding box center [784, 645] width 1537 height 48
type وسط "med"
click at [354, 663] on td "ارابيكا بن وسط" at bounding box center [276, 645] width 303 height 48
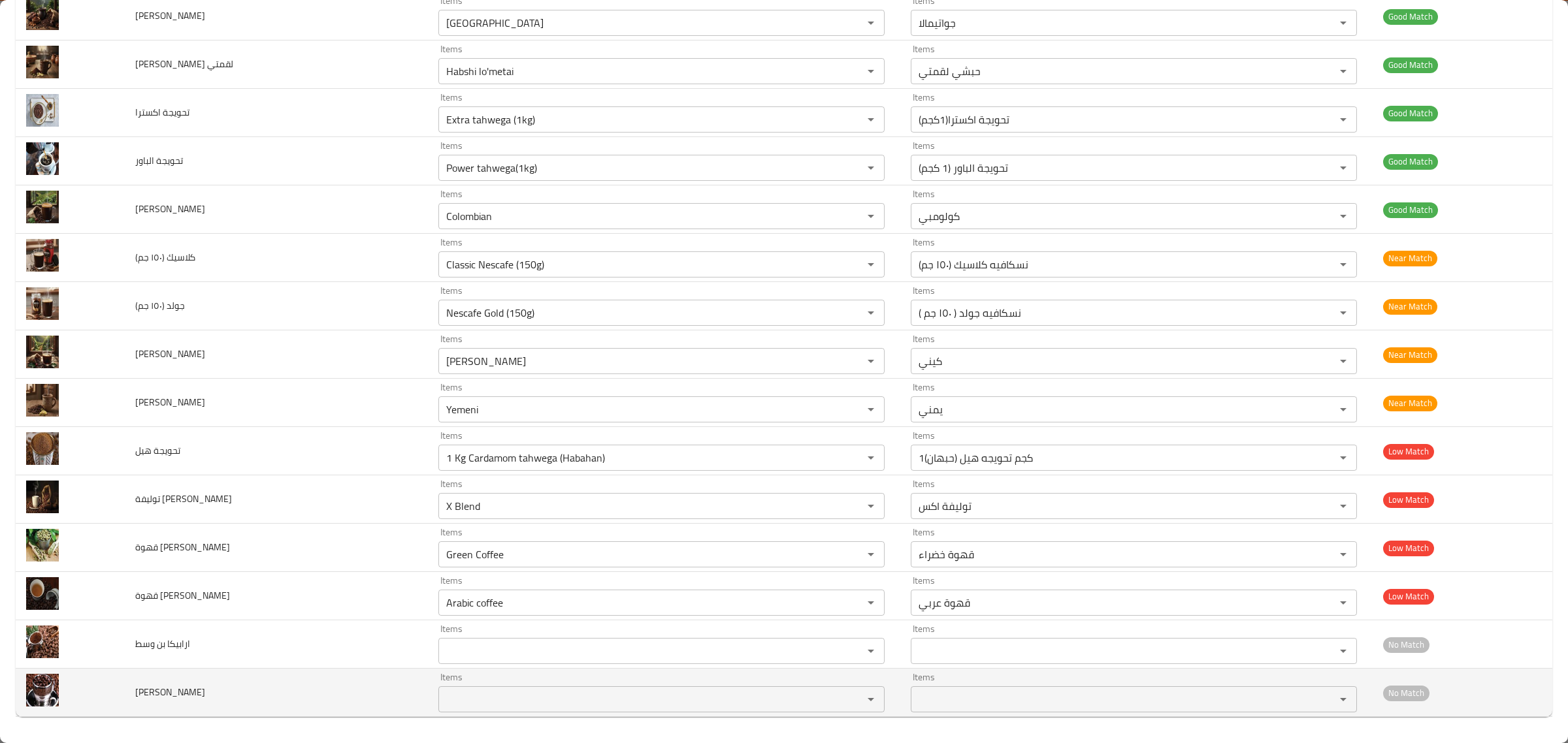
click at [453, 680] on div "Items Items" at bounding box center [661, 693] width 446 height 40
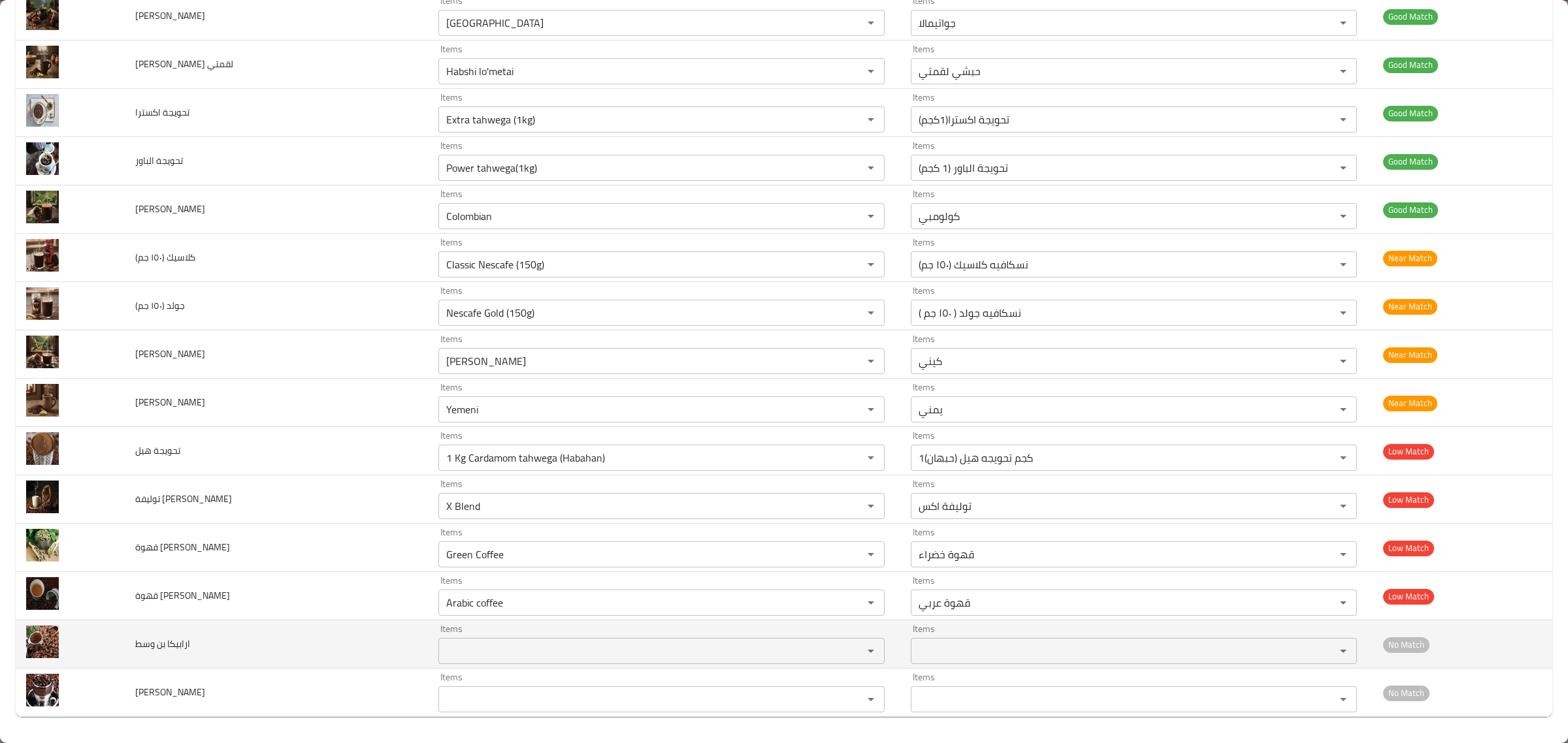
click at [158, 626] on td "ارابيكا بن وسط" at bounding box center [276, 645] width 303 height 48
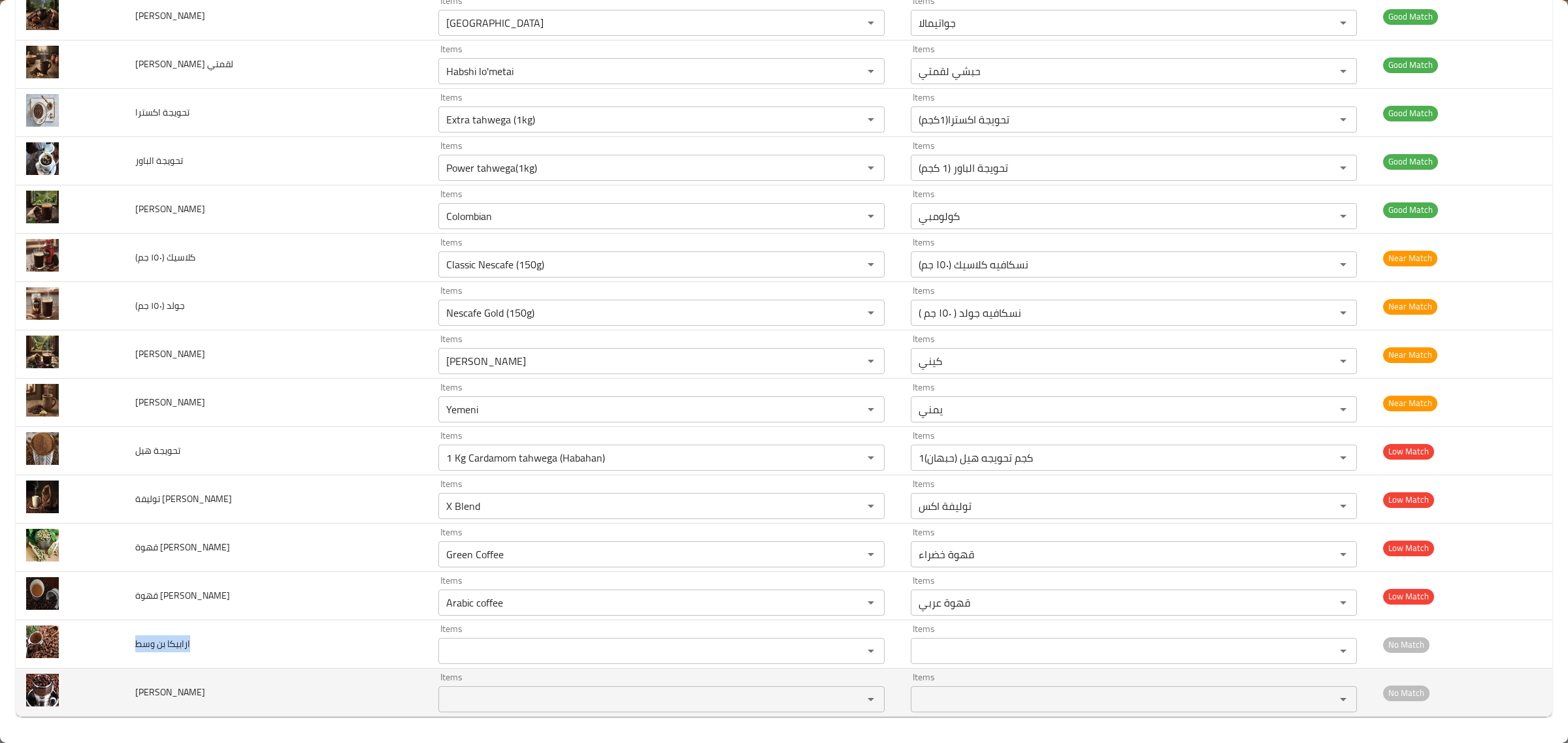
copy span "ارابيكا بن وسط"
click at [159, 700] on span "[PERSON_NAME]" at bounding box center [170, 692] width 70 height 17
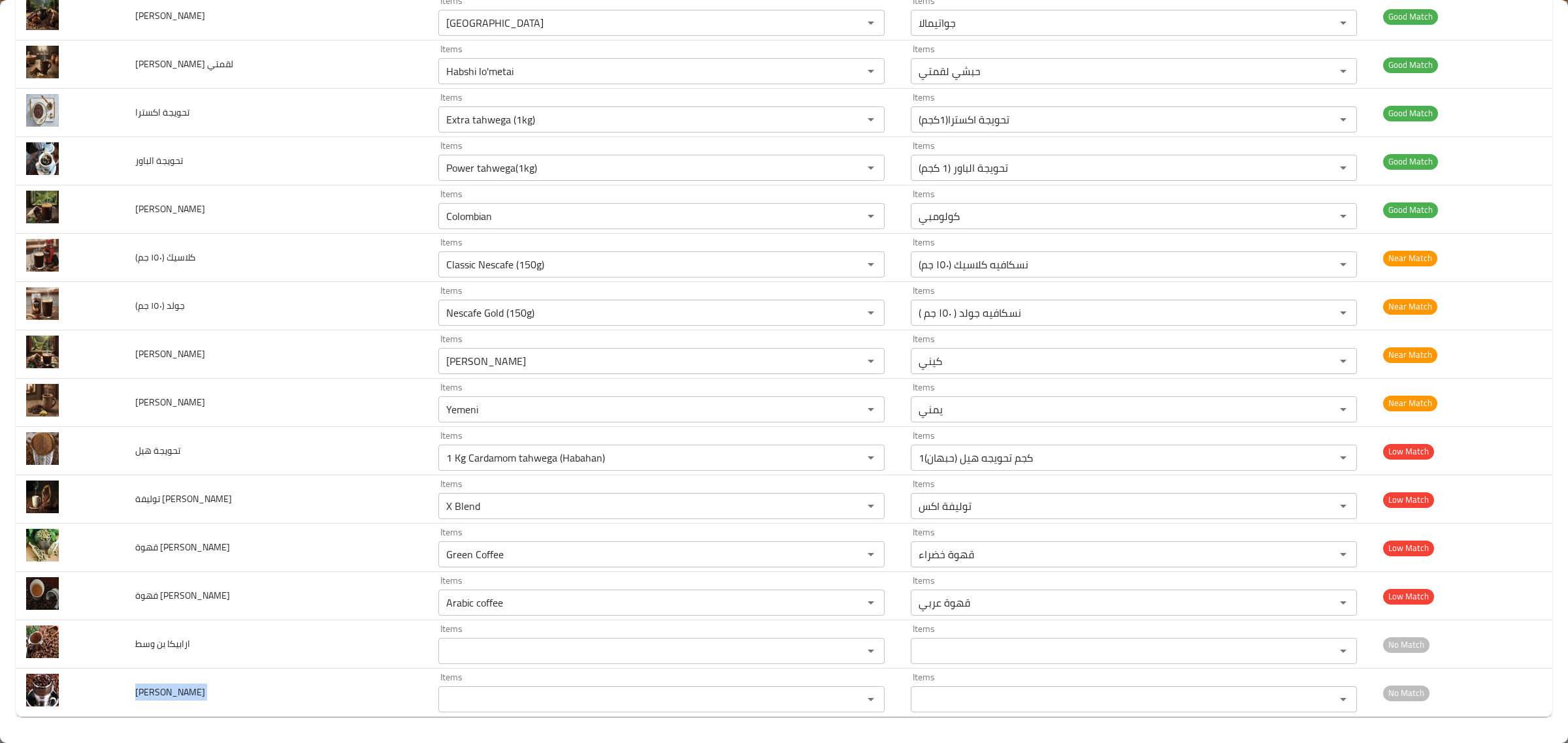
copy span "[PERSON_NAME]"
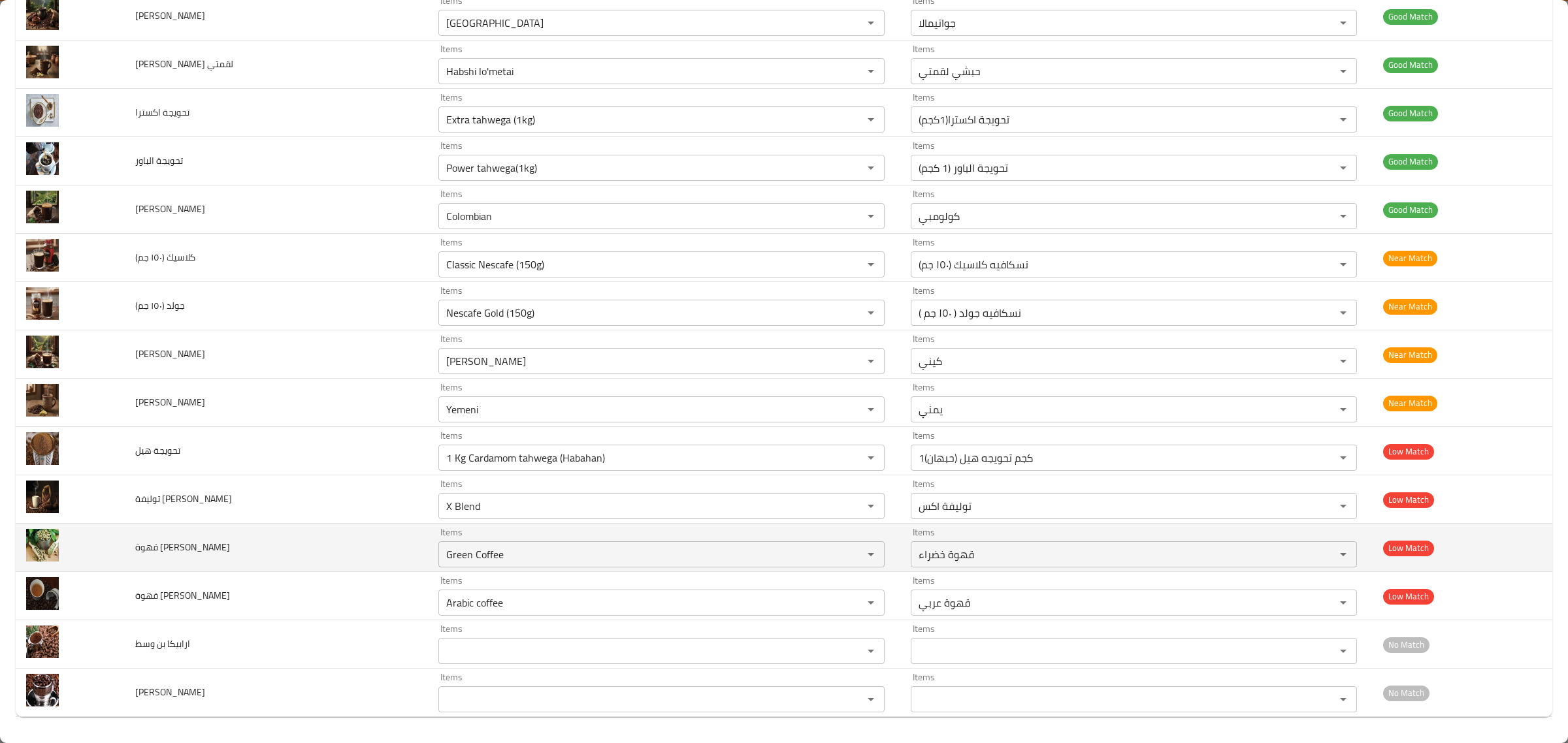
click at [317, 570] on td "قهوة [PERSON_NAME]" at bounding box center [276, 548] width 303 height 48
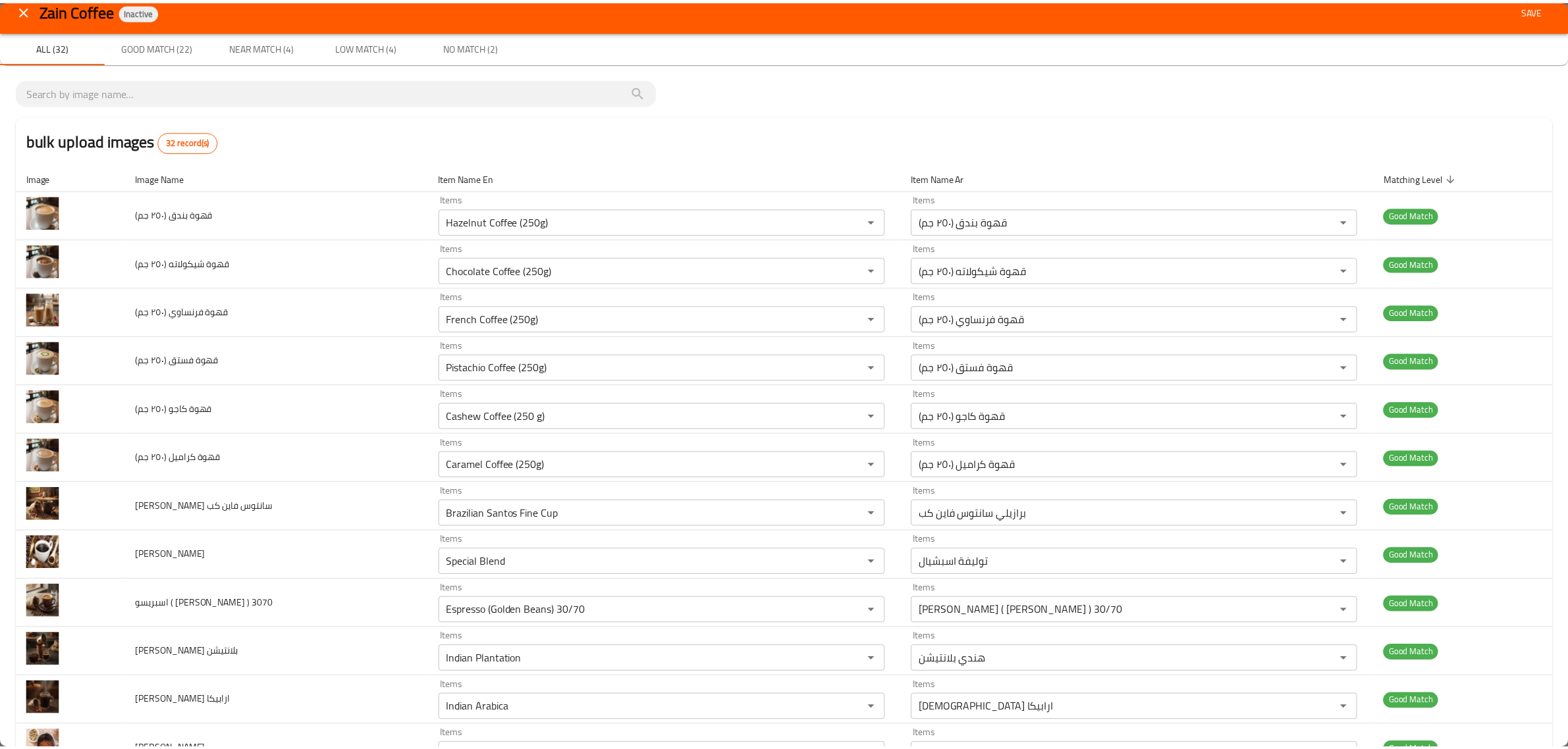
scroll to position [0, 0]
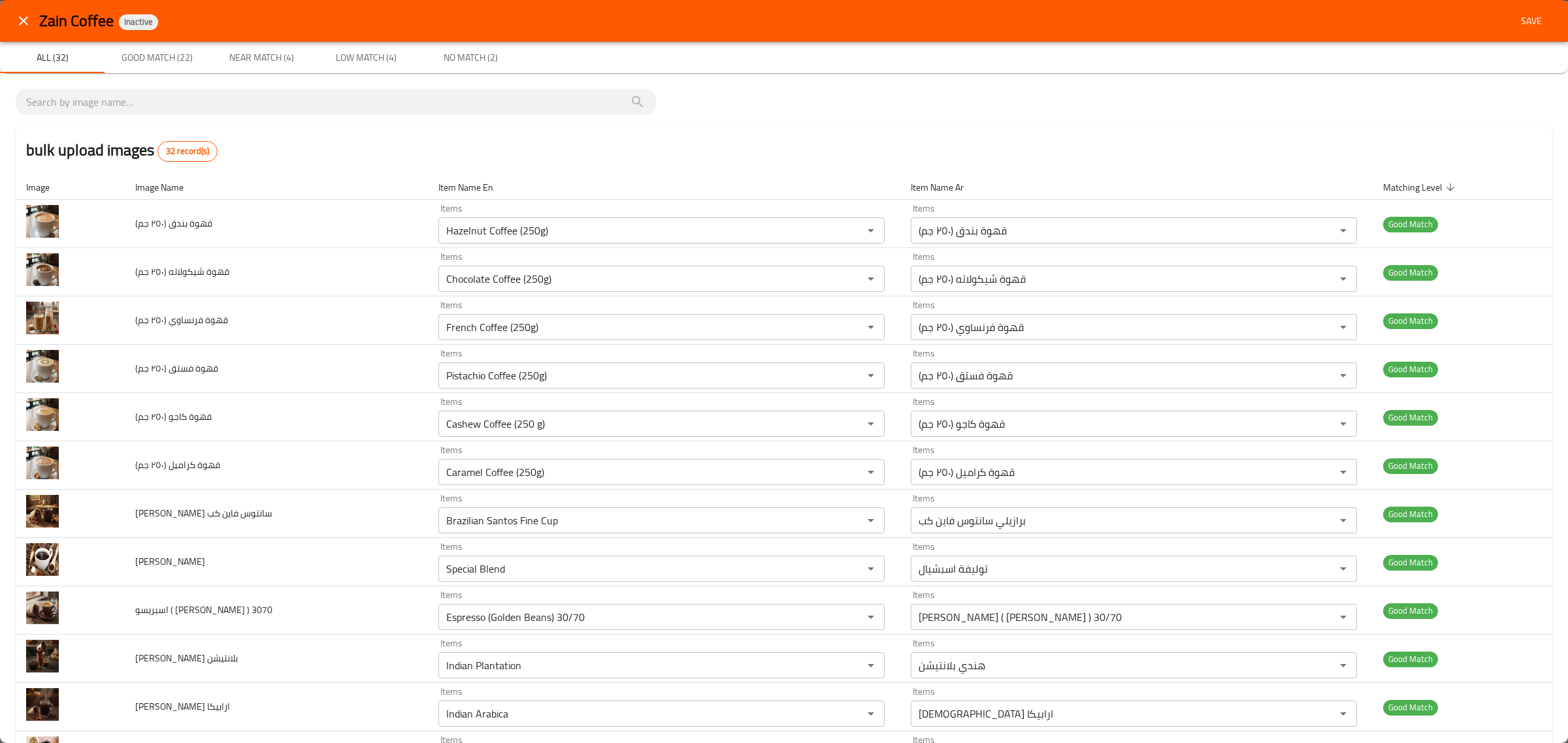
click at [1532, 23] on span "Save" at bounding box center [1532, 22] width 31 height 16
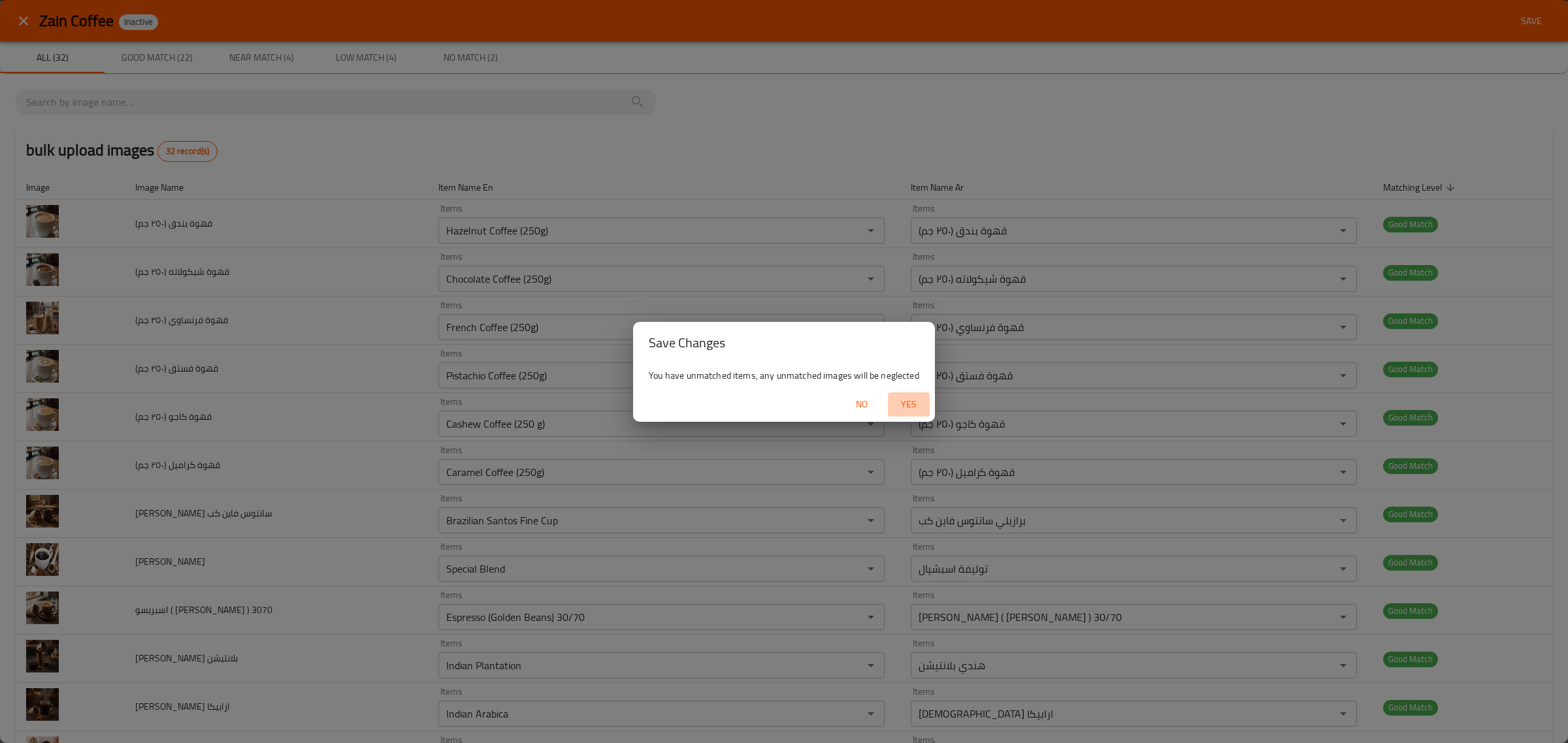
click at [910, 403] on span "Yes" at bounding box center [908, 405] width 31 height 16
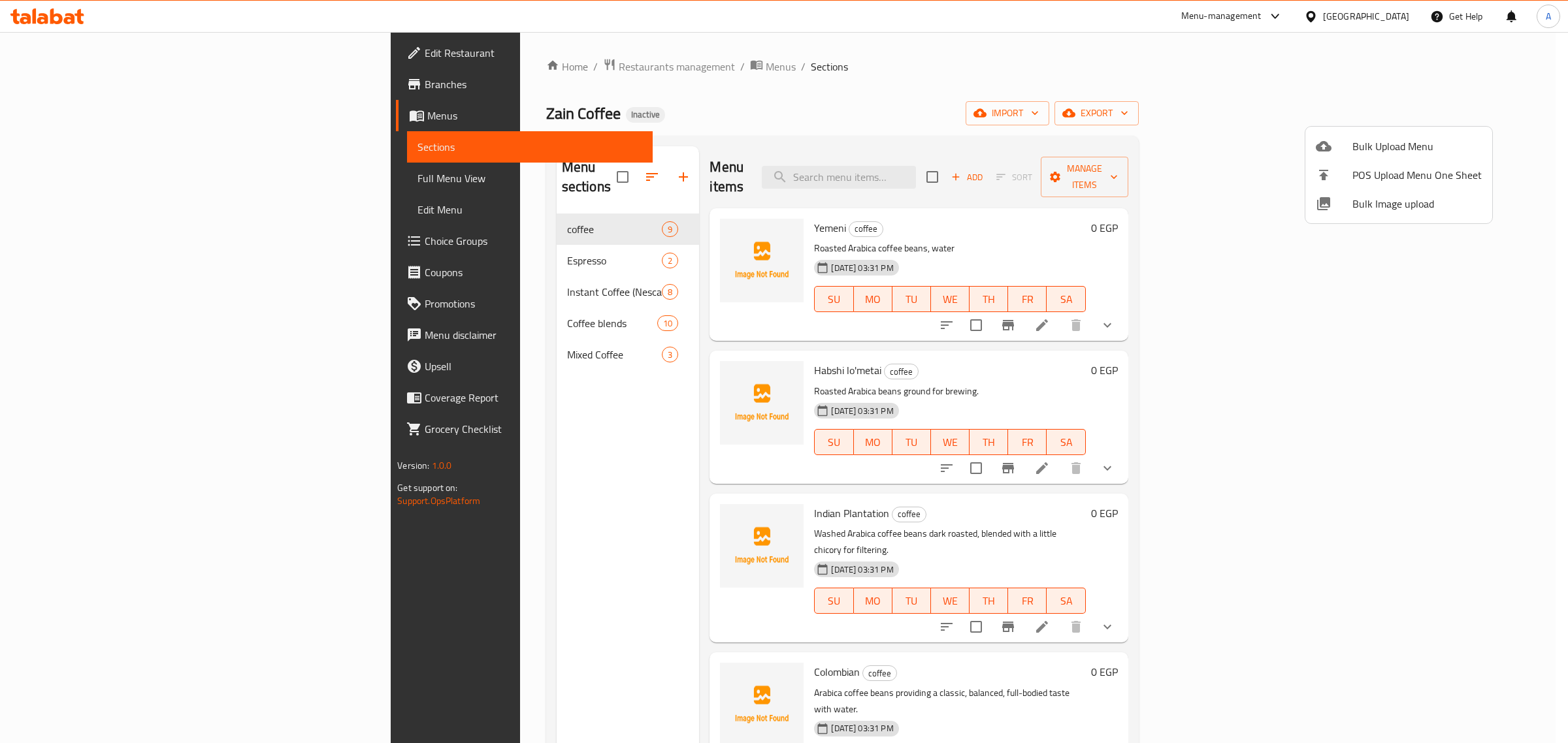
click at [401, 252] on div at bounding box center [784, 372] width 1568 height 743
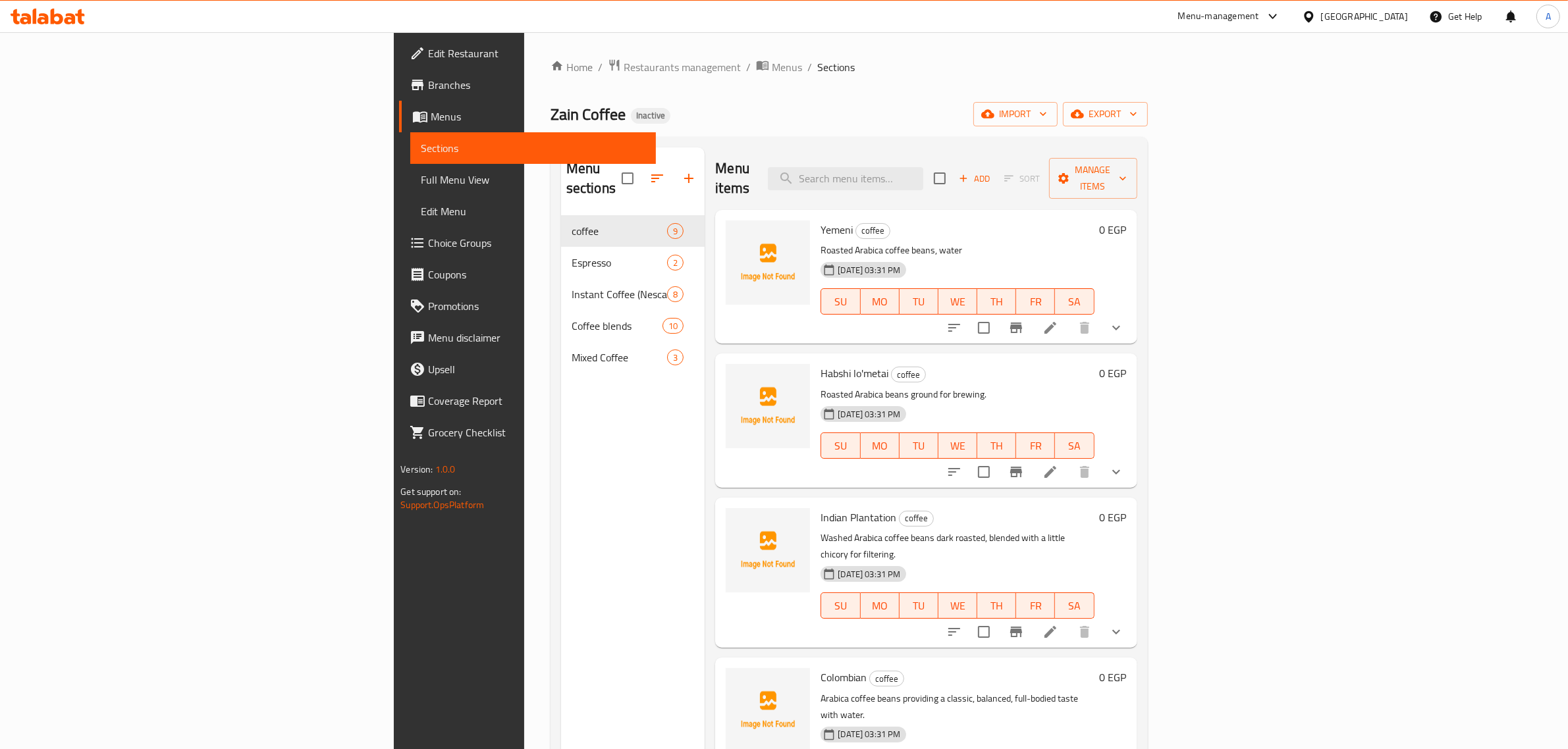
click at [561, 254] on div "Espresso 2" at bounding box center [634, 263] width 144 height 32
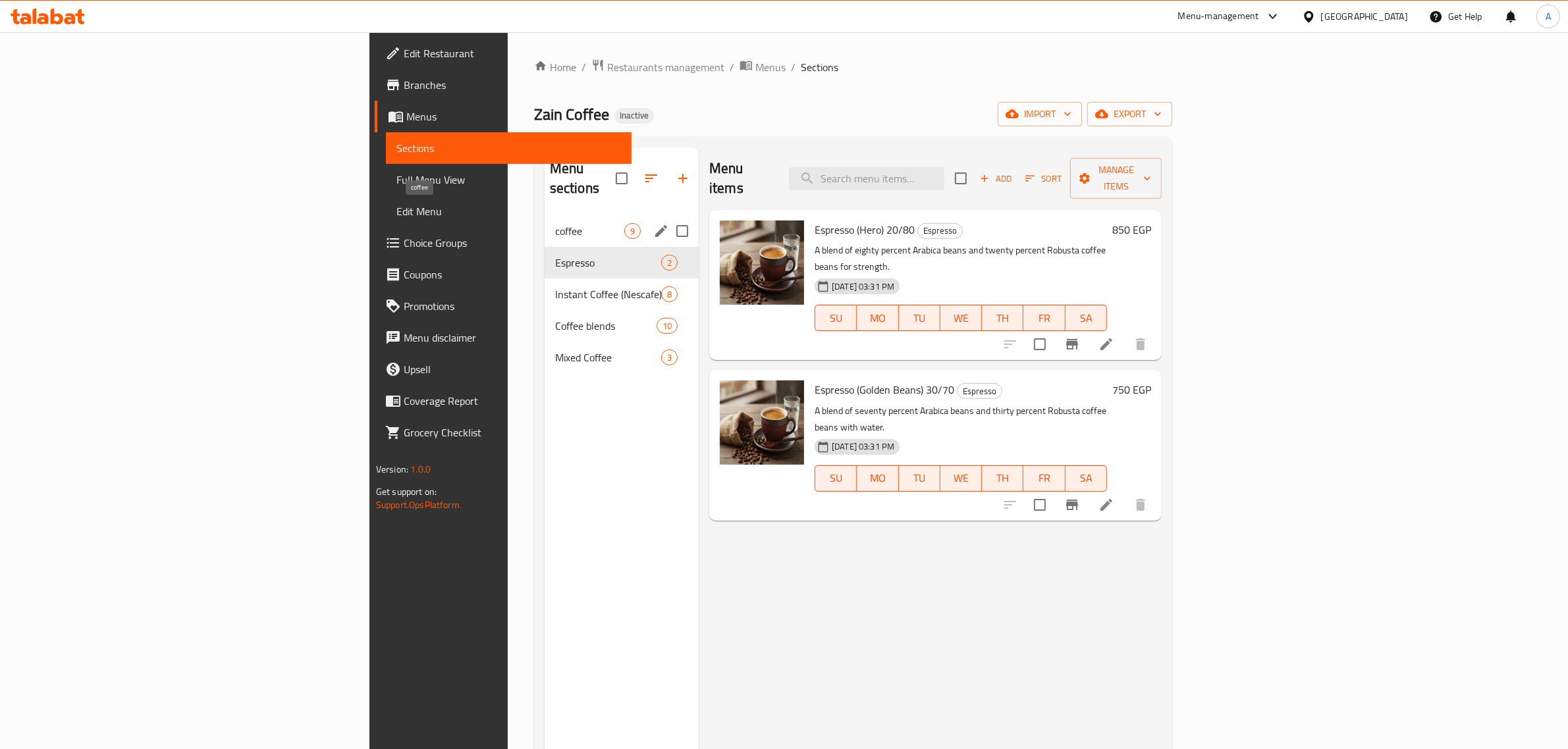
click at [555, 223] on span "coffee" at bounding box center [590, 230] width 69 height 16
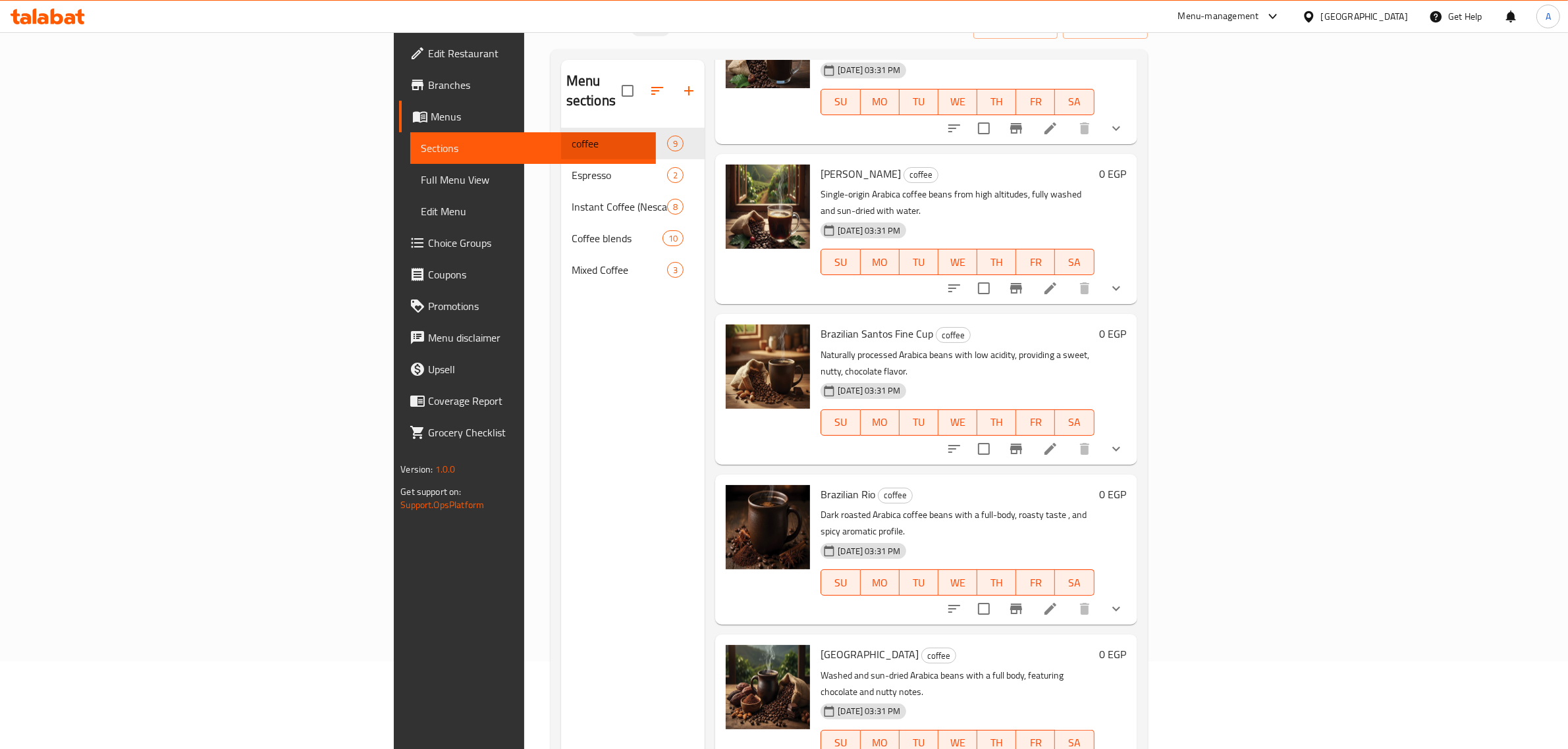
scroll to position [185, 0]
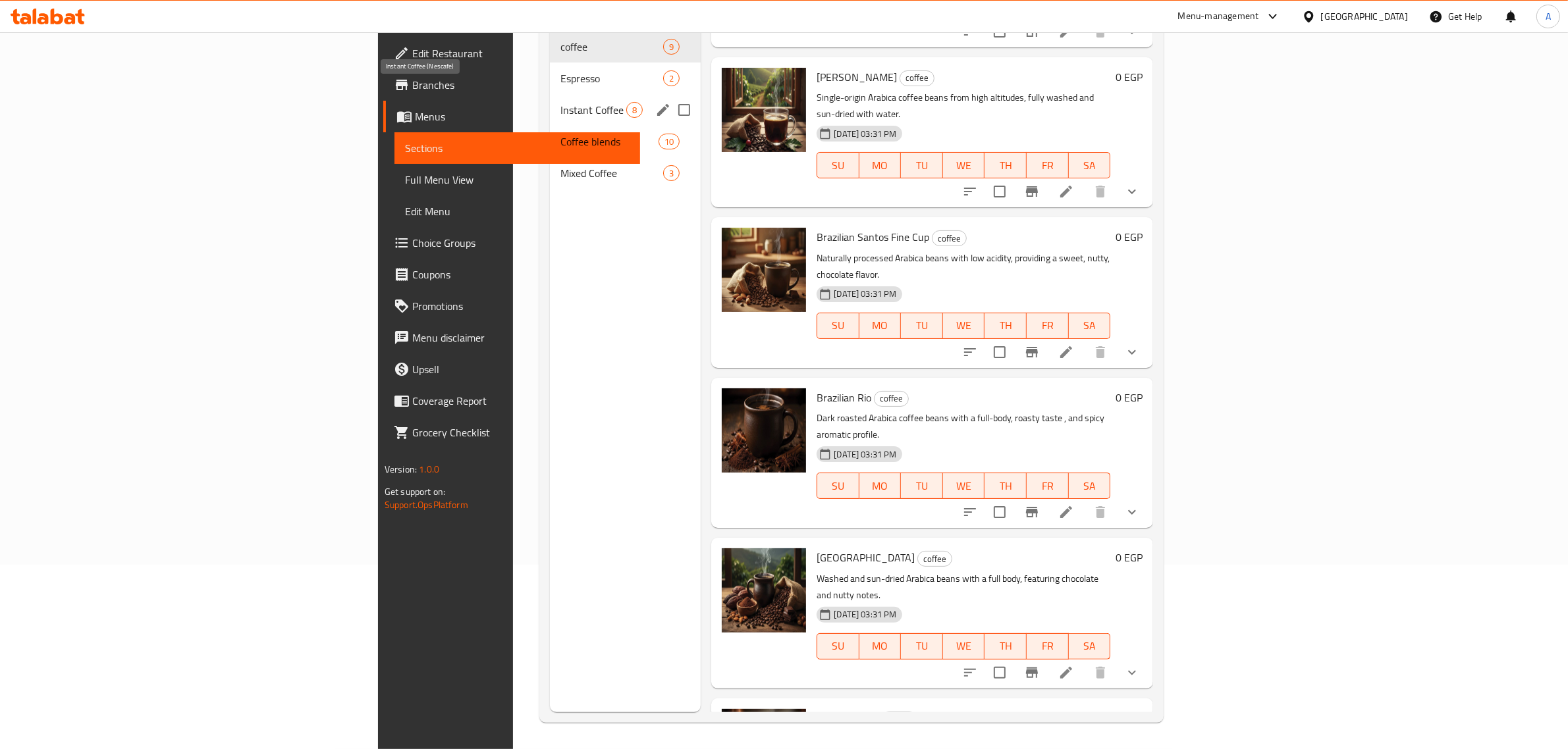
click at [561, 102] on span "Instant Coffee (Nescafe)" at bounding box center [594, 110] width 66 height 16
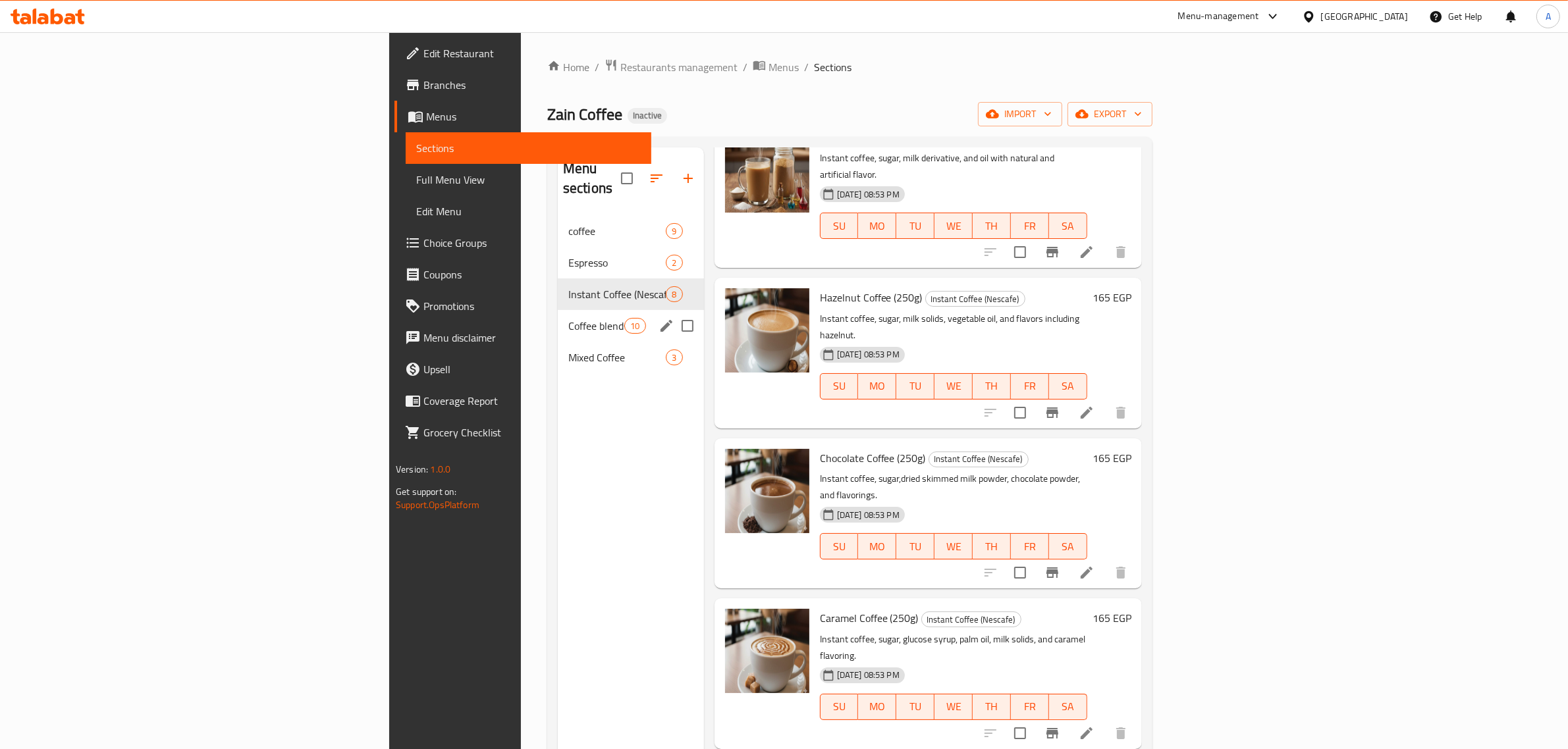
click at [558, 310] on div "Coffee blends 10" at bounding box center [631, 326] width 146 height 32
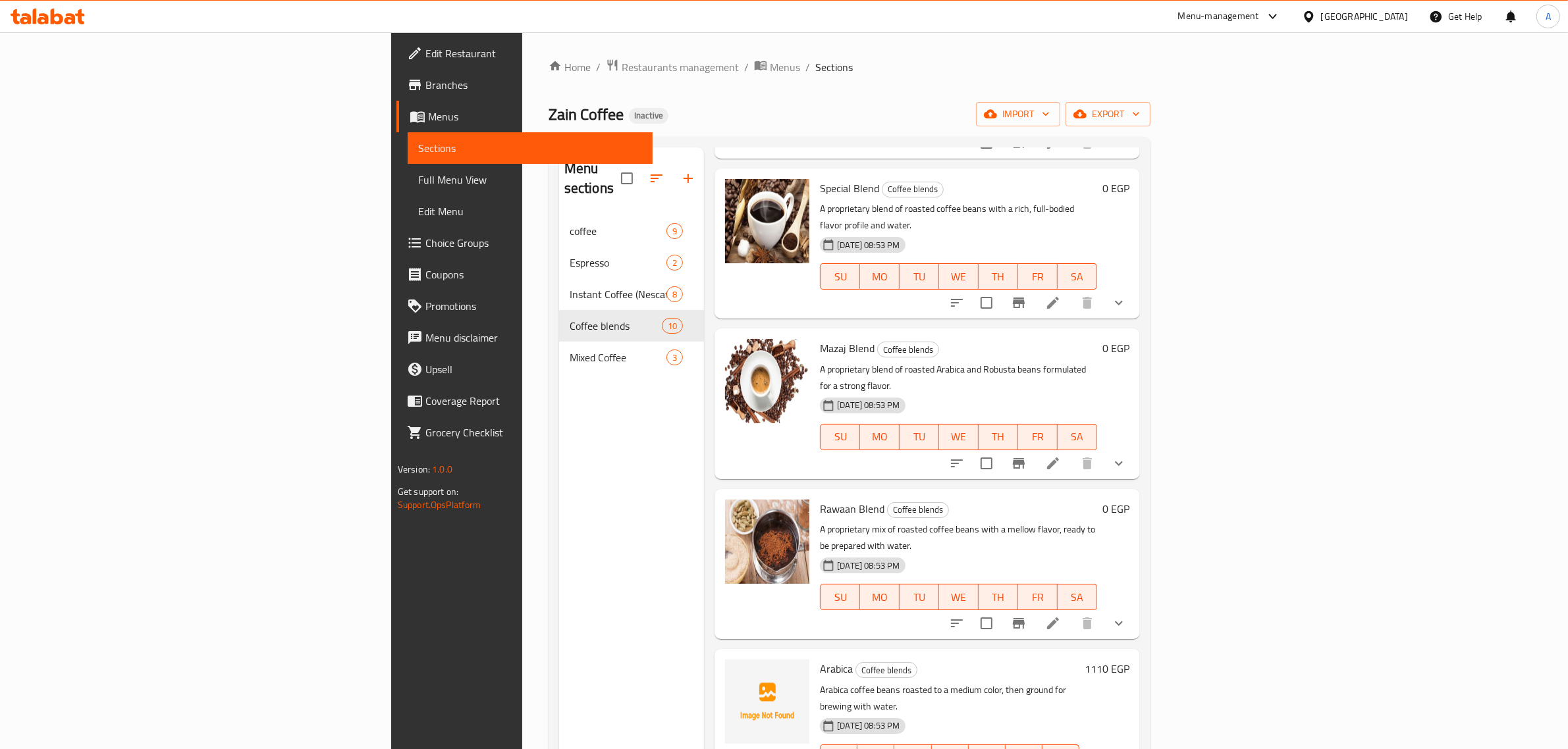
scroll to position [721, 0]
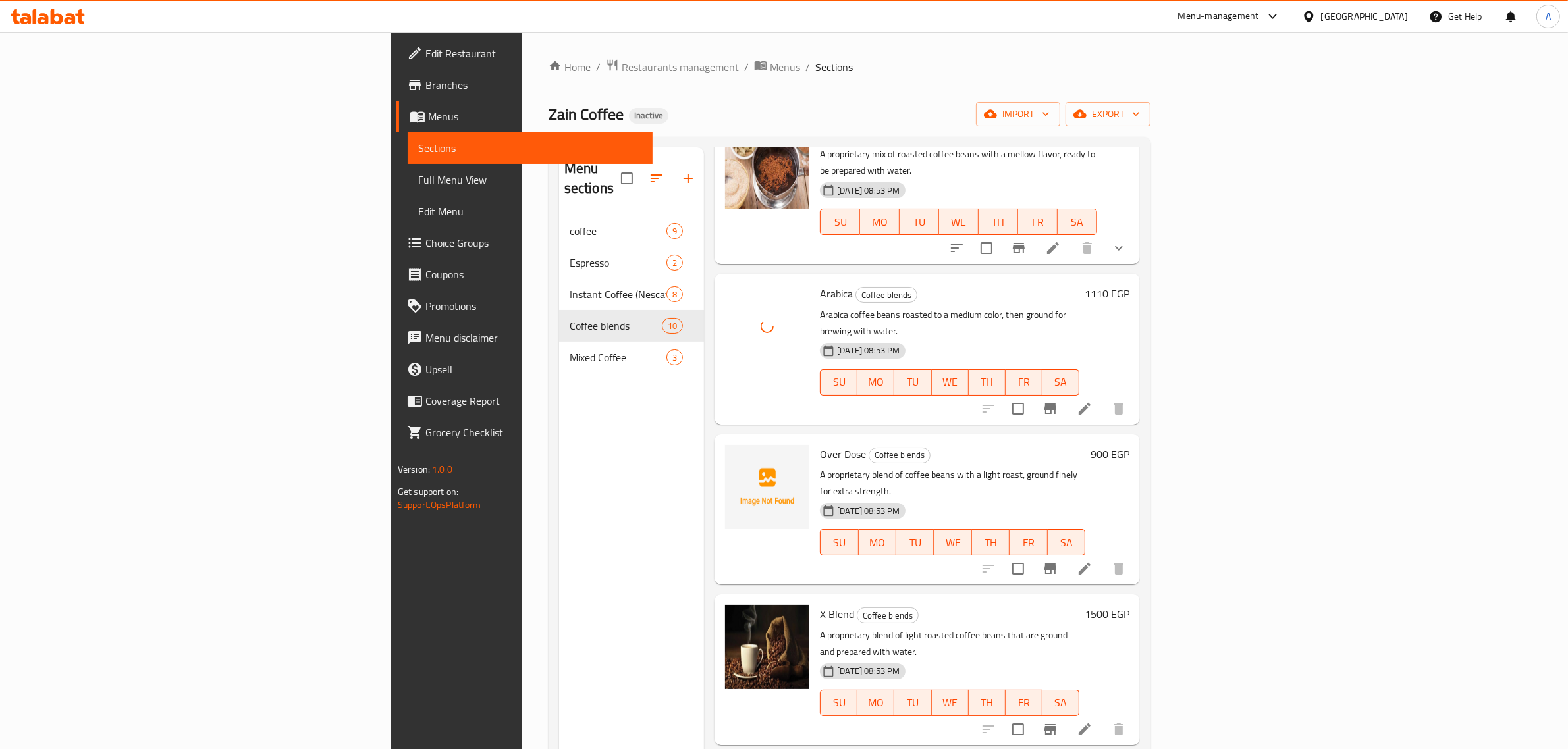
click at [968, 279] on div "Arabica Coffee blends Arabica coffee beans roasted to a medium color, then grou…" at bounding box center [950, 349] width 270 height 140
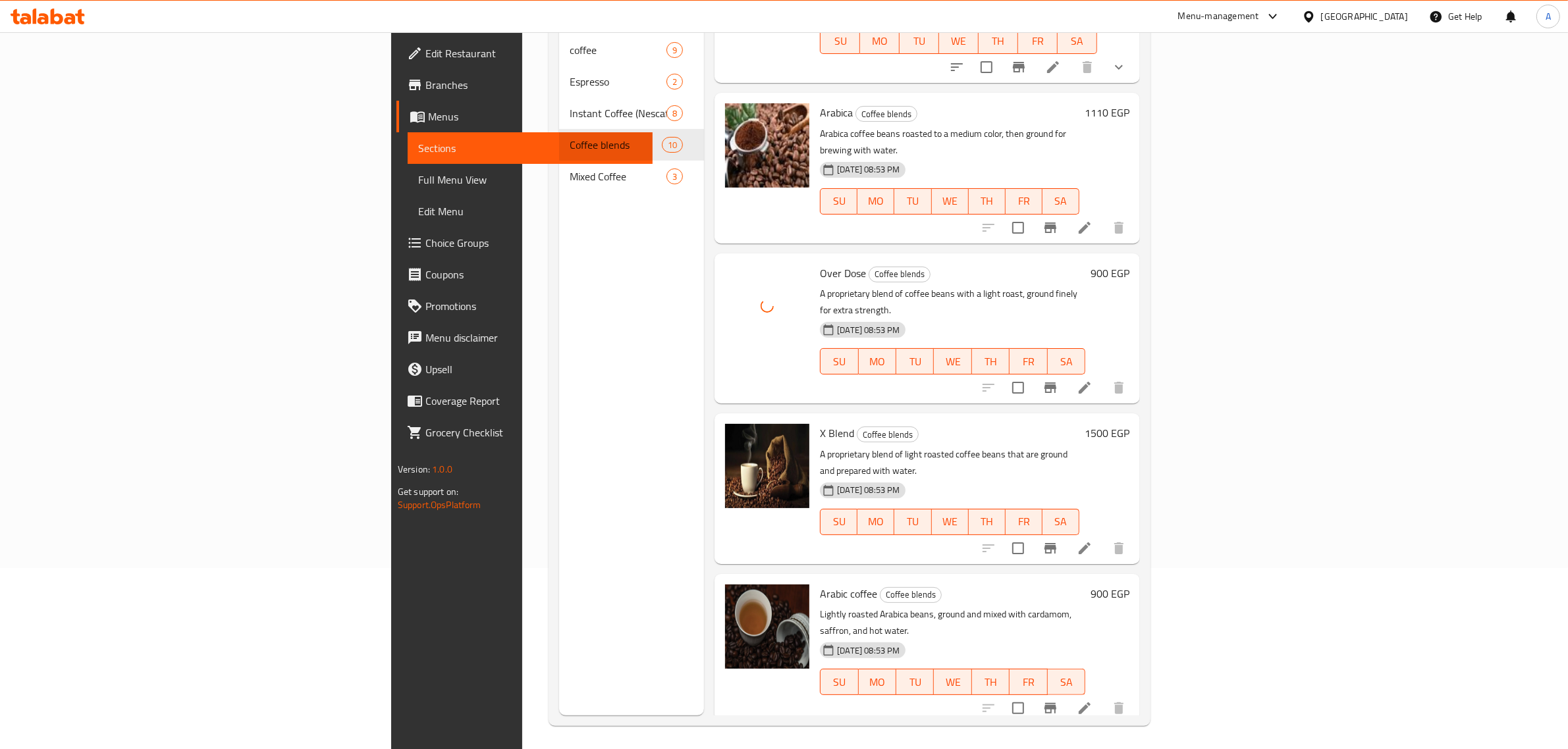
scroll to position [185, 0]
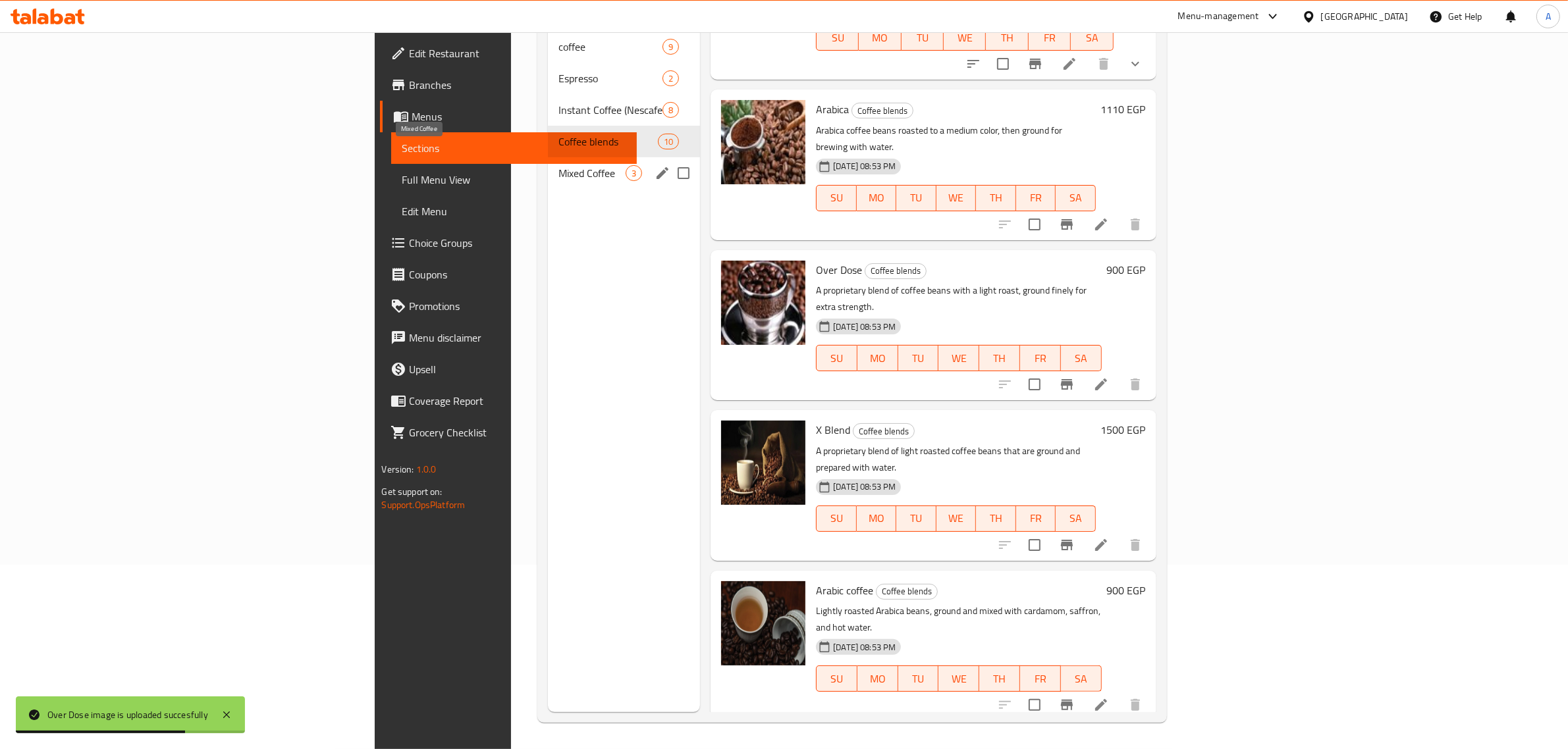
click at [558, 165] on span "Mixed Coffee" at bounding box center [591, 173] width 67 height 16
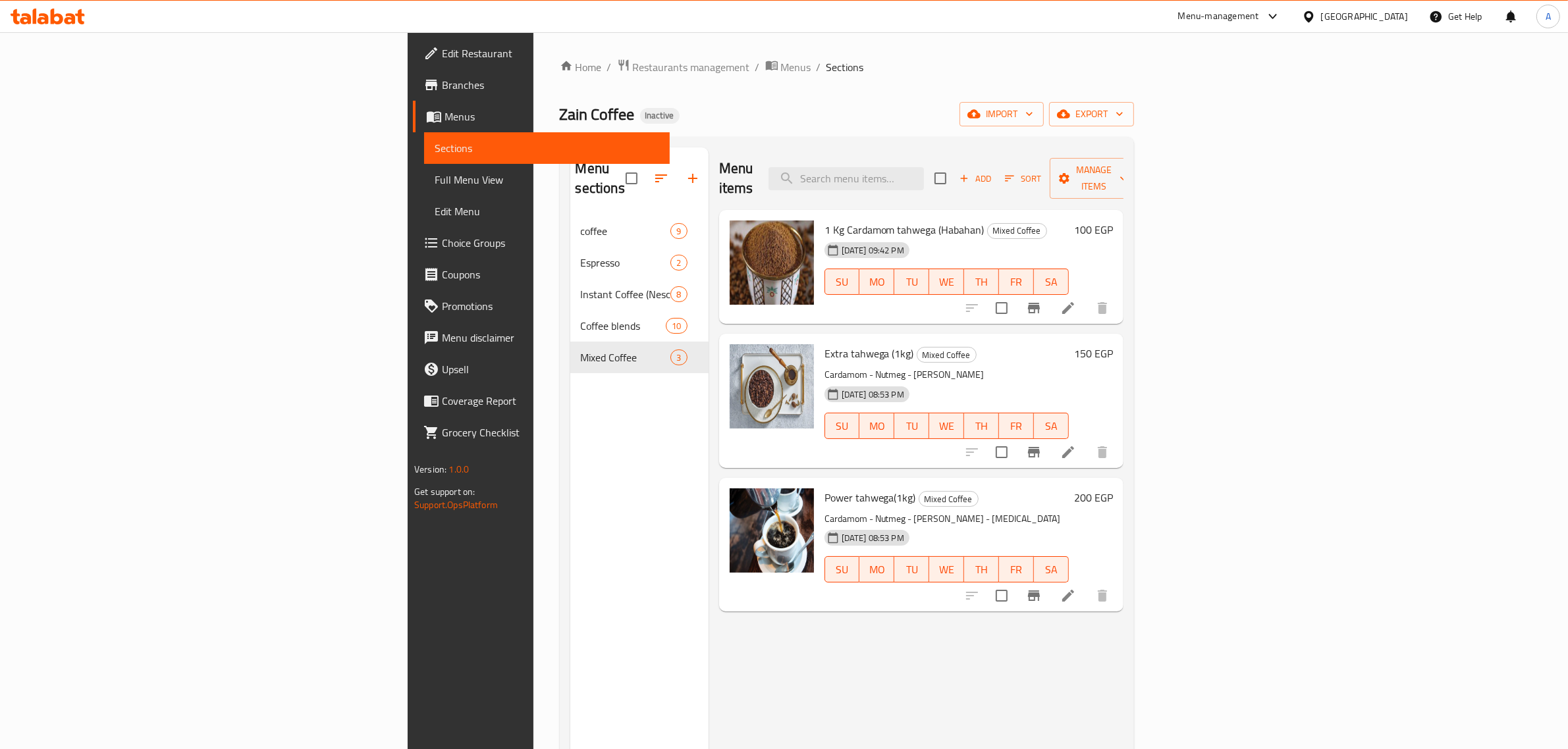
drag, startPoint x: 43, startPoint y: 185, endPoint x: 30, endPoint y: 1, distance: 184.5
click at [435, 185] on span "Full Menu View" at bounding box center [546, 179] width 224 height 16
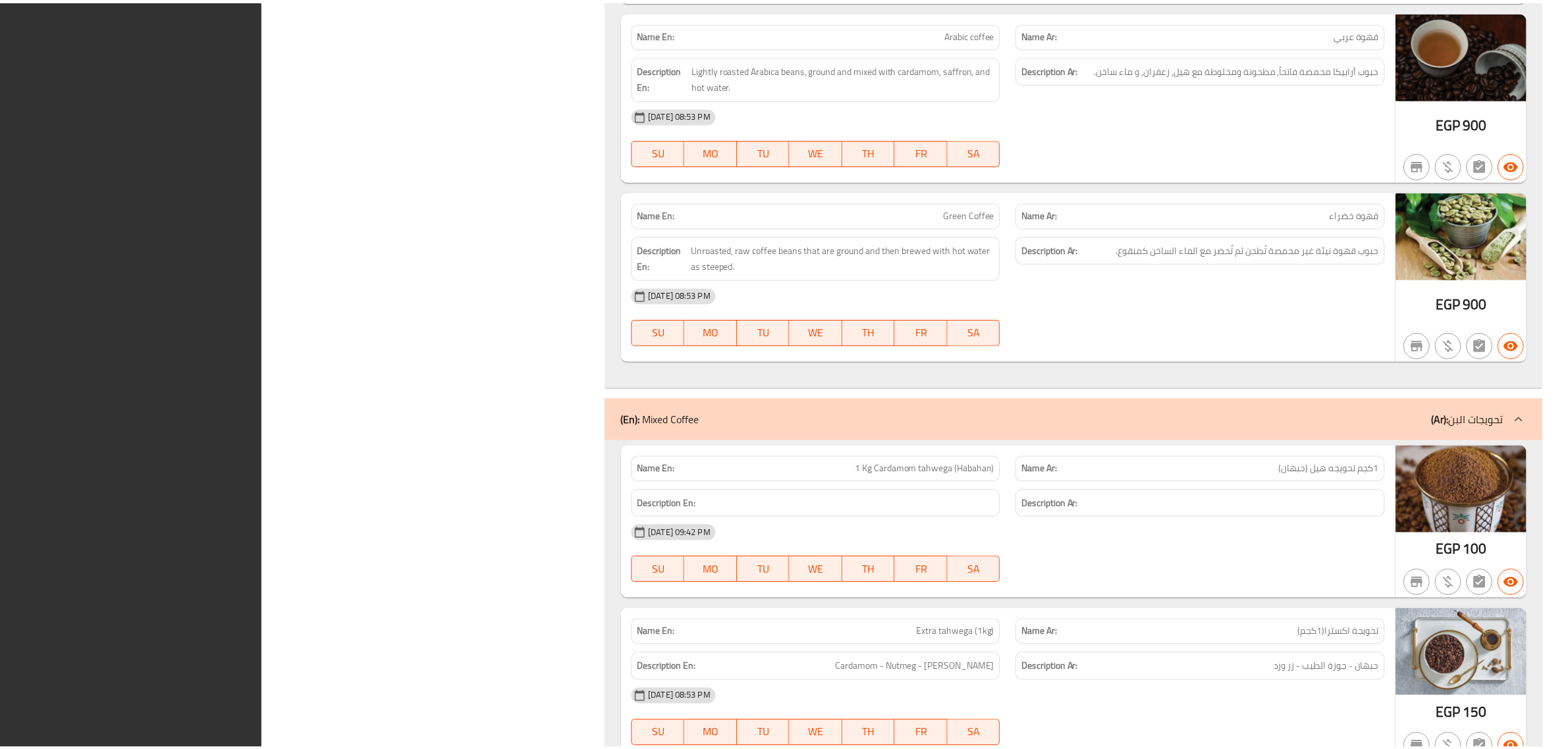
scroll to position [6412, 0]
